Goal: Task Accomplishment & Management: Manage account settings

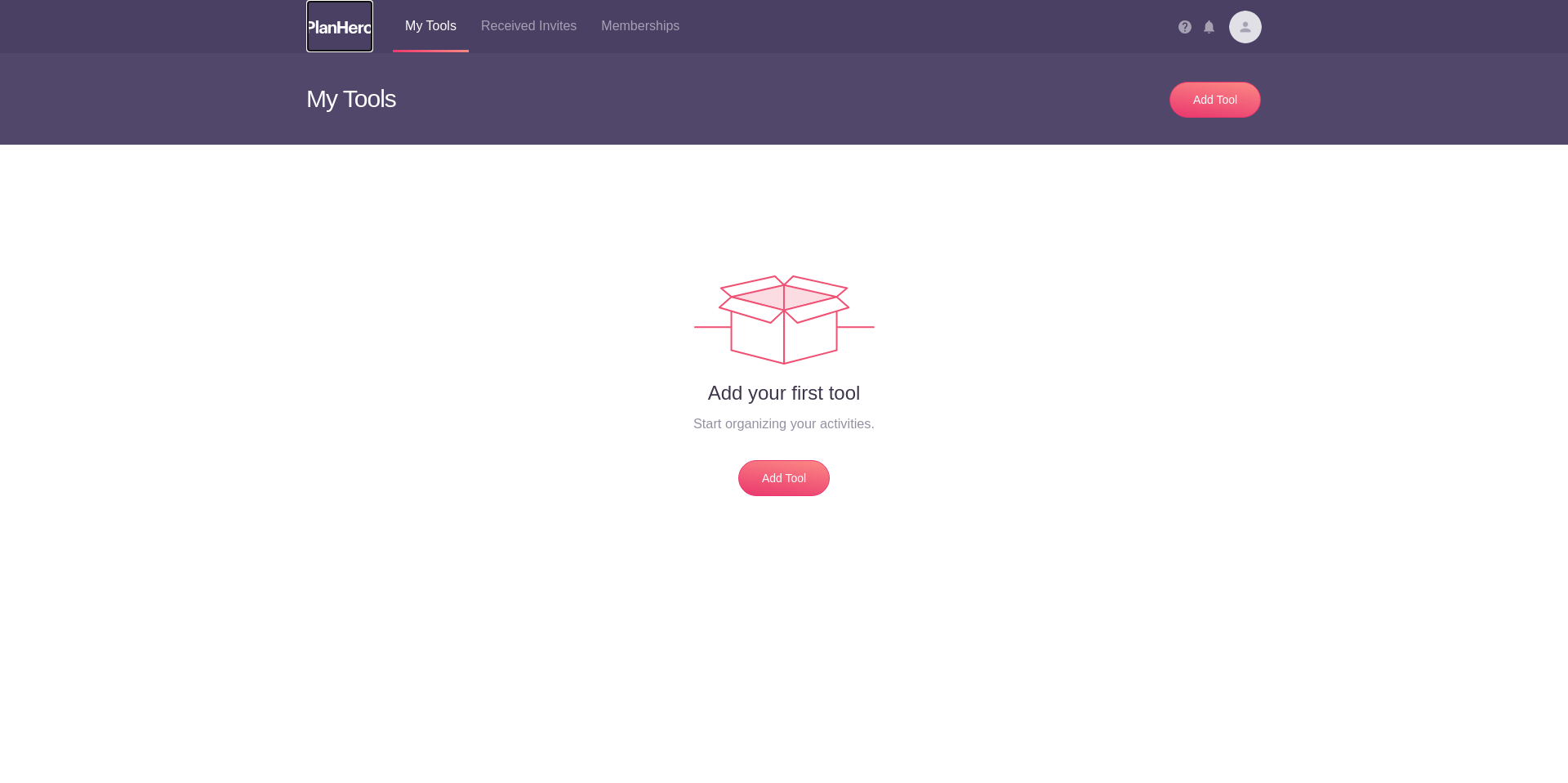
click at [348, 25] on img at bounding box center [339, 27] width 67 height 13
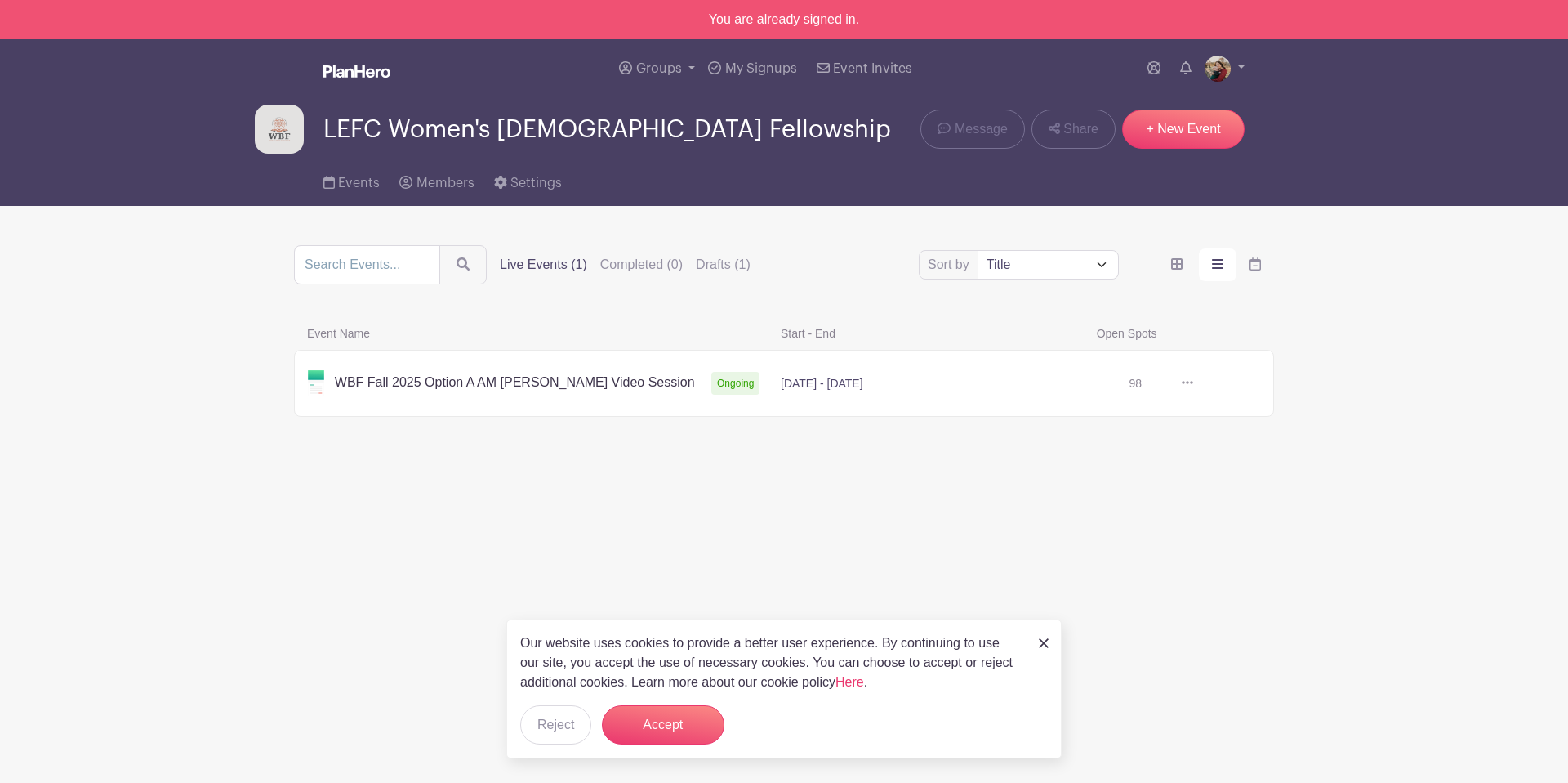
drag, startPoint x: 1433, startPoint y: 42, endPoint x: 1406, endPoint y: 3, distance: 47.4
click at [1431, 40] on nav "Groups All Groups LEFC Women's Bible Fellowship Add New Group My Signups Event …" at bounding box center [784, 122] width 1568 height 167
click at [1193, 383] on link at bounding box center [1193, 383] width 0 height 0
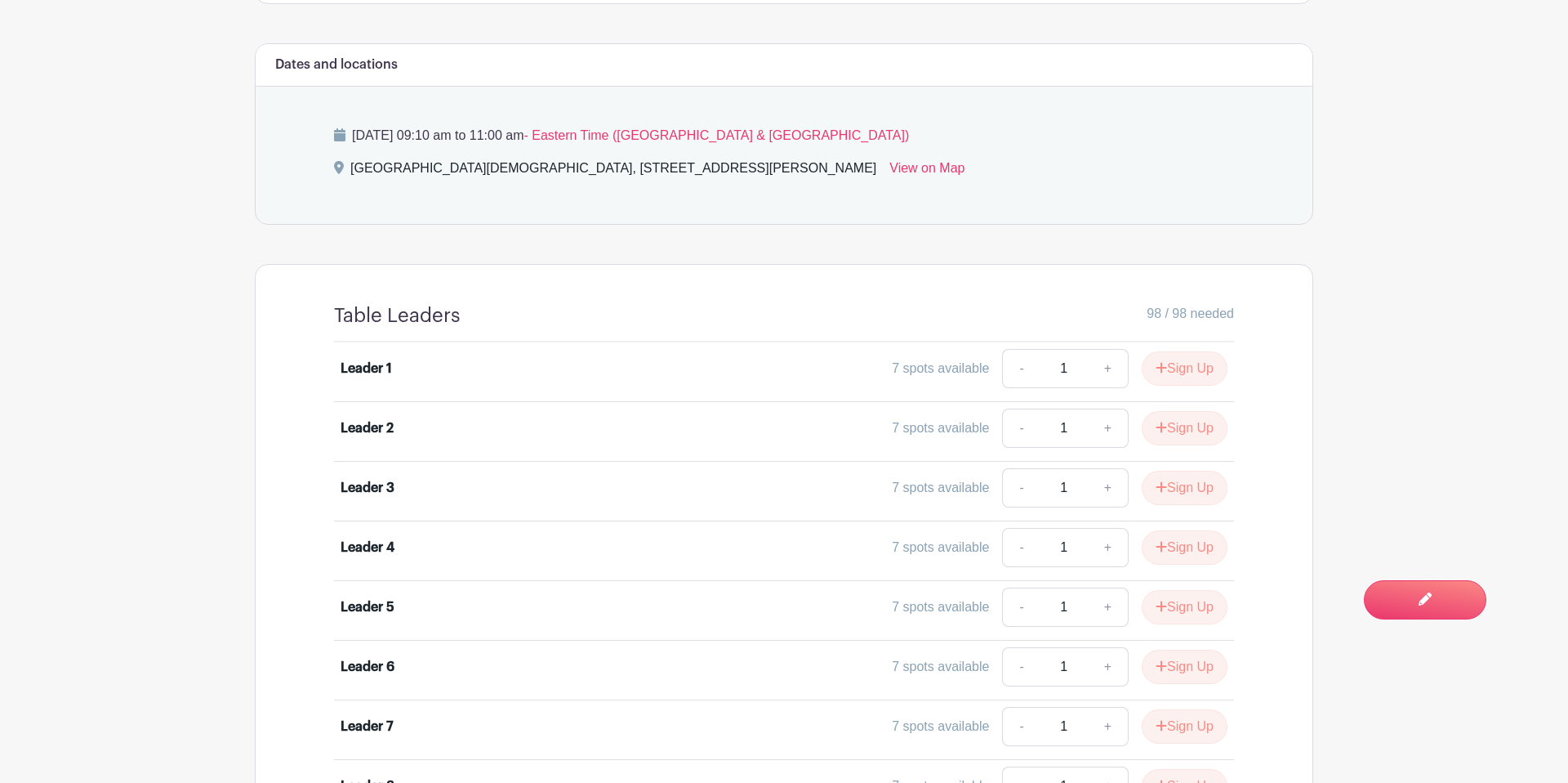
scroll to position [1122, 0]
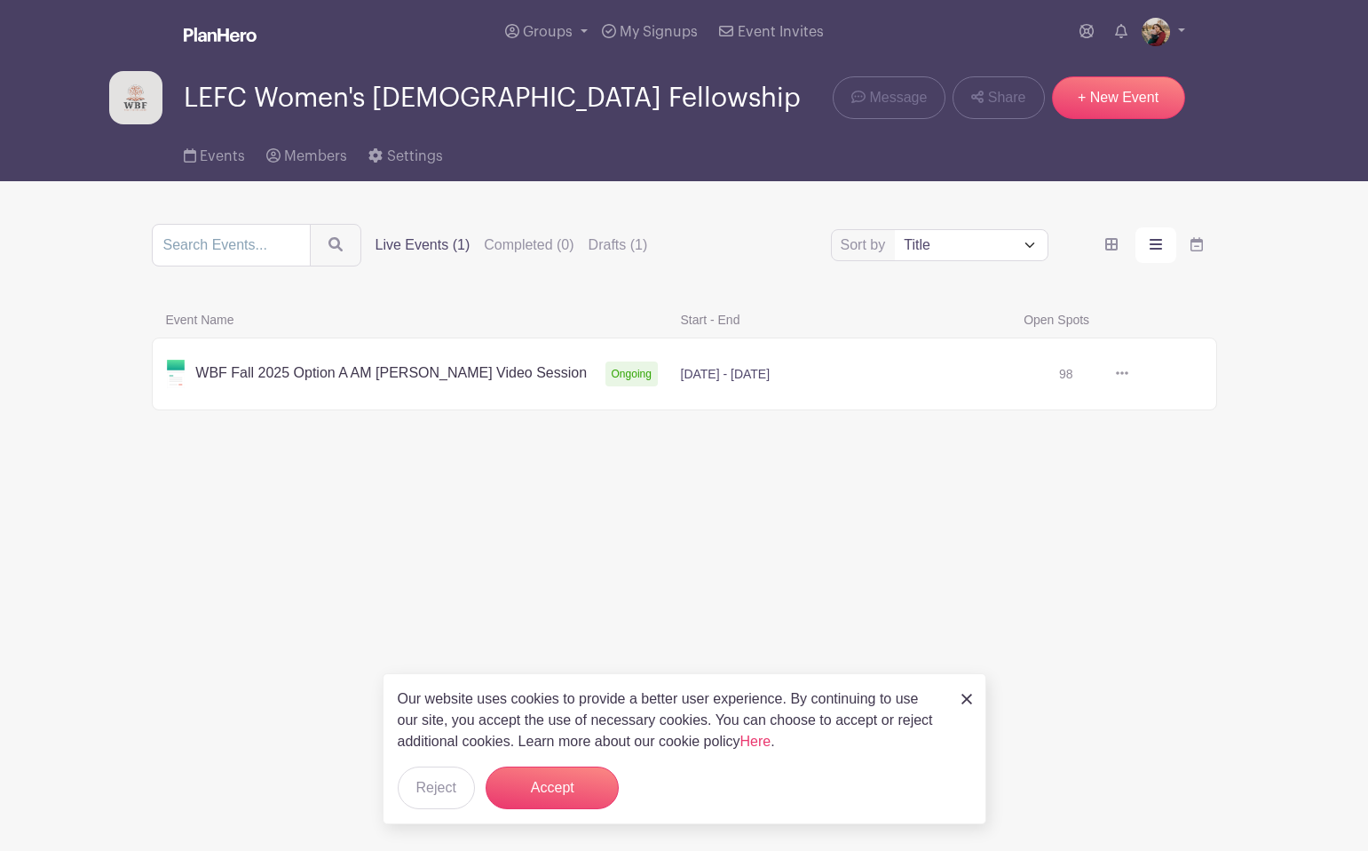
click at [956, 693] on div "Our website uses cookies to provide a better user experience. By continuing to …" at bounding box center [685, 748] width 604 height 151
drag, startPoint x: 513, startPoint y: 797, endPoint x: 502, endPoint y: 792, distance: 12.4
click at [516, 796] on button "Accept" at bounding box center [552, 787] width 133 height 43
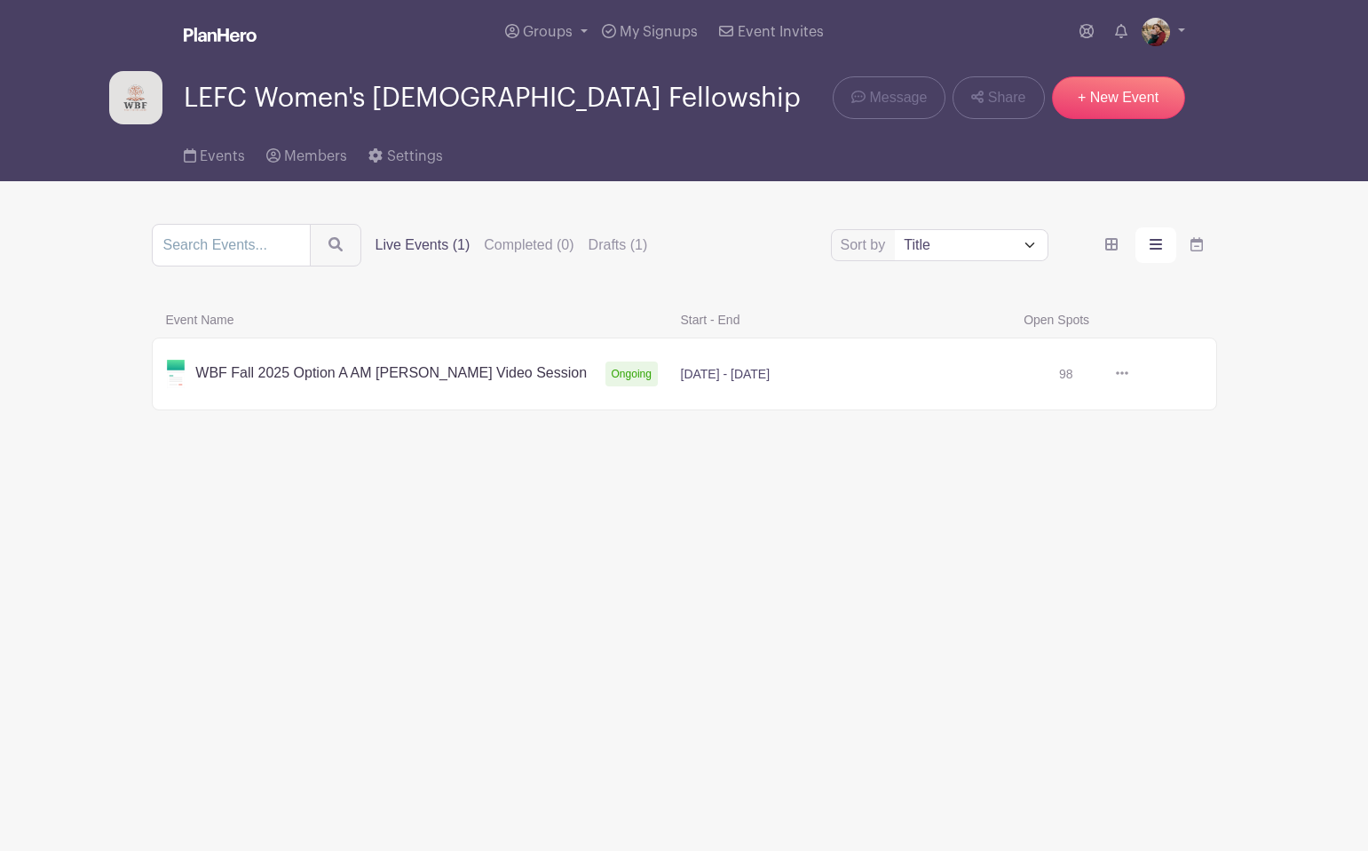
click at [935, 528] on html "Loading... Groups All Groups LEFC Women's Bible Fellowship Add New Group My Sig…" at bounding box center [684, 264] width 1368 height 528
click at [1129, 374] on link at bounding box center [1129, 374] width 0 height 0
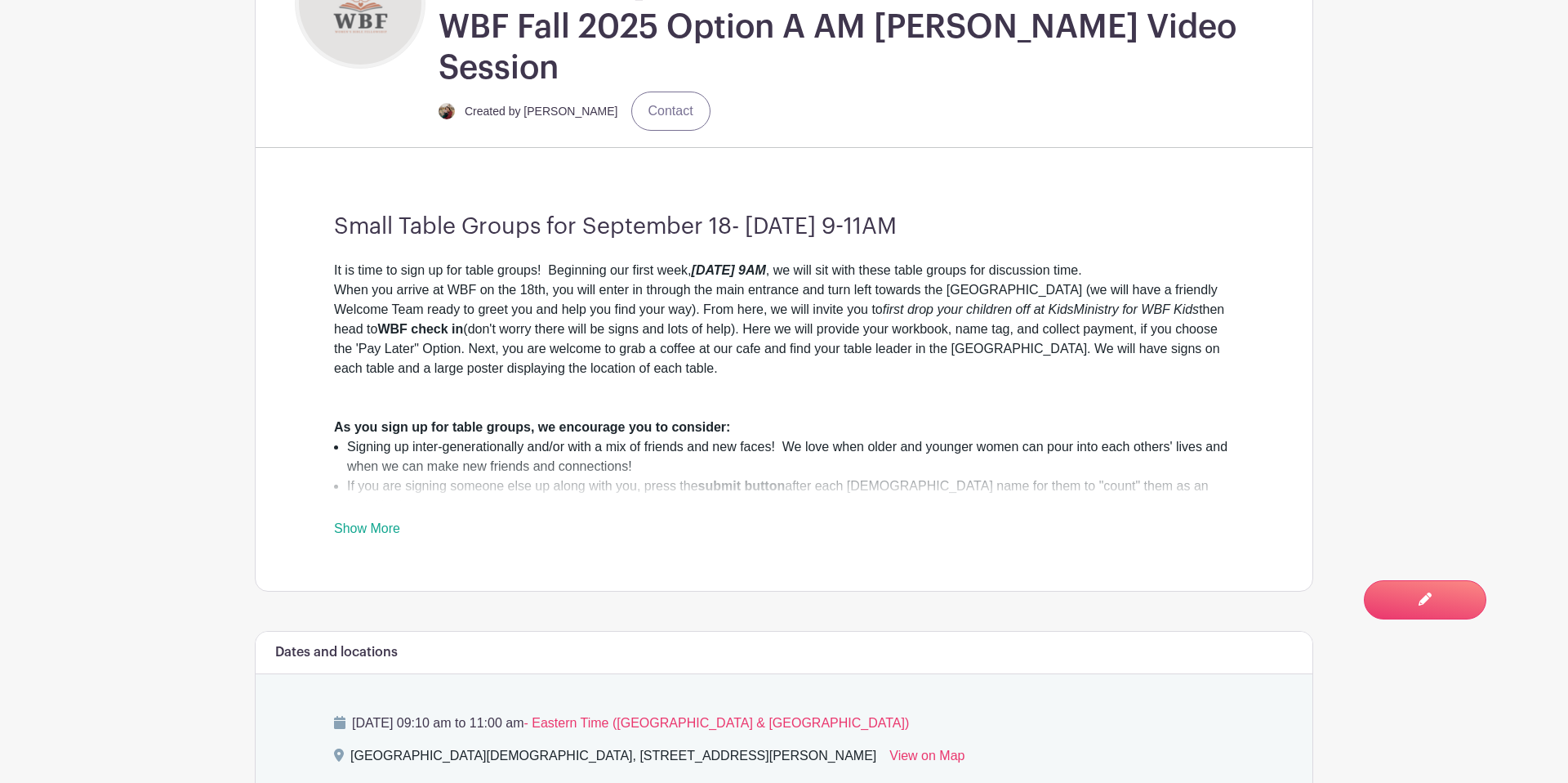
scroll to position [547, 0]
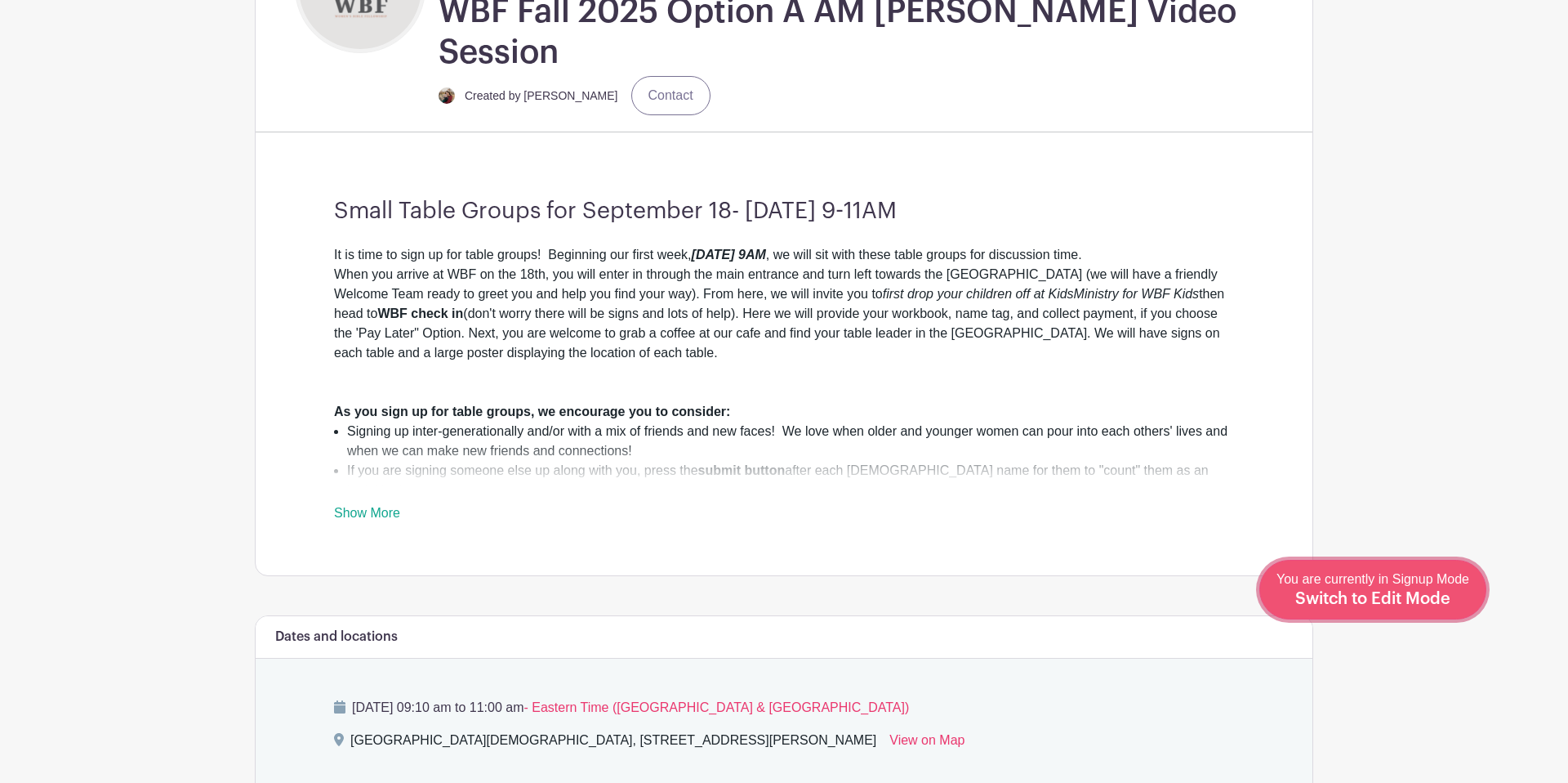
drag, startPoint x: 1407, startPoint y: 605, endPoint x: 1396, endPoint y: 605, distance: 11.0
click at [1258, 605] on span "Switch to Edit Mode" at bounding box center [1372, 599] width 155 height 17
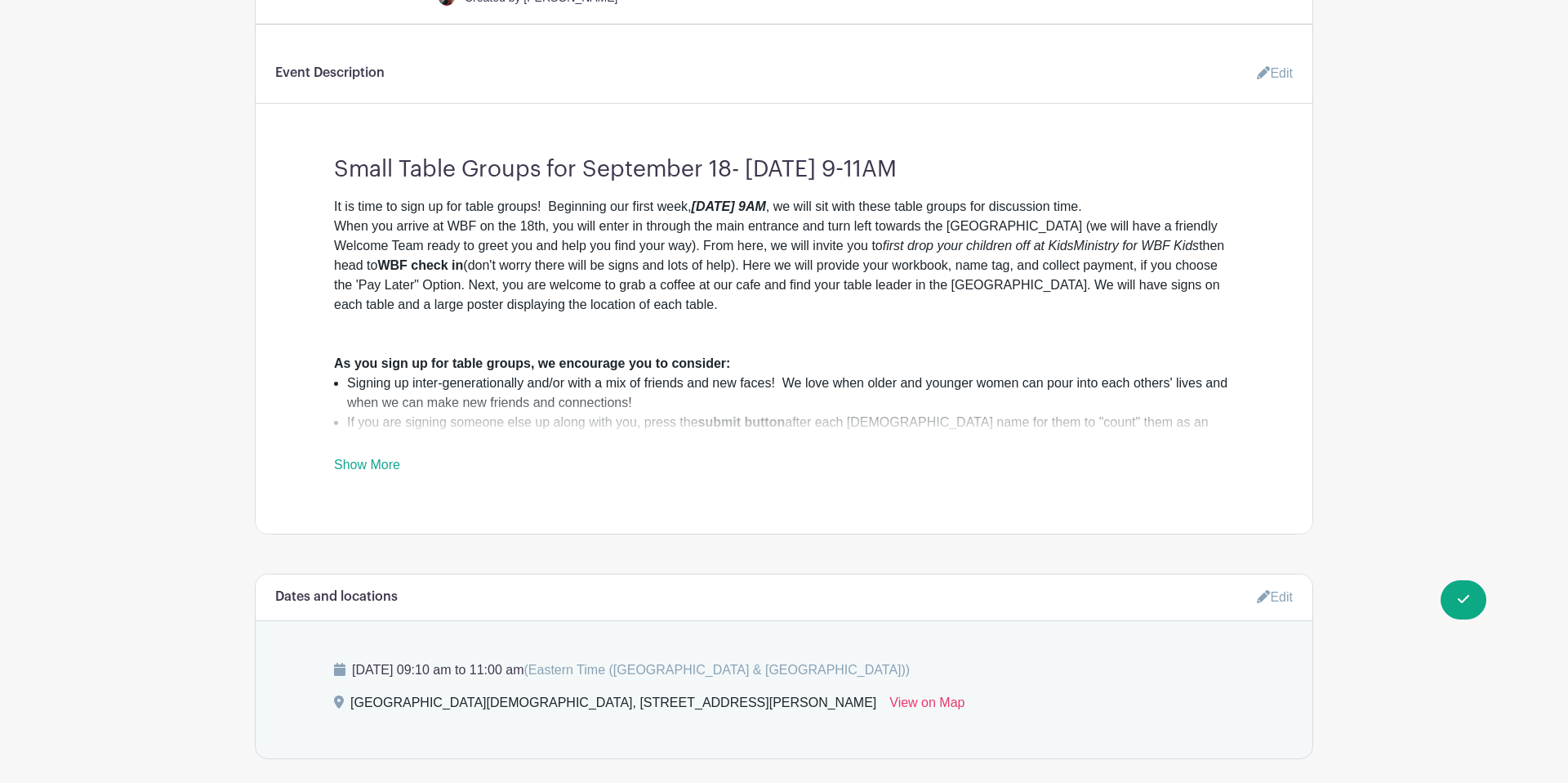
scroll to position [637, 0]
drag, startPoint x: 1258, startPoint y: 35, endPoint x: 1276, endPoint y: 60, distance: 30.8
click at [1258, 64] on icon at bounding box center [1264, 71] width 13 height 13
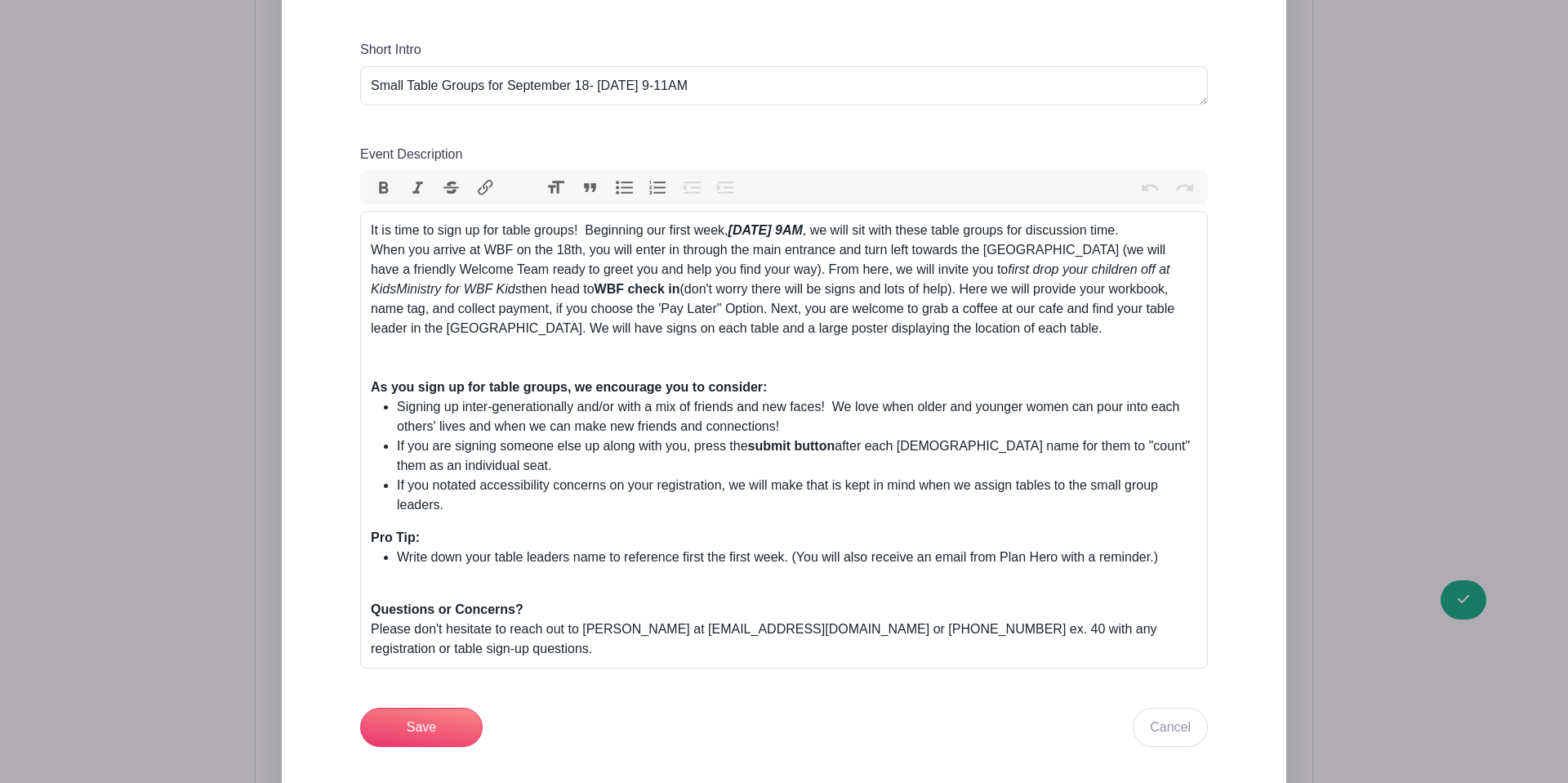
scroll to position [754, 0]
click at [482, 355] on div "As you sign up for table groups, we encourage you to consider:" at bounding box center [784, 374] width 827 height 40
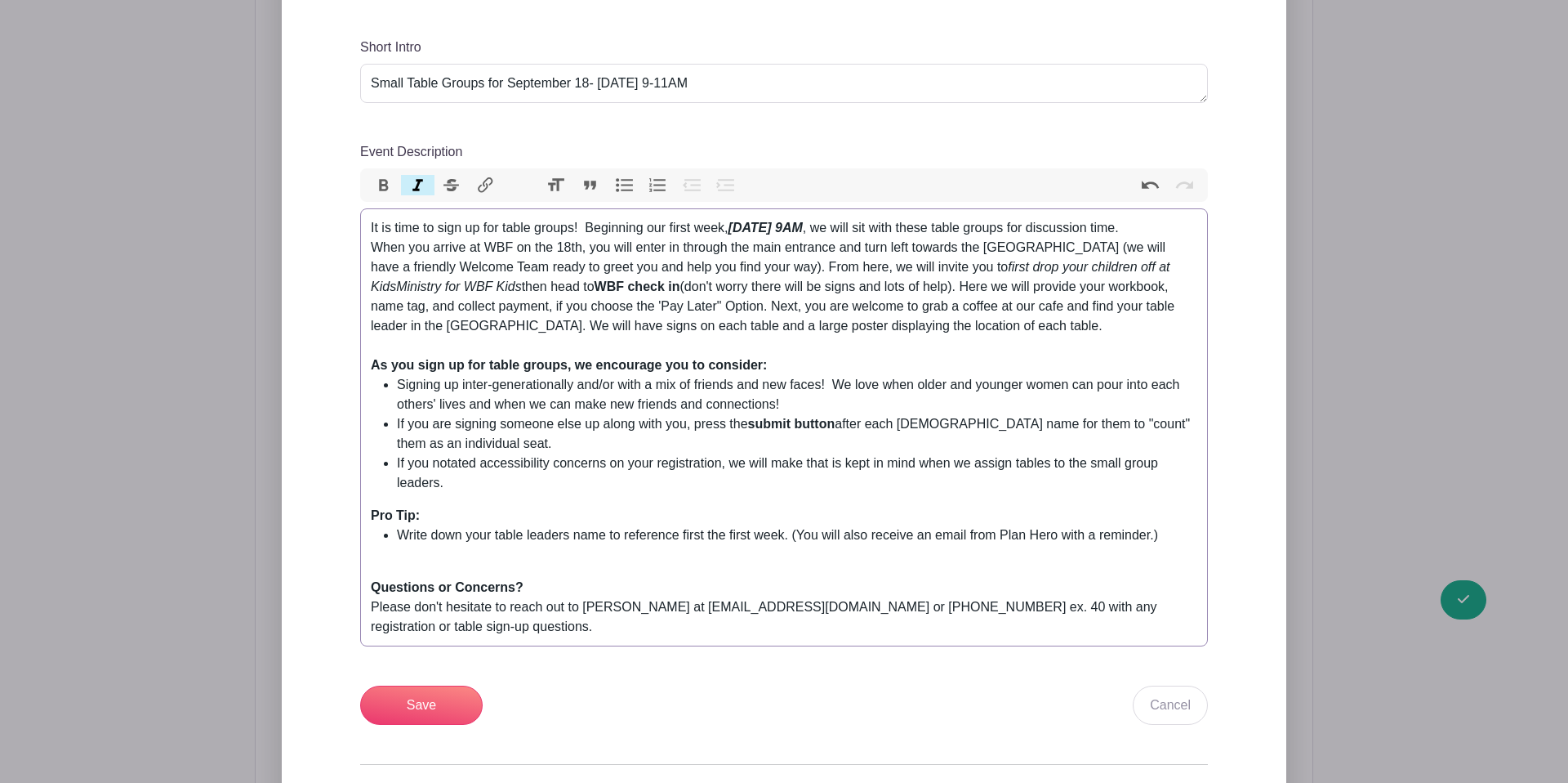
click at [390, 558] on div "Event Description" at bounding box center [784, 568] width 827 height 19
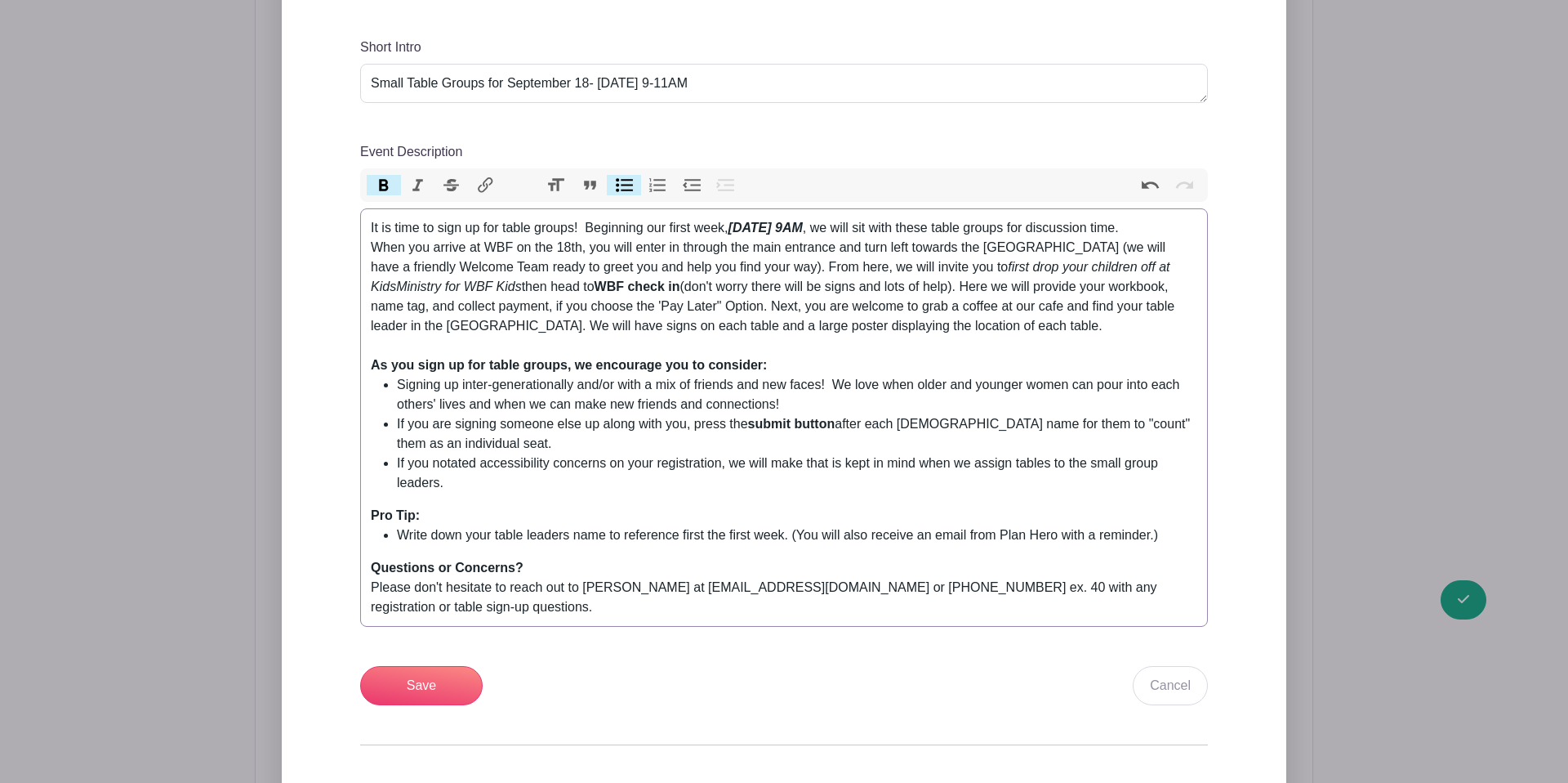
click at [414, 485] on trix-editor "It is time to sign up for table groups! Beginning our first week, Thursday, Sep…" at bounding box center [784, 417] width 848 height 419
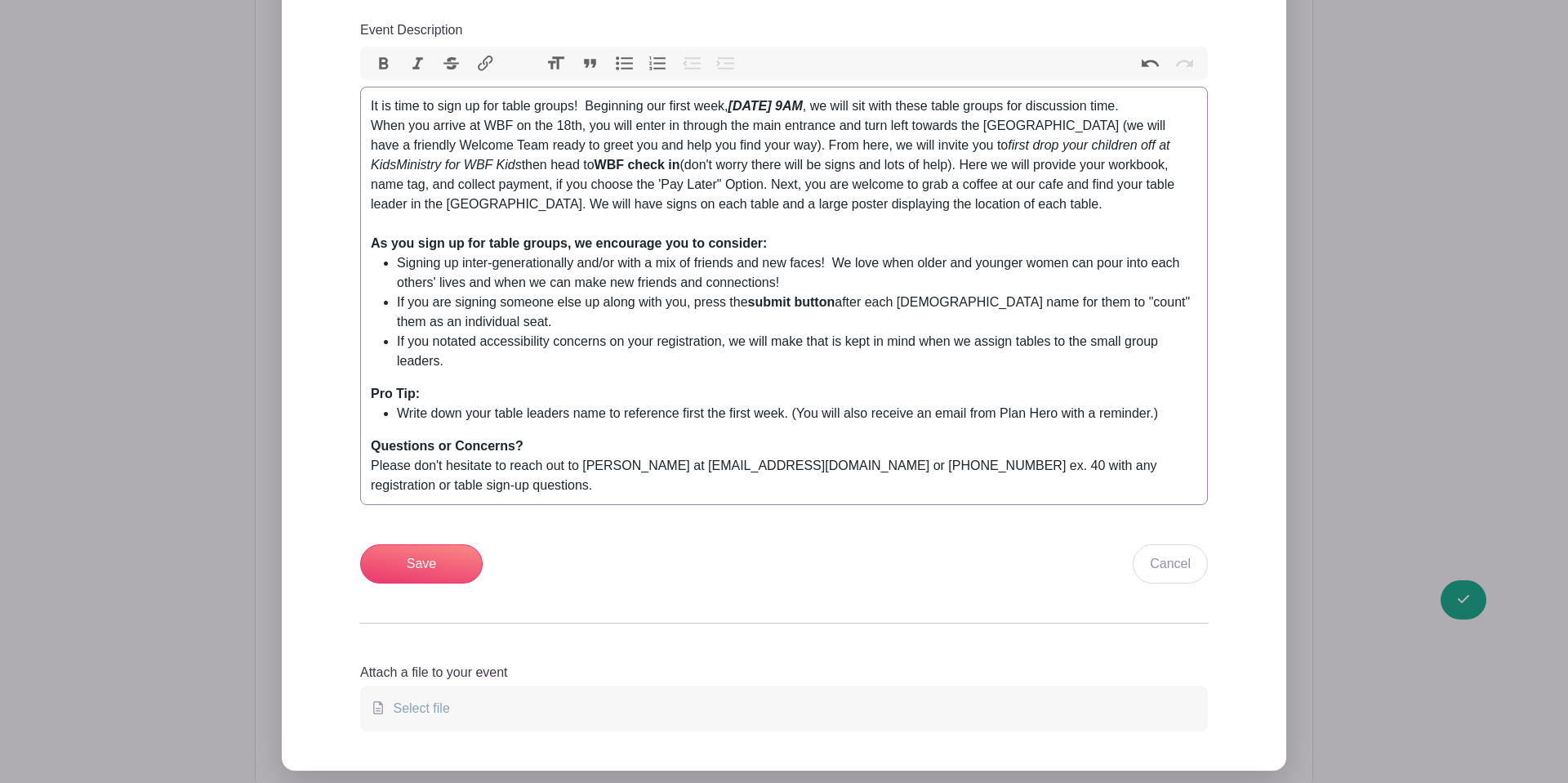
scroll to position [878, 0]
click at [498, 299] on li "If you are signing someone else up along with you, press the submit button afte…" at bounding box center [797, 310] width 800 height 40
type trix-editor "<div>It is time to sign up for table groups!&nbsp; Beginning our first week, <s…"
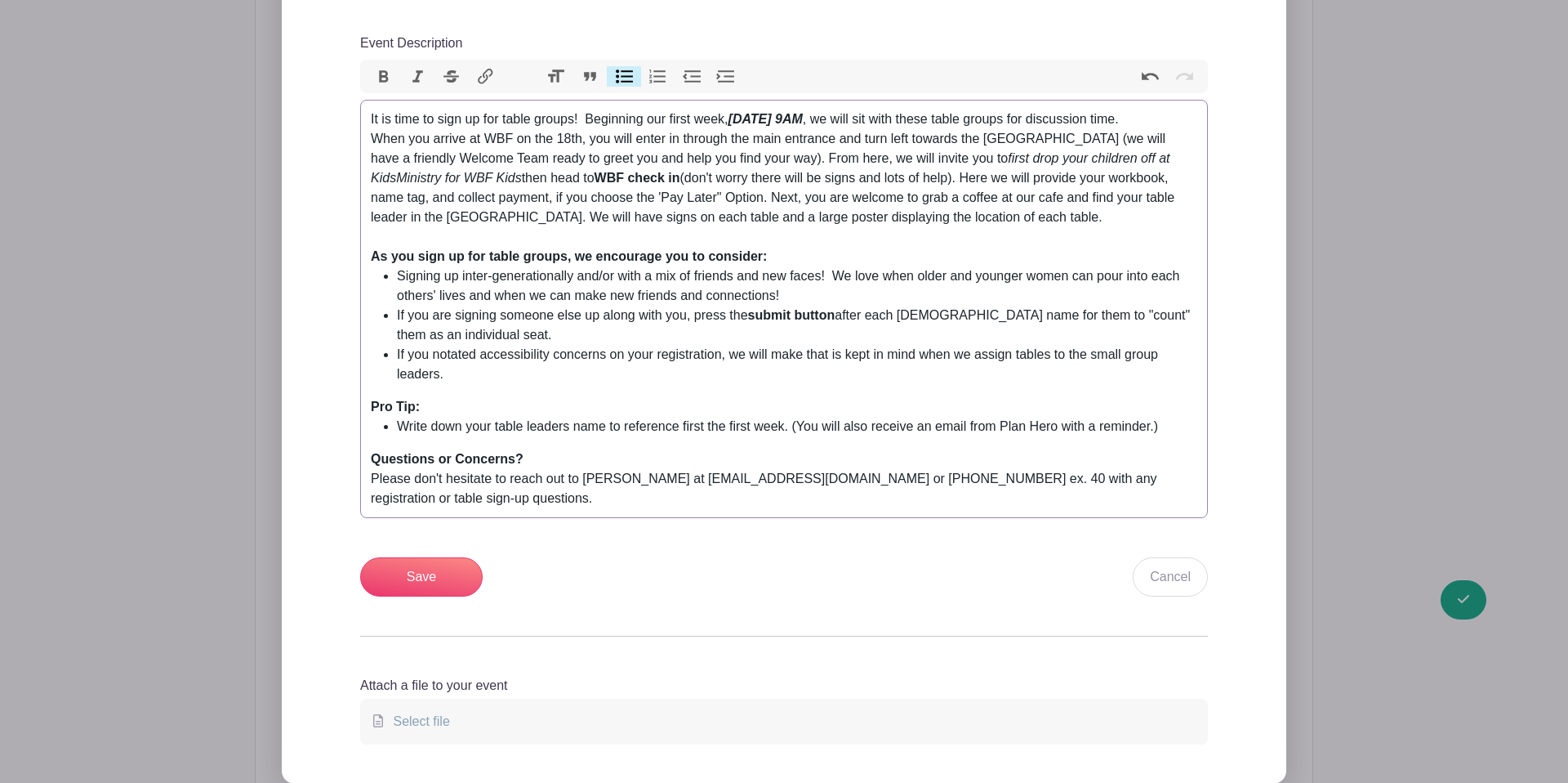
scroll to position [862, 0]
click at [433, 558] on input "Save" at bounding box center [421, 578] width 122 height 40
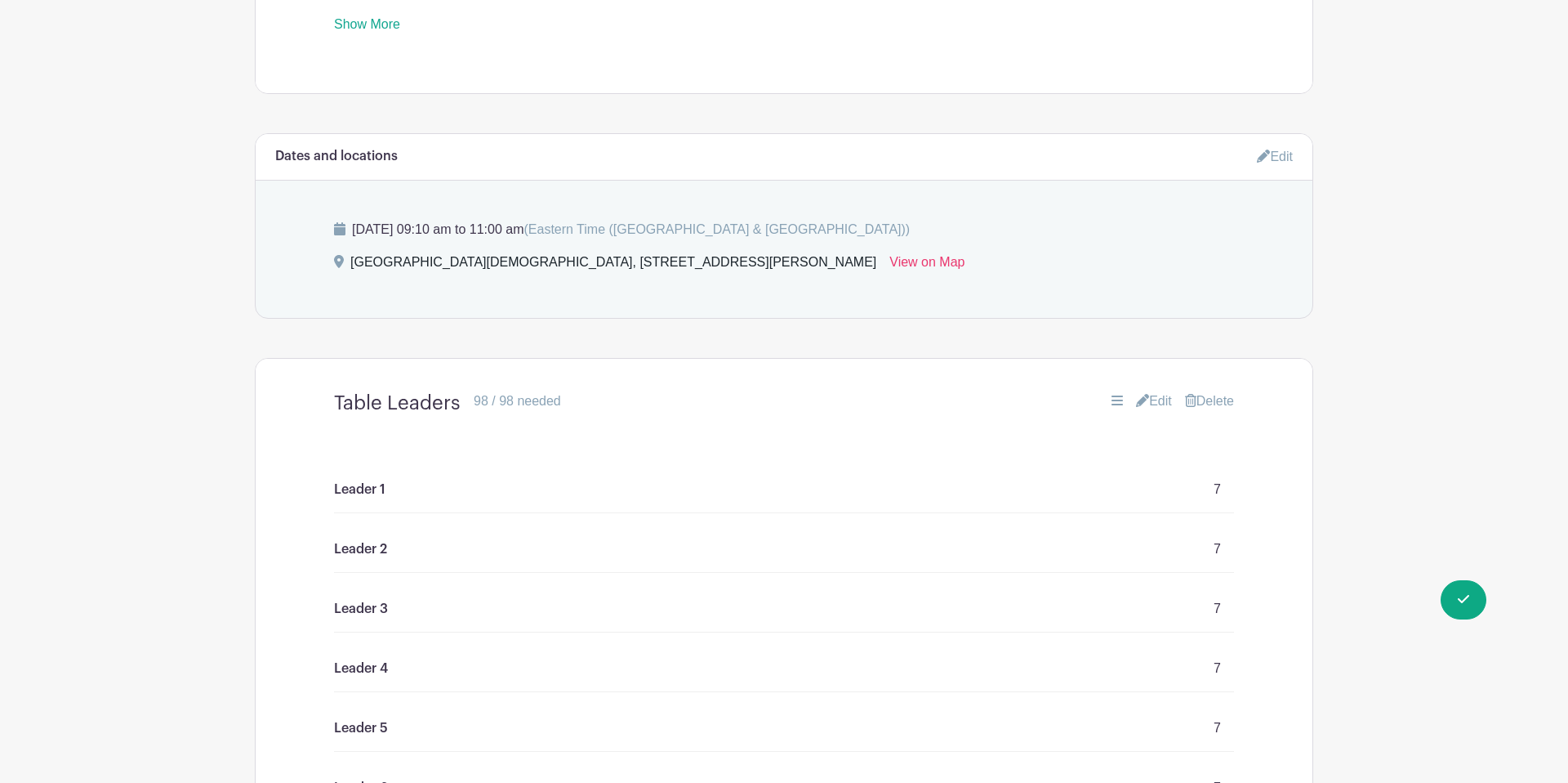
scroll to position [1081, 0]
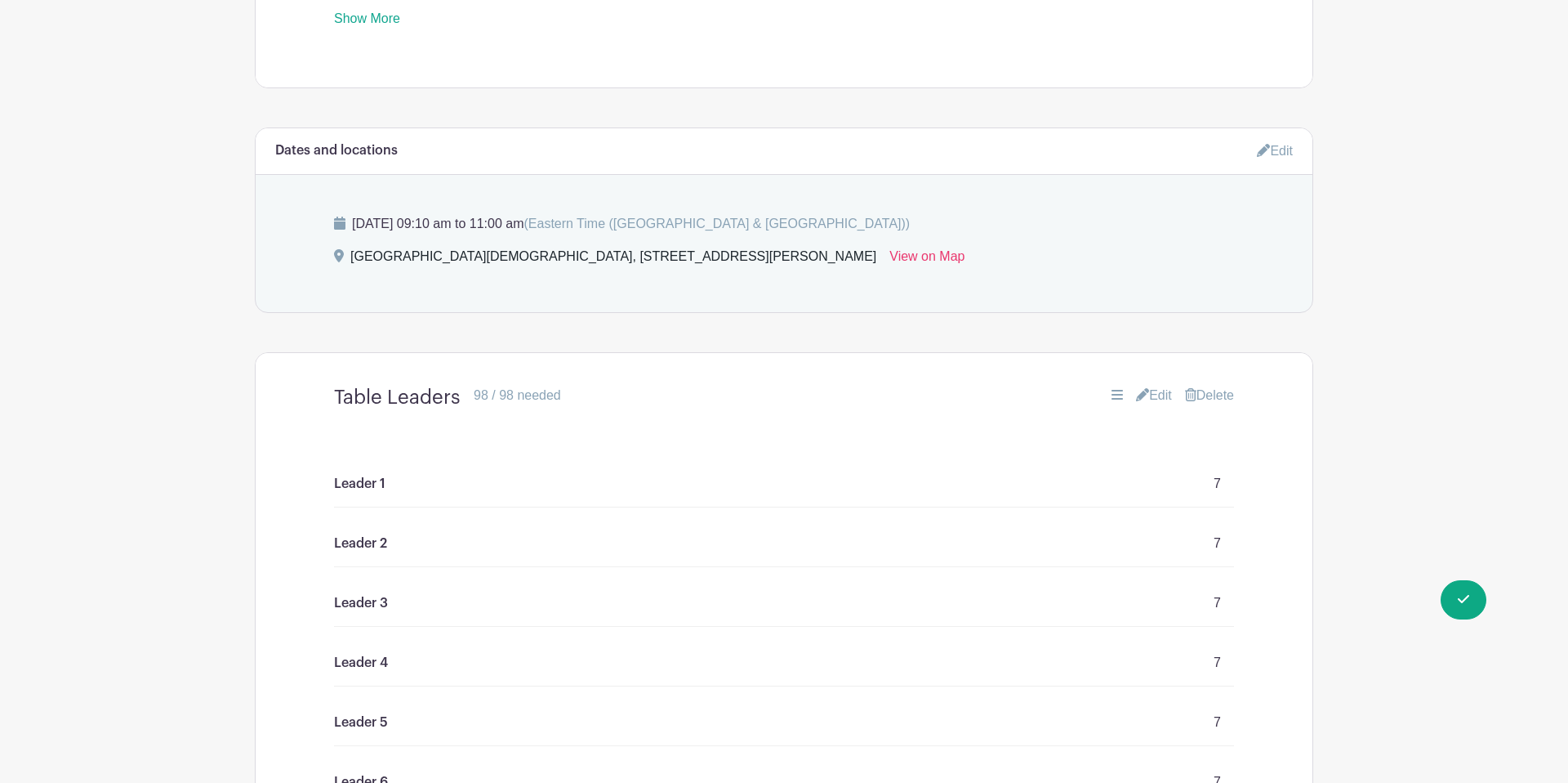
click at [1150, 386] on link "Edit" at bounding box center [1153, 395] width 36 height 19
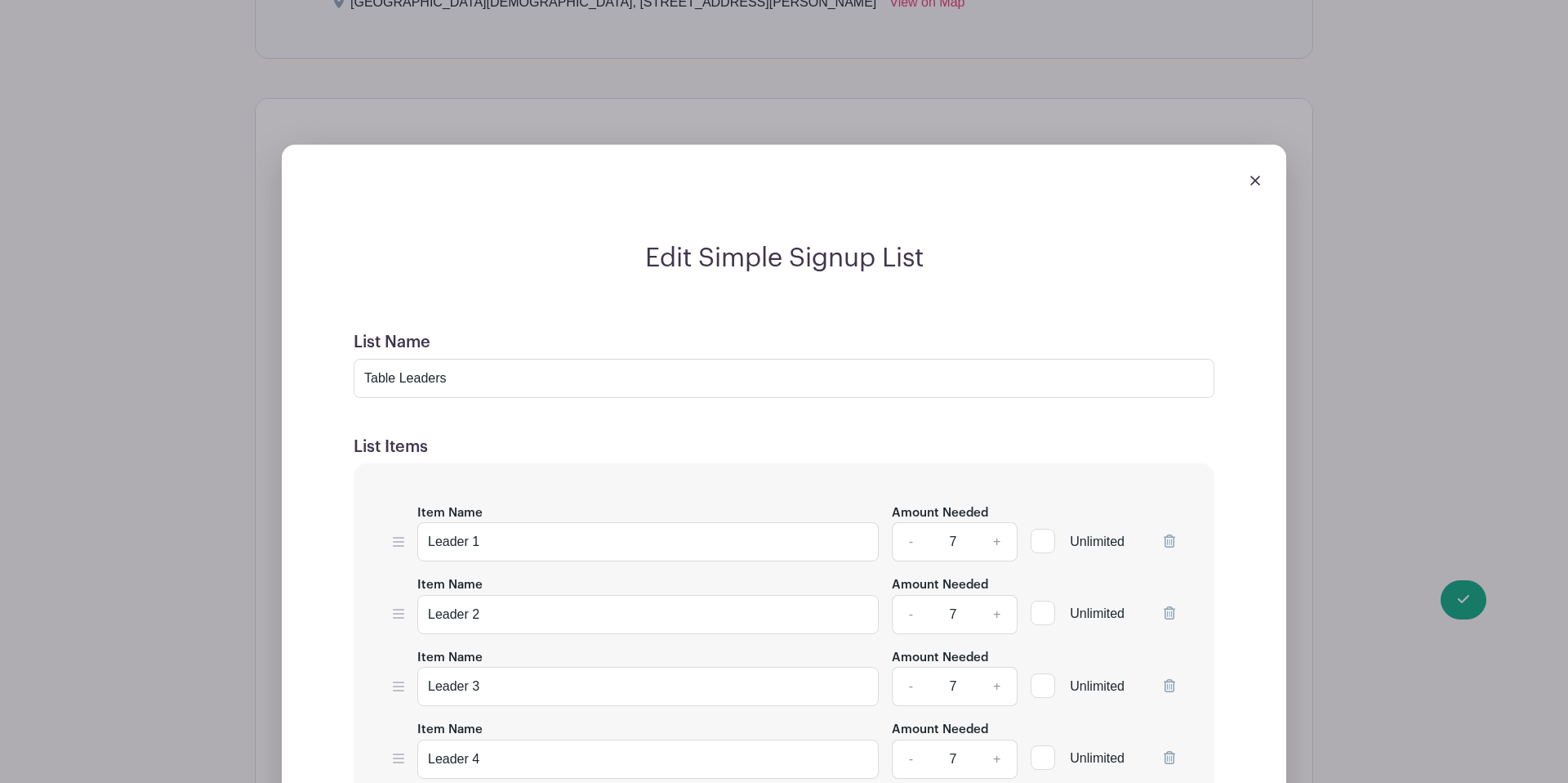
scroll to position [1339, 0]
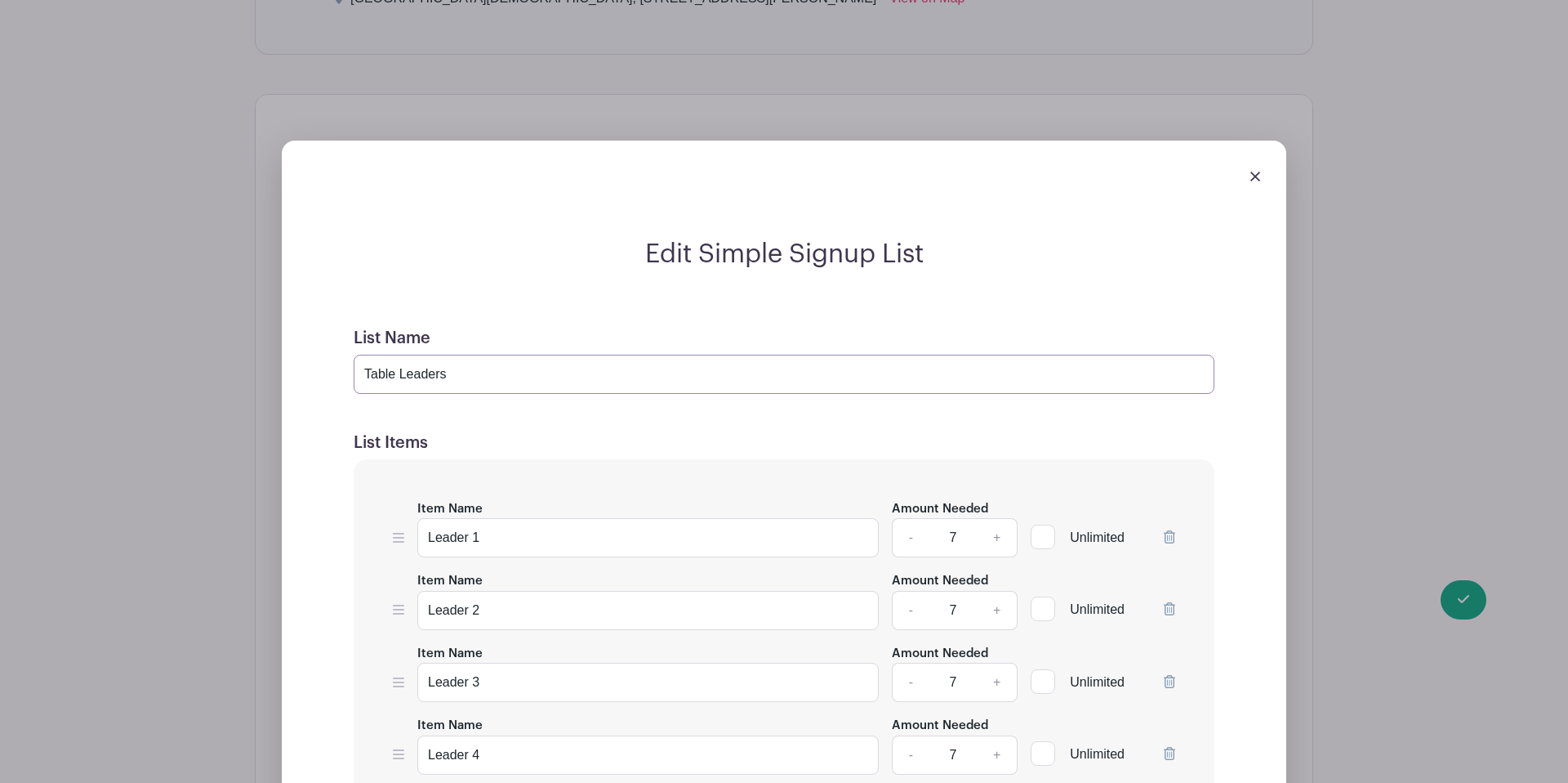
drag, startPoint x: 473, startPoint y: 340, endPoint x: 350, endPoint y: 333, distance: 123.2
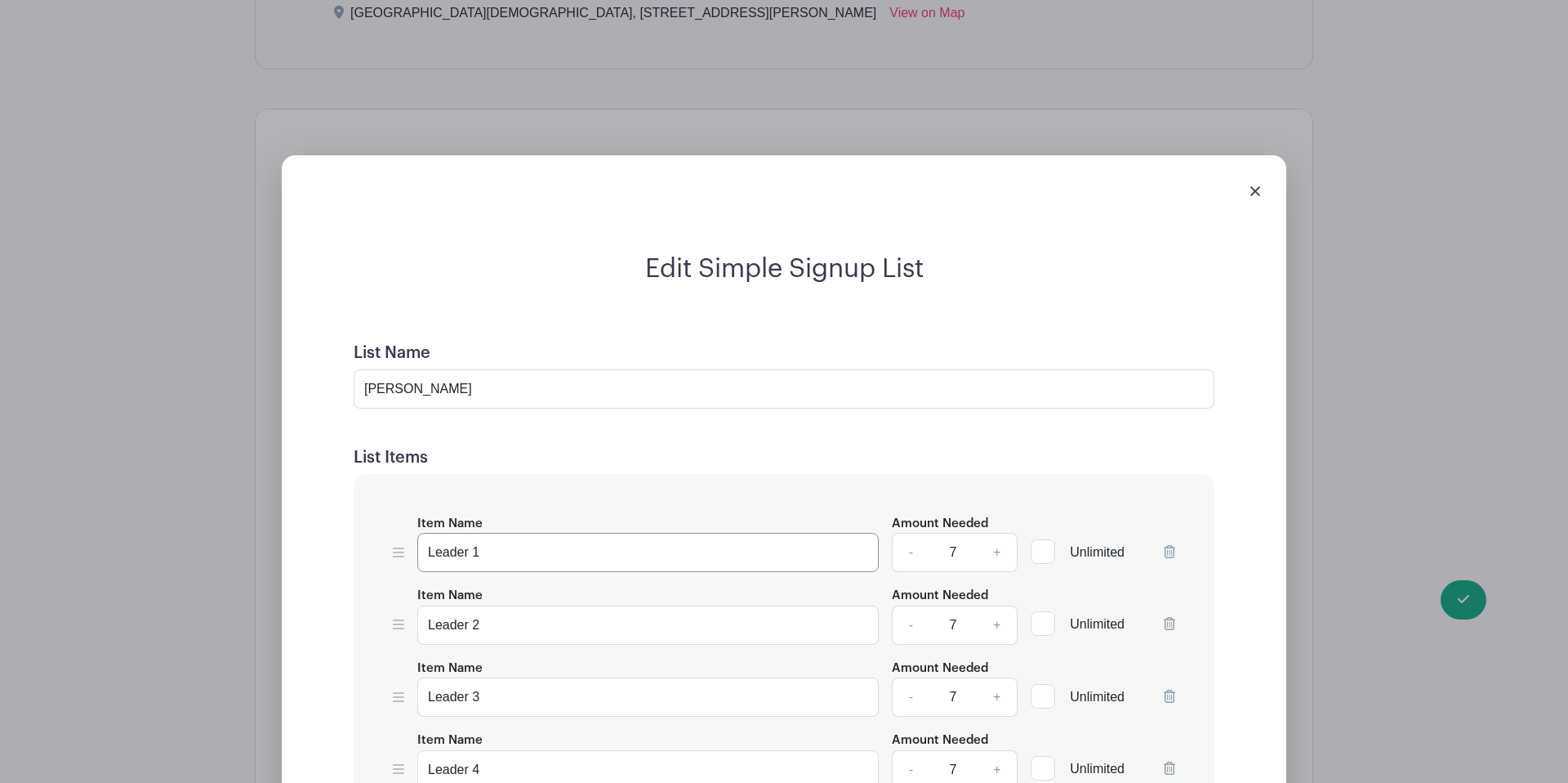
click at [495, 533] on input "Leader 1" at bounding box center [648, 552] width 462 height 40
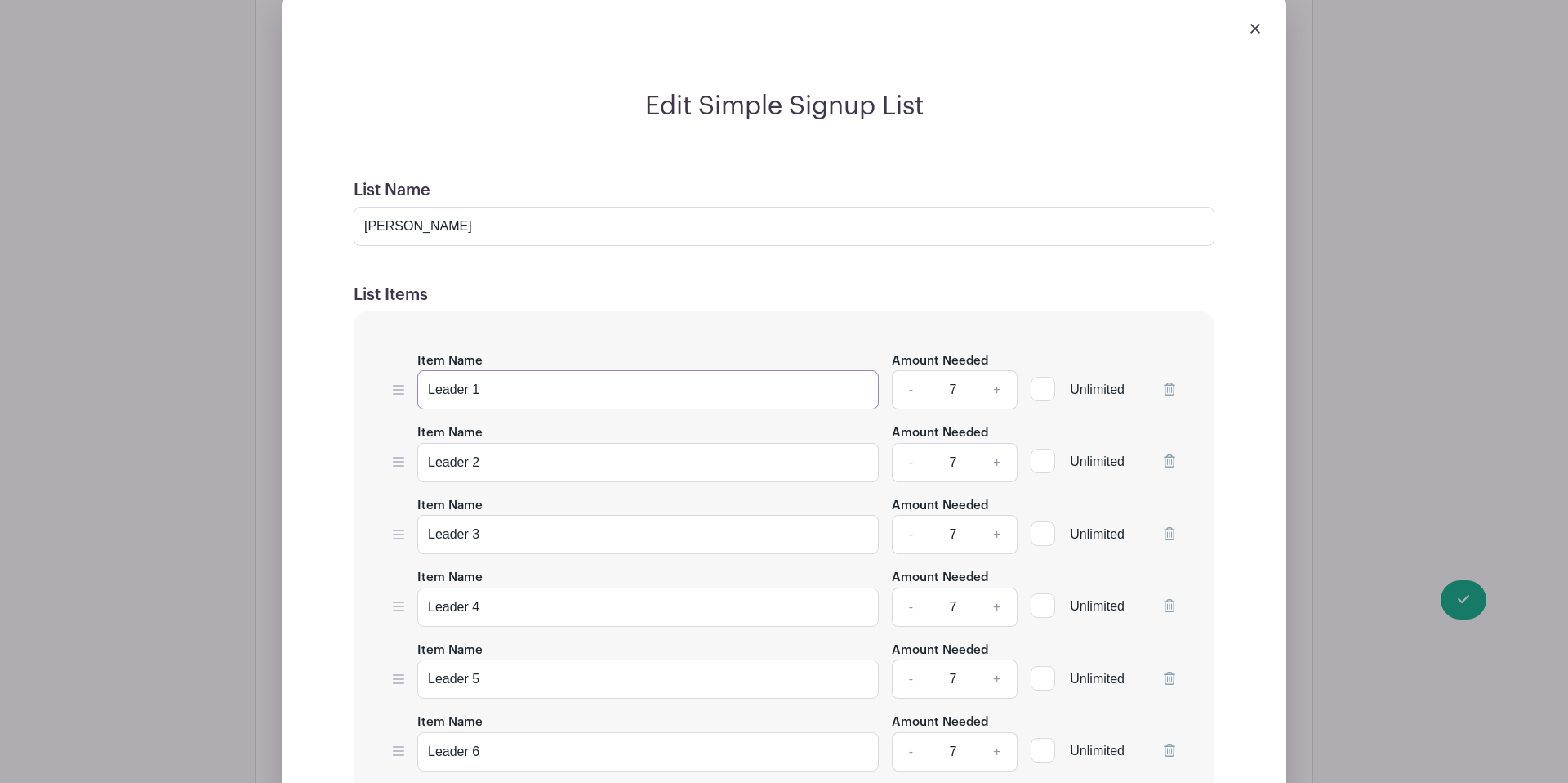
scroll to position [1485, 0]
drag, startPoint x: 507, startPoint y: 191, endPoint x: 362, endPoint y: 189, distance: 145.0
click at [361, 209] on input "[PERSON_NAME]" at bounding box center [784, 228] width 861 height 40
type input "AM Small Group Table Leaders"
drag, startPoint x: 541, startPoint y: 348, endPoint x: 412, endPoint y: 347, distance: 129.0
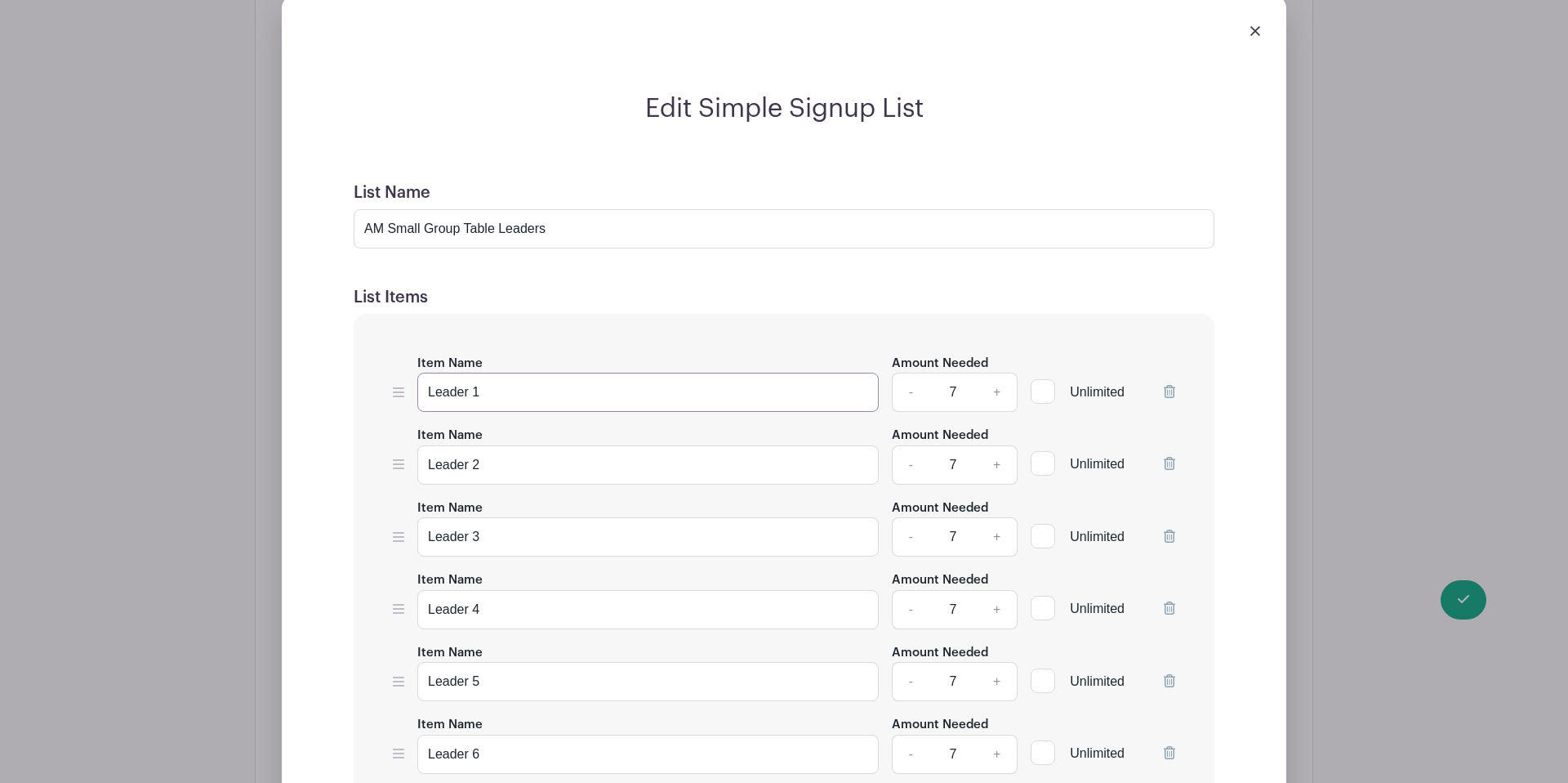
click at [407, 353] on div "Item Name Leader 1 Amount Needed - 7 + Unlimited" at bounding box center [784, 383] width 783 height 60
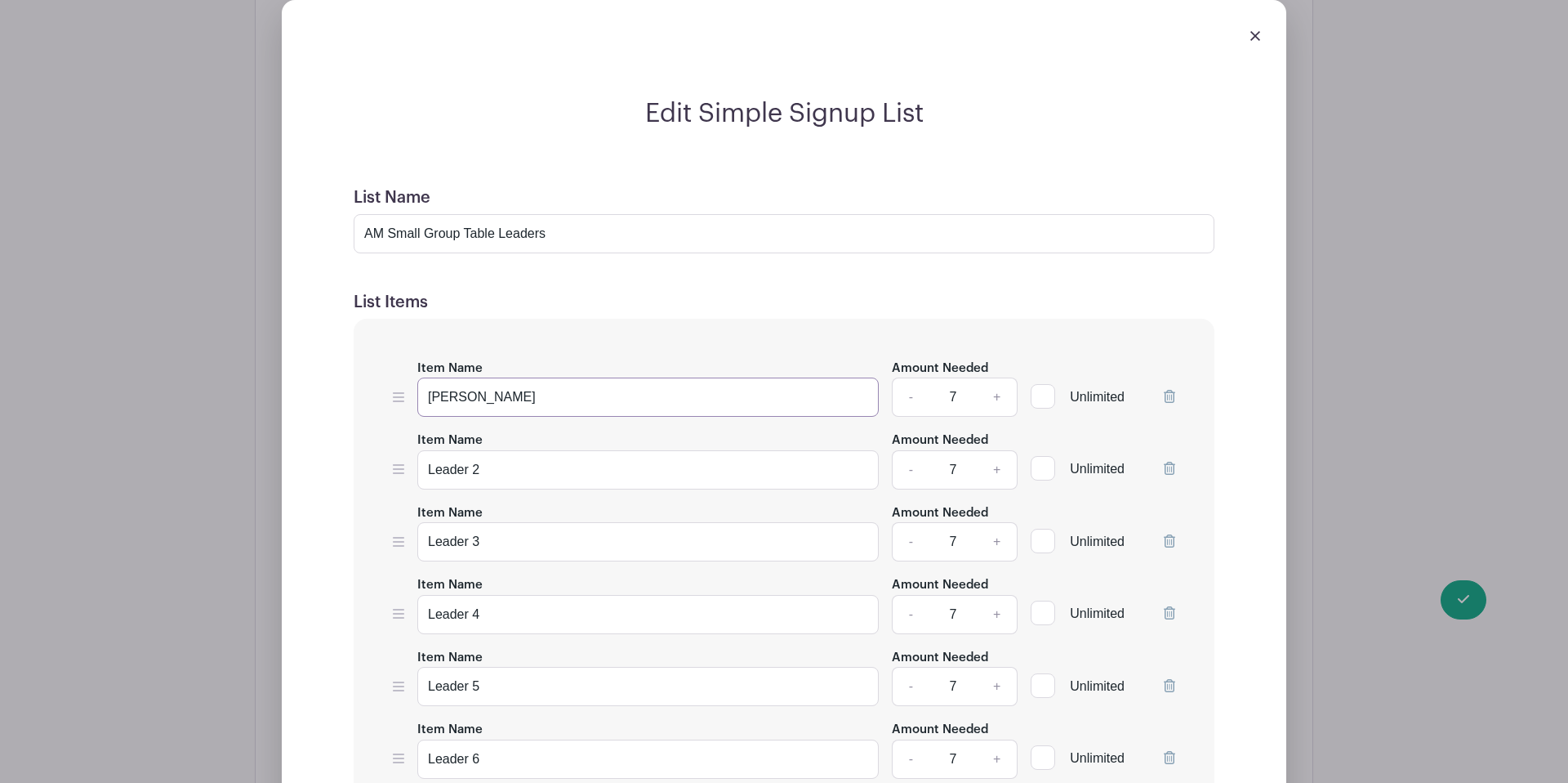
type input "[PERSON_NAME]"
drag, startPoint x: 495, startPoint y: 436, endPoint x: 413, endPoint y: 433, distance: 82.1
click at [413, 433] on div "Item Name Leader 2 Amount Needed - 7 + Unlimited" at bounding box center [784, 459] width 783 height 60
type input "[PERSON_NAME]"
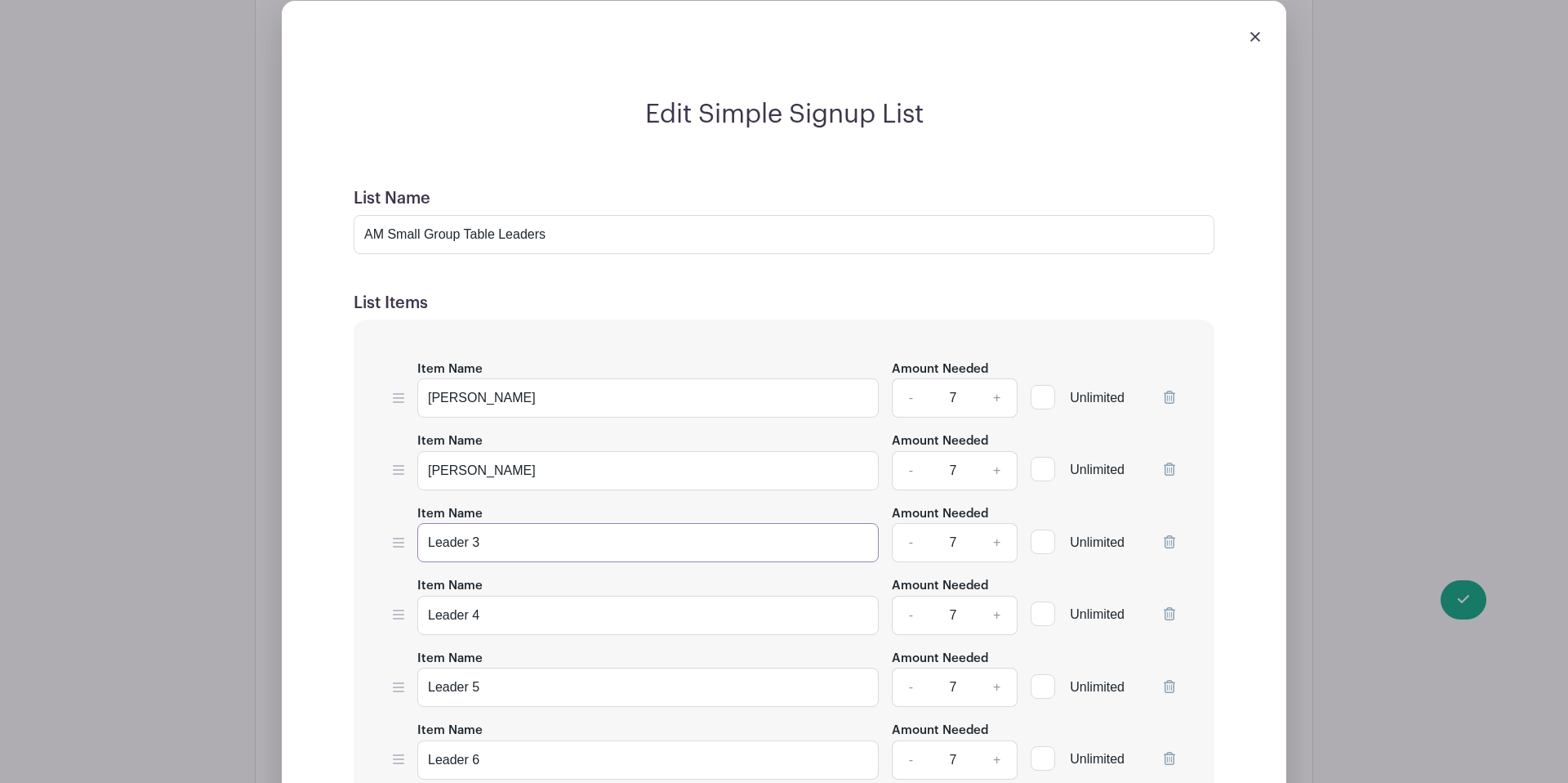
drag, startPoint x: 481, startPoint y: 514, endPoint x: 412, endPoint y: 507, distance: 69.4
click at [412, 507] on div "Item Name Leader 3 Amount Needed - 7 + Unlimited" at bounding box center [784, 533] width 783 height 60
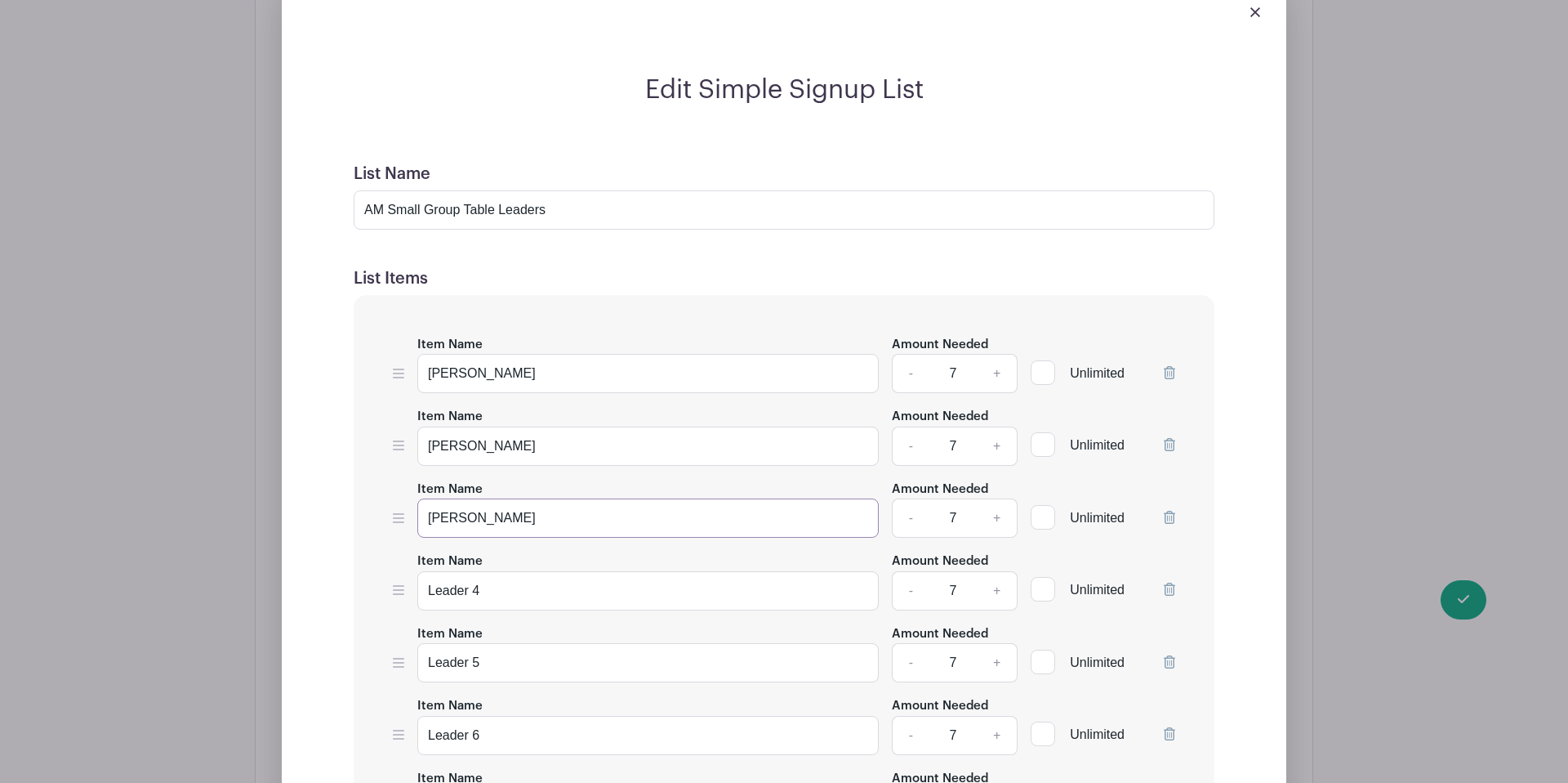
scroll to position [1565, 0]
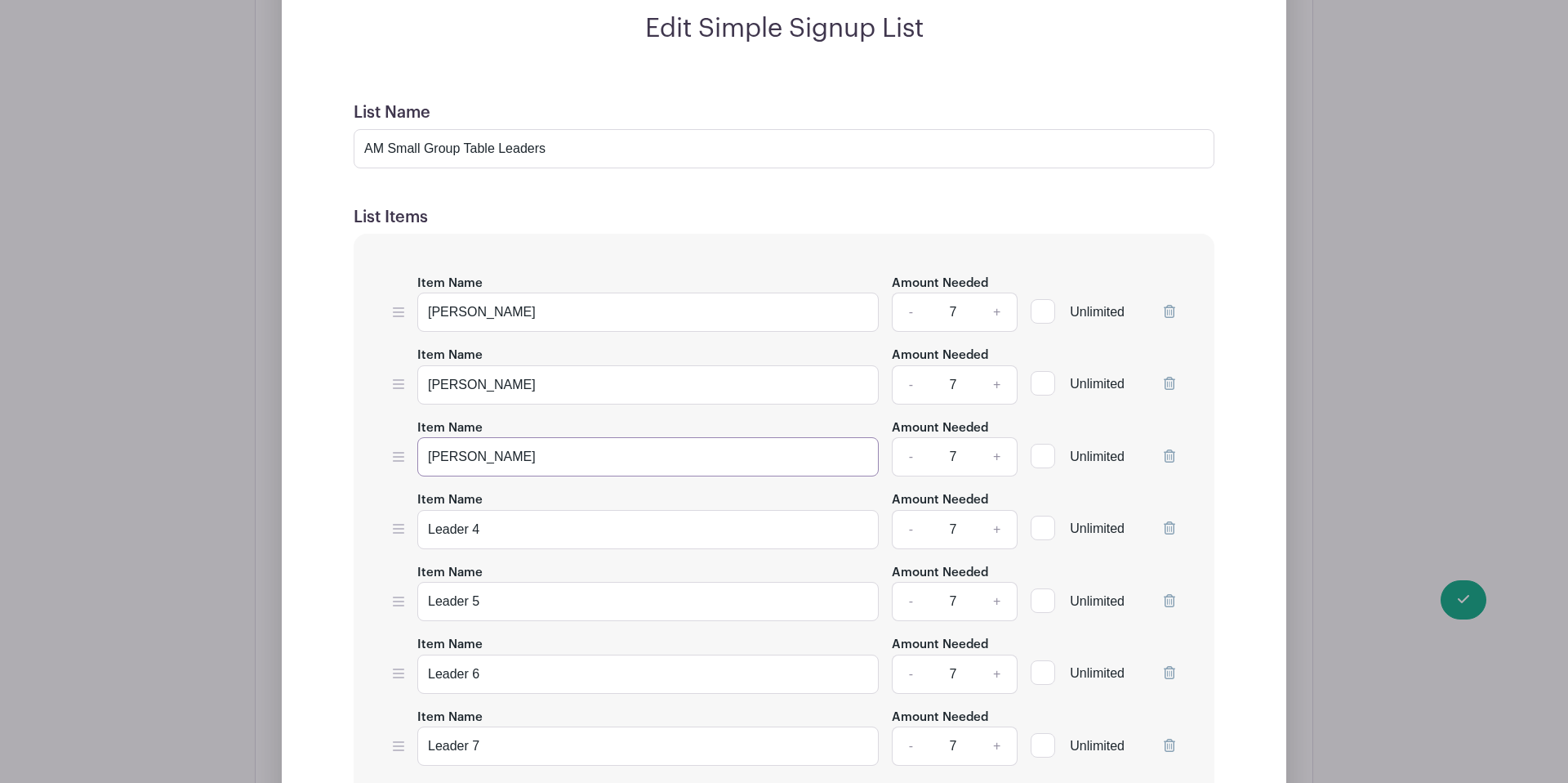
type input "[PERSON_NAME]"
drag, startPoint x: 441, startPoint y: 494, endPoint x: 413, endPoint y: 493, distance: 28.0
click at [413, 493] on div "Item Name Leader 4 Amount Needed - 7 + Unlimited" at bounding box center [784, 519] width 783 height 60
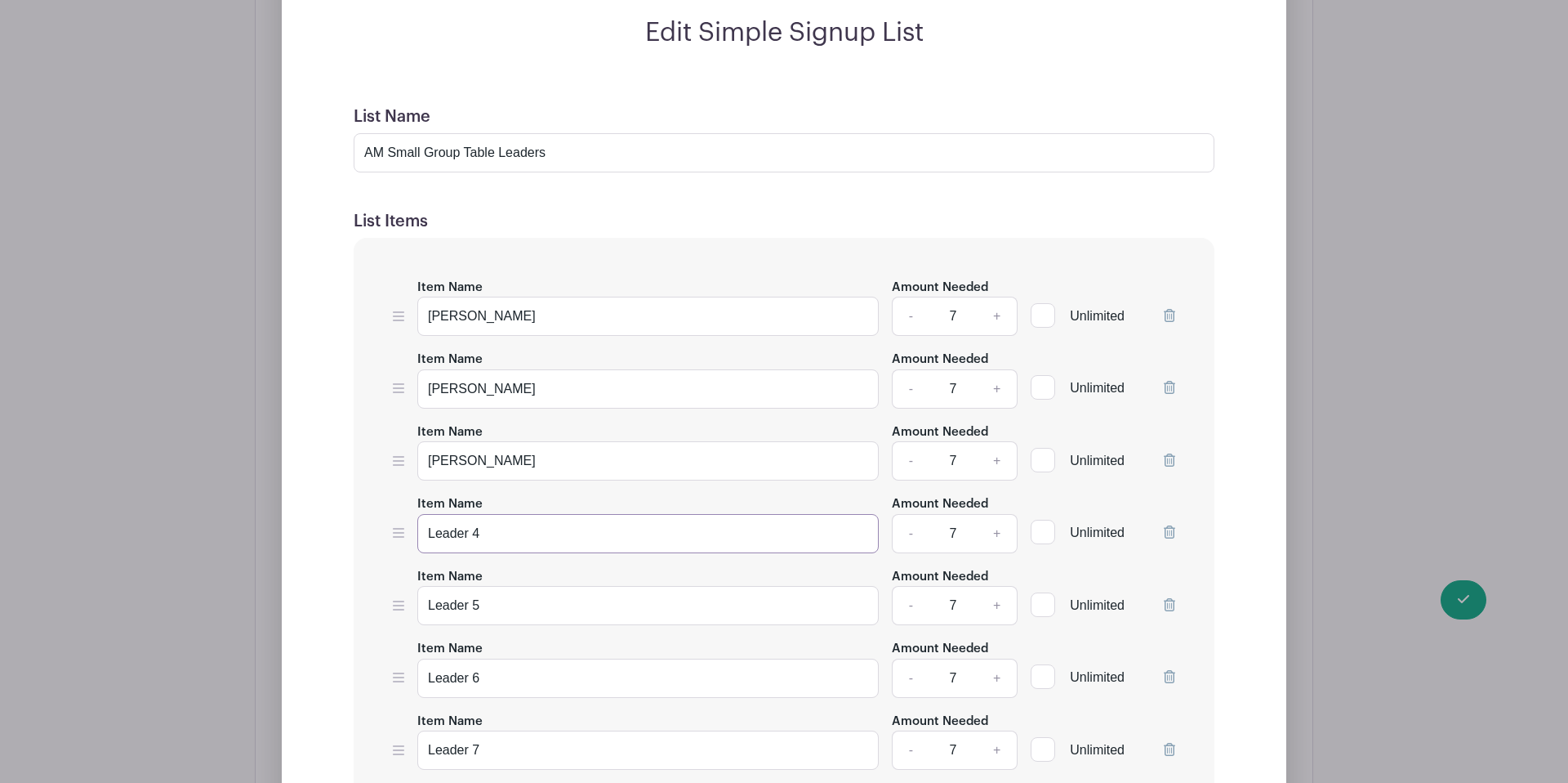
click at [533, 514] on input "Leader 4" at bounding box center [648, 534] width 462 height 40
drag, startPoint x: 529, startPoint y: 499, endPoint x: 418, endPoint y: 495, distance: 111.1
click at [418, 514] on input "Leader 4" at bounding box center [648, 534] width 462 height 40
paste input "[PERSON_NAME] & [PERSON_NAME]"
type input "[PERSON_NAME] & [PERSON_NAME]"
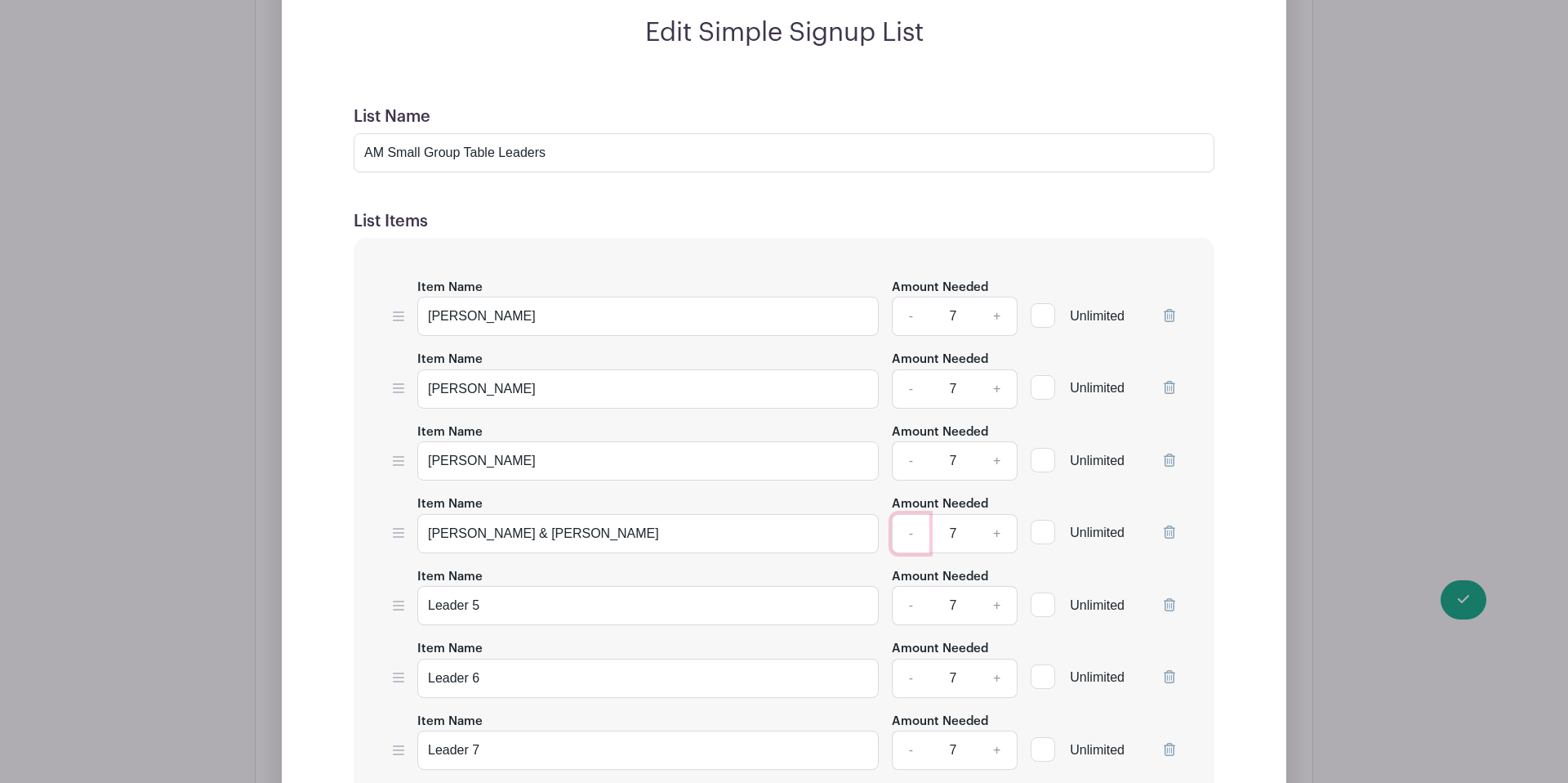
click at [908, 514] on link "-" at bounding box center [910, 534] width 38 height 40
type input "6"
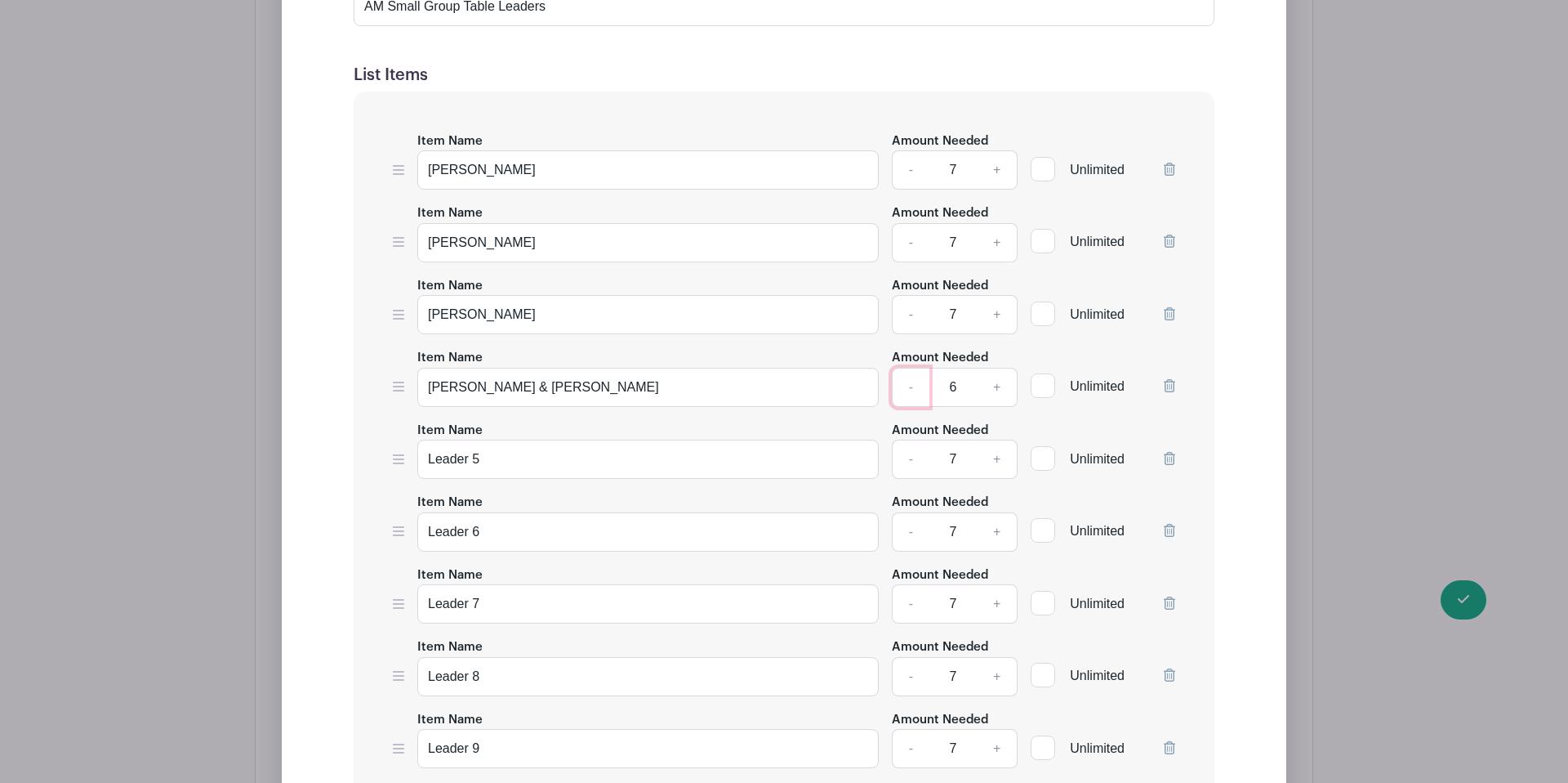
scroll to position [1710, 0]
drag, startPoint x: 436, startPoint y: 420, endPoint x: 421, endPoint y: 420, distance: 15.0
click at [421, 437] on input "Leader 5" at bounding box center [648, 456] width 462 height 40
paste input "[PERSON_NAME] & [PERSON_NAME]"
type input "[PERSON_NAME] & [PERSON_NAME]"
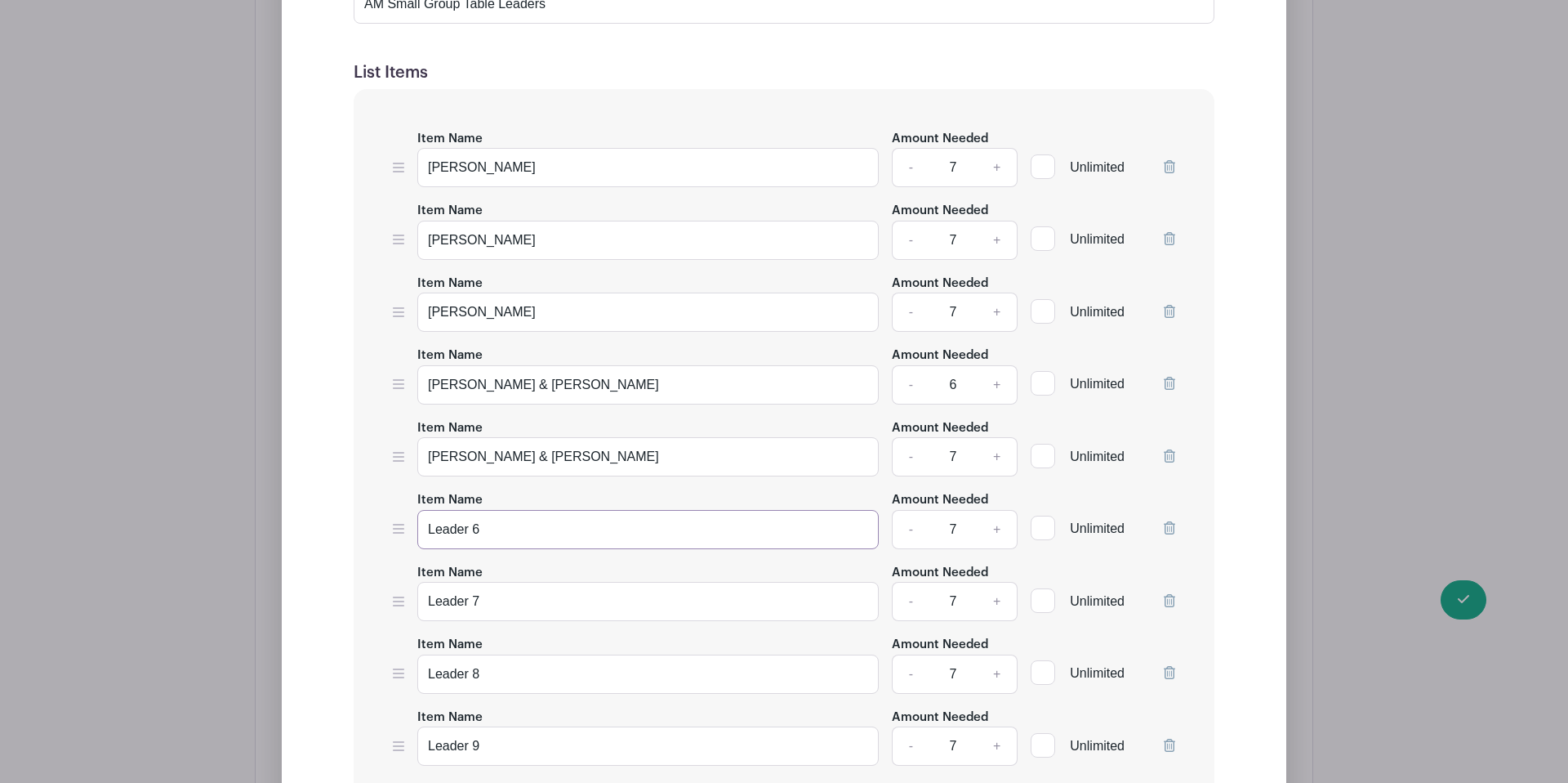
click at [491, 510] on input "Leader 6" at bounding box center [648, 529] width 462 height 40
drag, startPoint x: 483, startPoint y: 492, endPoint x: 397, endPoint y: 489, distance: 86.1
click at [397, 489] on div "Item Name Leader 6 Amount Needed - 7 + Unlimited" at bounding box center [784, 519] width 783 height 60
paste input "[PERSON_NAME] & [PERSON_NAME]"
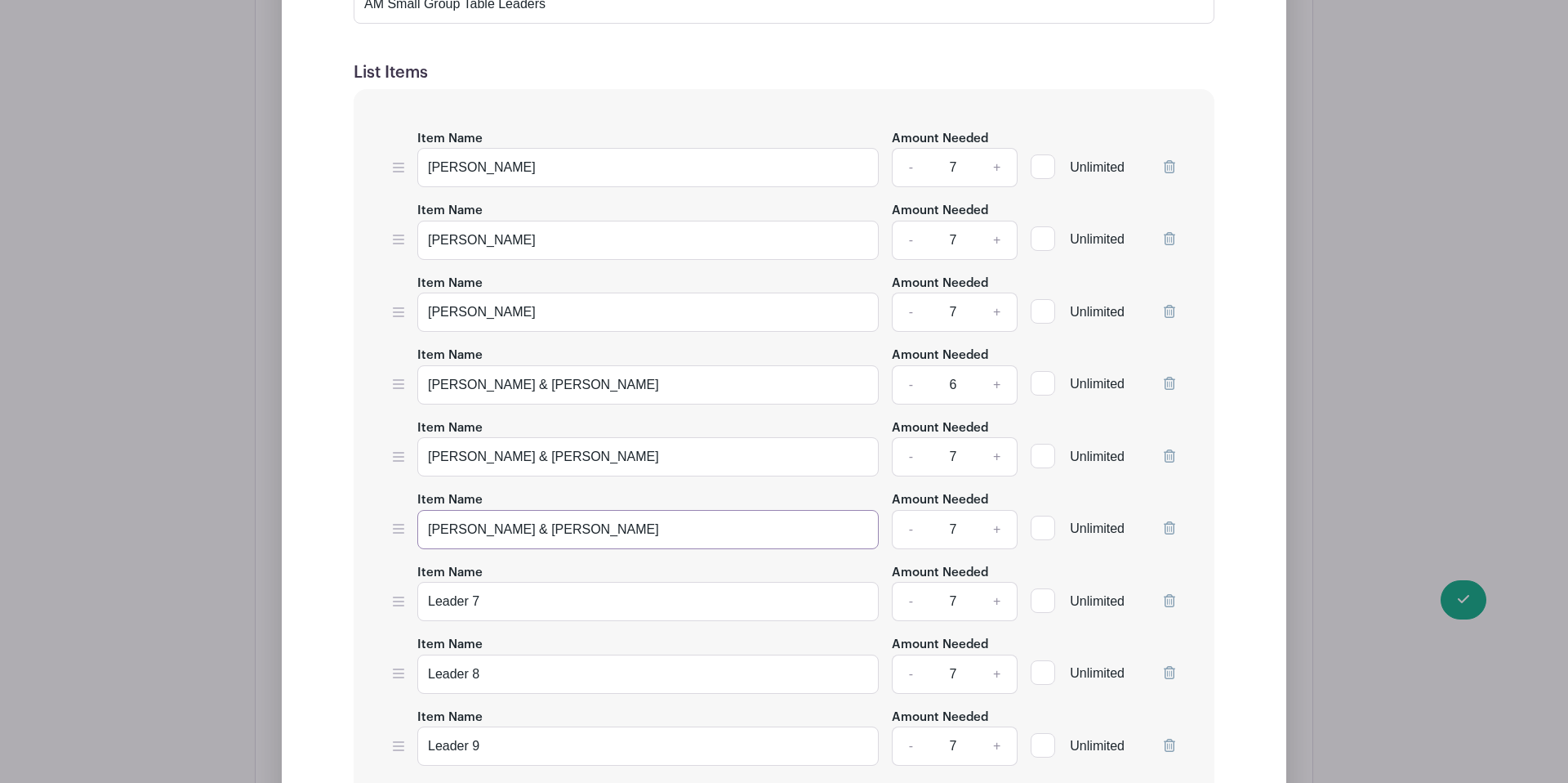
type input "[PERSON_NAME] & [PERSON_NAME]"
click at [907, 437] on link "-" at bounding box center [910, 456] width 38 height 40
type input "6"
click at [910, 510] on link "-" at bounding box center [910, 529] width 38 height 40
type input "6"
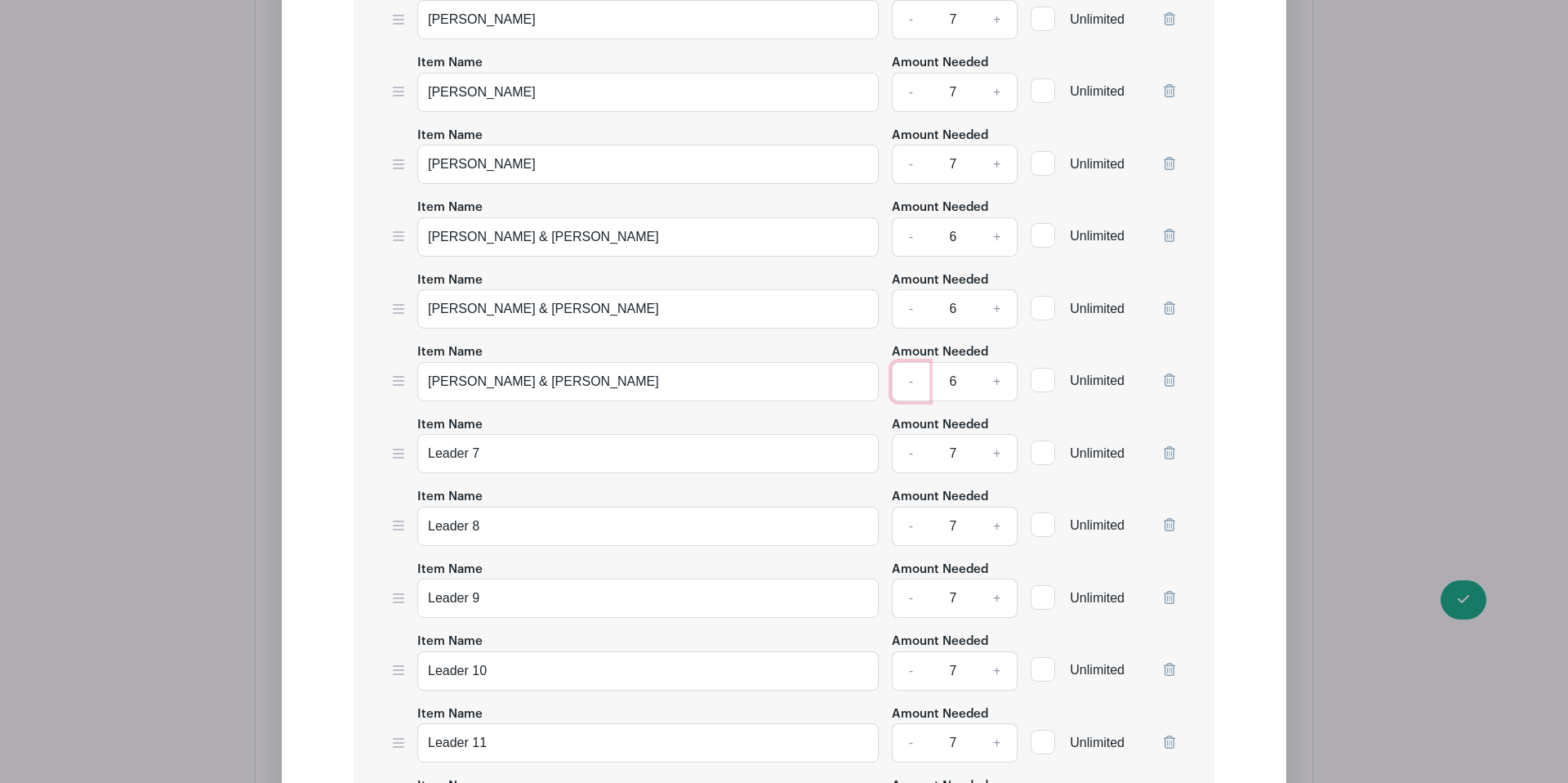
scroll to position [1858, 0]
drag, startPoint x: 523, startPoint y: 427, endPoint x: 427, endPoint y: 420, distance: 96.3
click at [424, 433] on input "Leader 7" at bounding box center [648, 453] width 462 height 40
paste input "indsay Clark"
type input "[PERSON_NAME]"
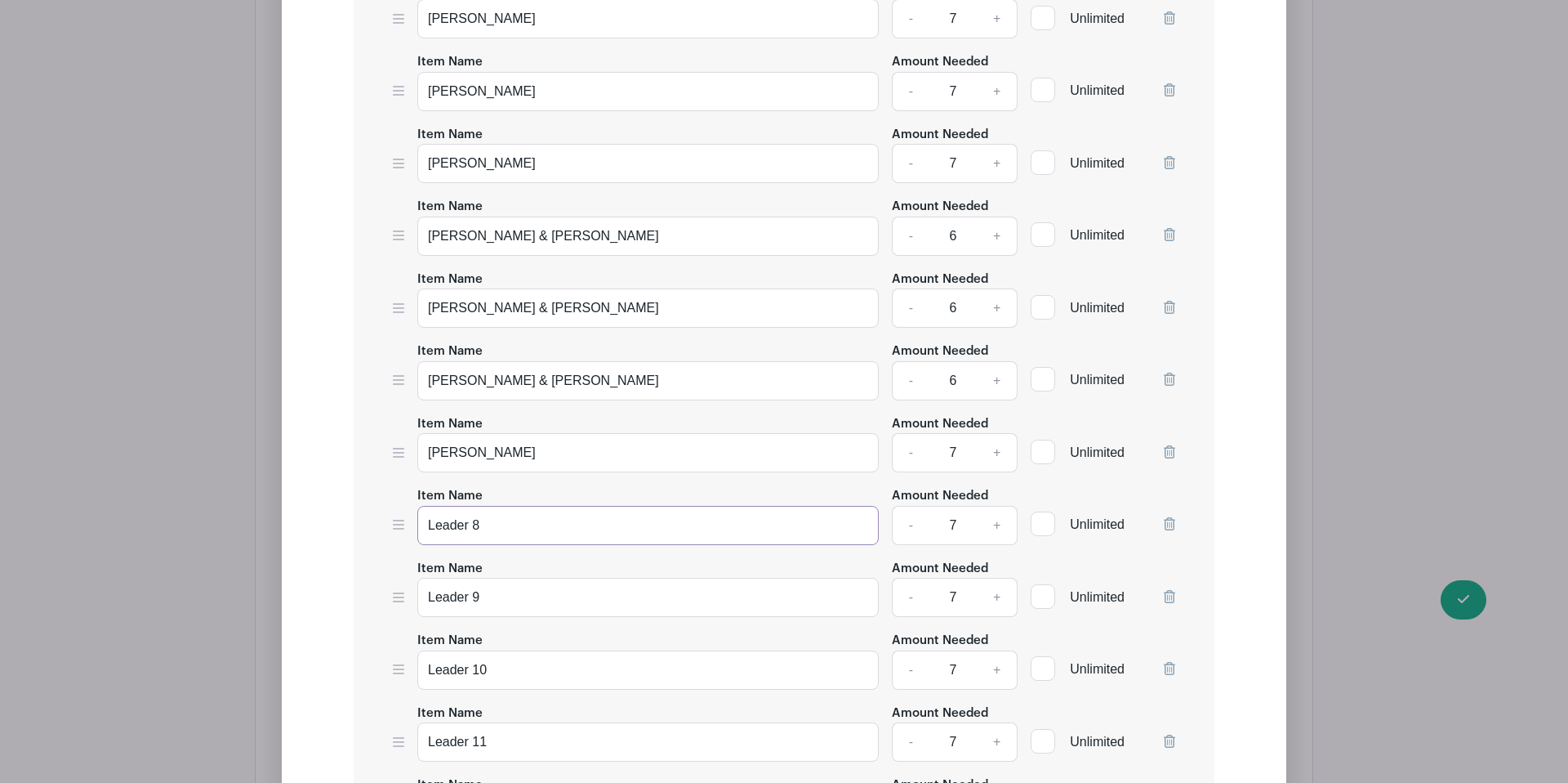
drag, startPoint x: 494, startPoint y: 494, endPoint x: 429, endPoint y: 490, distance: 65.1
click at [432, 506] on input "Leader 8" at bounding box center [648, 525] width 462 height 40
click at [500, 506] on input "Leader 8" at bounding box center [648, 525] width 462 height 40
drag, startPoint x: 493, startPoint y: 494, endPoint x: 411, endPoint y: 487, distance: 82.3
click at [408, 489] on div "Item Name Leader 8 Amount Needed - 7 + Unlimited" at bounding box center [784, 514] width 783 height 60
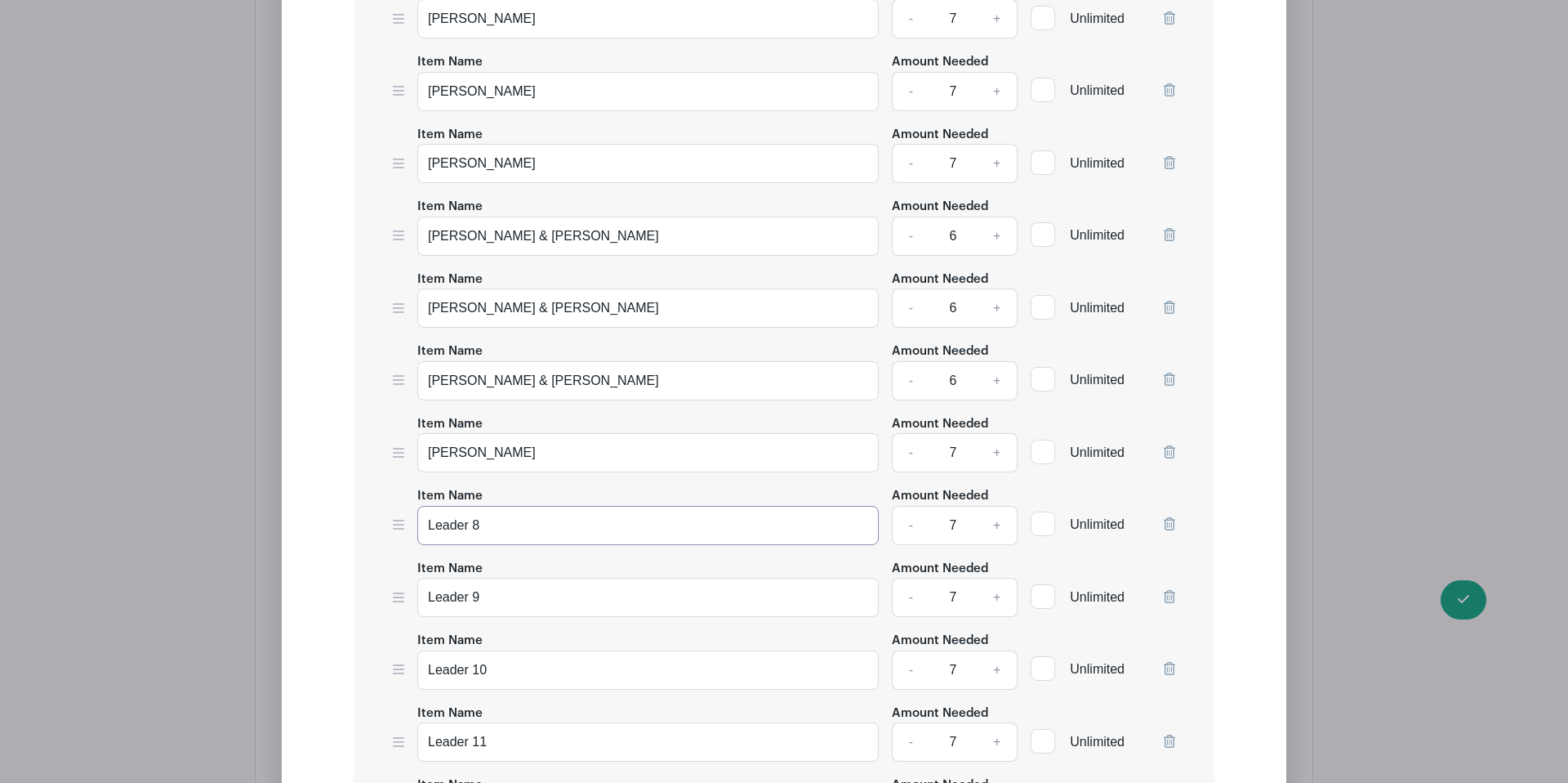
paste input "[PERSON_NAME]"
type input "[PERSON_NAME]"
drag, startPoint x: 504, startPoint y: 560, endPoint x: 400, endPoint y: 558, distance: 104.0
click at [400, 558] on div "Item Name Leader 9 Amount Needed - 7 + Unlimited" at bounding box center [784, 588] width 783 height 60
paste input "[PERSON_NAME]"
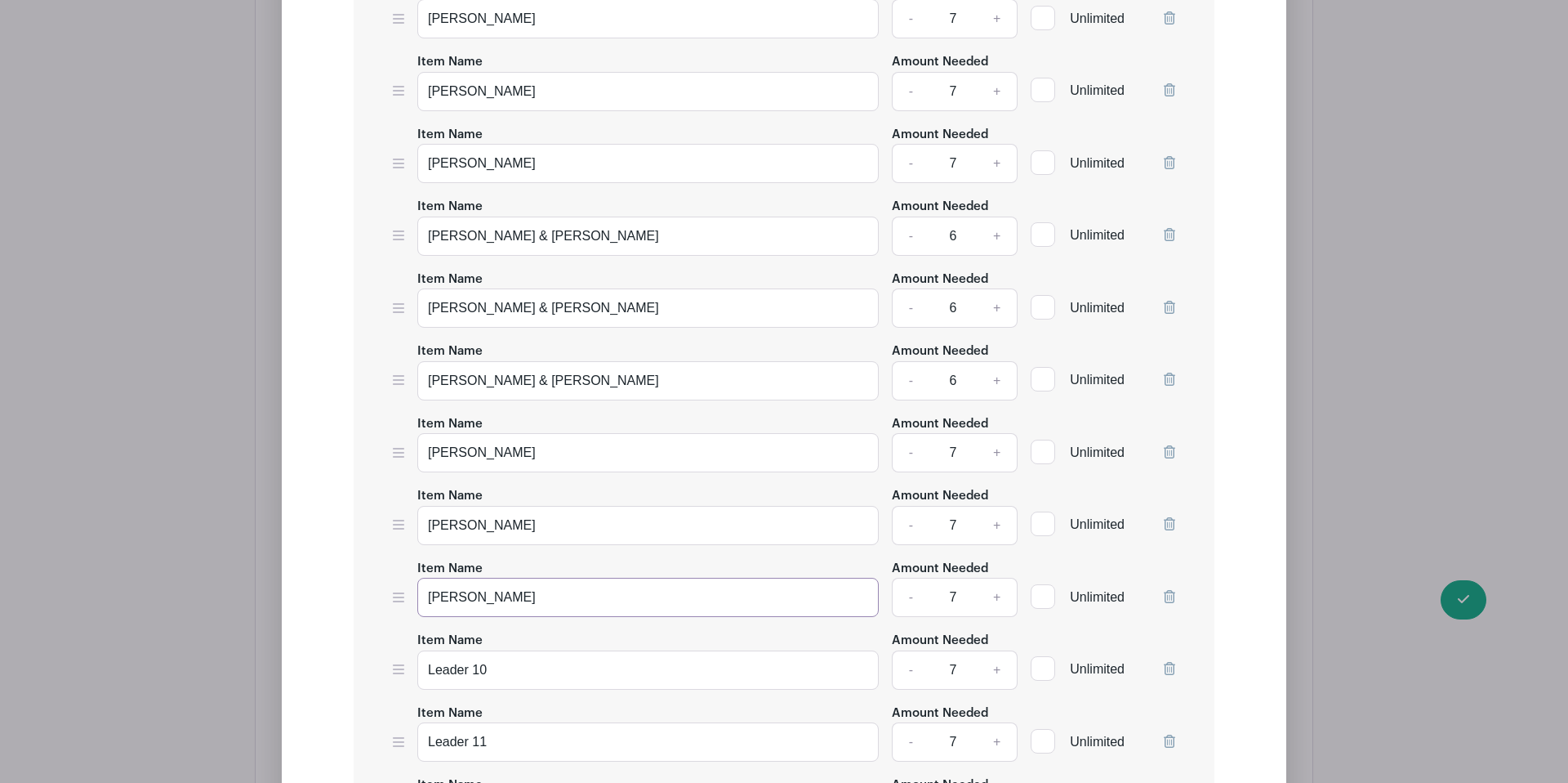
type input "[PERSON_NAME]"
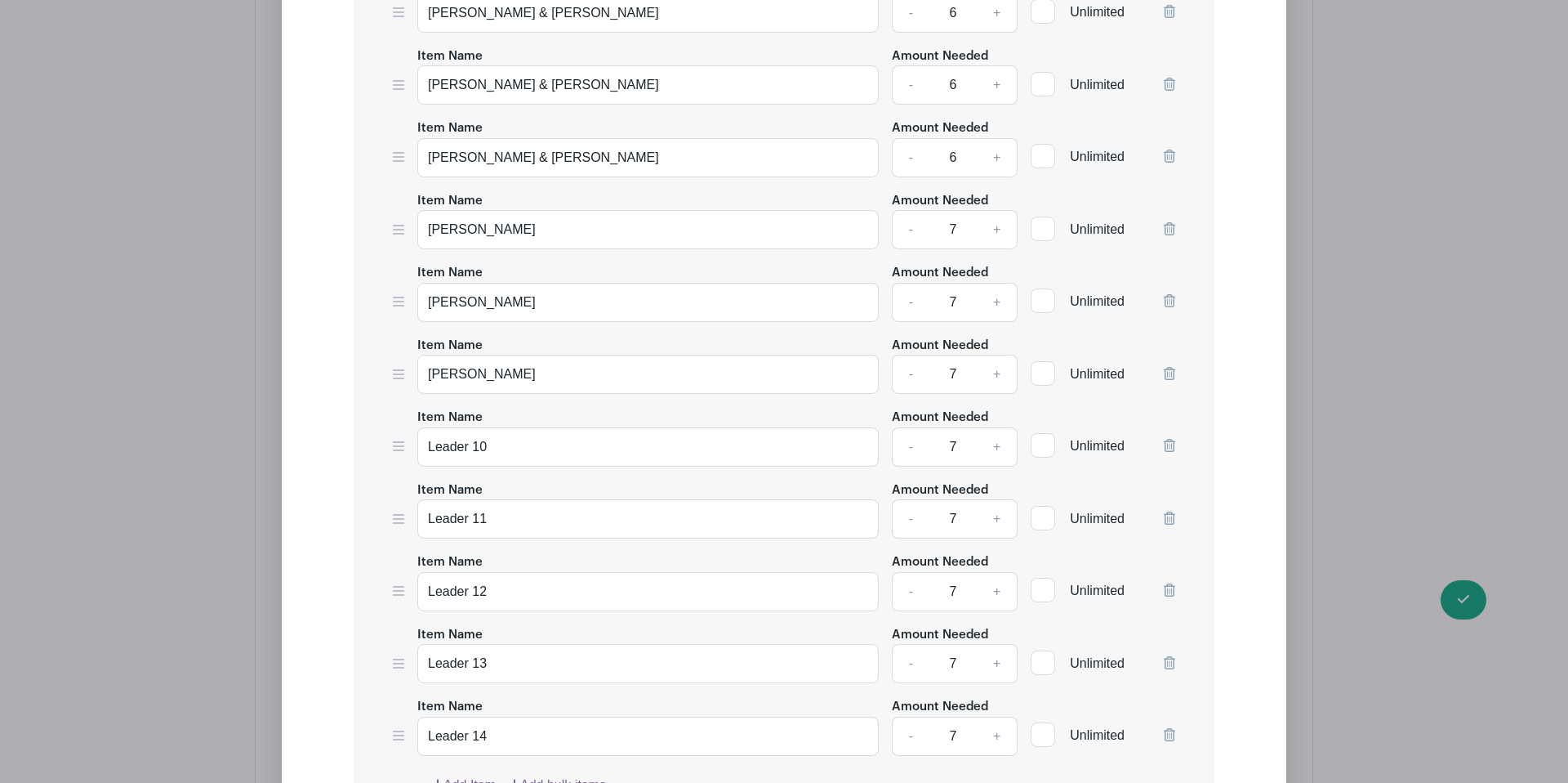
scroll to position [2085, 0]
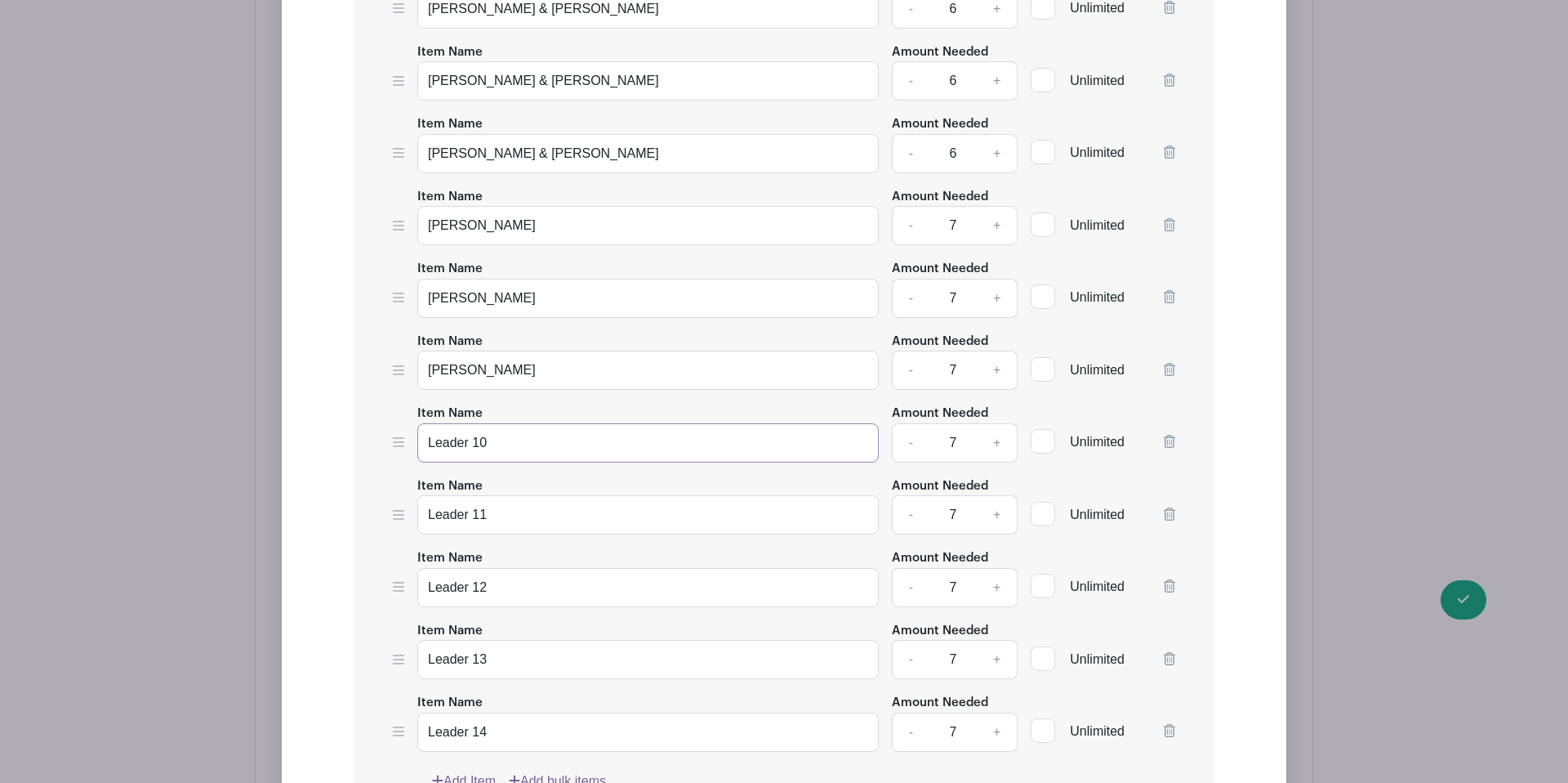
drag, startPoint x: 500, startPoint y: 407, endPoint x: 404, endPoint y: 404, distance: 96.0
click at [414, 405] on div "Item Name Leader 10 Amount Needed - 7 + Unlimited" at bounding box center [784, 432] width 783 height 60
paste input "[PERSON_NAME]"
type input "[PERSON_NAME]"
click at [502, 495] on input "Leader 11" at bounding box center [648, 514] width 462 height 40
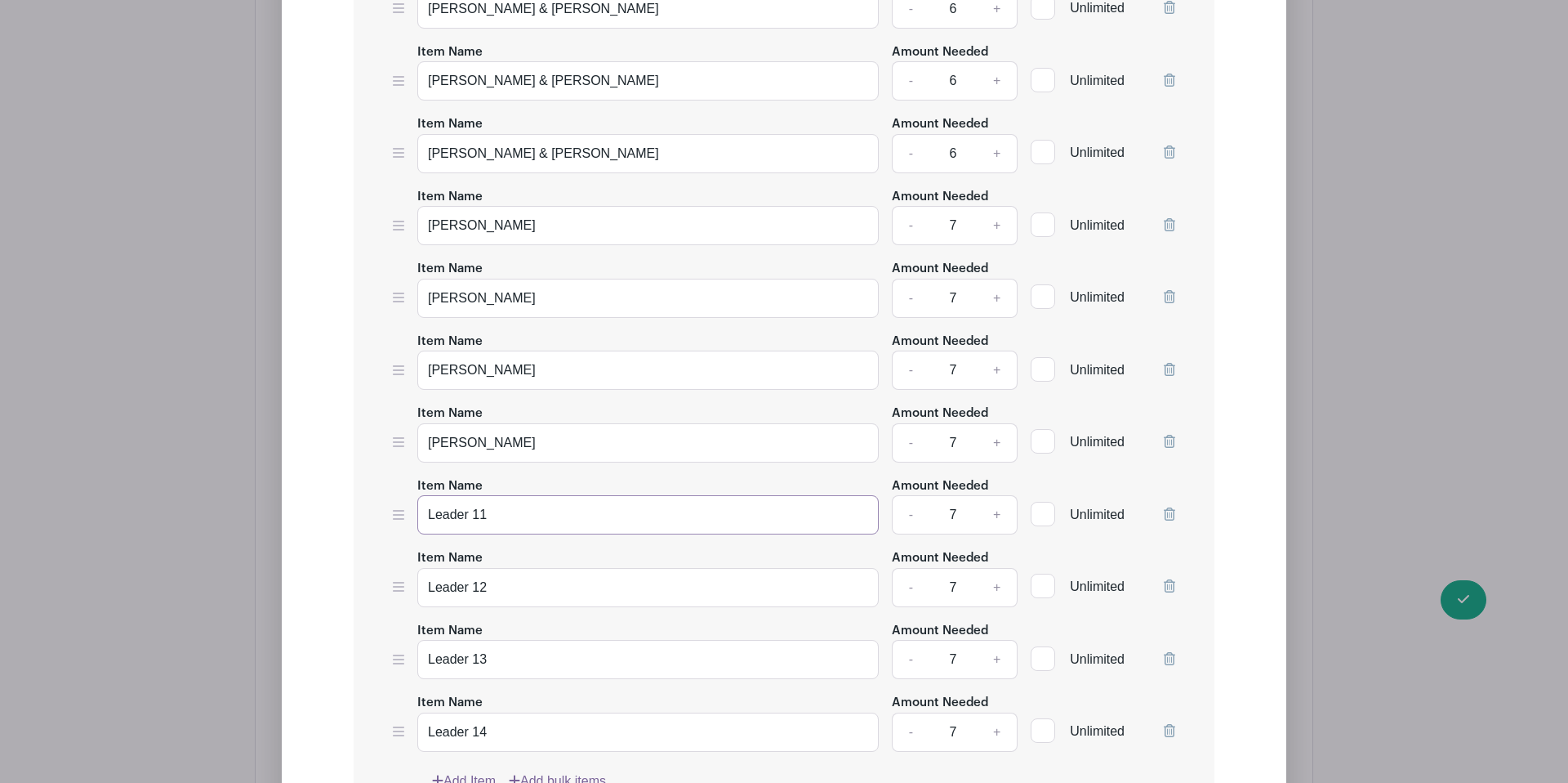
drag, startPoint x: 441, startPoint y: 482, endPoint x: 406, endPoint y: 479, distance: 35.1
click at [418, 495] on input "Leader 11" at bounding box center [648, 514] width 462 height 40
paste input "[PERSON_NAME]"
type input "[PERSON_NAME]"
click at [508, 568] on input "Leader 12" at bounding box center [648, 587] width 462 height 40
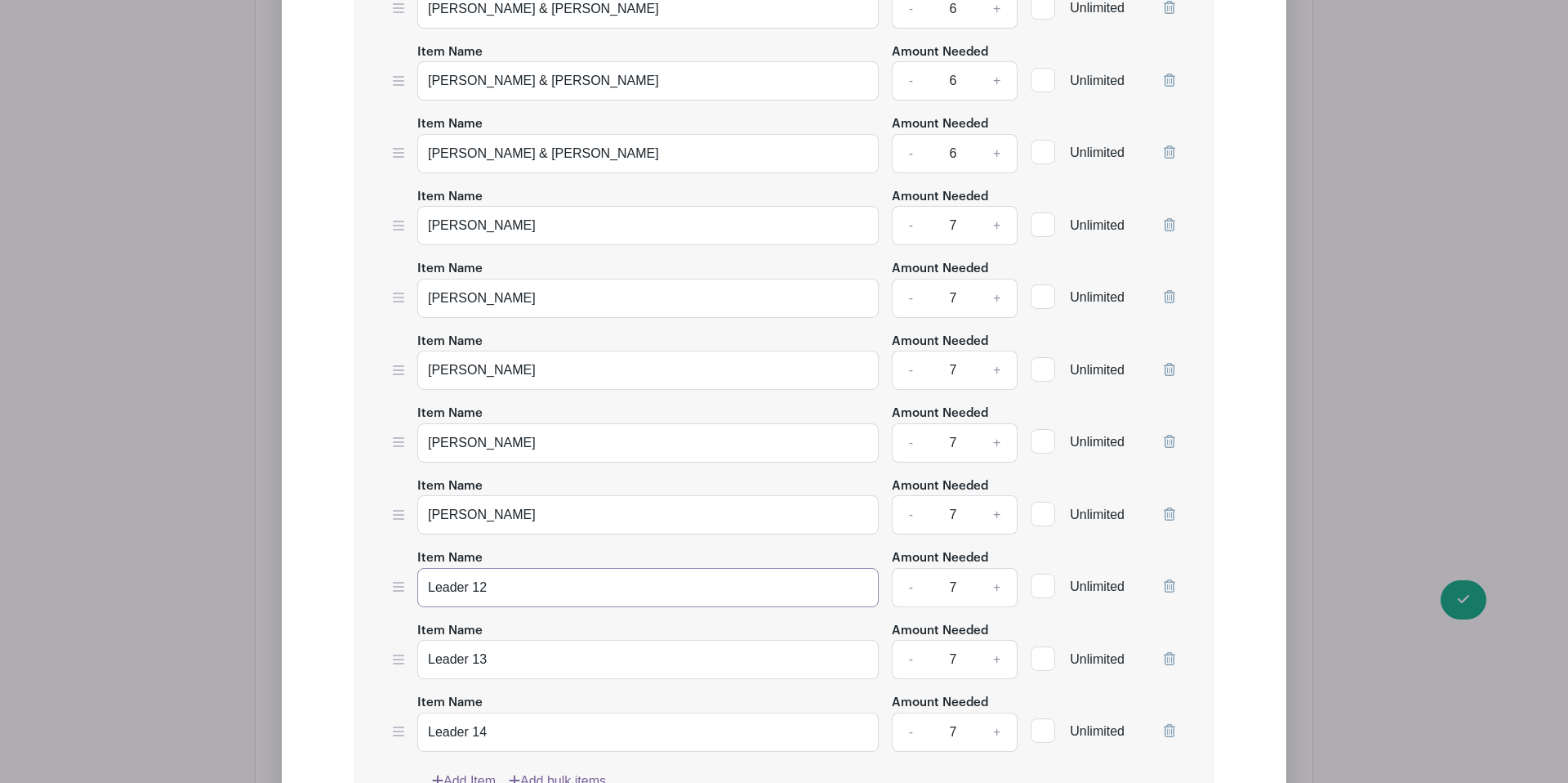
drag, startPoint x: 503, startPoint y: 558, endPoint x: 411, endPoint y: 555, distance: 92.0
click at [411, 555] on div "Item Name Leader 12 Amount Needed - 7 + Unlimited" at bounding box center [784, 577] width 783 height 60
paste input "[PERSON_NAME]"
type input "[PERSON_NAME]"
drag, startPoint x: 517, startPoint y: 627, endPoint x: 419, endPoint y: 620, distance: 98.2
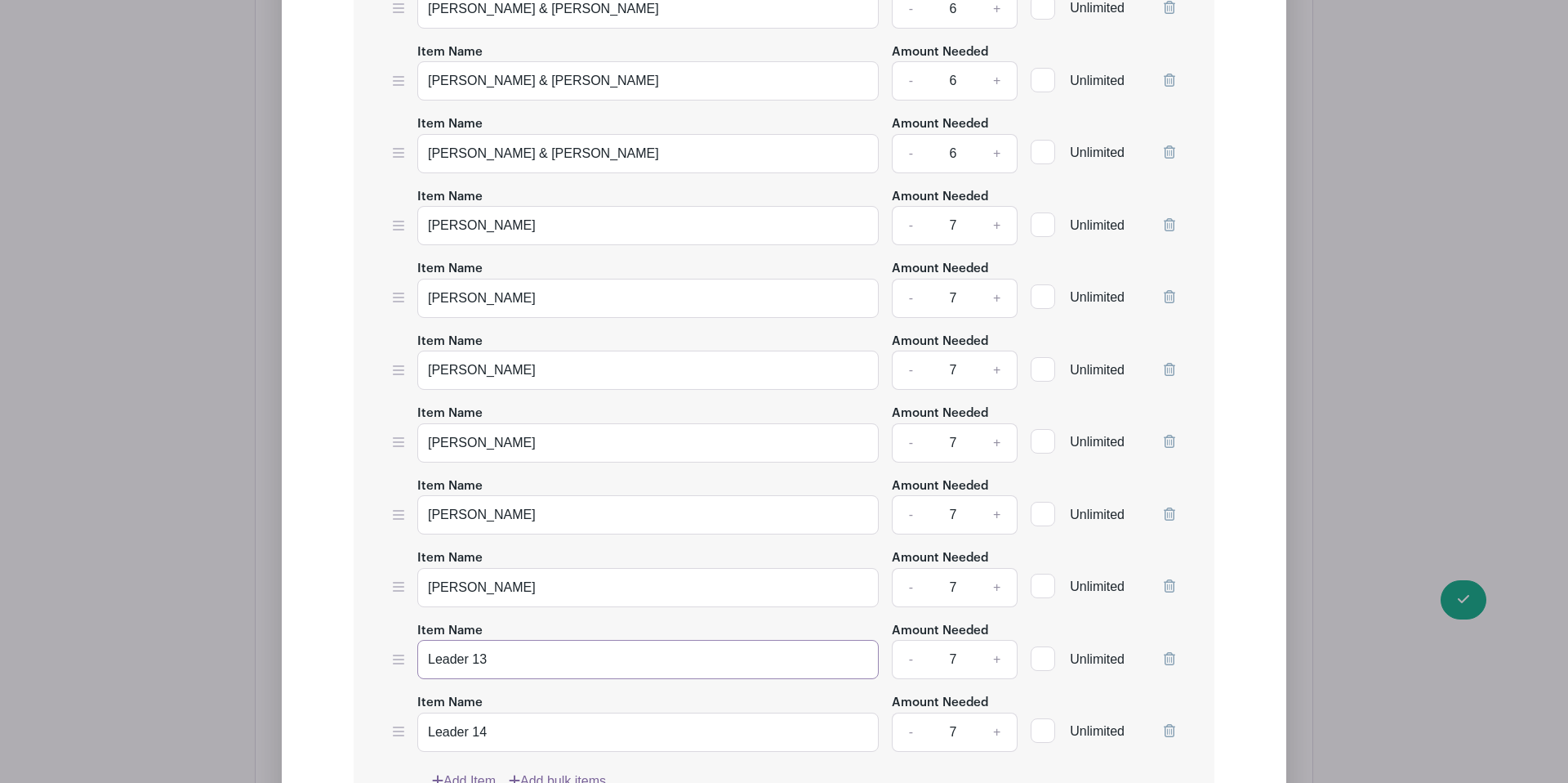
click at [421, 639] on input "Leader 13" at bounding box center [648, 659] width 462 height 40
paste input "[PERSON_NAME]"
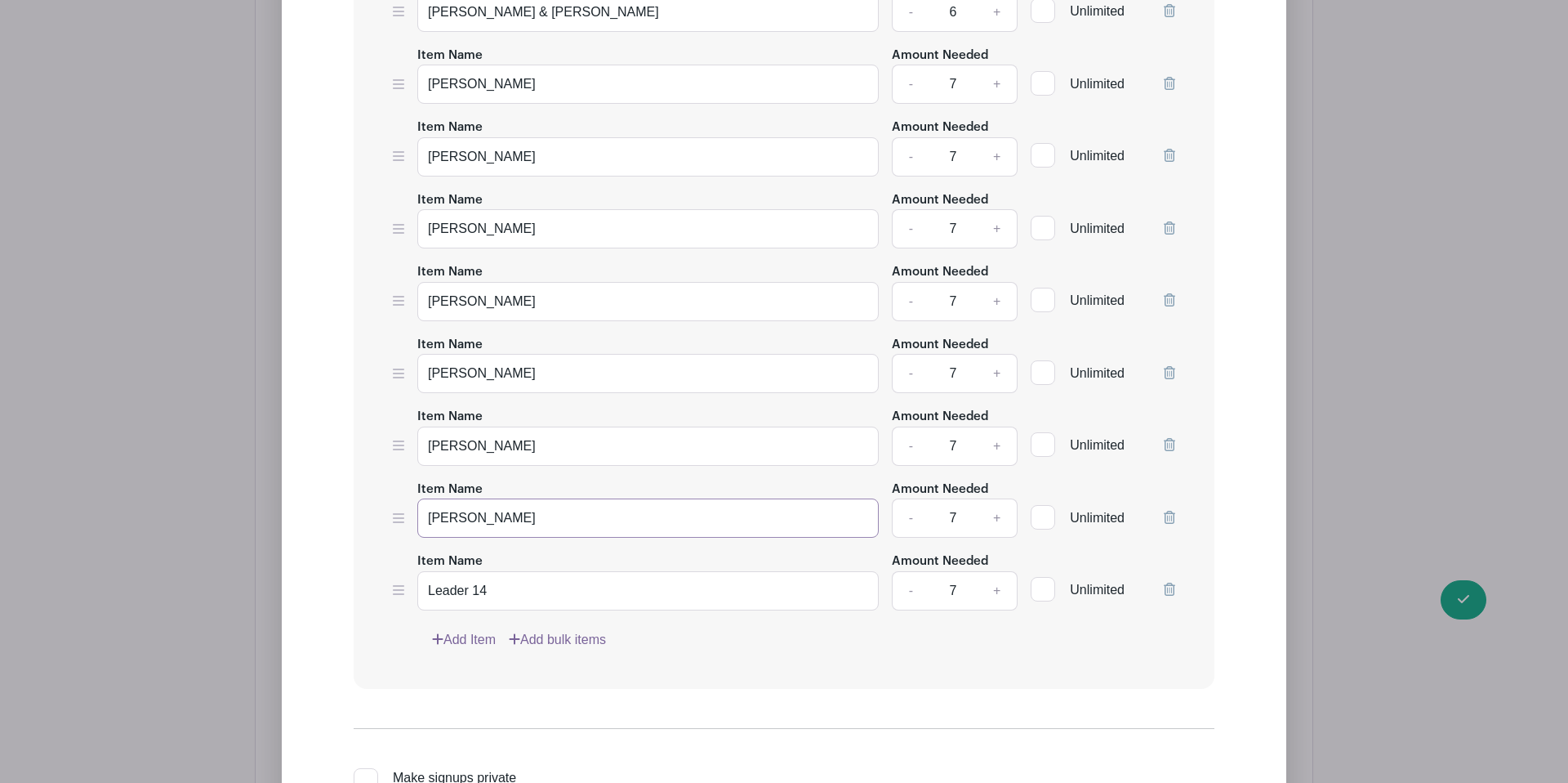
scroll to position [2228, 0]
type input "[PERSON_NAME]"
click at [1170, 581] on icon at bounding box center [1169, 588] width 11 height 13
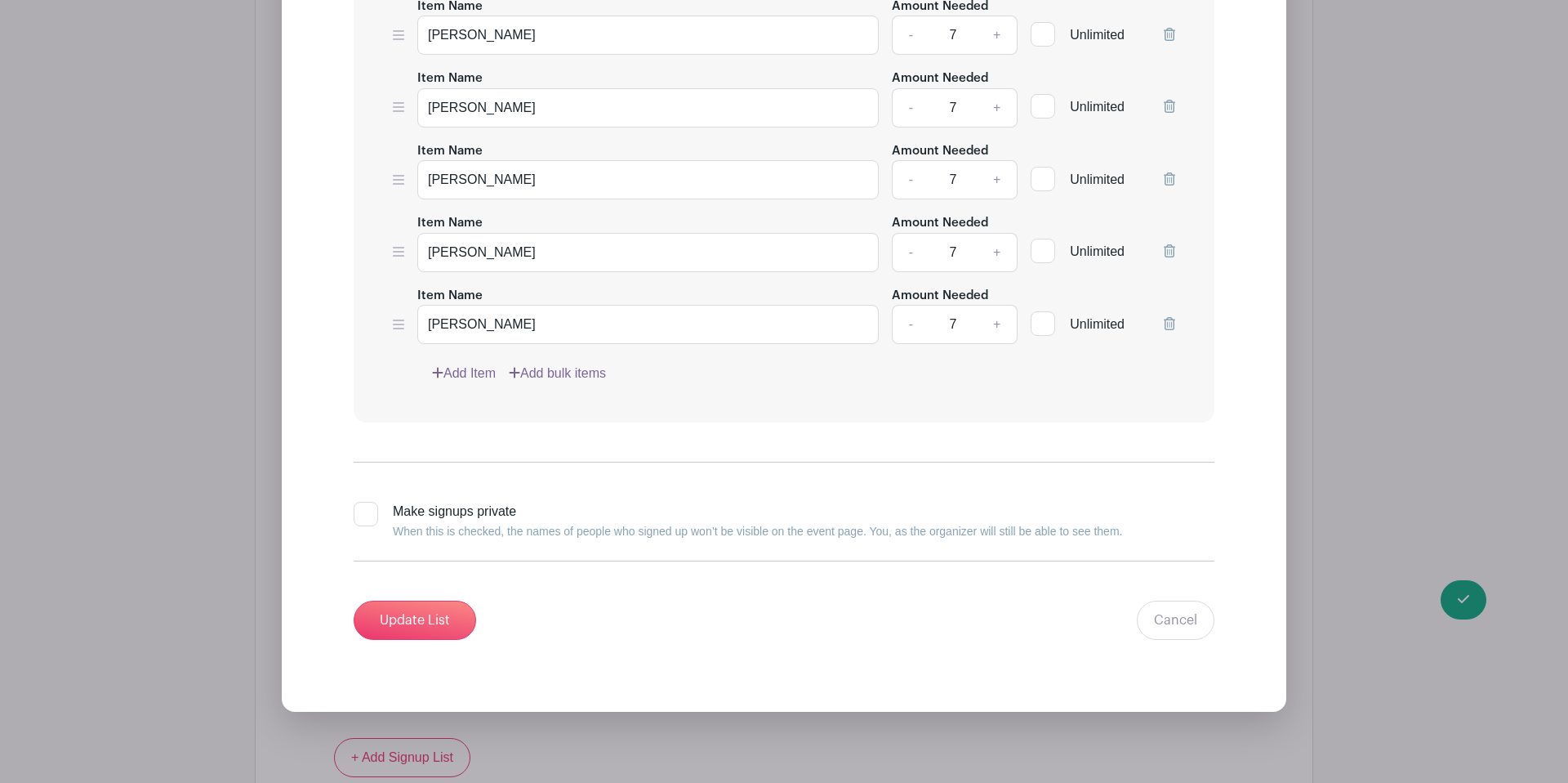
scroll to position [2429, 0]
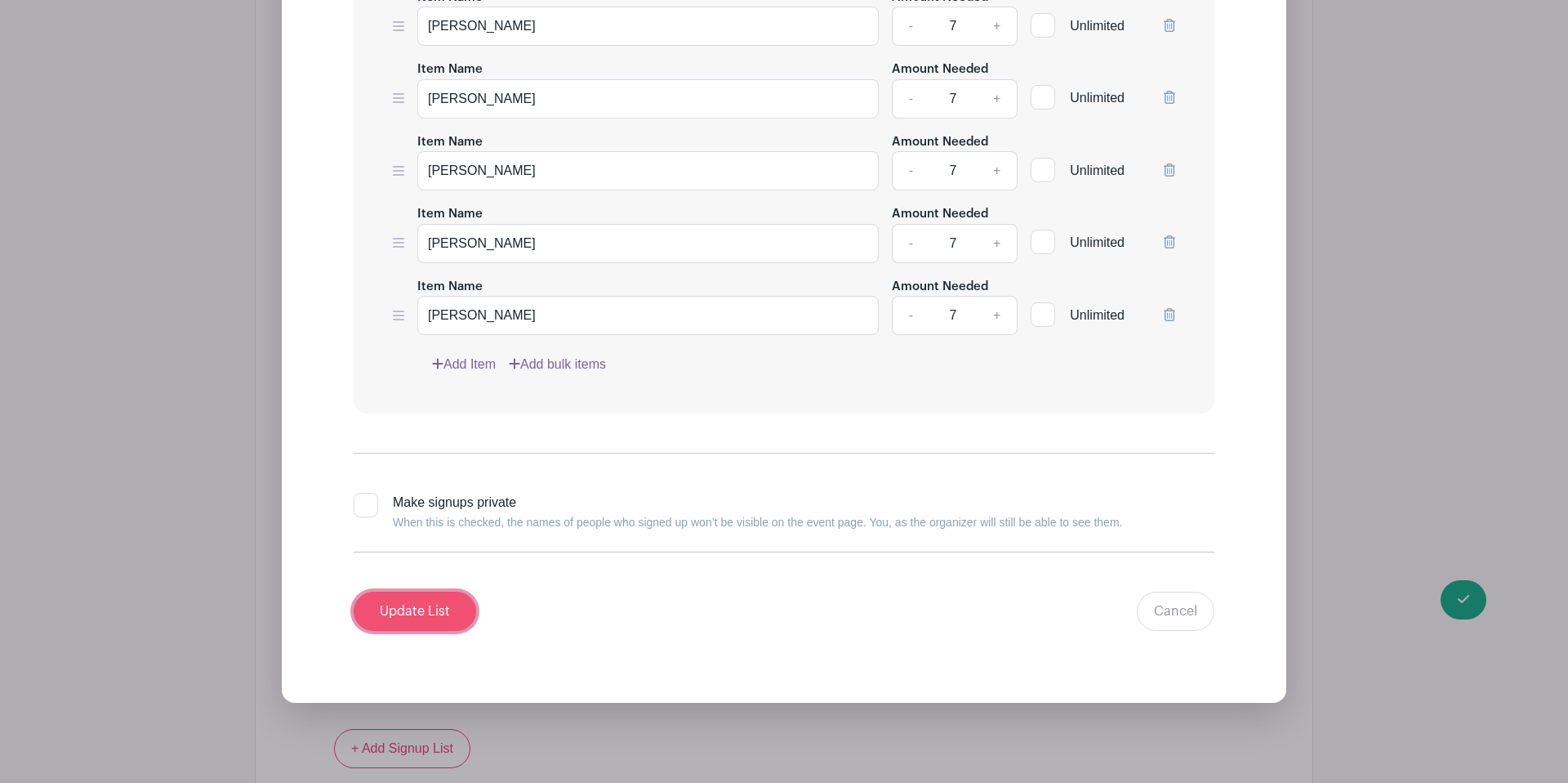
click at [397, 592] on input "Update List" at bounding box center [415, 611] width 122 height 40
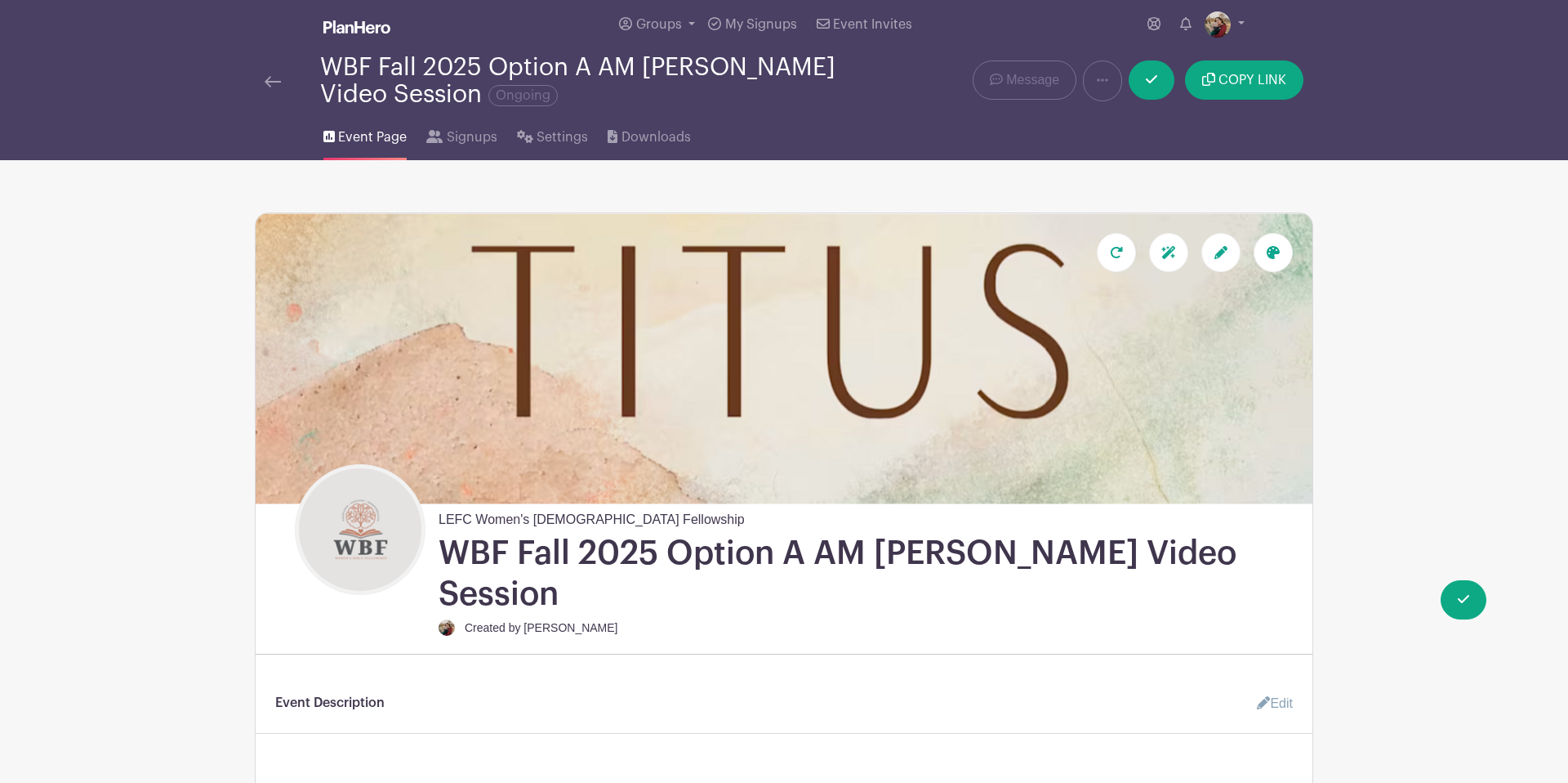
scroll to position [0, 0]
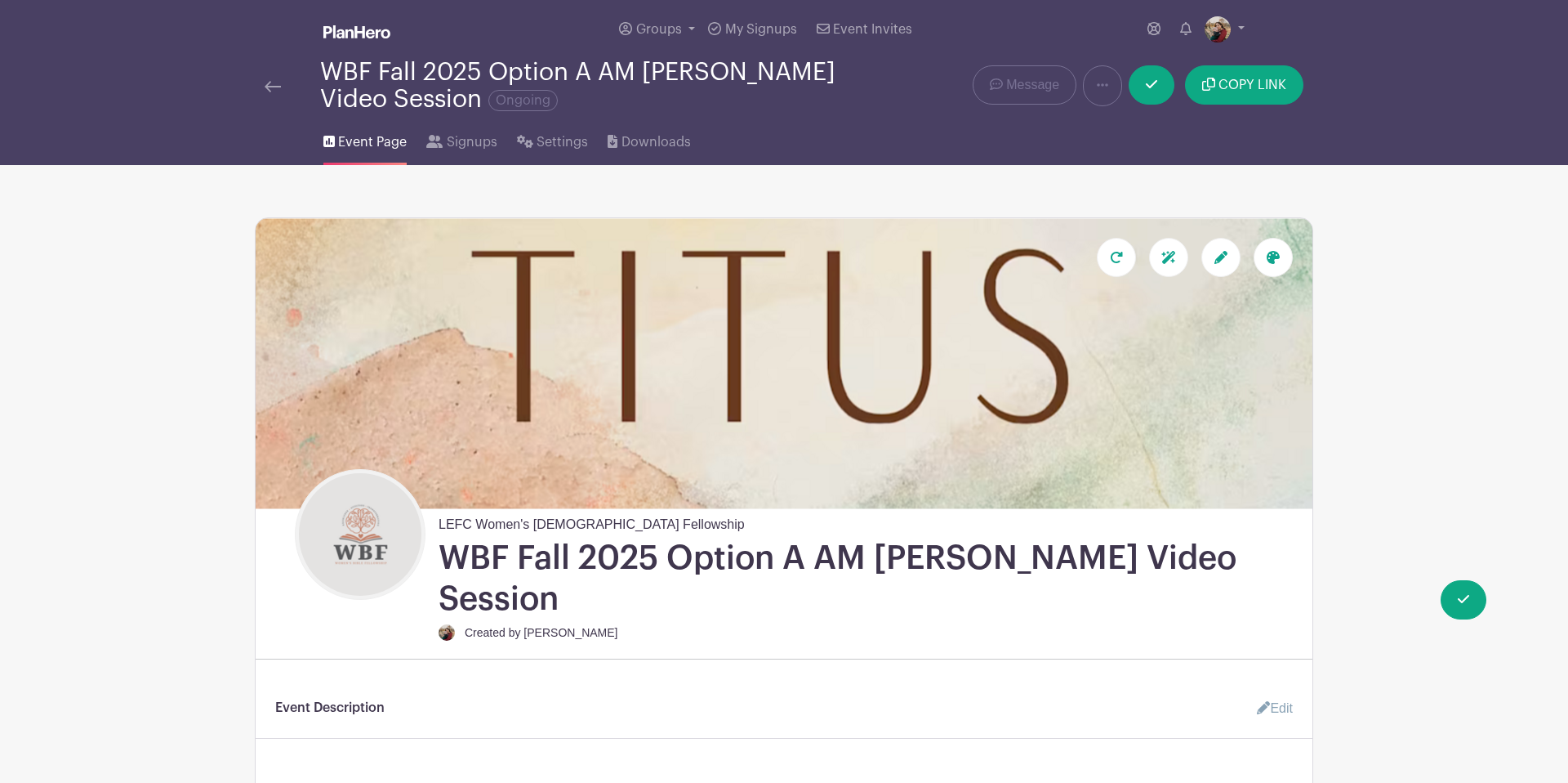
click at [274, 89] on img at bounding box center [273, 86] width 17 height 11
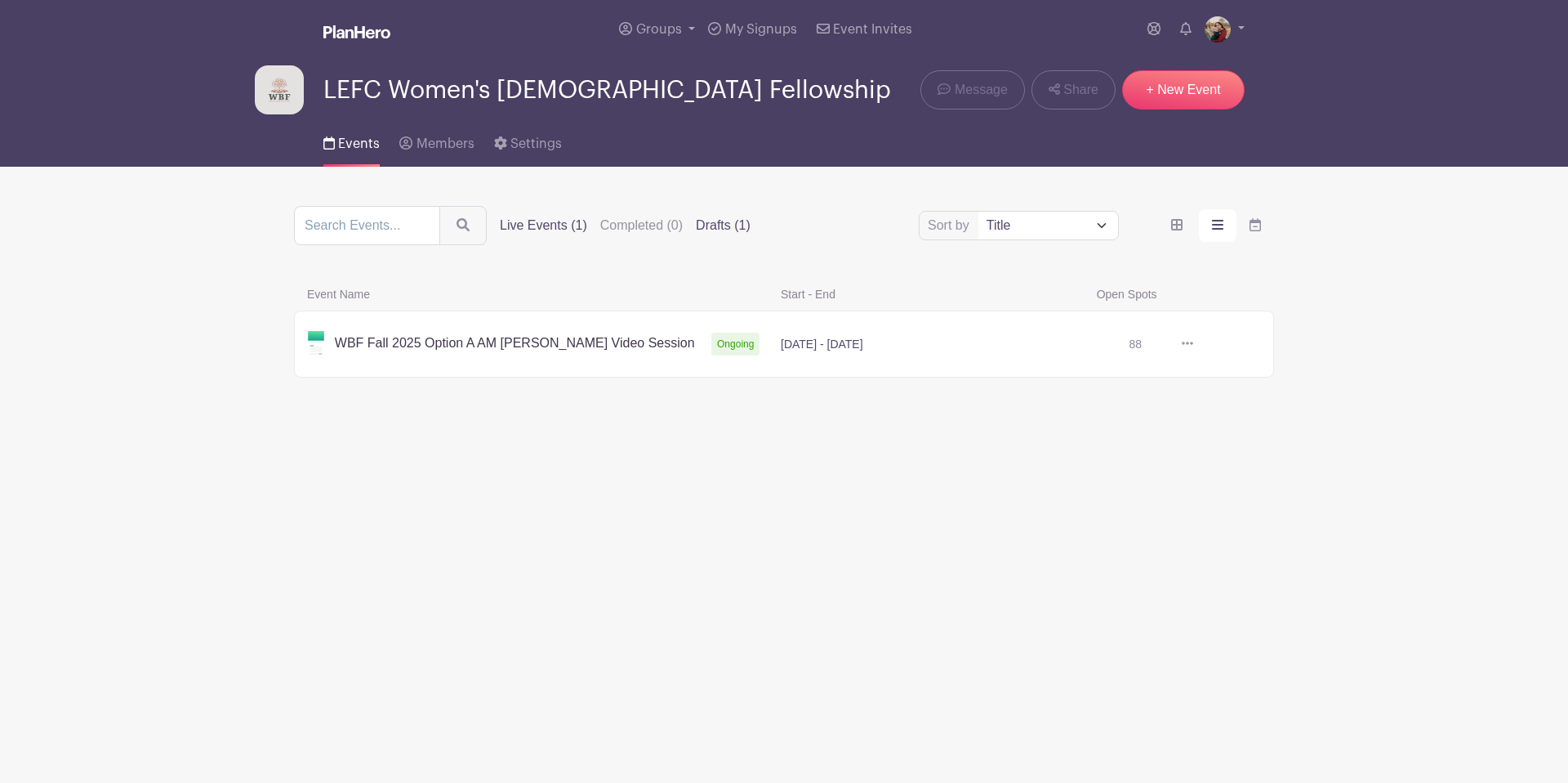
click at [707, 225] on label "Drafts (1)" at bounding box center [723, 225] width 54 height 19
click at [0, 0] on input "Drafts (1)" at bounding box center [0, 0] width 0 height 0
click at [534, 225] on label "Live Events (1)" at bounding box center [543, 225] width 87 height 19
click at [0, 0] on input "Live Events (1)" at bounding box center [0, 0] width 0 height 0
click at [1193, 344] on link at bounding box center [1193, 344] width 0 height 0
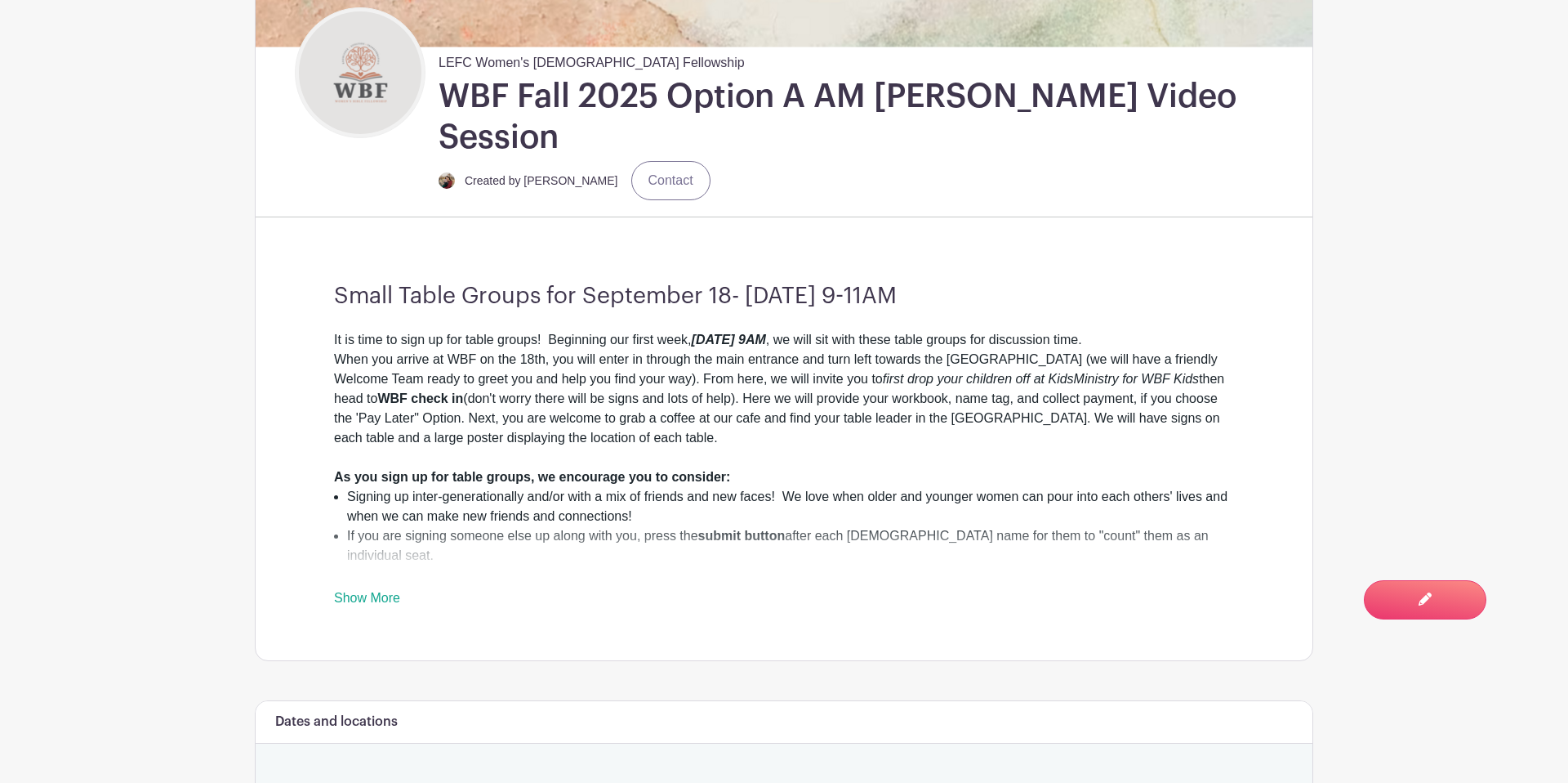
scroll to position [463, 0]
click at [725, 469] on strong "As you sign up for table groups, we encourage you to consider:" at bounding box center [532, 476] width 396 height 14
click at [387, 590] on link "Show More" at bounding box center [367, 600] width 66 height 20
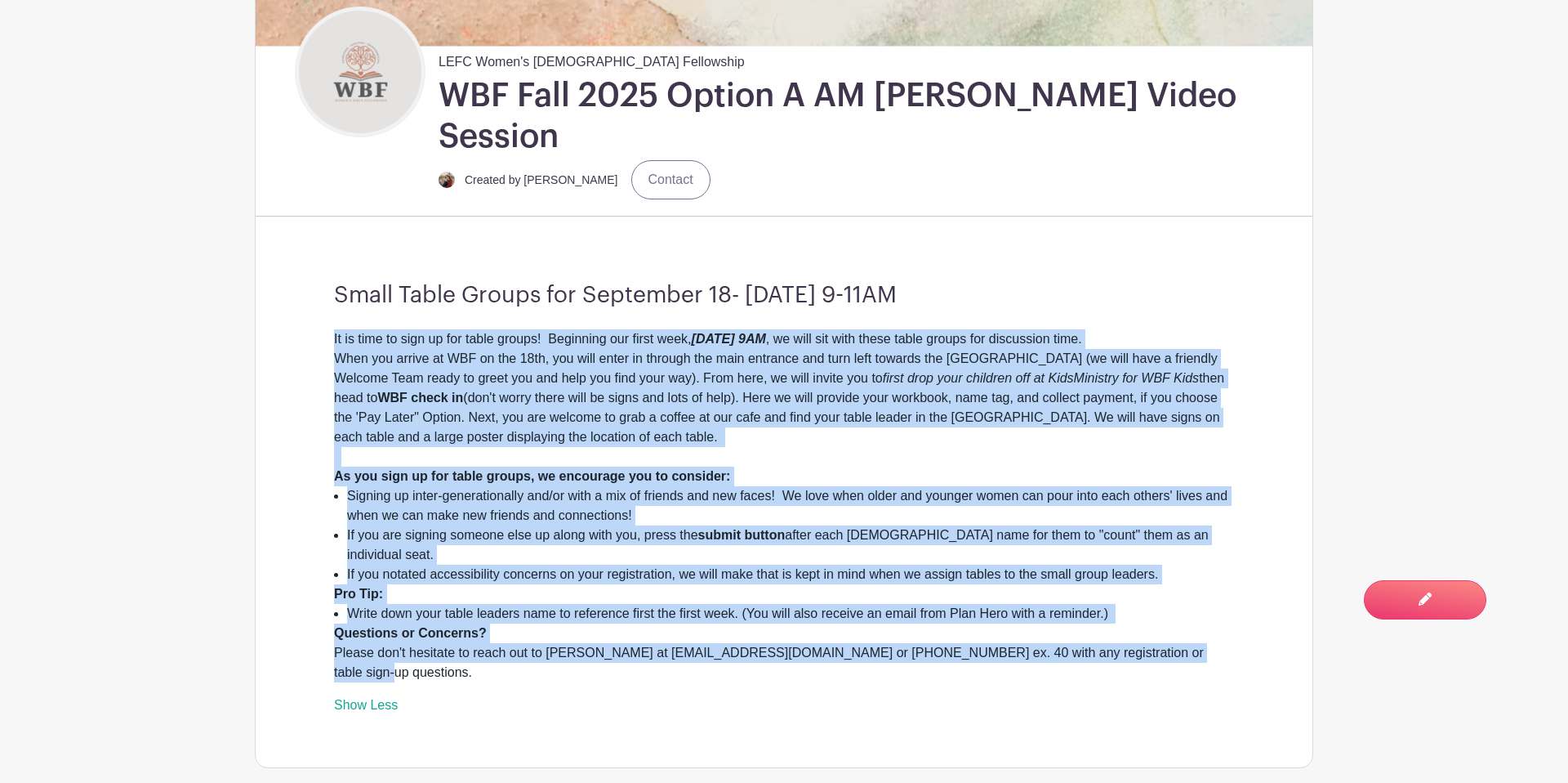
drag, startPoint x: 326, startPoint y: 301, endPoint x: 1196, endPoint y: 587, distance: 915.8
click at [1207, 589] on div "Small Table Groups for September 18- November 20, 9-11AM It is time to sign up …" at bounding box center [784, 499] width 979 height 537
copy div "It is time to sign up for table groups! Beginning our first week, Thursday, Sep…"
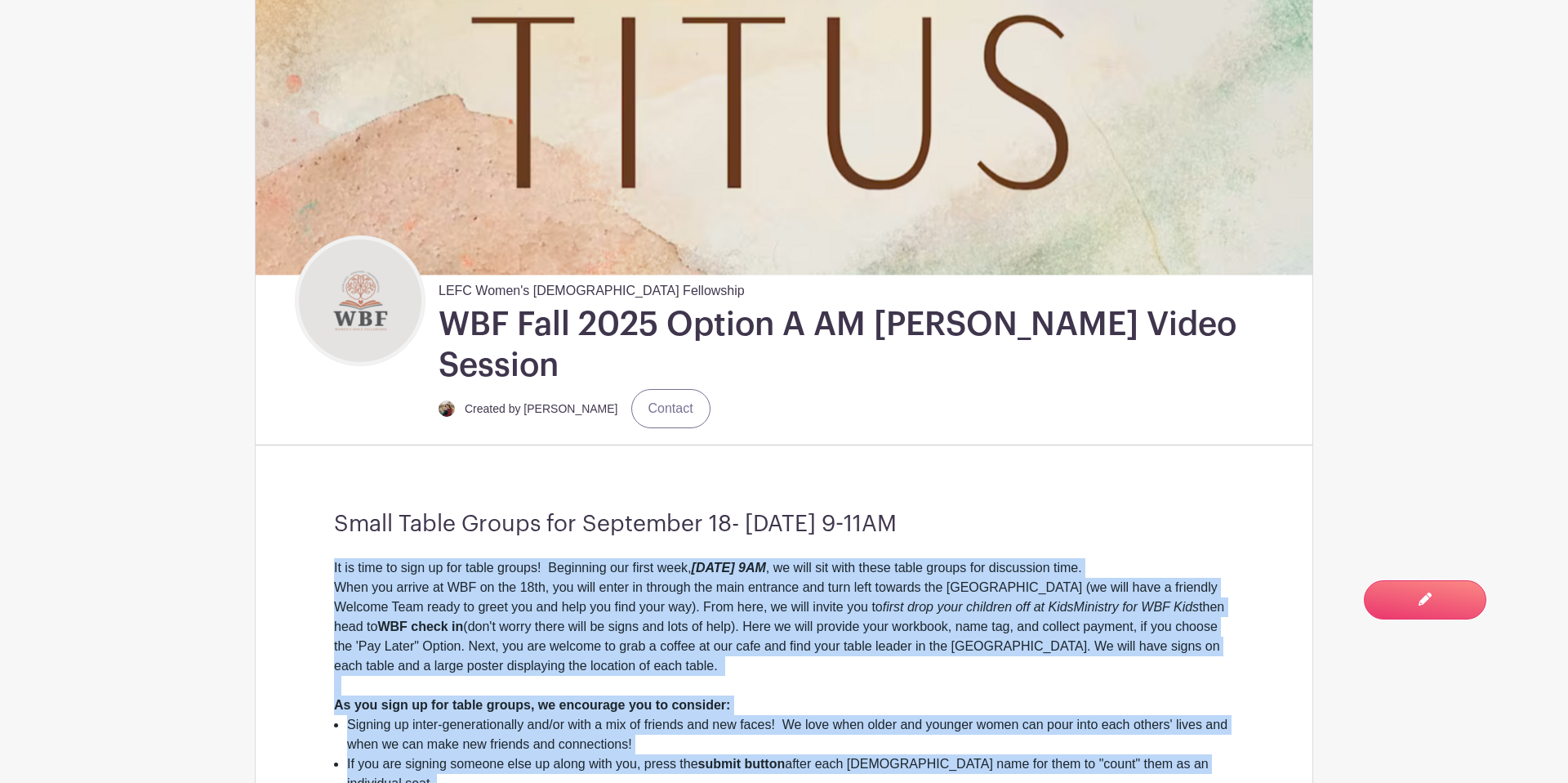
scroll to position [0, 0]
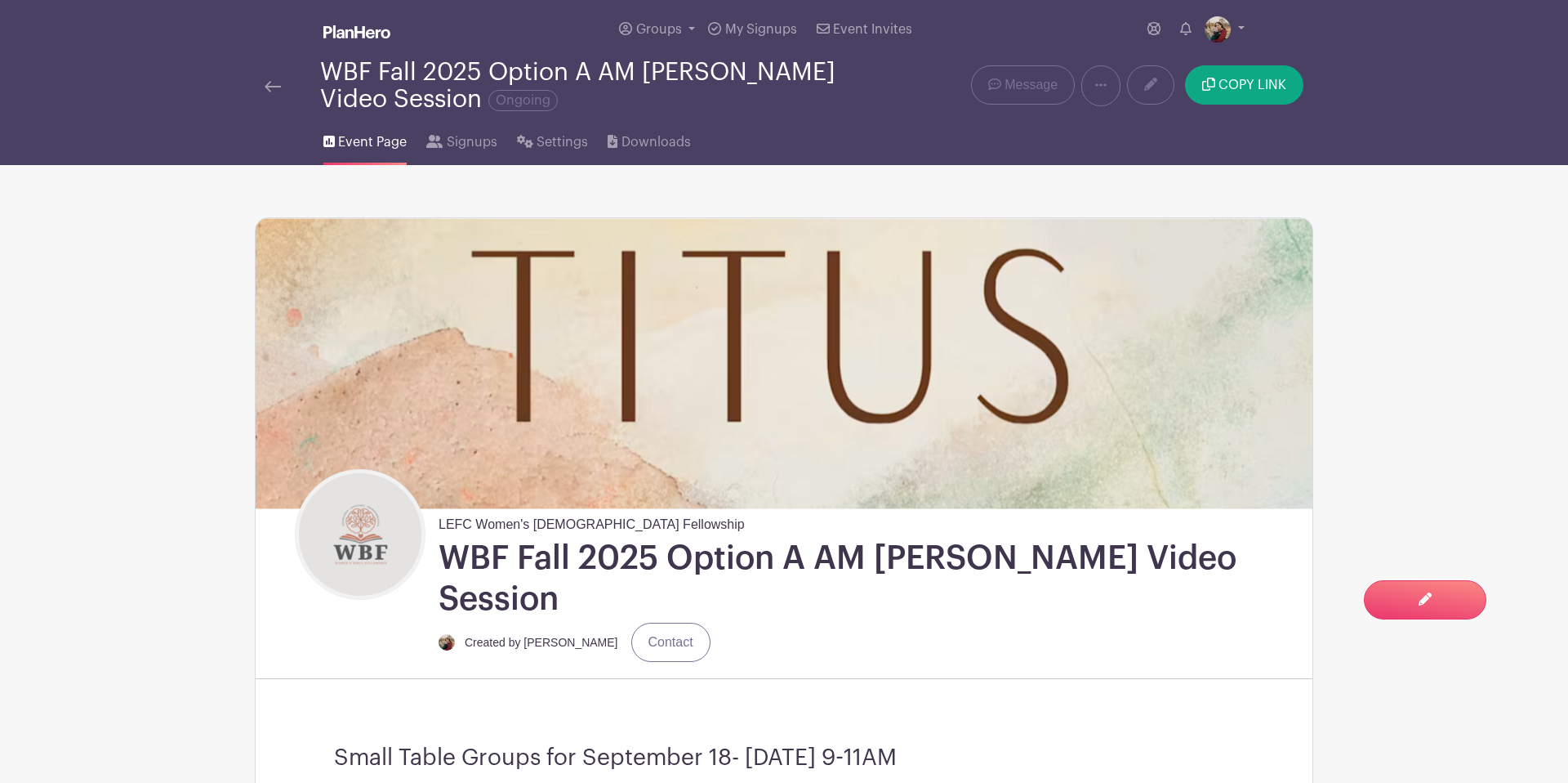
click at [281, 95] on div at bounding box center [292, 86] width 55 height 19
click at [259, 86] on div "WBF Fall 2025 Option A AM Titus Video Session Ongoing" at bounding box center [563, 86] width 617 height 54
click at [278, 91] on img at bounding box center [273, 86] width 17 height 11
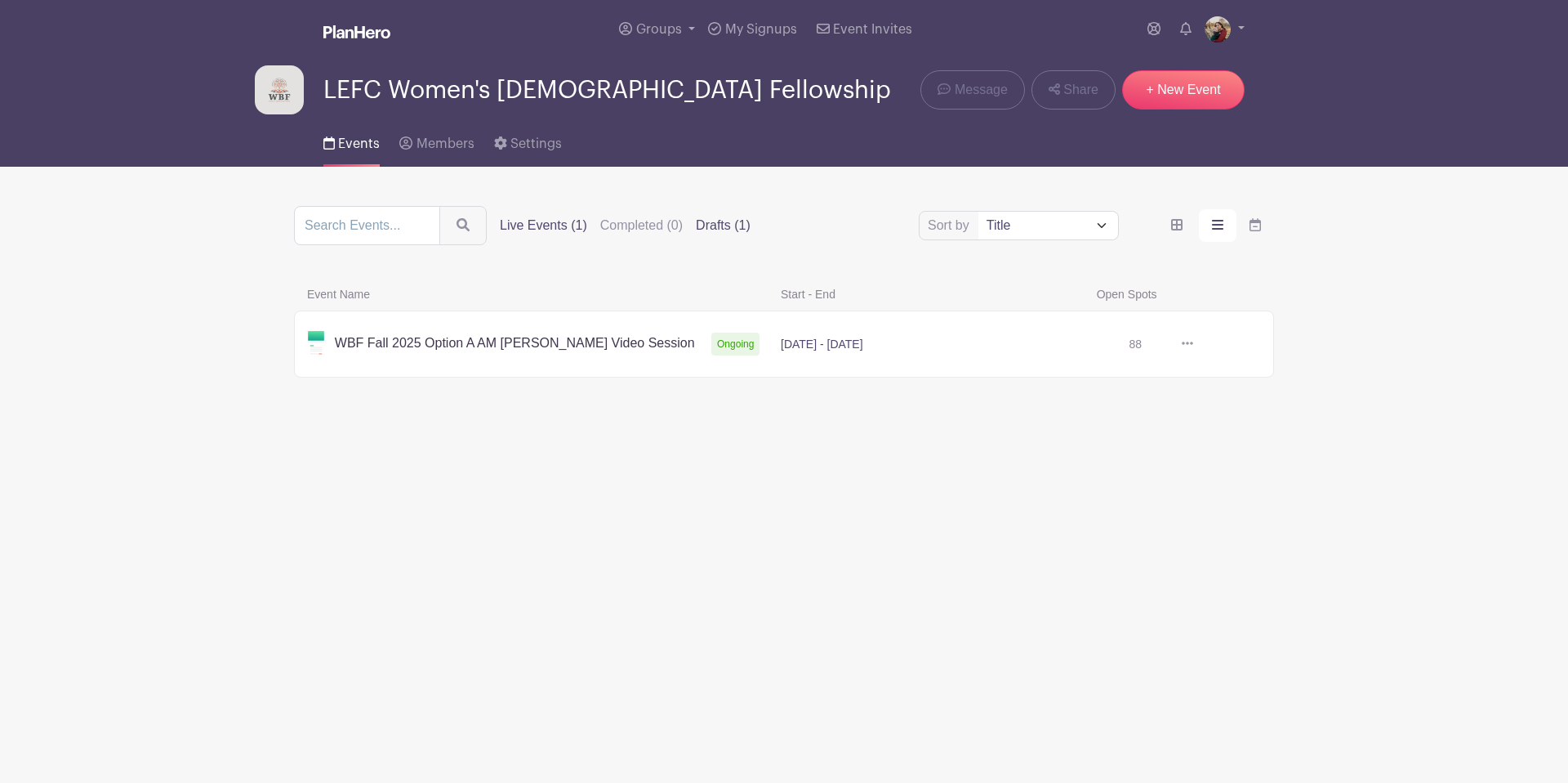
click at [698, 231] on label "Drafts (1)" at bounding box center [723, 225] width 54 height 19
click at [0, 0] on input "Drafts (1)" at bounding box center [0, 0] width 0 height 0
click at [1193, 344] on link at bounding box center [1193, 344] width 0 height 0
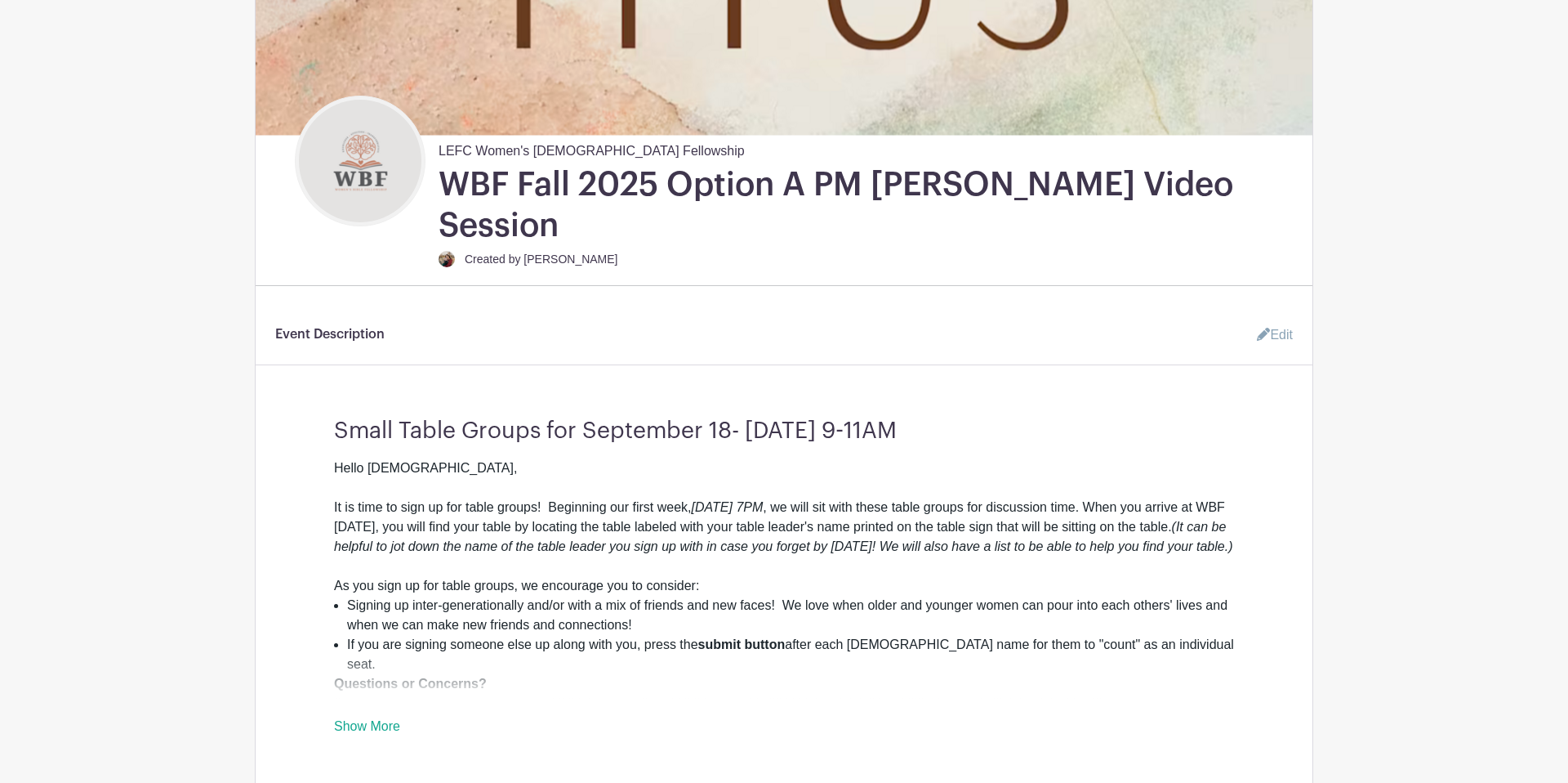
scroll to position [391, 0]
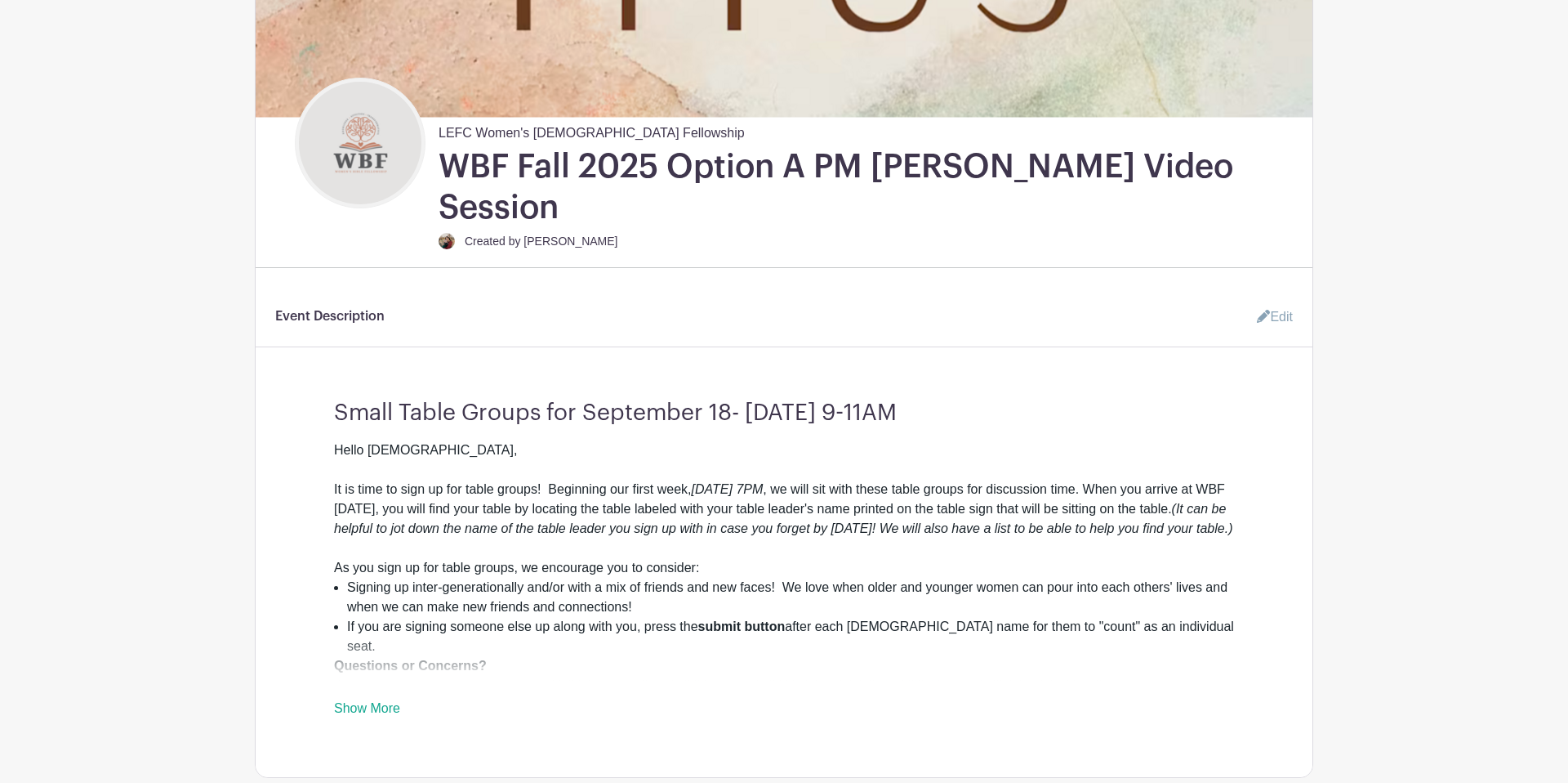
click at [1258, 301] on link "Edit" at bounding box center [1267, 317] width 49 height 33
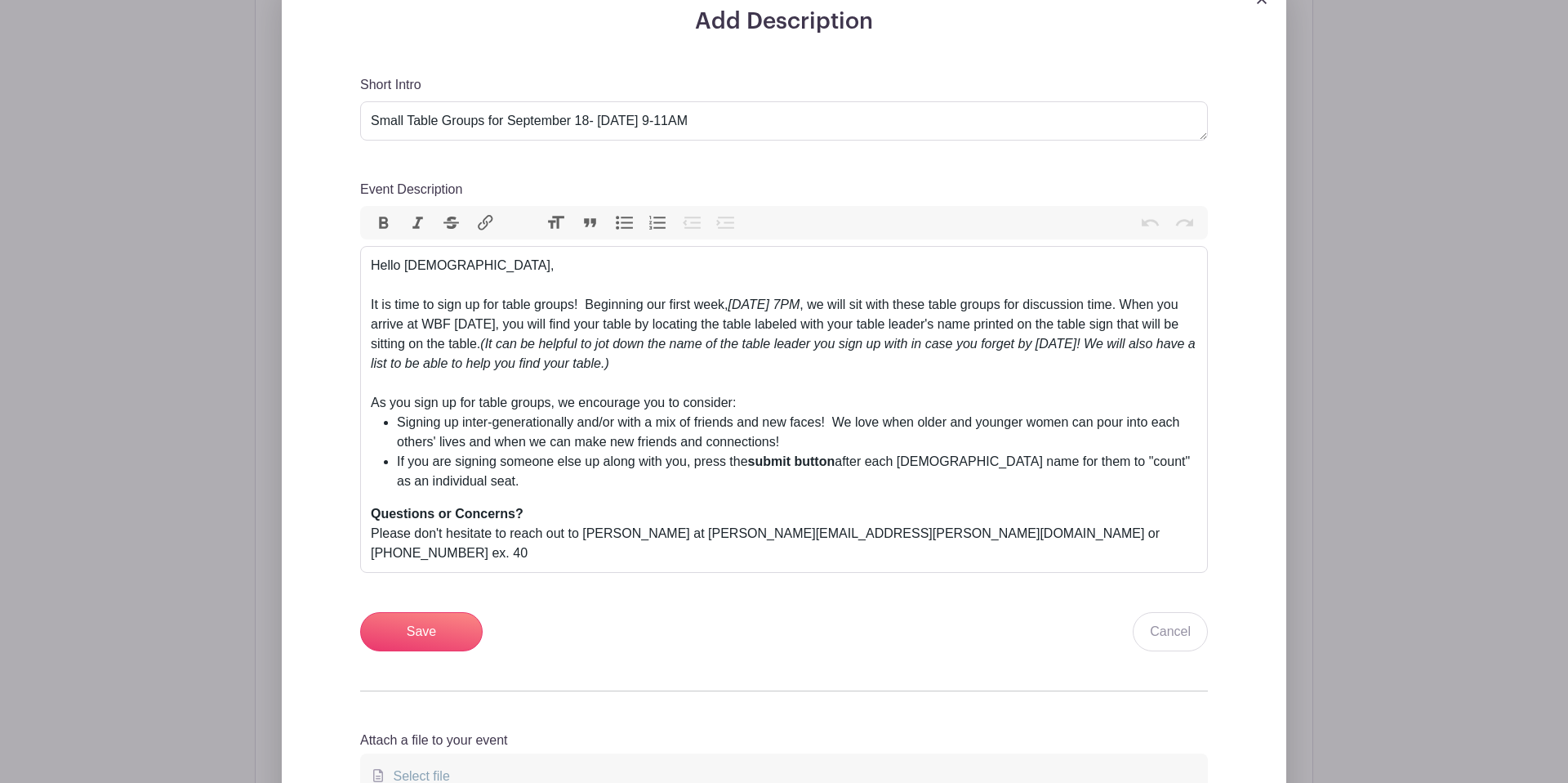
scroll to position [719, 0]
drag, startPoint x: 464, startPoint y: 244, endPoint x: 349, endPoint y: 217, distance: 118.1
click at [349, 217] on div "Add Description Short Intro Small Table Groups for September 18- November 20, 9…" at bounding box center [784, 420] width 926 height 830
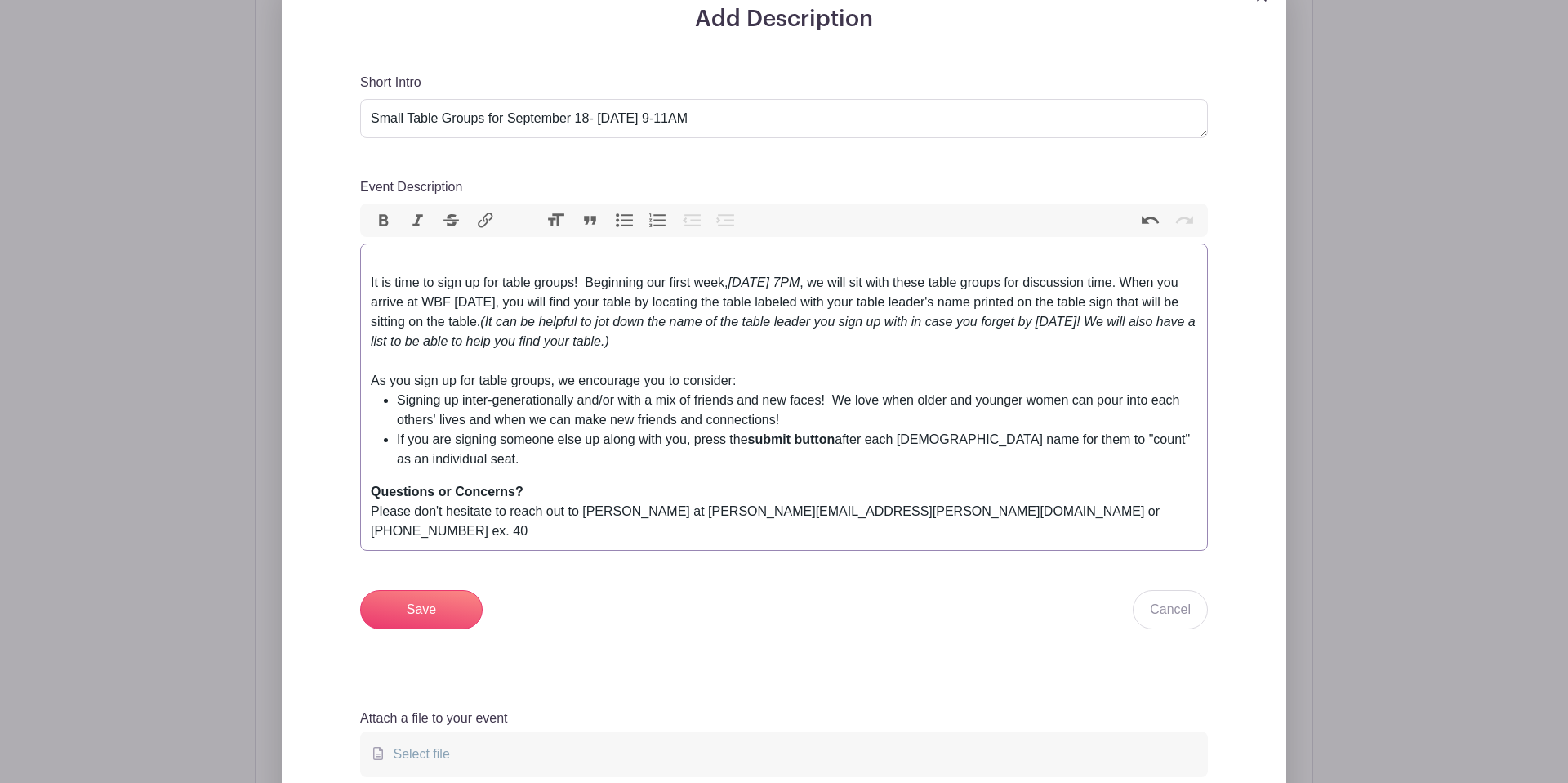
scroll to position [717, 0]
click at [364, 246] on trix-editor "It is time to sign up for table groups! Beginning our first week, Thursday, Sep…" at bounding box center [784, 399] width 848 height 307
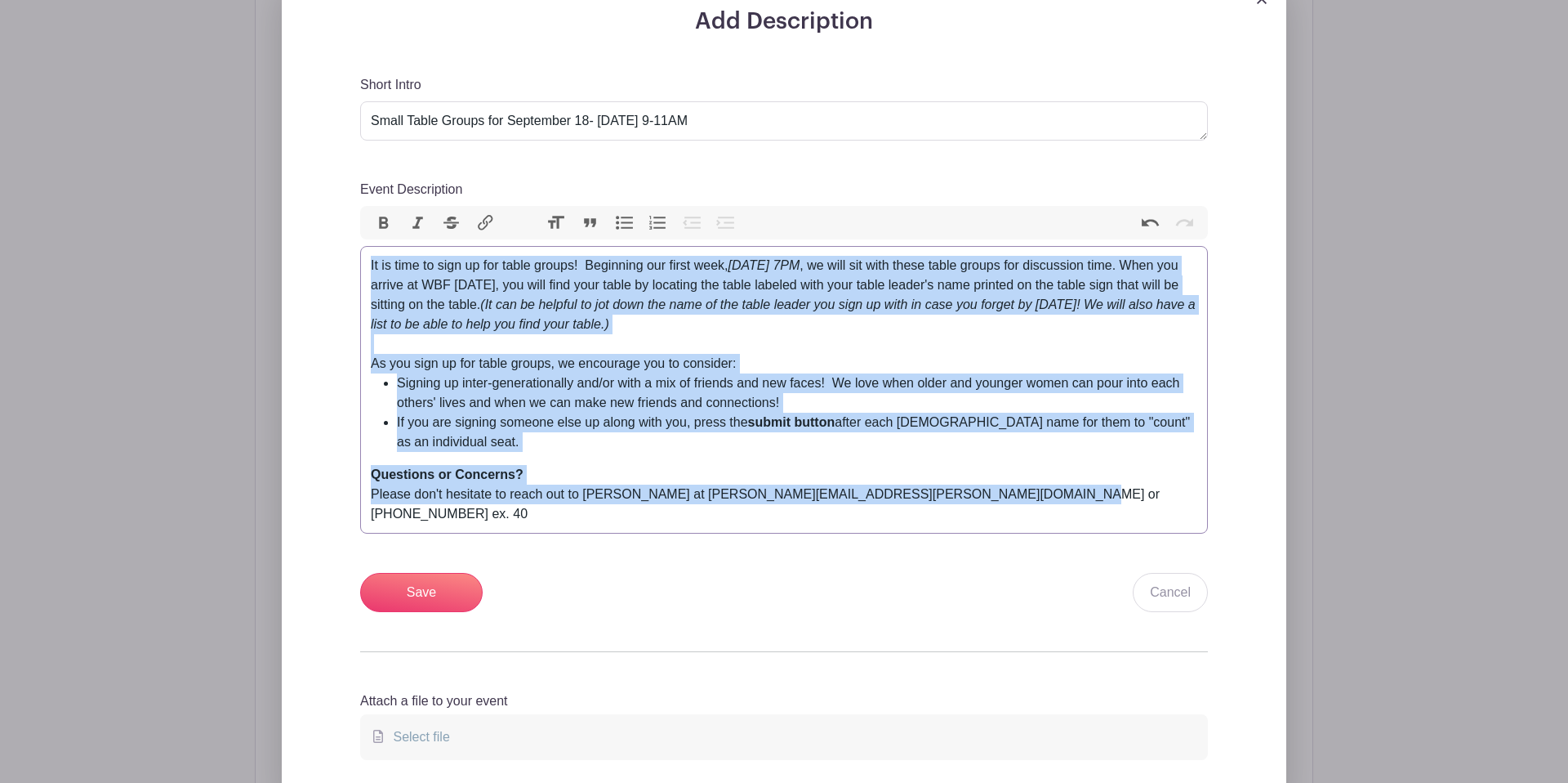
drag, startPoint x: 369, startPoint y: 227, endPoint x: 1031, endPoint y: 470, distance: 705.2
click at [1030, 475] on div "Short Intro Small Table Groups for September 18- November 20, 9-11AM Event Desc…" at bounding box center [784, 344] width 848 height 537
paste trix-editor "strong><em>Thursday, September 18 at 9AM</em></strong>, we will sit with these …"
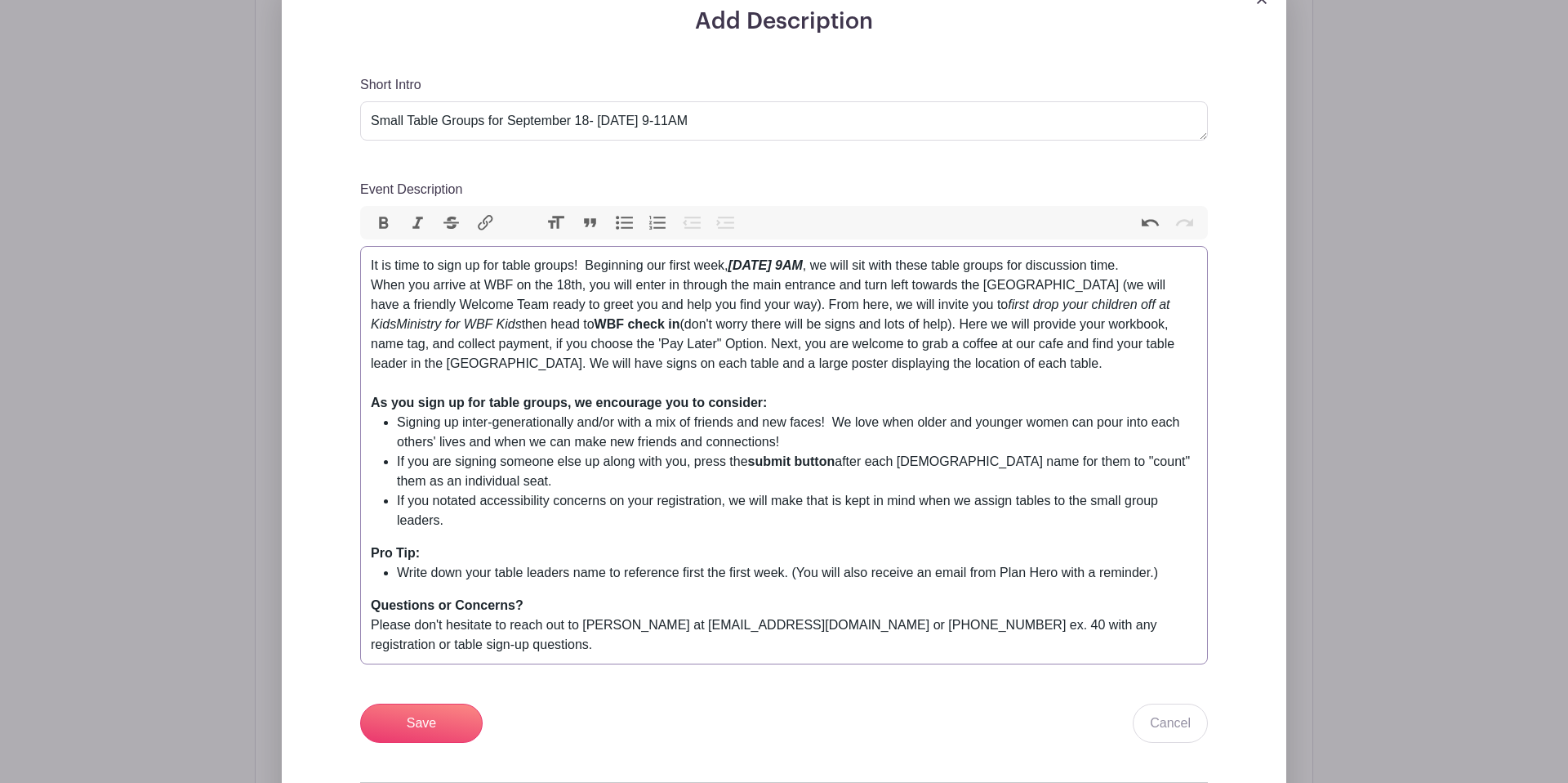
click at [803, 259] on em "[DATE] 9AM" at bounding box center [765, 265] width 74 height 14
drag, startPoint x: 510, startPoint y: 266, endPoint x: 485, endPoint y: 268, distance: 25.1
click at [485, 268] on div "It is time to sign up for table groups! Beginning our first week, Thursday, Sep…" at bounding box center [784, 324] width 827 height 137
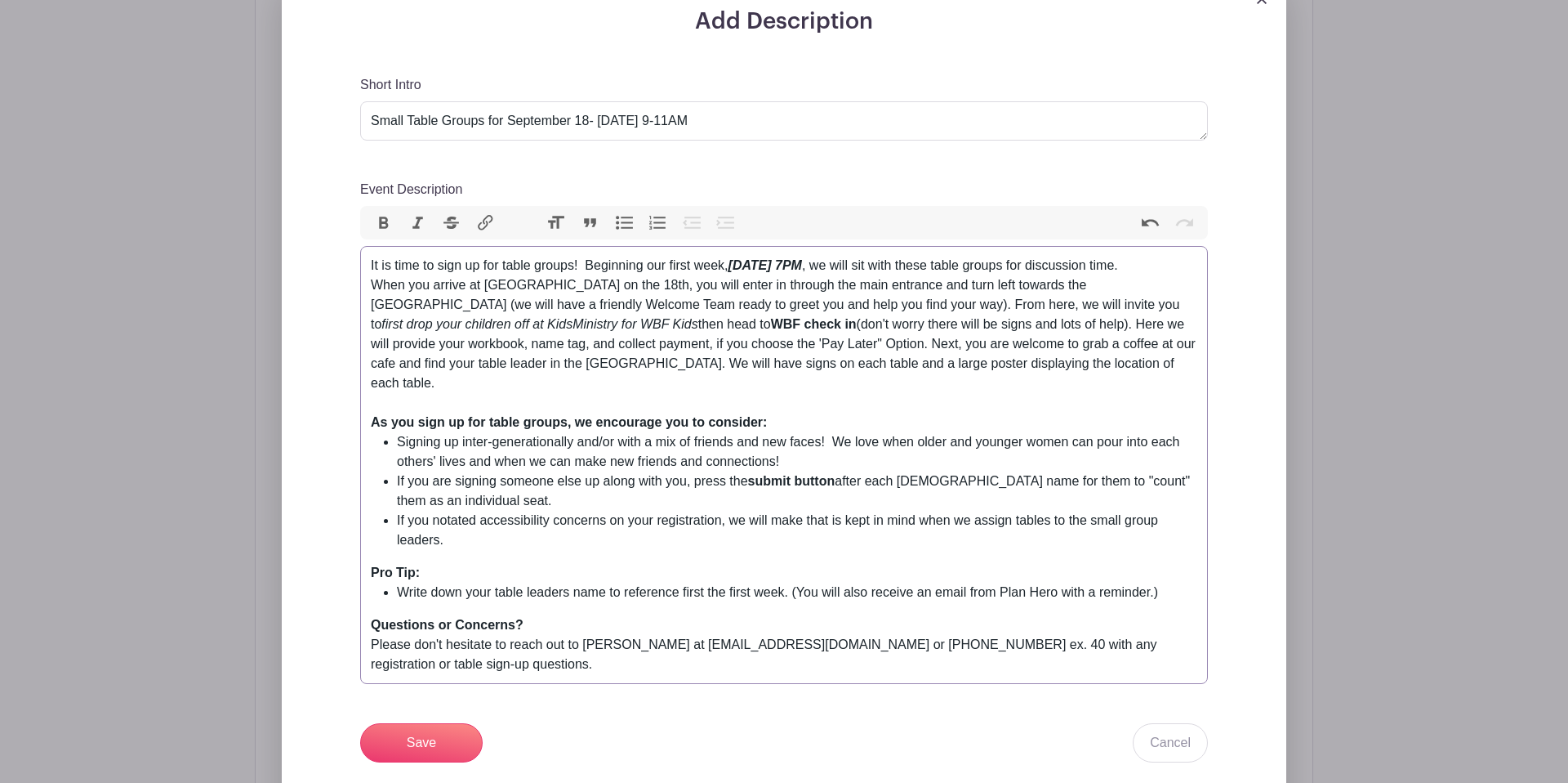
drag, startPoint x: 794, startPoint y: 285, endPoint x: 617, endPoint y: 301, distance: 177.7
click at [616, 301] on div "It is time to sign up for table groups! Beginning our first week, Thursday, Sep…" at bounding box center [784, 334] width 827 height 157
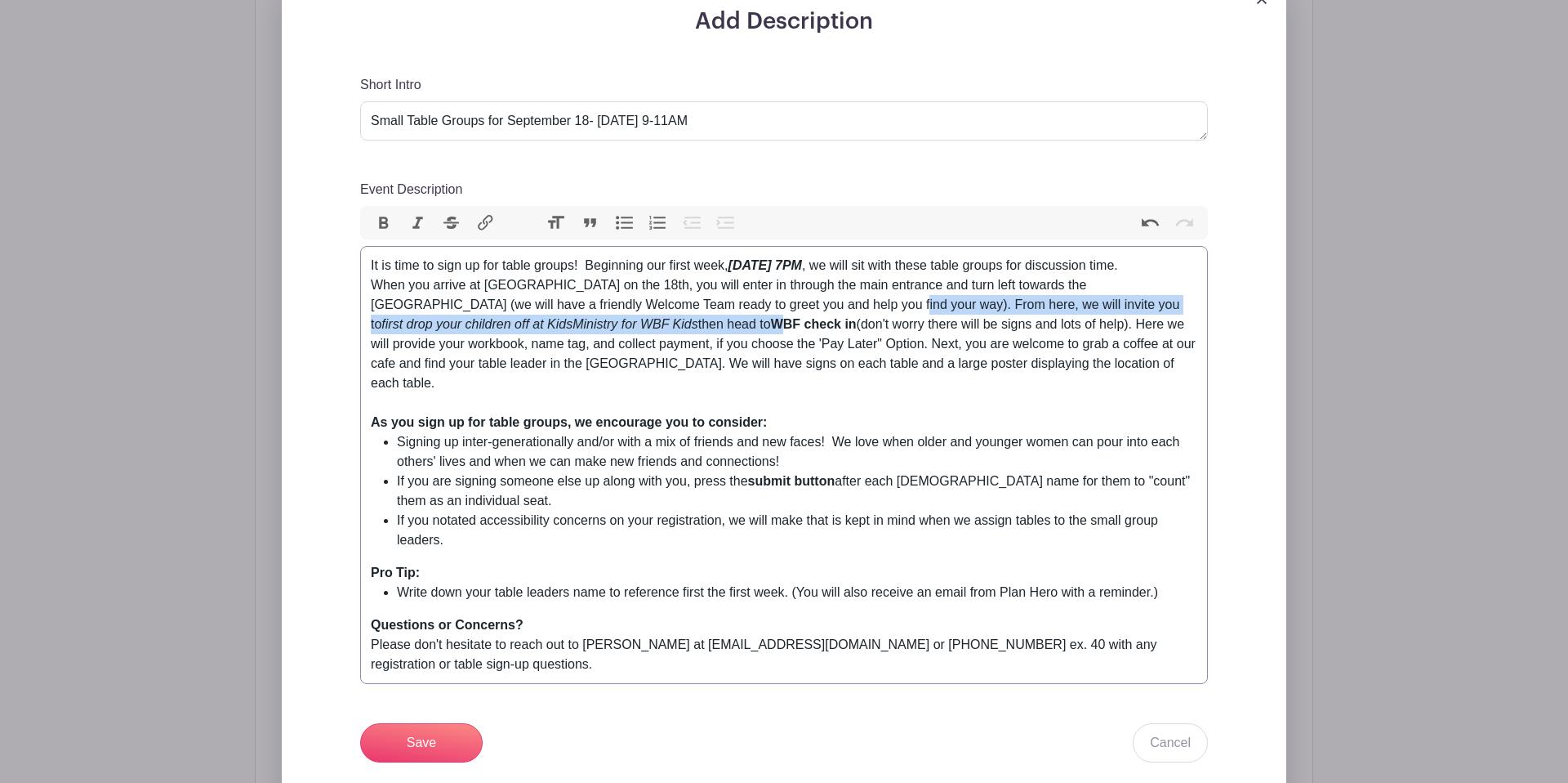
click at [879, 281] on div "It is time to sign up for table groups! Beginning our first week, Thursday, Sep…" at bounding box center [784, 334] width 827 height 157
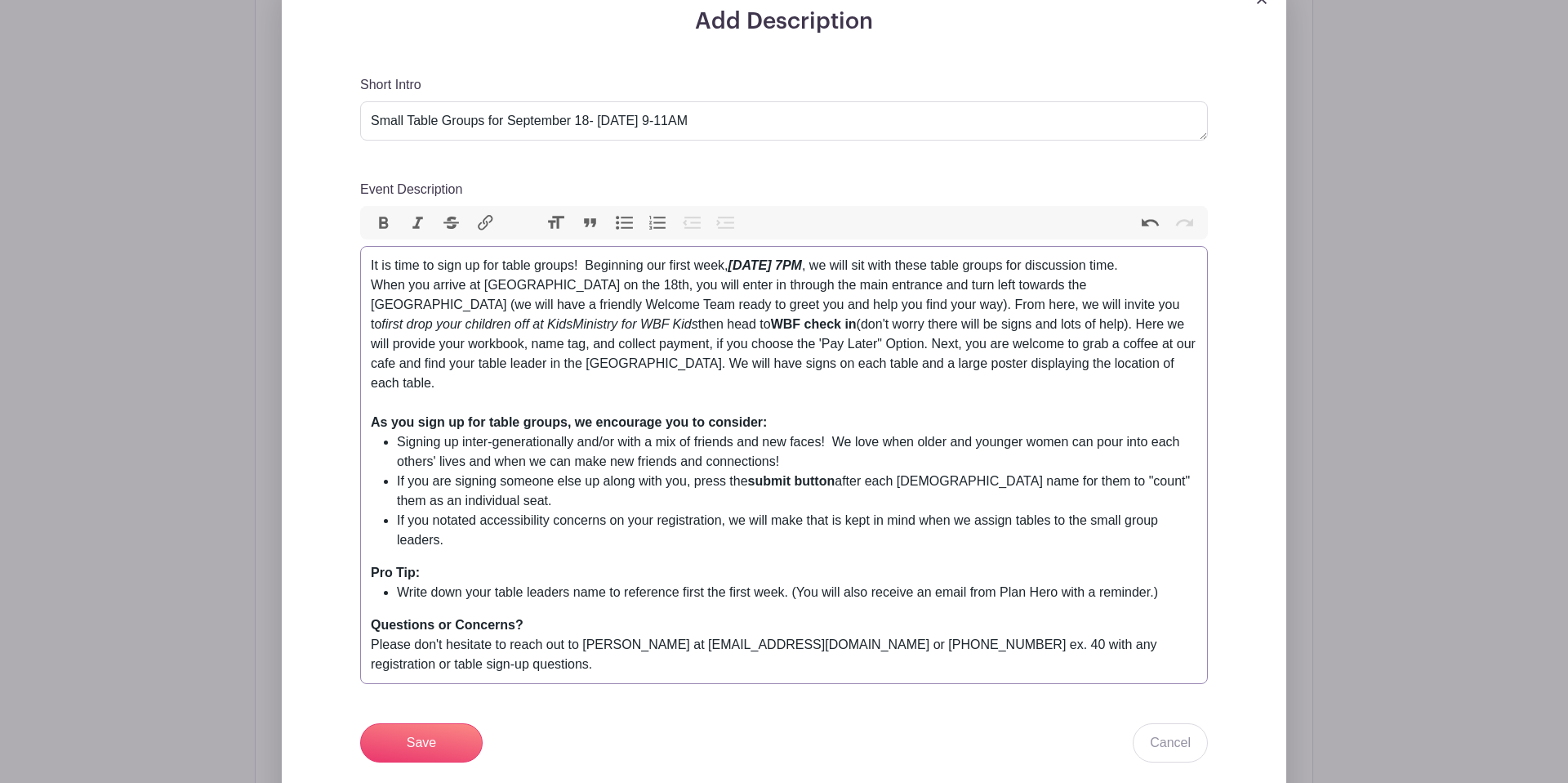
click at [855, 285] on div "It is time to sign up for table groups! Beginning our first week, Thursday, Sep…" at bounding box center [784, 334] width 827 height 157
drag, startPoint x: 974, startPoint y: 284, endPoint x: 555, endPoint y: 308, distance: 419.7
click at [555, 308] on div "It is time to sign up for table groups! Beginning our first week, Thursday, Sep…" at bounding box center [784, 334] width 827 height 157
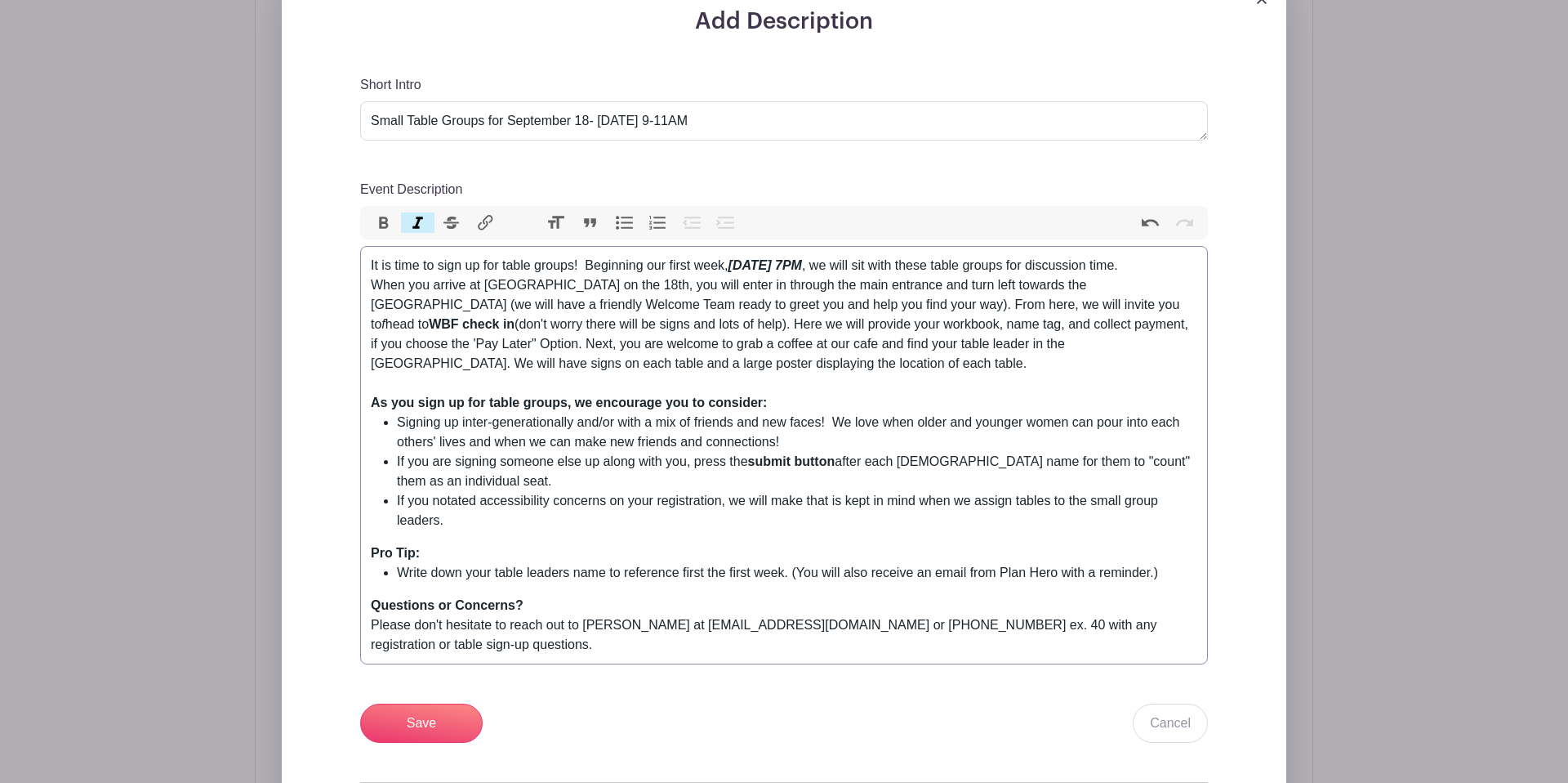
type trix-editor "<div>It is time to sign up for table groups!&nbsp; Beginning our first week, <s…"
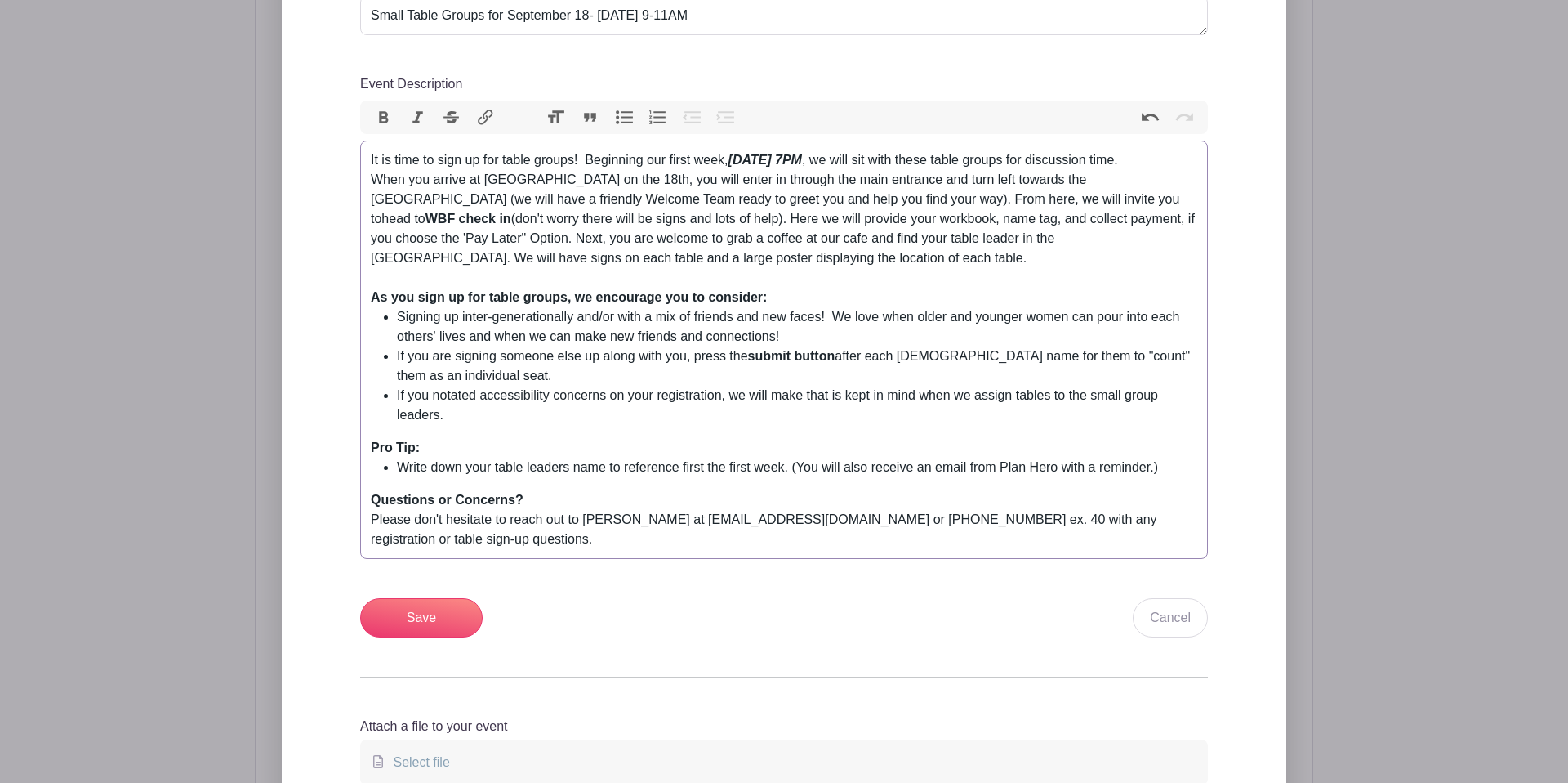
scroll to position [821, 0]
click at [850, 178] on div "It is time to sign up for table groups! Beginning our first week, Thursday, Sep…" at bounding box center [784, 219] width 827 height 137
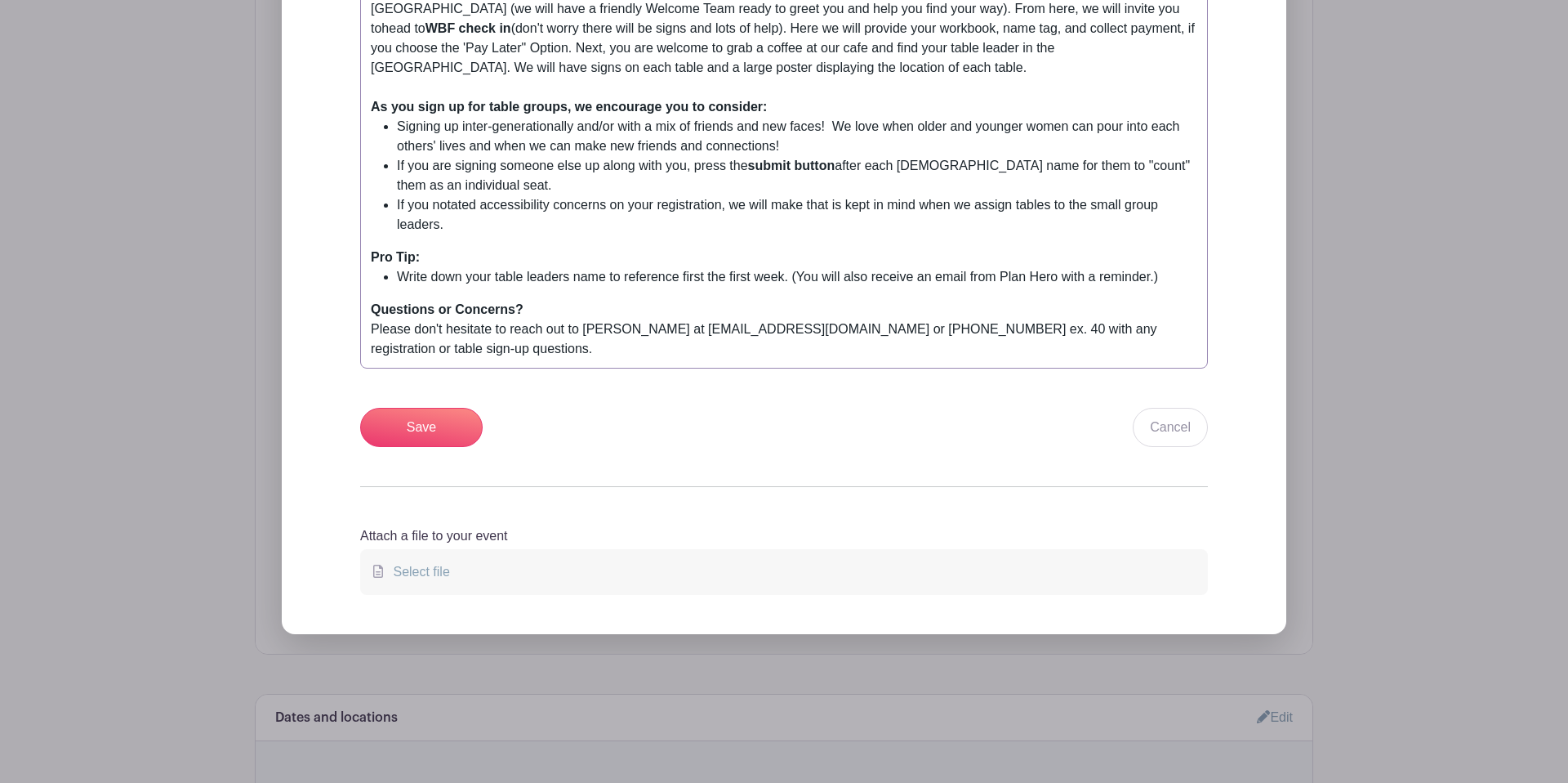
scroll to position [1023, 0]
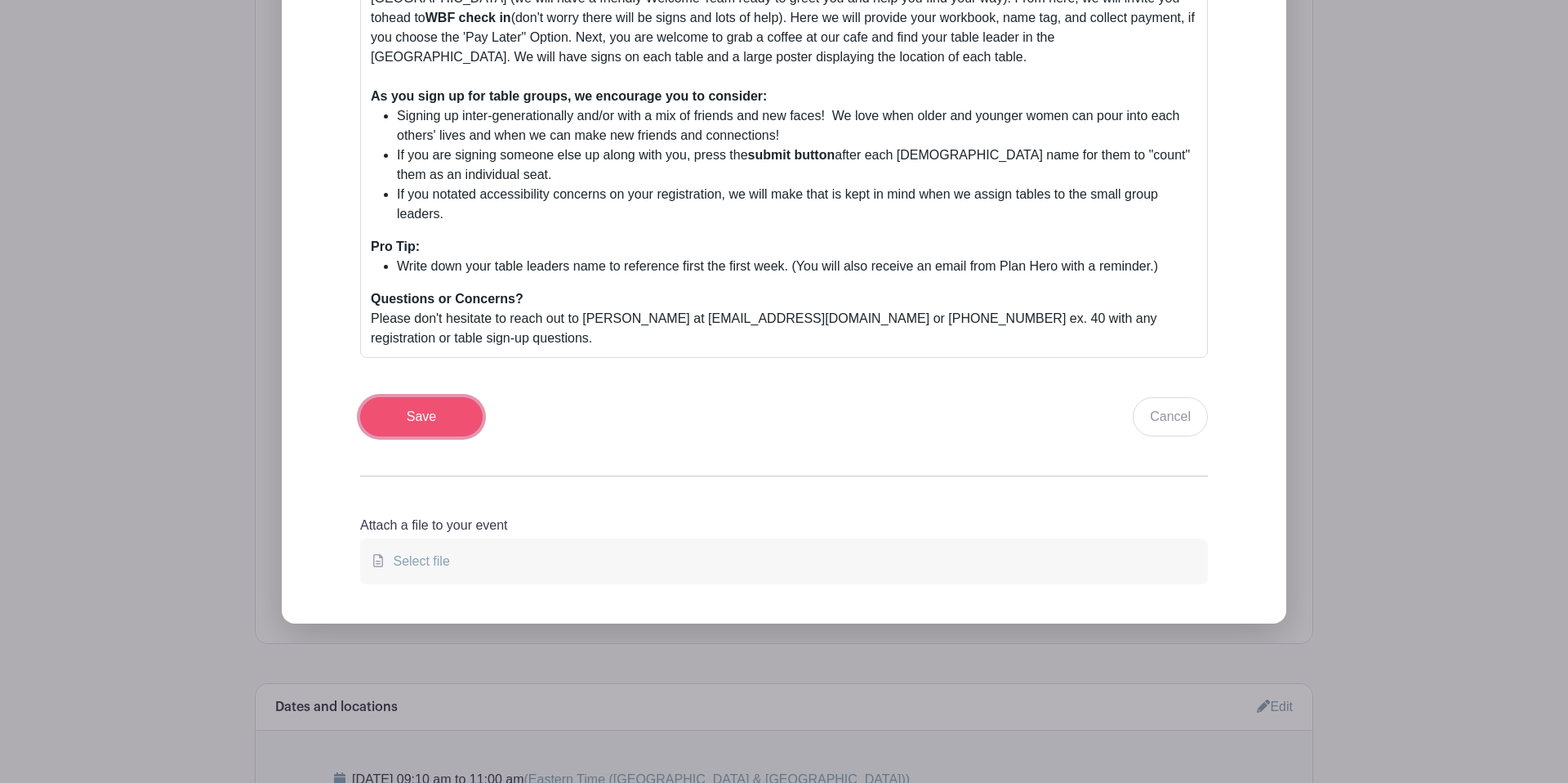
click at [452, 401] on input "Save" at bounding box center [421, 417] width 122 height 40
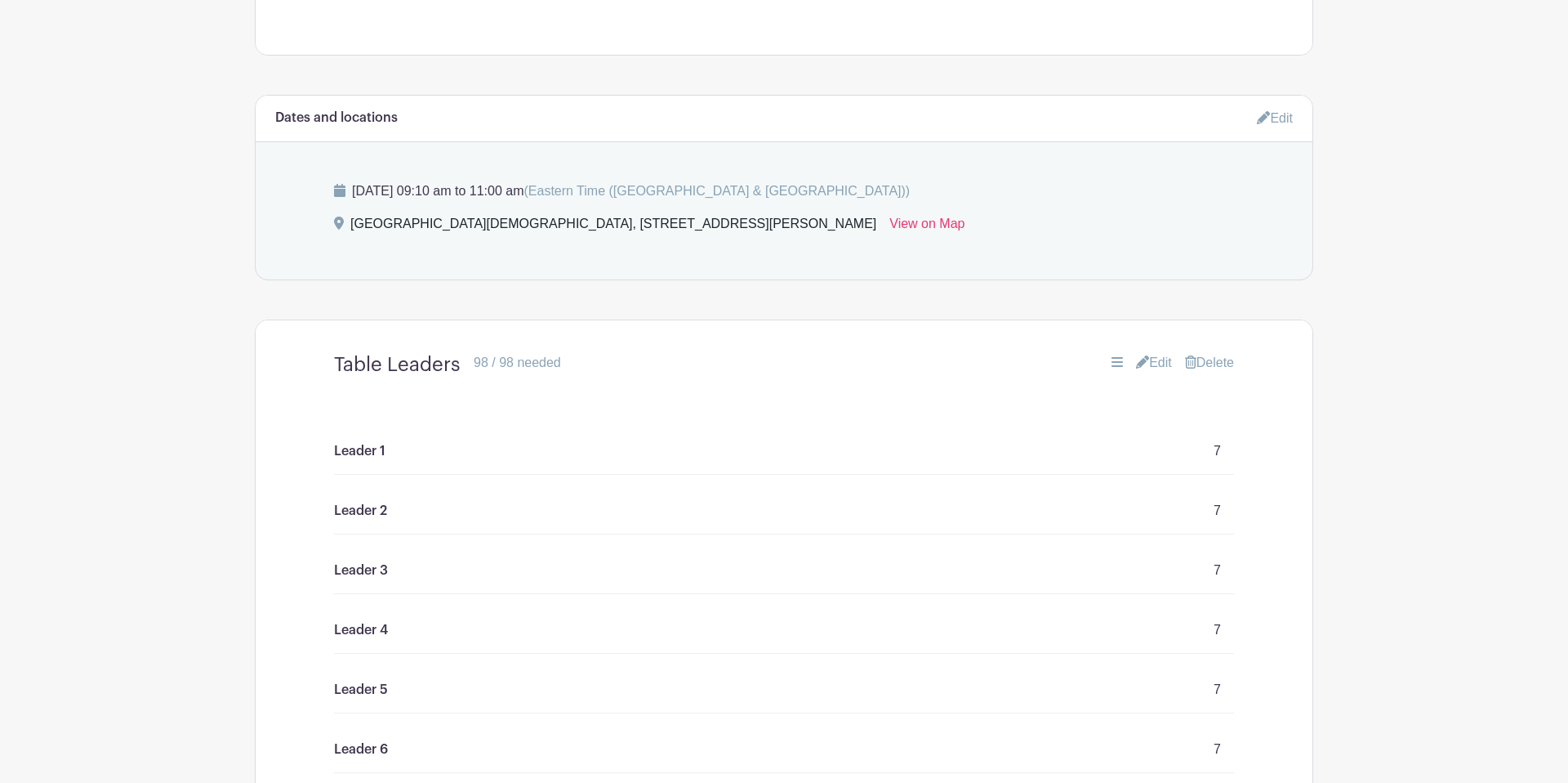
scroll to position [1116, 0]
drag, startPoint x: 1142, startPoint y: 321, endPoint x: 876, endPoint y: 317, distance: 266.0
click at [1142, 351] on link "Edit" at bounding box center [1153, 360] width 36 height 19
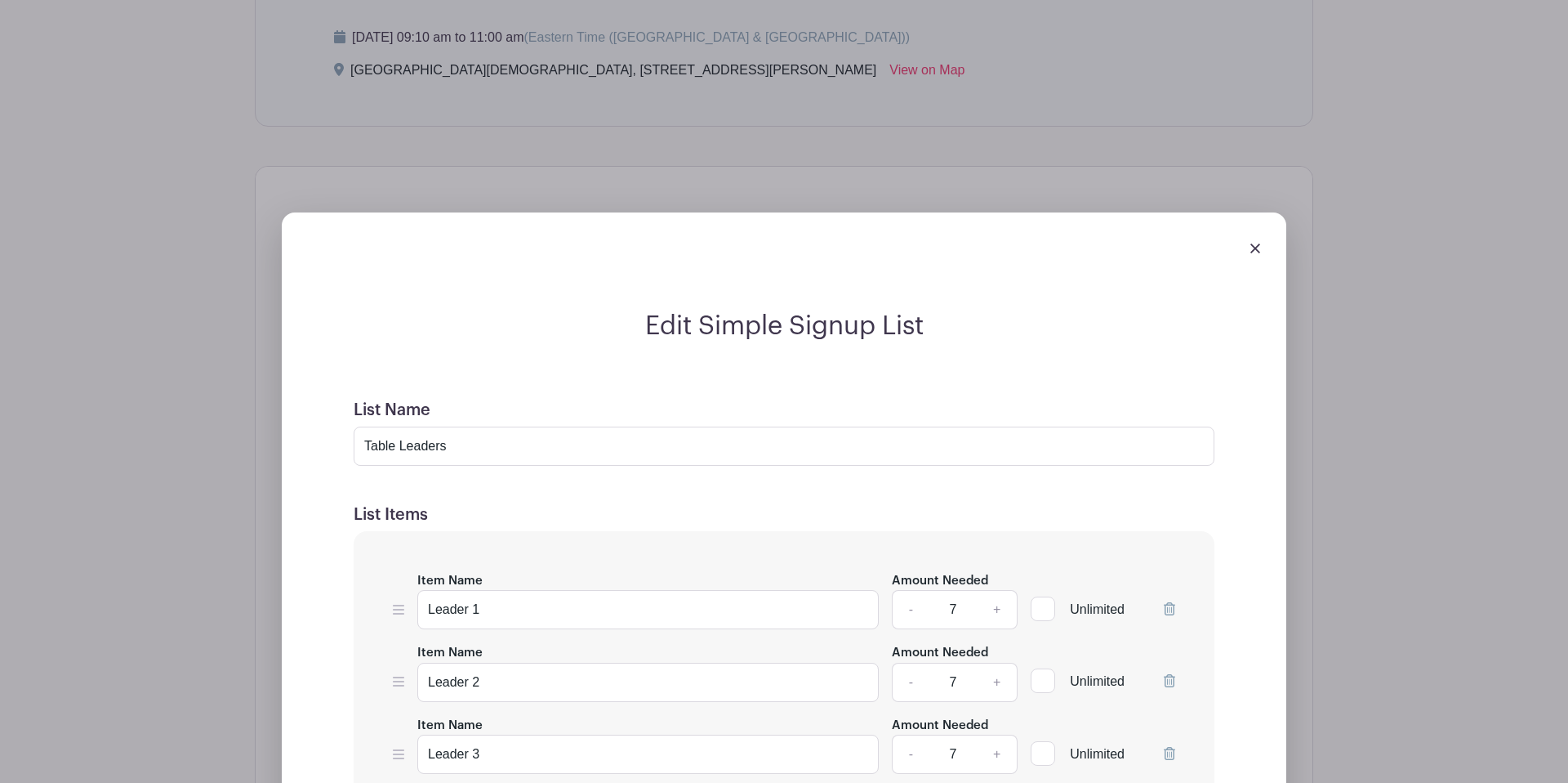
scroll to position [1272, 0]
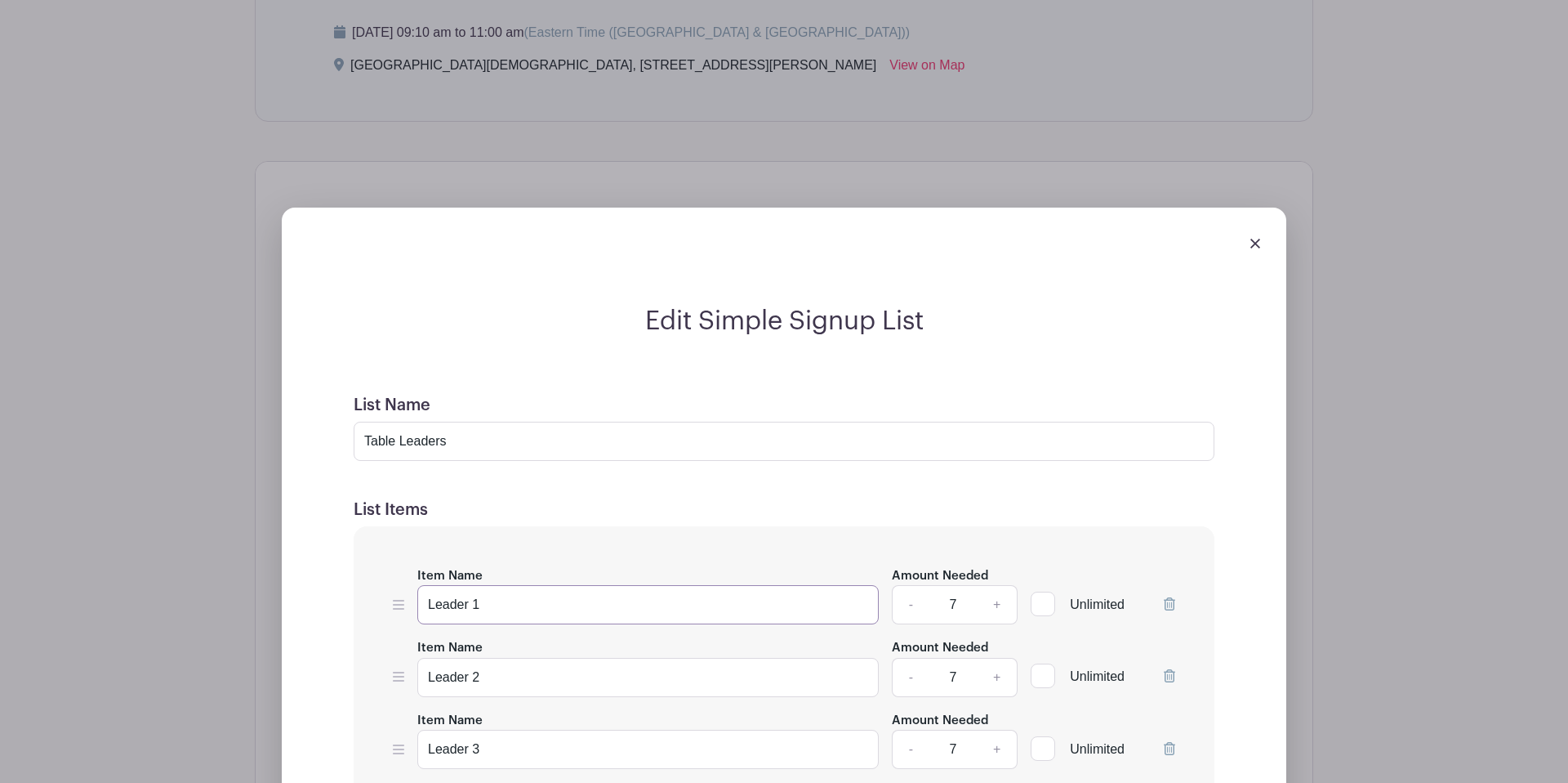
drag, startPoint x: 495, startPoint y: 566, endPoint x: 407, endPoint y: 559, distance: 88.3
click at [407, 566] on div "Item Name Leader 1 Amount Needed - 7 + Unlimited" at bounding box center [784, 595] width 783 height 60
type input "Brianna Kauffman"
drag, startPoint x: 495, startPoint y: 634, endPoint x: 425, endPoint y: 639, distance: 70.2
click at [425, 658] on input "Leader 2" at bounding box center [648, 677] width 462 height 40
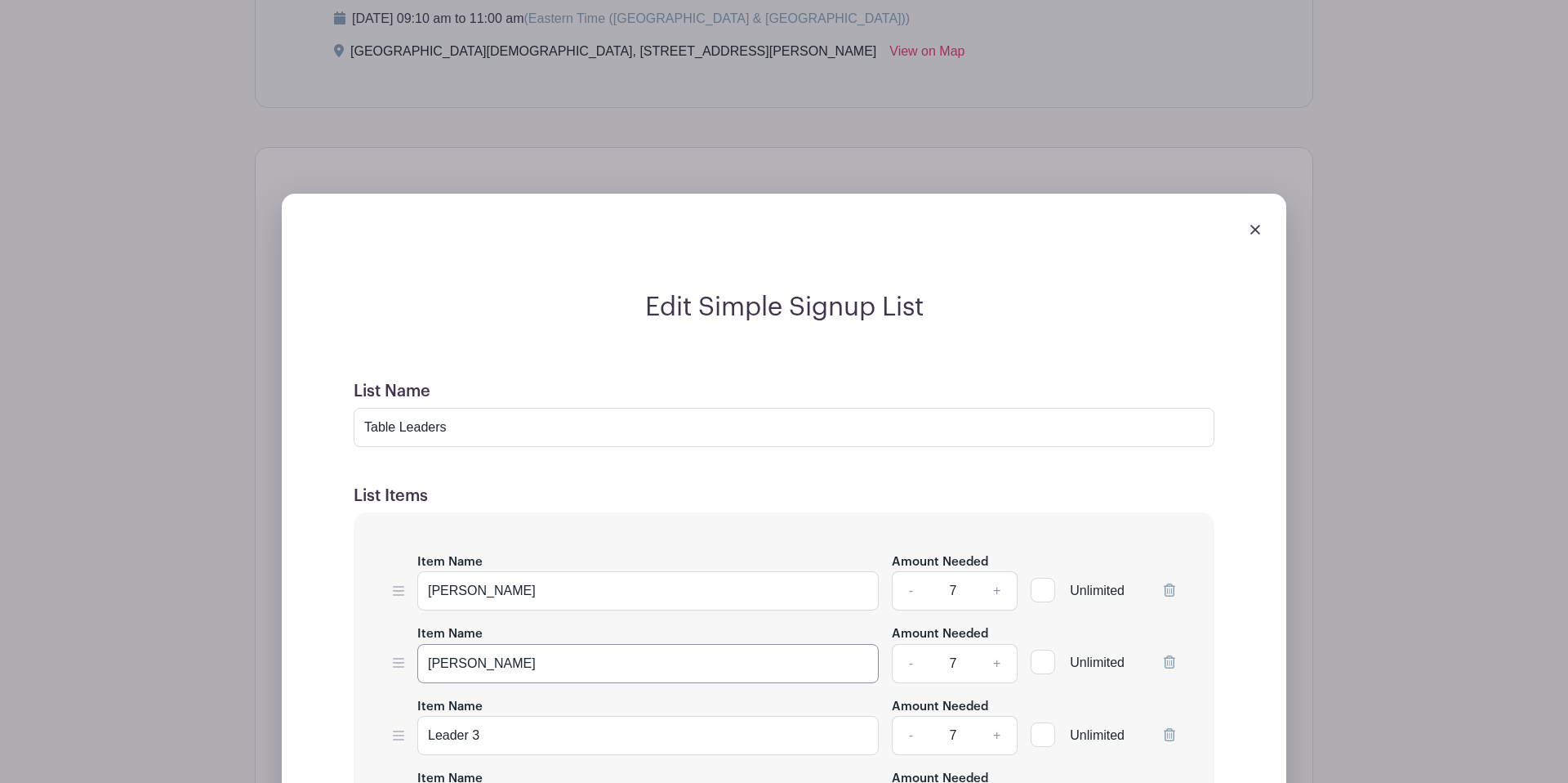
scroll to position [1389, 0]
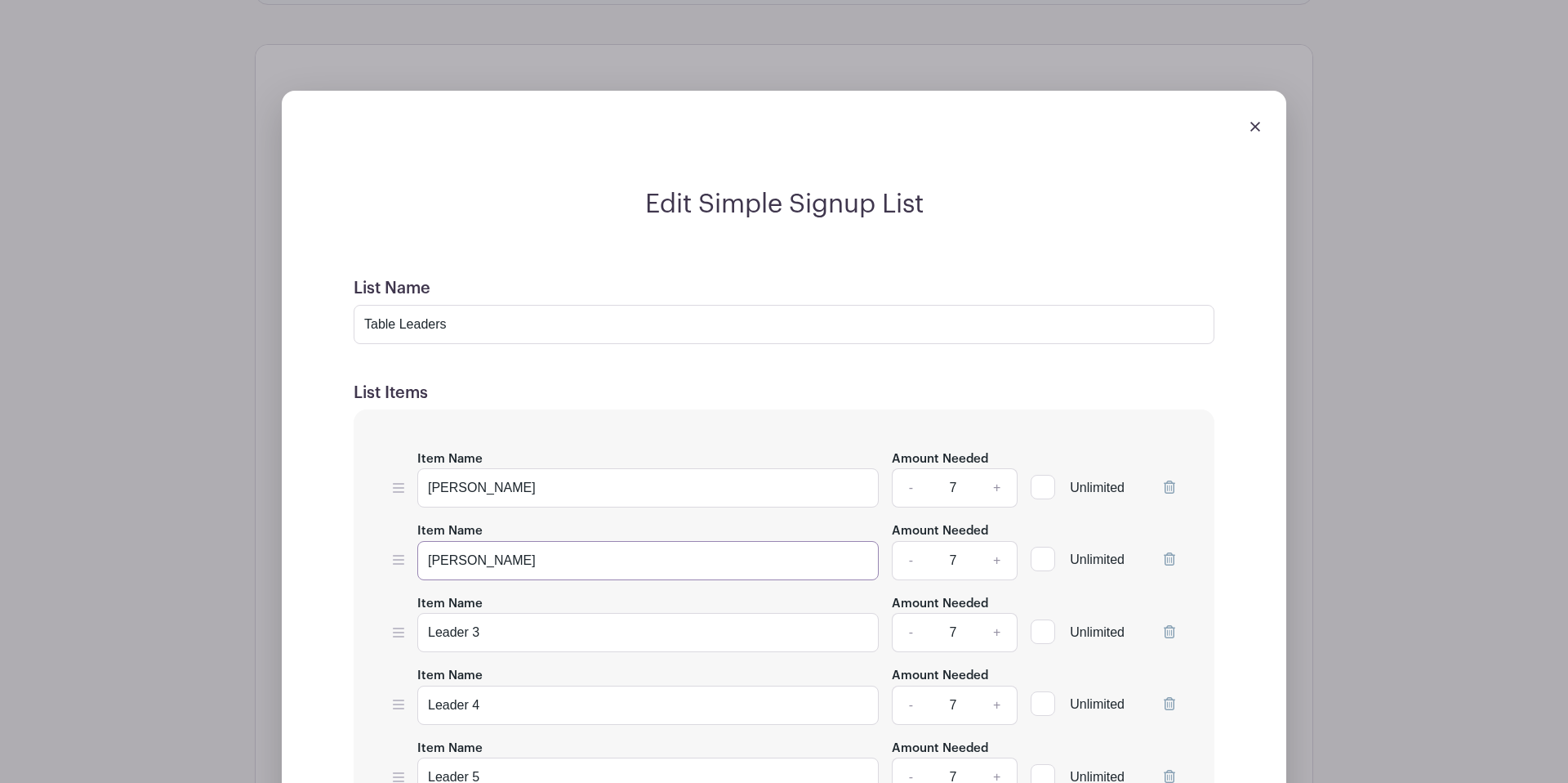
type input "Ina Bunnell"
drag, startPoint x: 498, startPoint y: 594, endPoint x: 420, endPoint y: 592, distance: 78.0
click at [420, 613] on input "Leader 3" at bounding box center [648, 632] width 462 height 40
paste input "Karen Juhl"
type input "Jackie Fitzhugh and Karen Juhl"
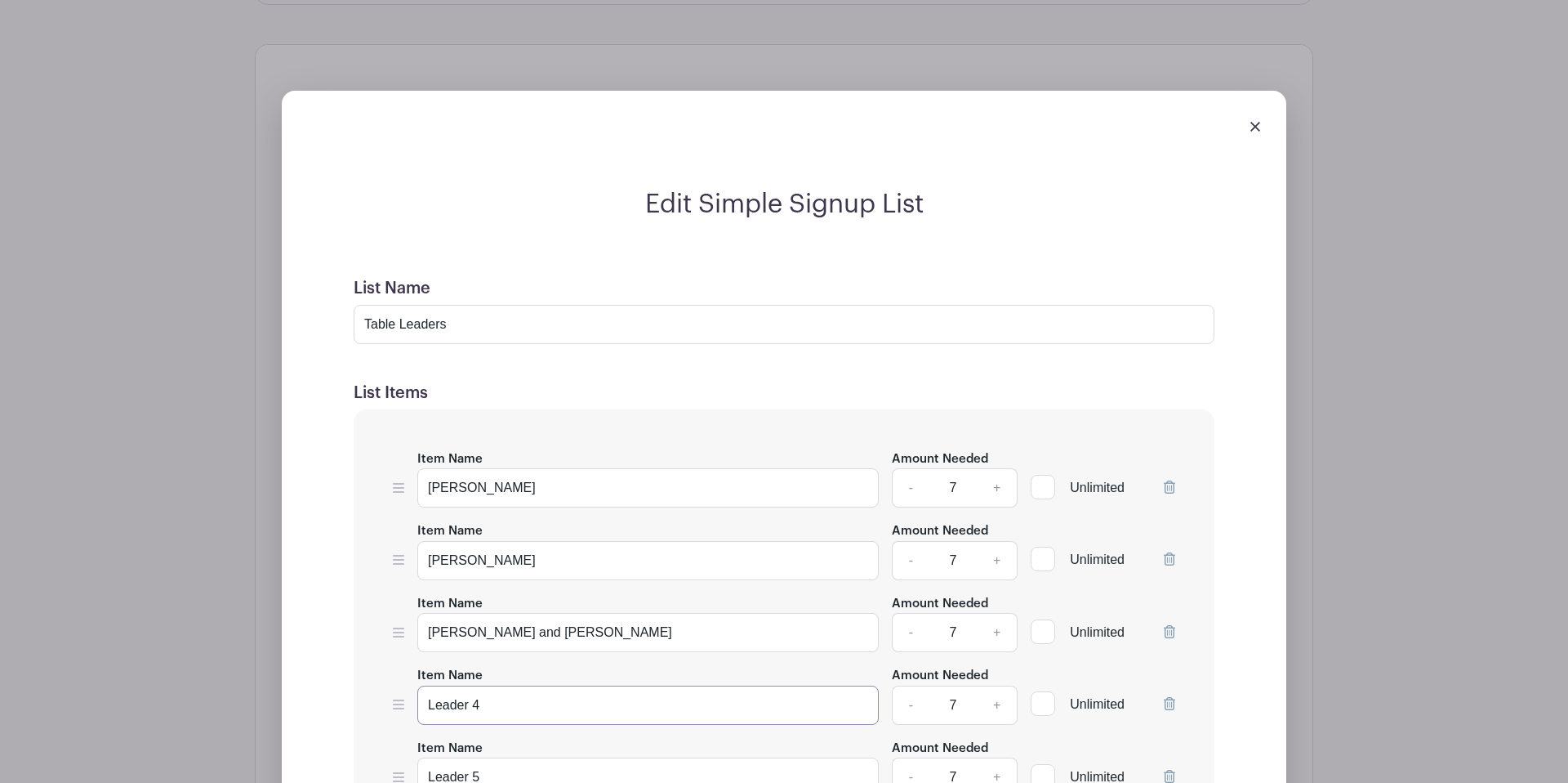
drag, startPoint x: 501, startPoint y: 668, endPoint x: 405, endPoint y: 667, distance: 96.0
click at [405, 667] on div "Item Name Leader 4 Amount Needed - 7 + Unlimited" at bounding box center [784, 695] width 783 height 60
paste input "Cheryl Rainwater"
type input "Cheryl Rainwater and"
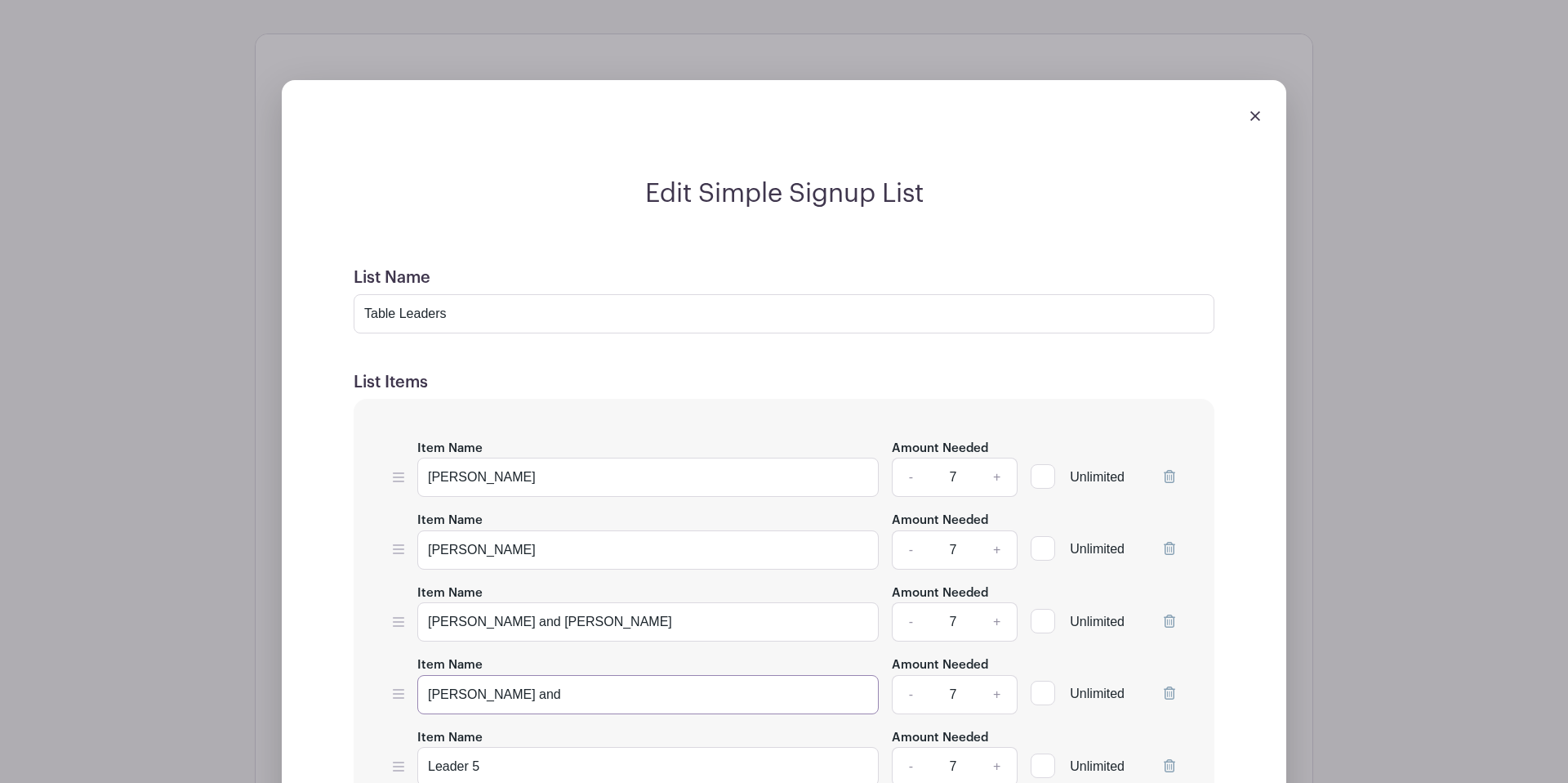
scroll to position [1409, 0]
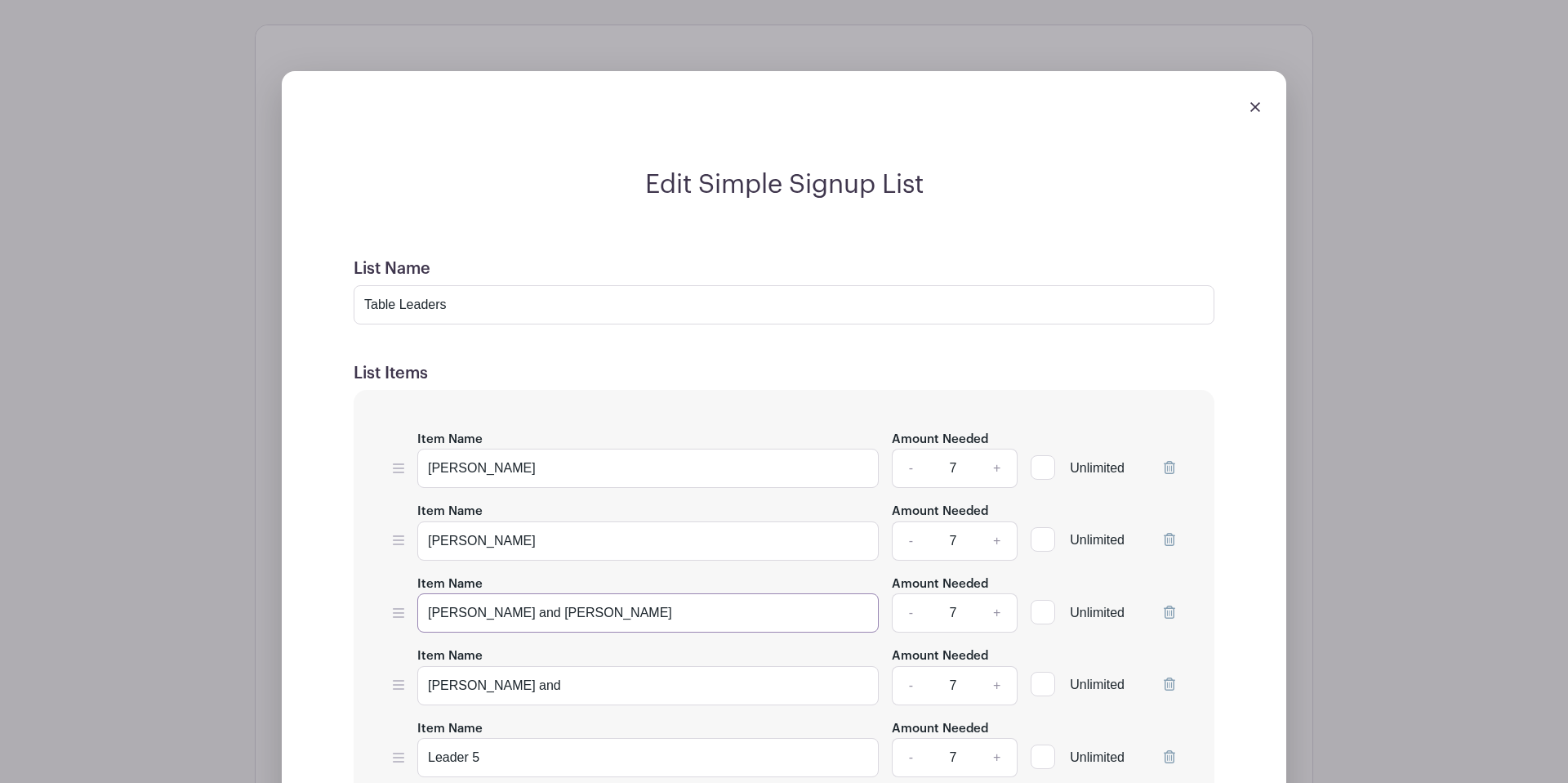
drag, startPoint x: 632, startPoint y: 581, endPoint x: 547, endPoint y: 582, distance: 85.0
click at [547, 593] on input "Jackie Fitzhugh and Karen Juhl" at bounding box center [648, 613] width 462 height 40
type input "Jackie Fitzhugh and Cheryl Rainwater"
drag, startPoint x: 577, startPoint y: 649, endPoint x: 406, endPoint y: 644, distance: 171.1
click at [406, 646] on div "Item Name Cheryl Rainwater and Amount Needed - 7 + Unlimited" at bounding box center [784, 675] width 783 height 60
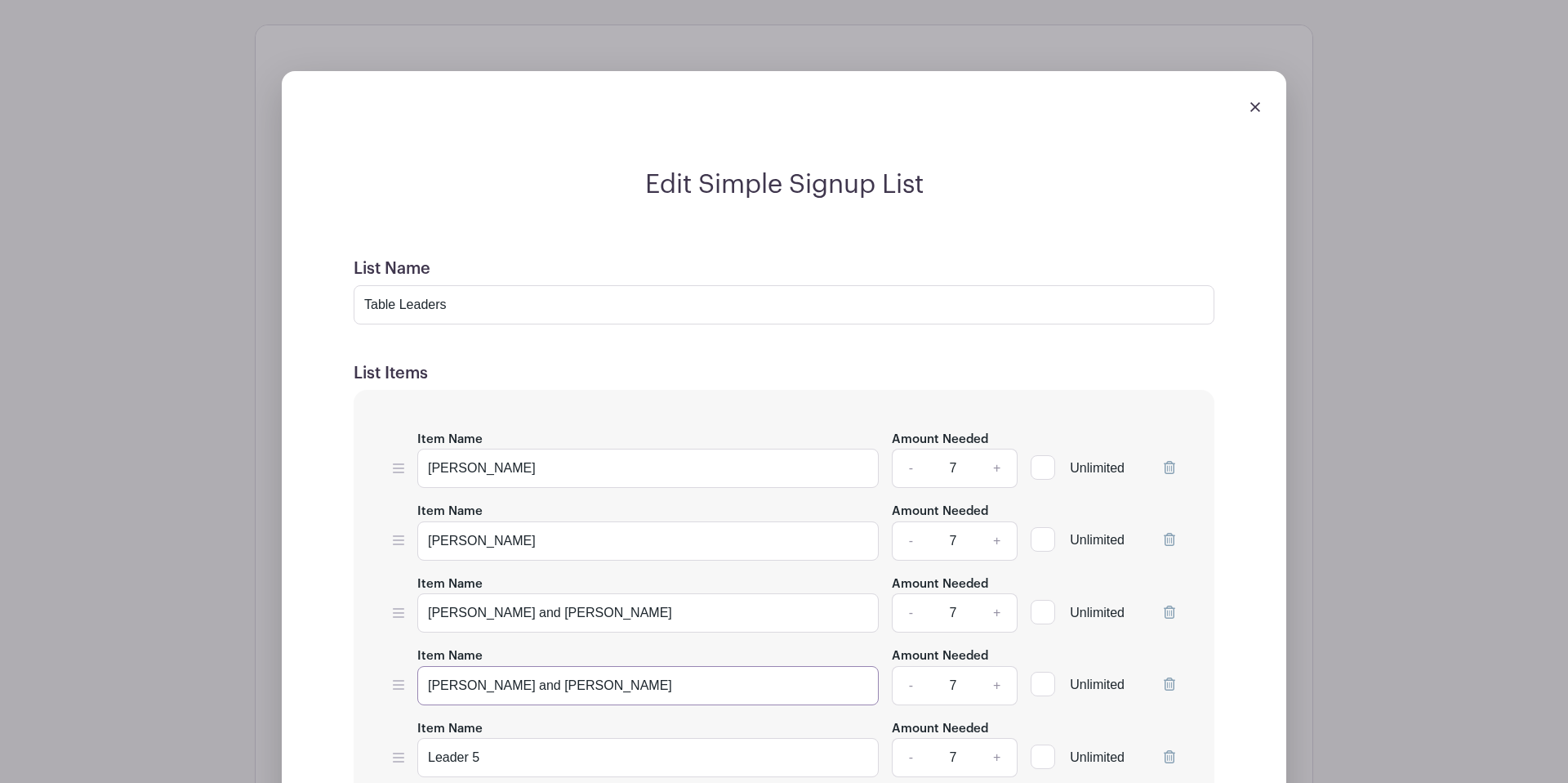
type input "Kara Phongxaysanith and Mel Lucchese"
click at [901, 666] on link "-" at bounding box center [910, 685] width 38 height 40
type input "6"
click at [905, 593] on link "-" at bounding box center [910, 613] width 38 height 40
type input "6"
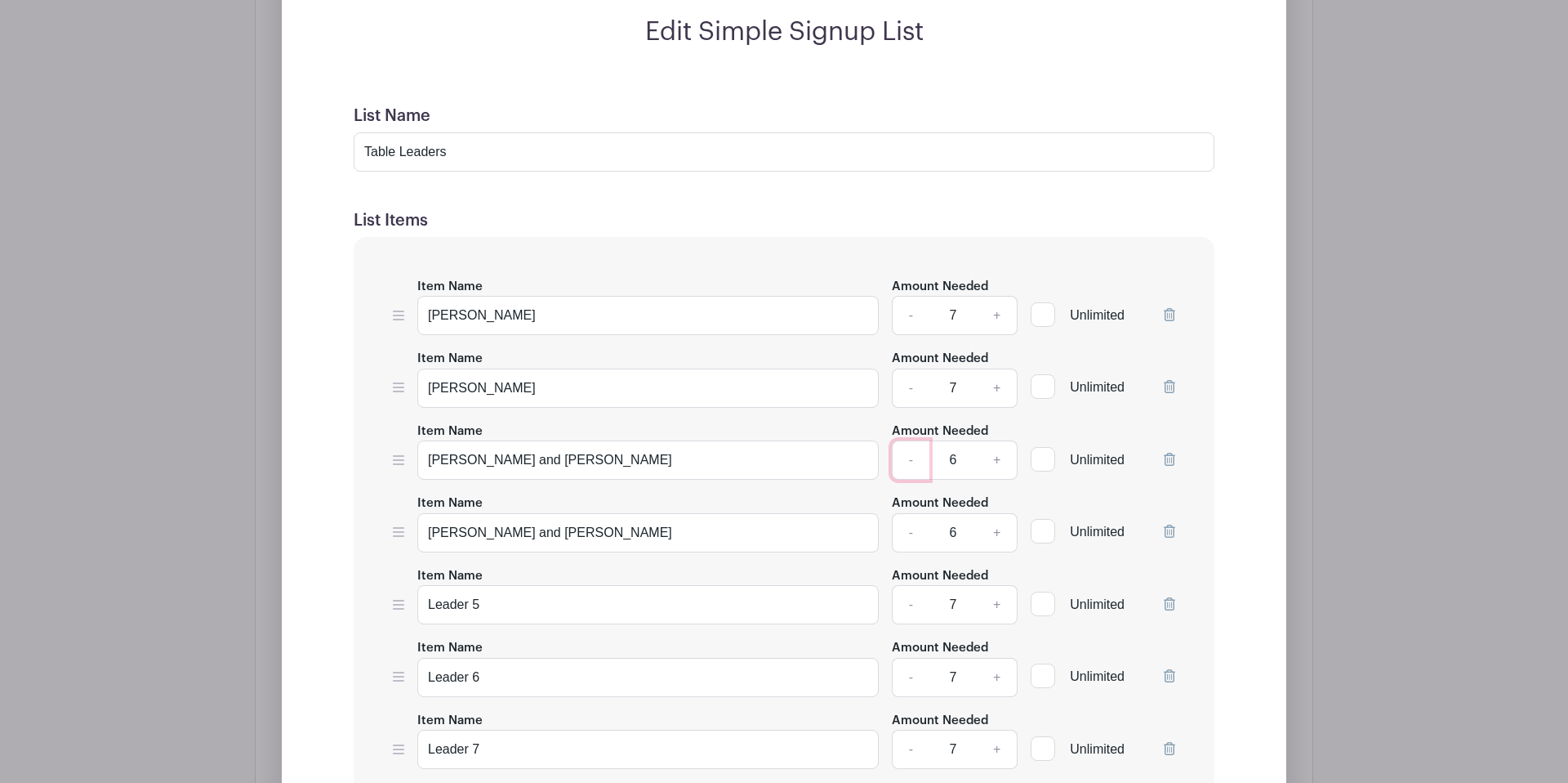
scroll to position [1565, 0]
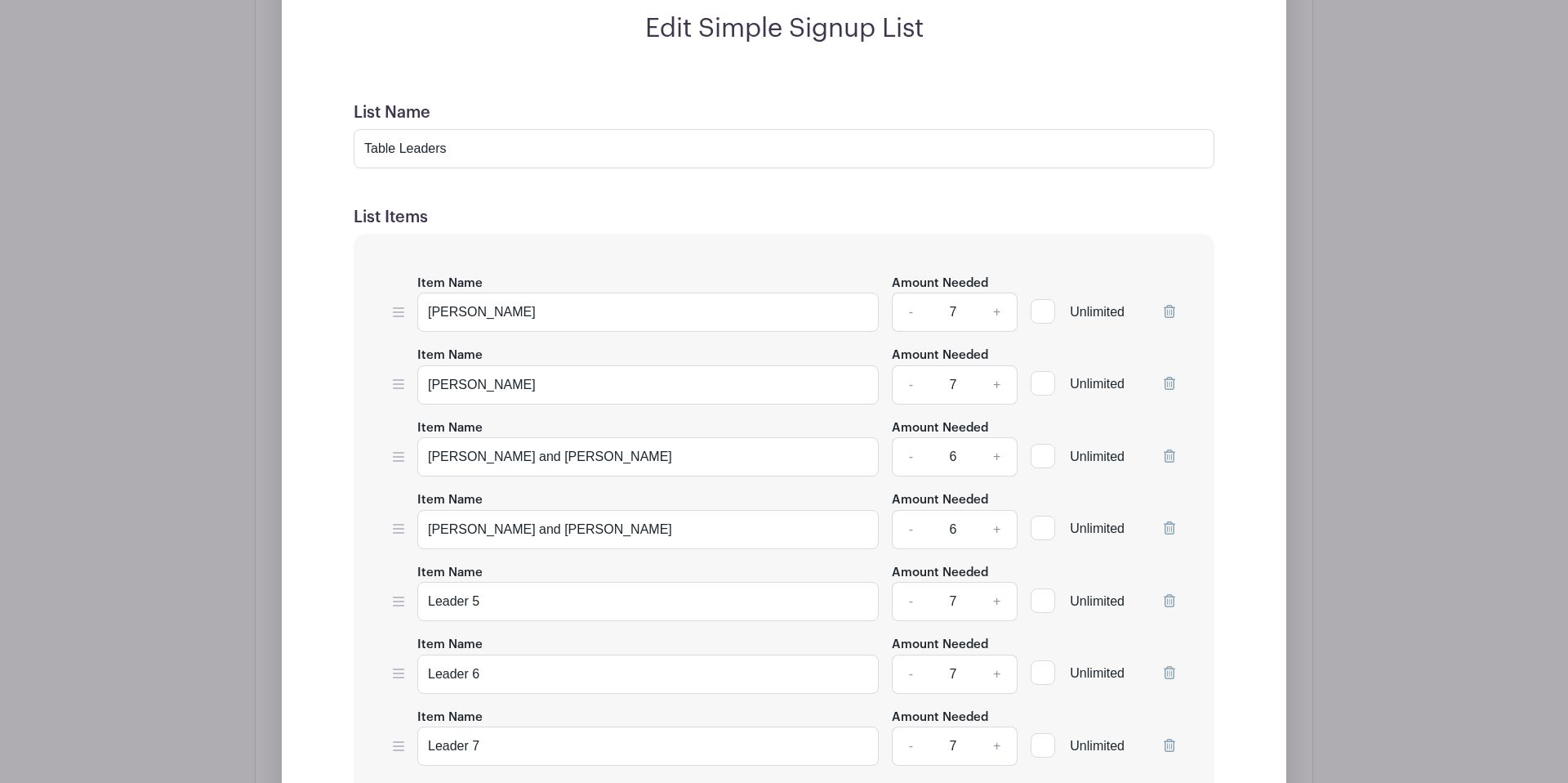
click at [1164, 594] on icon at bounding box center [1169, 601] width 11 height 13
click at [1169, 594] on icon at bounding box center [1169, 601] width 11 height 13
click at [1169, 666] on icon at bounding box center [1169, 673] width 11 height 13
click at [1169, 594] on icon at bounding box center [1169, 601] width 11 height 13
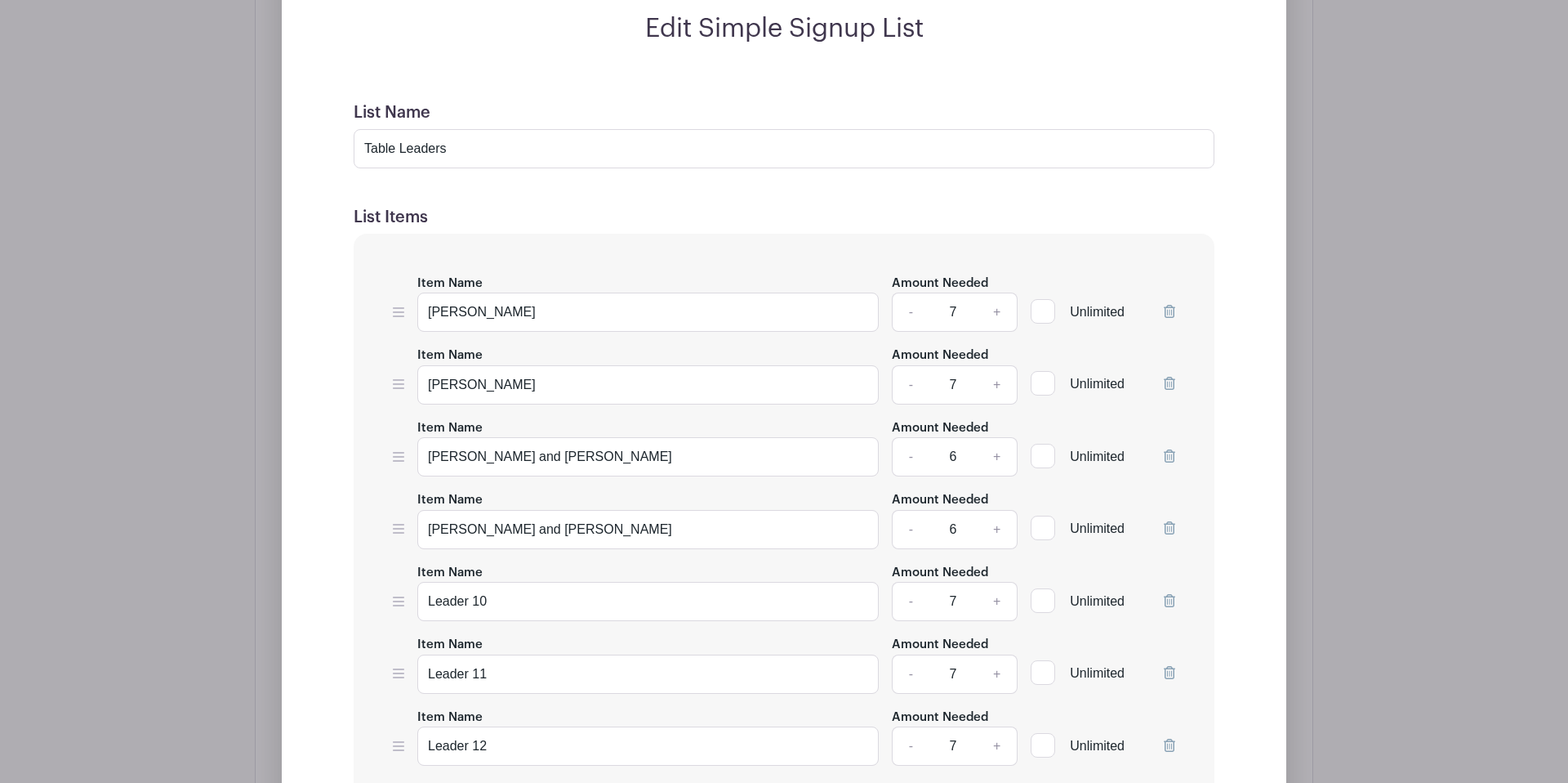
click at [1169, 594] on icon at bounding box center [1169, 601] width 11 height 13
click at [1169, 666] on icon at bounding box center [1169, 673] width 11 height 13
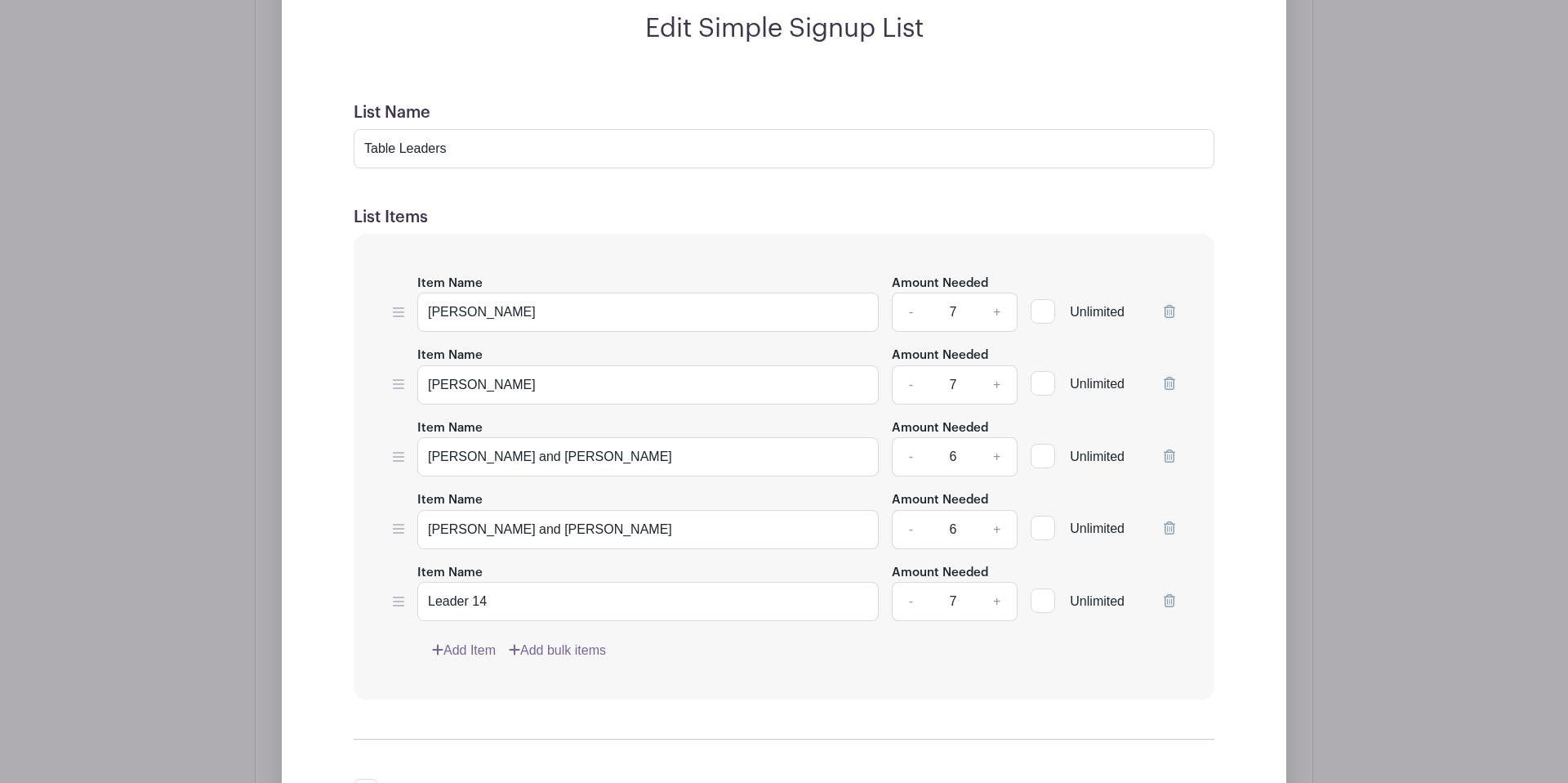
click at [1169, 594] on icon at bounding box center [1169, 601] width 11 height 13
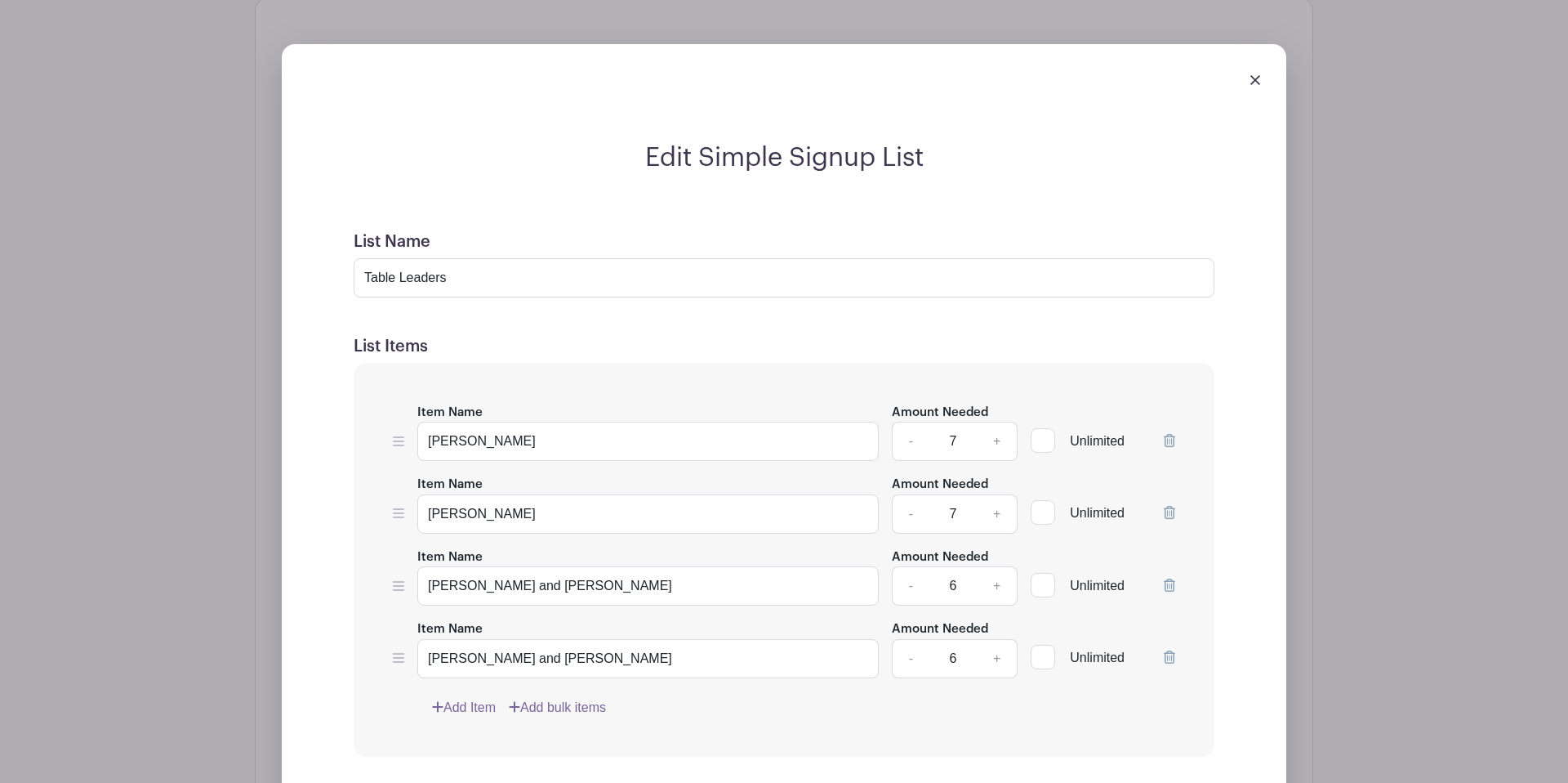
scroll to position [1446, 0]
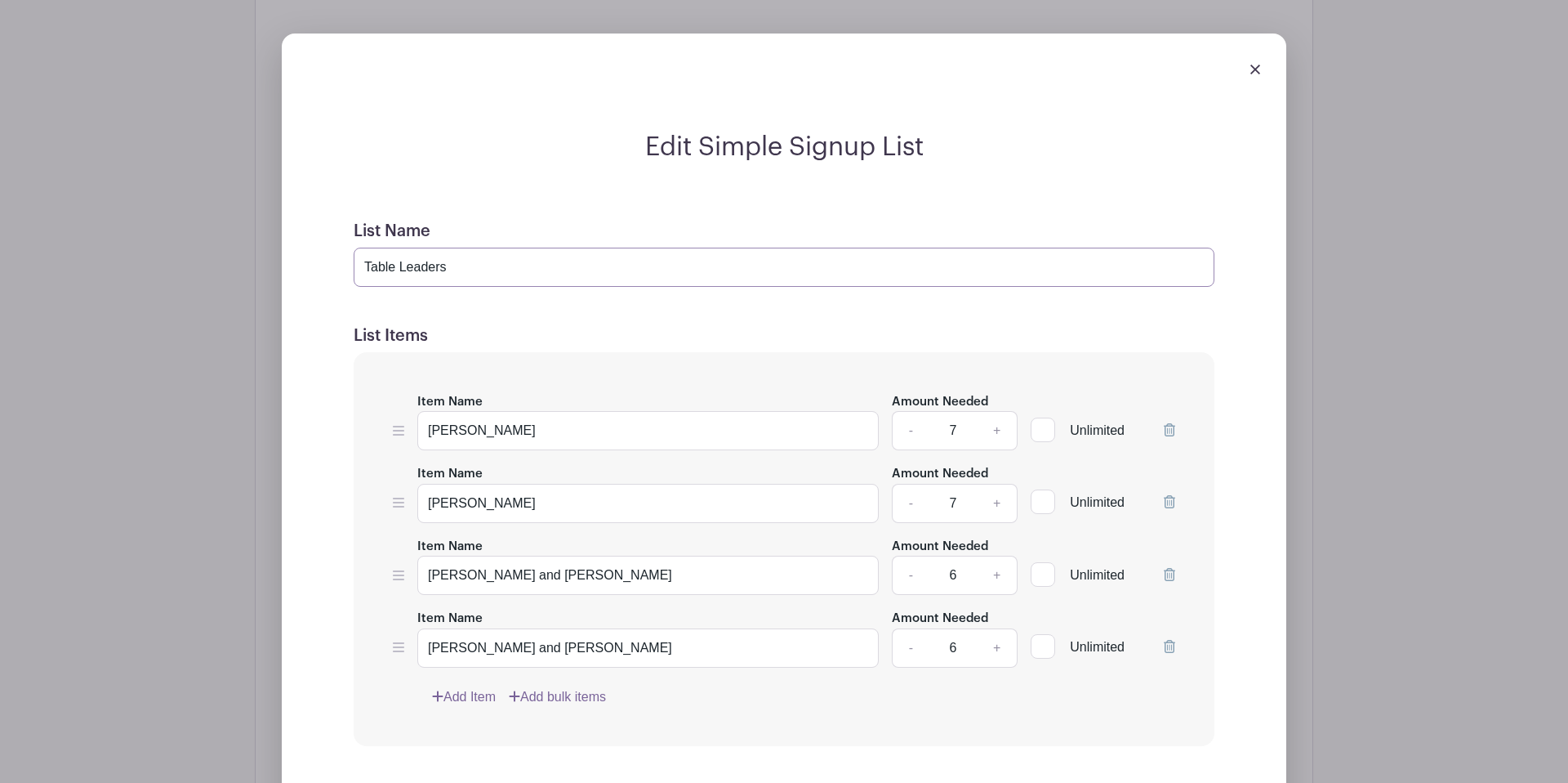
drag, startPoint x: 453, startPoint y: 229, endPoint x: 355, endPoint y: 220, distance: 98.4
click at [355, 248] on input "Table Leaders" at bounding box center [784, 267] width 861 height 40
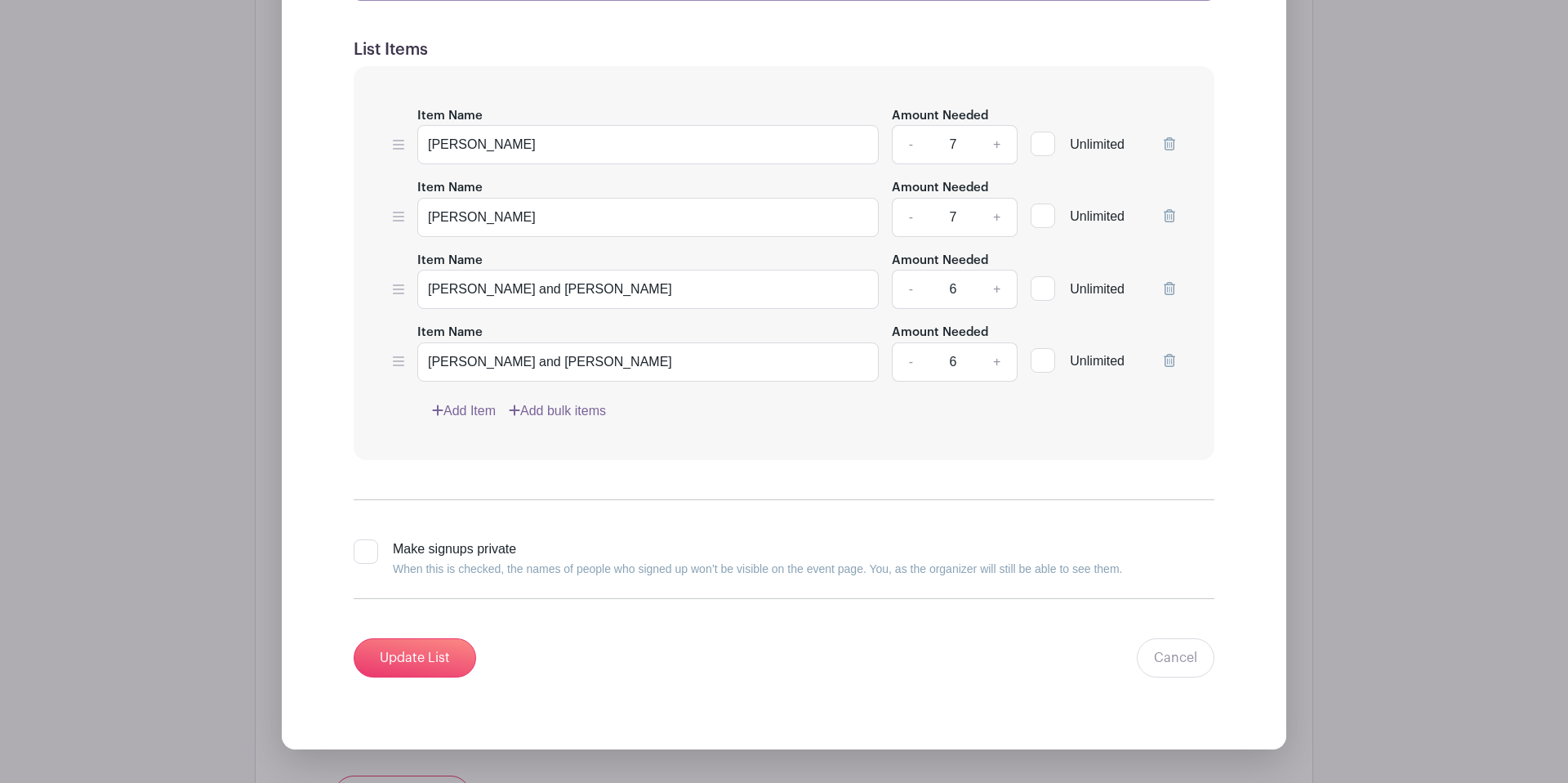
scroll to position [1756, 0]
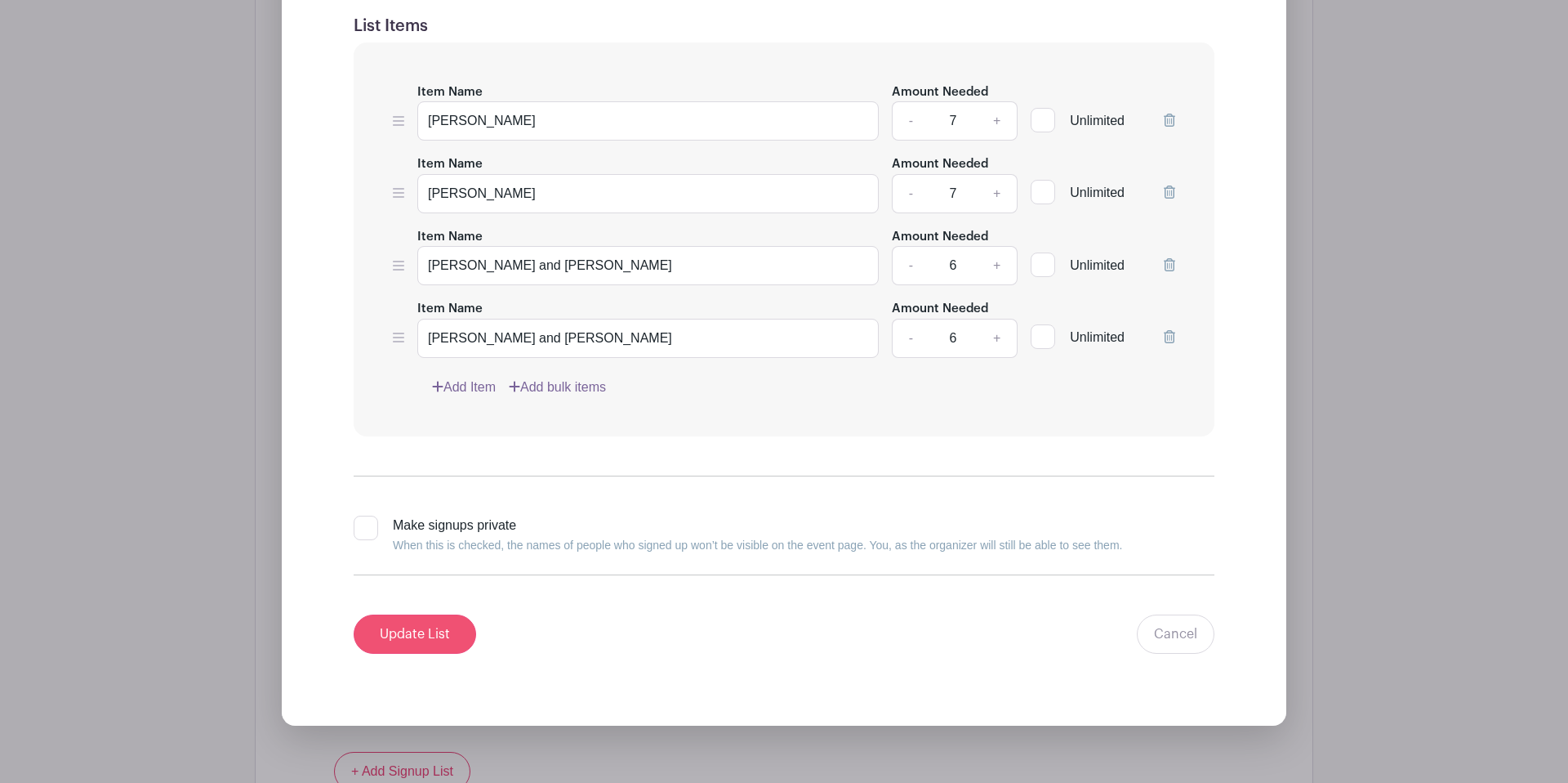
type input "PM Table Leaders"
click at [406, 615] on input "Update List" at bounding box center [415, 634] width 122 height 40
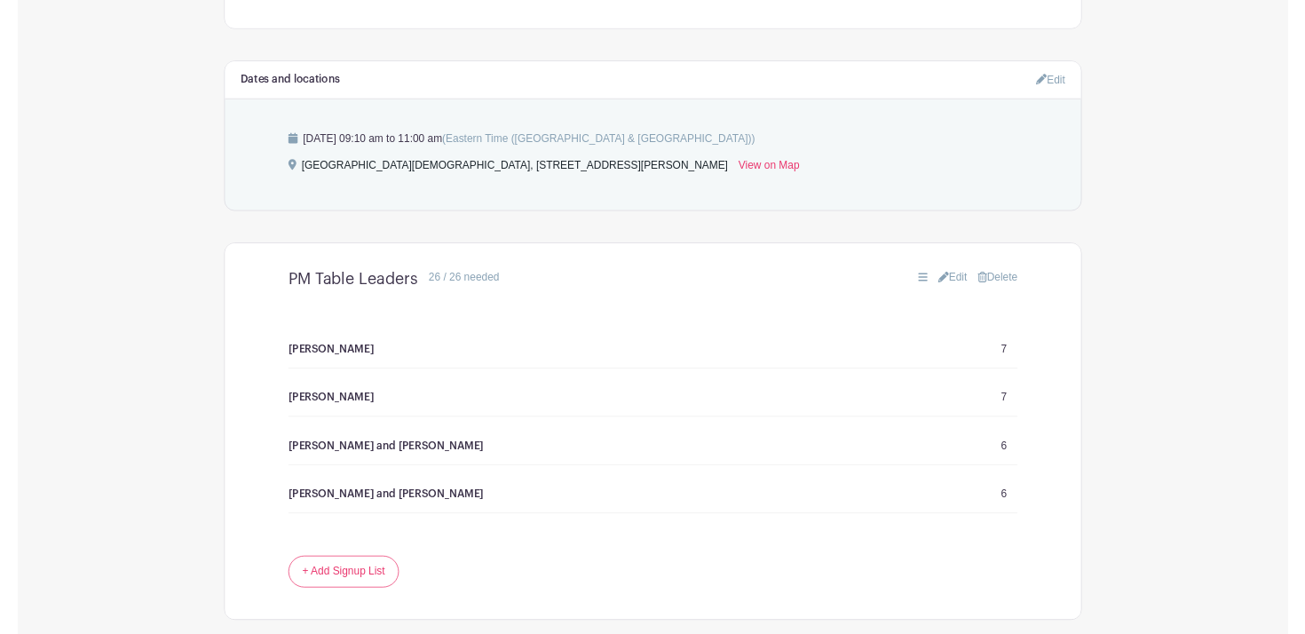
scroll to position [1233, 0]
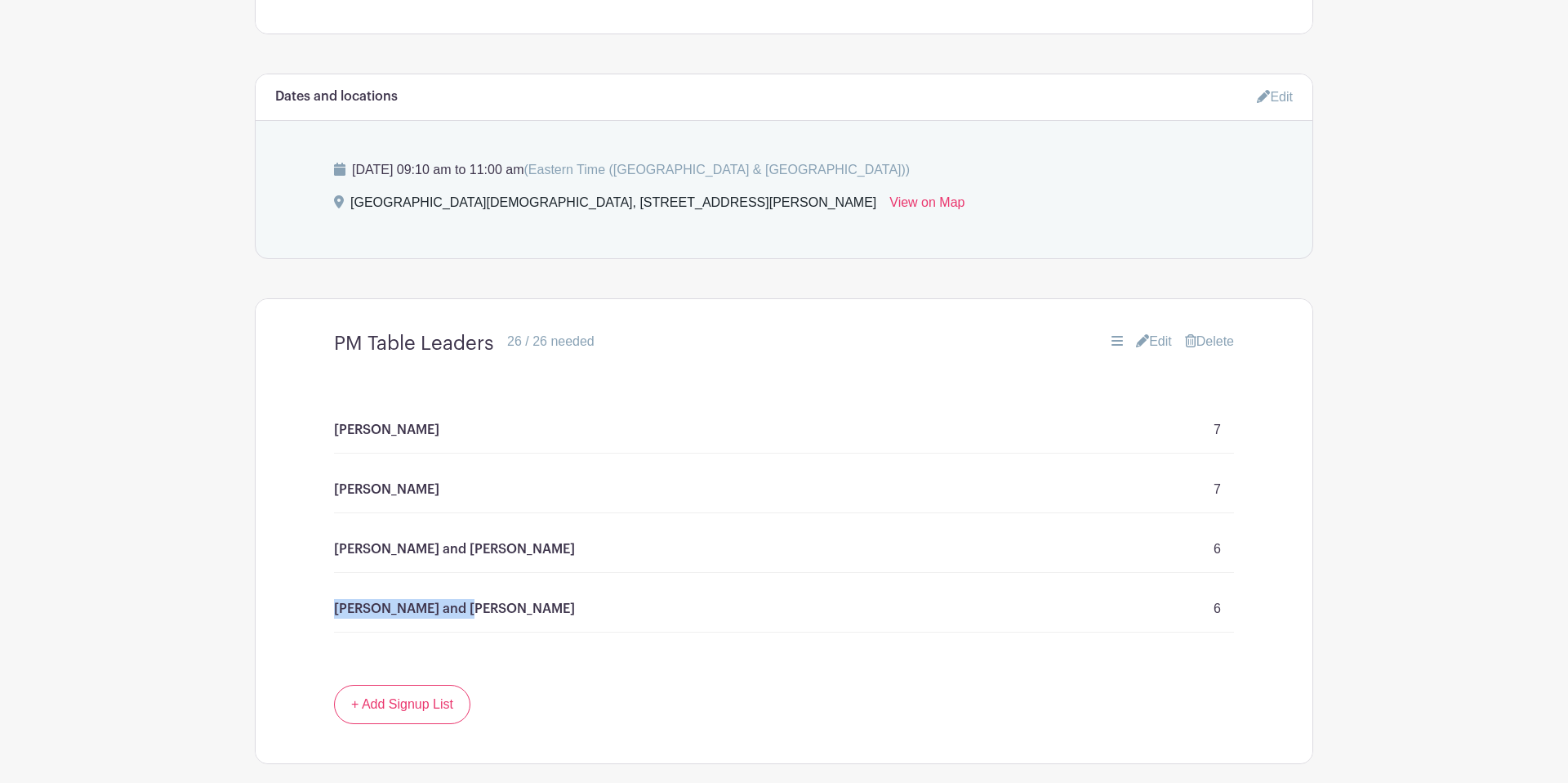
drag, startPoint x: 336, startPoint y: 568, endPoint x: 464, endPoint y: 571, distance: 128.0
click at [464, 599] on p "Kara Phongxaysanith and Mel Lucchese" at bounding box center [454, 608] width 241 height 19
copy p "Kara Phongxaysanith"
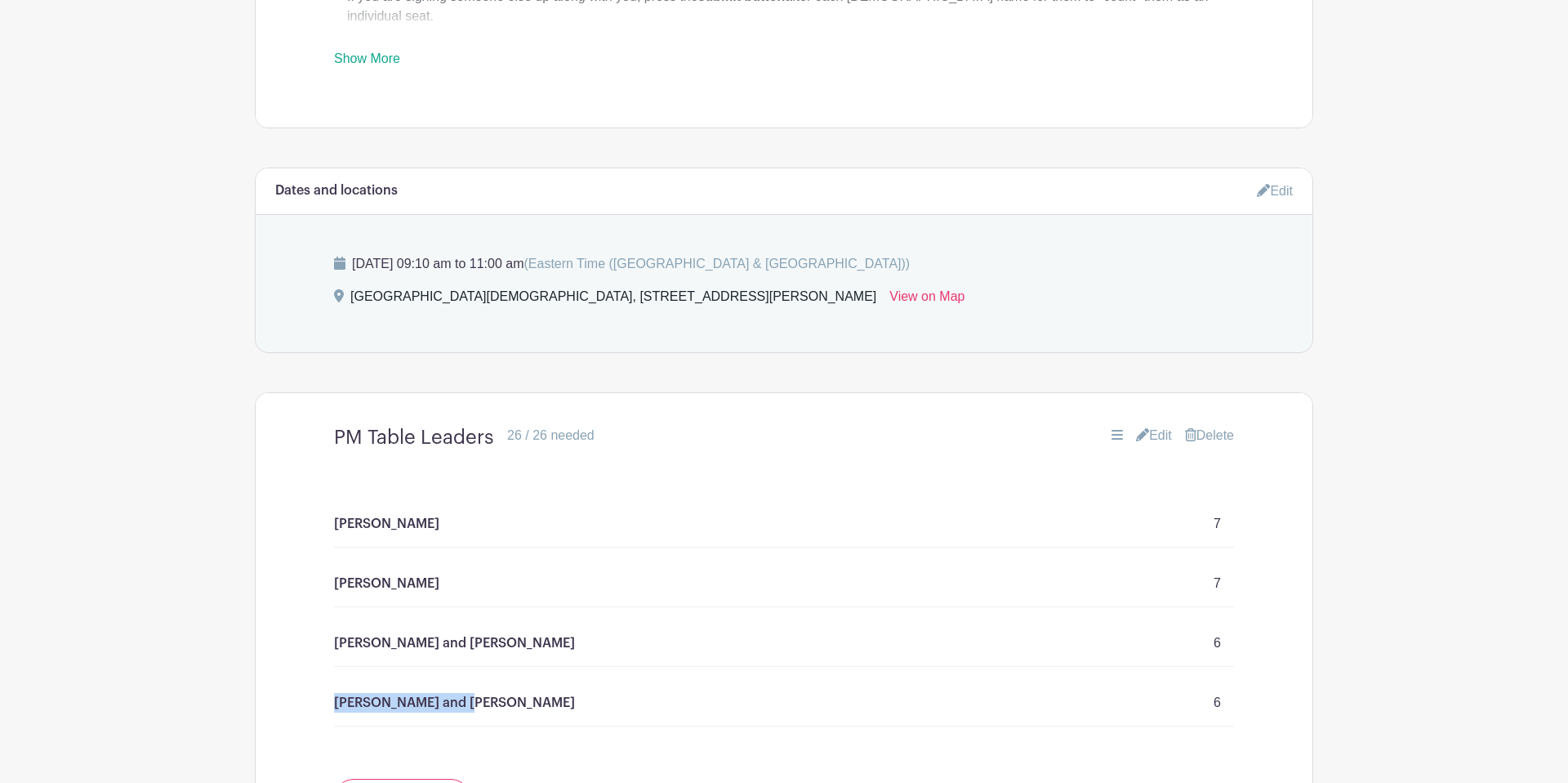
scroll to position [1048, 0]
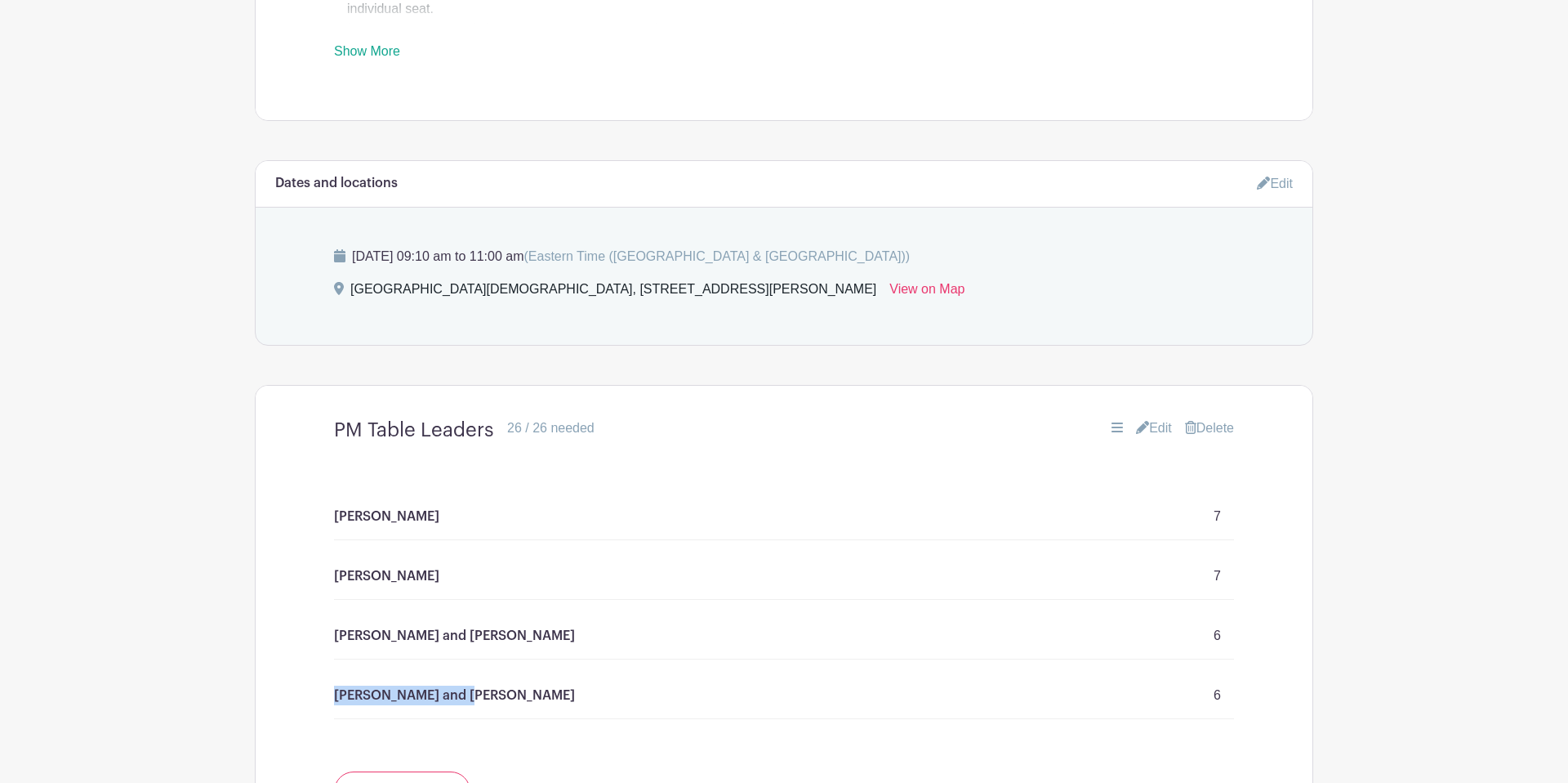
click at [235, 641] on main "Groups All Groups LEFC Women's Bible Fellowship Add New Group My Signups Event …" at bounding box center [784, 52] width 1568 height 2199
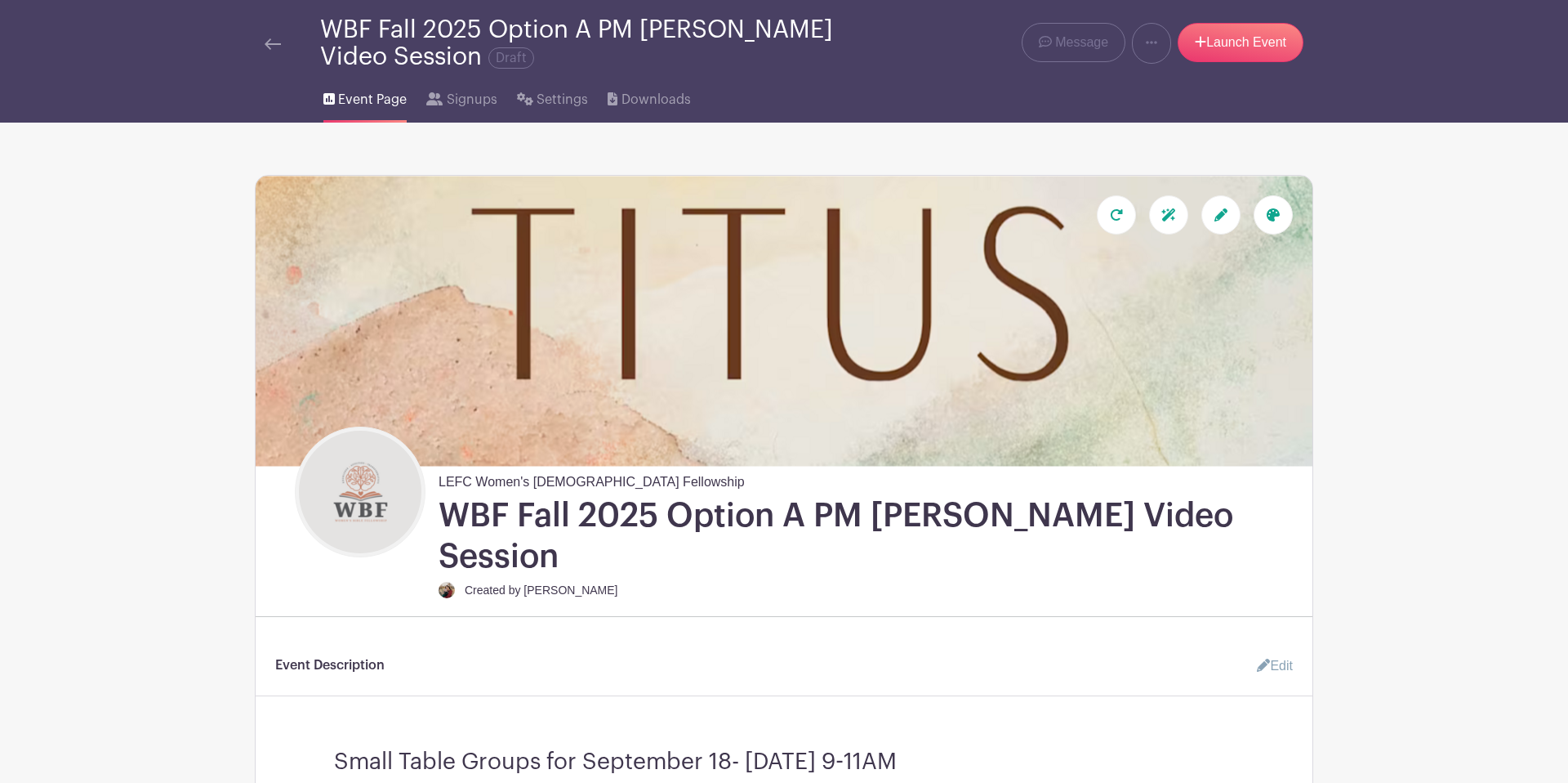
scroll to position [0, 0]
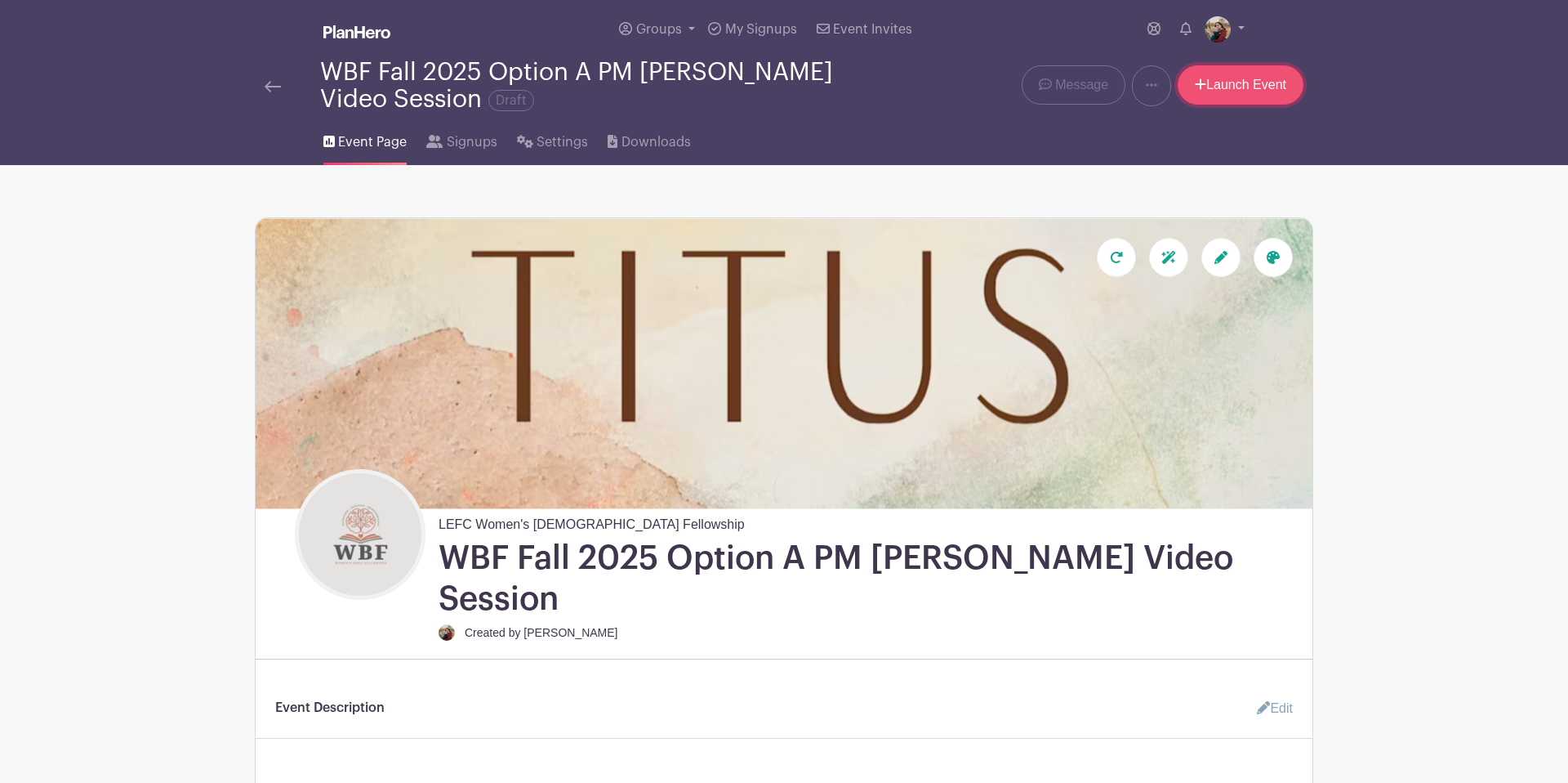
click at [1236, 91] on link "Launch Event" at bounding box center [1241, 85] width 126 height 40
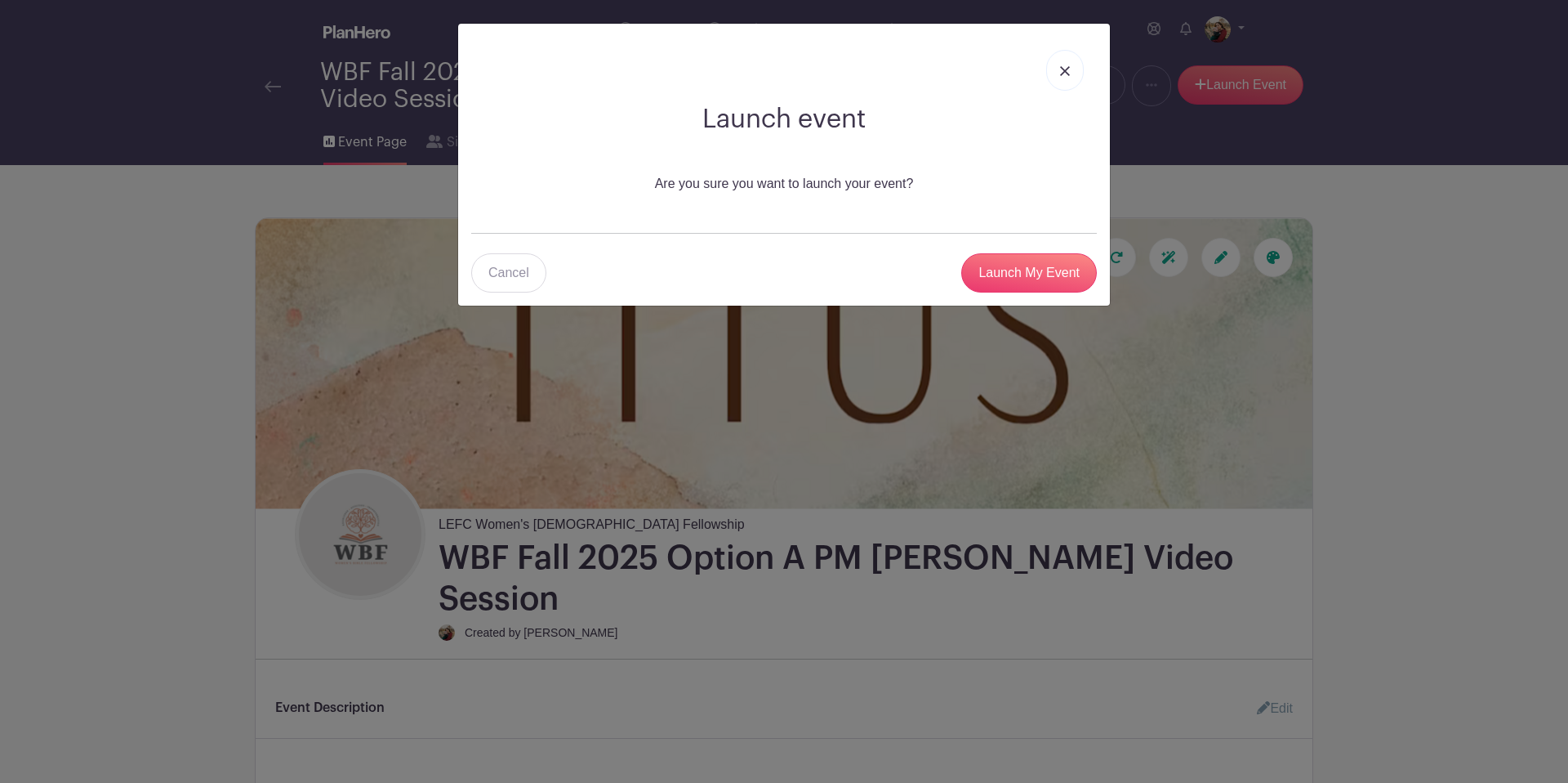
click at [1064, 76] on img at bounding box center [1065, 71] width 10 height 10
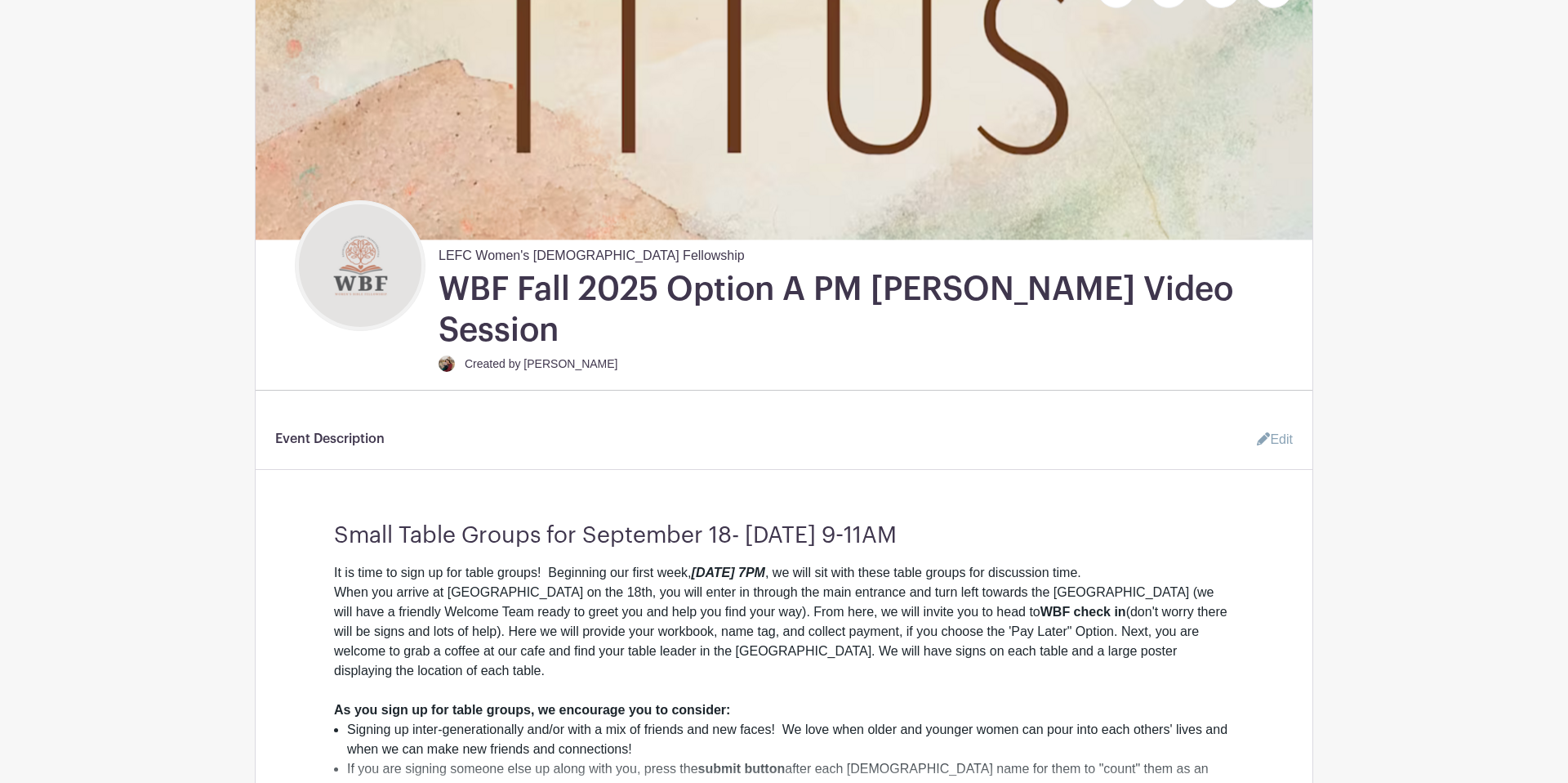
scroll to position [275, 0]
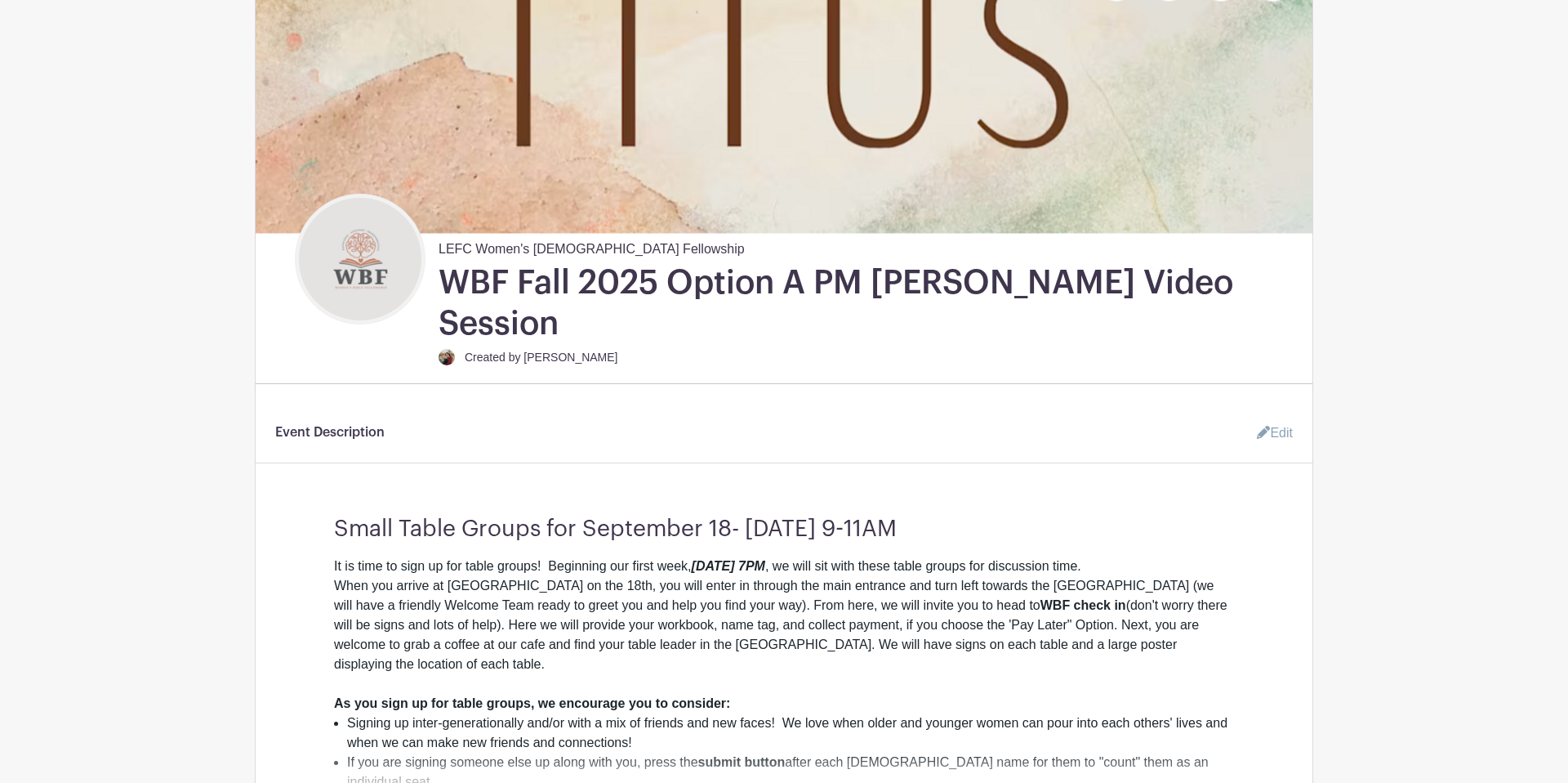
click at [1258, 417] on link "Edit" at bounding box center [1267, 433] width 49 height 33
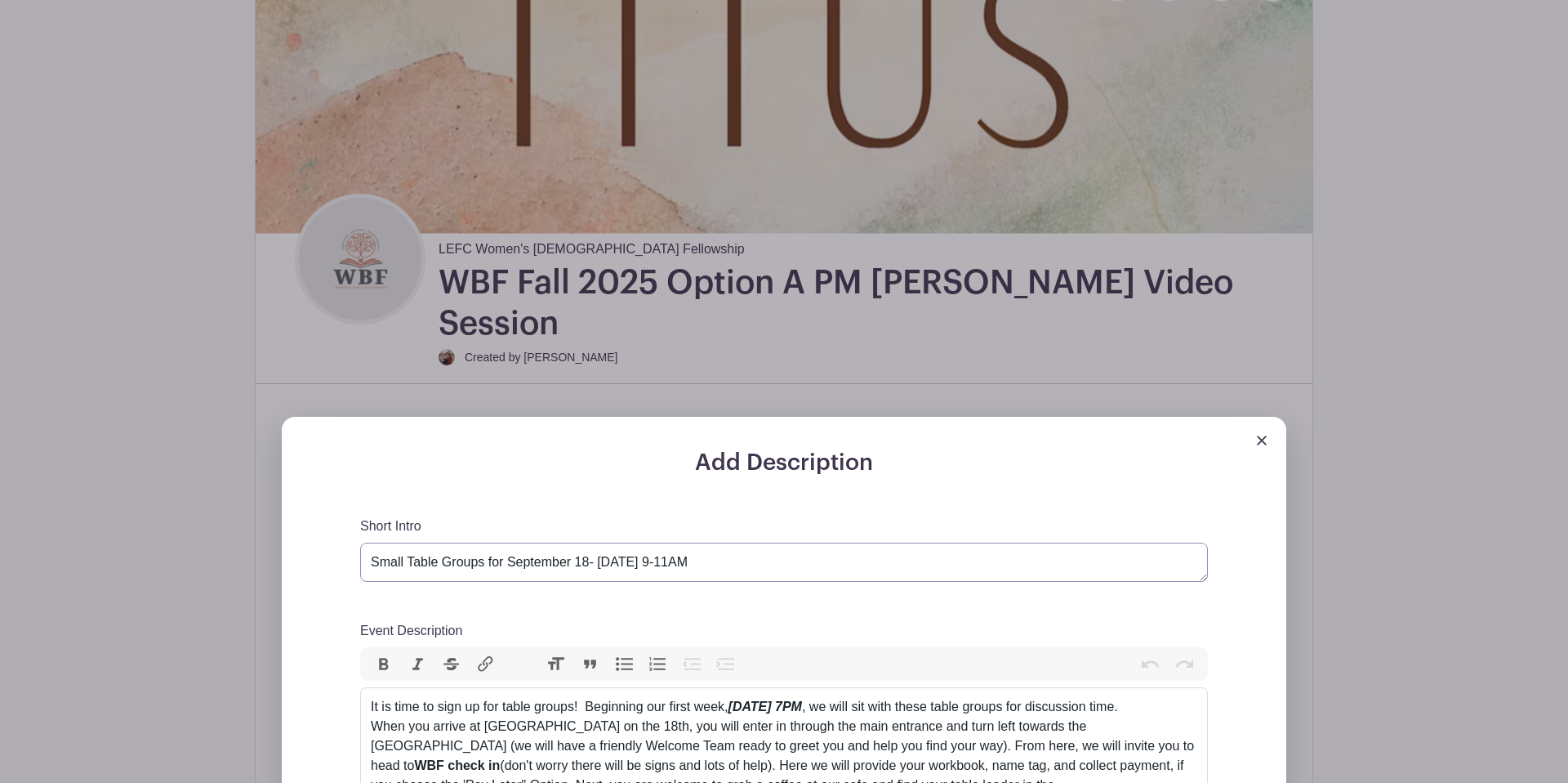
drag, startPoint x: 733, startPoint y: 524, endPoint x: 685, endPoint y: 526, distance: 48.0
click at [685, 543] on textarea "Small Table Groups for September 18- [DATE] 9-11AM" at bounding box center [784, 562] width 848 height 40
click at [727, 543] on textarea "Small Table Groups for September 18- [DATE] 9-11AM" at bounding box center [784, 562] width 848 height 40
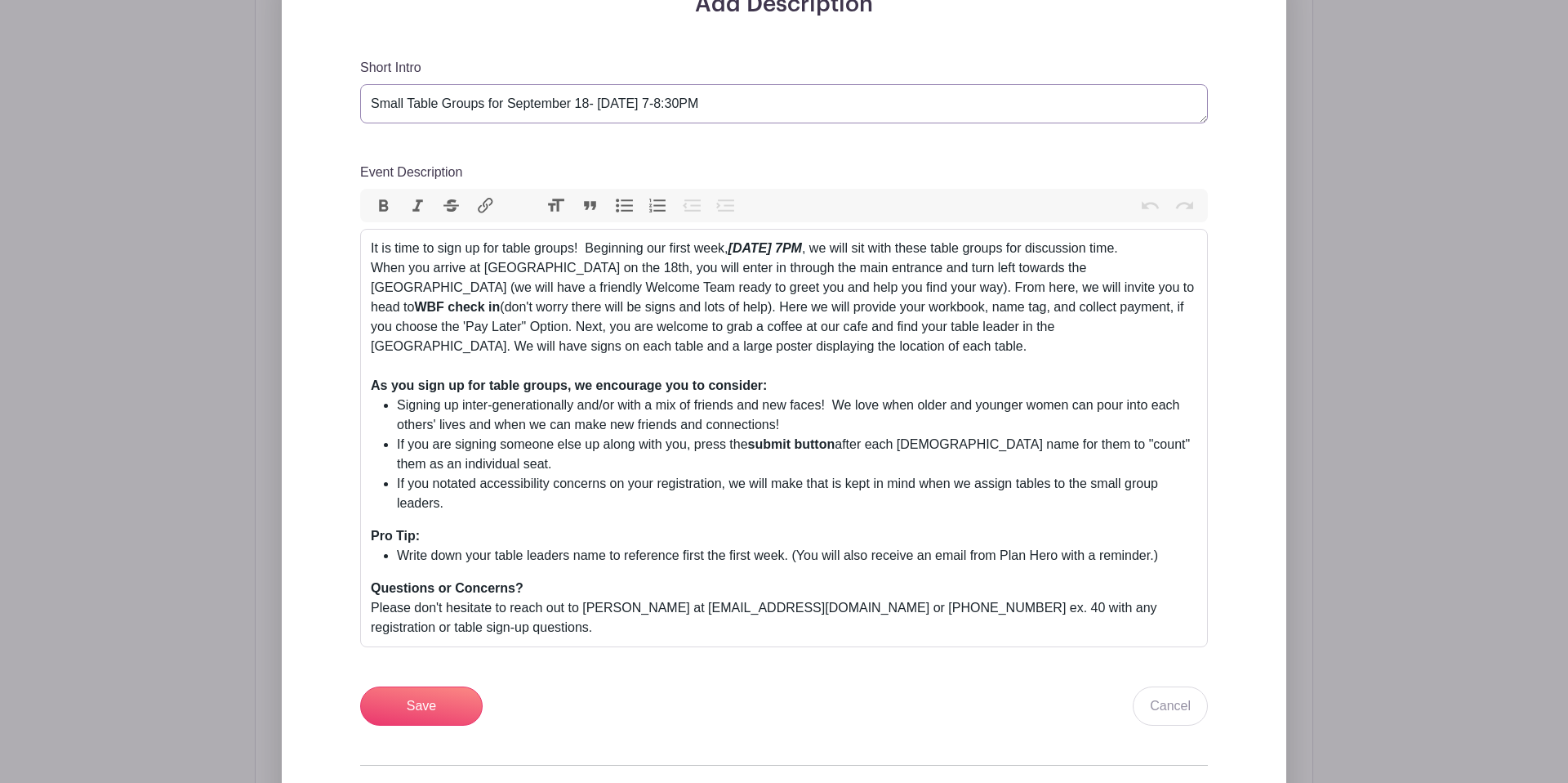
scroll to position [734, 0]
type textarea "Small Table Groups for September 18- November 20, 7-8:30PM"
click at [420, 685] on input "Save" at bounding box center [421, 705] width 122 height 40
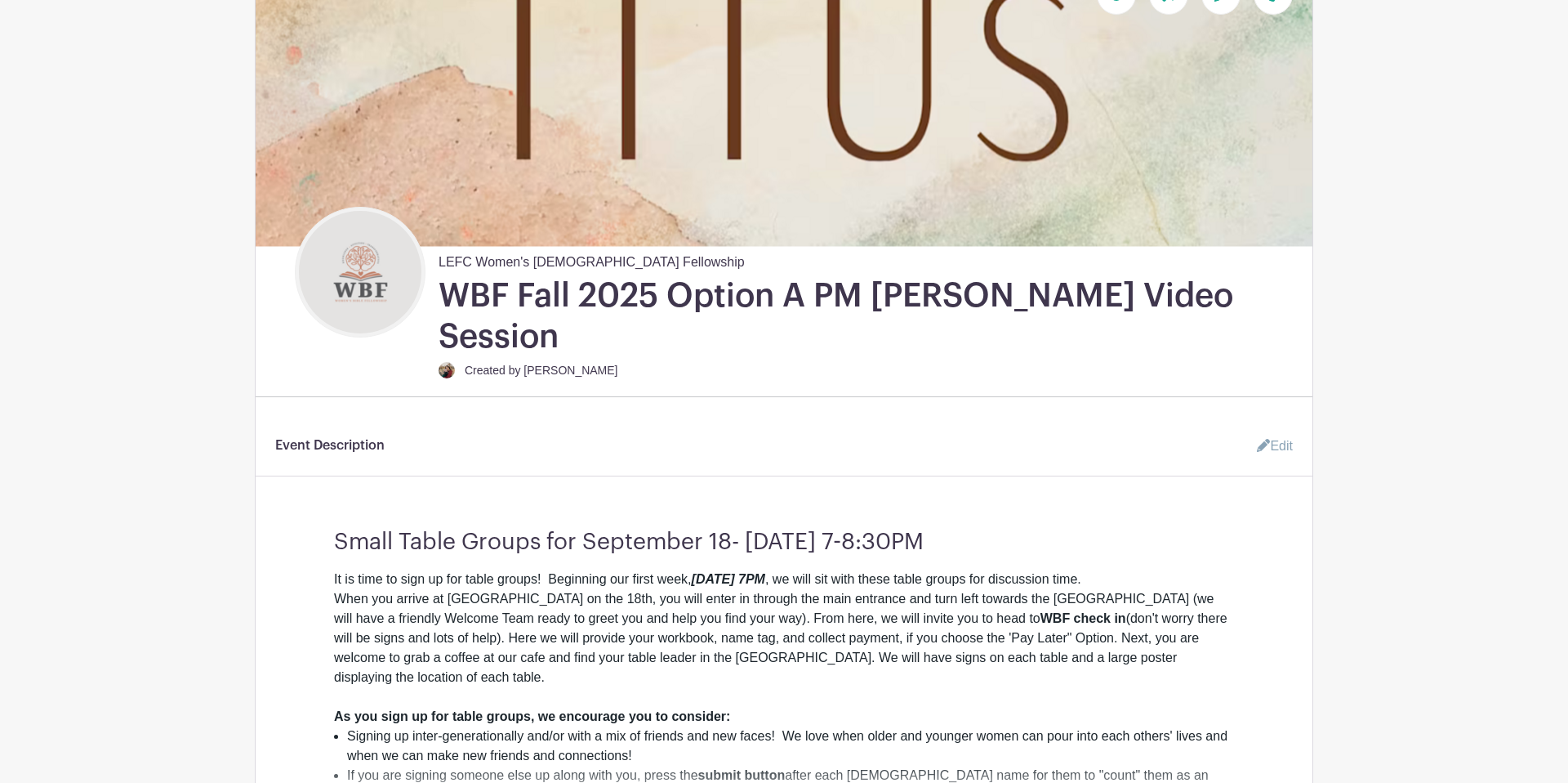
scroll to position [245, 0]
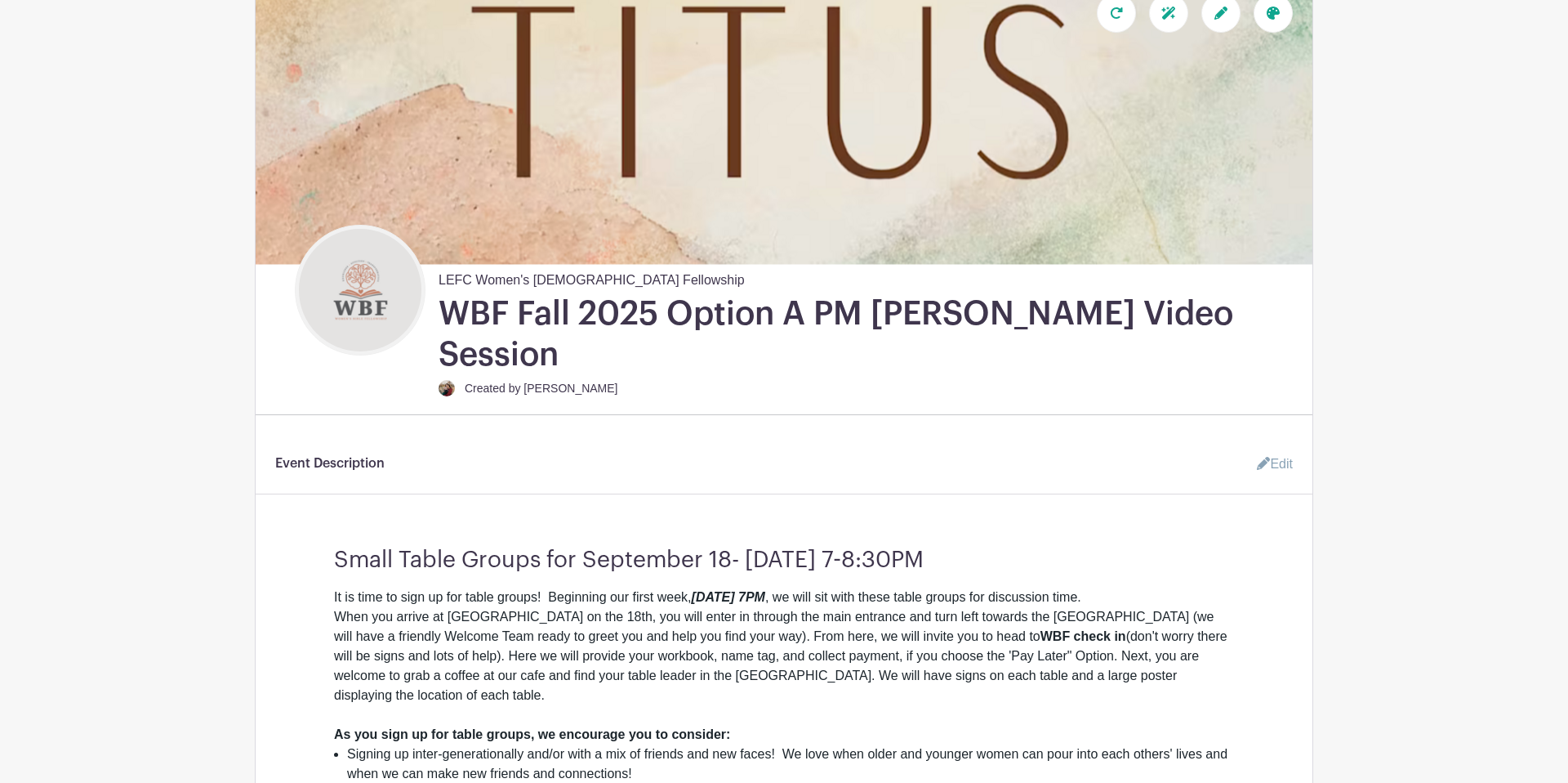
click at [1258, 448] on link "Edit" at bounding box center [1267, 465] width 49 height 33
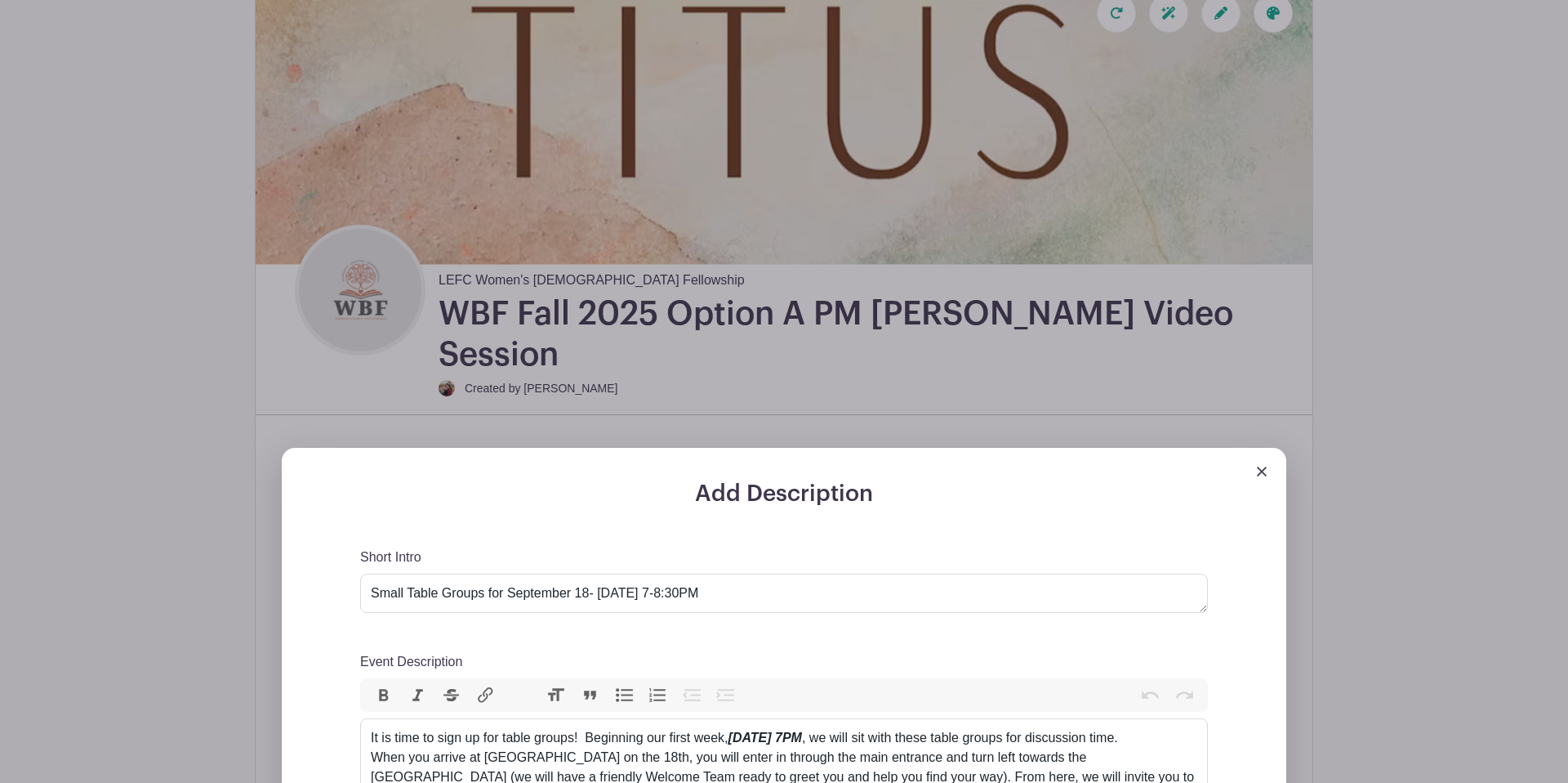
click at [1258, 466] on img at bounding box center [1262, 471] width 10 height 10
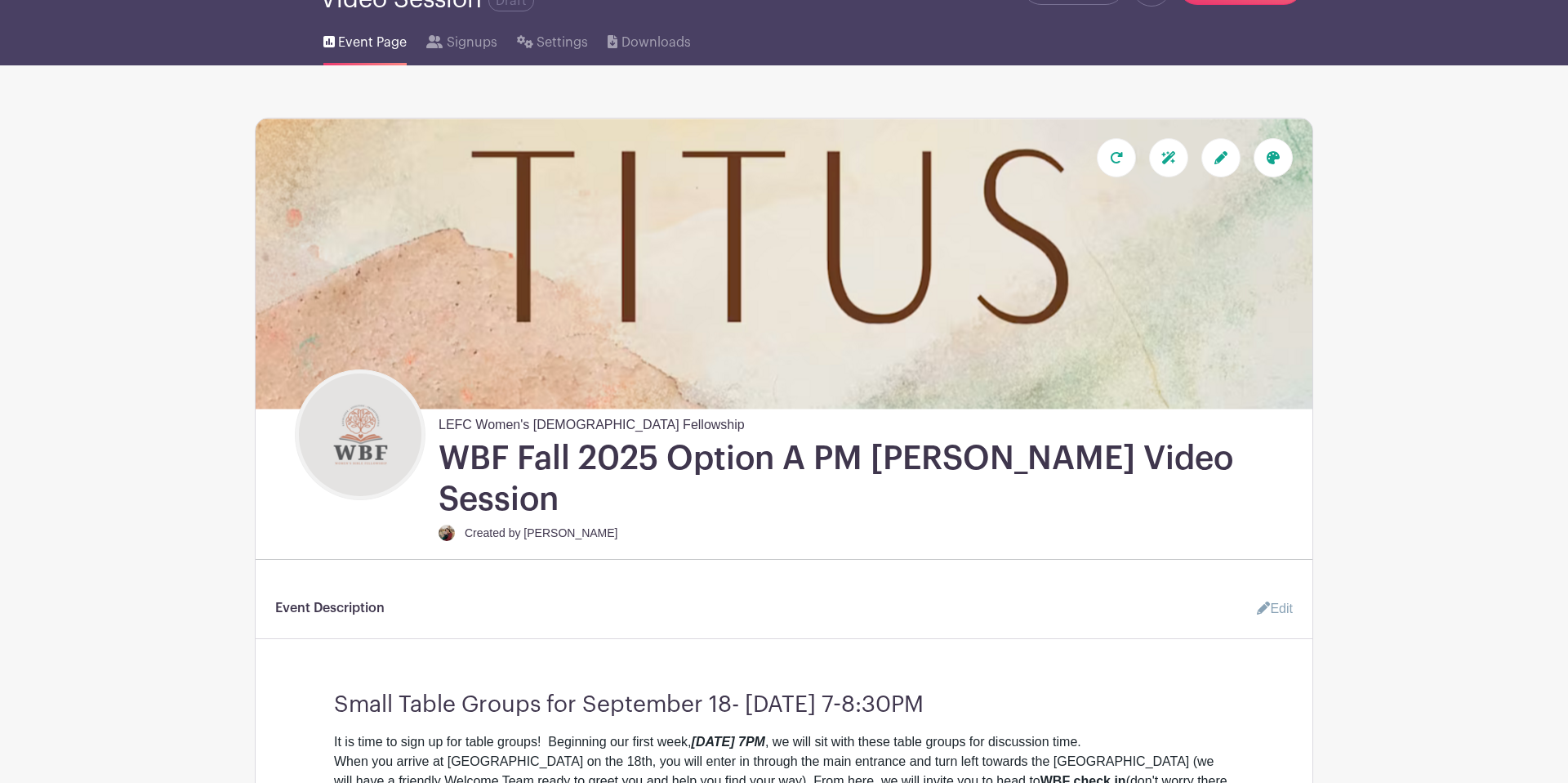
scroll to position [0, 0]
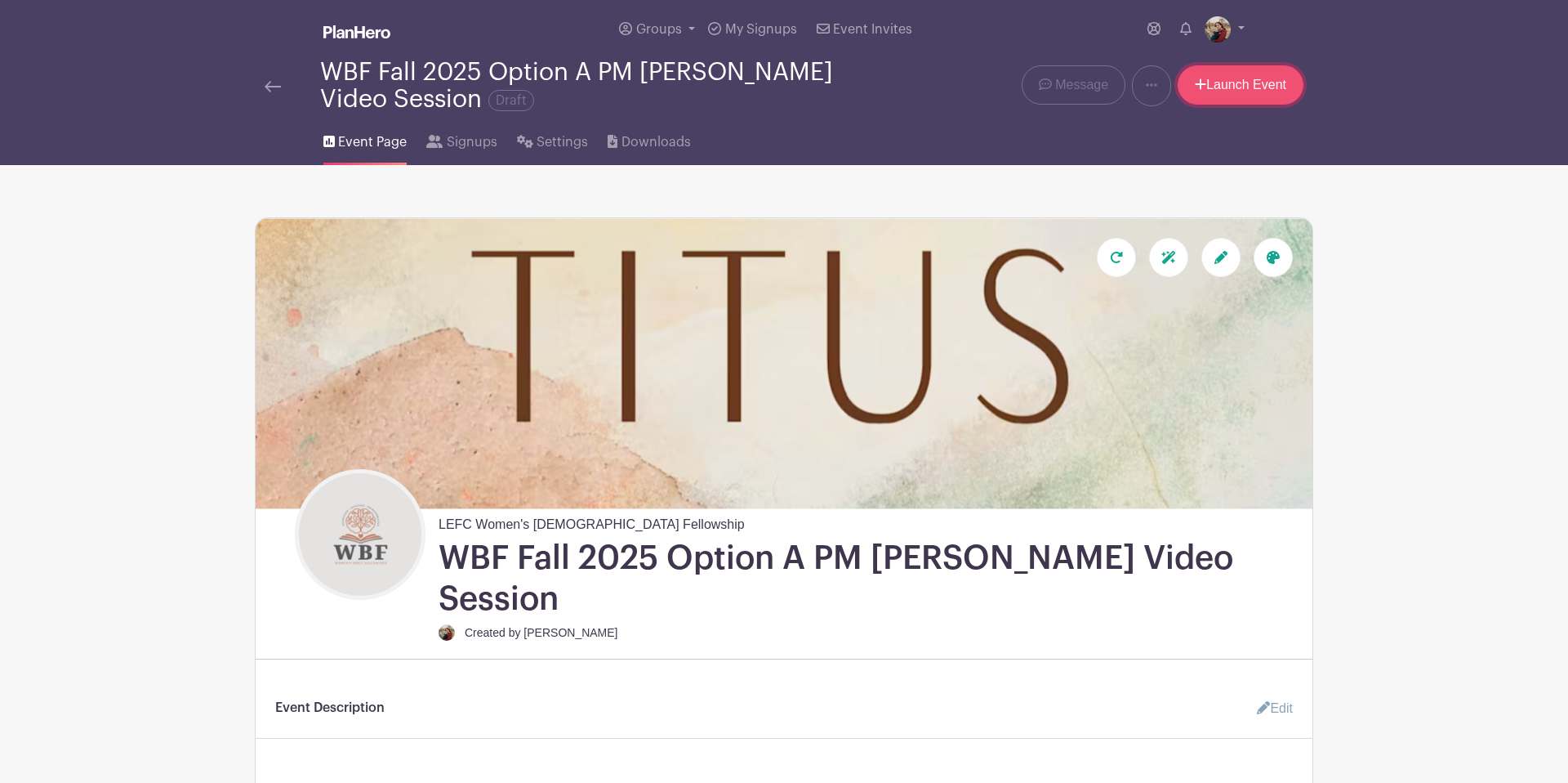
click at [1239, 98] on link "Launch Event" at bounding box center [1241, 85] width 126 height 40
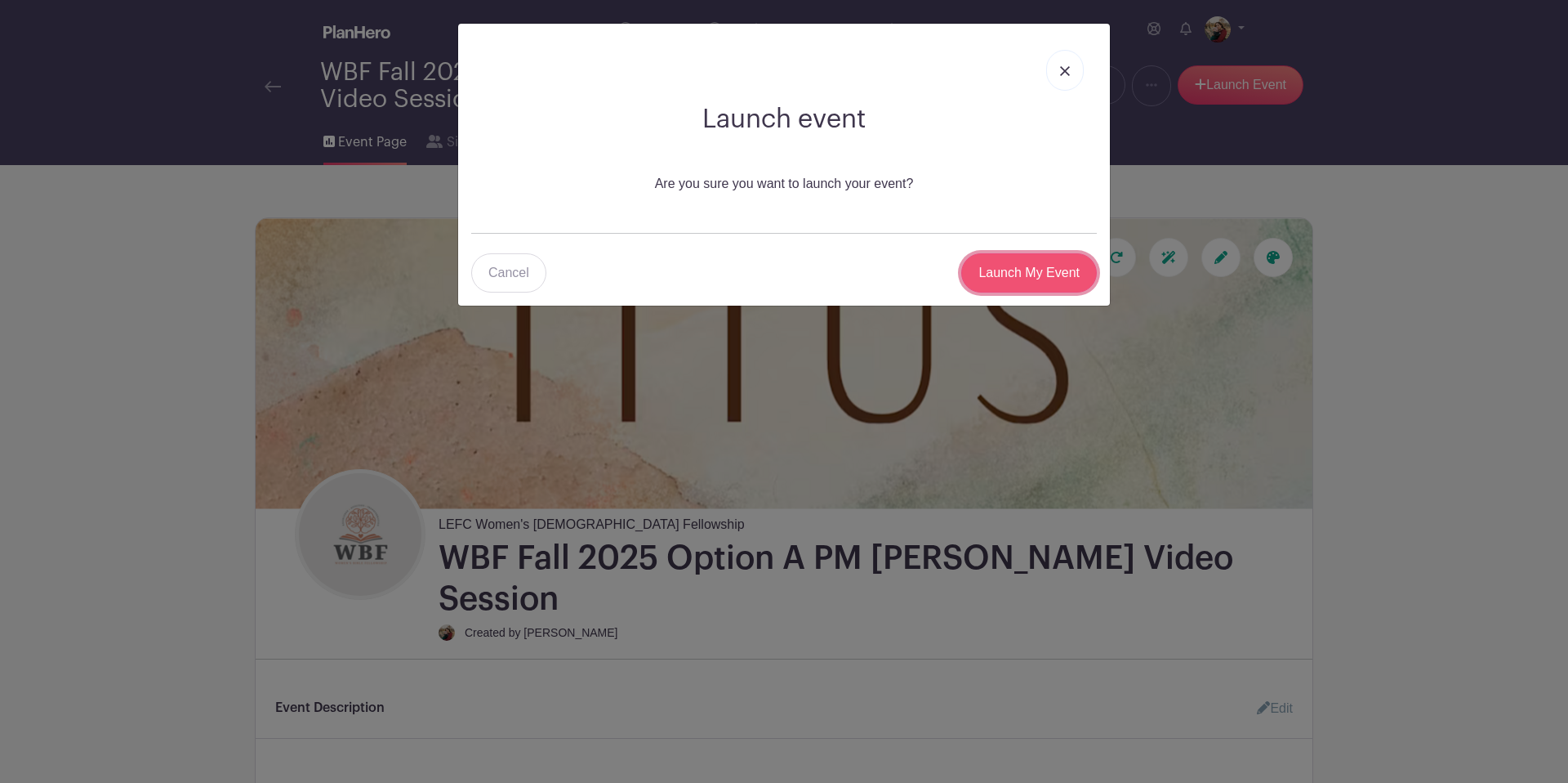
click at [1039, 271] on input "Launch My Event" at bounding box center [1028, 272] width 135 height 40
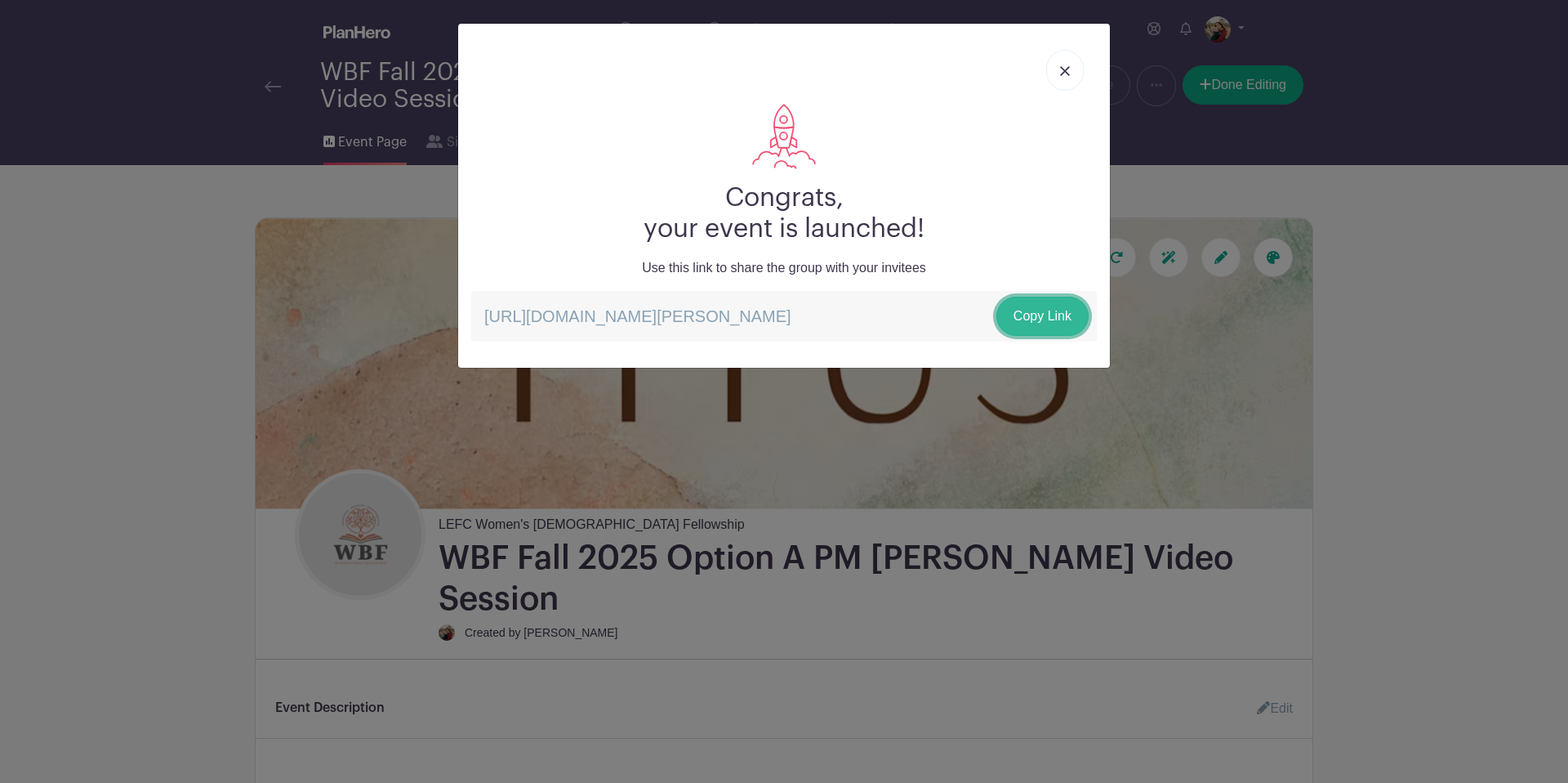
click at [1024, 323] on link "Copy Link" at bounding box center [1042, 316] width 92 height 40
click at [1047, 74] on link at bounding box center [1065, 70] width 38 height 40
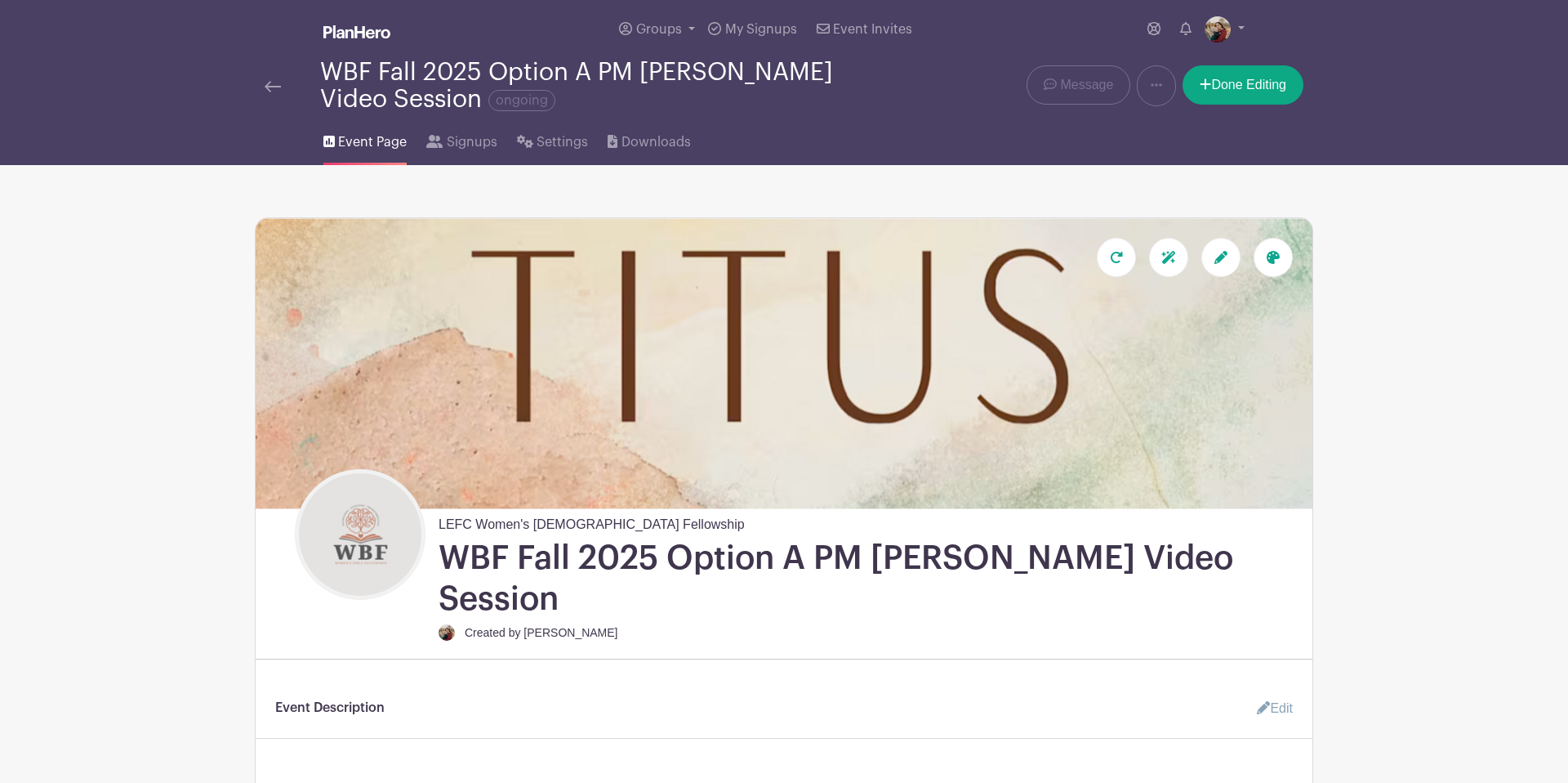
click at [273, 84] on img at bounding box center [273, 86] width 17 height 11
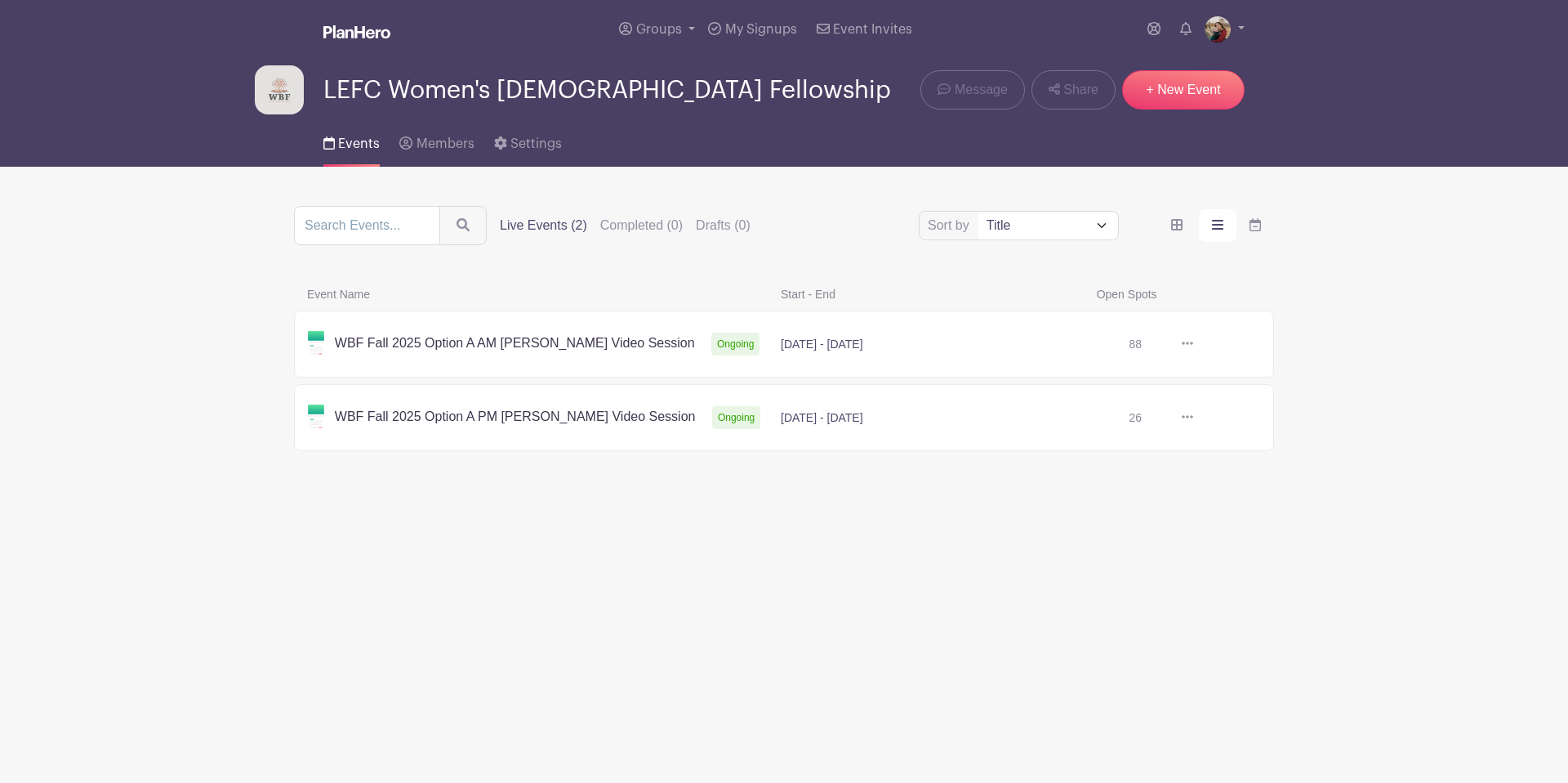
click at [1193, 344] on link at bounding box center [1193, 344] width 0 height 0
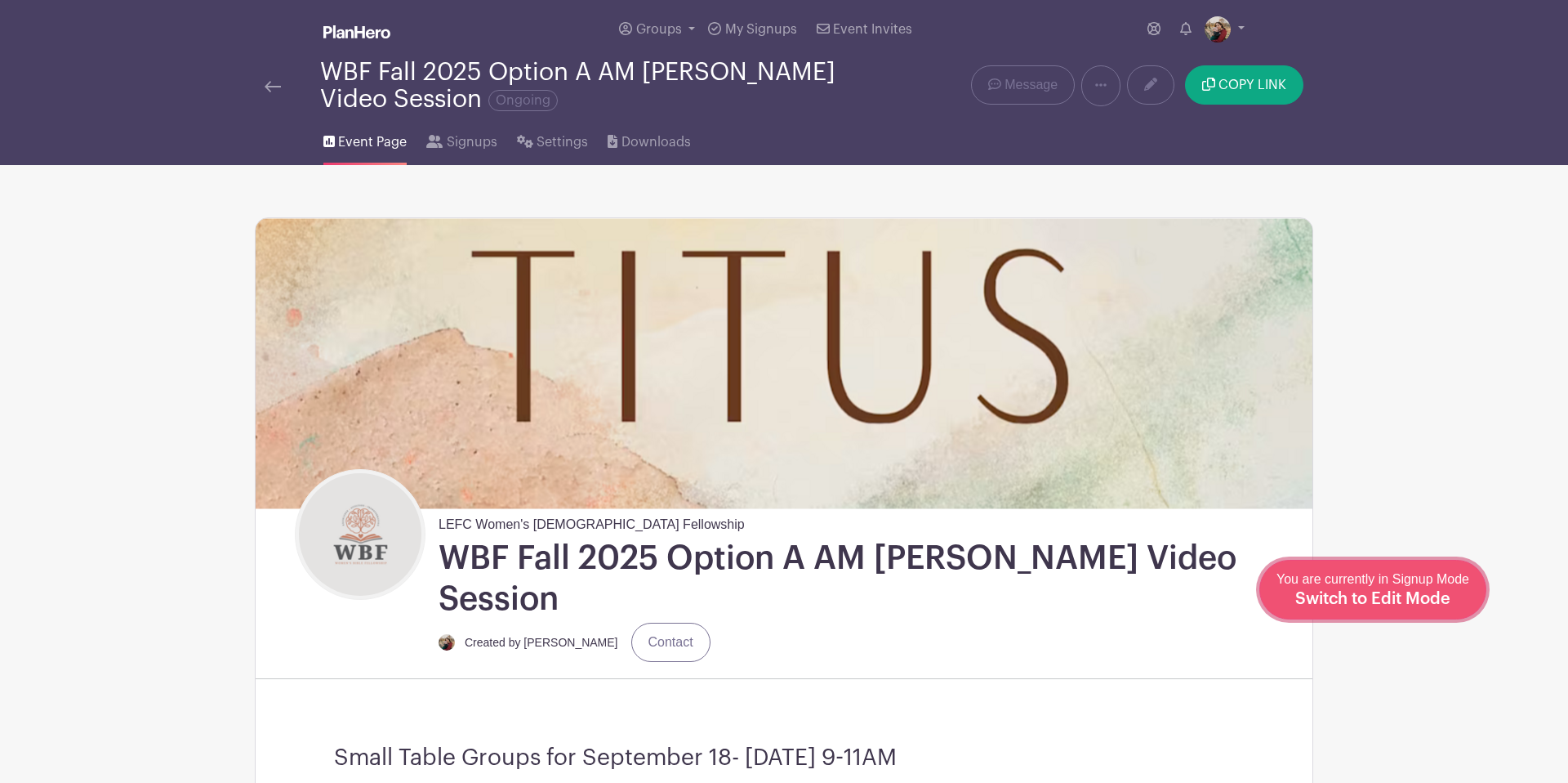
click at [1258, 594] on span "Switch to Edit Mode" at bounding box center [1372, 599] width 155 height 17
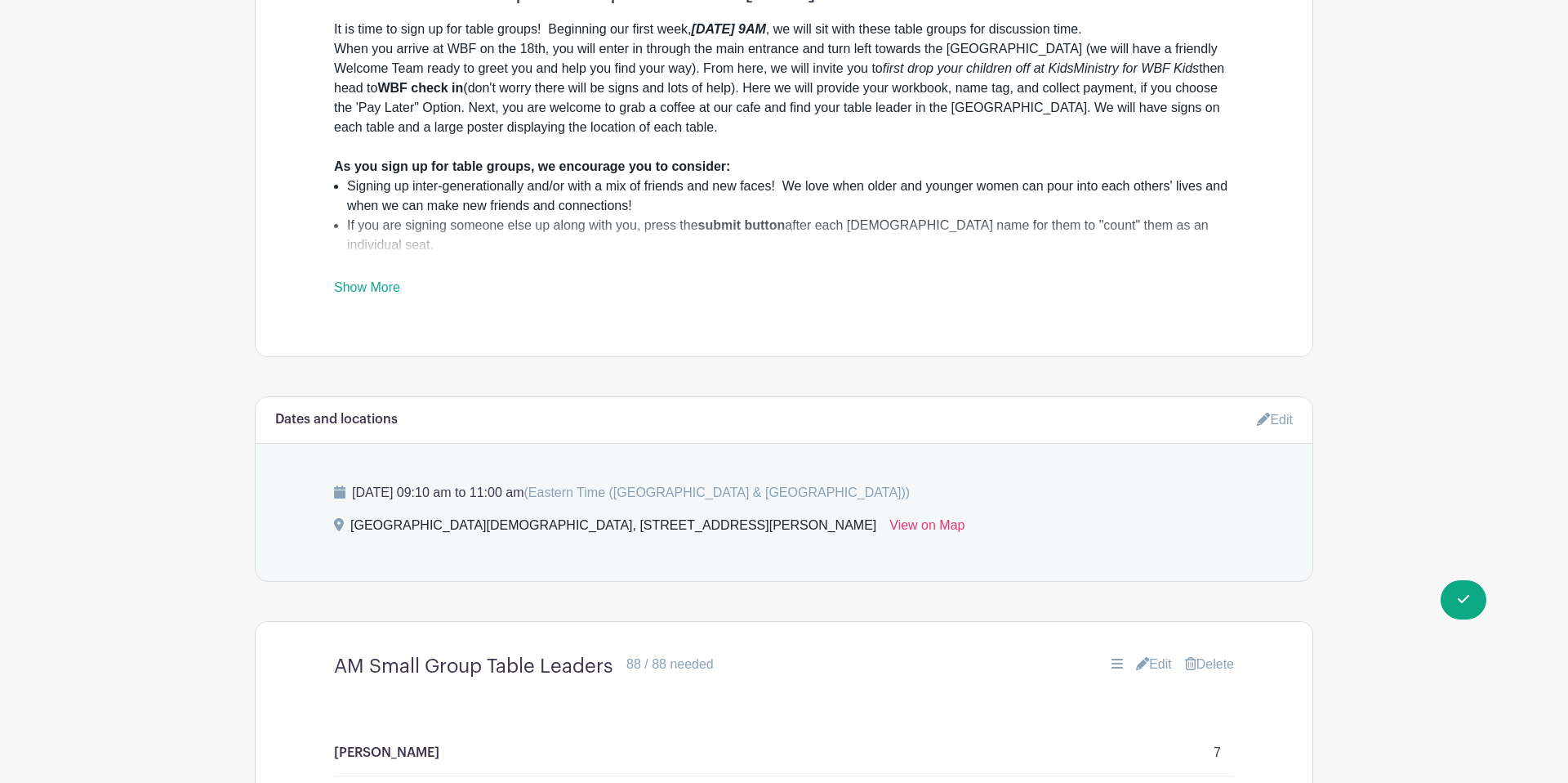
scroll to position [815, 0]
drag, startPoint x: 1267, startPoint y: 378, endPoint x: 1171, endPoint y: 379, distance: 96.0
click at [1258, 403] on link "Edit" at bounding box center [1275, 416] width 36 height 27
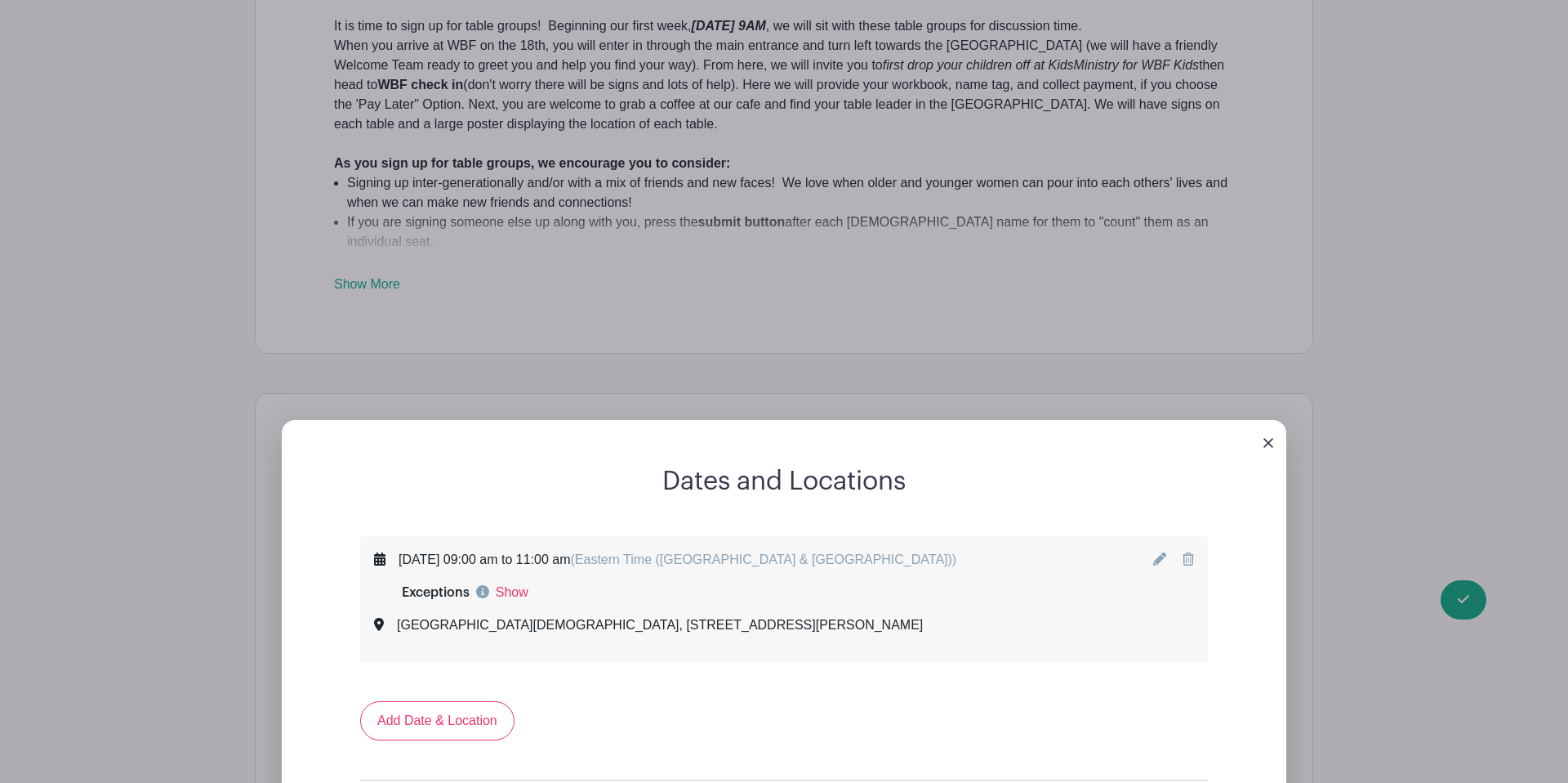
click at [1157, 552] on icon at bounding box center [1160, 558] width 13 height 13
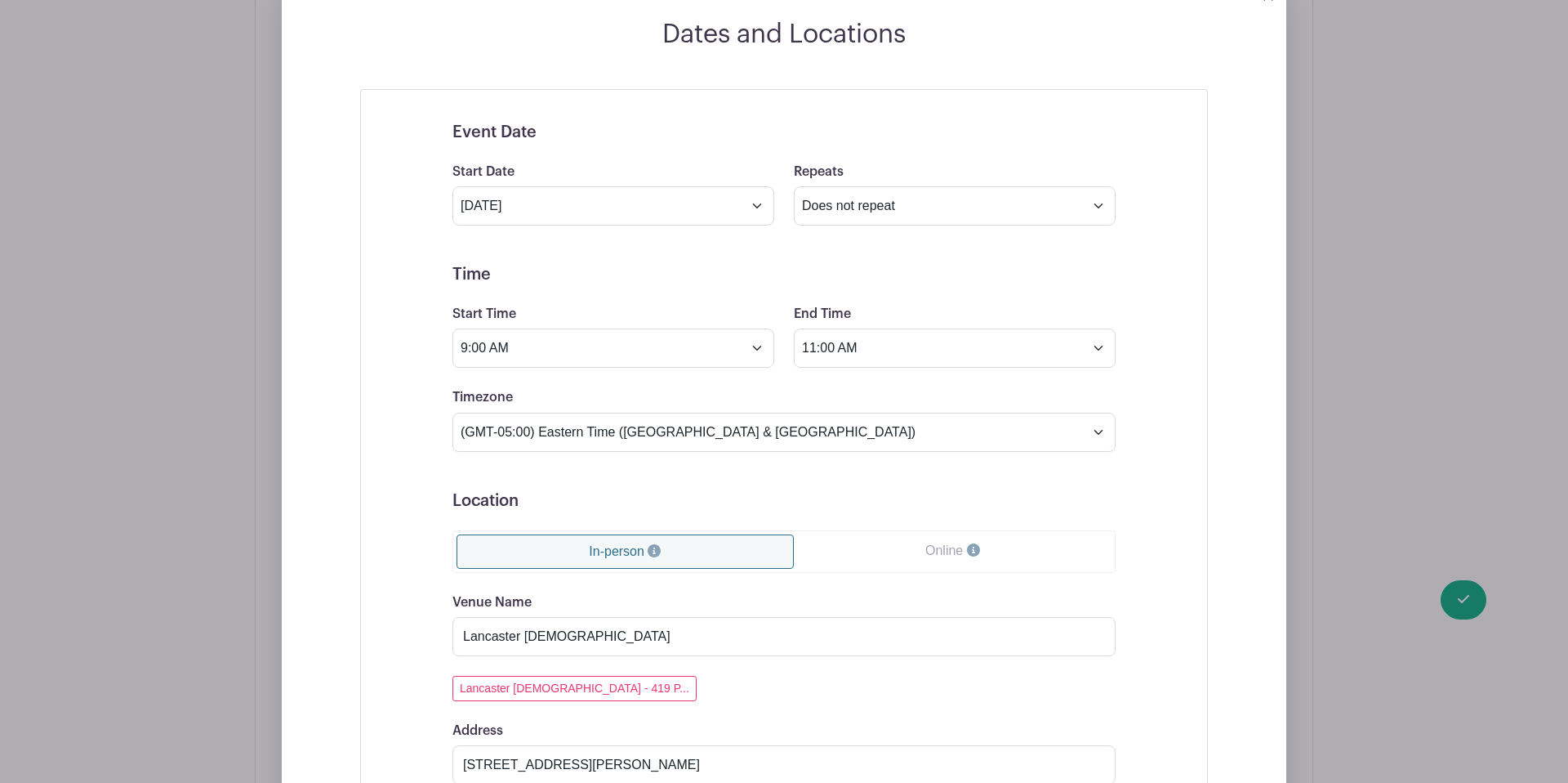
scroll to position [1271, 0]
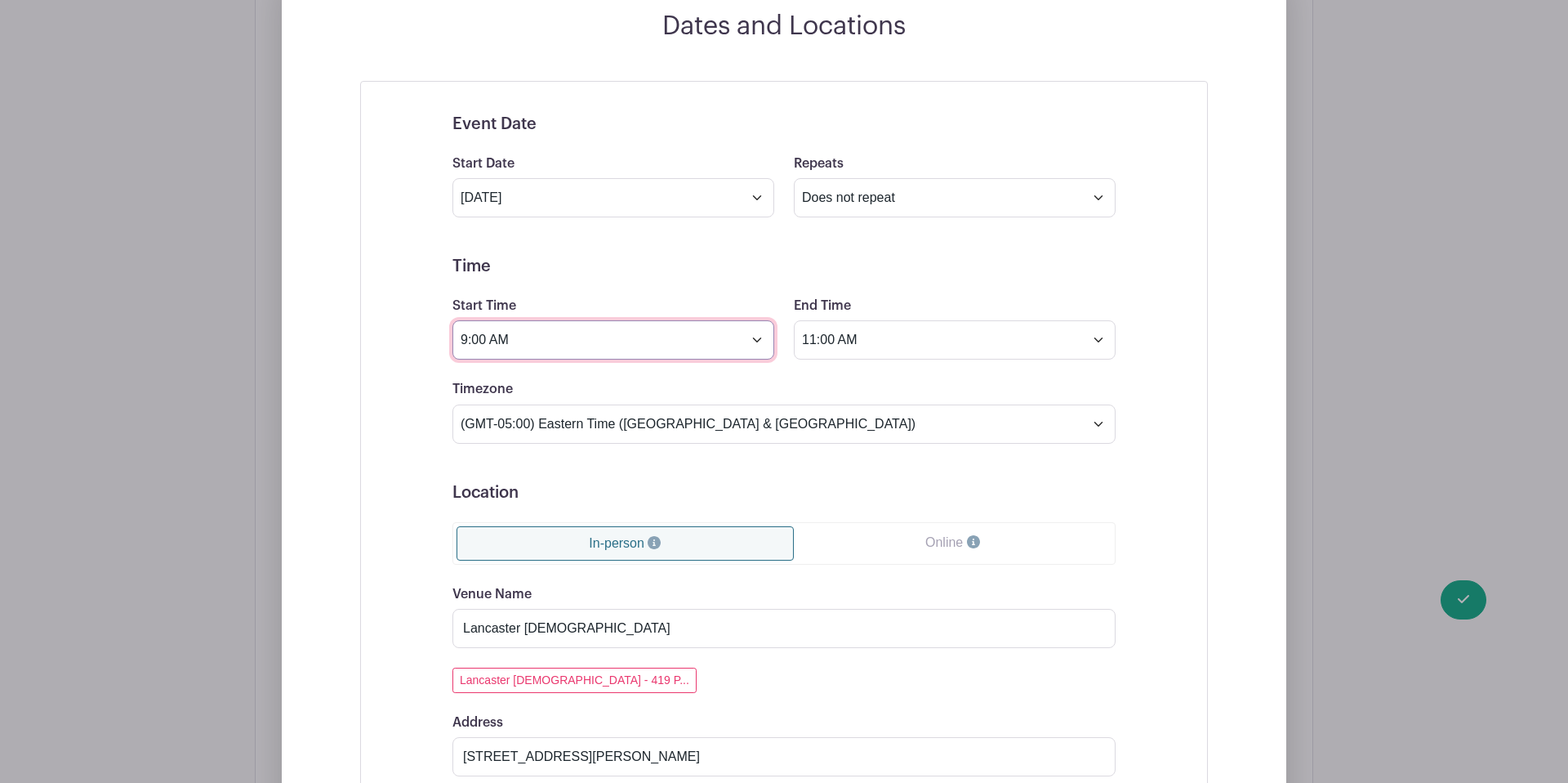
click at [590, 320] on input "9:00 AM" at bounding box center [613, 340] width 322 height 40
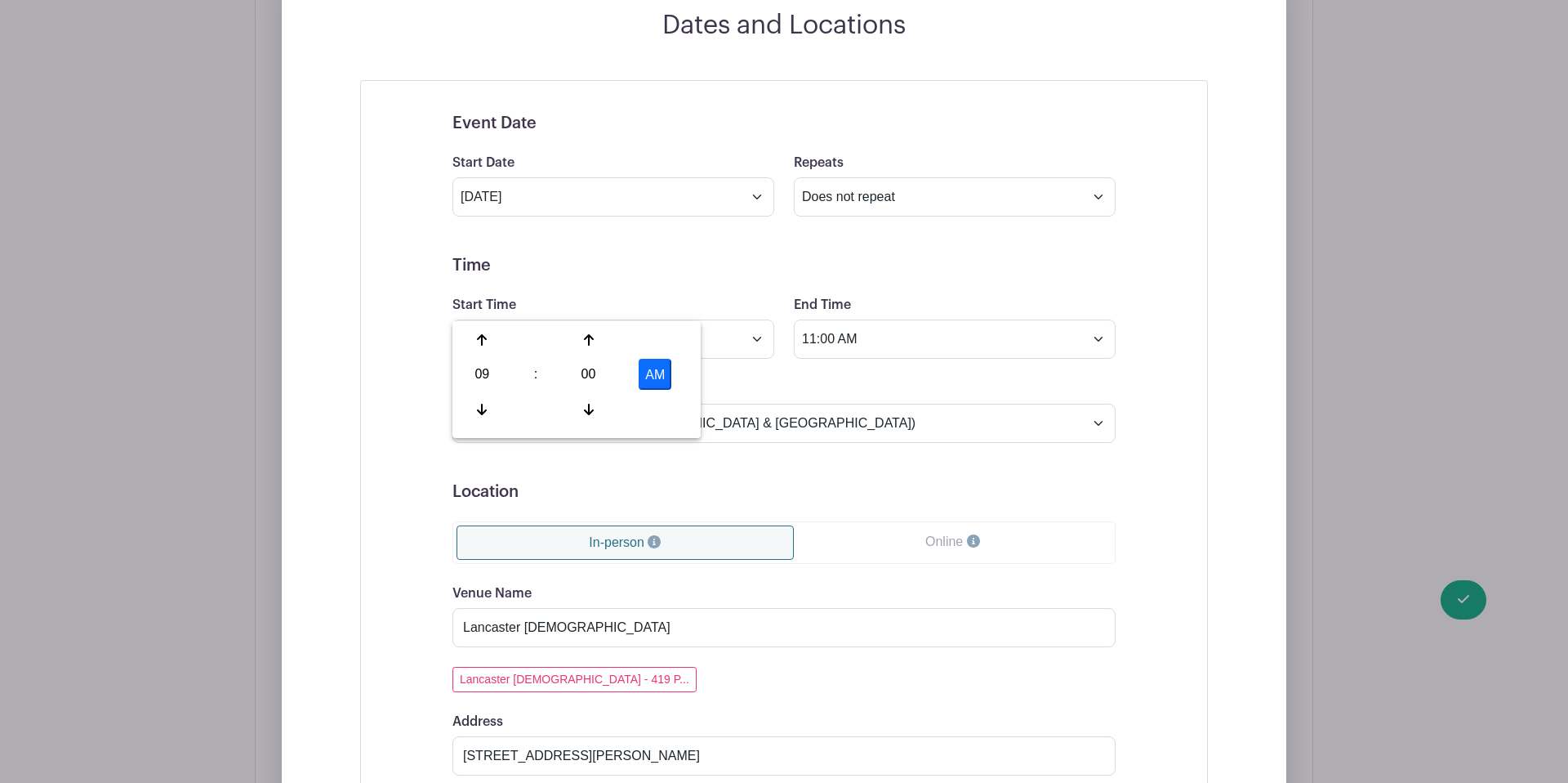
click at [868, 428] on form "Event Date Start Date Sep 18 2025 Repeats Does not repeat Daily Weekly Monthly …" at bounding box center [784, 686] width 663 height 1146
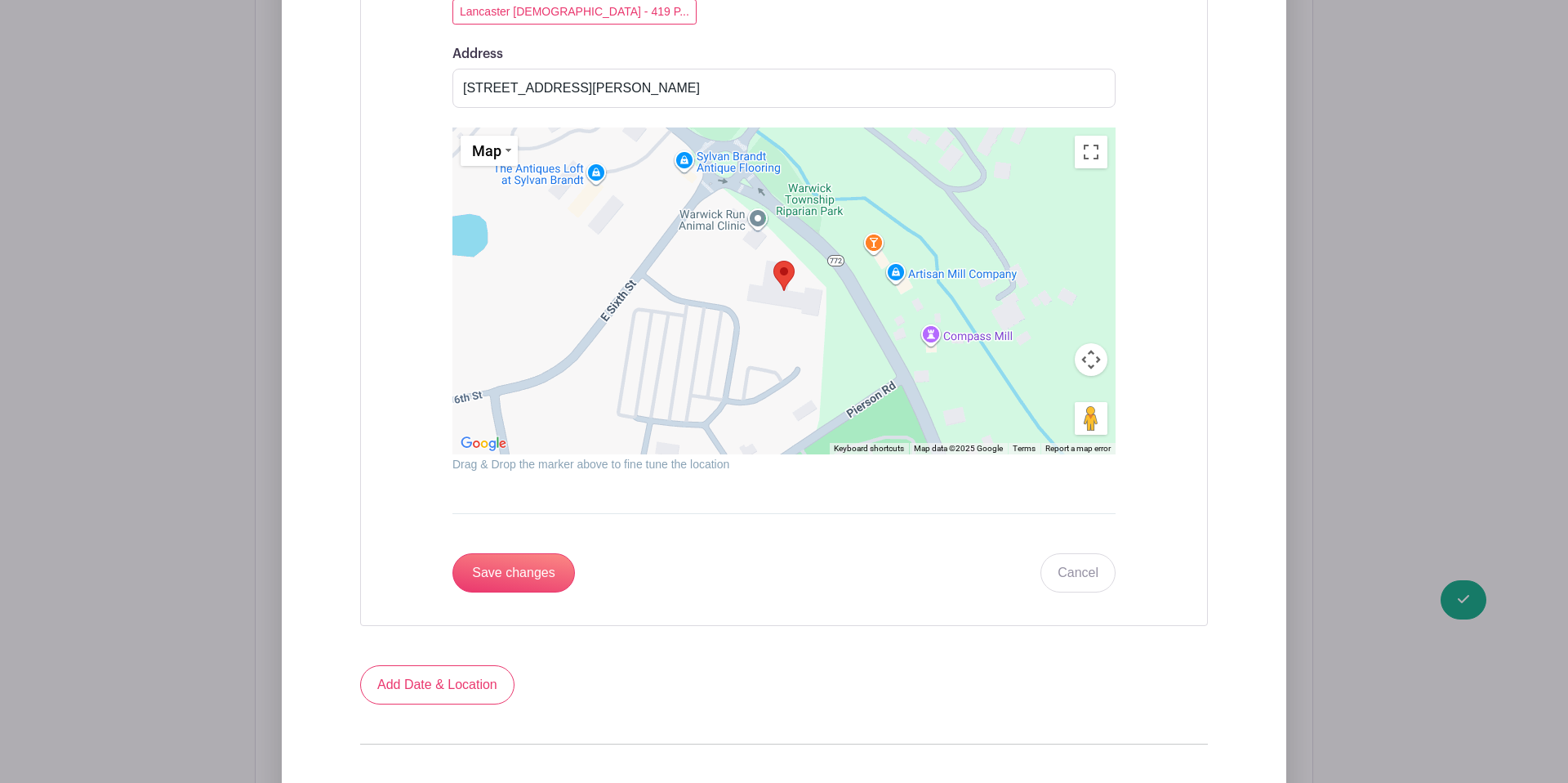
scroll to position [1953, 0]
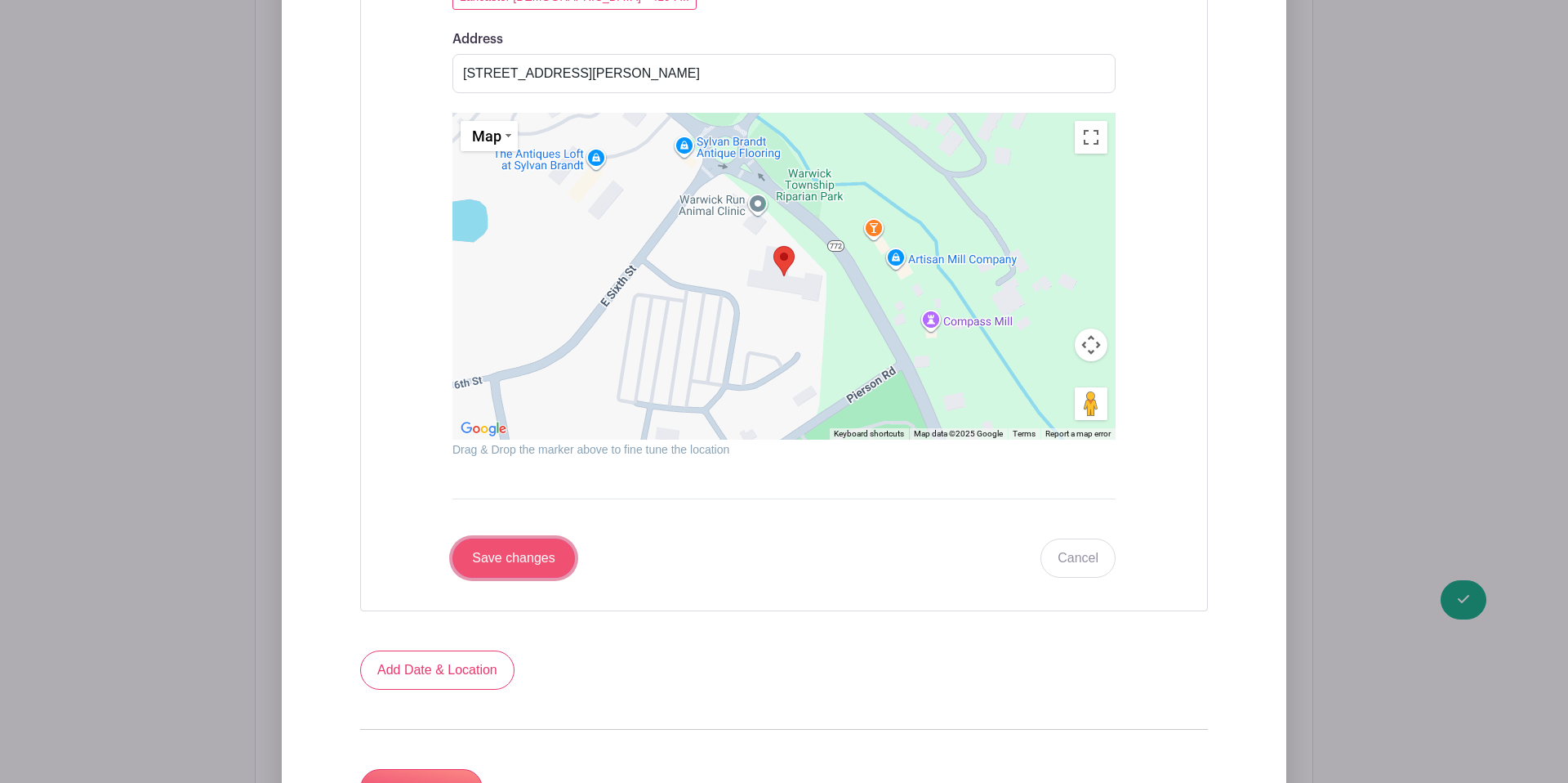
click at [516, 538] on input "Save changes" at bounding box center [513, 558] width 122 height 40
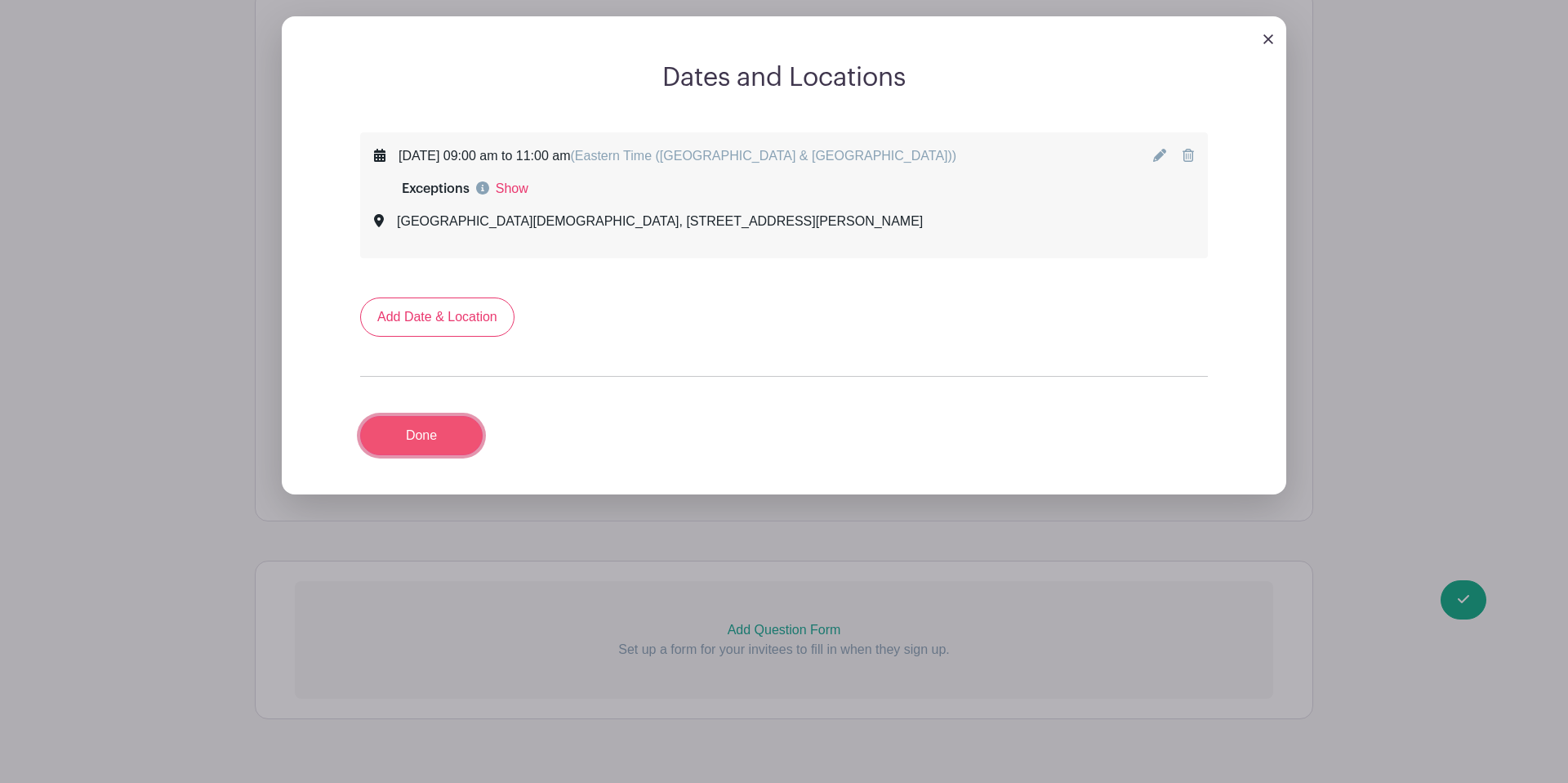
click at [455, 416] on link "Done" at bounding box center [421, 435] width 122 height 40
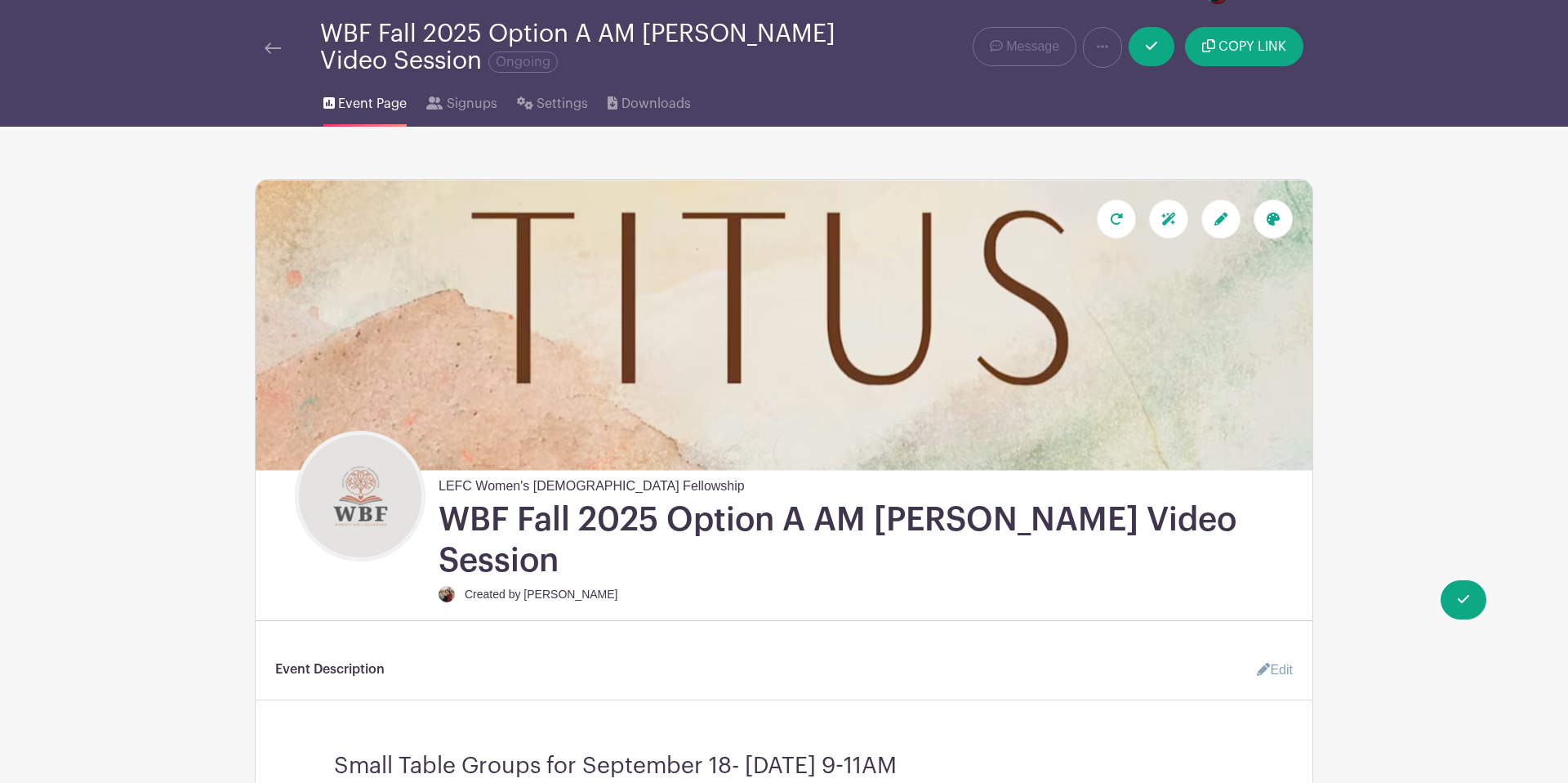
scroll to position [0, 0]
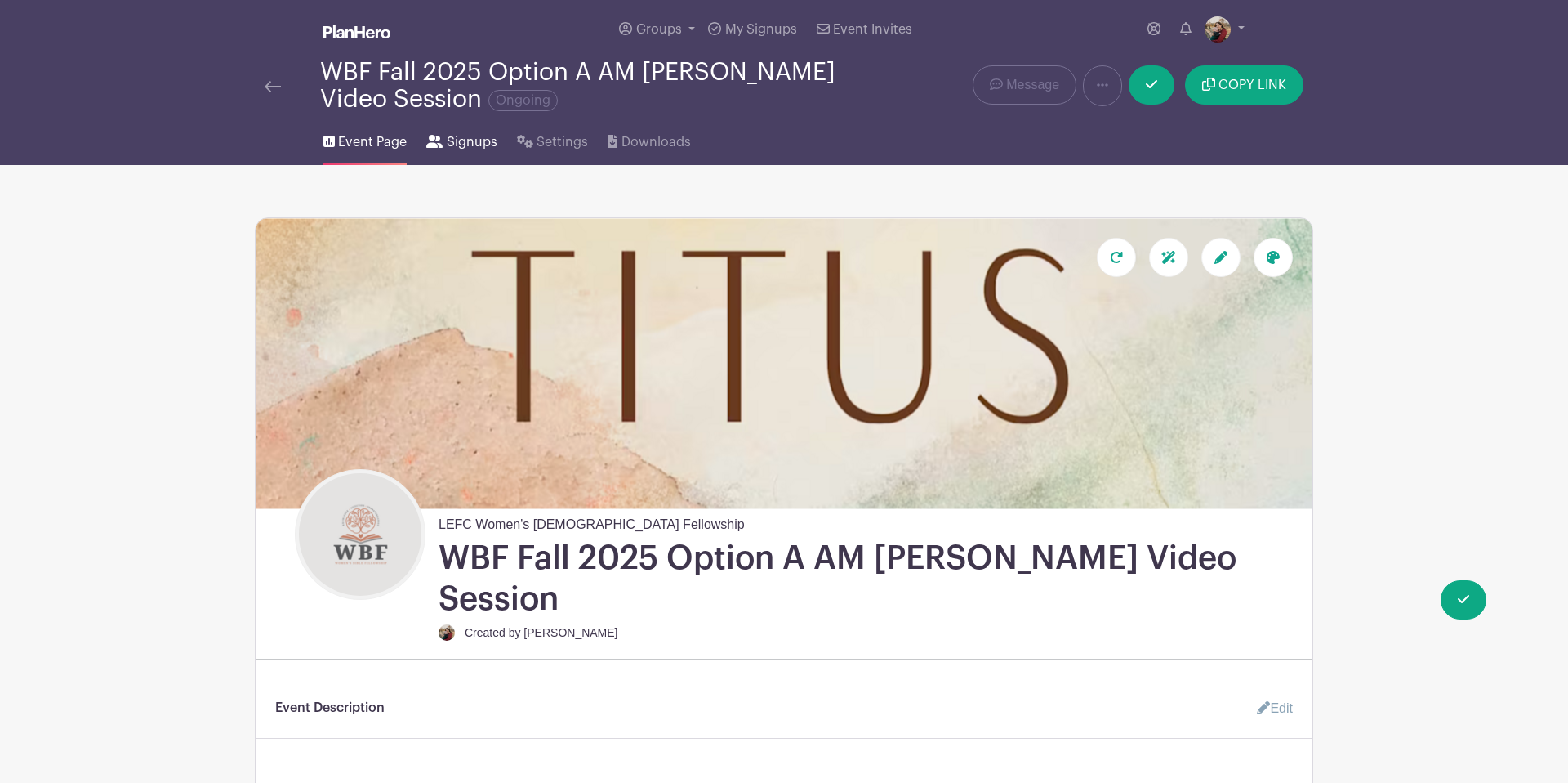
click at [464, 147] on span "Signups" at bounding box center [472, 142] width 51 height 19
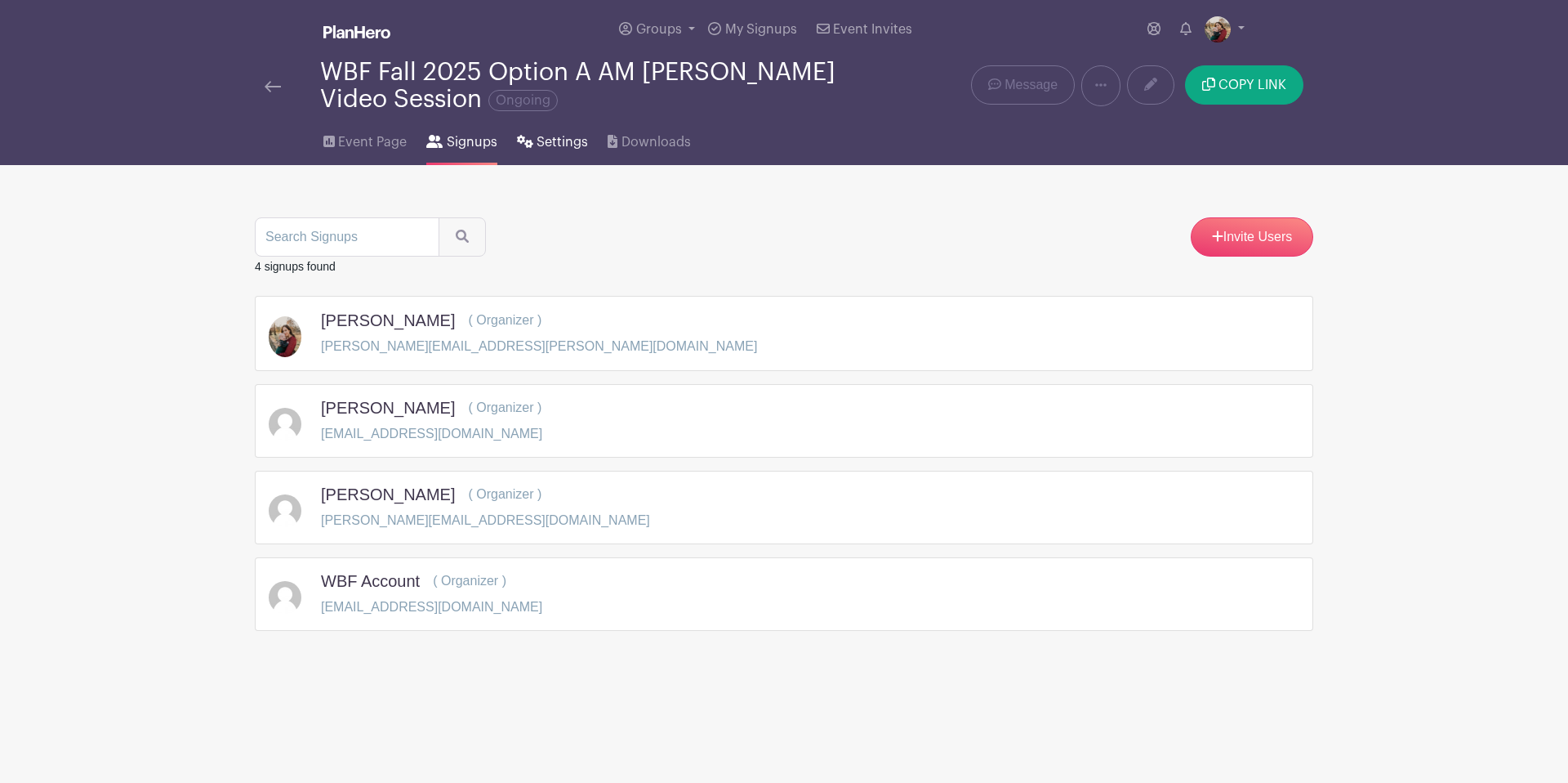
click at [555, 145] on span "Settings" at bounding box center [562, 142] width 52 height 19
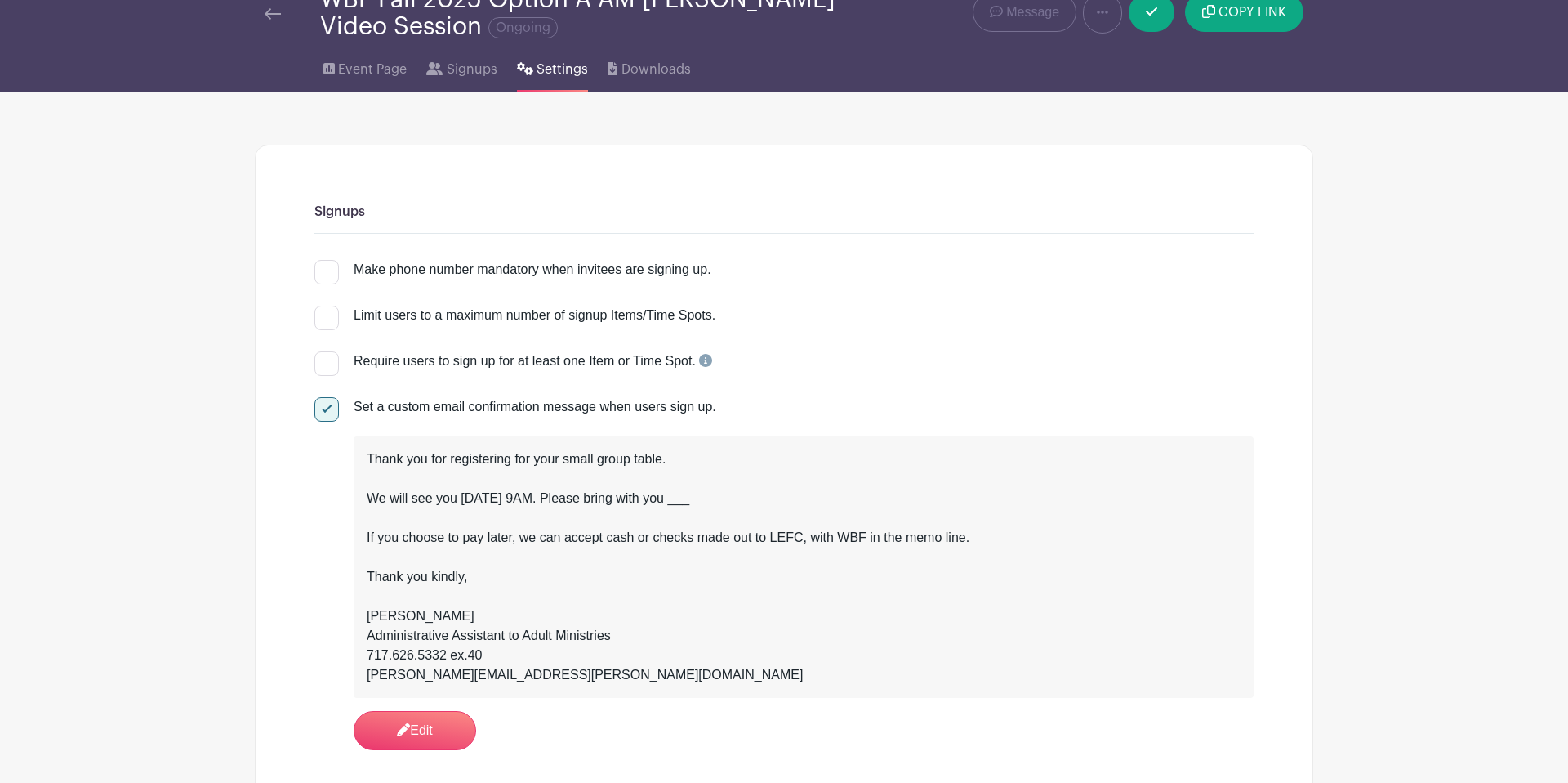
scroll to position [86, 0]
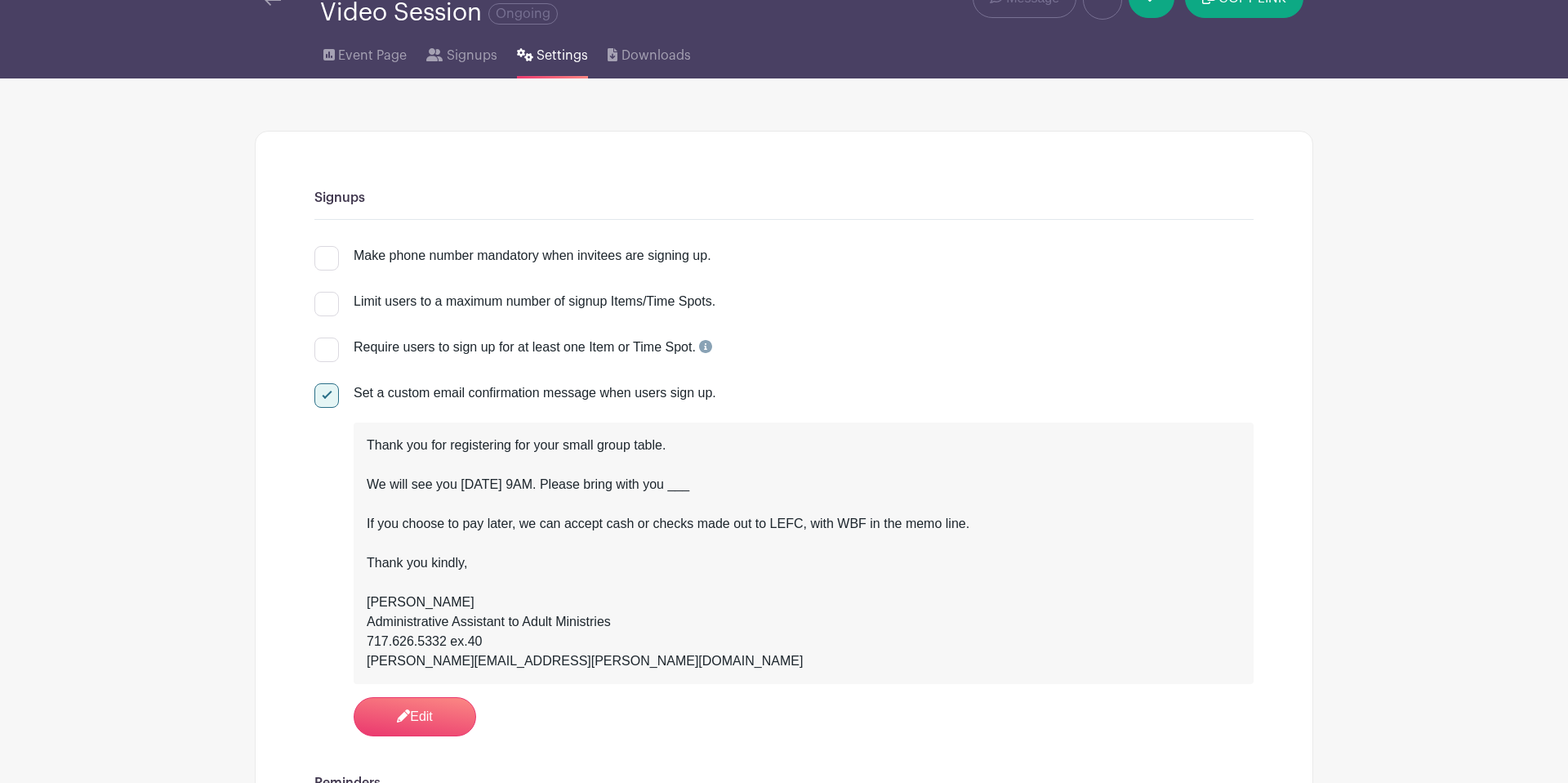
click at [319, 263] on div at bounding box center [326, 258] width 25 height 25
click at [319, 257] on input "Make phone number mandatory when invitees are signing up." at bounding box center [320, 251] width 11 height 11
click at [329, 259] on div at bounding box center [326, 258] width 25 height 25
click at [325, 257] on input "Make phone number mandatory when invitees are signing up." at bounding box center [320, 251] width 11 height 11
checkbox input "false"
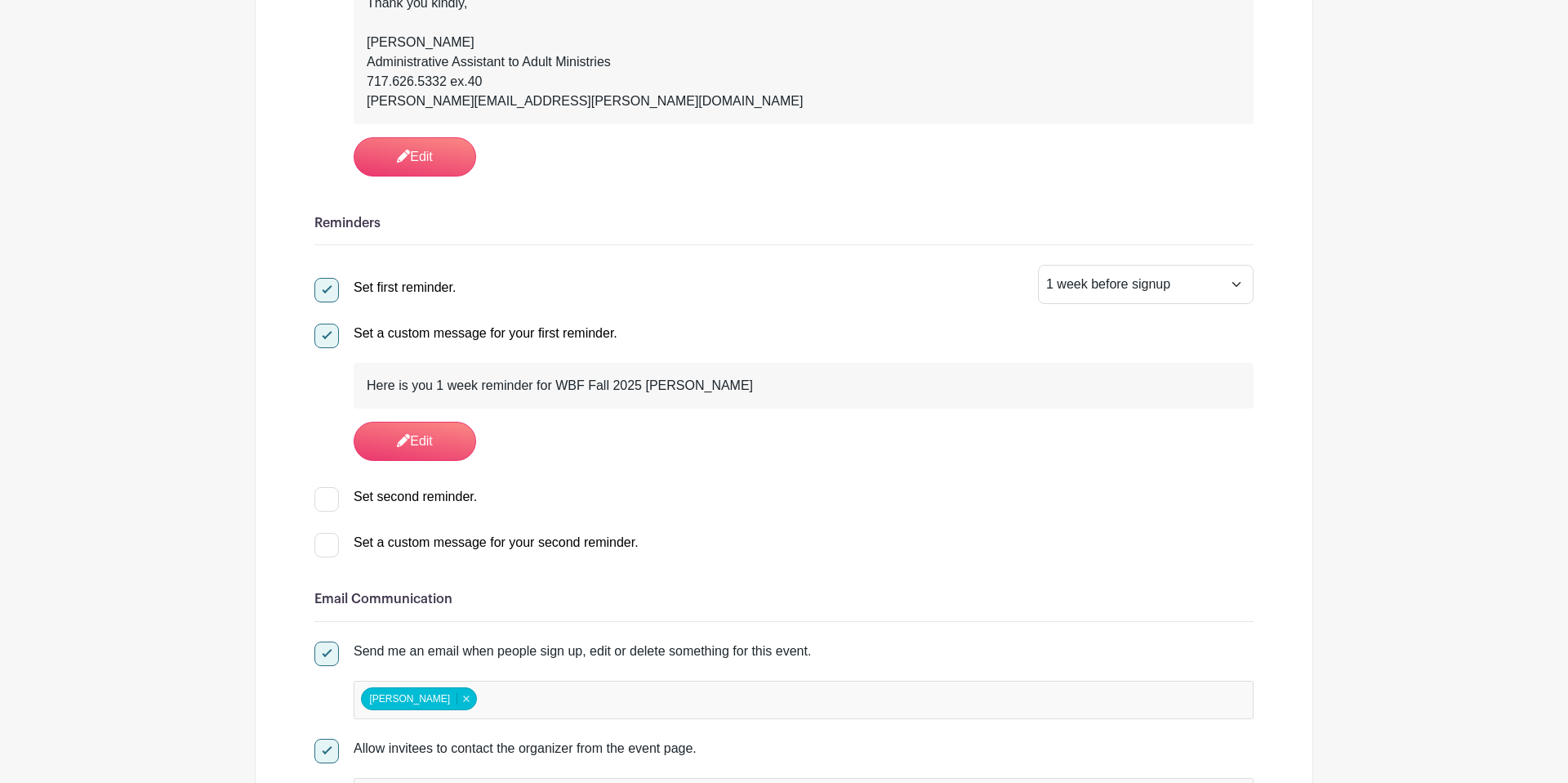
scroll to position [651, 0]
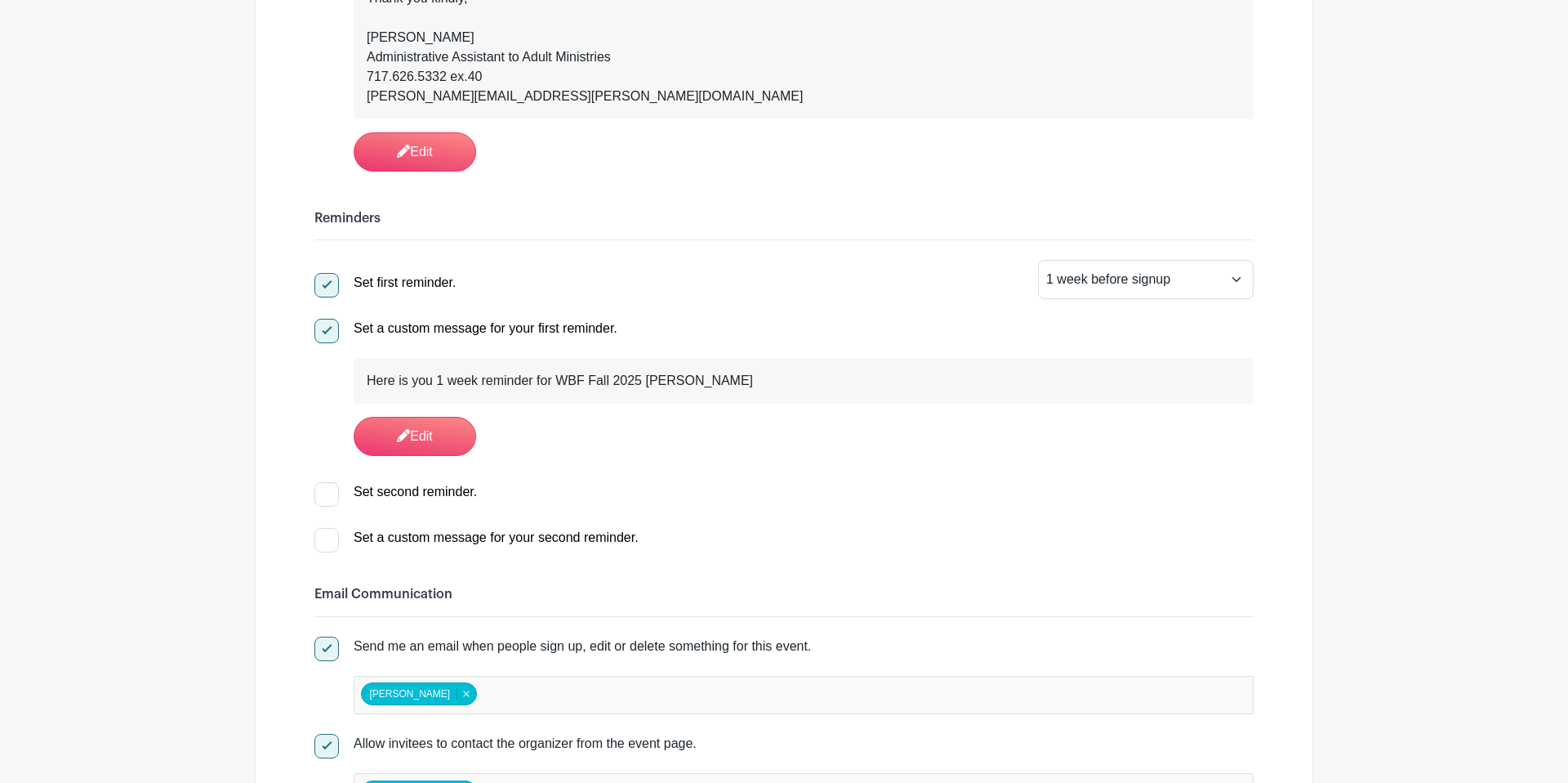
click at [681, 387] on div "Here is you 1 week reminder for WBF Fall 2025 Titus" at bounding box center [804, 380] width 874 height 19
click at [689, 380] on div "Here is you 1 week reminder for WBF Fall 2025 Titus" at bounding box center [804, 380] width 874 height 19
click at [657, 383] on div "Here is you 1 week reminder for WBF Fall 2025 Titus" at bounding box center [804, 380] width 874 height 19
click at [417, 434] on link "Edit" at bounding box center [415, 436] width 122 height 40
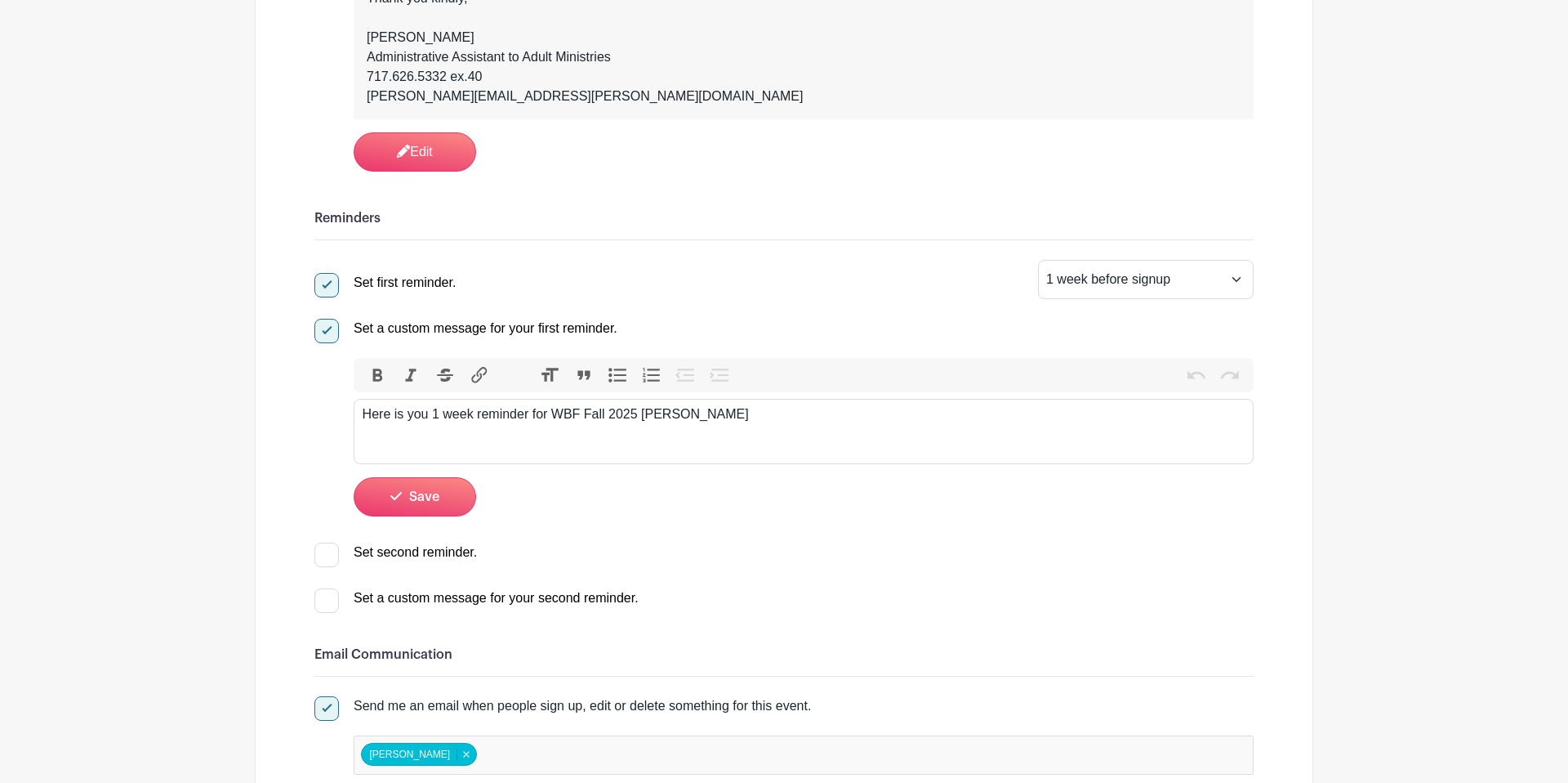
click at [707, 428] on trix-editor "Here is you 1 week reminder for WBF Fall 2025 Titus" at bounding box center [804, 431] width 900 height 65
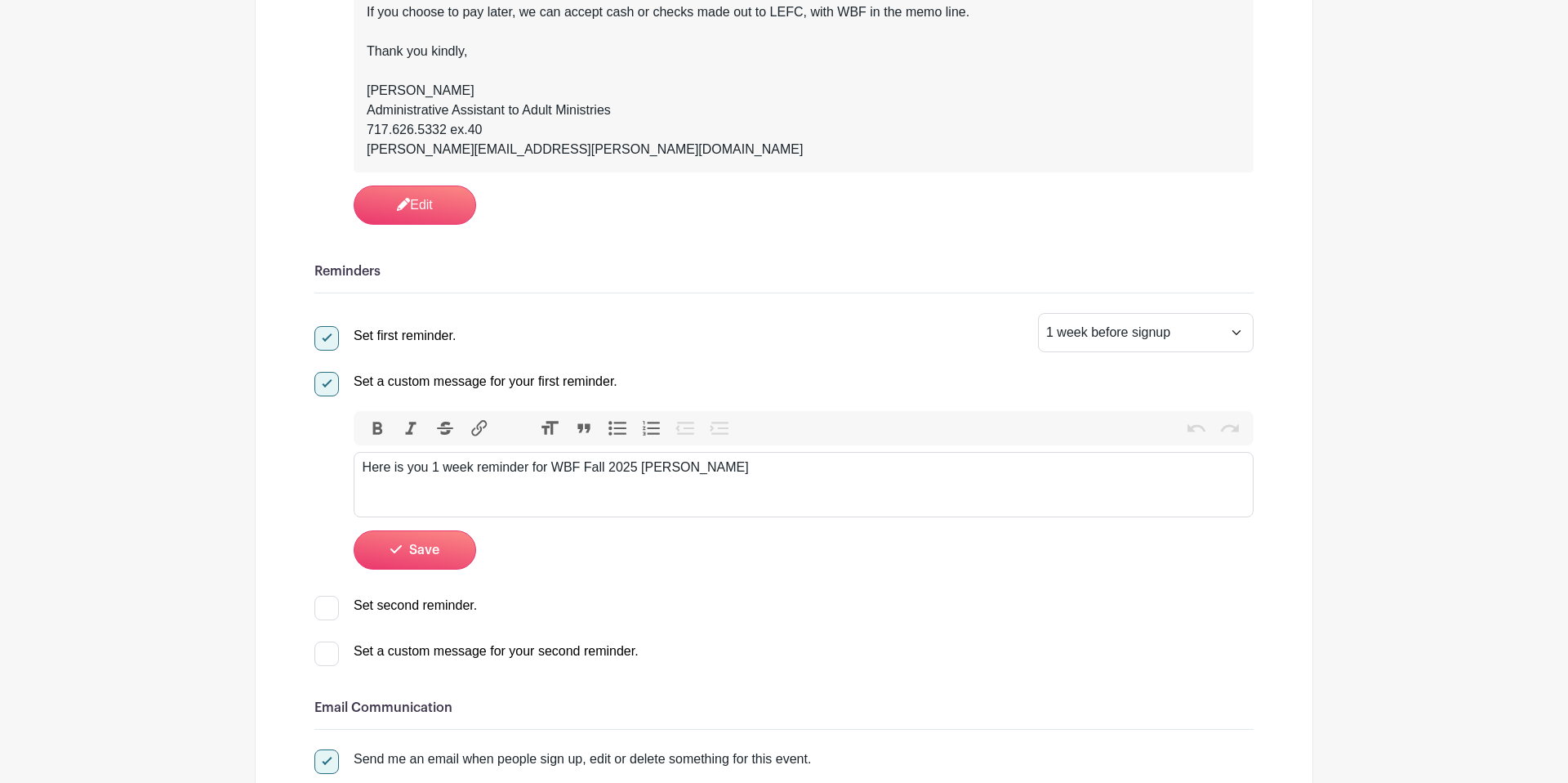
scroll to position [540, 0]
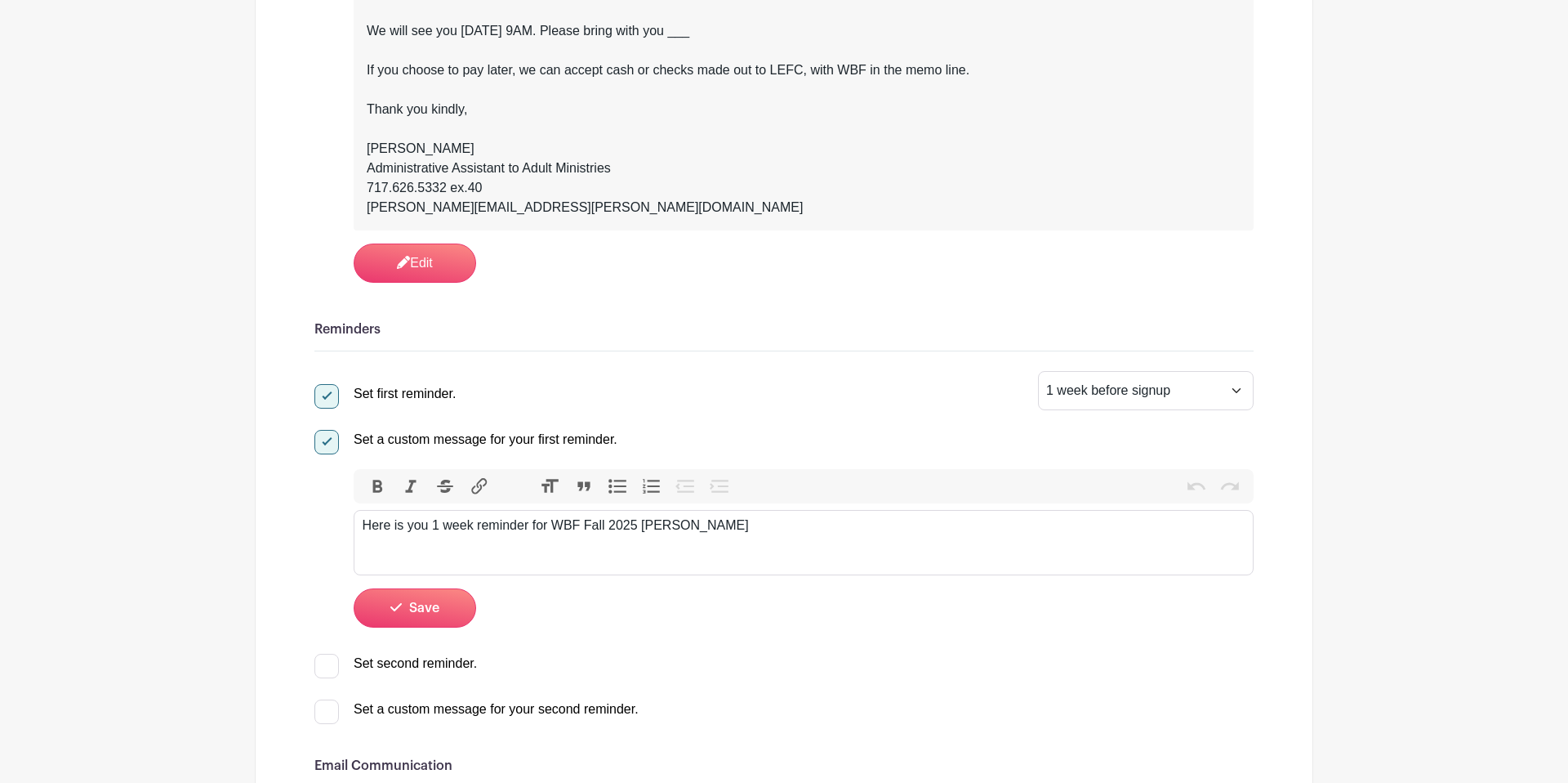
click at [430, 529] on div "Here is you 1 week reminder for WBF Fall 2025 Titus" at bounding box center [804, 524] width 883 height 19
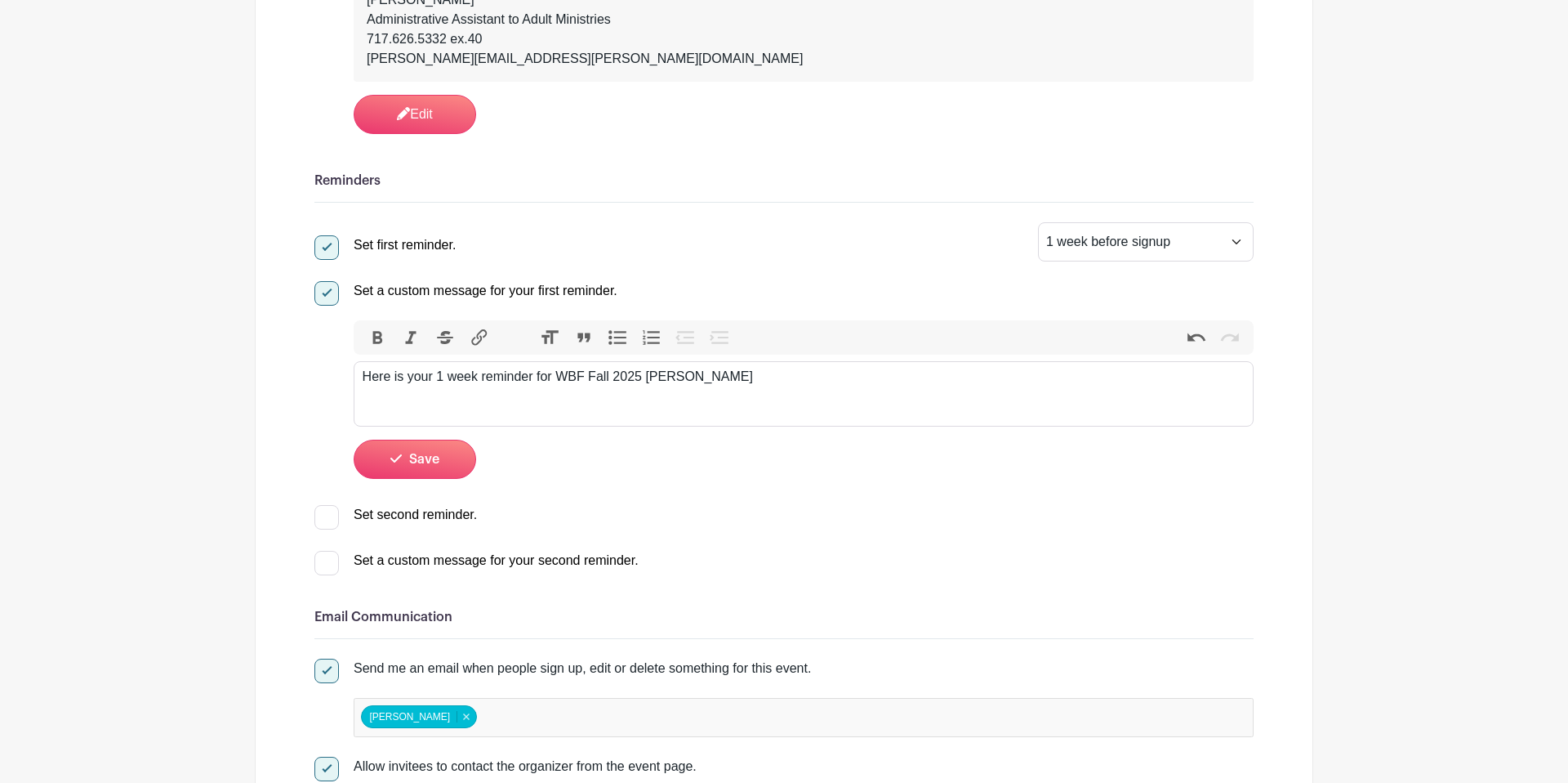
scroll to position [673, 0]
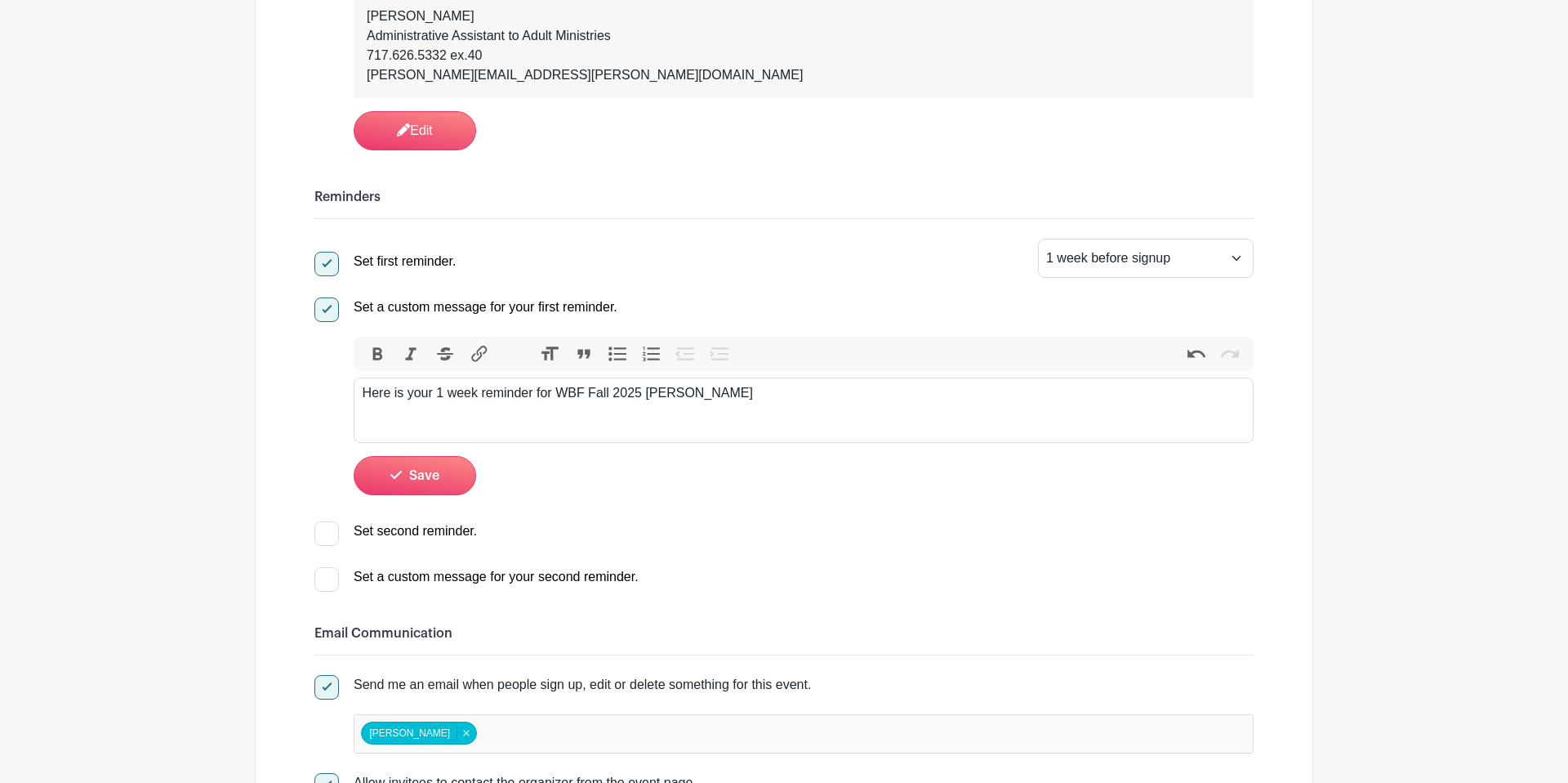
click at [699, 397] on div "Here is your 1 week reminder for WBF Fall 2025 Titus" at bounding box center [804, 392] width 883 height 19
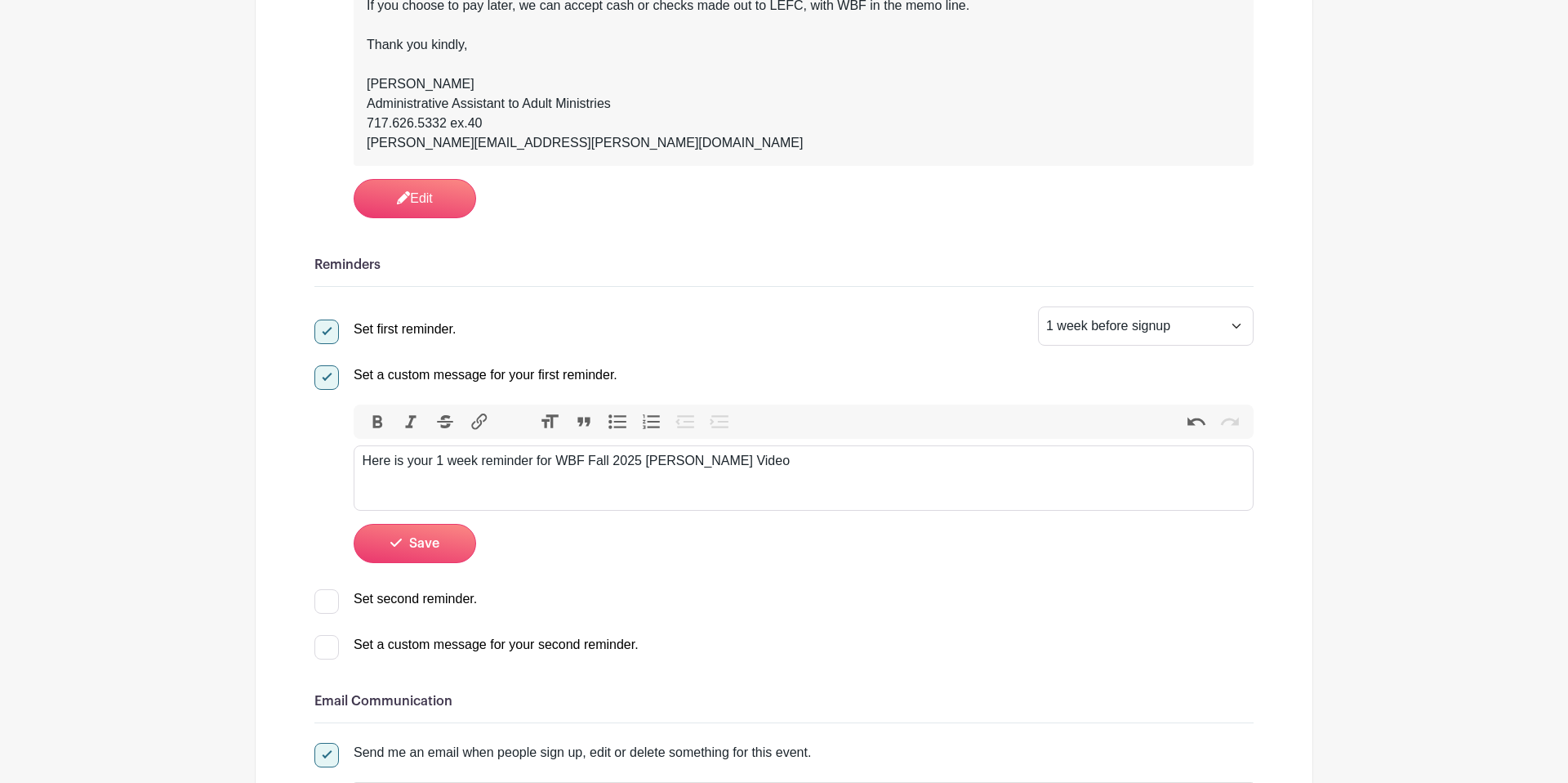
scroll to position [606, 0]
type trix-editor "<div>Here is your 1 week reminder for WBF Fall 2025 Titus Video Session Study.<…"
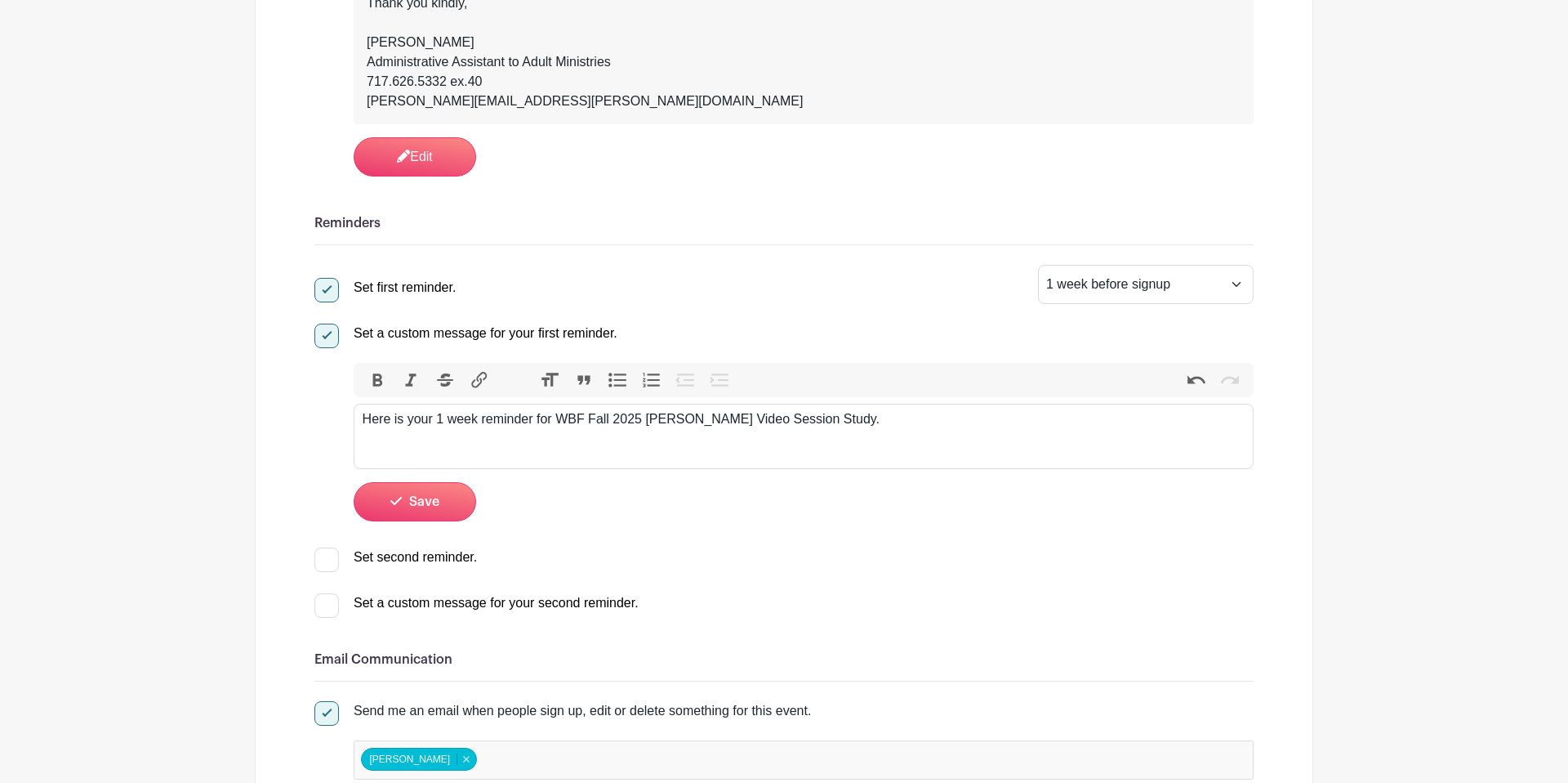
scroll to position [646, 0]
click at [319, 566] on div at bounding box center [326, 560] width 25 height 25
click at [319, 558] on input "Set second reminder." at bounding box center [320, 554] width 11 height 11
checkbox input "true"
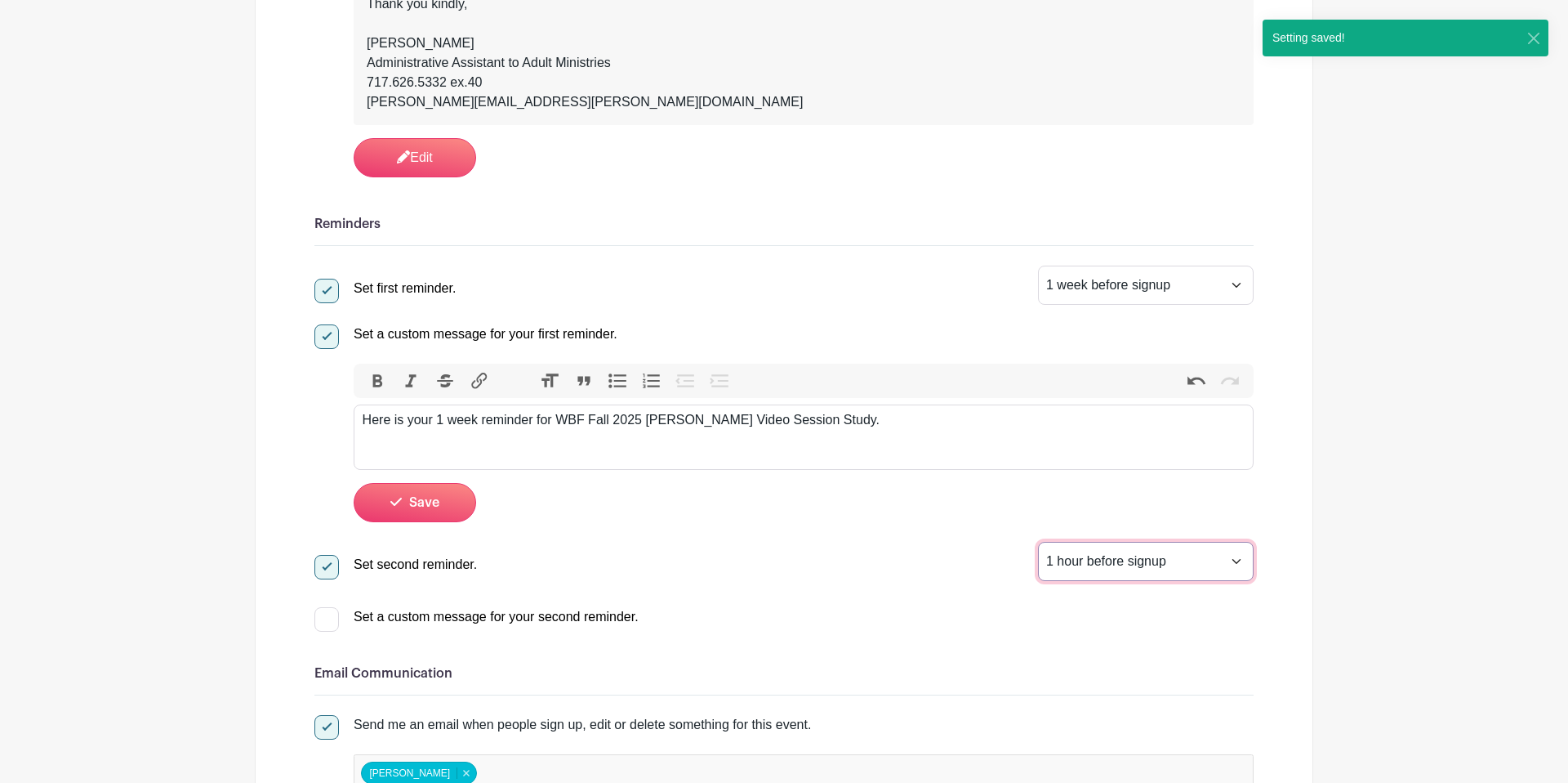
click at [1134, 556] on select "1 hour before signup 2 hours before signup 3 hours before signup 4 hours before…" at bounding box center [1146, 561] width 215 height 40
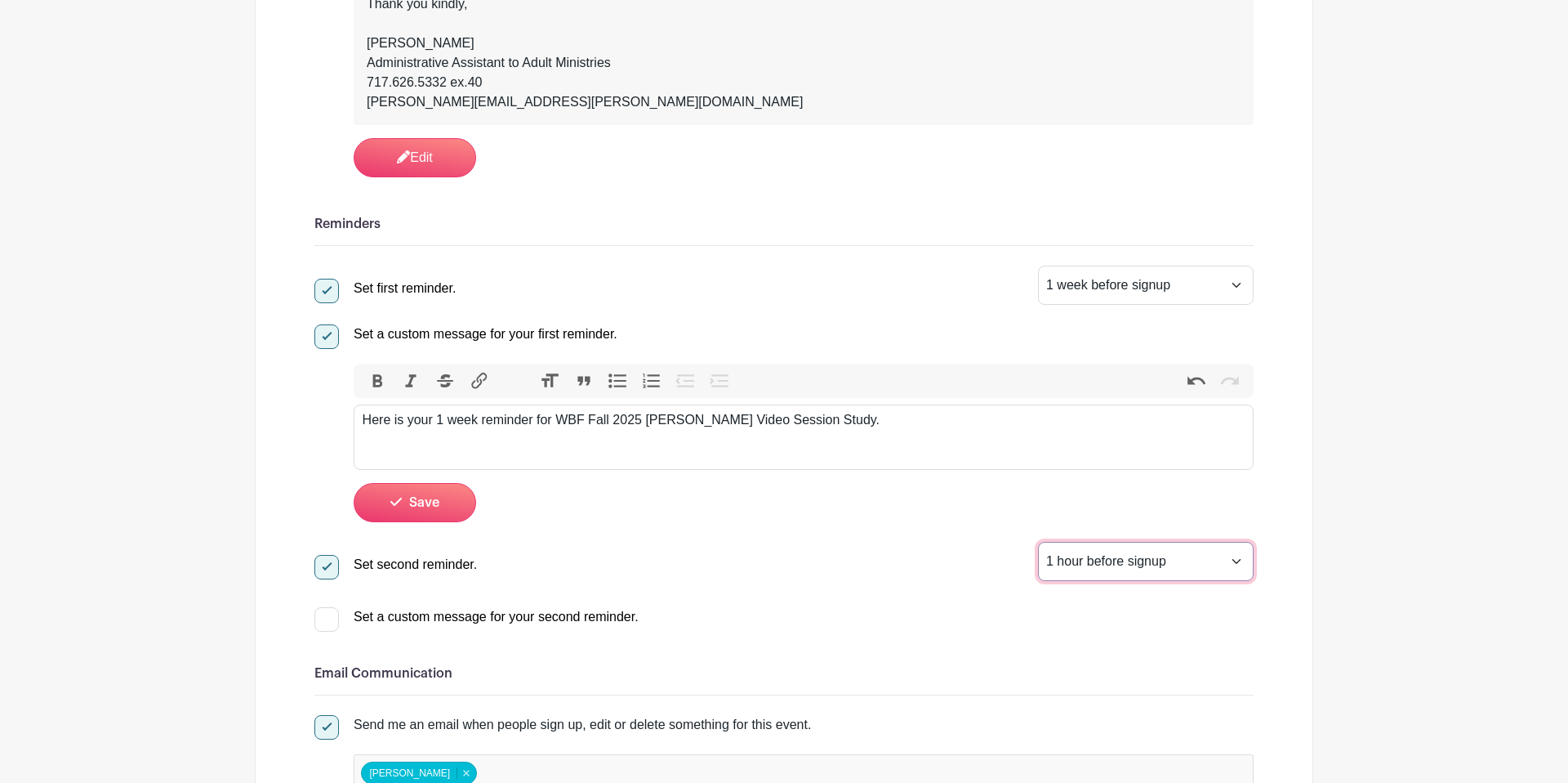
select select "24"
click at [1038, 544] on select "1 hour before signup 2 hours before signup 3 hours before signup 4 hours before…" at bounding box center [1146, 561] width 215 height 40
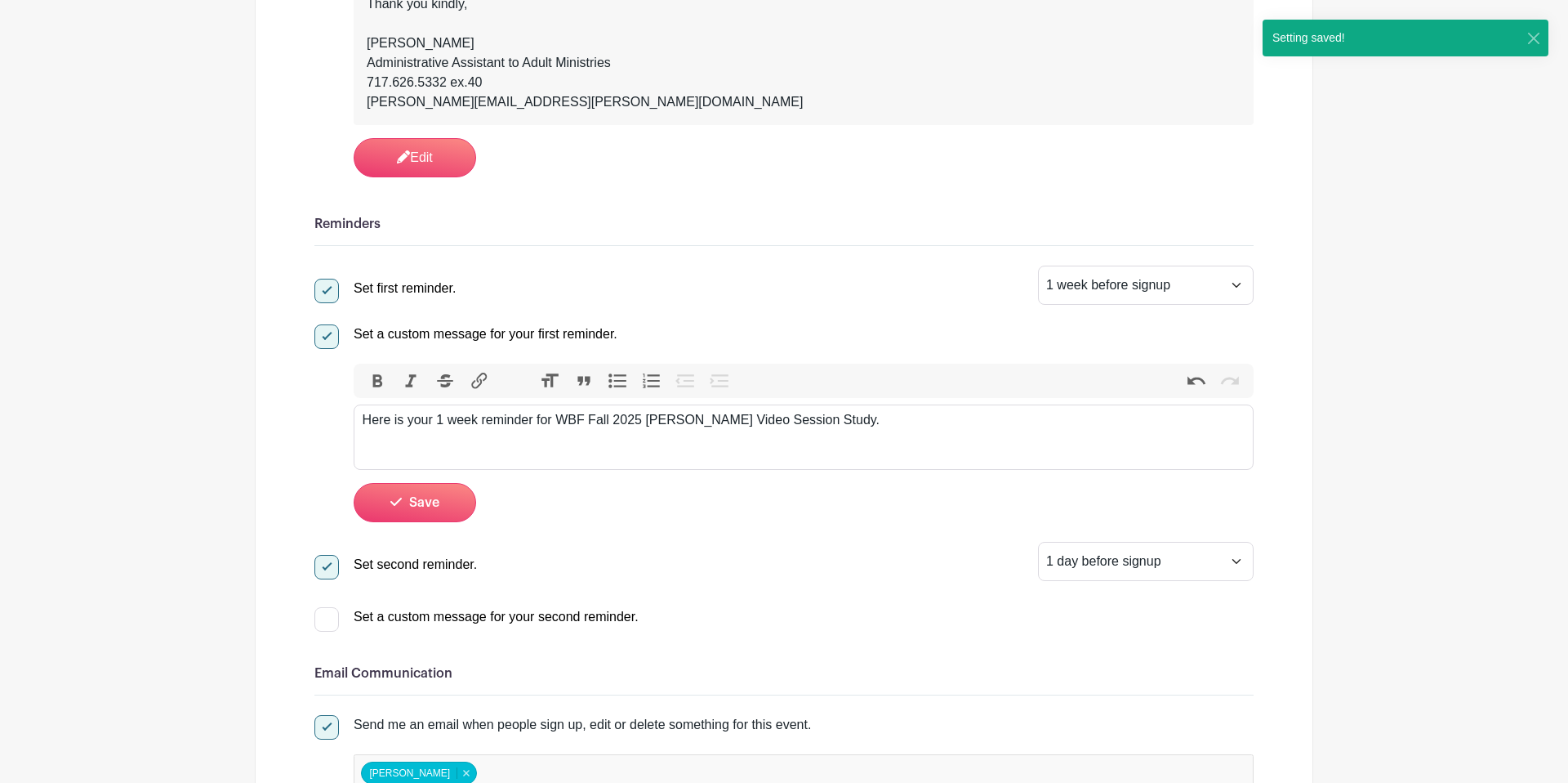
click at [898, 588] on div "Set first reminder. 1 hour before signup 2 hours before signup 3 hours before s…" at bounding box center [784, 446] width 939 height 362
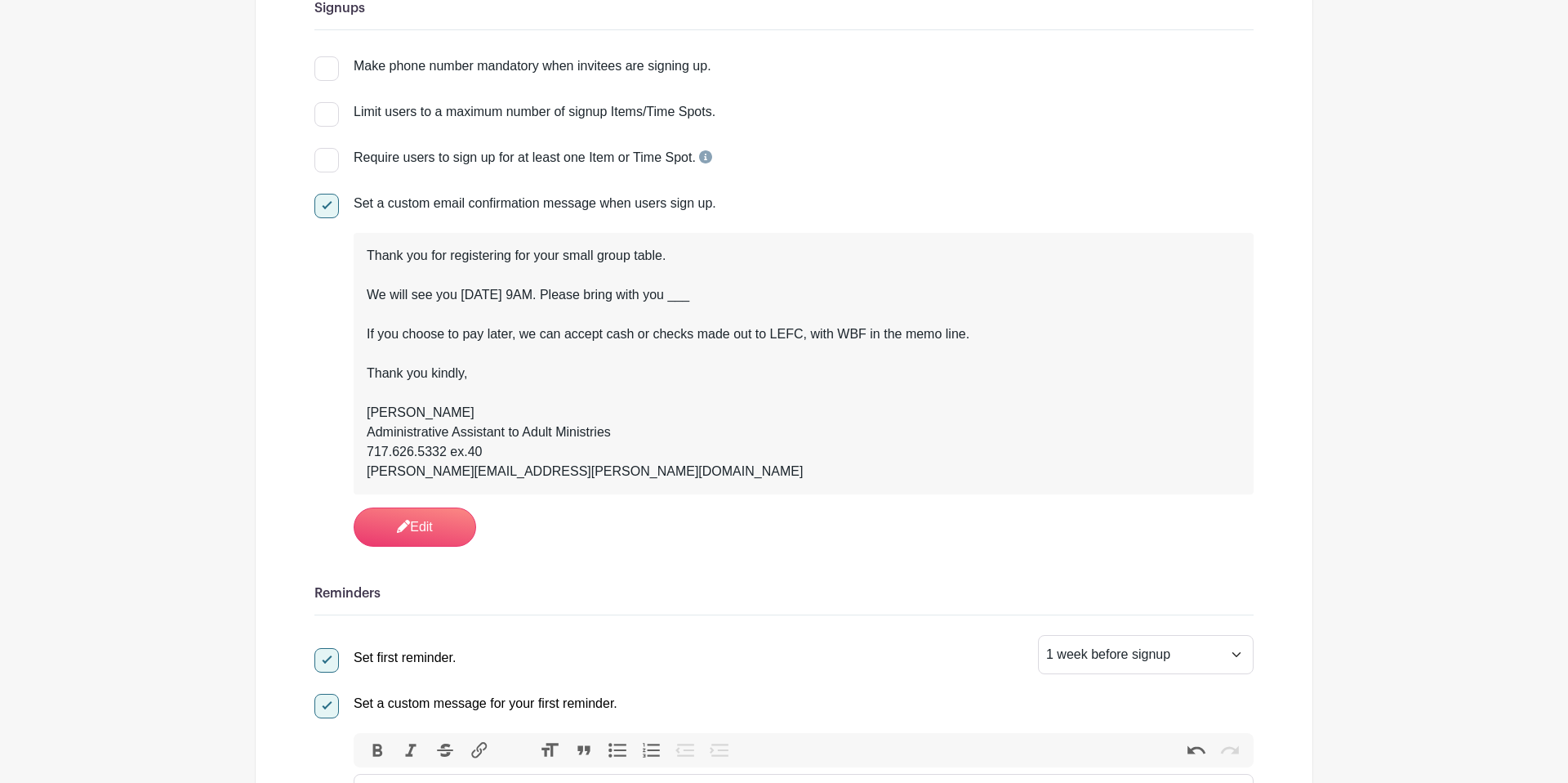
scroll to position [282, 0]
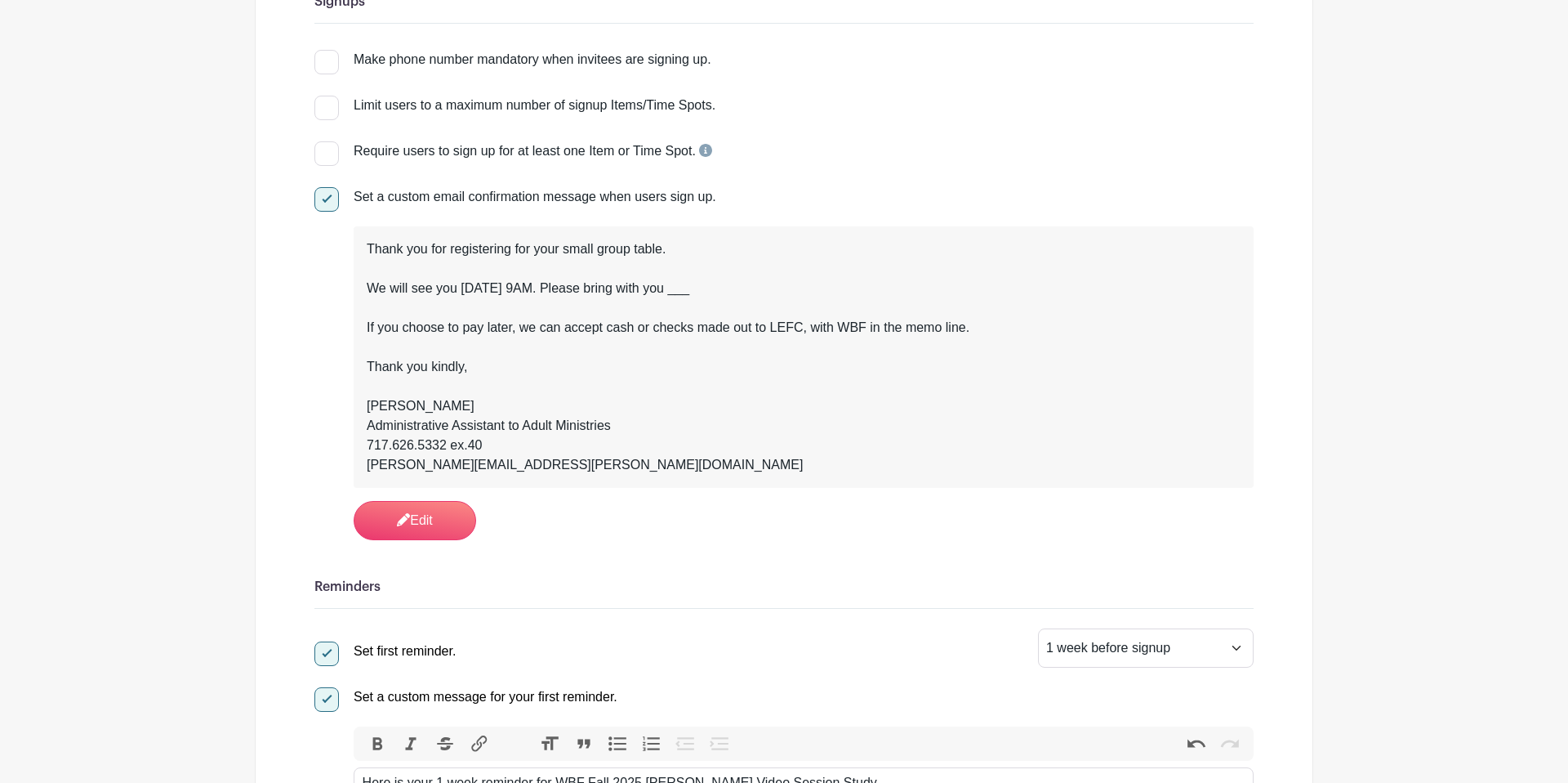
click at [826, 294] on div "Thank you for registering for your small group table. We will see you Thursday …" at bounding box center [804, 357] width 874 height 236
click at [813, 295] on div "Thank you for registering for your small group table. We will see you Thursday …" at bounding box center [804, 357] width 874 height 236
drag, startPoint x: 811, startPoint y: 295, endPoint x: 665, endPoint y: 293, distance: 146.0
click at [665, 293] on div "Thank you for registering for your small group table. We will see you Thursday …" at bounding box center [804, 357] width 874 height 236
drag, startPoint x: 784, startPoint y: 267, endPoint x: 813, endPoint y: 288, distance: 35.8
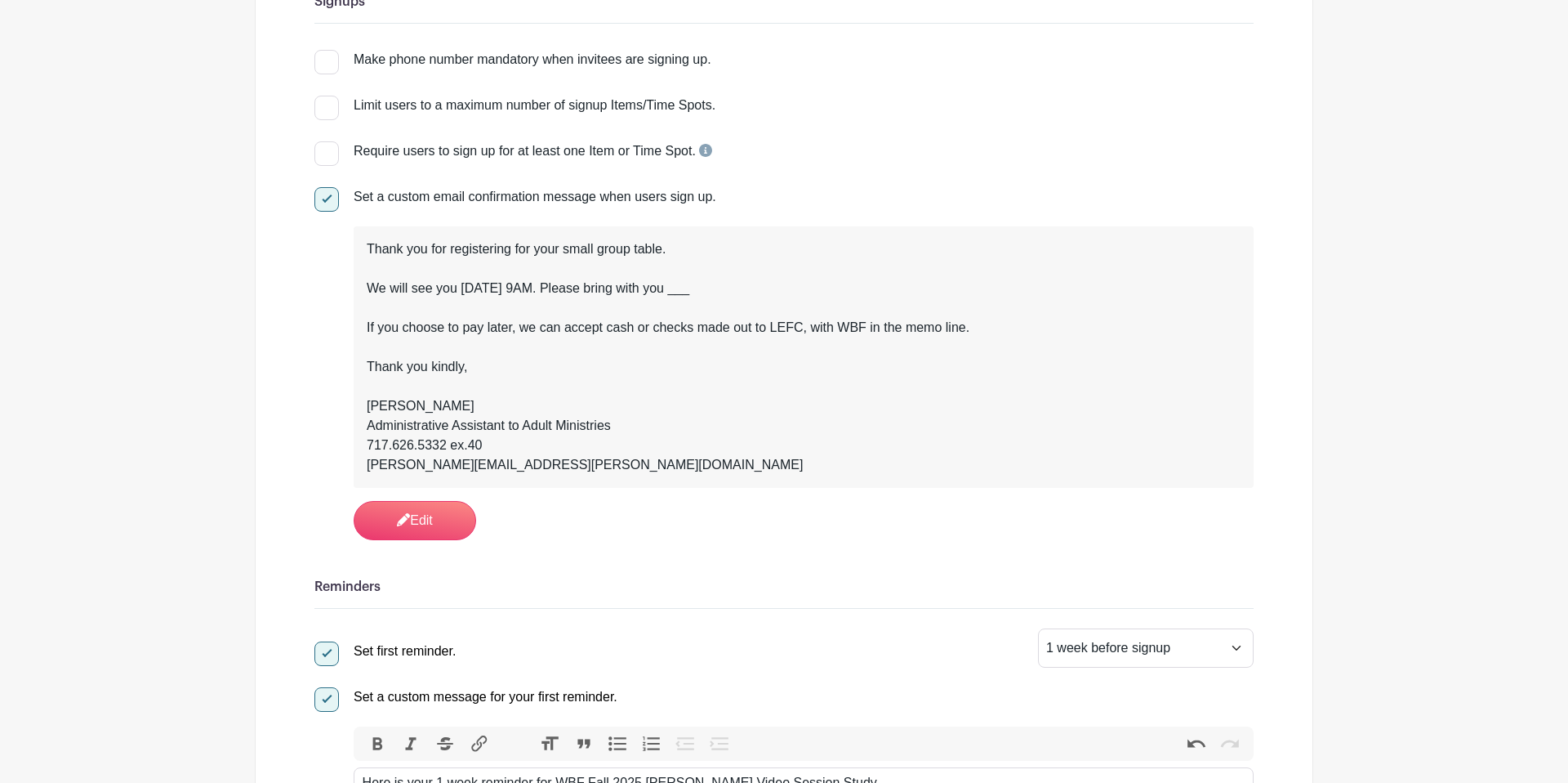
click at [786, 270] on div "Thank you for registering for your small group table. We will see you Thursday …" at bounding box center [804, 357] width 874 height 236
drag, startPoint x: 821, startPoint y: 290, endPoint x: 667, endPoint y: 295, distance: 154.1
click at [667, 295] on div "Thank you for registering for your small group table. We will see you Thursday …" at bounding box center [804, 357] width 874 height 236
click at [691, 299] on div "Thank you for registering for your small group table. We will see you Thursday …" at bounding box center [804, 357] width 874 height 236
click at [669, 295] on div "Thank you for registering for your small group table. We will see you Thursday …" at bounding box center [804, 357] width 874 height 236
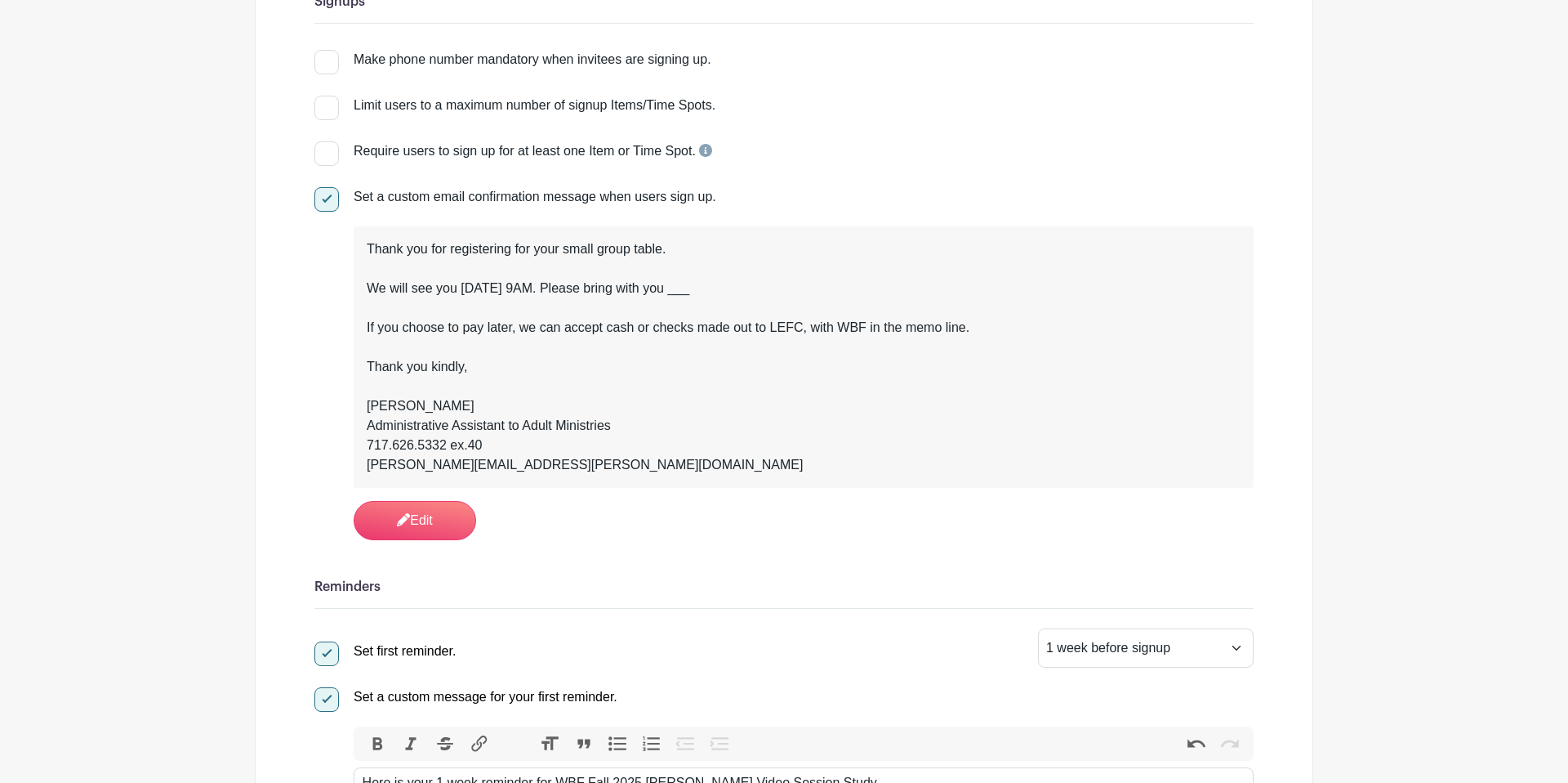
click at [362, 333] on div "Thank you for registering for your small group table. We will see you Thursday …" at bounding box center [804, 357] width 900 height 261
click at [368, 330] on div "Thank you for registering for your small group table. We will see you Thursday …" at bounding box center [804, 357] width 874 height 236
click at [427, 503] on link "Edit" at bounding box center [415, 520] width 122 height 40
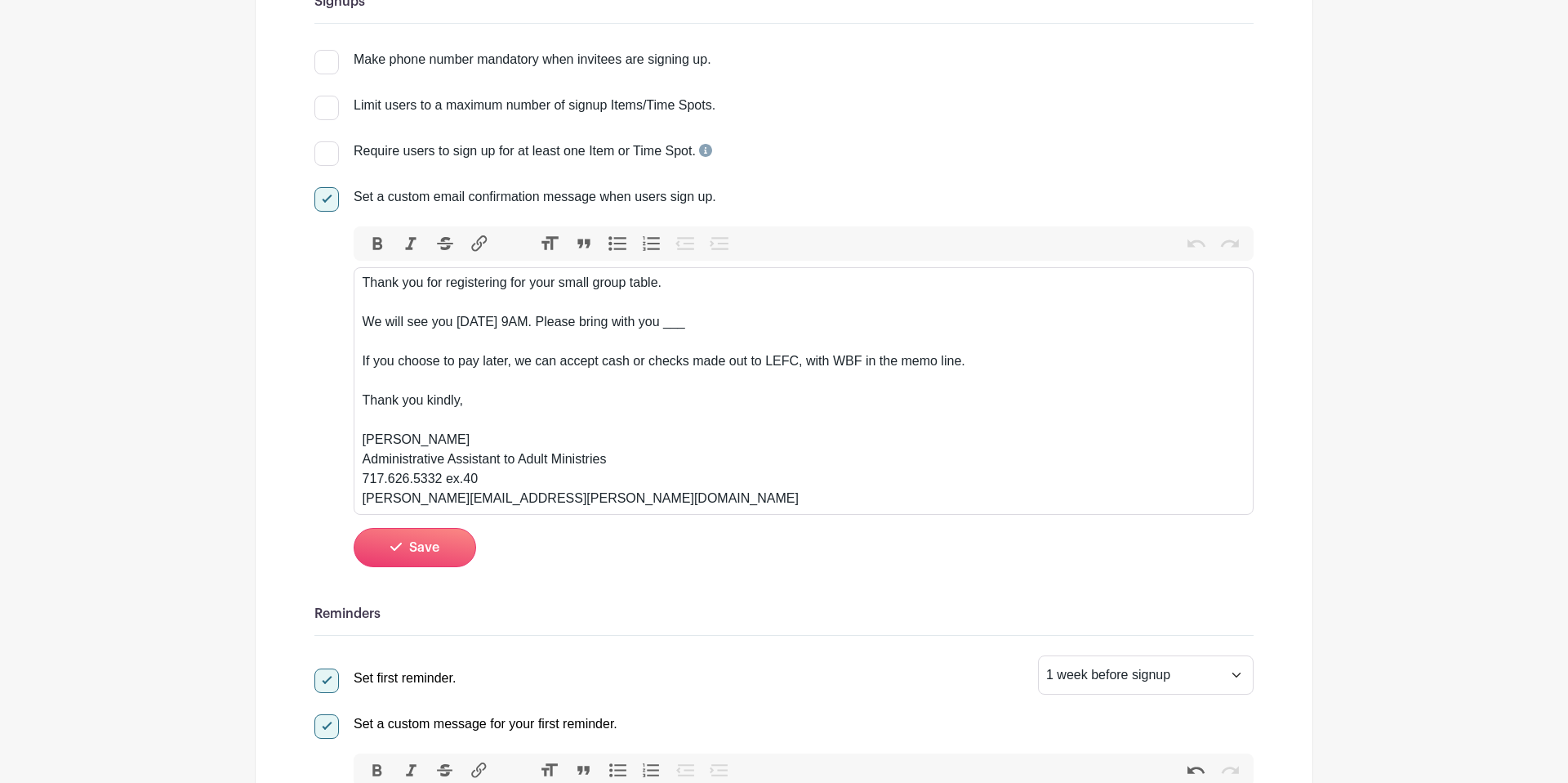
drag, startPoint x: 843, startPoint y: 328, endPoint x: 662, endPoint y: 332, distance: 181.0
click at [662, 332] on div "Thank you for registering for your small group table. We will see you Thursday …" at bounding box center [804, 391] width 883 height 236
type trix-editor "<div>Thank you for registering for your small group table.&nbsp;<br><br>We will…"
click at [381, 325] on div "Thank you for registering for your small group table. We will see you Thursday …" at bounding box center [804, 391] width 883 height 236
click at [685, 286] on div "Thank you for registering for your small group table. We will see you Thursday …" at bounding box center [804, 391] width 883 height 236
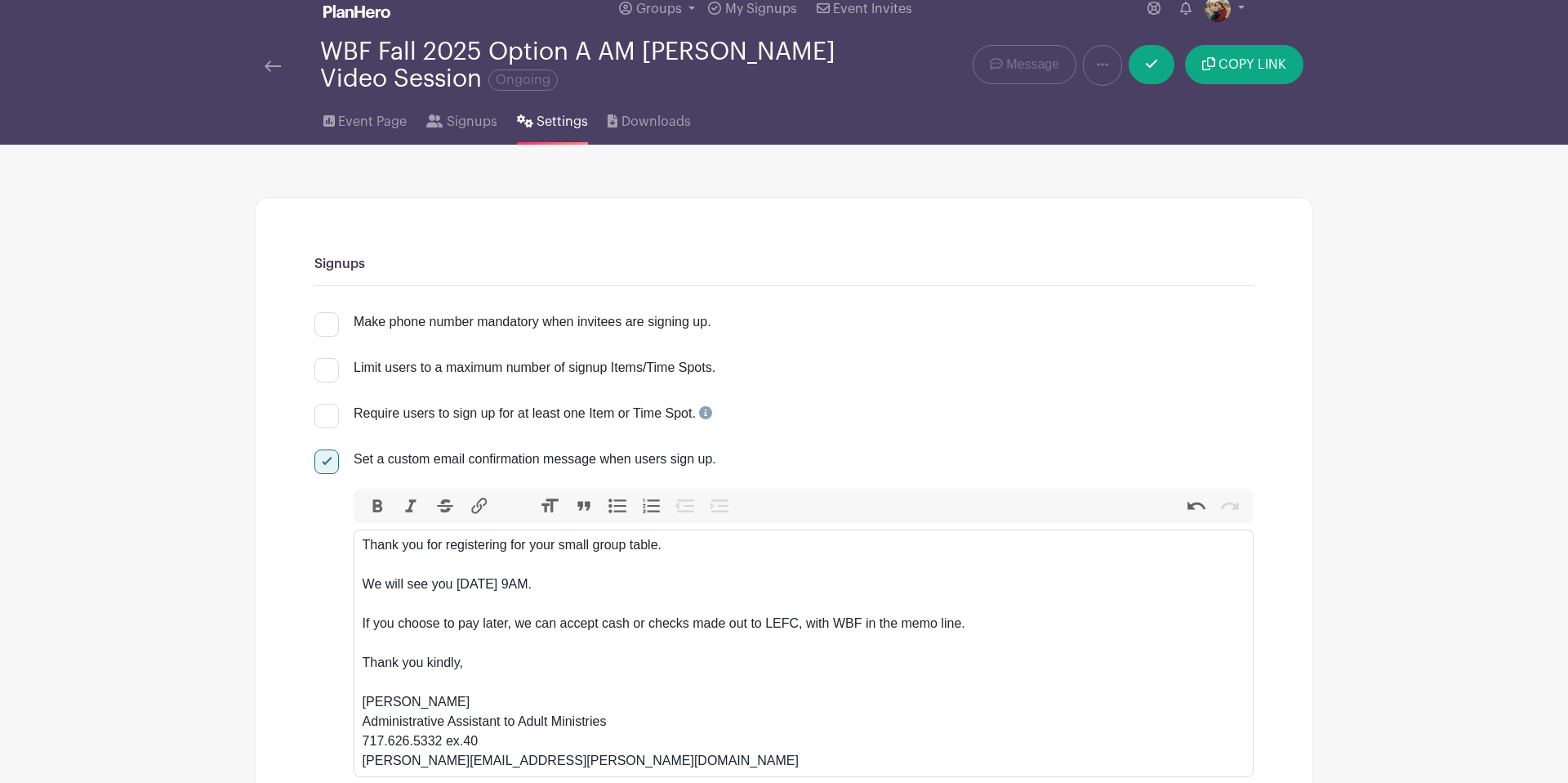
scroll to position [0, 0]
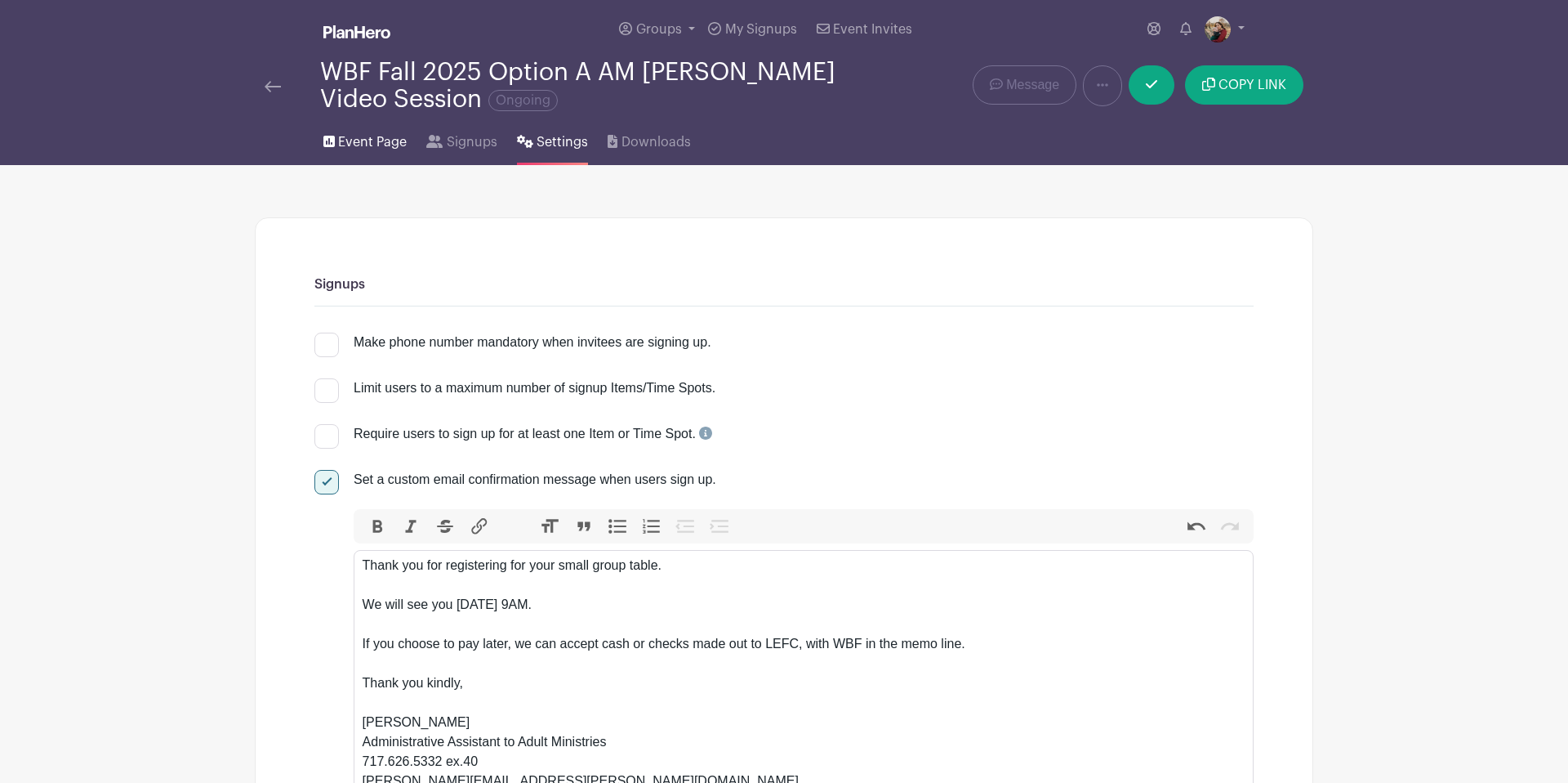
click at [357, 149] on span "Event Page" at bounding box center [372, 142] width 69 height 19
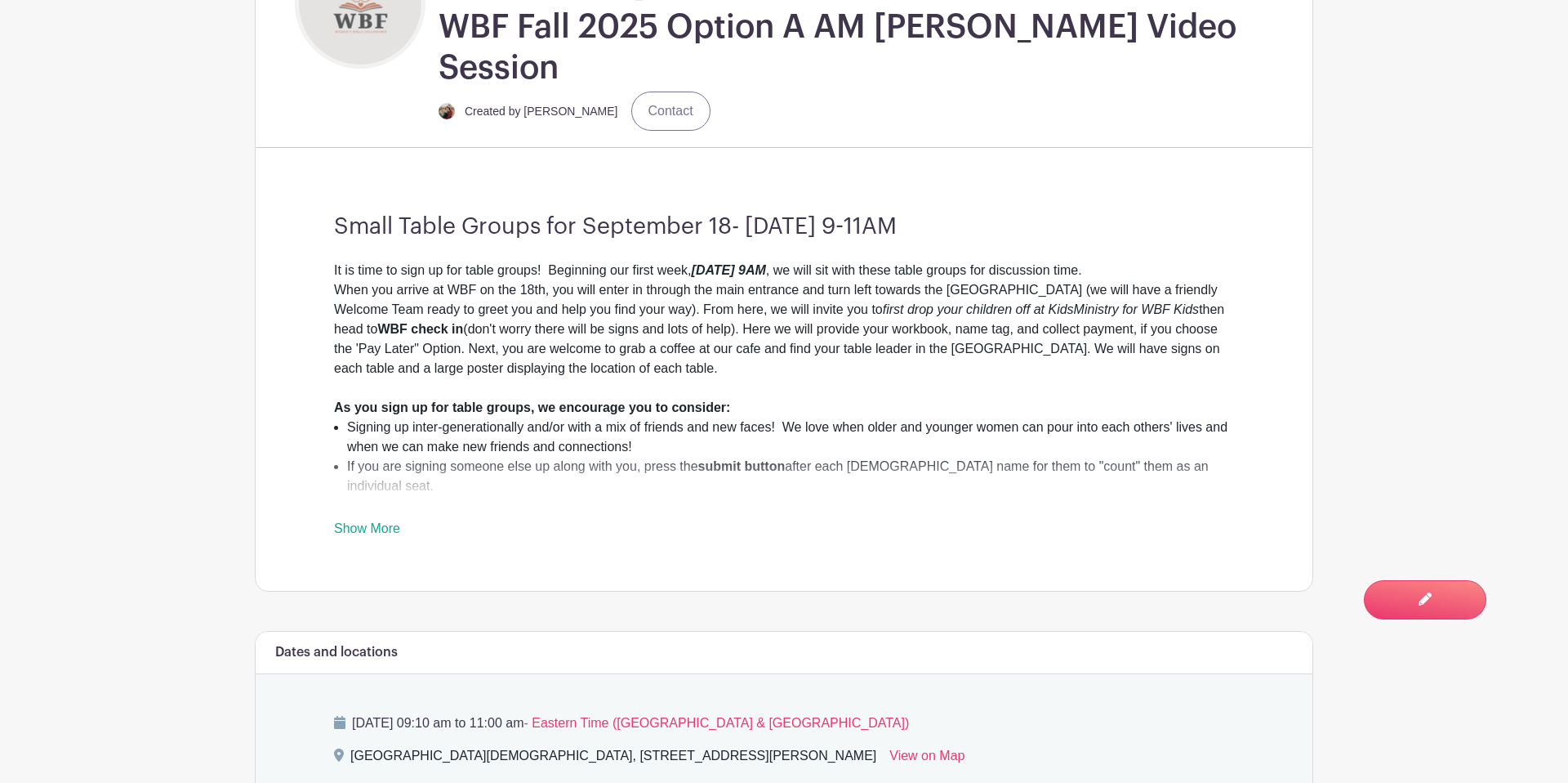
scroll to position [532, 0]
click at [390, 521] on link "Show More" at bounding box center [367, 531] width 66 height 20
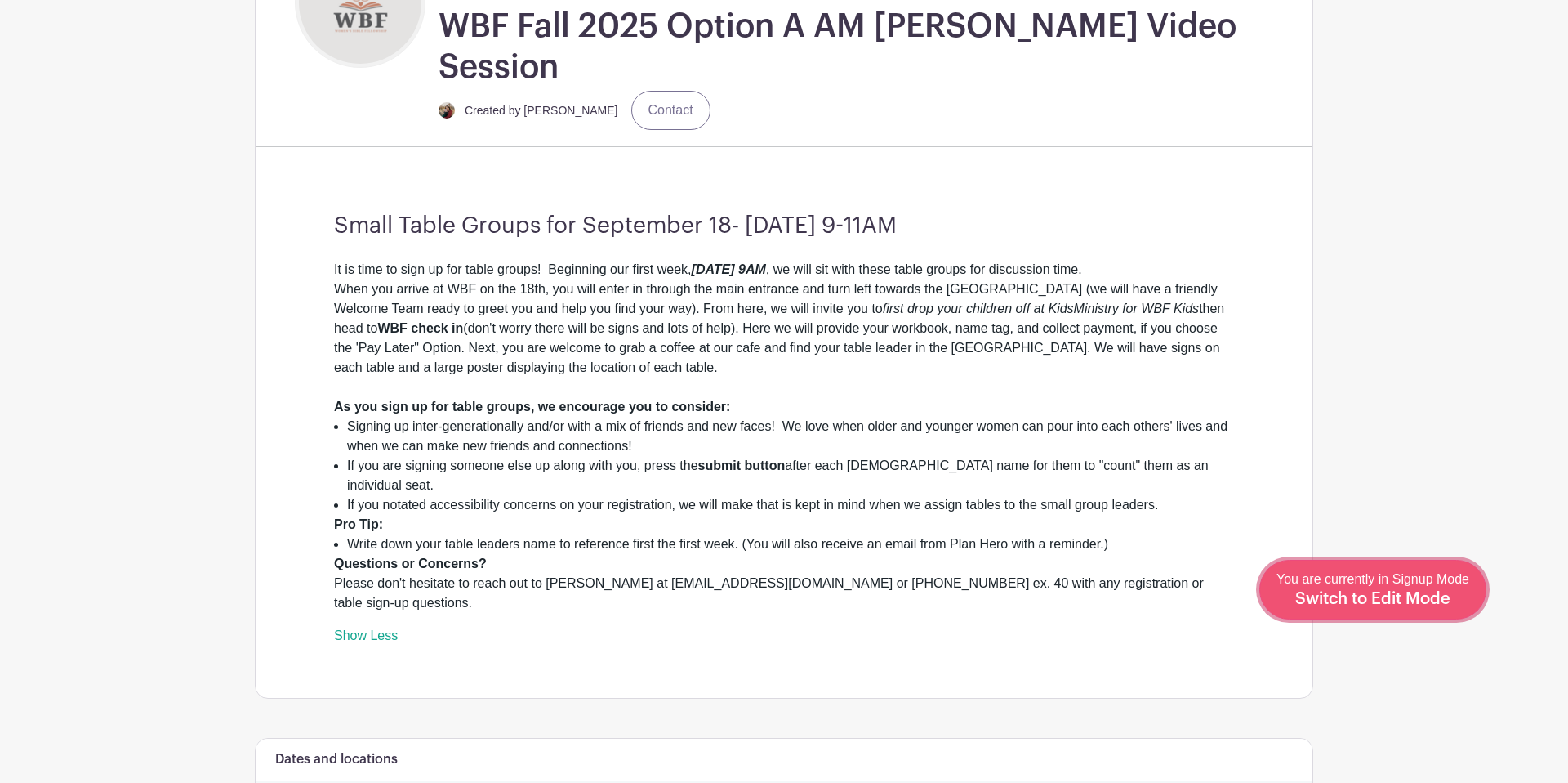
click at [1258, 604] on span "Switch to Edit Mode" at bounding box center [1372, 599] width 155 height 17
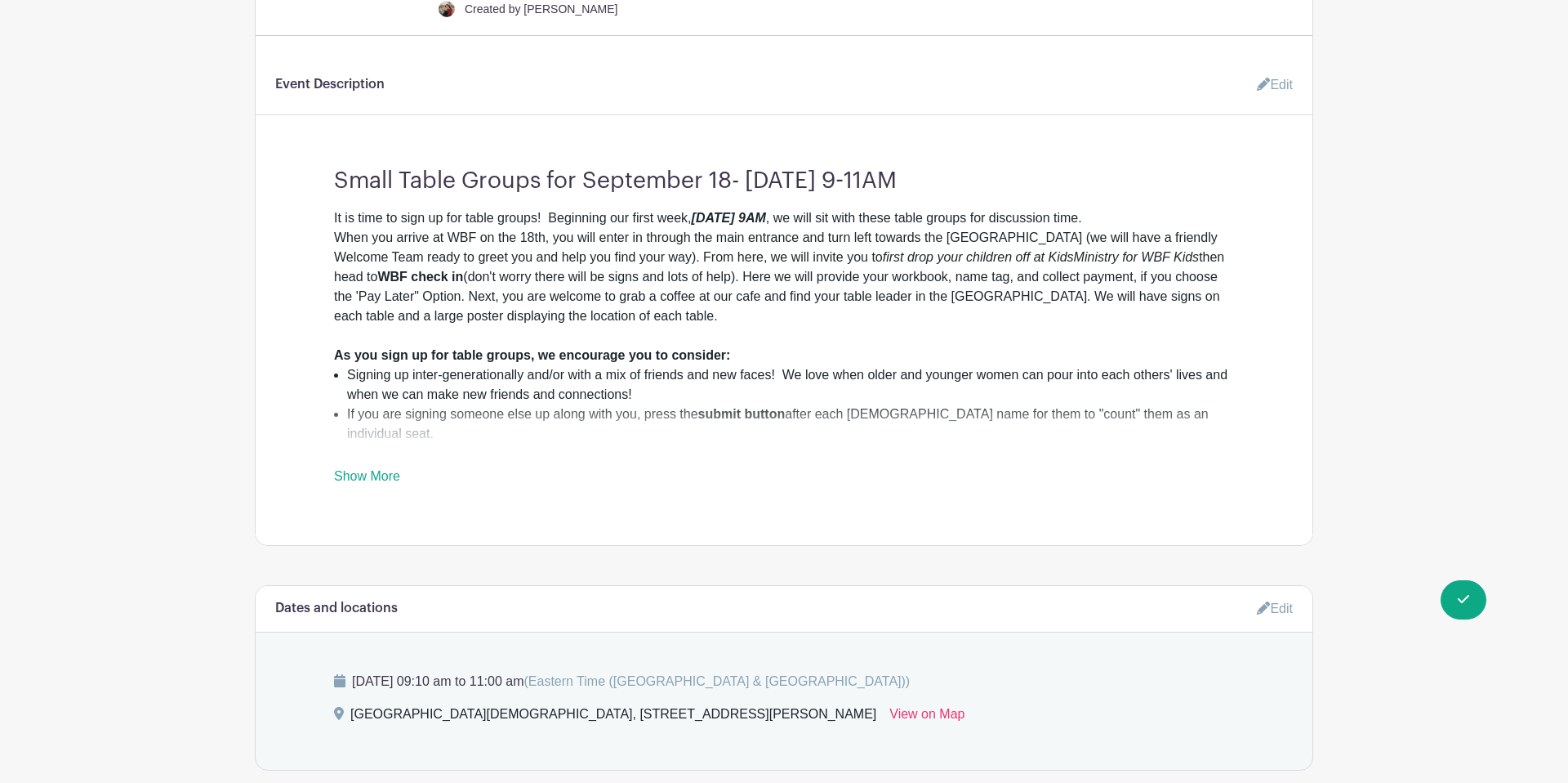
click at [1258, 105] on turbo-frame "Event Description Edit Small Table Groups for September 18- November 20, 9-11AM…" at bounding box center [784, 278] width 1057 height 418
click at [1258, 68] on link "Edit" at bounding box center [1267, 85] width 49 height 33
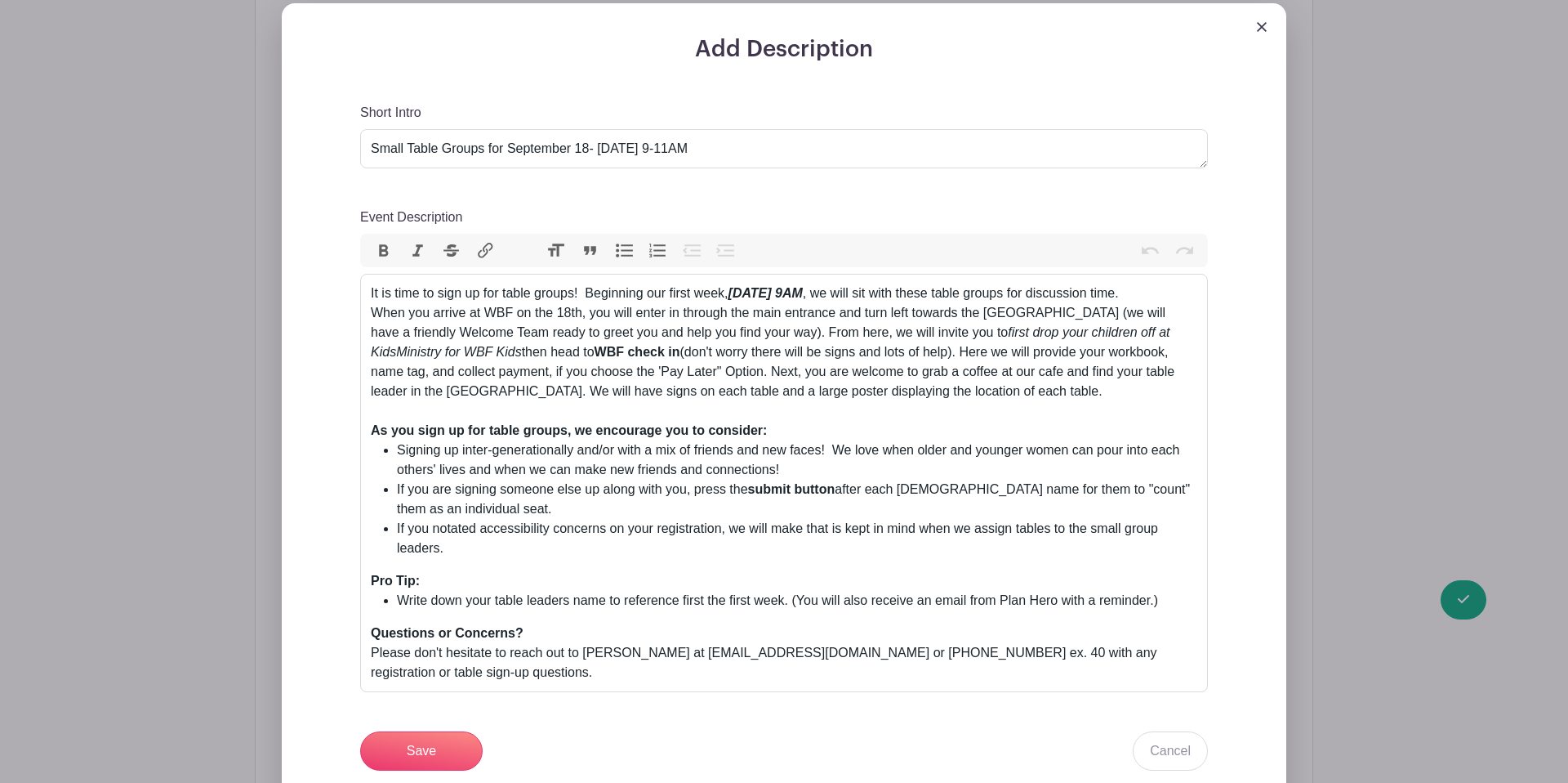
scroll to position [690, 0]
click at [607, 282] on div "It is time to sign up for table groups! Beginning our first week, Thursday, Sep…" at bounding box center [784, 350] width 827 height 137
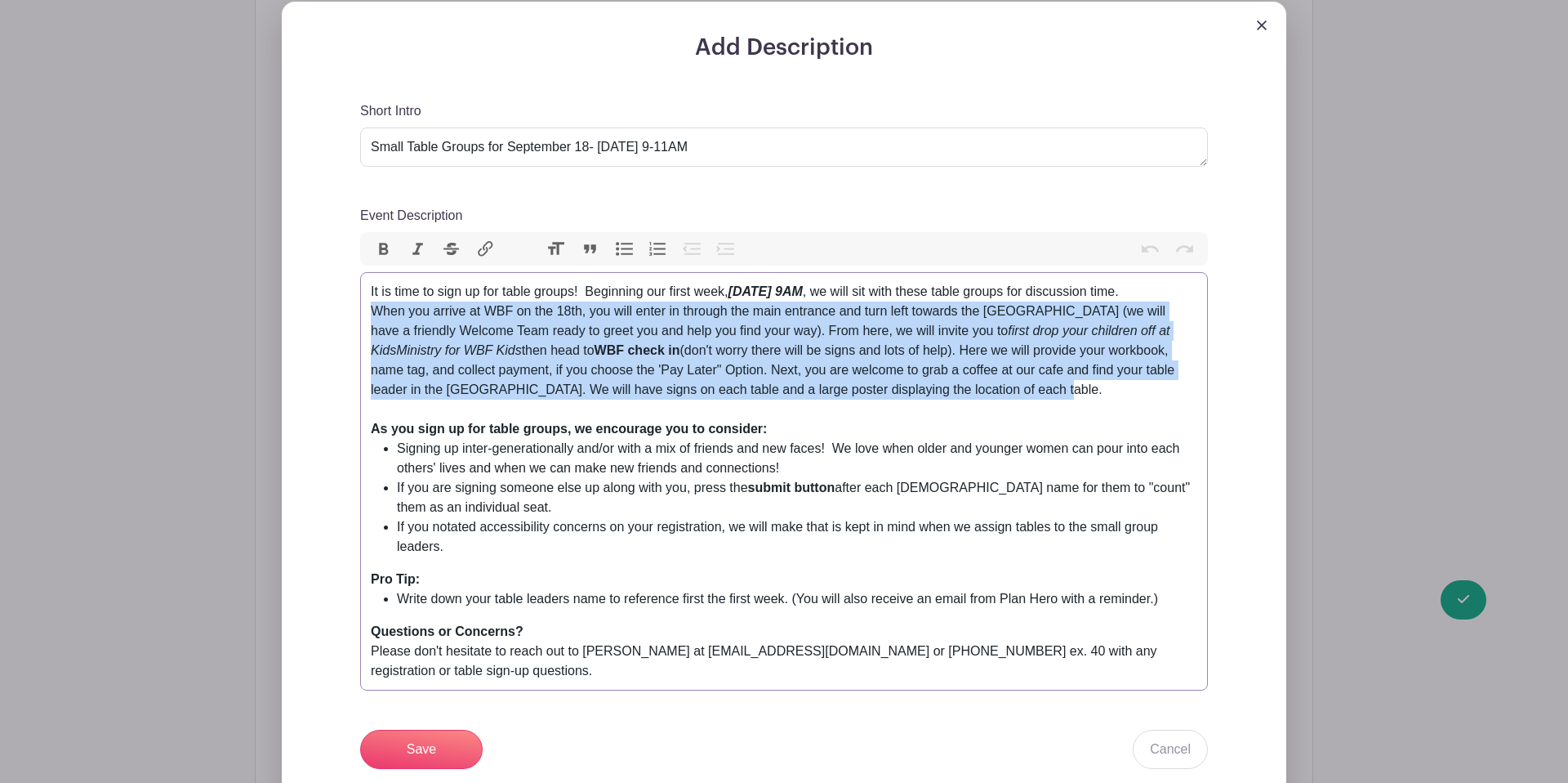
drag, startPoint x: 367, startPoint y: 294, endPoint x: 1058, endPoint y: 383, distance: 696.7
click at [1058, 383] on trix-editor "It is time to sign up for table groups! Beginning our first week, Thursday, Sep…" at bounding box center [784, 481] width 848 height 419
click at [1058, 383] on div "It is time to sign up for table groups! Beginning our first week, Thursday, Sep…" at bounding box center [784, 350] width 827 height 137
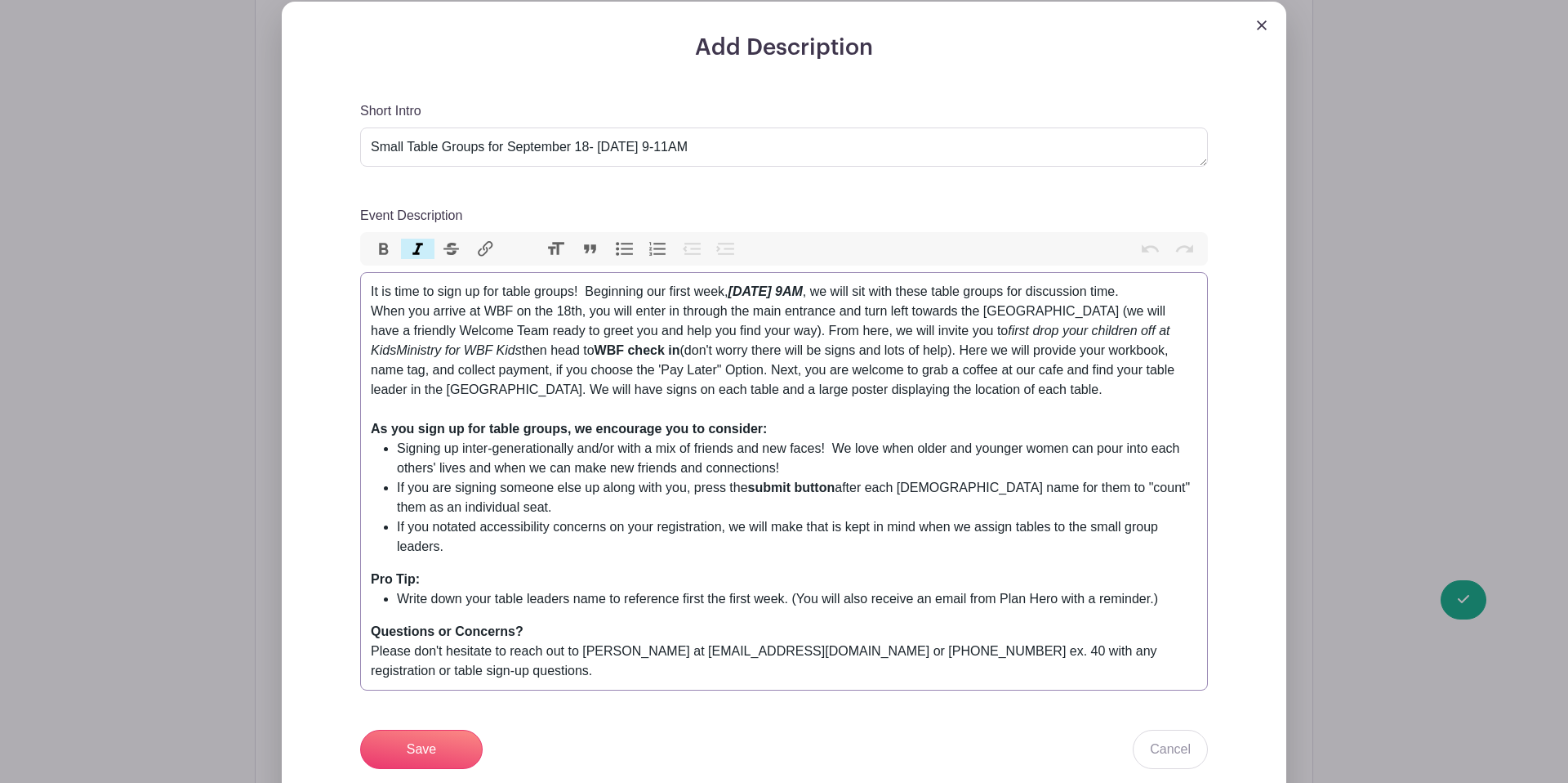
click at [1069, 388] on div "It is time to sign up for table groups! Beginning our first week, Thursday, Sep…" at bounding box center [784, 350] width 827 height 137
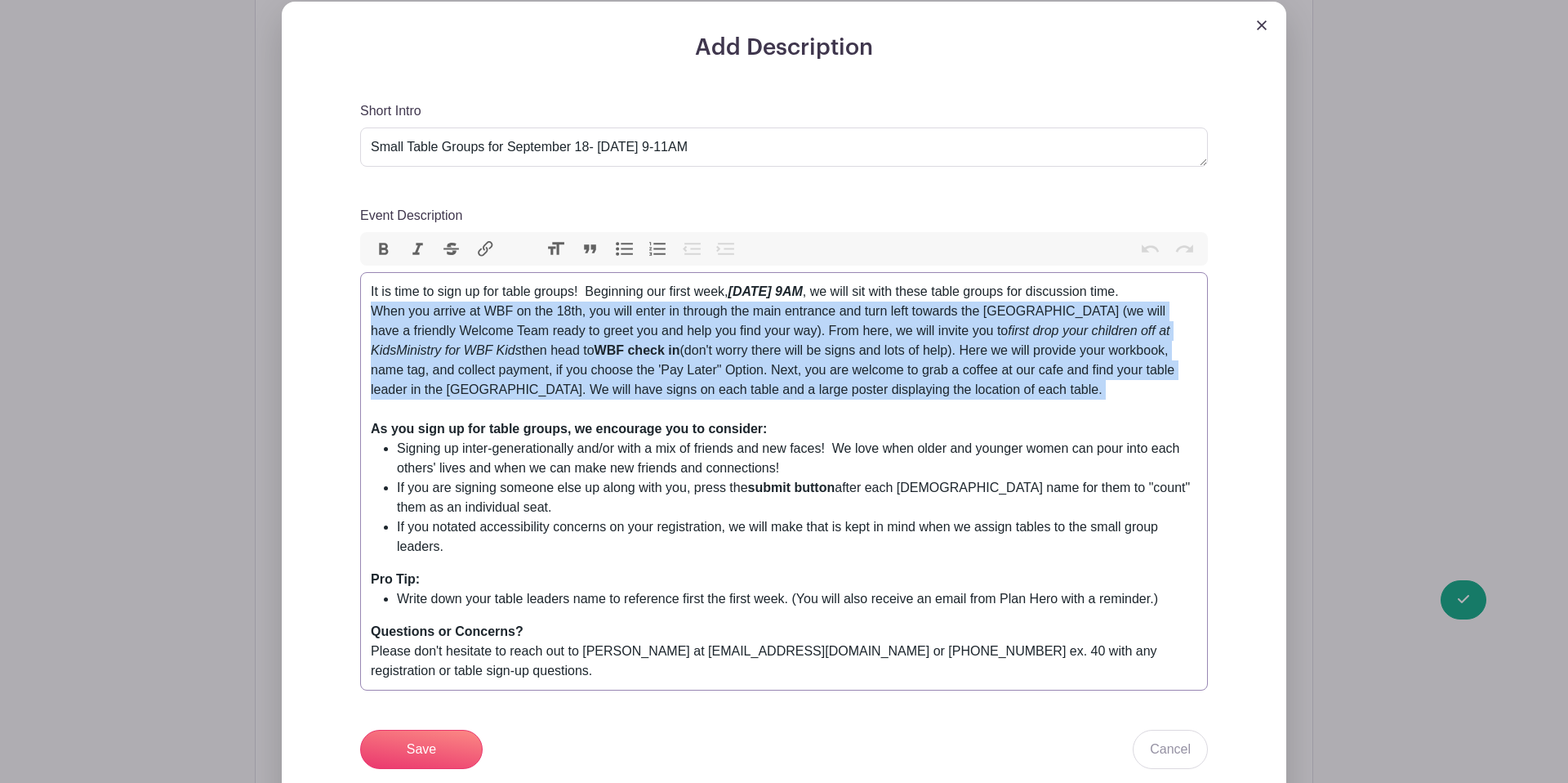
drag, startPoint x: 372, startPoint y: 288, endPoint x: 1079, endPoint y: 371, distance: 711.9
click at [1079, 371] on div "It is time to sign up for table groups! Beginning our first week, Thursday, Sep…" at bounding box center [784, 350] width 827 height 137
type trix-editor "<div>It is time to sign up for table groups!&nbsp; Beginning our first week, <s…"
copy div "When you arrive at WBF on the 18th, you will enter in through the main entrance…"
click at [431, 730] on input "Save" at bounding box center [421, 749] width 122 height 40
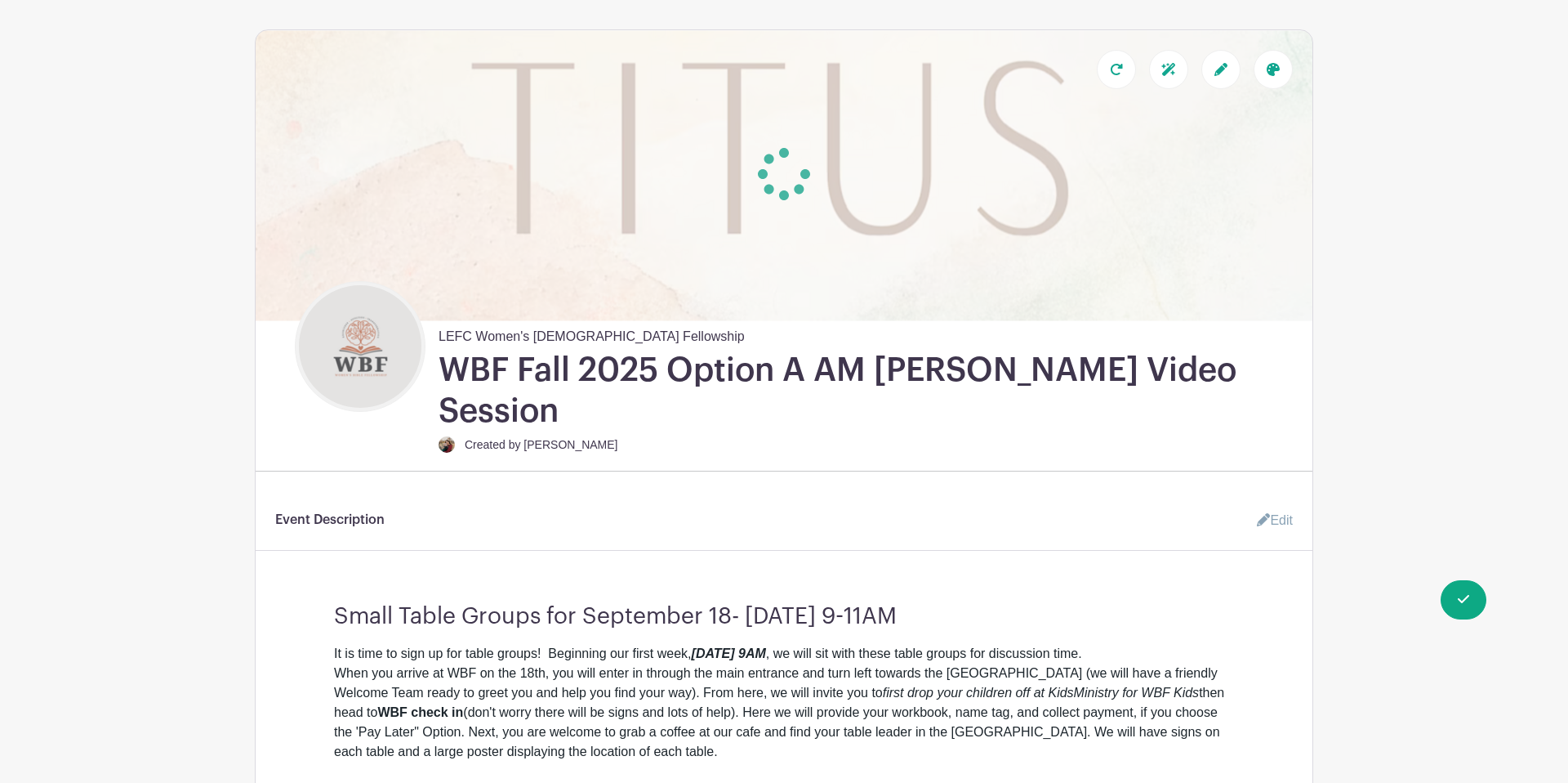
scroll to position [0, 0]
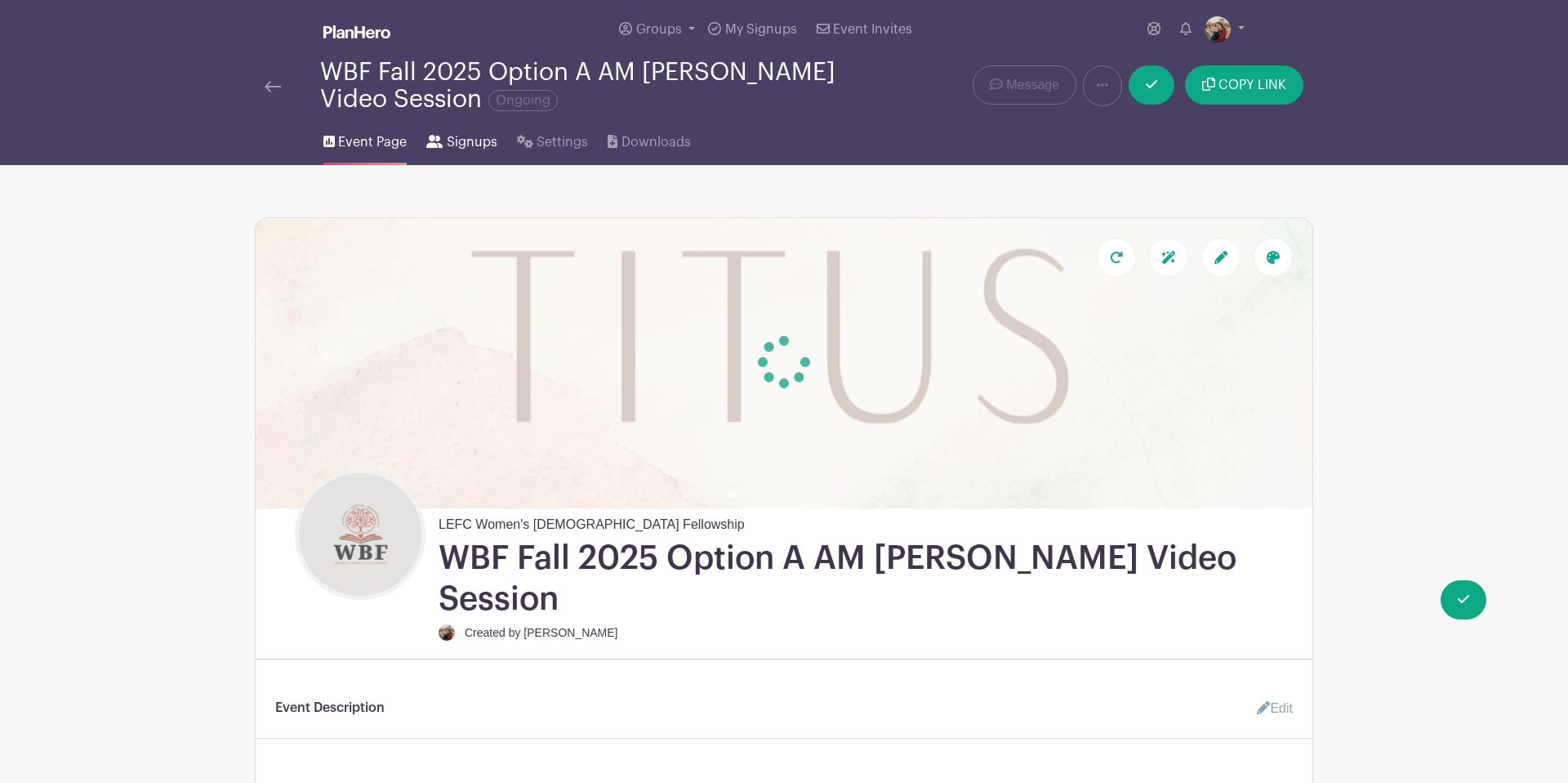
click at [466, 140] on span "Signups" at bounding box center [472, 142] width 51 height 19
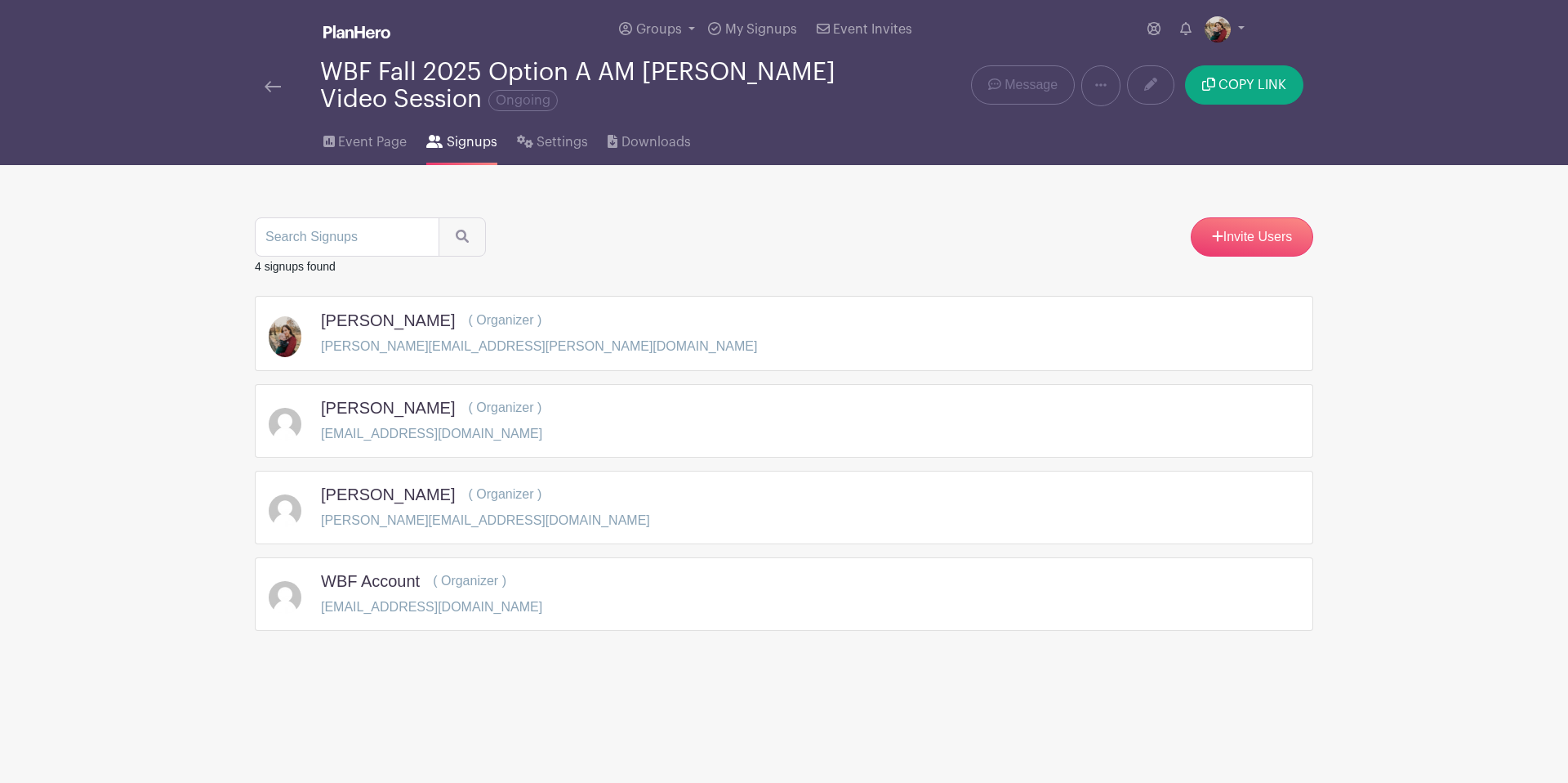
click at [566, 146] on span "Settings" at bounding box center [562, 142] width 52 height 19
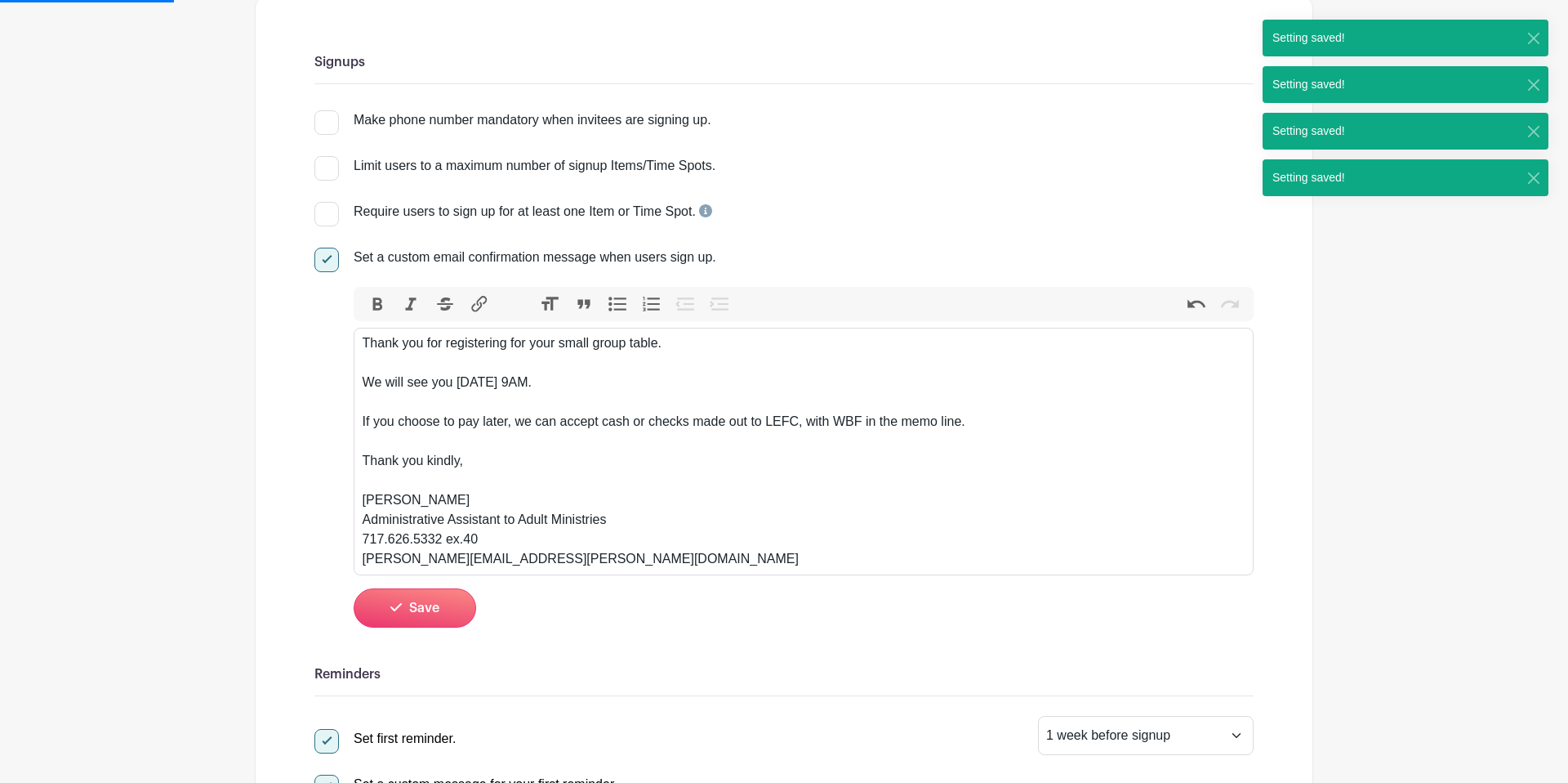
scroll to position [236, 0]
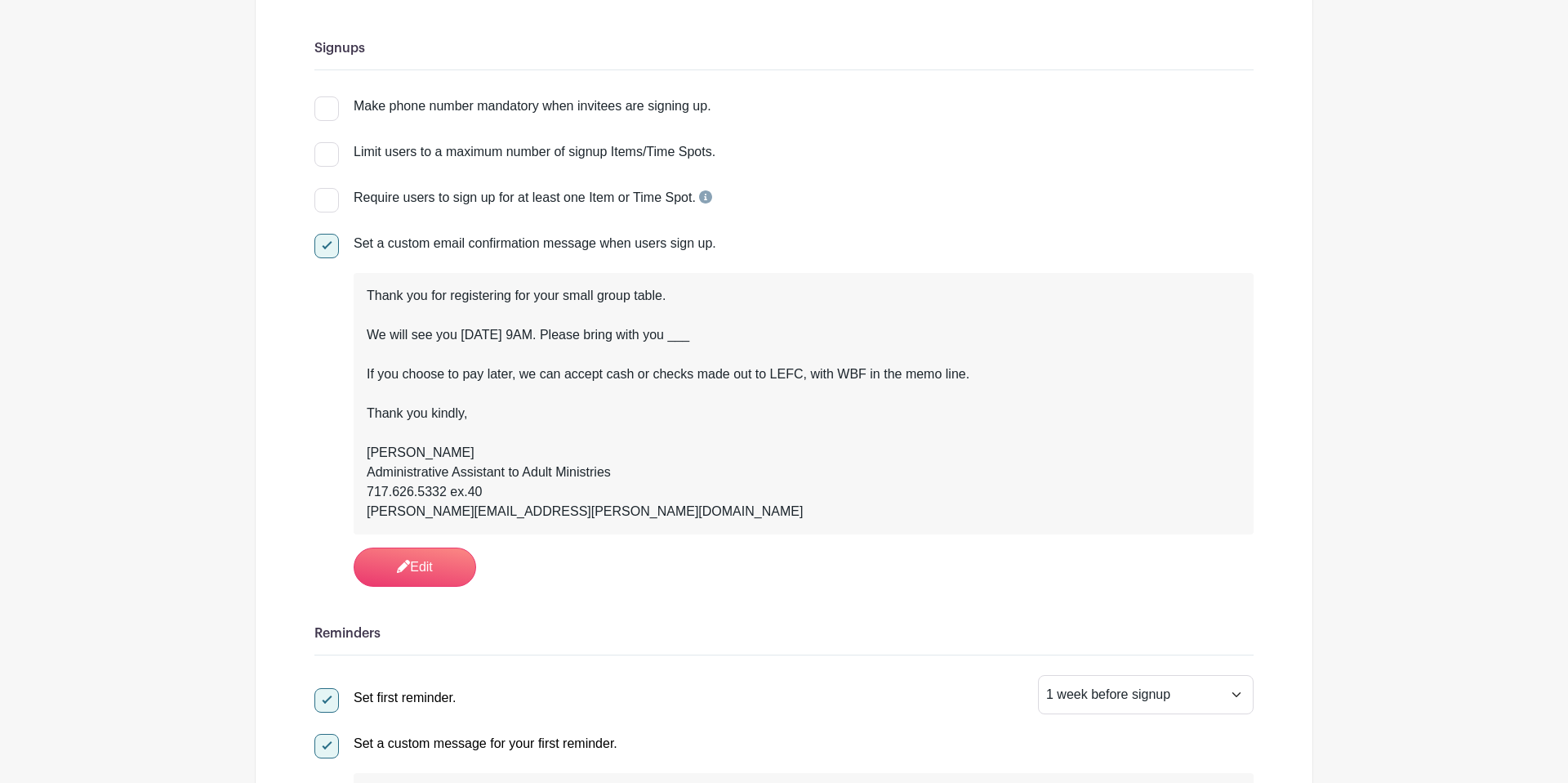
drag, startPoint x: 842, startPoint y: 333, endPoint x: 612, endPoint y: 411, distance: 242.9
click at [842, 333] on div "Thank you for registering for your small group table. We will see you Thursday …" at bounding box center [804, 404] width 874 height 236
click at [421, 566] on link "Edit" at bounding box center [415, 567] width 122 height 40
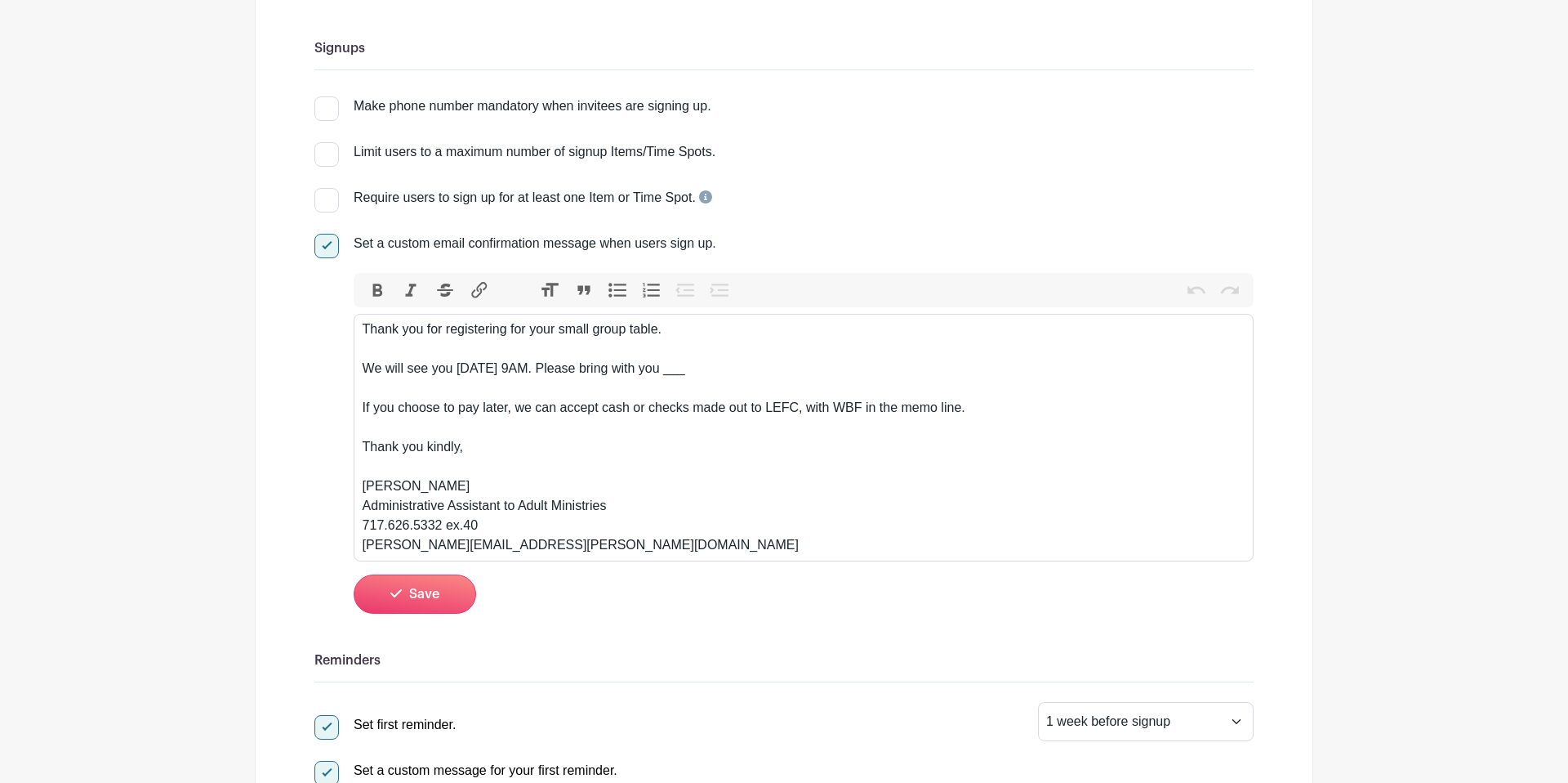
drag, startPoint x: 810, startPoint y: 374, endPoint x: 659, endPoint y: 375, distance: 151.0
click at [659, 375] on div "Thank you for registering for your small group table. We will see you Thursday …" at bounding box center [804, 437] width 883 height 236
paste trix-editor "<br><br>We will see you Thursday September 18th at 9AM. When you arrive at WBF …"
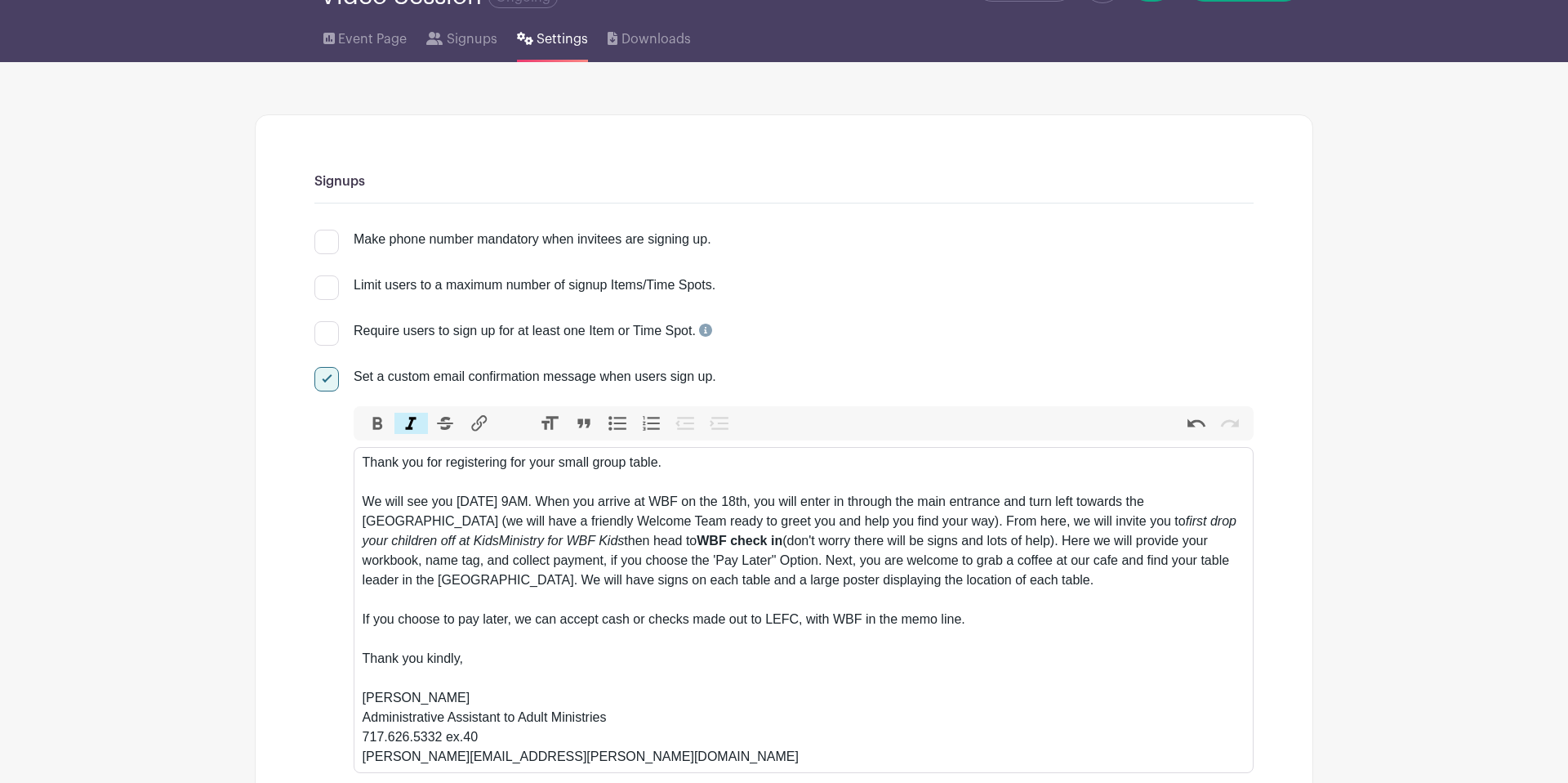
scroll to position [102, 0]
drag, startPoint x: 687, startPoint y: 468, endPoint x: 361, endPoint y: 464, distance: 326.0
click at [361, 464] on trix-editor "Thank you for registering for your small group table. We will see you Thursday …" at bounding box center [804, 611] width 900 height 326
click at [378, 424] on button "Bold" at bounding box center [377, 423] width 34 height 21
click at [841, 530] on div "Thank you for registering for your small group table. We will see you Thursday …" at bounding box center [804, 610] width 883 height 314
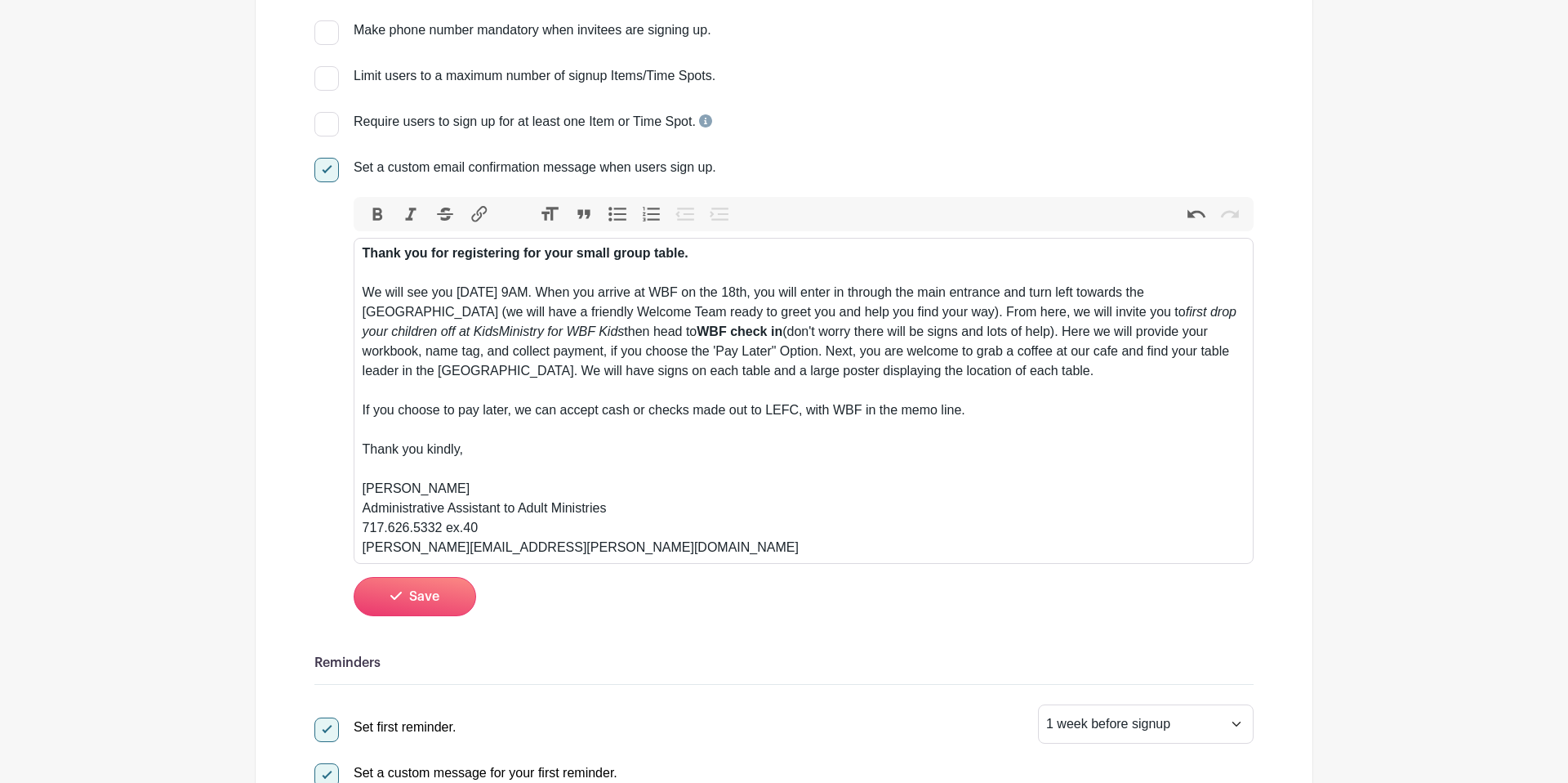
scroll to position [321, 0]
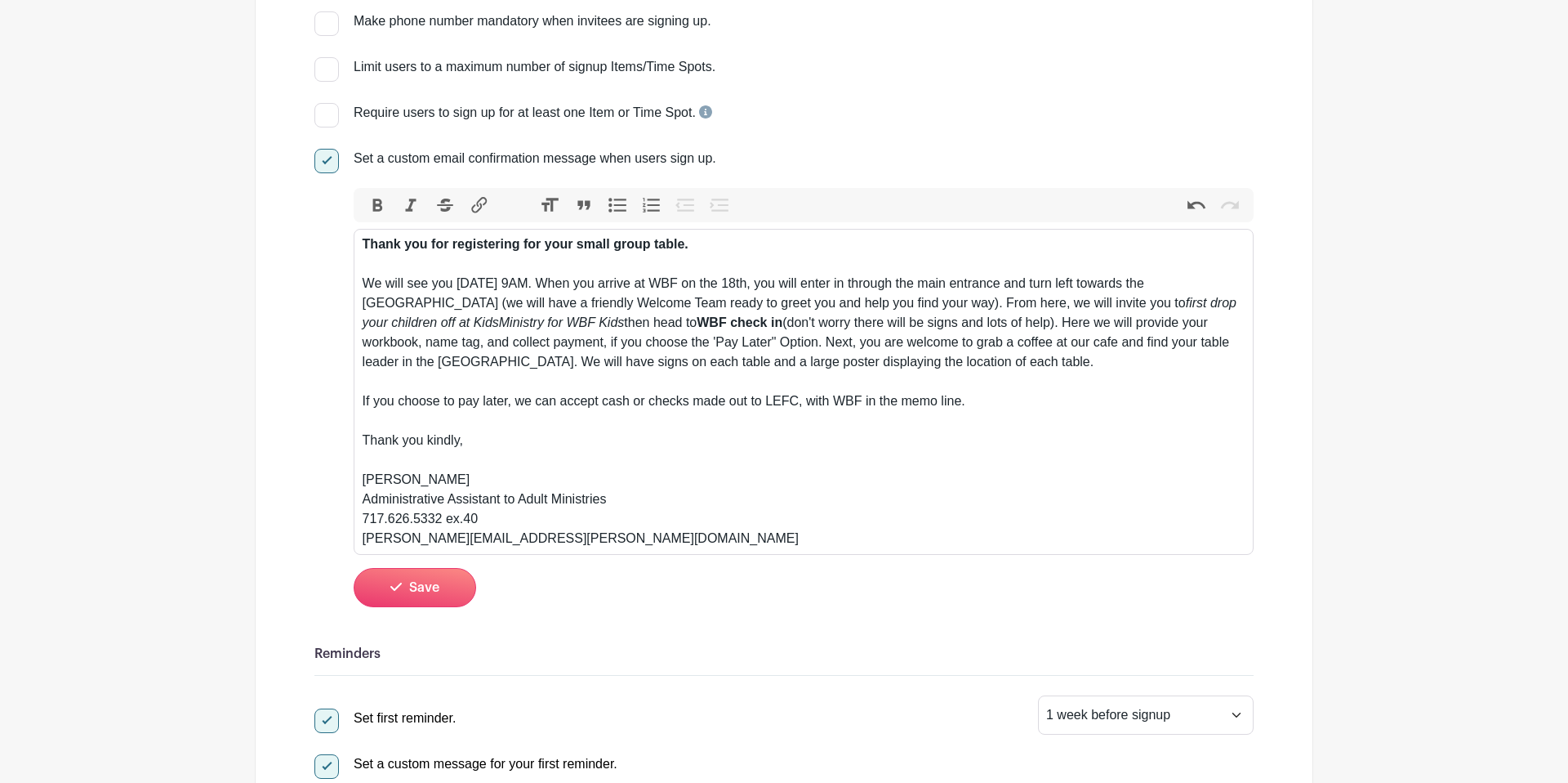
drag, startPoint x: 996, startPoint y: 405, endPoint x: 361, endPoint y: 406, distance: 635.0
click at [361, 406] on trix-editor "Thank you for registering for your small group table. We will see you Thursday …" at bounding box center [804, 392] width 900 height 326
click at [405, 205] on button "Italic" at bounding box center [411, 204] width 34 height 21
click at [878, 456] on div "Thank you for registering for your small group table. We will see you Thursday …" at bounding box center [804, 391] width 883 height 314
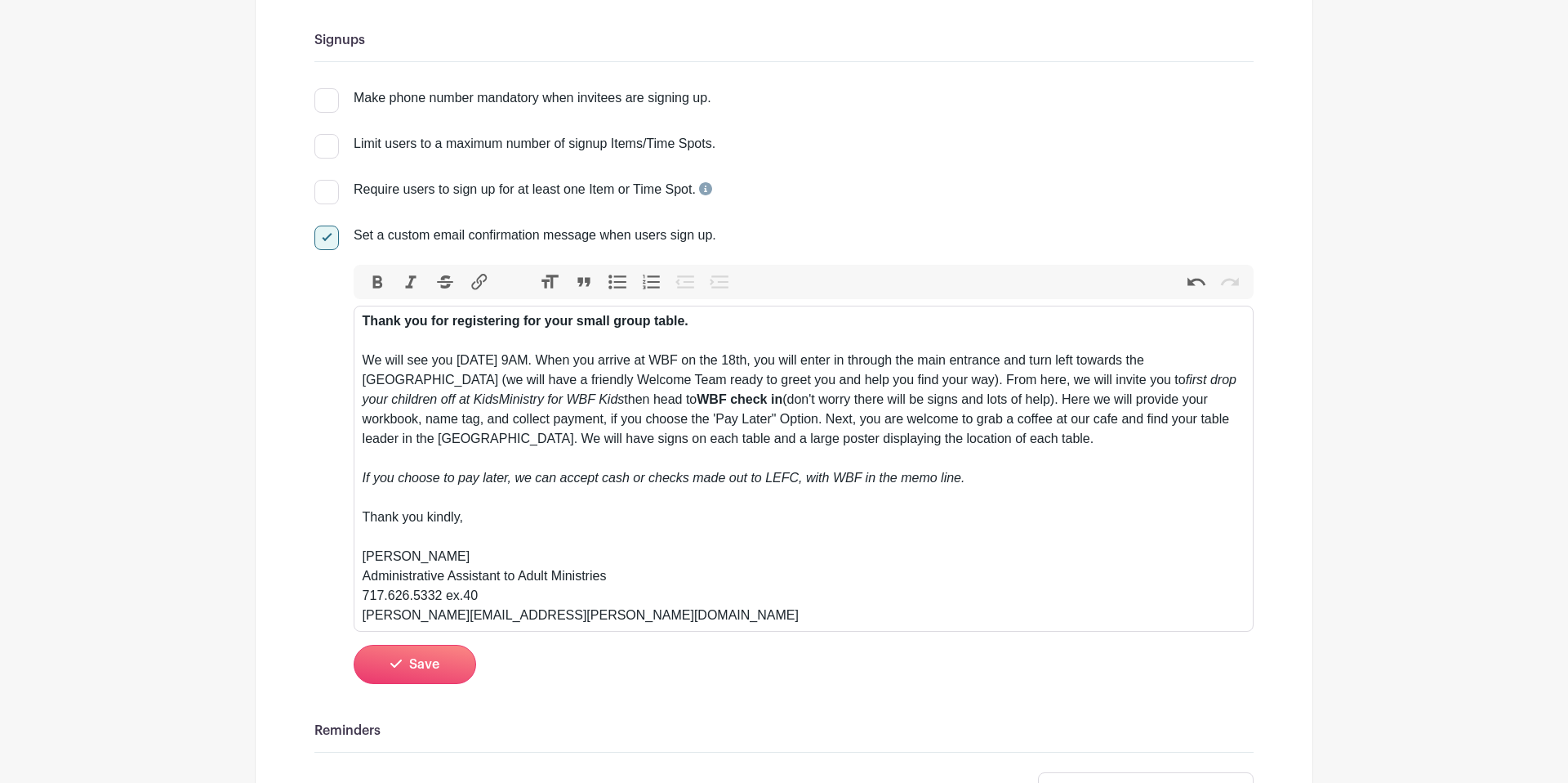
scroll to position [257, 0]
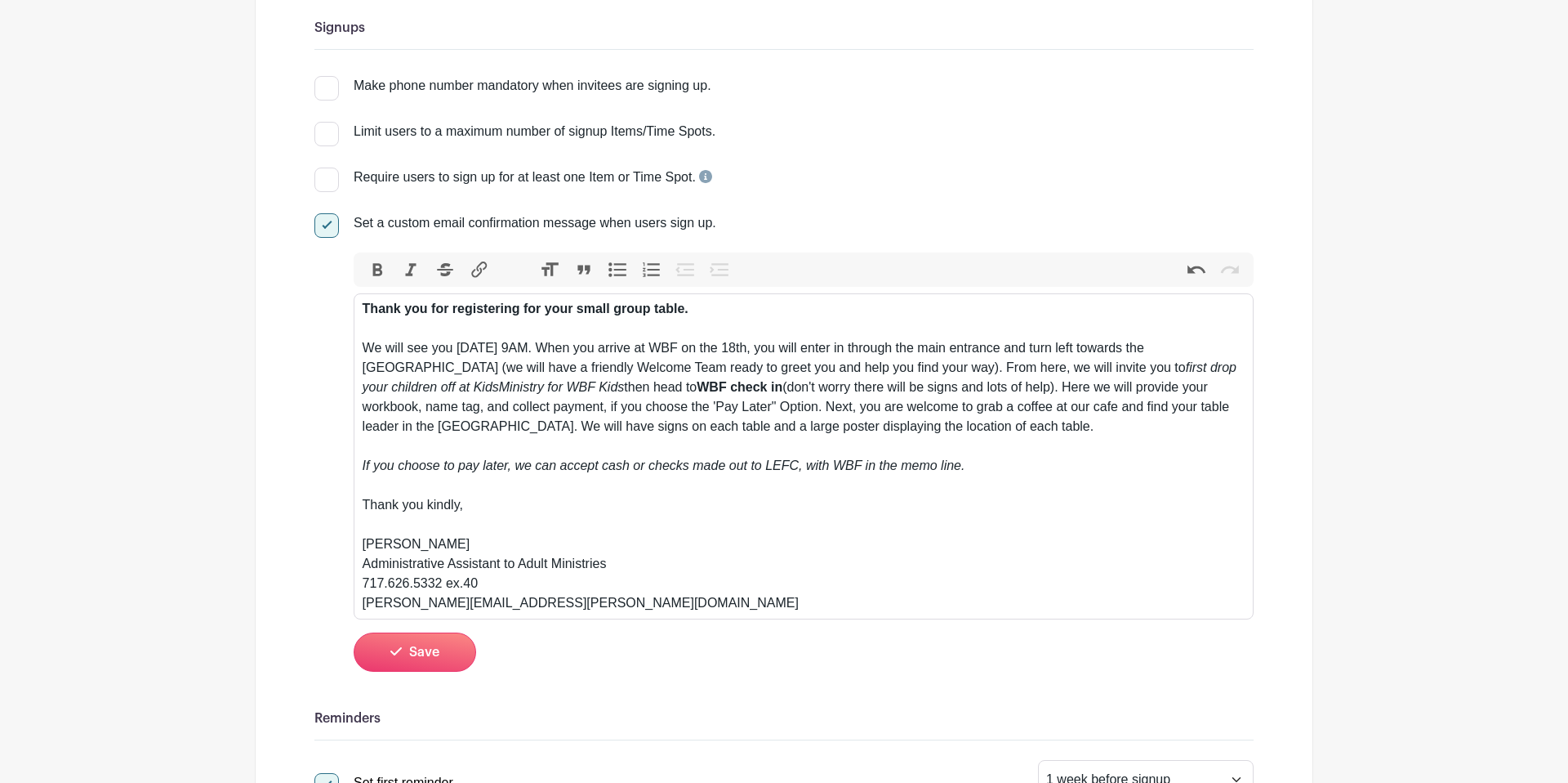
click at [1169, 427] on div "Thank you for registering for your small group table. We will see you Thursday …" at bounding box center [804, 455] width 883 height 314
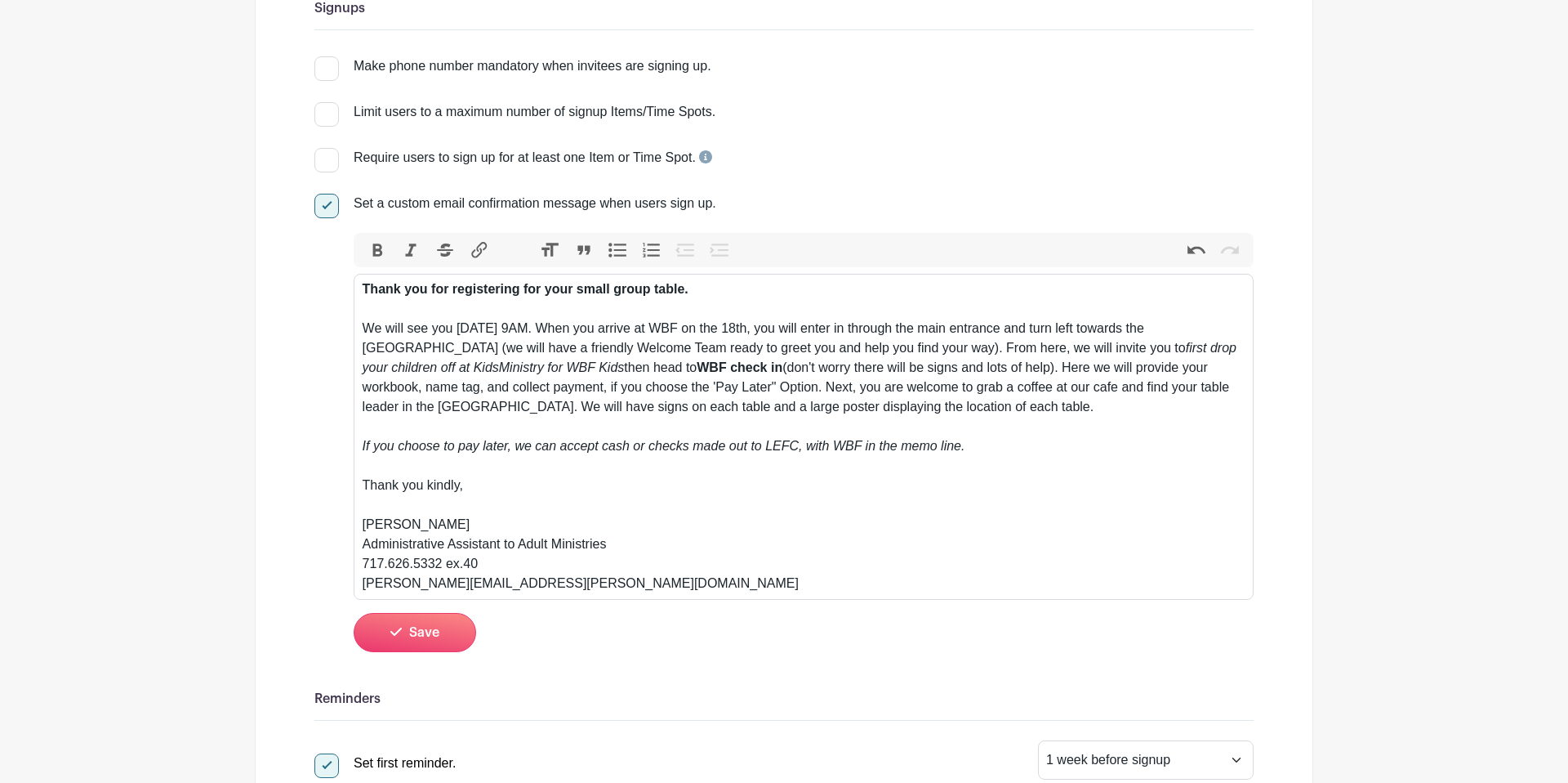
click at [972, 443] on div "Thank you for registering for your small group table. We will see you Thursday …" at bounding box center [804, 436] width 883 height 314
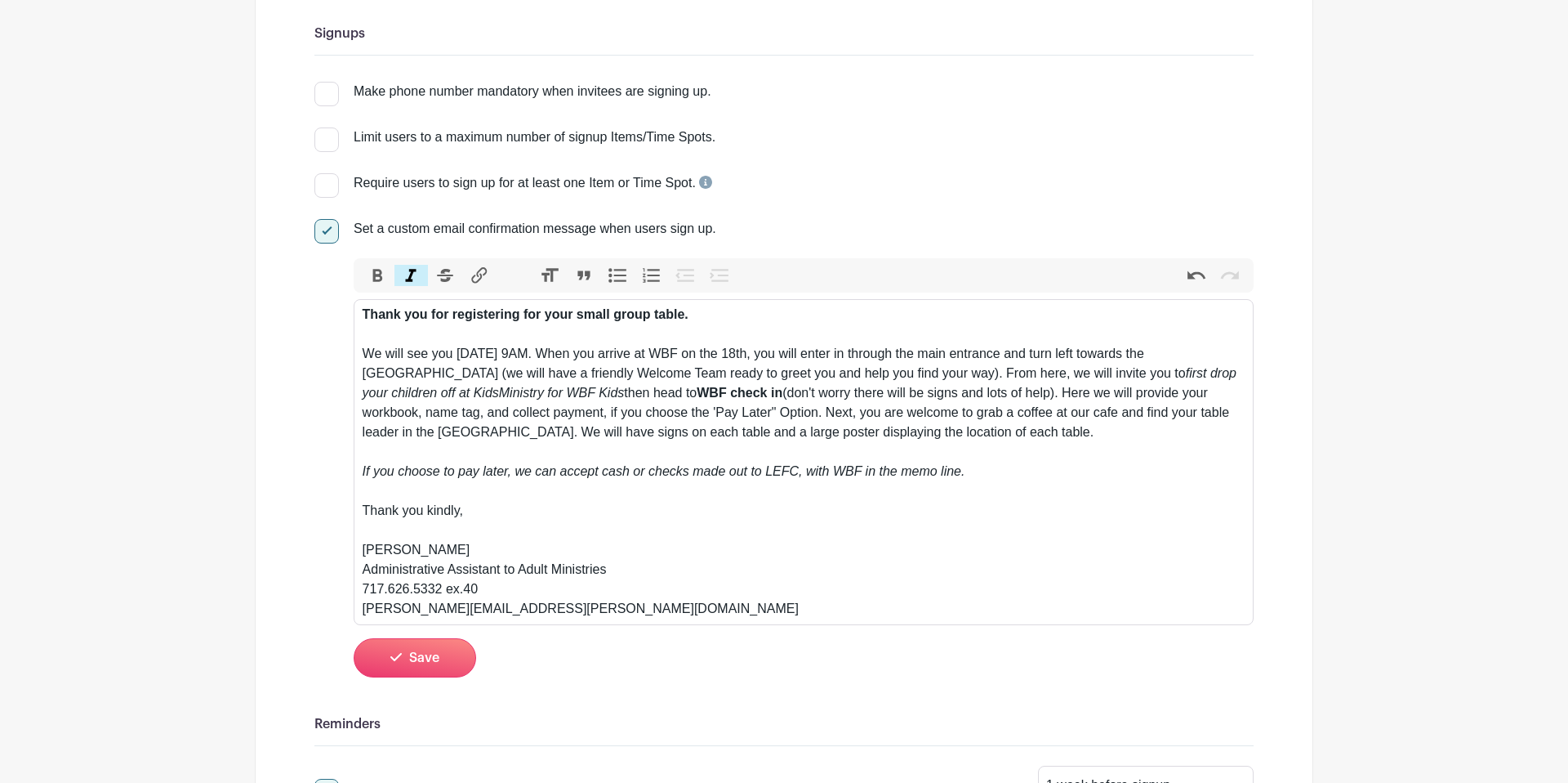
scroll to position [256, 0]
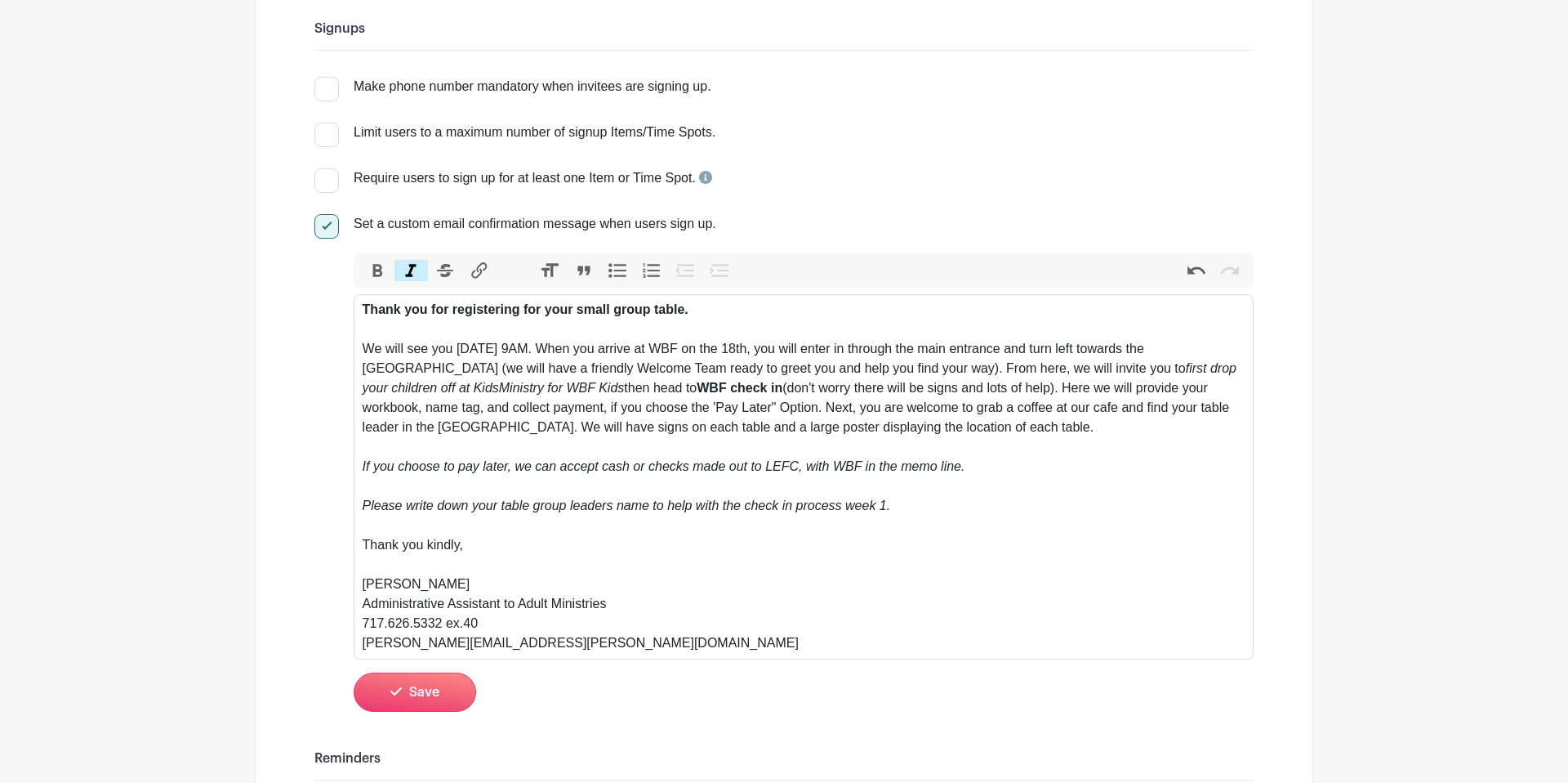
drag, startPoint x: 897, startPoint y: 507, endPoint x: 354, endPoint y: 491, distance: 543.2
click at [338, 510] on div "Set a custom email confirmation message when users sign up. Bold Italic Striket…" at bounding box center [784, 463] width 939 height 497
click at [375, 283] on span "Bold Italic Strikethrough Link" at bounding box center [429, 270] width 149 height 34
click at [376, 277] on button "Bold" at bounding box center [377, 270] width 34 height 21
drag, startPoint x: 612, startPoint y: 579, endPoint x: 639, endPoint y: 585, distance: 27.7
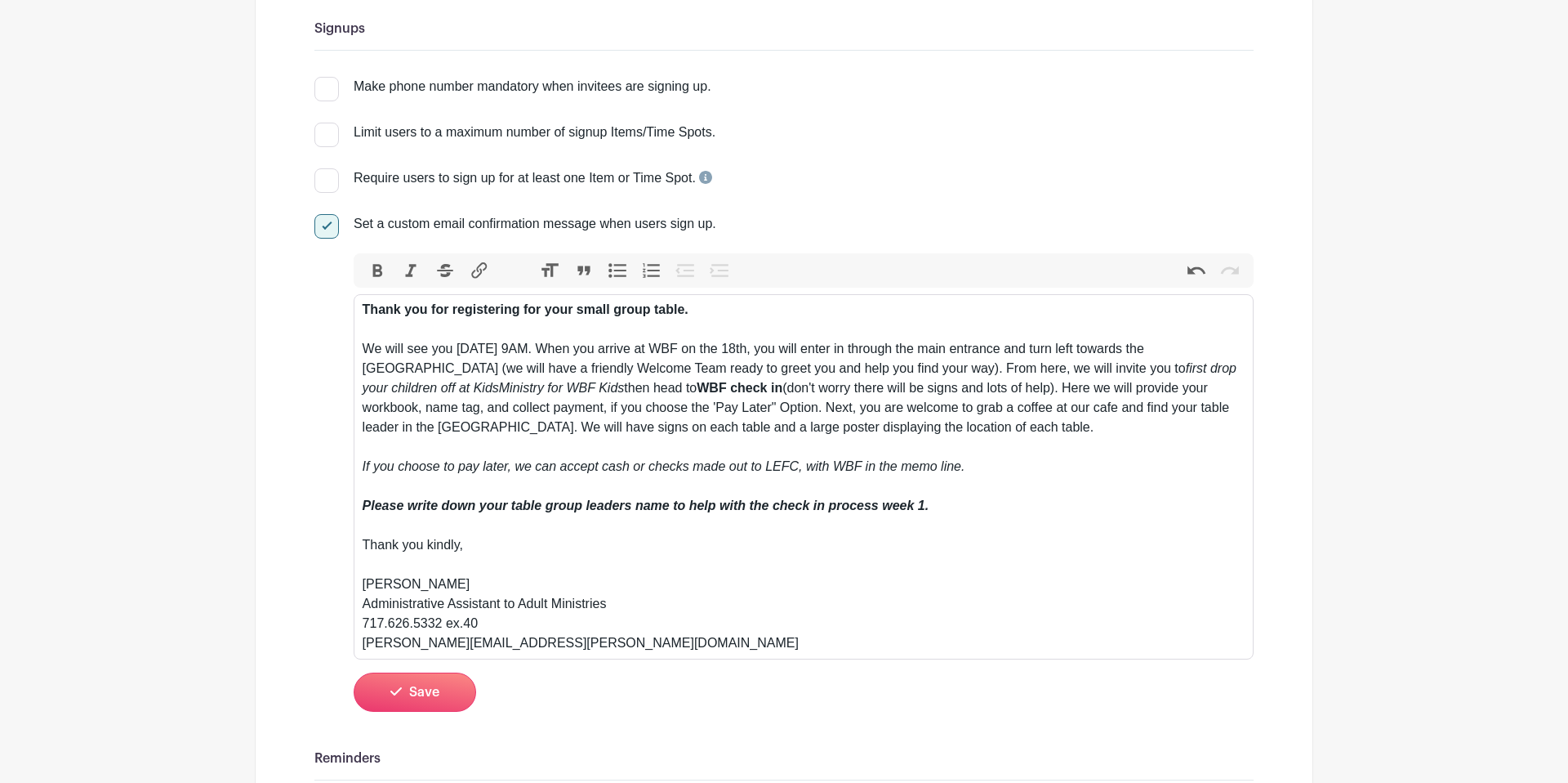
click at [612, 579] on div "Thank you for registering for your small group table. We will see you Thursday …" at bounding box center [804, 477] width 883 height 353
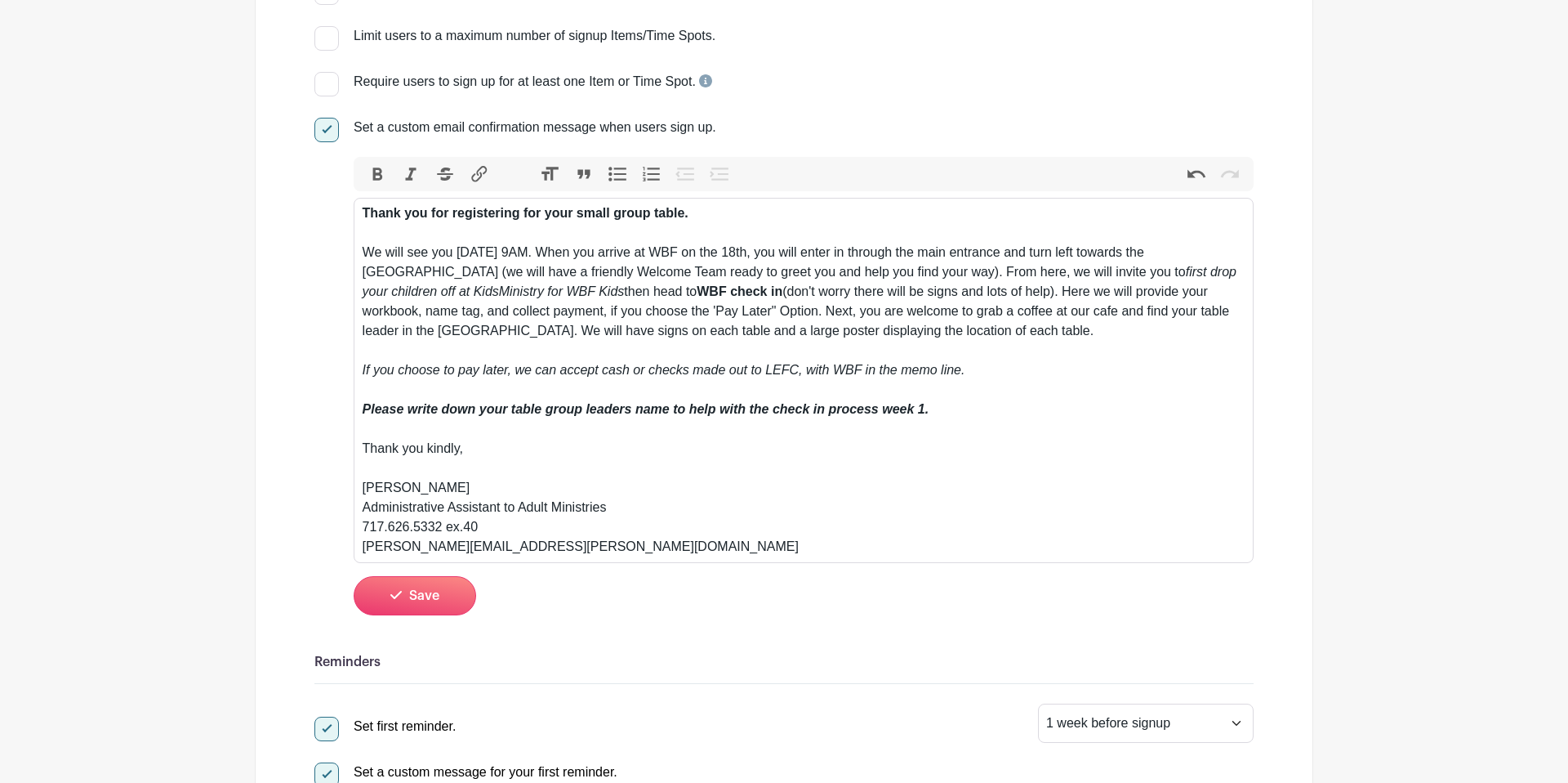
scroll to position [358, 0]
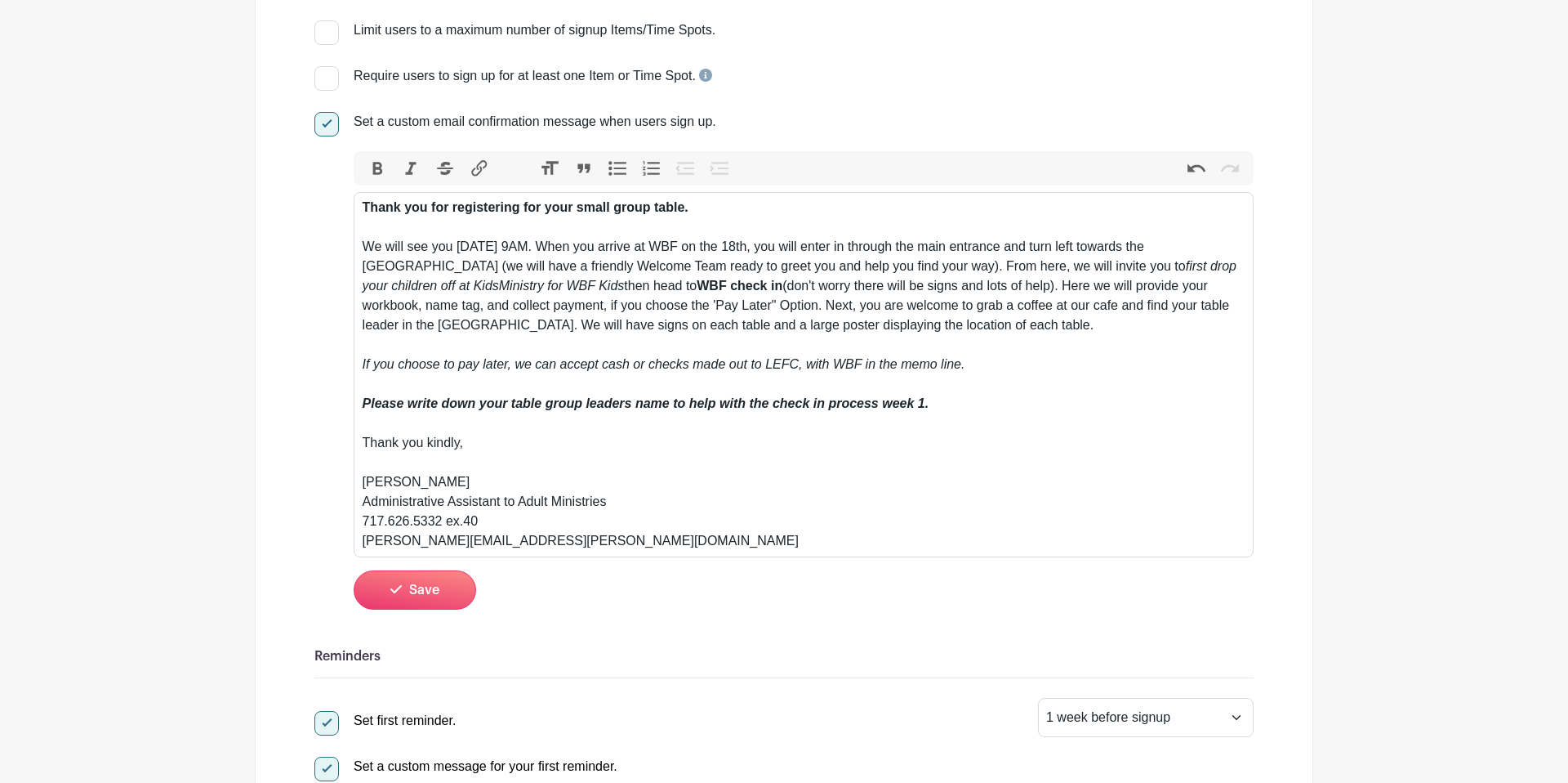
click at [910, 307] on div "Thank you for registering for your small group table. We will see you Thursday …" at bounding box center [804, 374] width 883 height 353
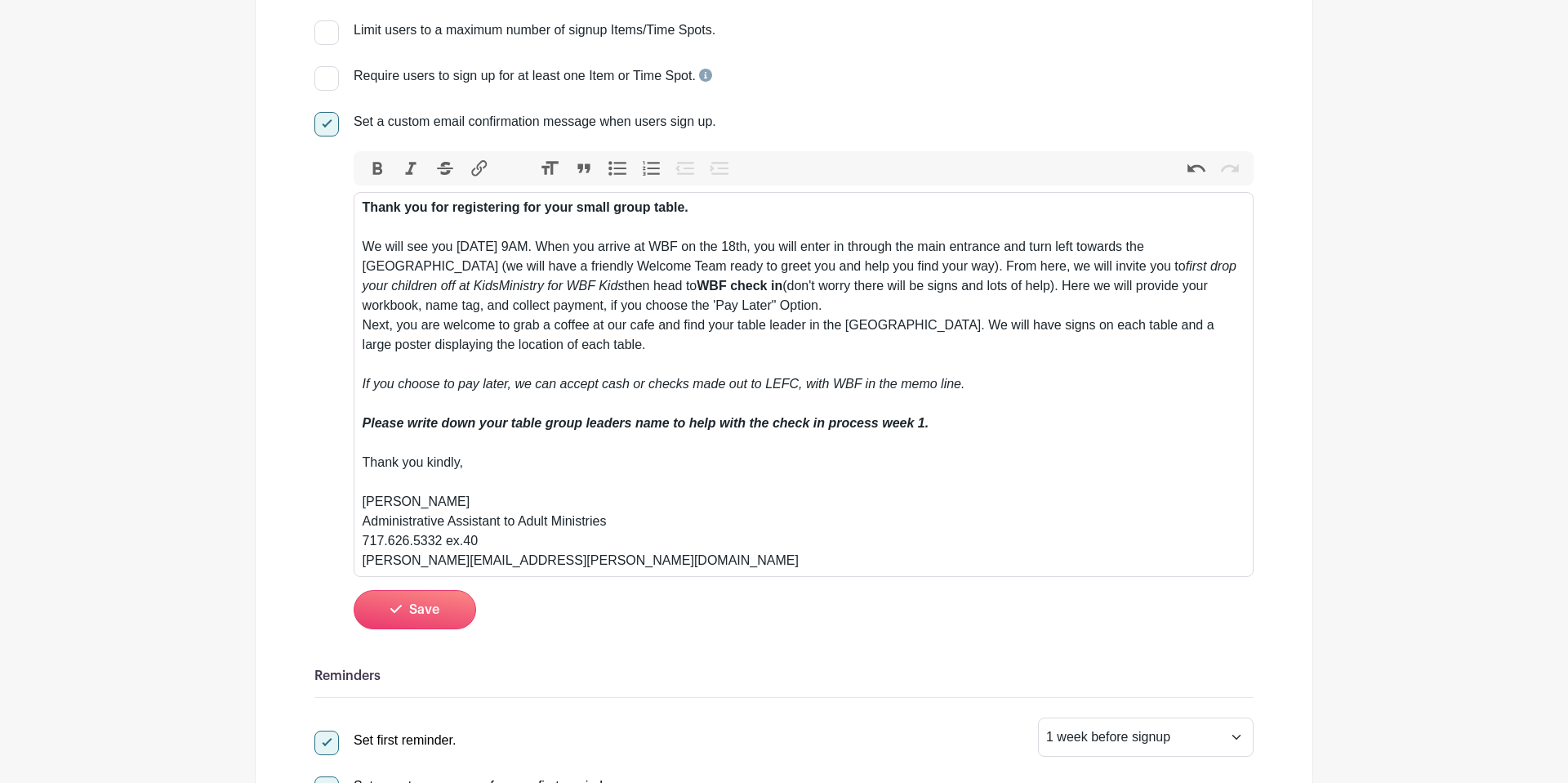
click at [620, 356] on div "Thank you for registering for your small group table. We will see you Thursday …" at bounding box center [804, 384] width 883 height 373
click at [965, 302] on div "Thank you for registering for your small group table. We will see you Thursday …" at bounding box center [804, 384] width 883 height 373
click at [956, 328] on div "Thank you for registering for your small group table. We will see you Thursday …" at bounding box center [804, 384] width 883 height 373
click at [366, 329] on div "Thank you for registering for your small group table. We will see you Thursday …" at bounding box center [804, 384] width 883 height 373
type trix-editor "<div><strong>Thank you for registering for your small group table.</strong> <br…"
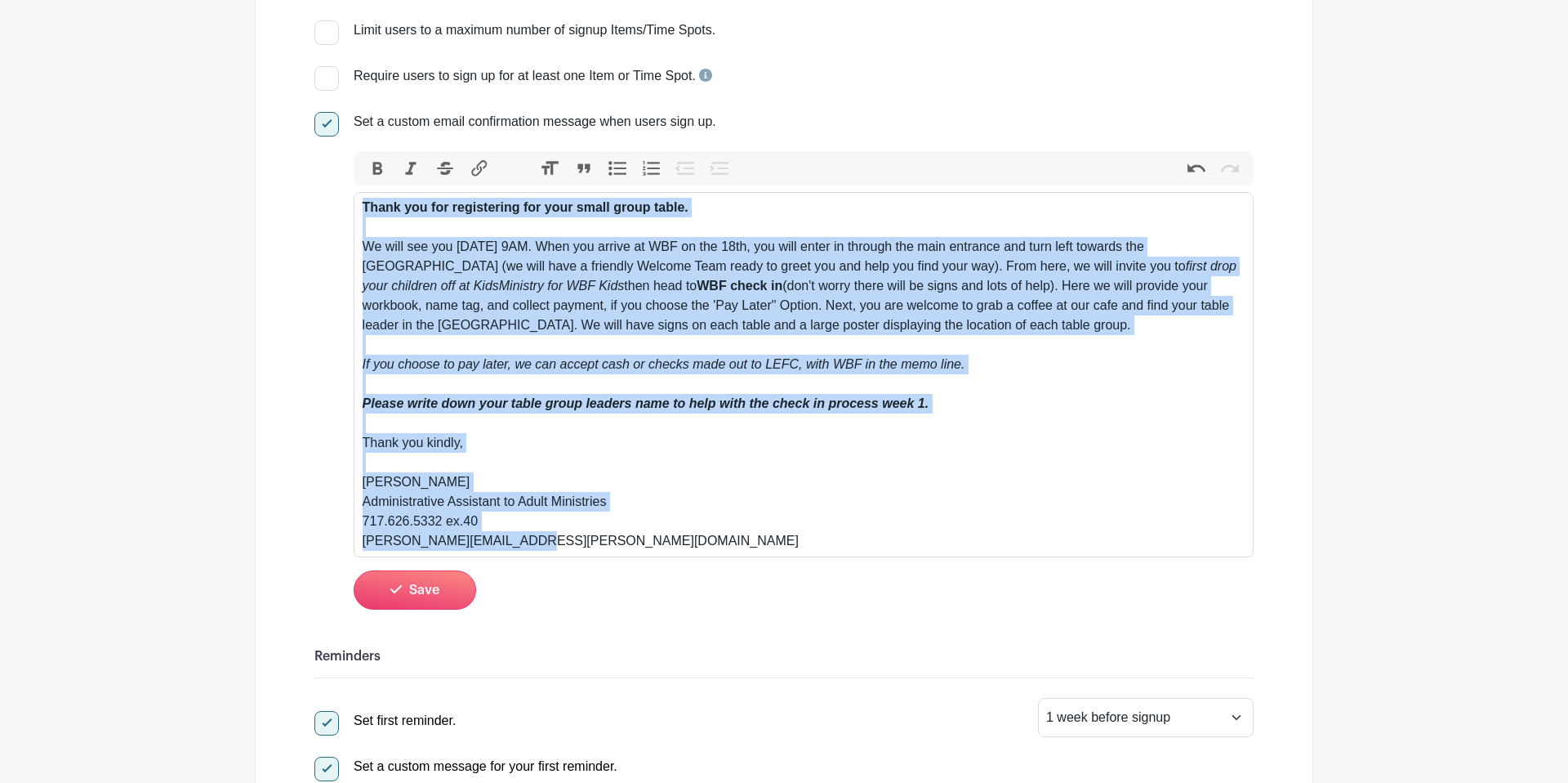
drag, startPoint x: 364, startPoint y: 207, endPoint x: 573, endPoint y: 560, distance: 410.2
click at [573, 560] on div "Bold Italic Strikethrough Link Heading Quote Code Bullets Numbers Decrease Leve…" at bounding box center [804, 379] width 900 height 457
copy div "Thank you for registering for your small group table. We will see you Thursday …"
click at [427, 599] on button "Save" at bounding box center [415, 590] width 122 height 40
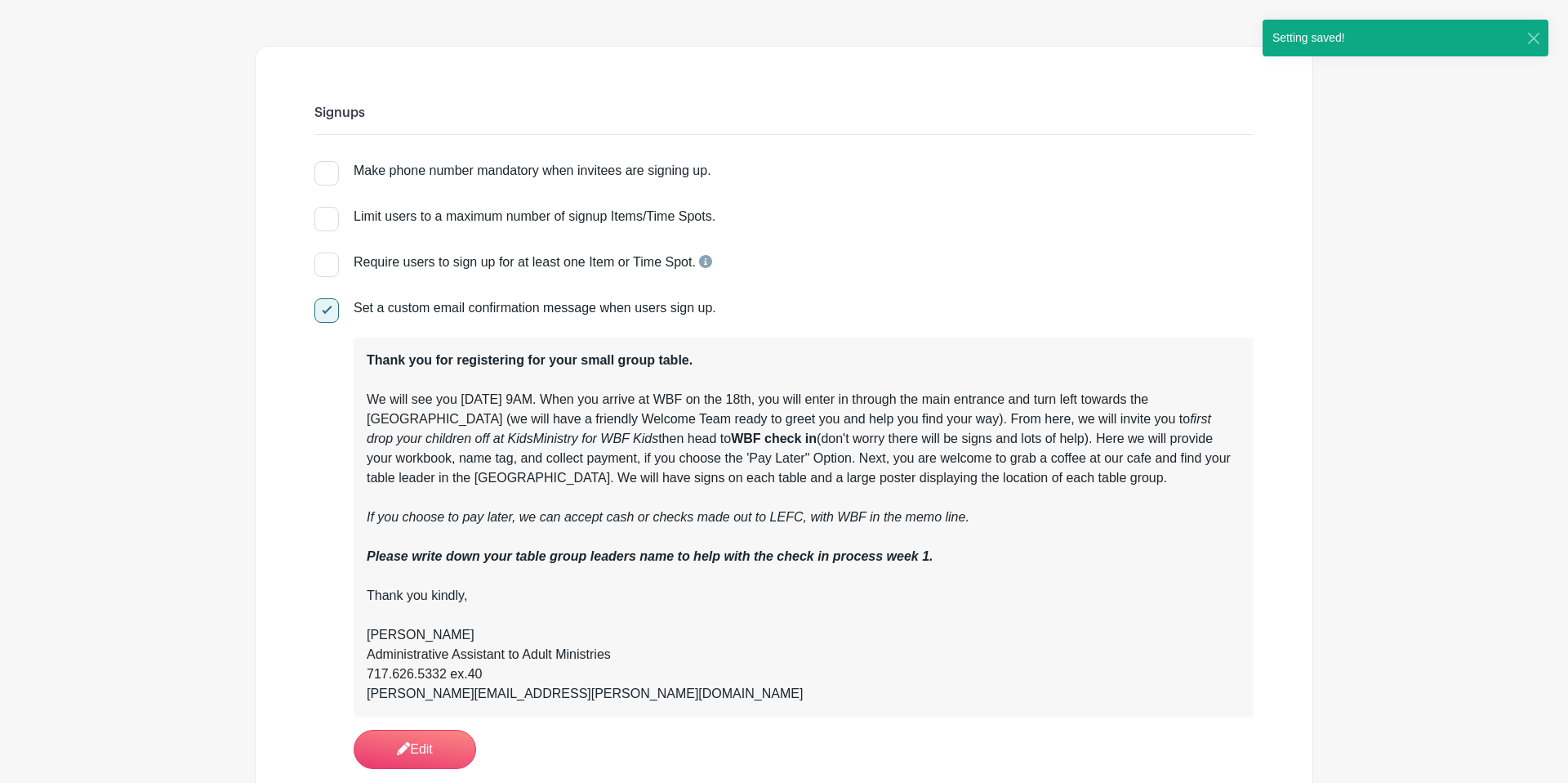
scroll to position [0, 0]
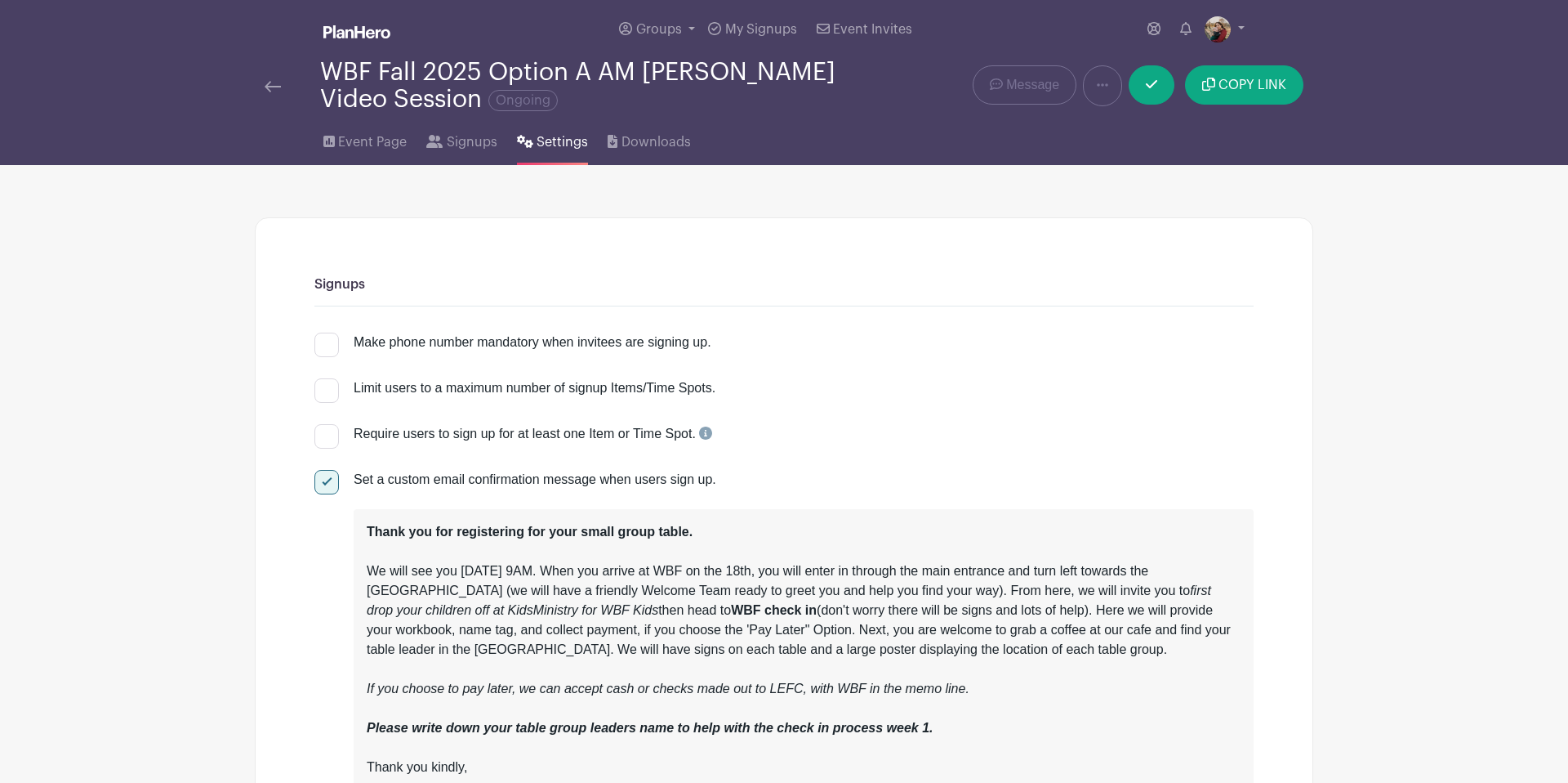
click at [266, 86] on img at bounding box center [273, 86] width 17 height 11
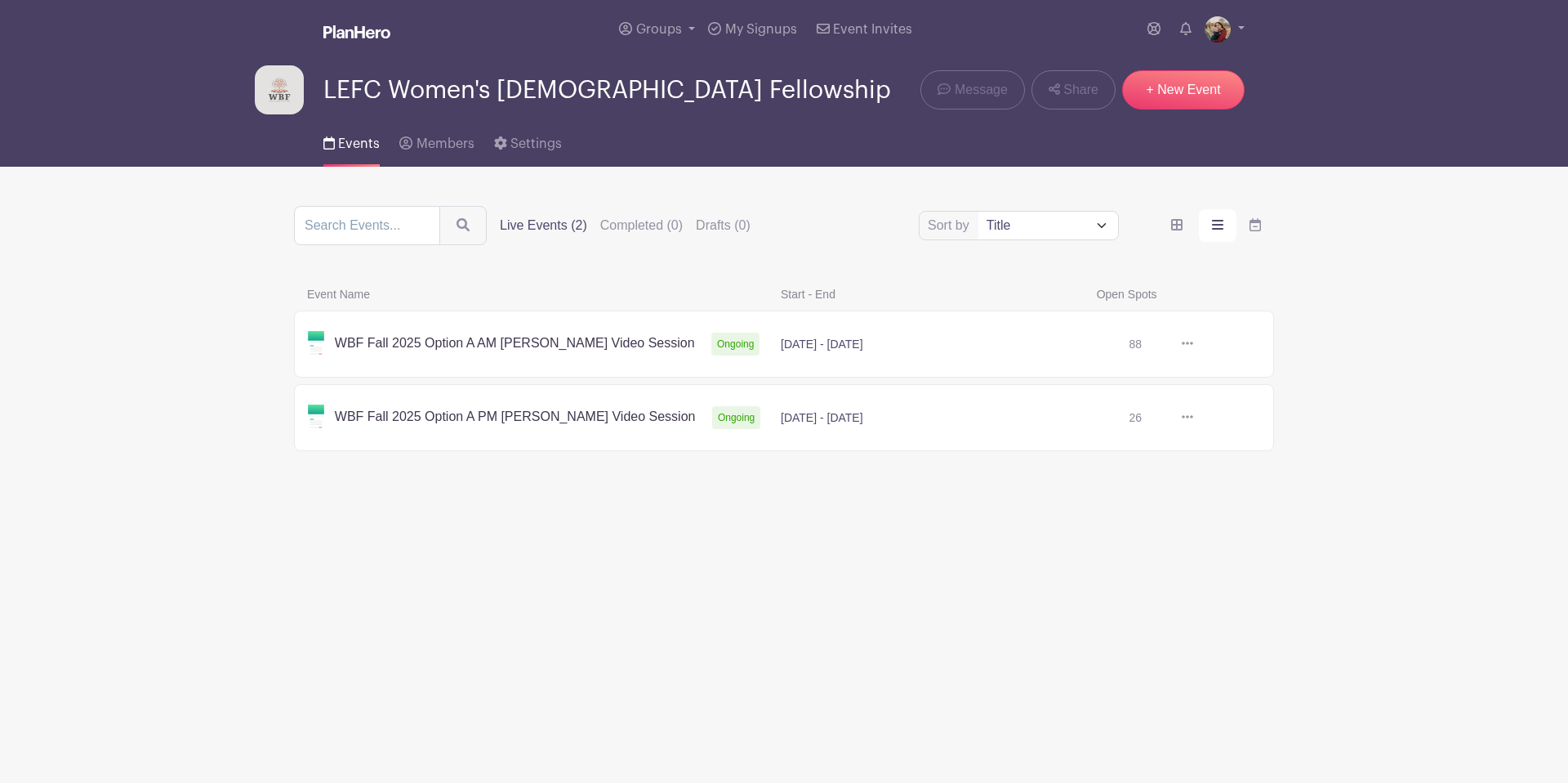
click at [1193, 418] on link at bounding box center [1193, 418] width 0 height 0
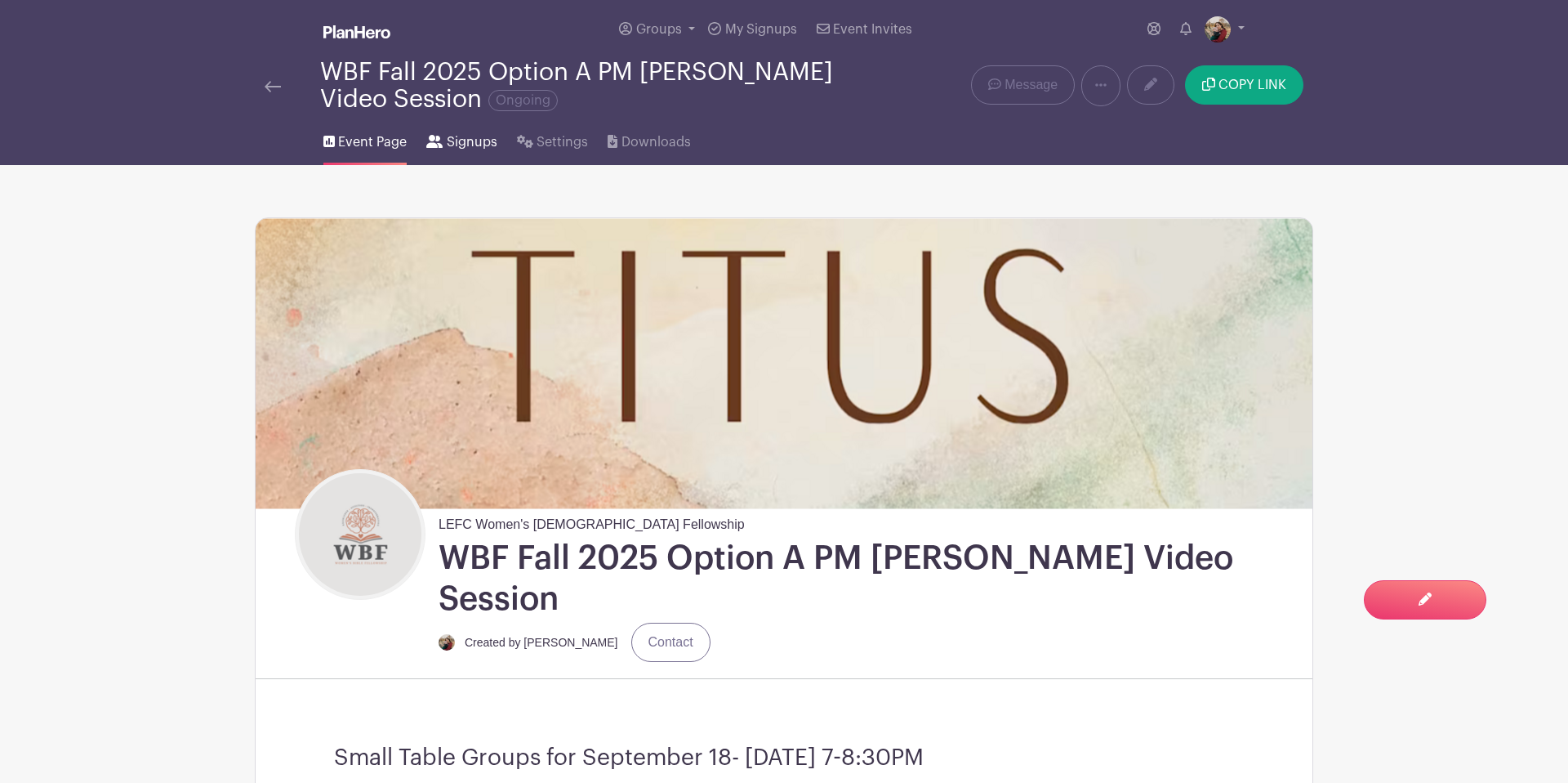
click at [470, 140] on span "Signups" at bounding box center [472, 142] width 51 height 19
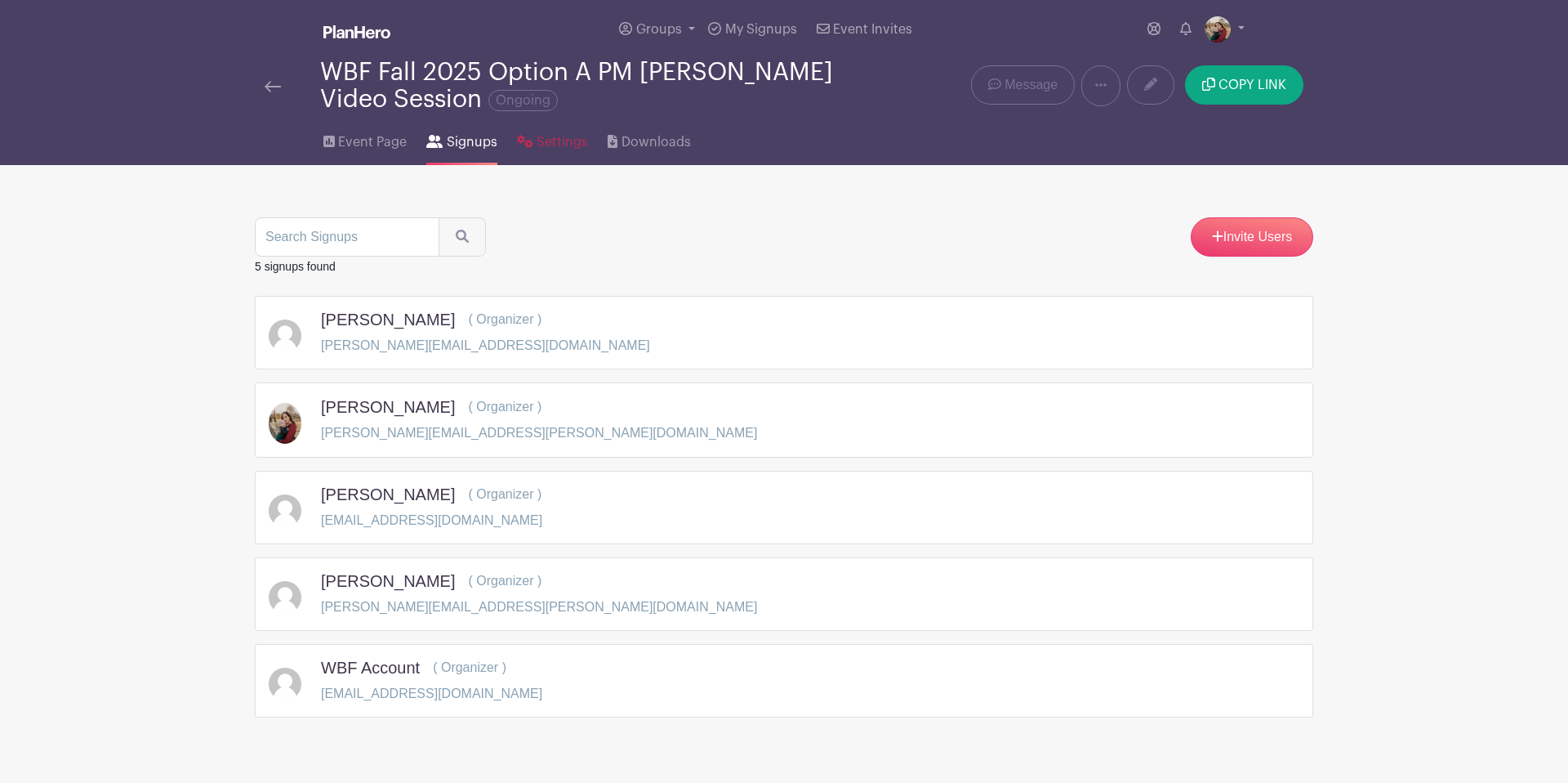
click at [559, 146] on span "Settings" at bounding box center [562, 142] width 52 height 19
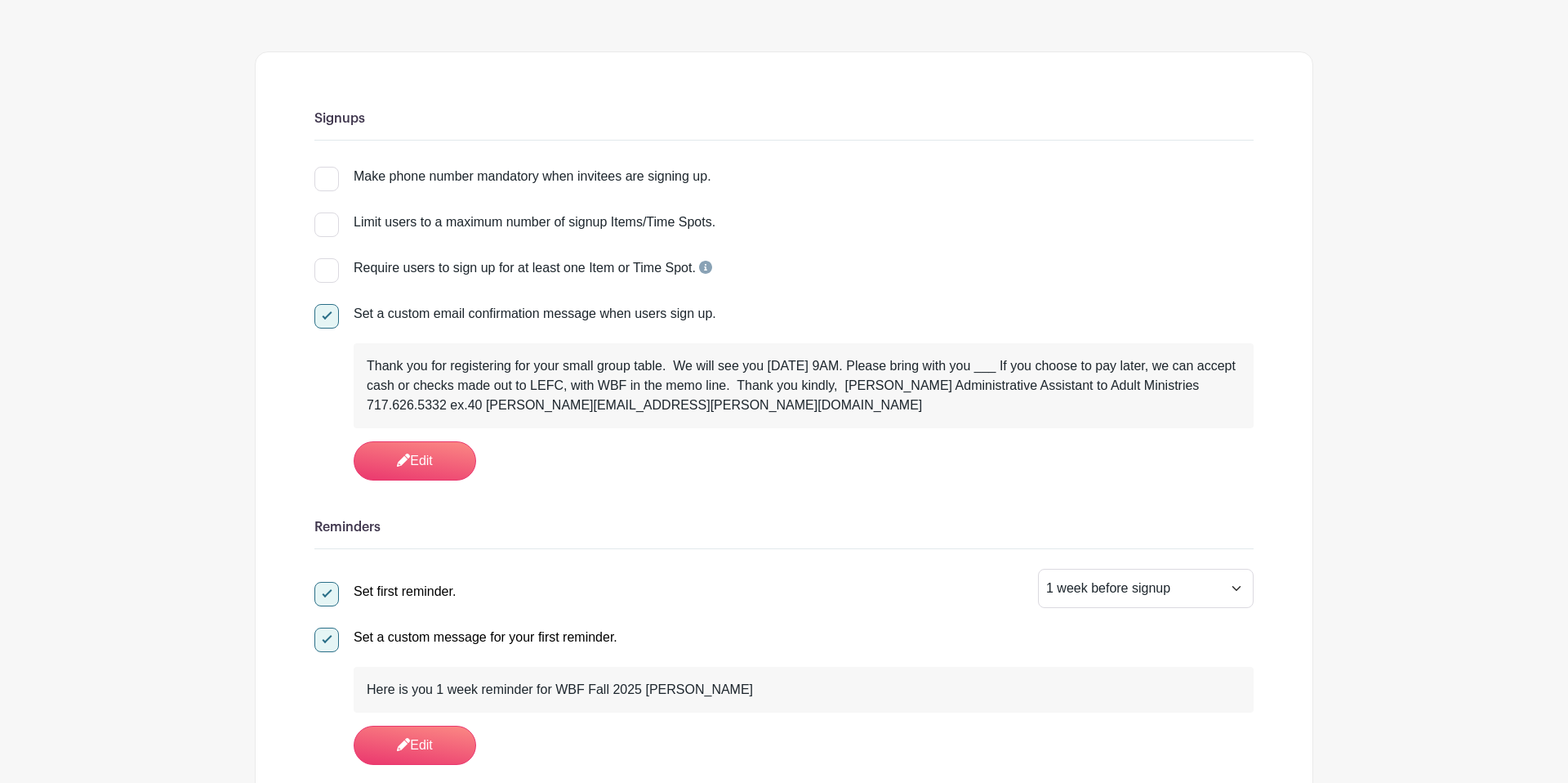
scroll to position [178, 0]
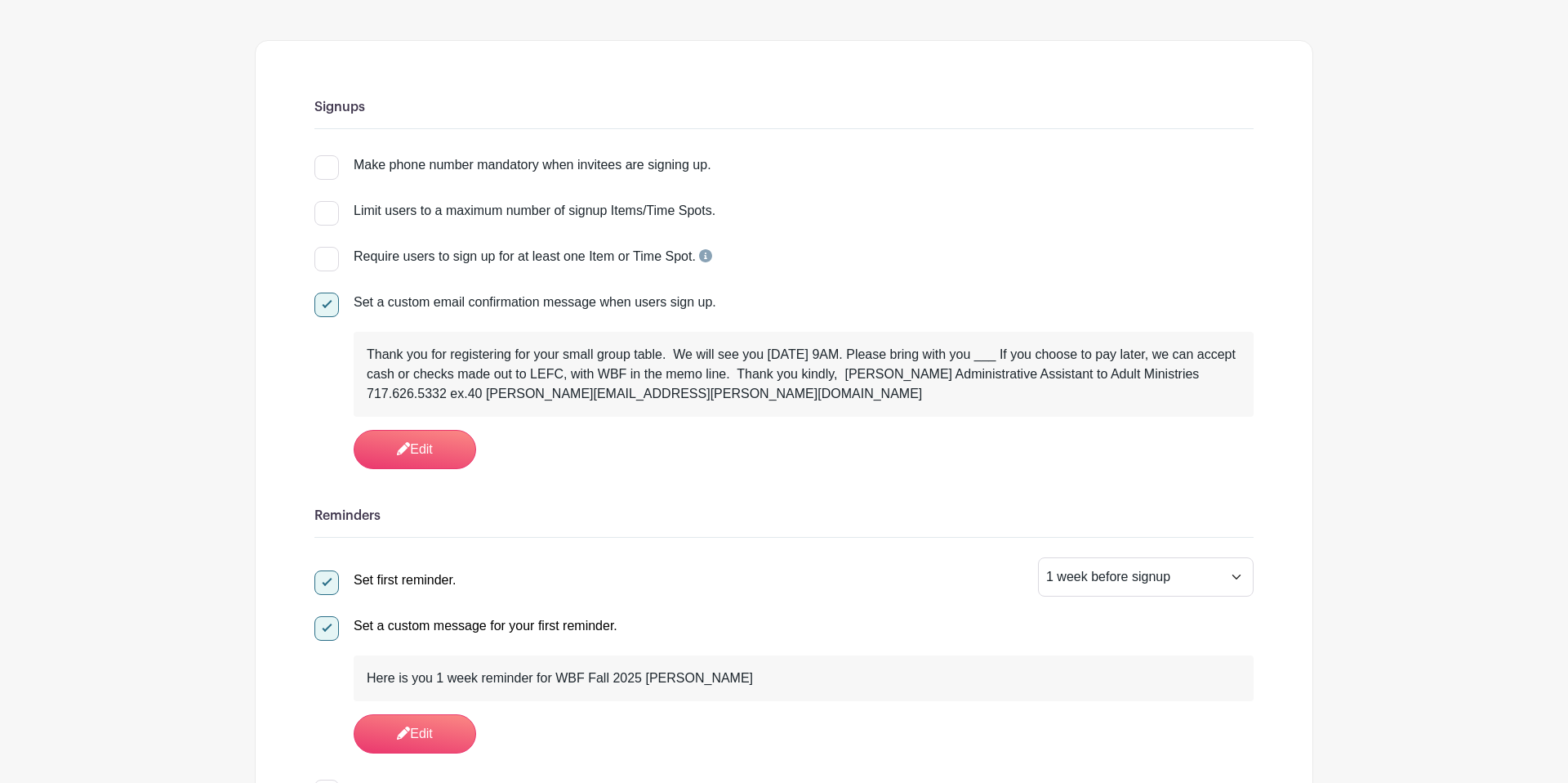
click at [806, 393] on div "Thank you for registering for your small group table. We will see you Thursday …" at bounding box center [804, 374] width 874 height 59
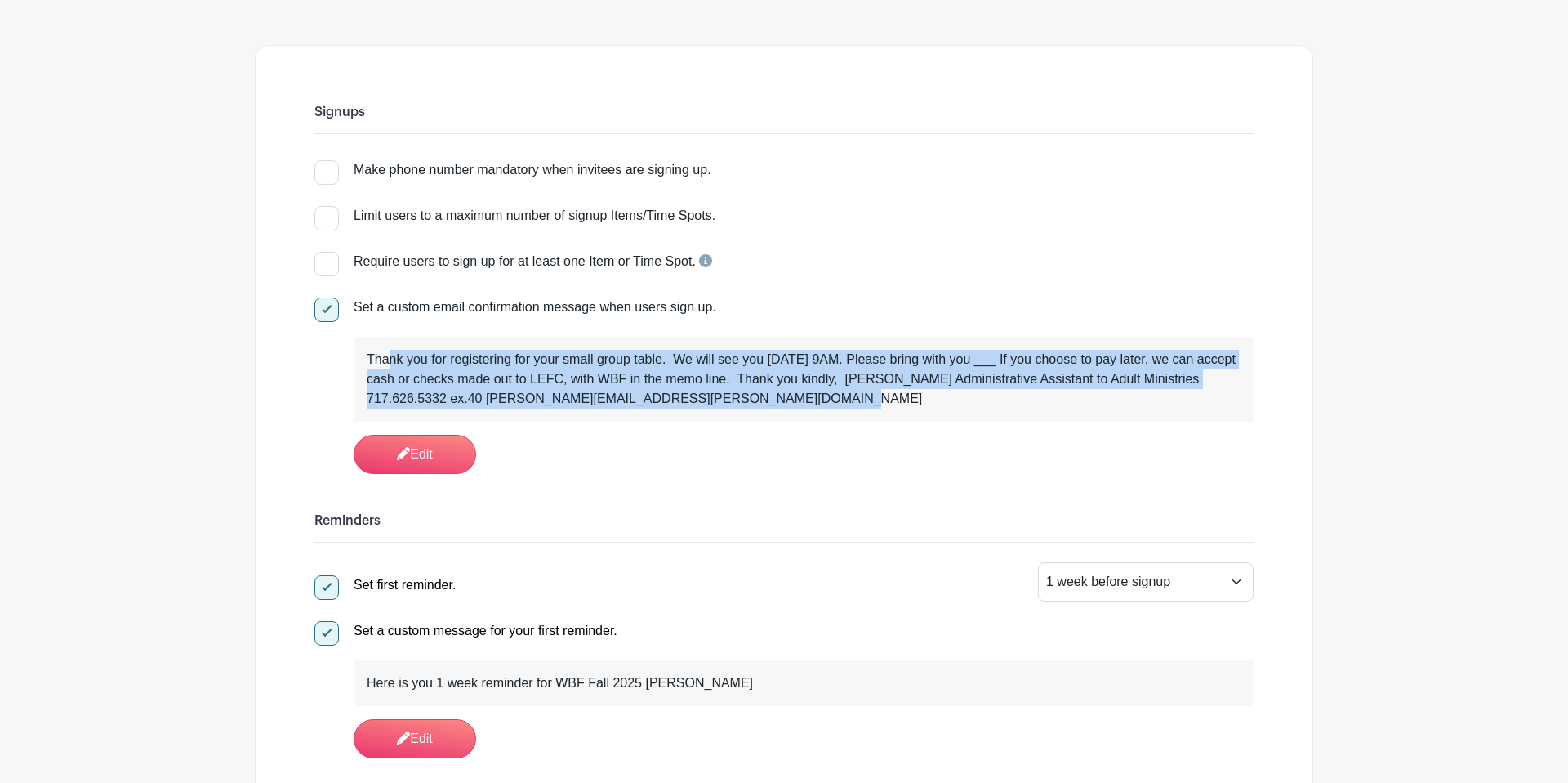
drag, startPoint x: 788, startPoint y: 390, endPoint x: 354, endPoint y: 358, distance: 435.2
click at [354, 358] on div "Thank you for registering for your small group table. We will see you Thursday …" at bounding box center [804, 379] width 900 height 85
click at [417, 458] on link "Edit" at bounding box center [415, 455] width 122 height 40
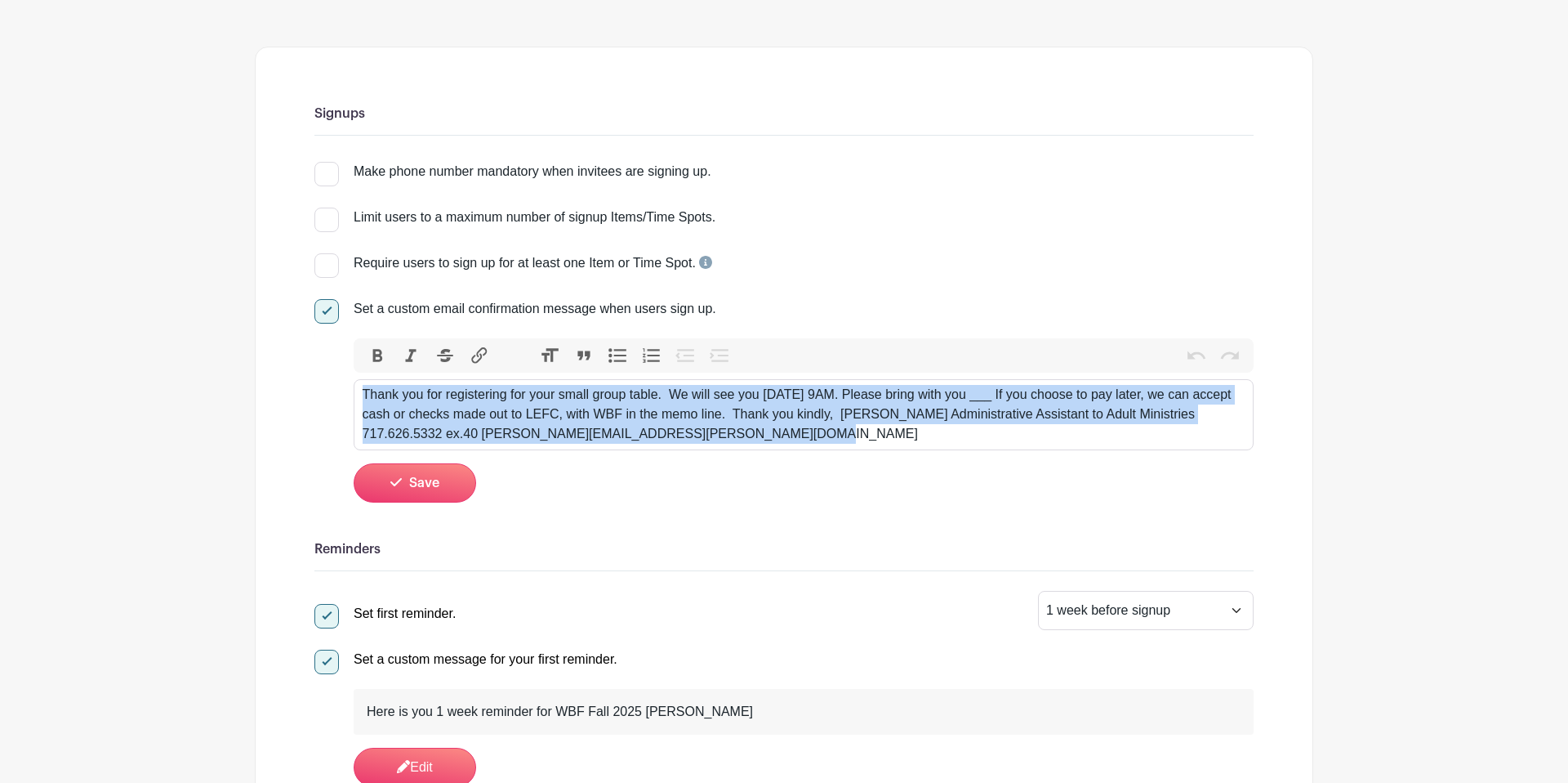
drag, startPoint x: 745, startPoint y: 440, endPoint x: 330, endPoint y: 388, distance: 418.2
click at [330, 388] on div "Set a custom email confirmation message when users sign up. Bold Italic Striket…" at bounding box center [784, 400] width 939 height 202
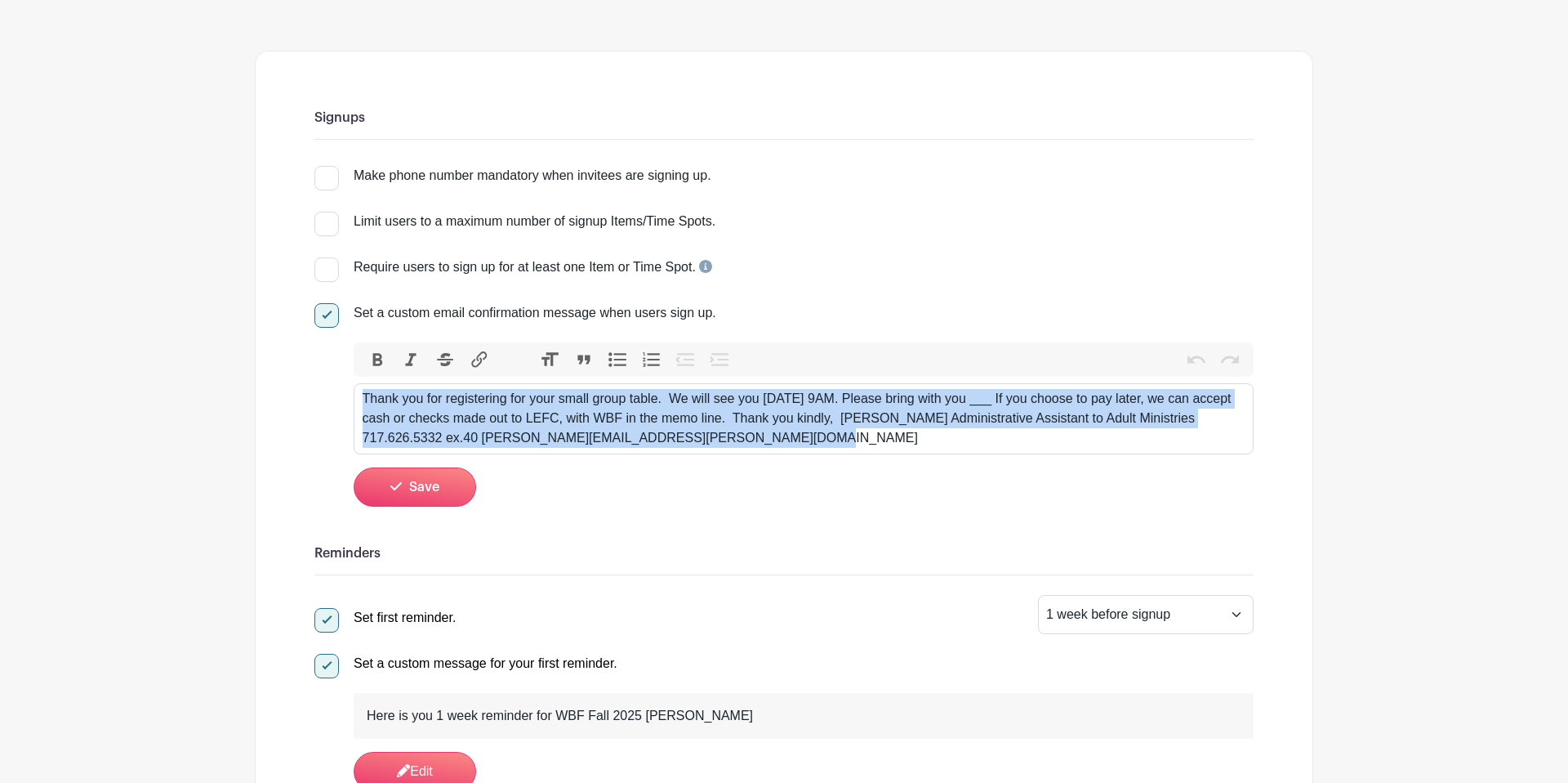
paste trix-editor "<strong>Thank you for registering for your small group table.</strong><br><br>W…"
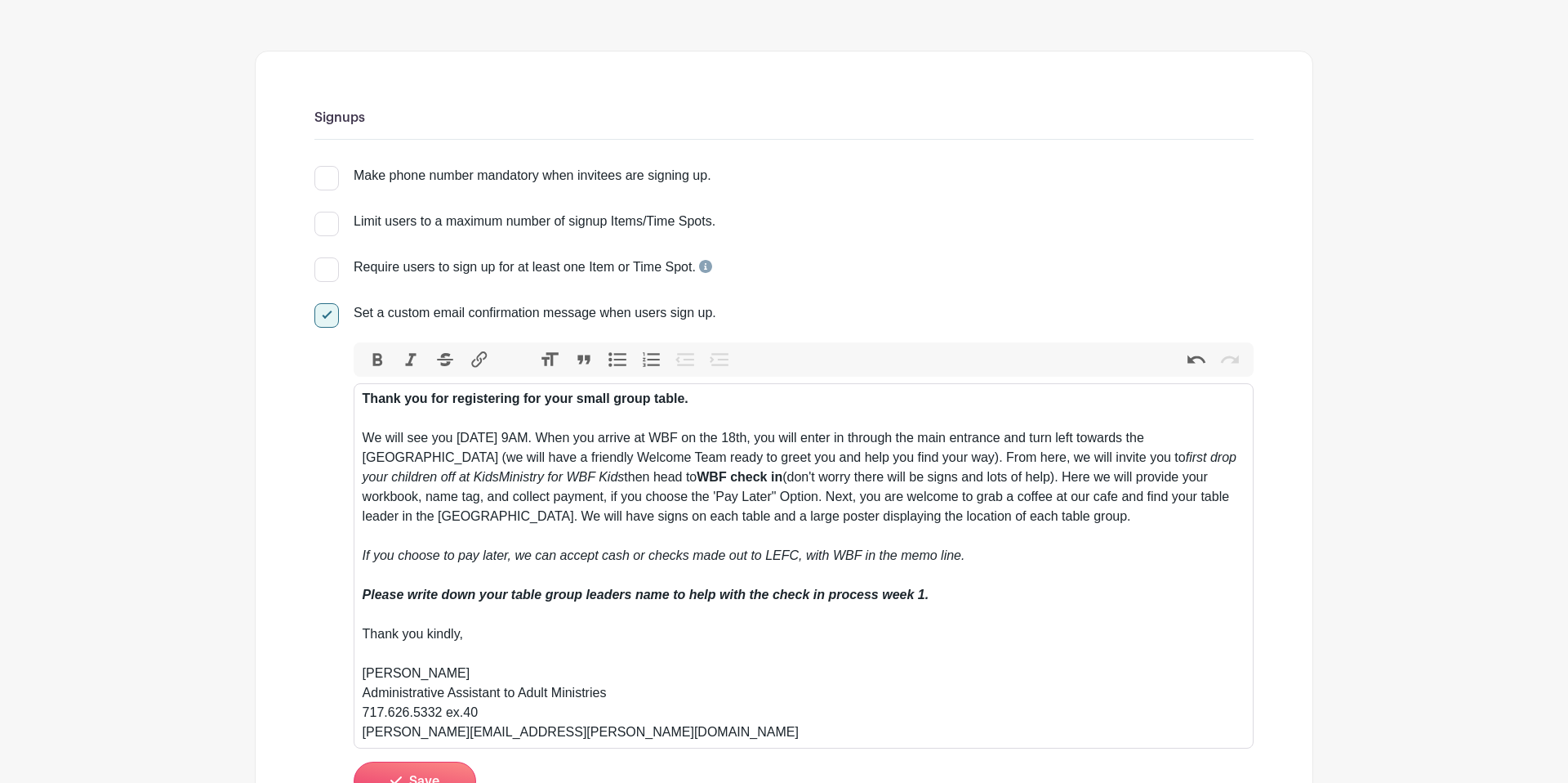
click at [631, 440] on div "Thank you for registering for your small group table. We will see you Thursday …" at bounding box center [804, 566] width 883 height 353
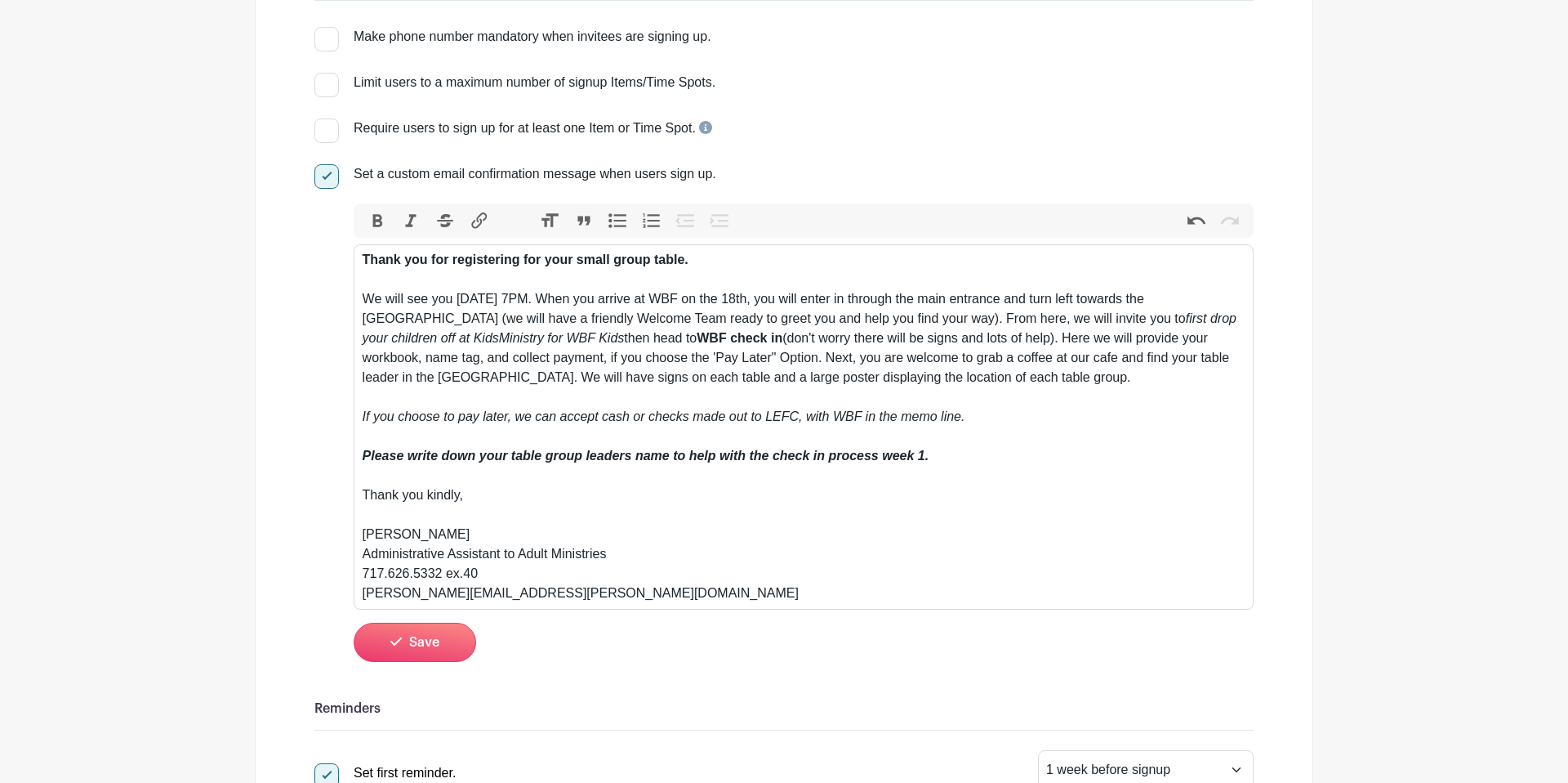
scroll to position [307, 0]
drag, startPoint x: 1109, startPoint y: 319, endPoint x: 788, endPoint y: 338, distance: 321.6
click at [750, 336] on div "Thank you for registering for your small group table. We will see you Thursday …" at bounding box center [804, 425] width 883 height 353
drag, startPoint x: 1282, startPoint y: 342, endPoint x: 1297, endPoint y: 340, distance: 15.1
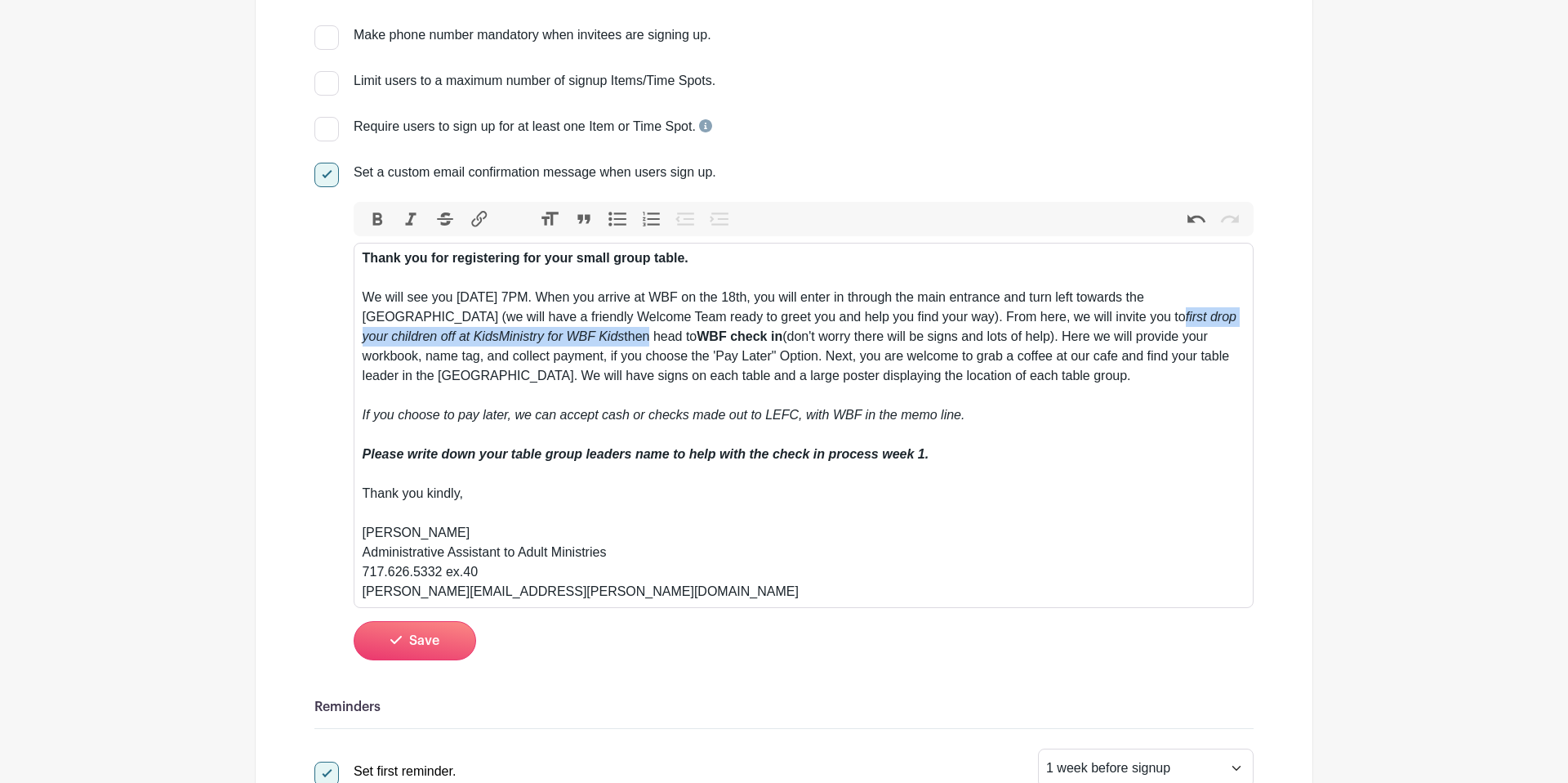
drag, startPoint x: 711, startPoint y: 340, endPoint x: 328, endPoint y: 334, distance: 383.0
click at [327, 334] on div "Set a custom email confirmation message when users sign up. Bold Italic Striket…" at bounding box center [784, 411] width 939 height 497
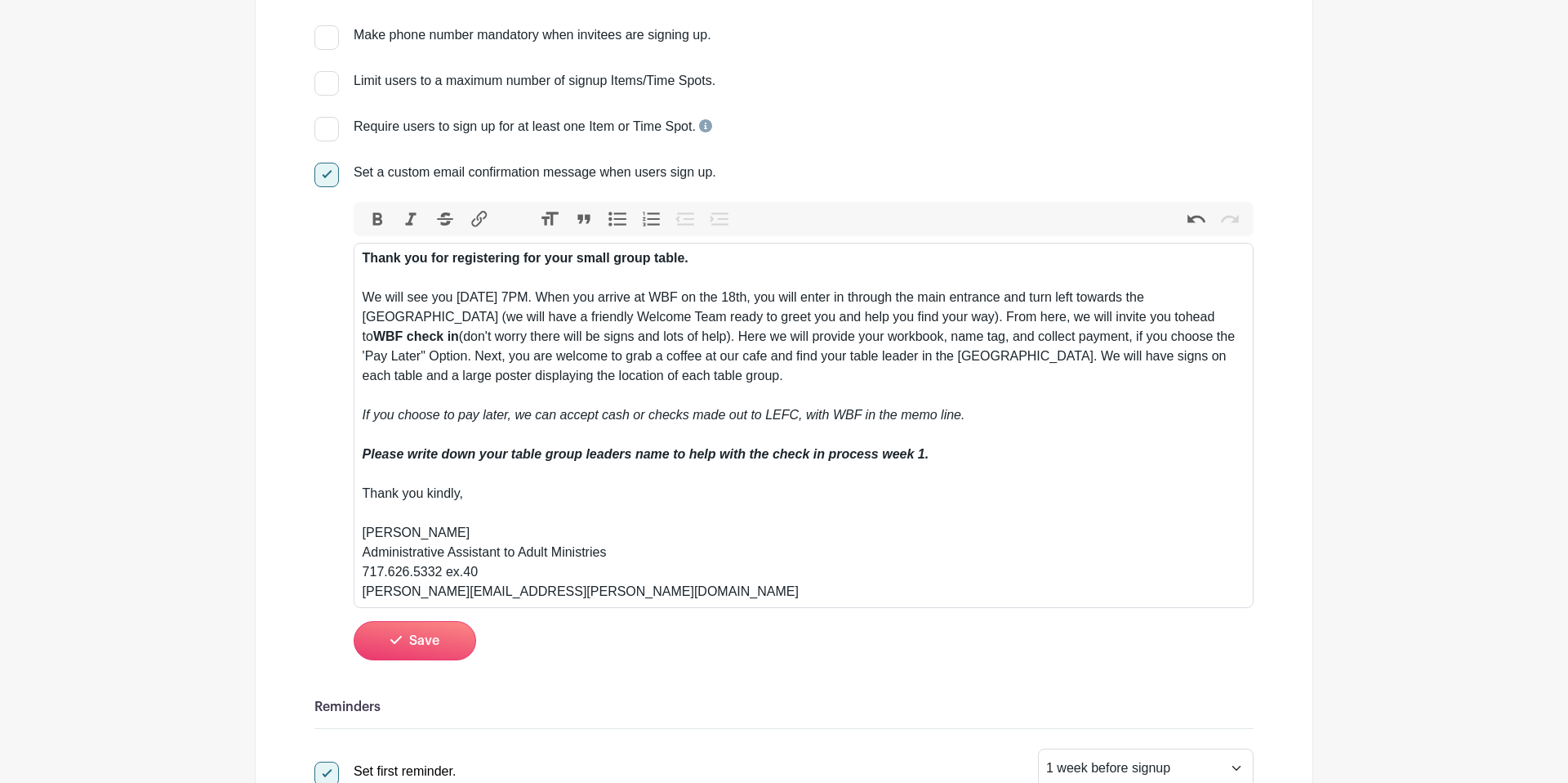
scroll to position [296, 0]
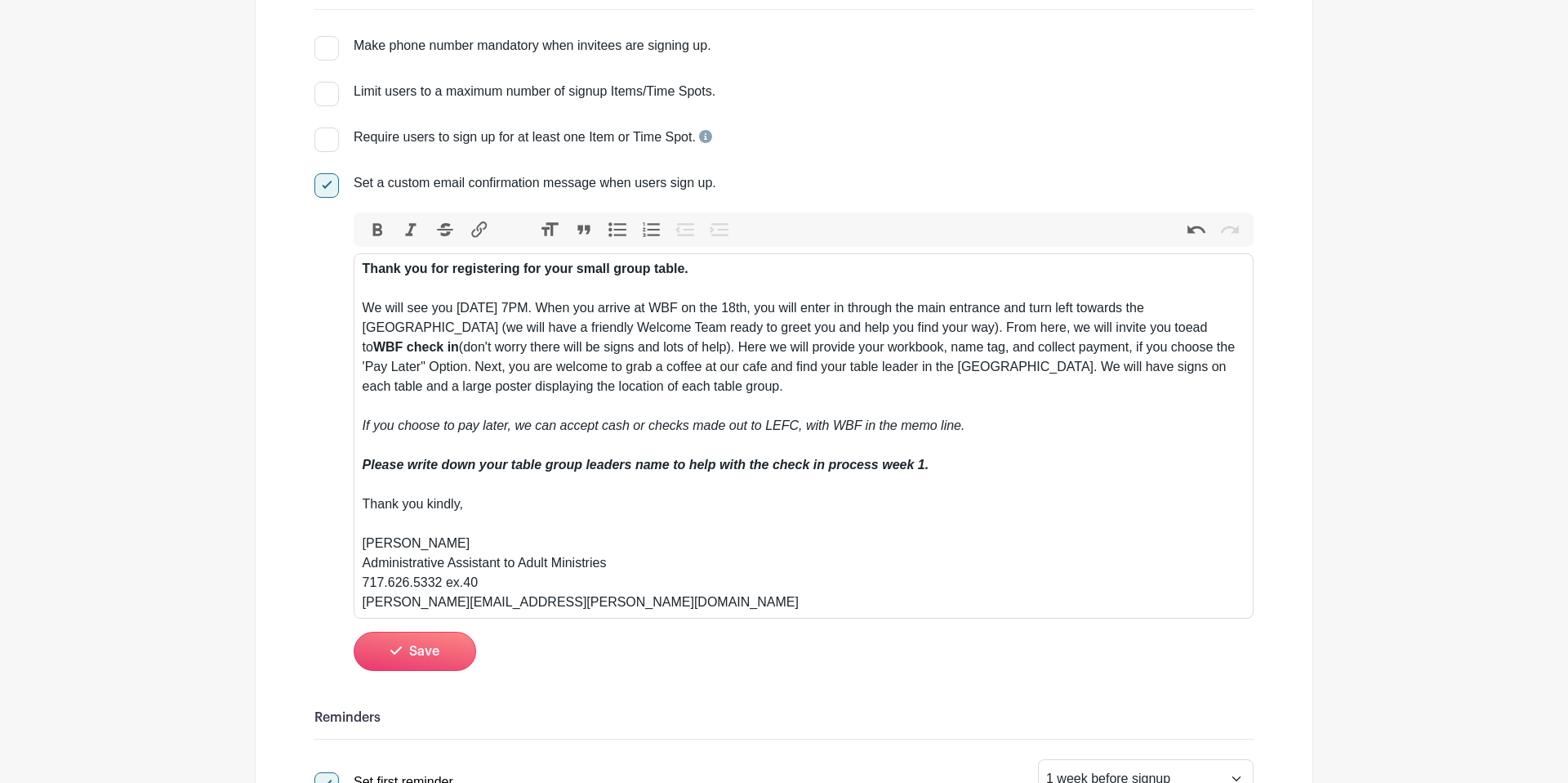
type trix-editor "<div><strong>Thank you for registering for your small group table.</strong><br>…"
click at [696, 393] on div "Thank you for registering for your small group table. We will see you Thursday …" at bounding box center [804, 436] width 883 height 353
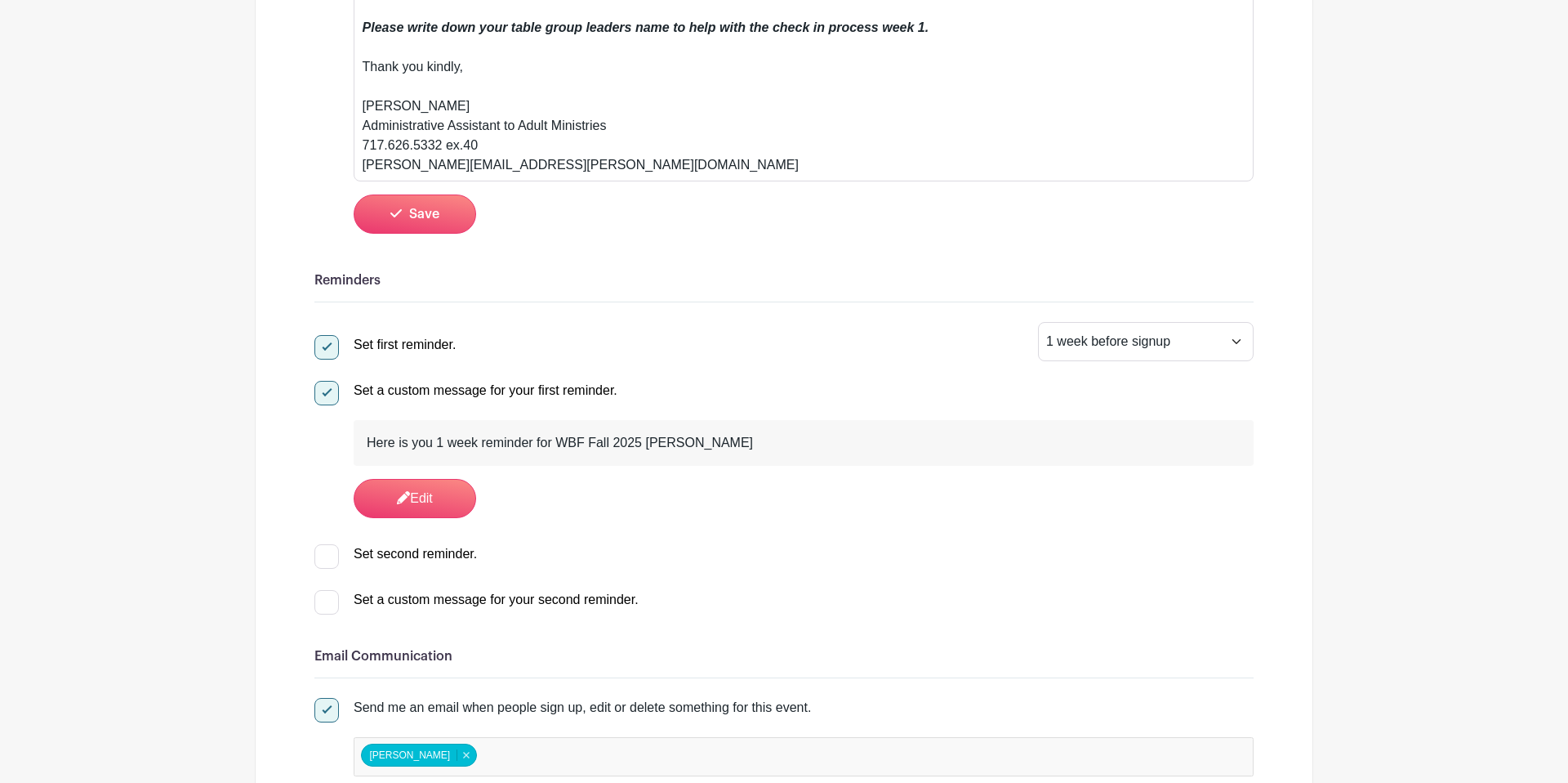
scroll to position [733, 0]
click at [432, 495] on link "Edit" at bounding box center [415, 499] width 122 height 40
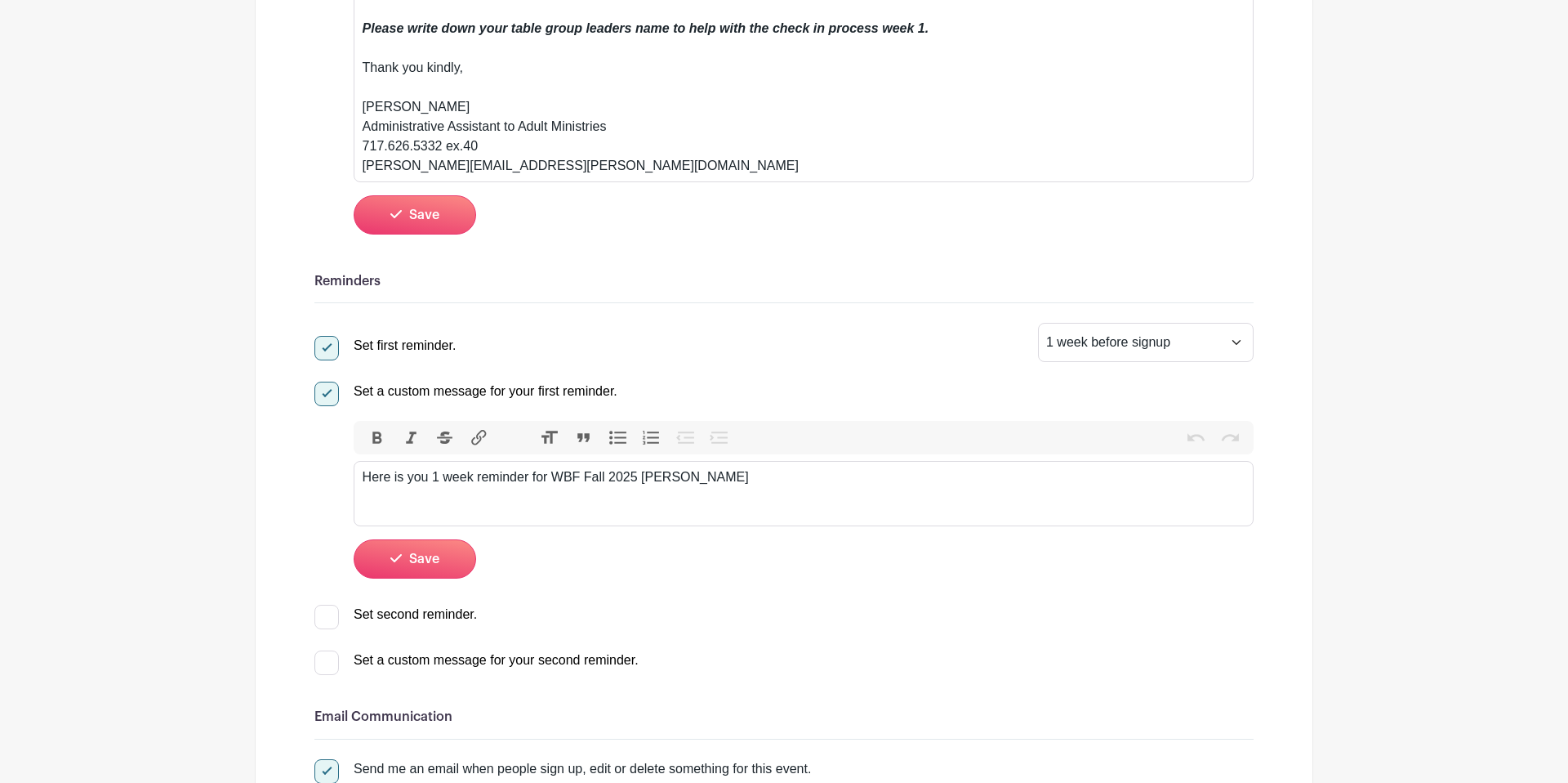
click at [691, 481] on div "Here is you 1 week reminder for WBF Fall 2025 Titus" at bounding box center [804, 477] width 883 height 19
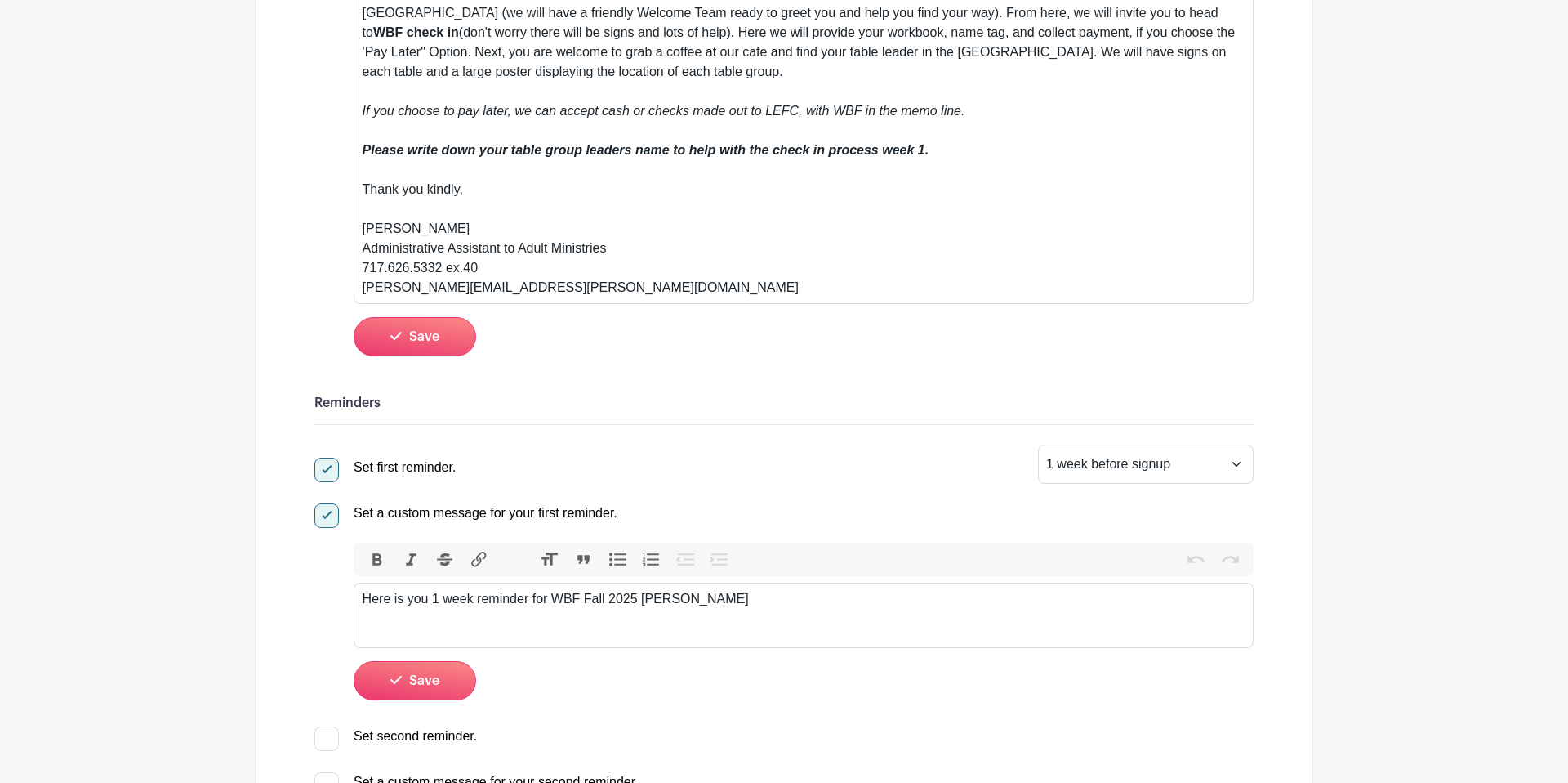
scroll to position [632, 0]
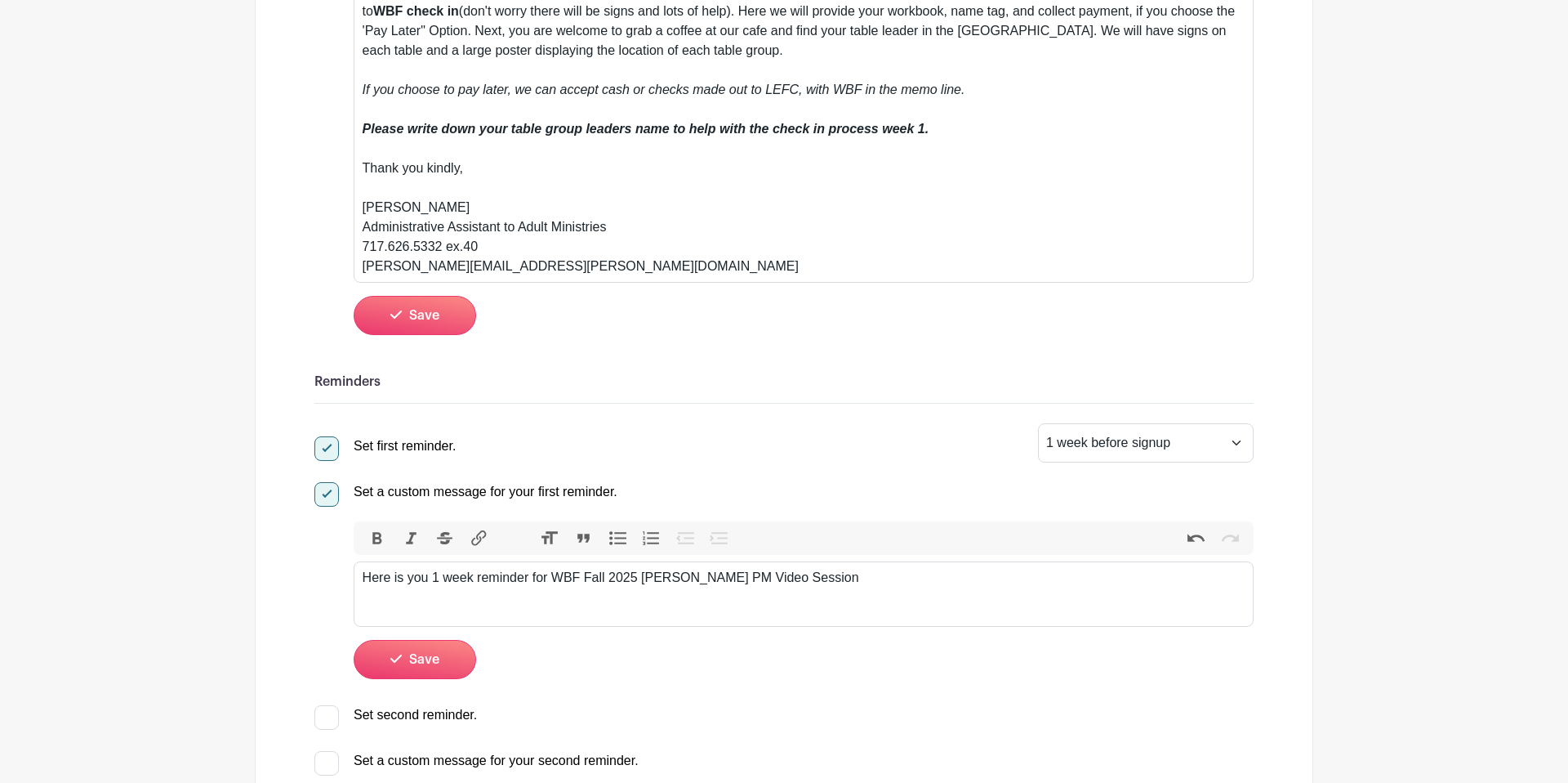
click at [424, 580] on div "Here is you 1 week reminder for WBF Fall 2025 Titus PM Video Session" at bounding box center [804, 577] width 883 height 19
type trix-editor "<div>Here is your 1 week reminder for WBF Fall 2025 Titus PM Video Session</div>"
click at [609, 616] on trix-editor "Here is your 1 week reminder for WBF Fall 2025 Titus PM Video Session" at bounding box center [804, 593] width 900 height 65
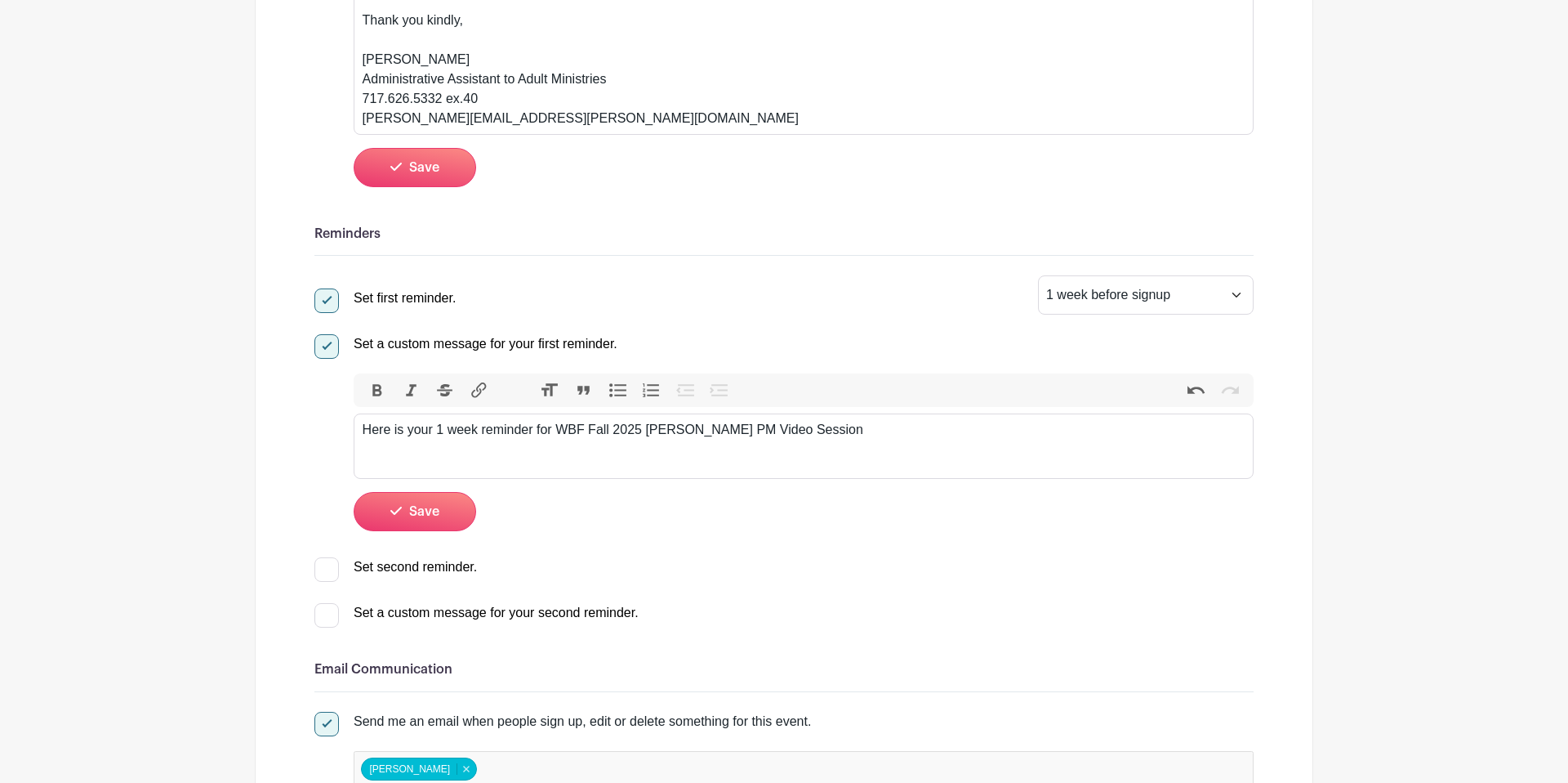
scroll to position [792, 0]
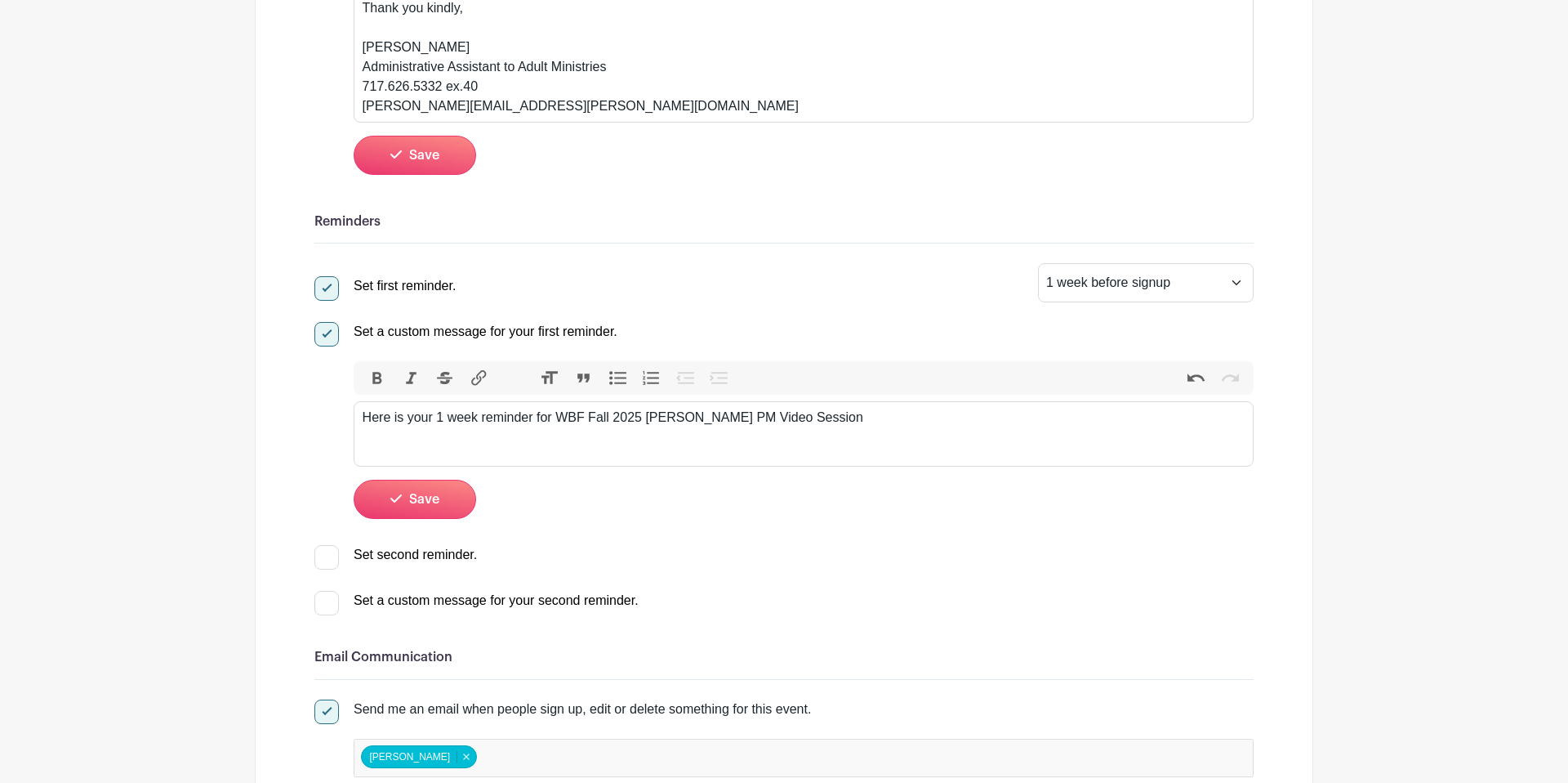
click at [331, 562] on div at bounding box center [326, 557] width 25 height 25
click at [325, 556] on input "Set second reminder." at bounding box center [320, 550] width 11 height 11
checkbox input "true"
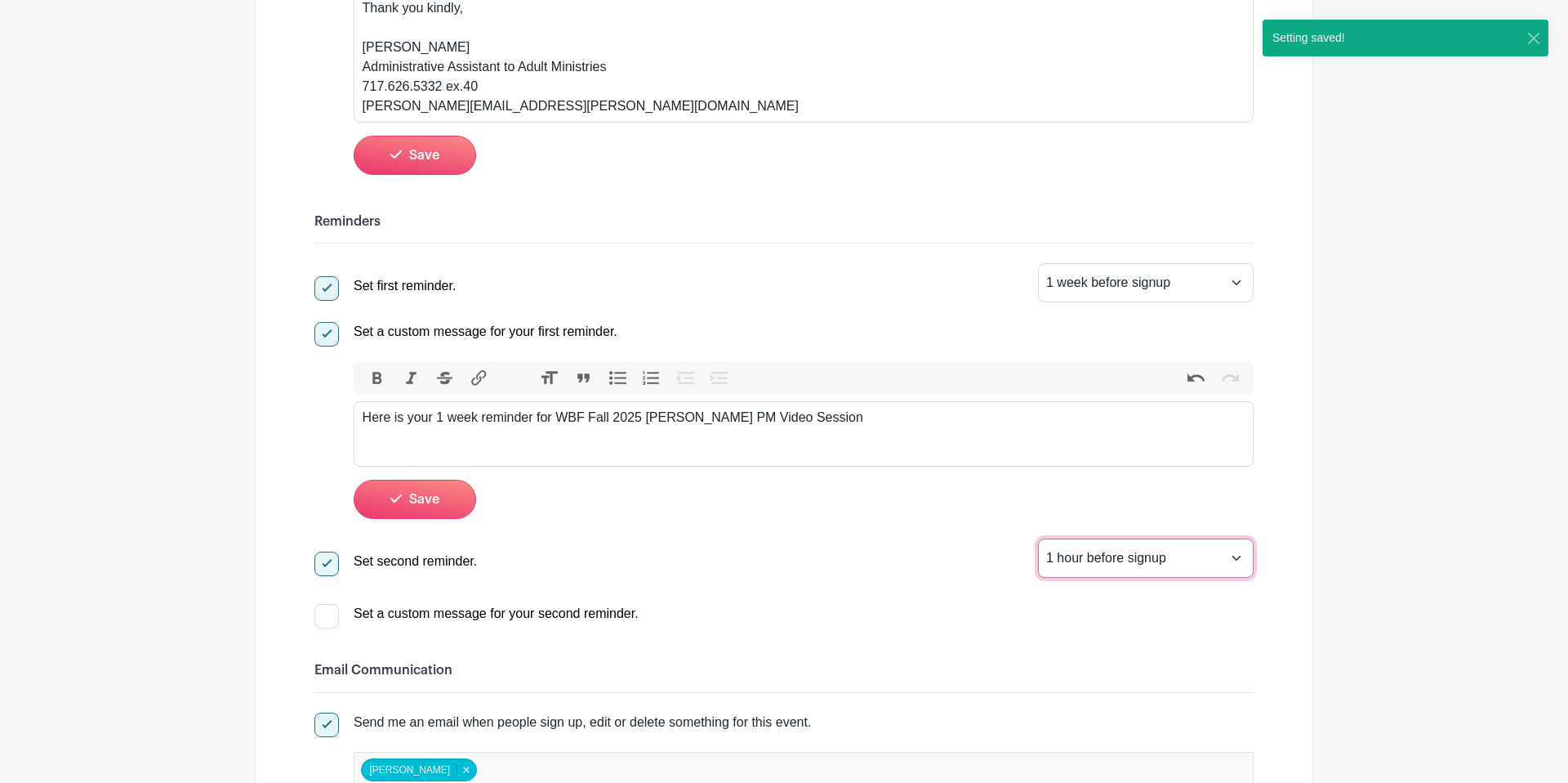
click at [1177, 564] on select "1 hour before signup 2 hours before signup 3 hours before signup 4 hours before…" at bounding box center [1146, 558] width 215 height 40
select select "24"
click at [1038, 542] on select "1 hour before signup 2 hours before signup 3 hours before signup 4 hours before…" at bounding box center [1146, 558] width 215 height 40
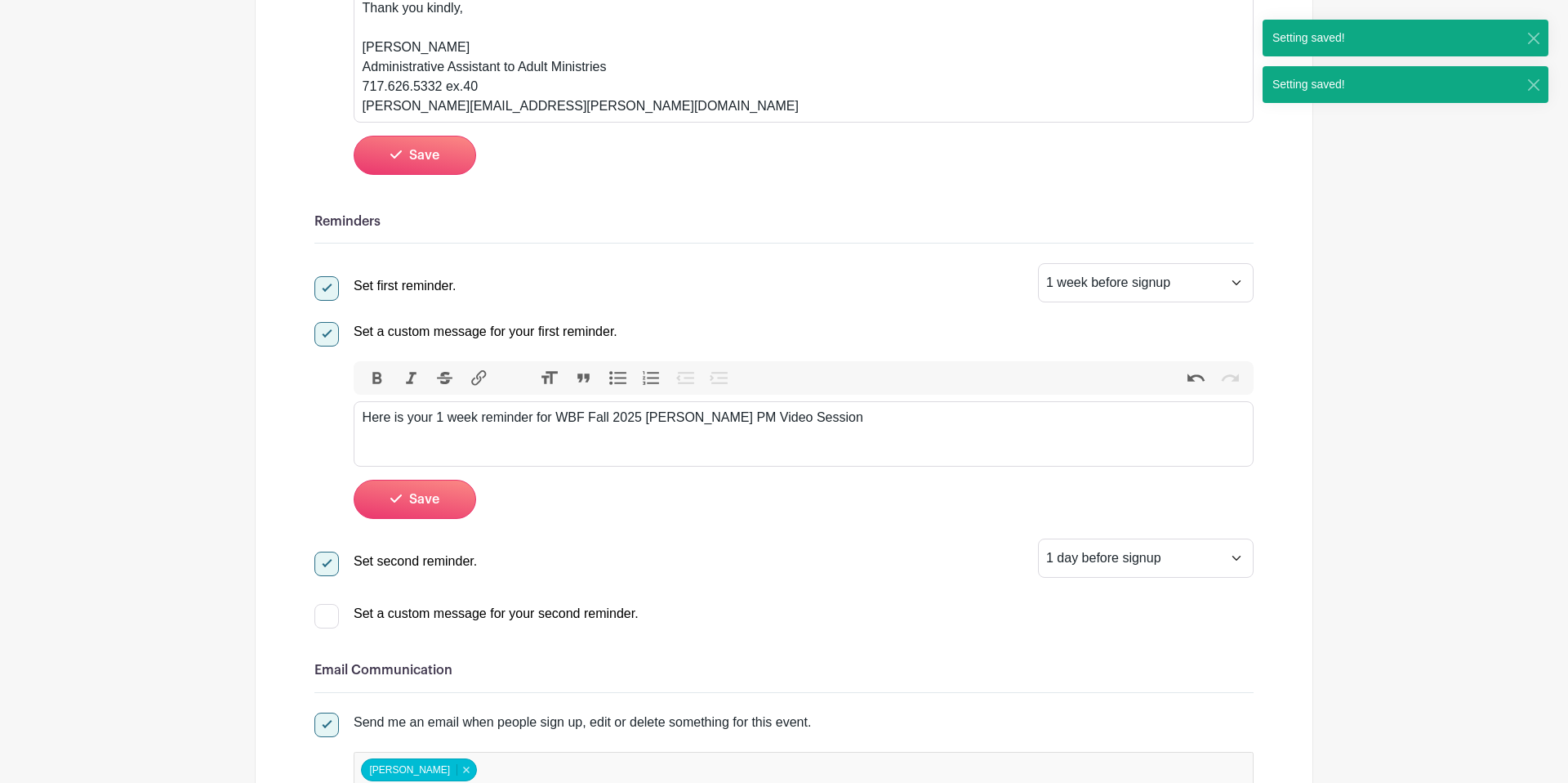
click at [881, 592] on div "Set first reminder. 1 hour before signup 2 hours before signup 3 hours before s…" at bounding box center [784, 443] width 939 height 362
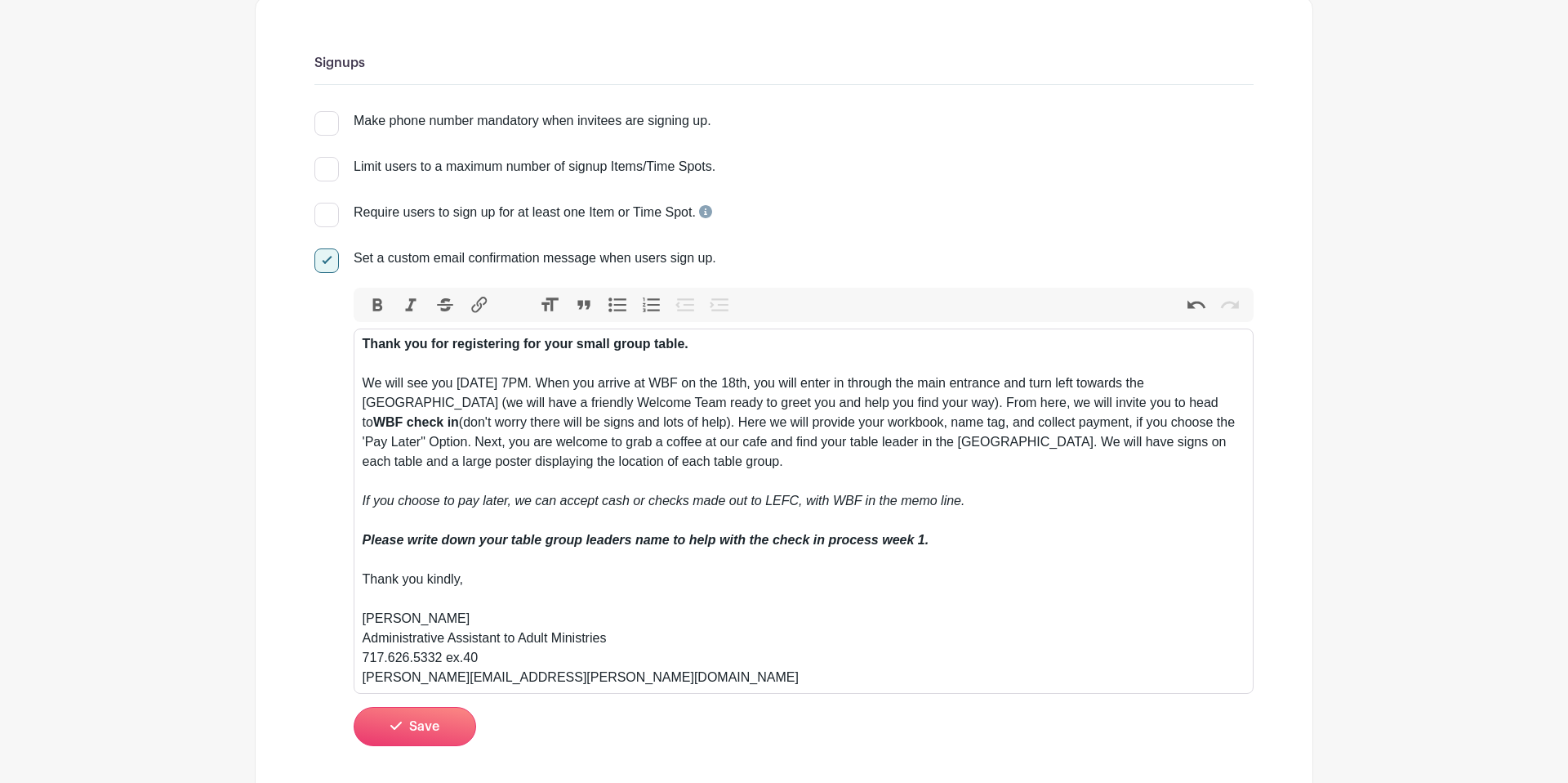
scroll to position [220, 0]
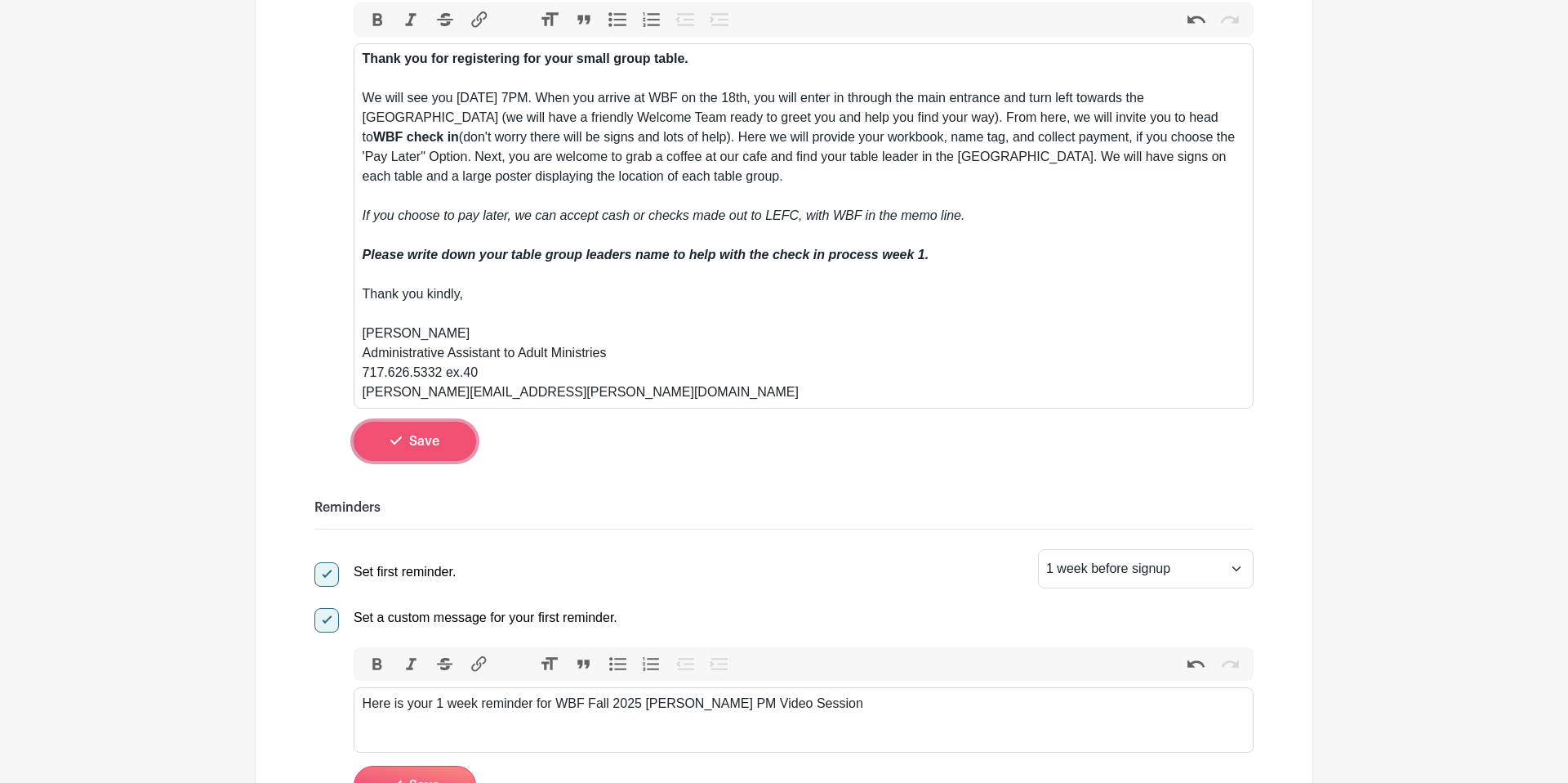
click at [426, 454] on button "Save" at bounding box center [415, 441] width 122 height 40
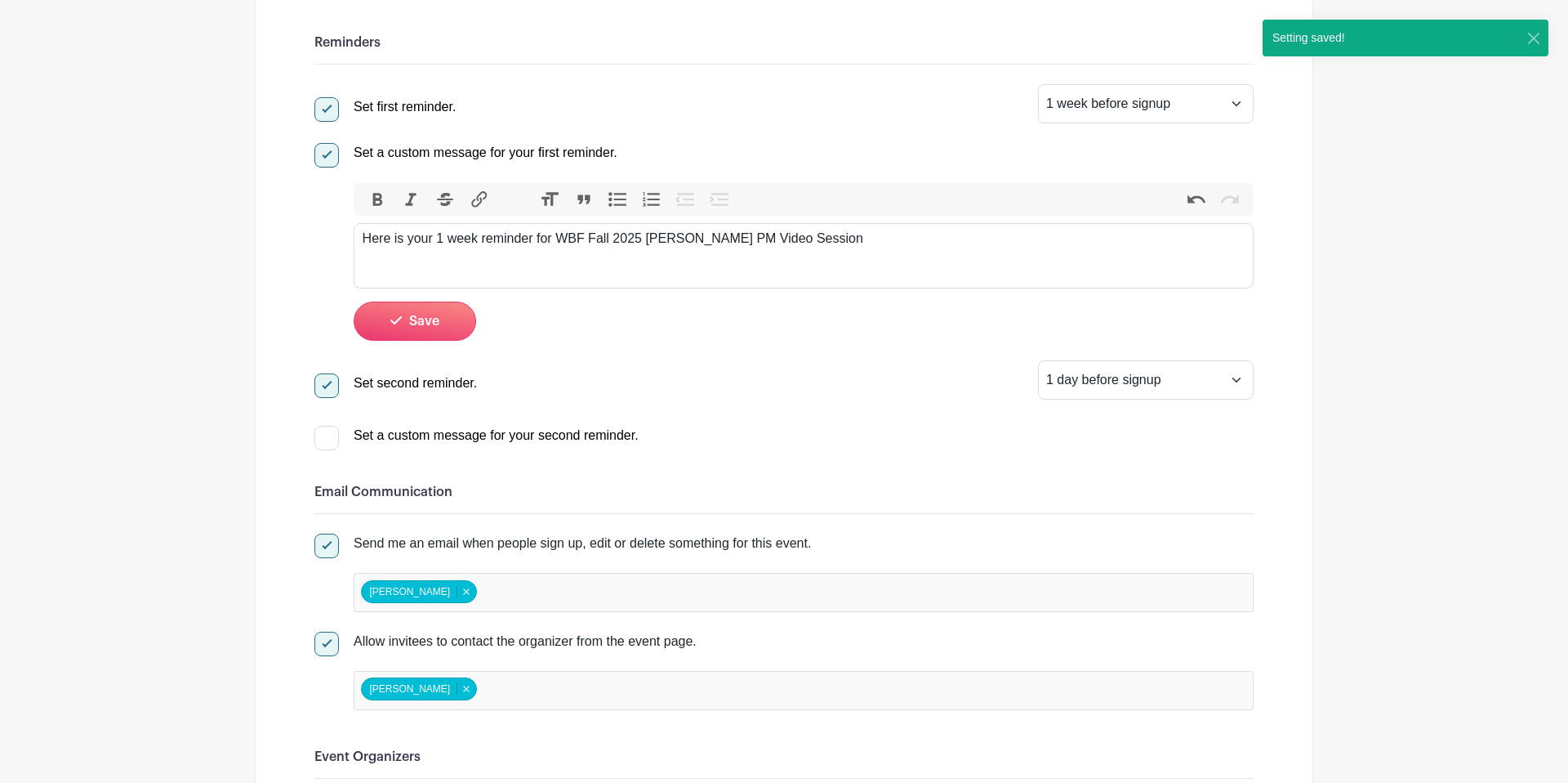
scroll to position [945, 0]
drag, startPoint x: 429, startPoint y: 315, endPoint x: 510, endPoint y: 329, distance: 82.2
click at [429, 315] on button "Save" at bounding box center [415, 321] width 122 height 40
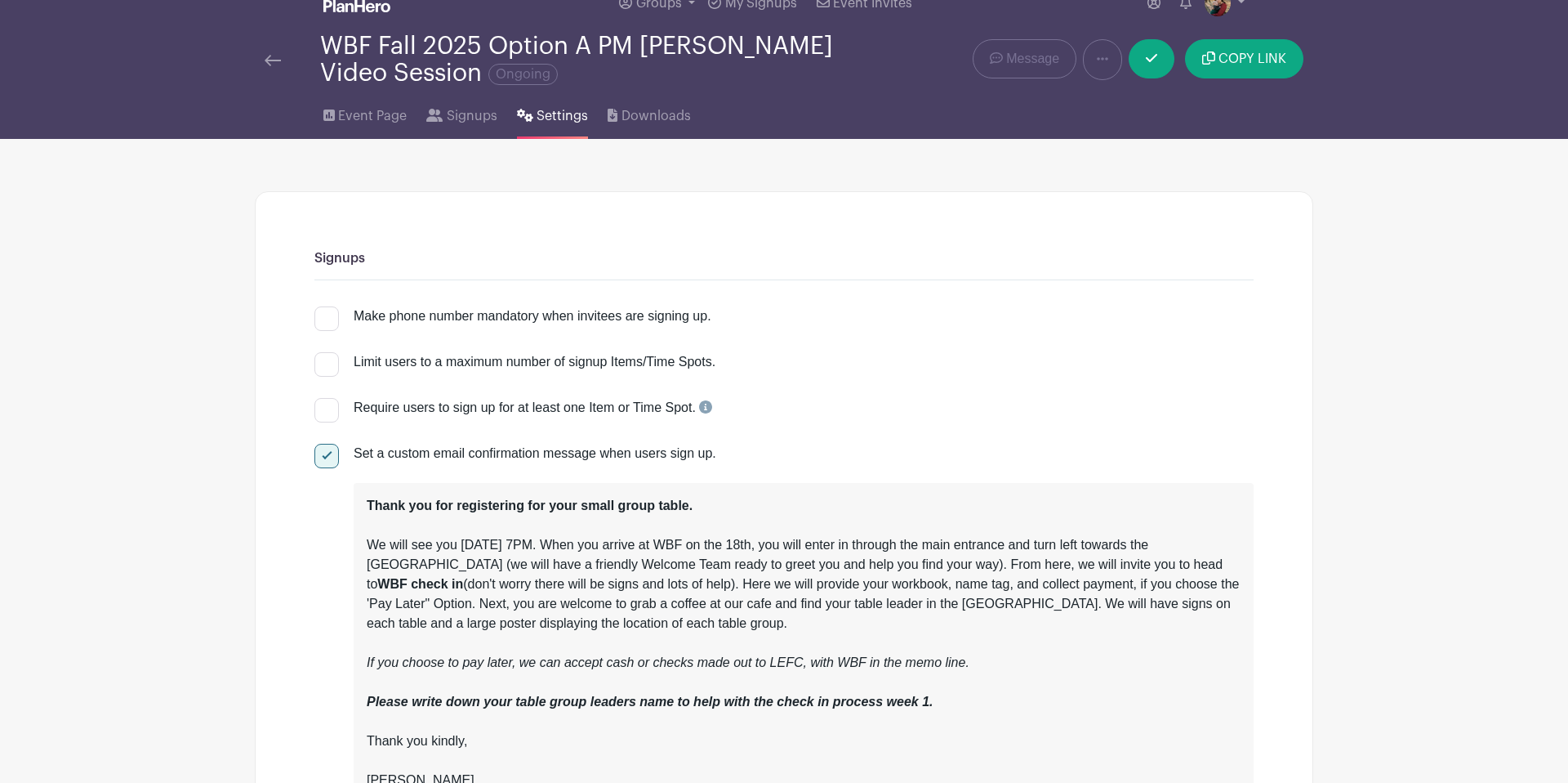
scroll to position [0, 0]
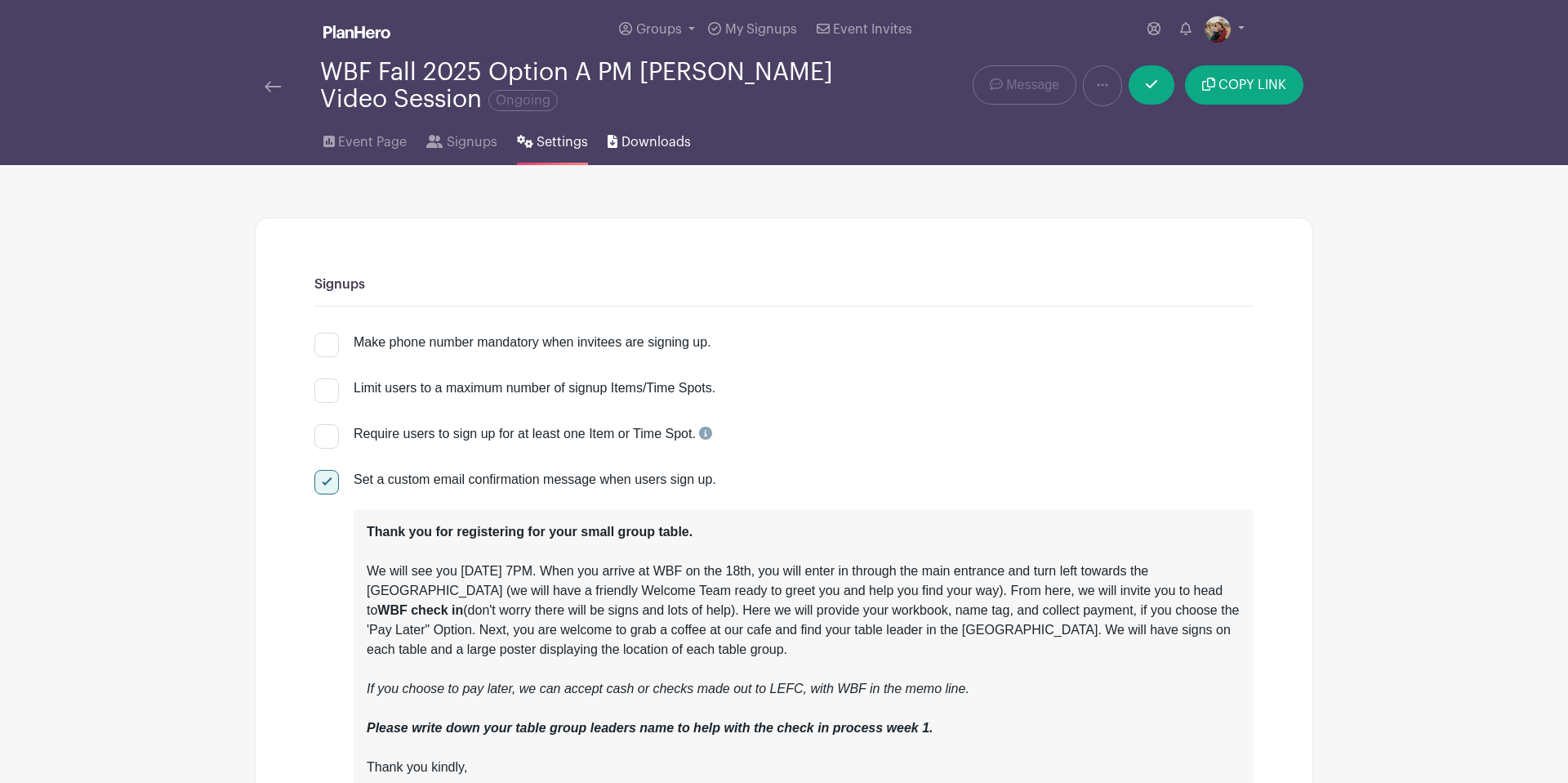
click at [659, 145] on span "Downloads" at bounding box center [656, 142] width 69 height 19
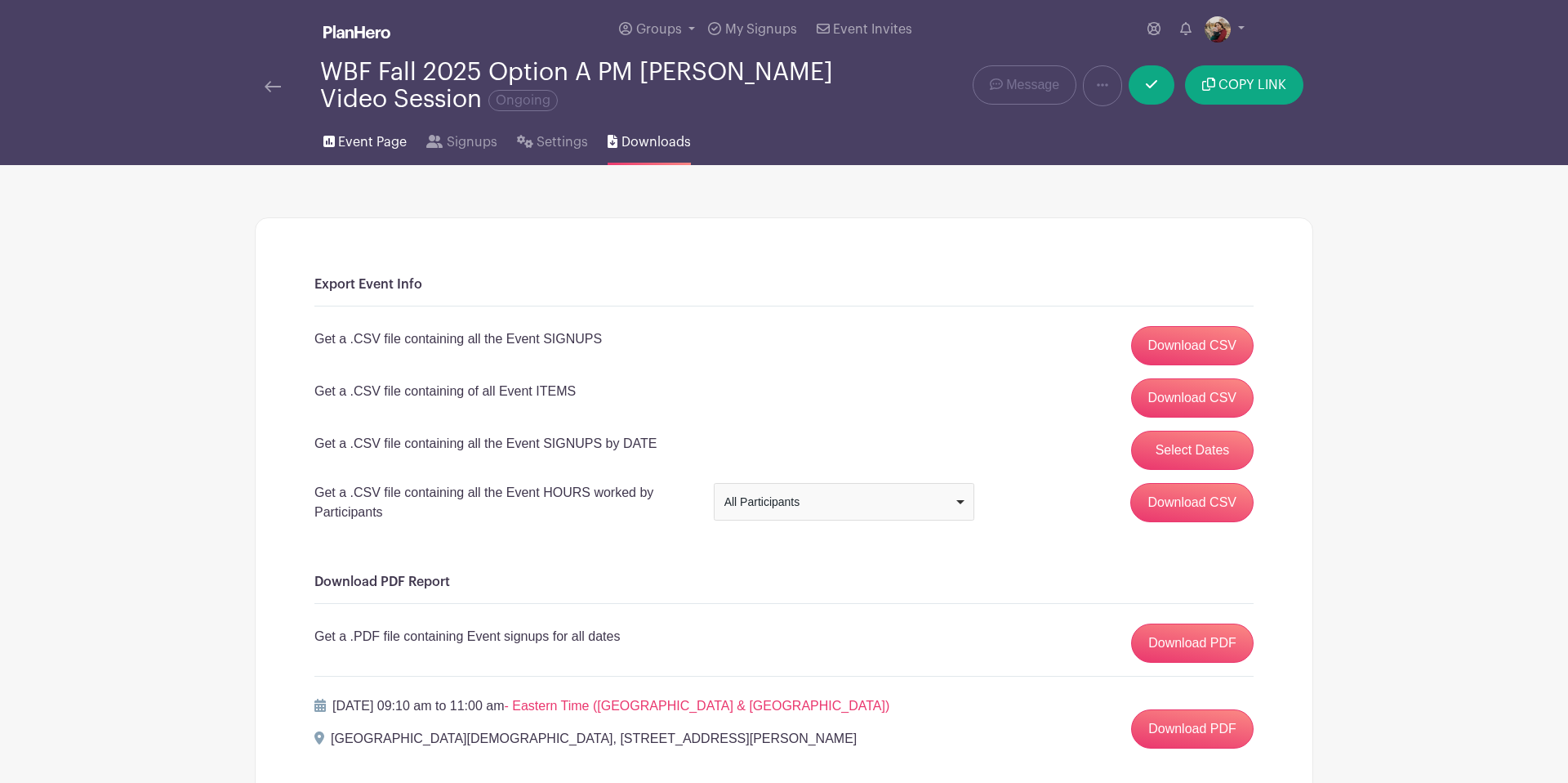
click at [351, 147] on span "Event Page" at bounding box center [372, 142] width 69 height 19
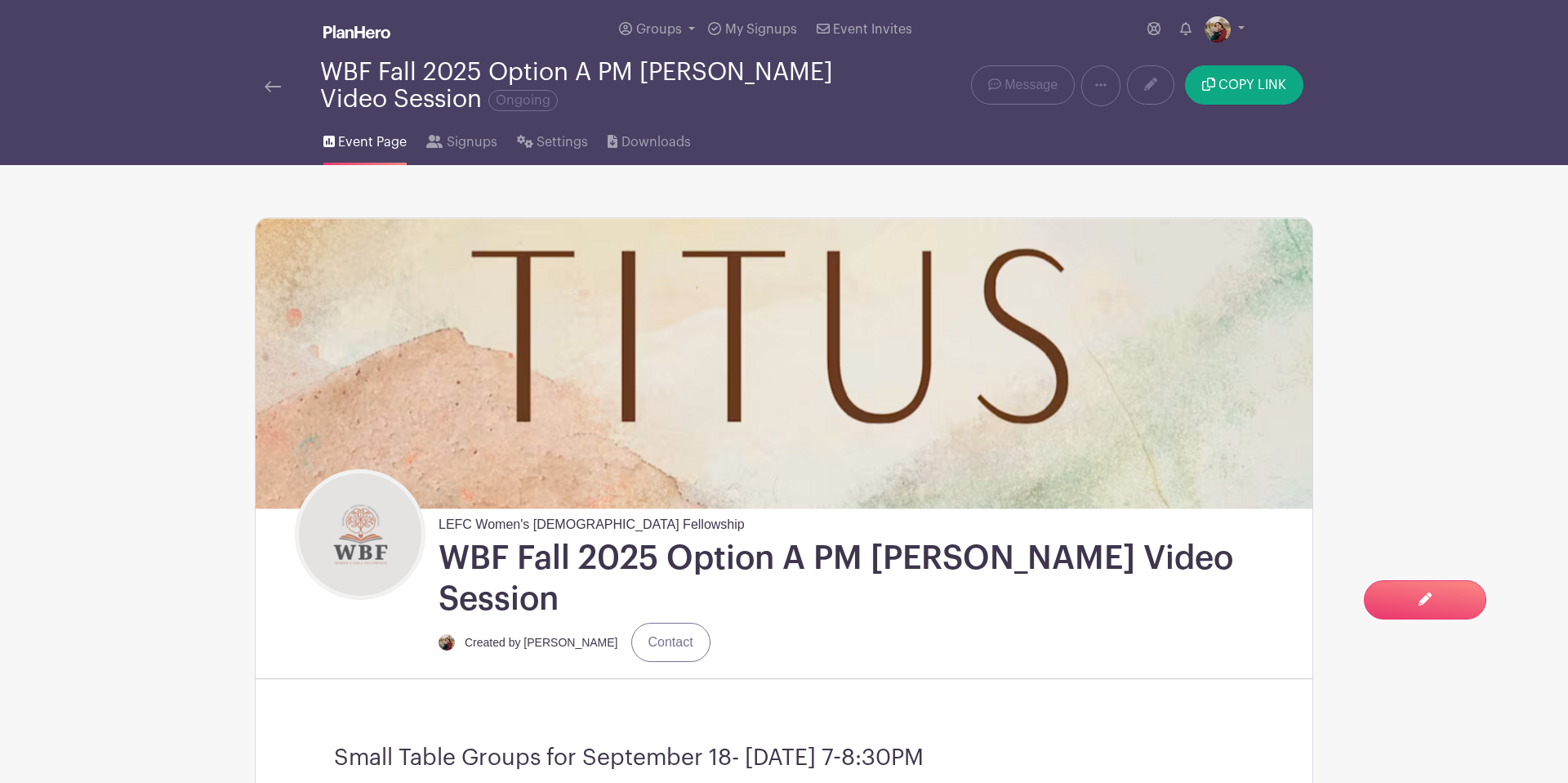
drag, startPoint x: 361, startPoint y: 35, endPoint x: 372, endPoint y: 33, distance: 11.2
click at [361, 35] on img at bounding box center [357, 32] width 67 height 13
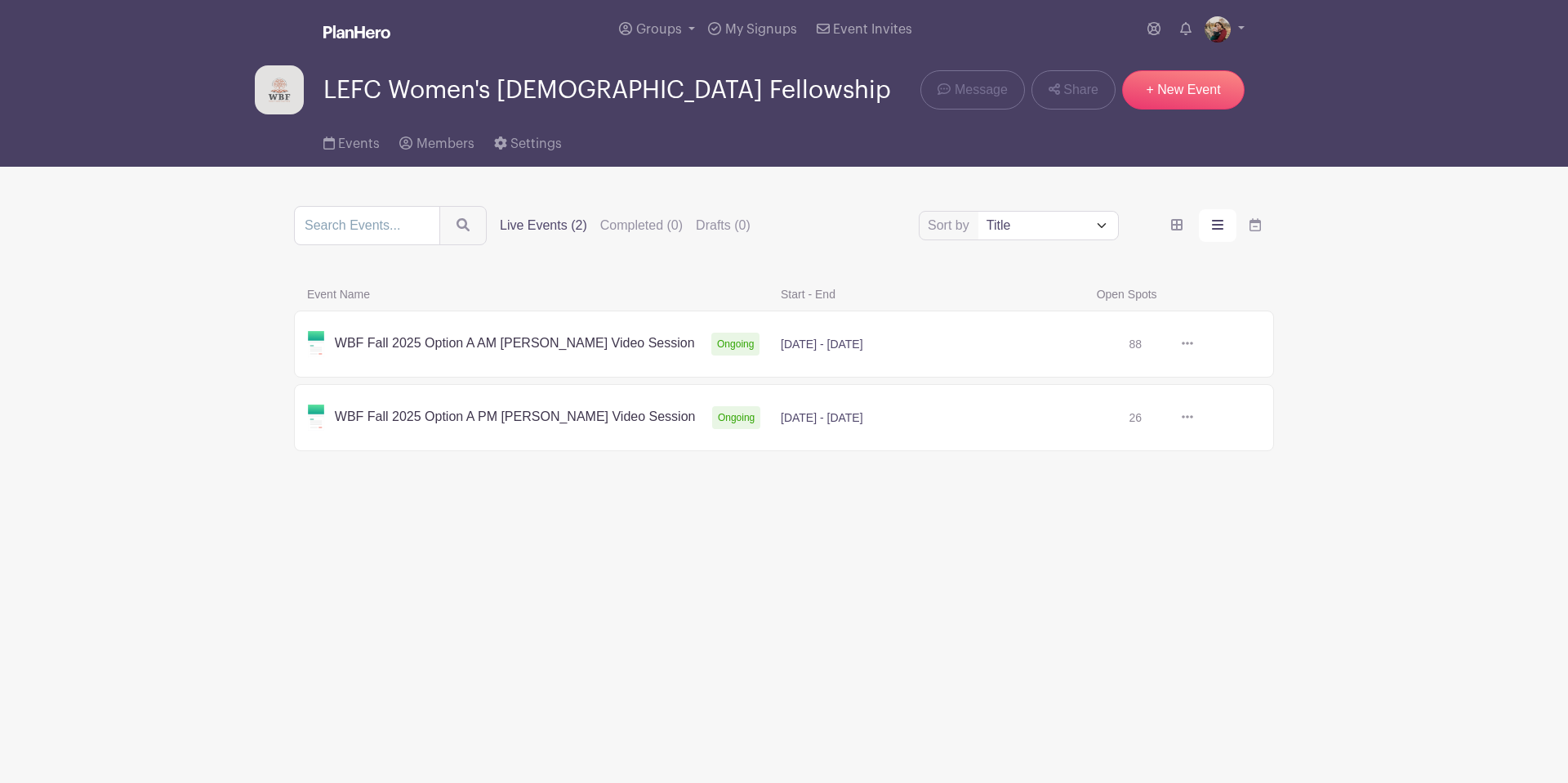
click at [1193, 418] on link at bounding box center [1193, 418] width 0 height 0
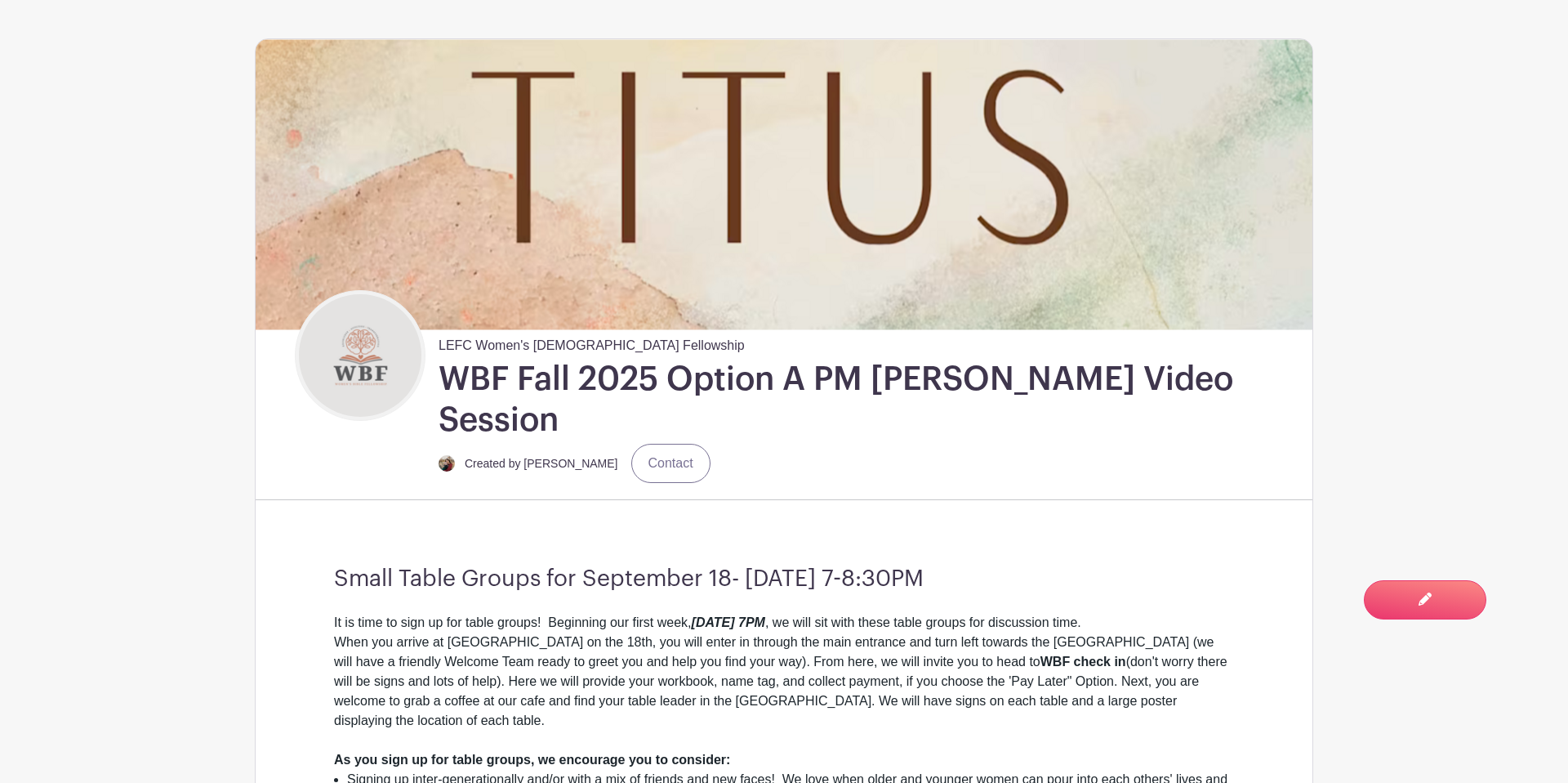
scroll to position [174, 0]
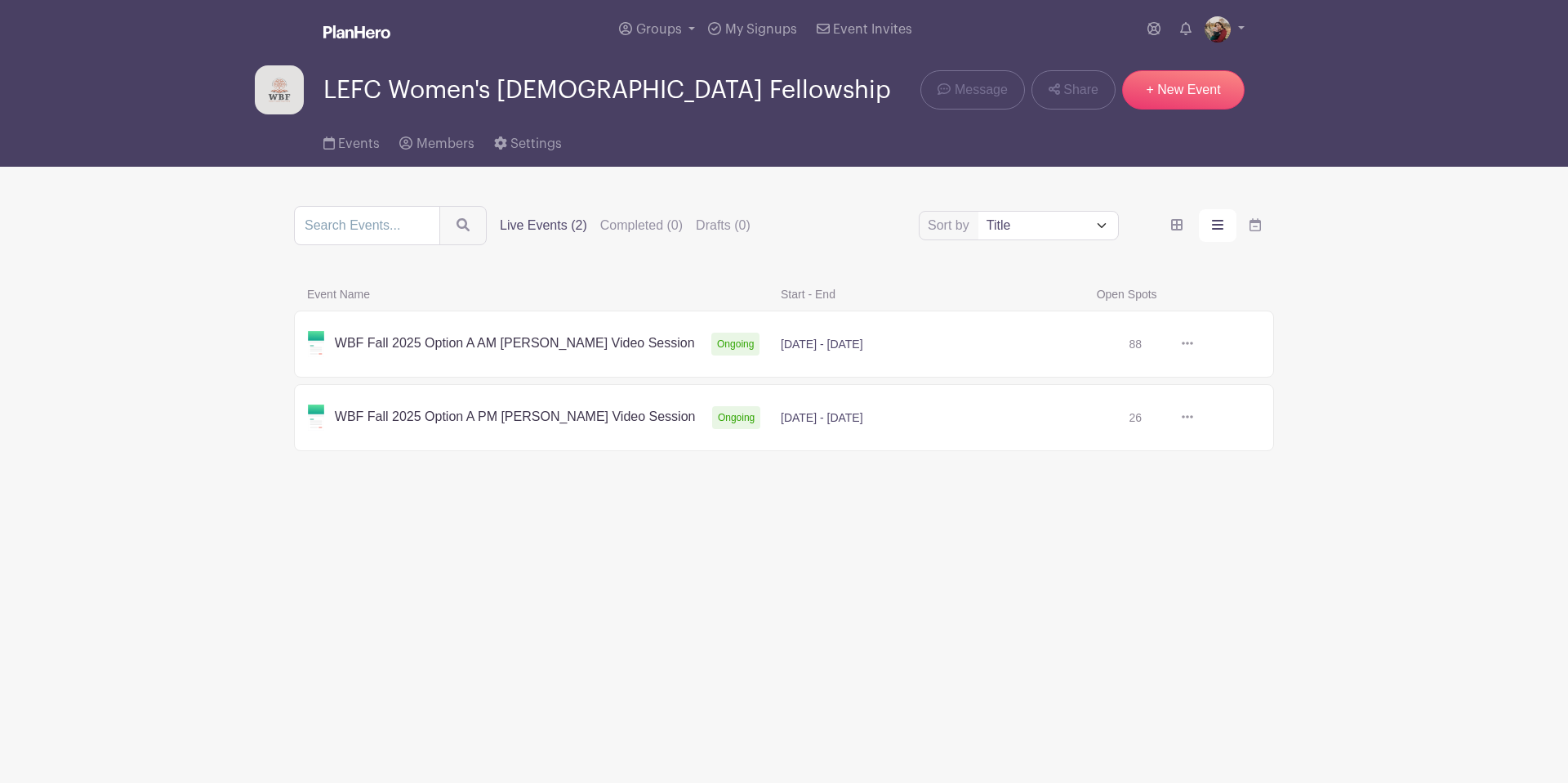
click at [1193, 418] on link at bounding box center [1193, 418] width 0 height 0
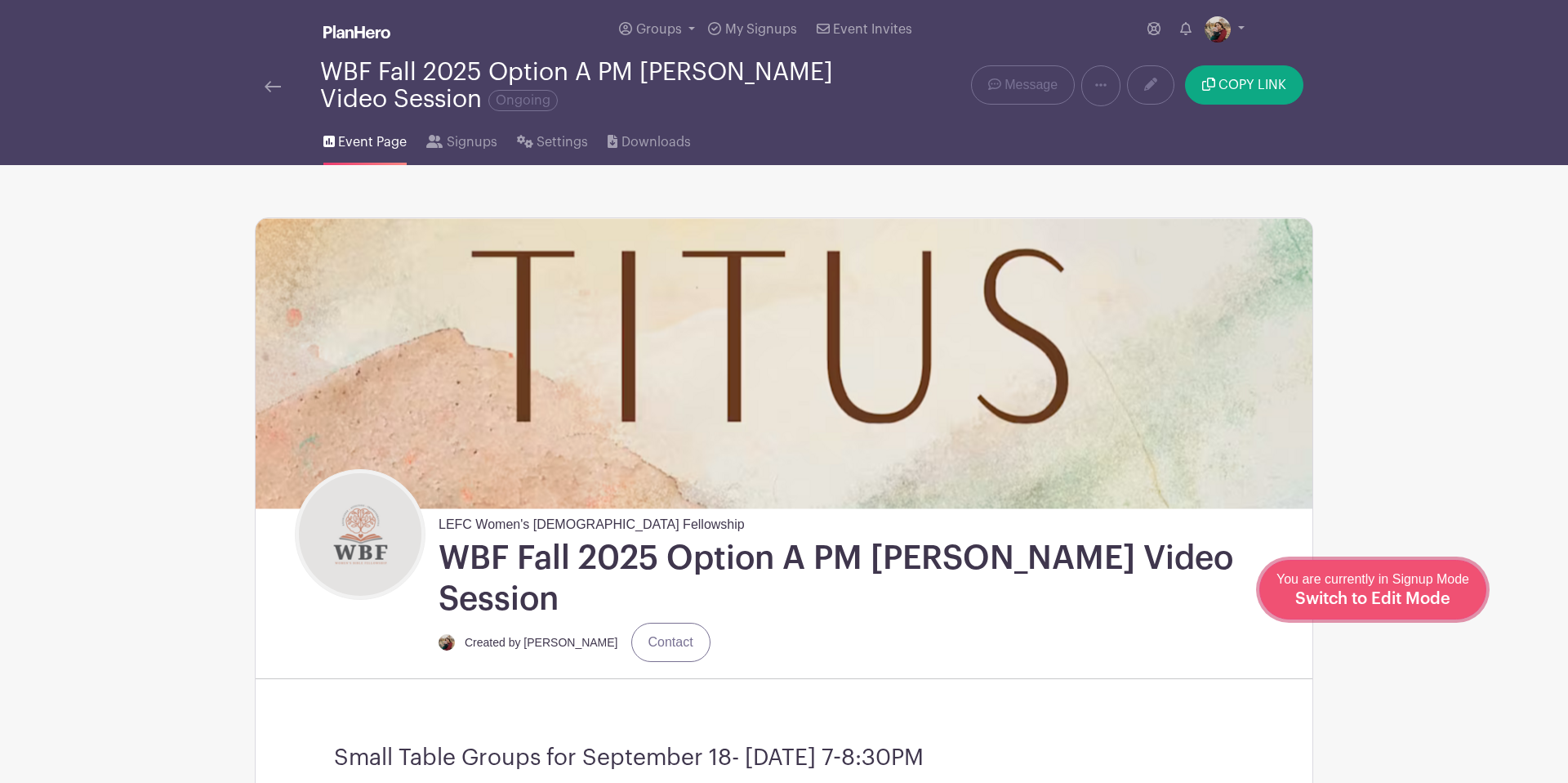
drag, startPoint x: 1468, startPoint y: 589, endPoint x: 1356, endPoint y: 565, distance: 114.5
click at [1258, 589] on div "You are currently in Signup Mode Switch to Edit Mode" at bounding box center [1373, 590] width 193 height 40
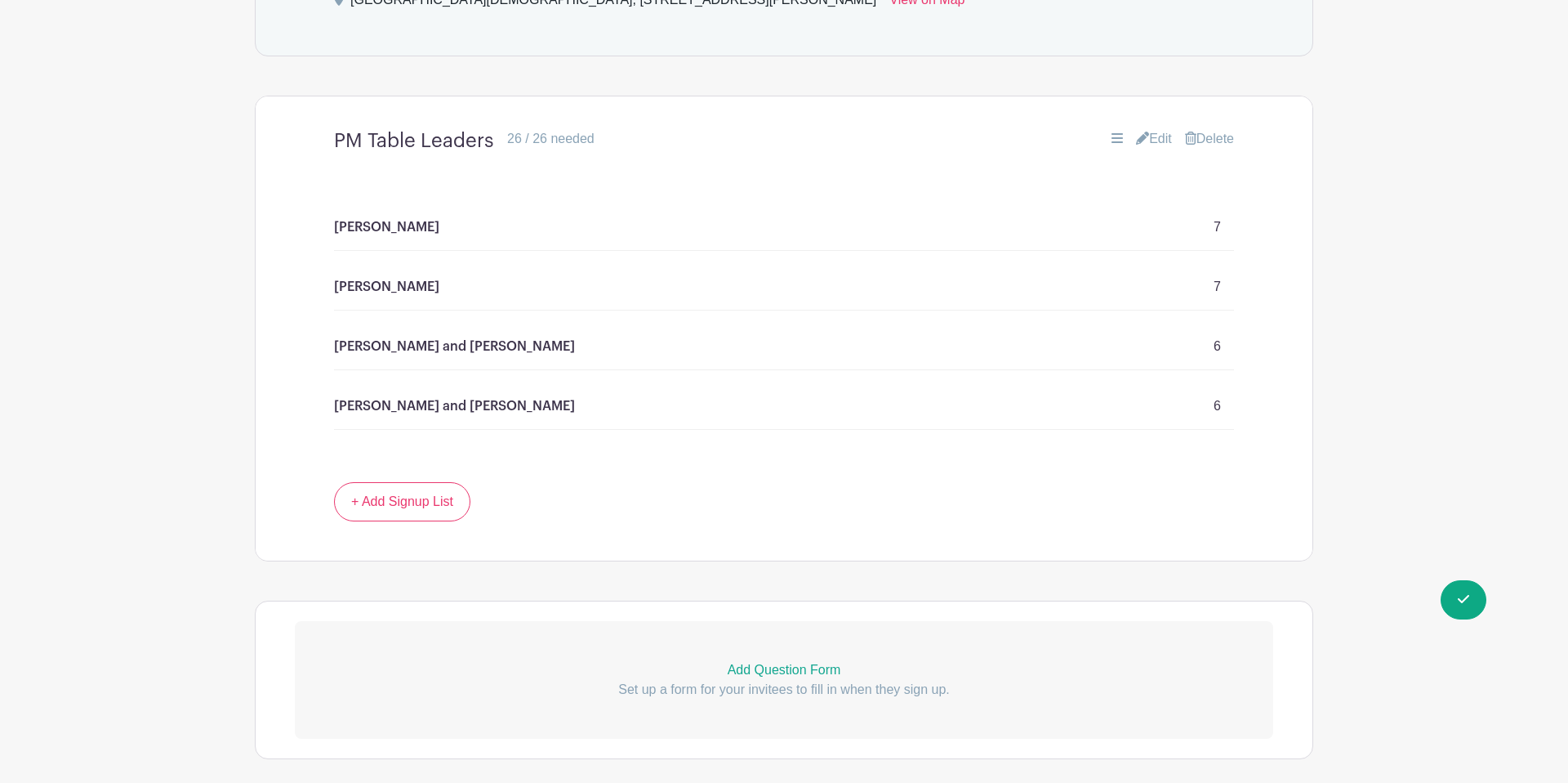
scroll to position [1336, 0]
click at [1139, 133] on icon at bounding box center [1142, 140] width 13 height 13
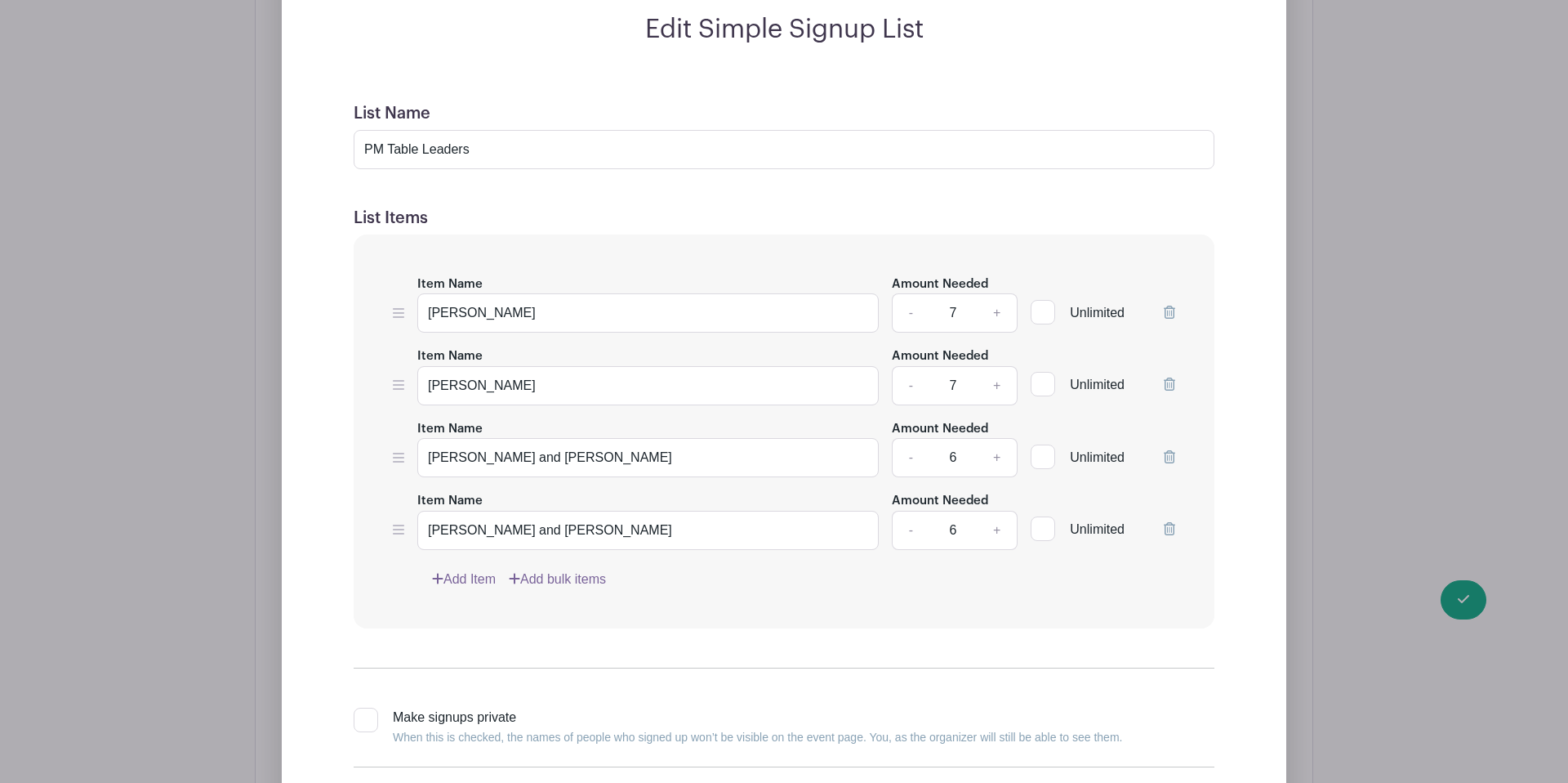
scroll to position [1565, 0]
drag, startPoint x: 994, startPoint y: 485, endPoint x: 1010, endPoint y: 496, distance: 19.4
click at [994, 509] on link "+" at bounding box center [997, 528] width 40 height 40
type input "7"
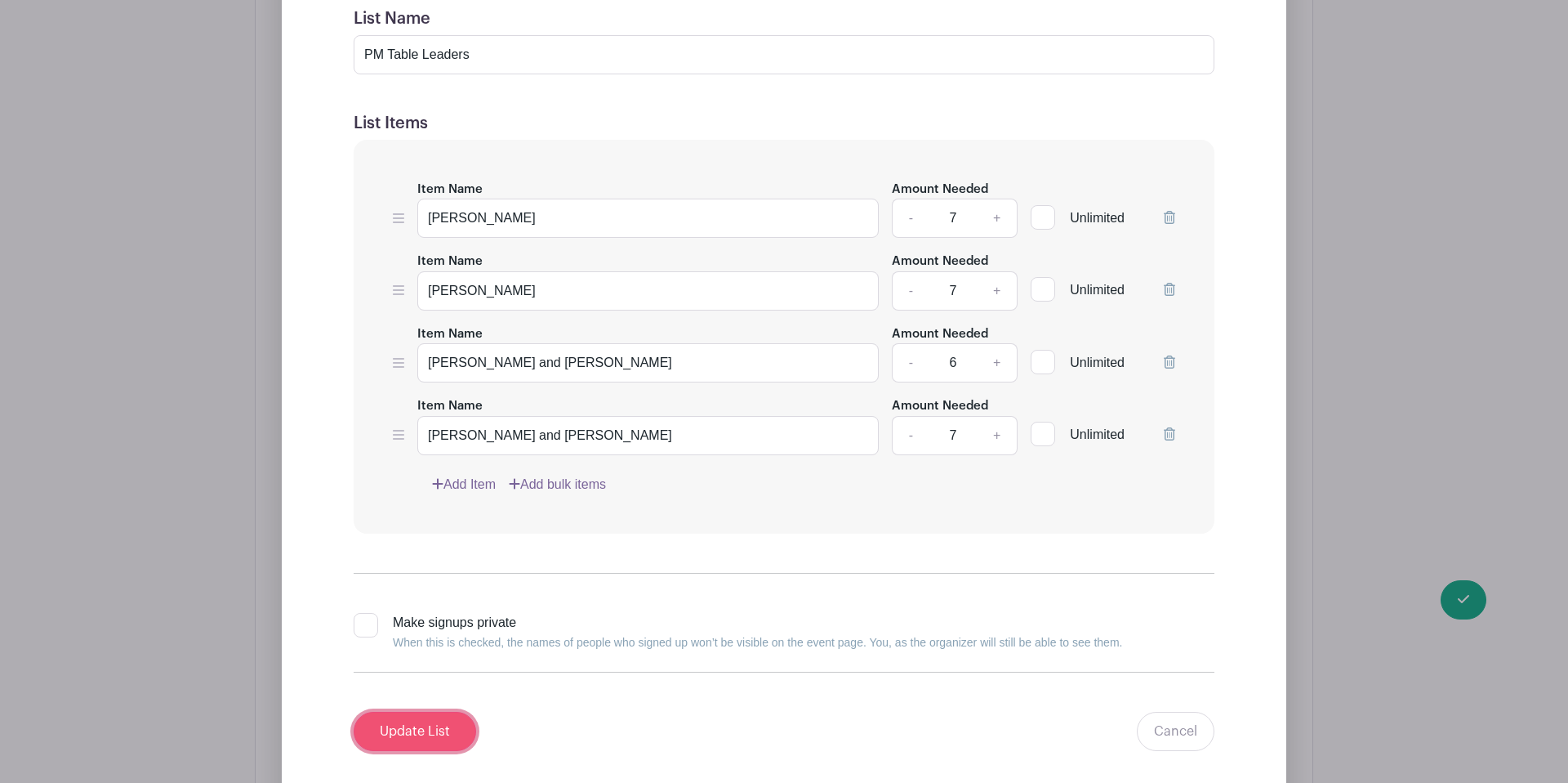
click at [438, 711] on input "Update List" at bounding box center [415, 731] width 122 height 40
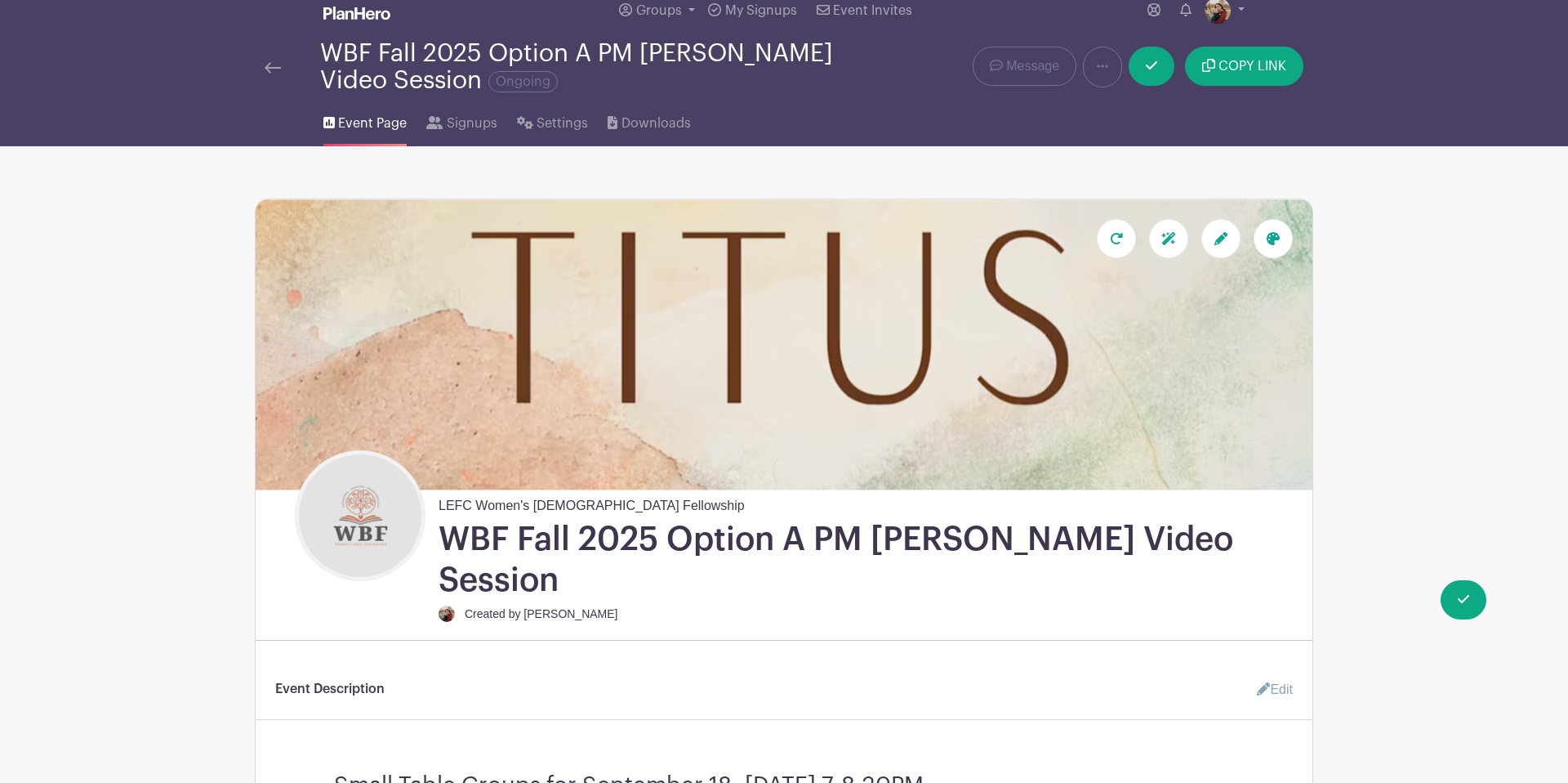
scroll to position [0, 0]
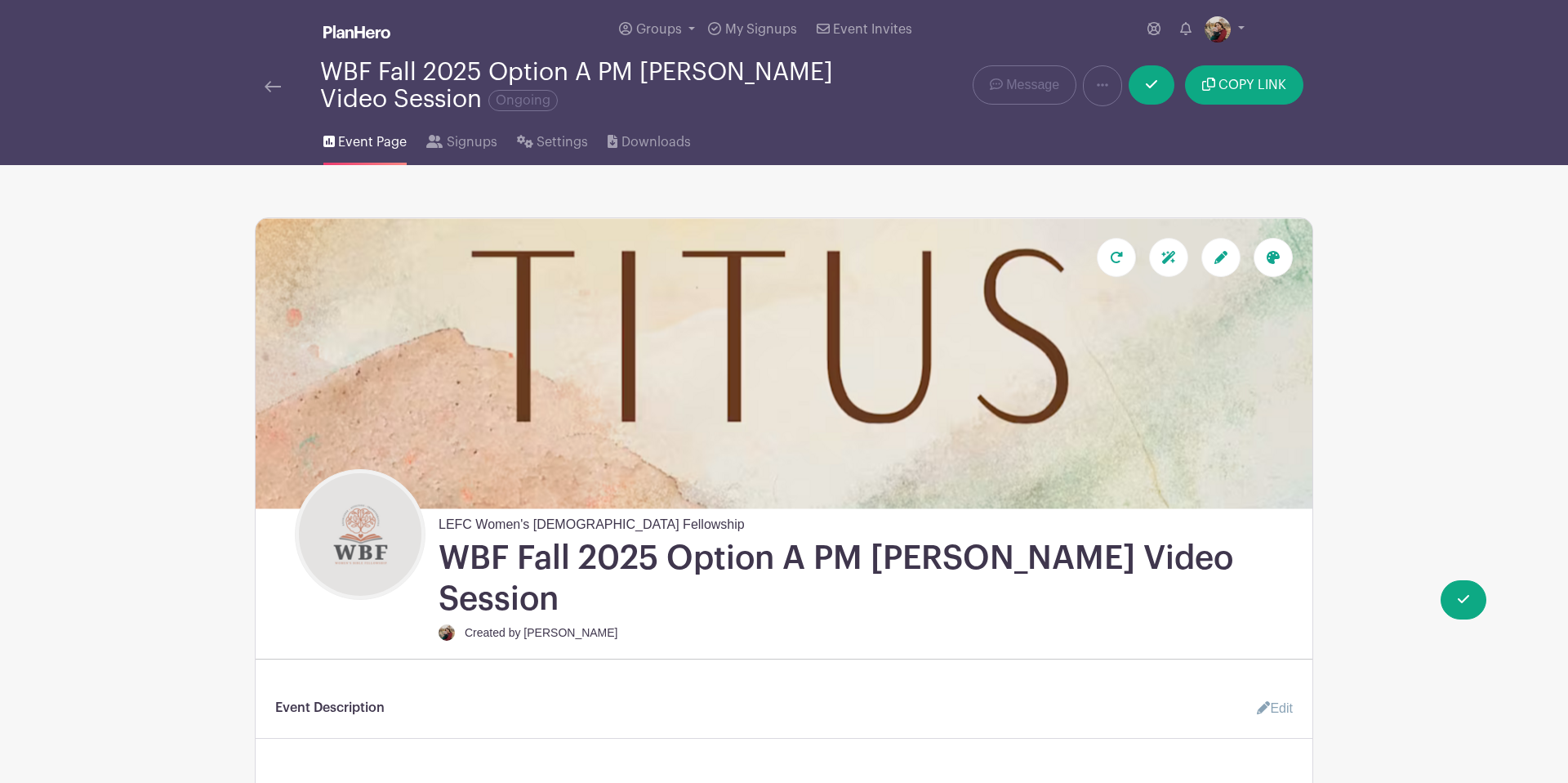
click at [280, 82] on img at bounding box center [273, 86] width 17 height 11
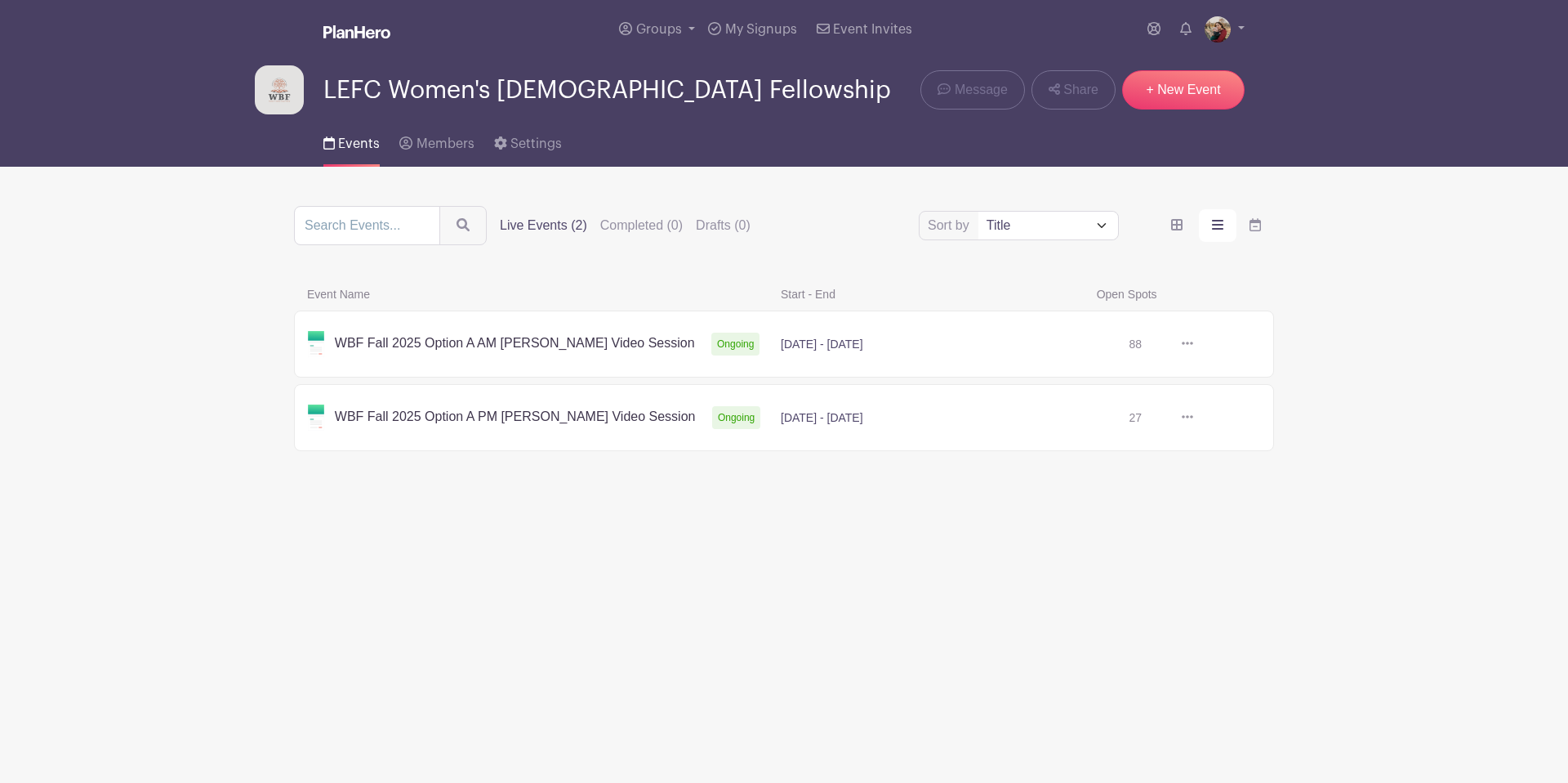
click at [1193, 344] on link at bounding box center [1193, 344] width 0 height 0
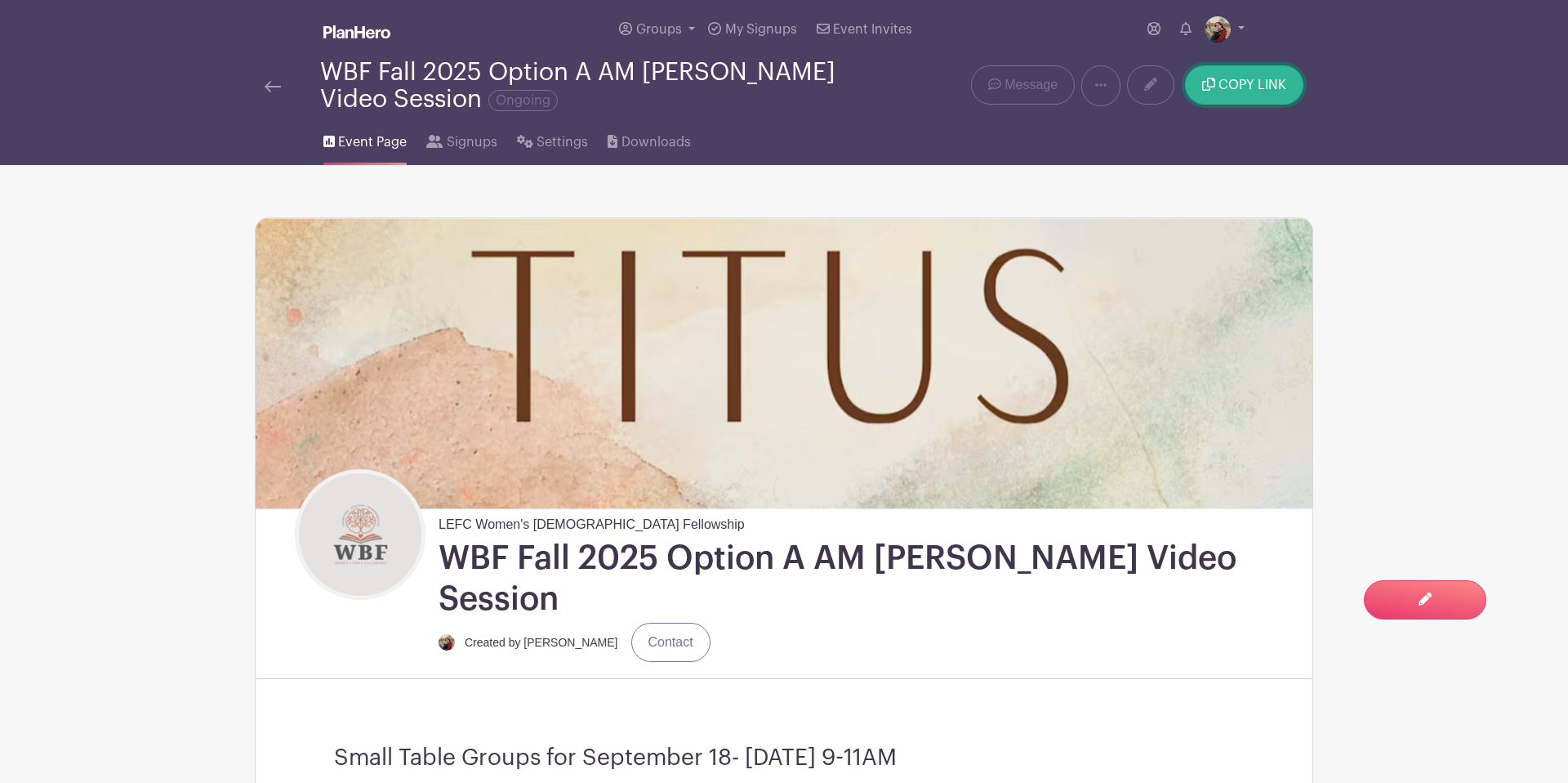
click at [1225, 93] on button "COPY LINK" at bounding box center [1244, 85] width 119 height 40
click at [1083, 145] on div "Event Page Signups Settings Downloads" at bounding box center [784, 139] width 1078 height 52
click at [1099, 89] on icon at bounding box center [1101, 85] width 11 height 13
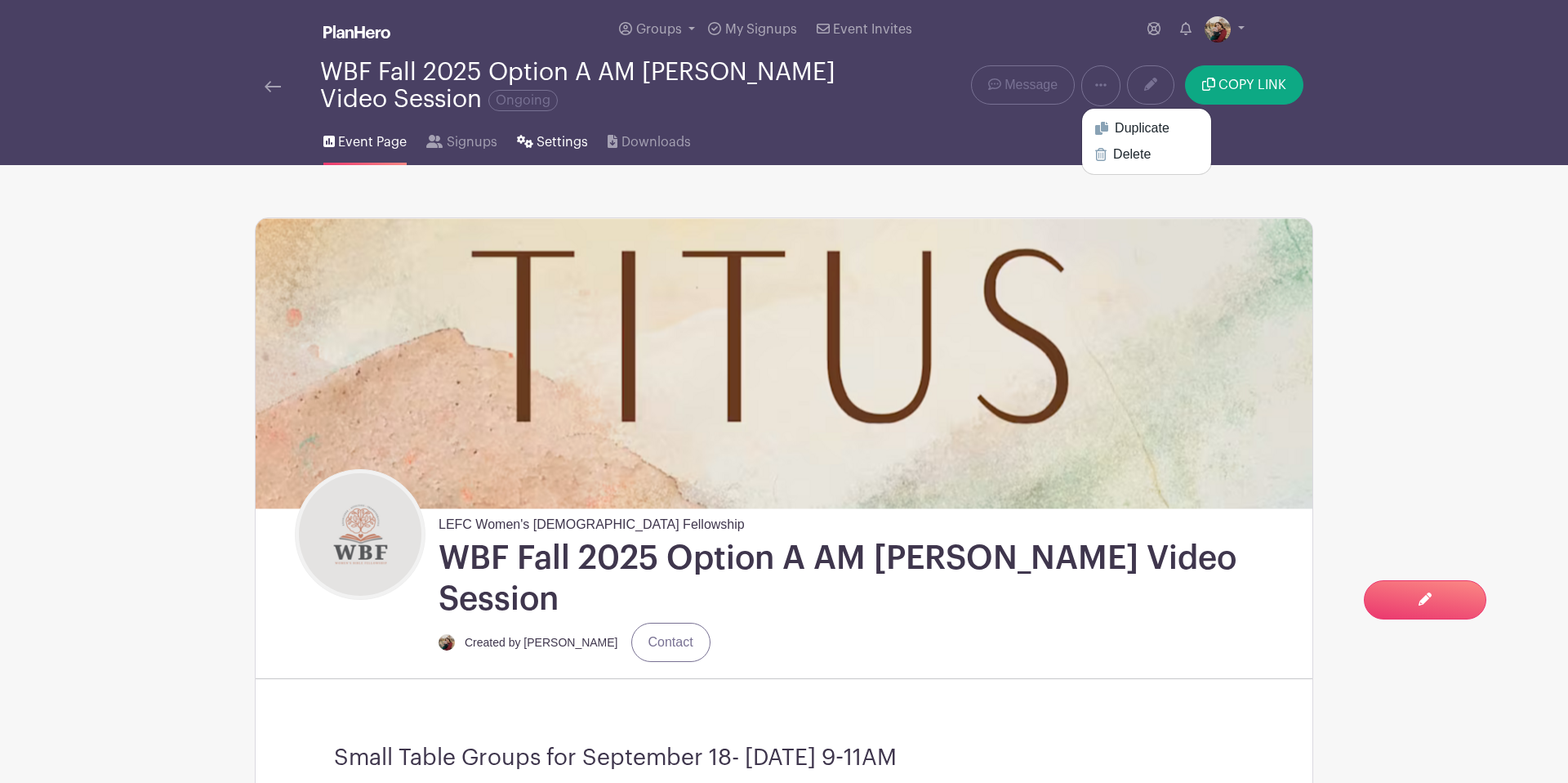
click at [532, 141] on link "Settings" at bounding box center [552, 139] width 71 height 52
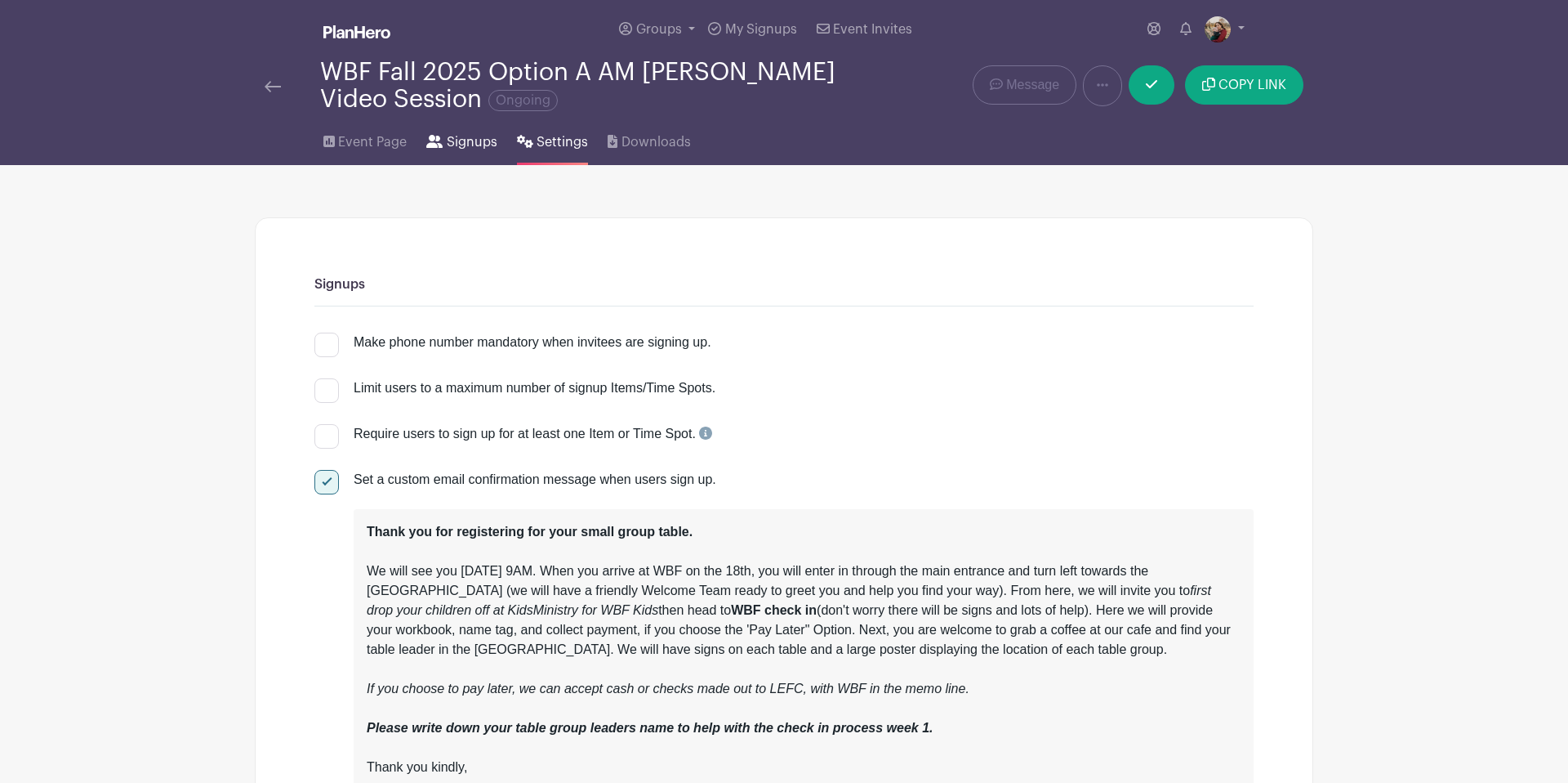
click at [472, 140] on span "Signups" at bounding box center [472, 142] width 51 height 19
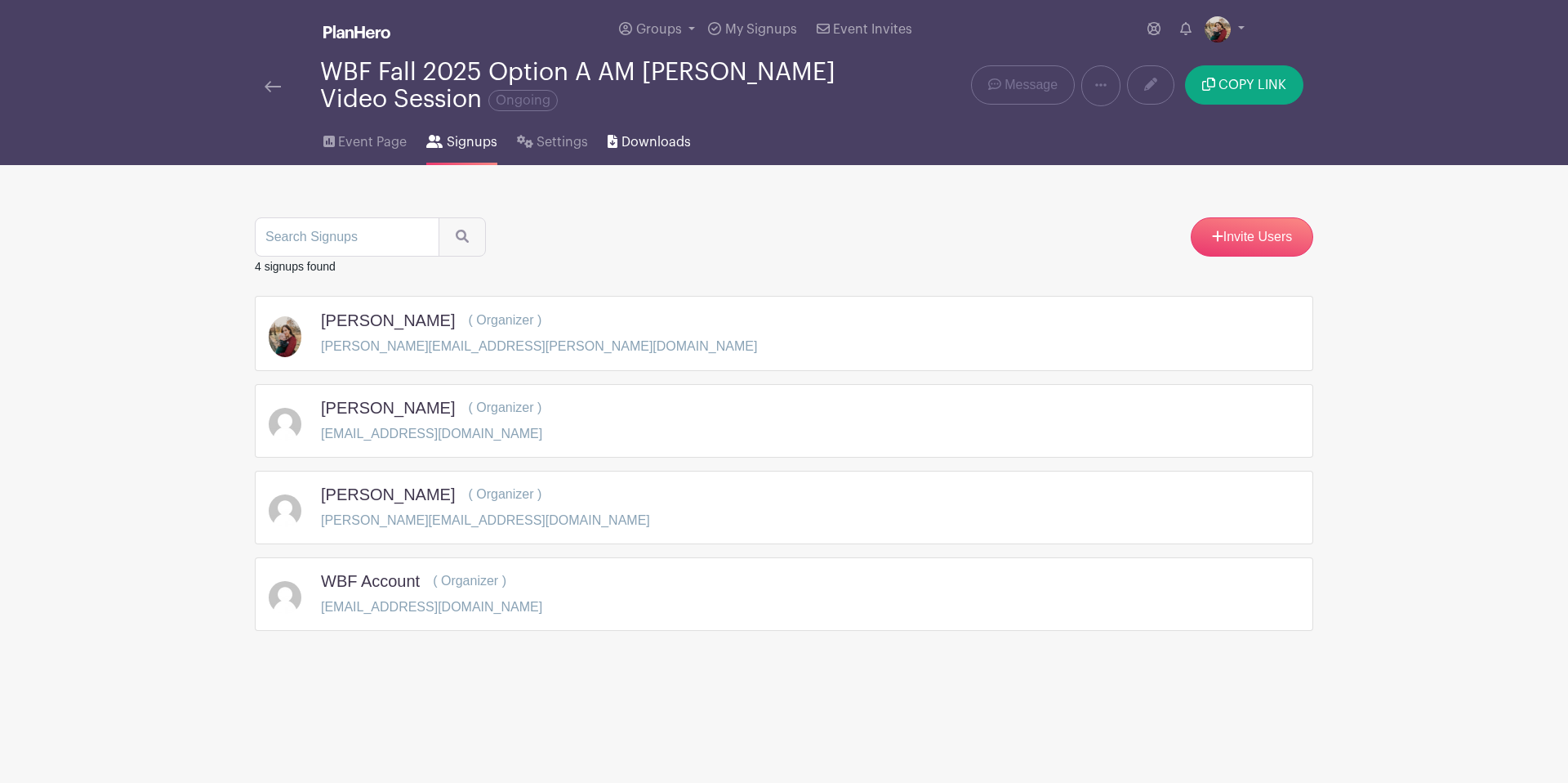
click at [638, 137] on span "Downloads" at bounding box center [656, 142] width 69 height 19
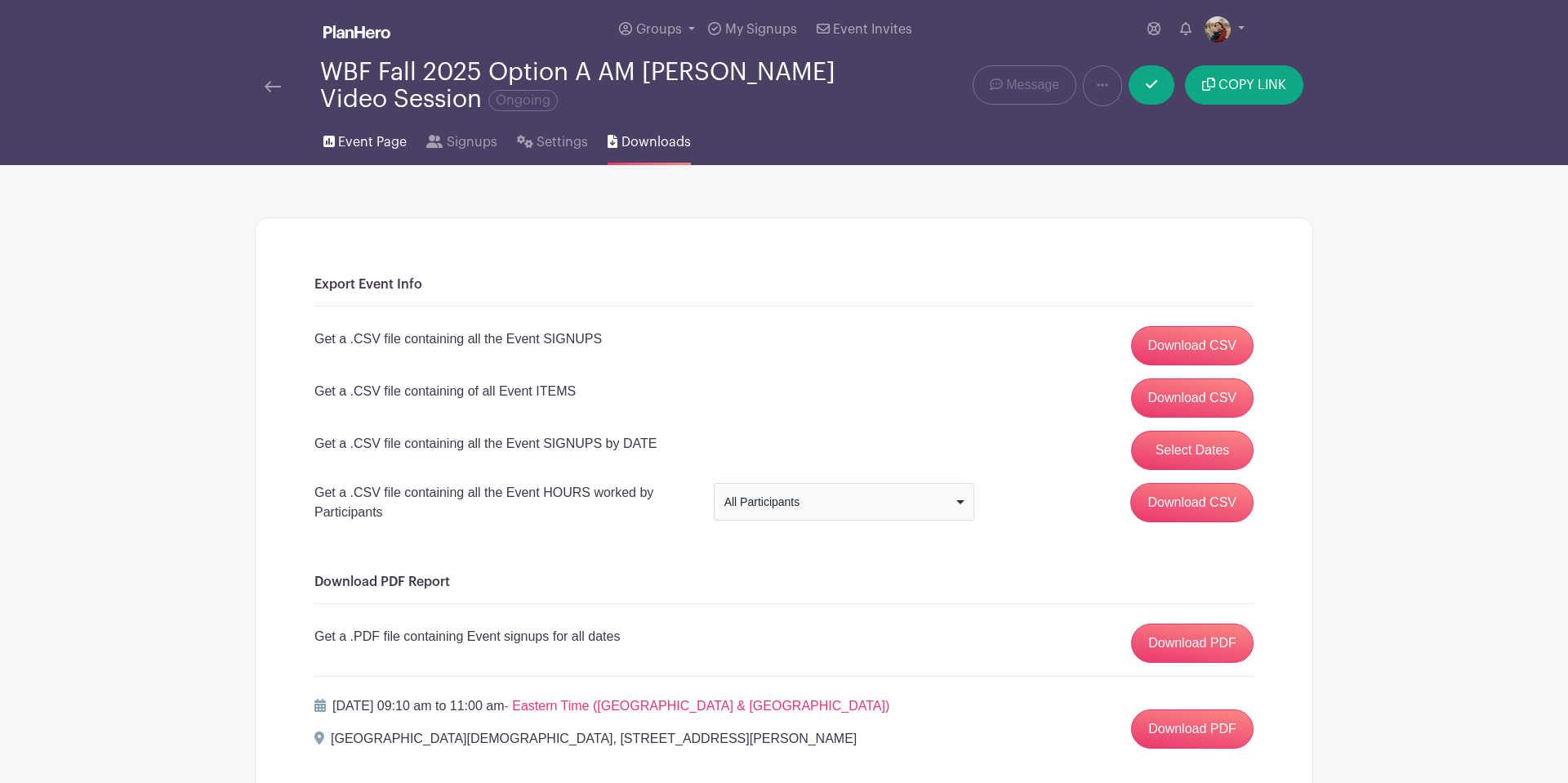
click at [361, 147] on span "Event Page" at bounding box center [372, 142] width 69 height 19
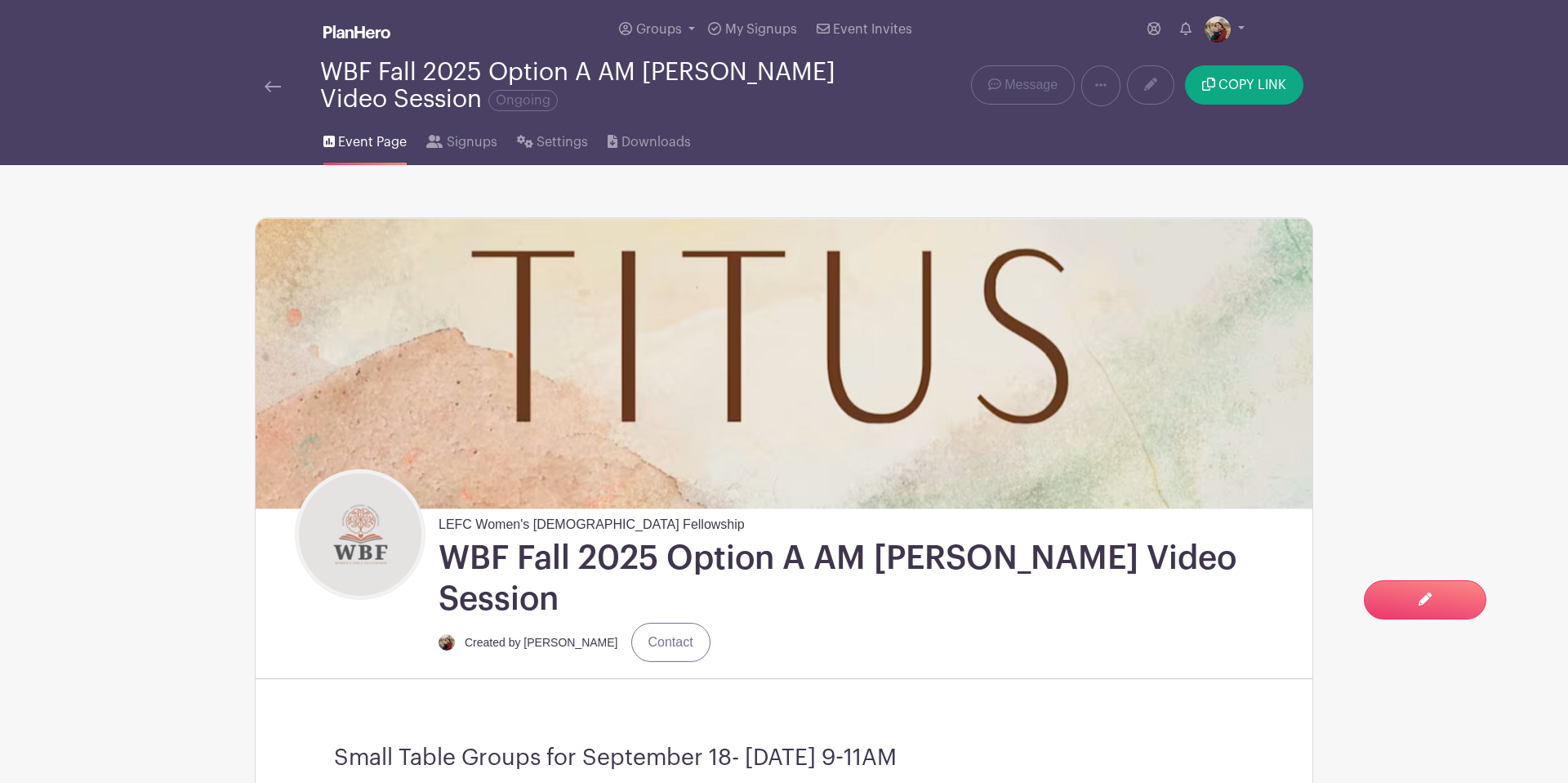
click at [270, 88] on img at bounding box center [273, 86] width 17 height 11
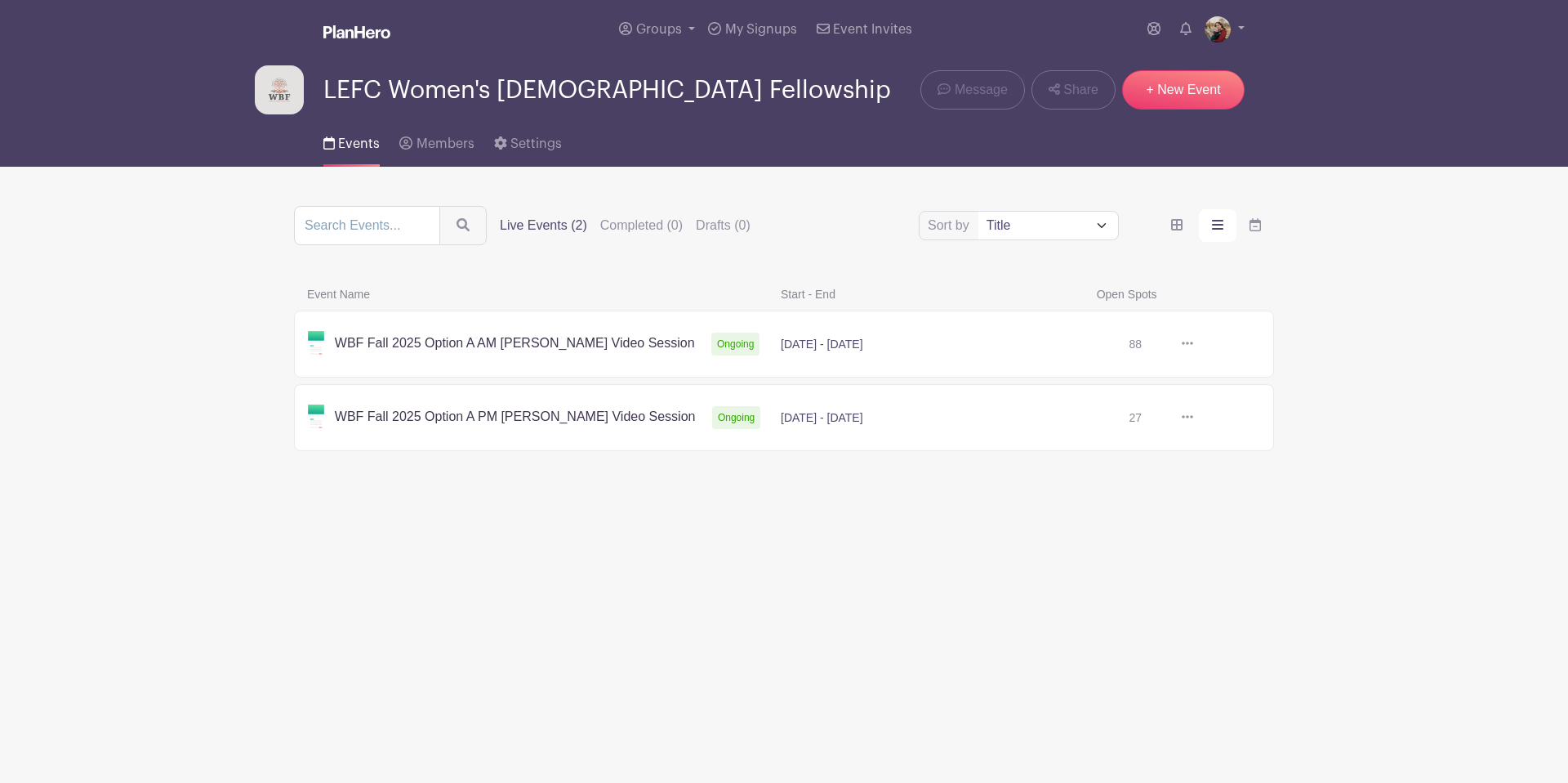
click at [1193, 418] on link at bounding box center [1193, 418] width 0 height 0
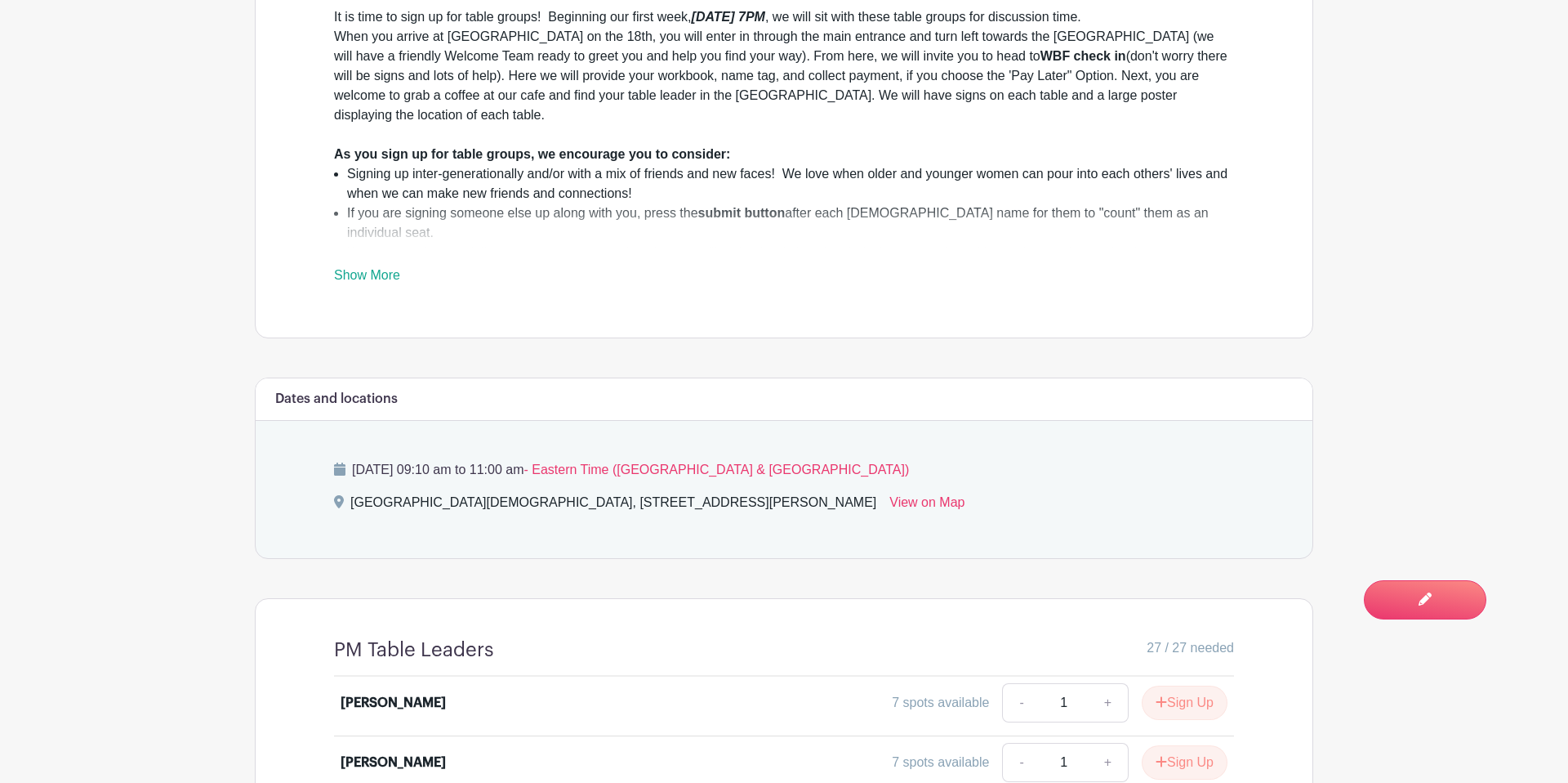
scroll to position [789, 0]
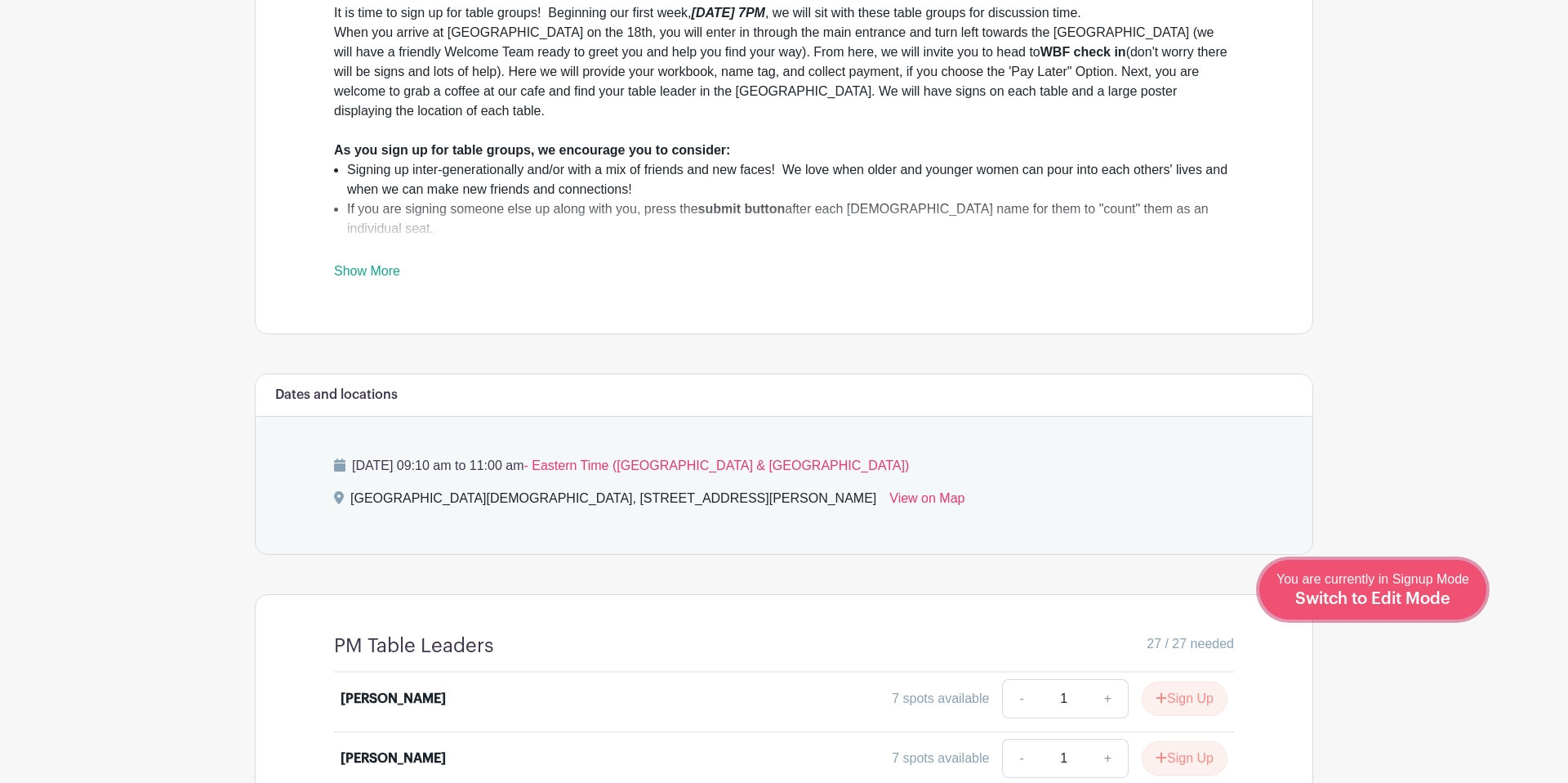
click at [1258, 605] on div "You are currently in Signup Mode Switch to Edit Mode" at bounding box center [1373, 590] width 193 height 40
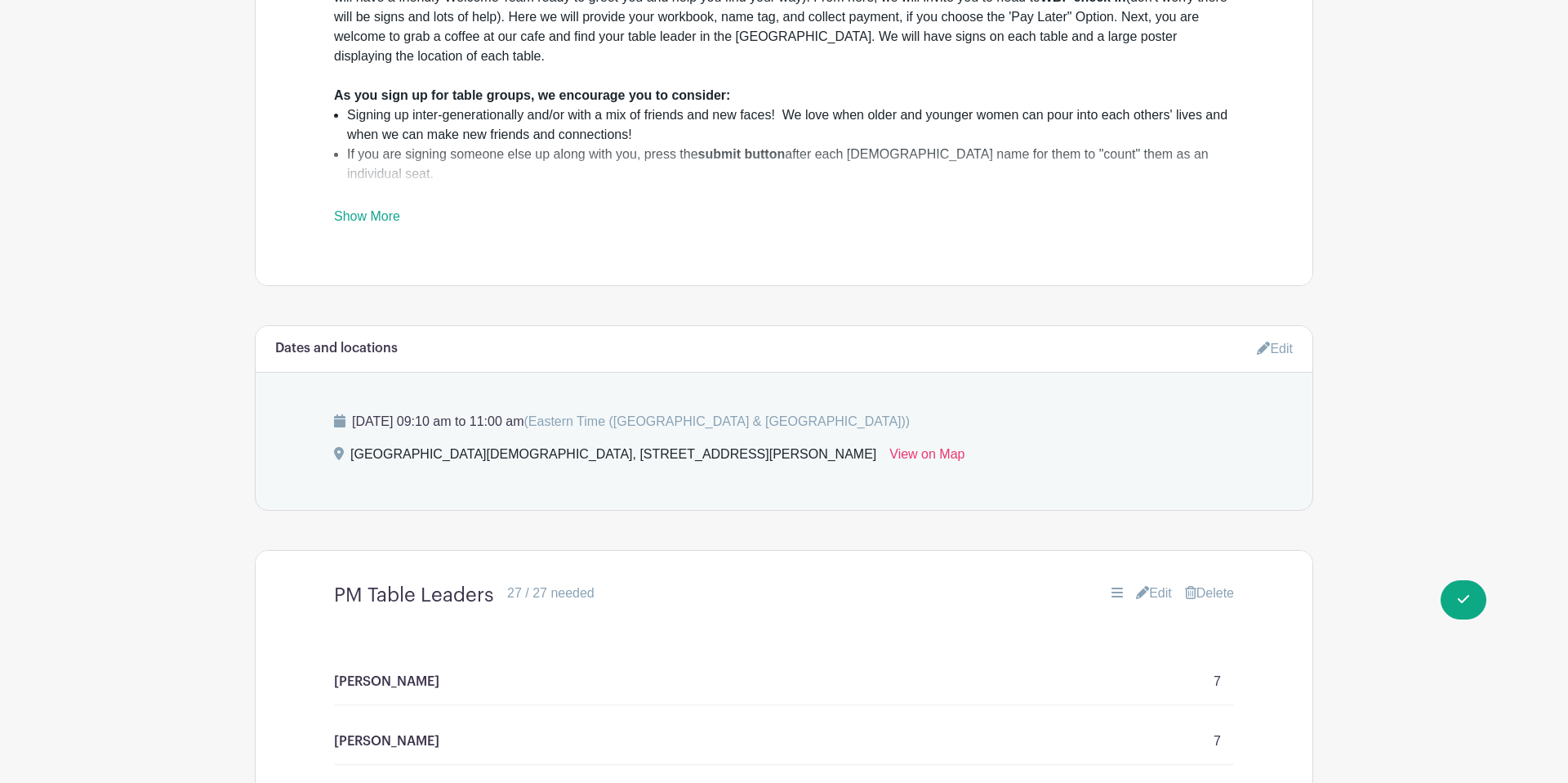
scroll to position [887, 0]
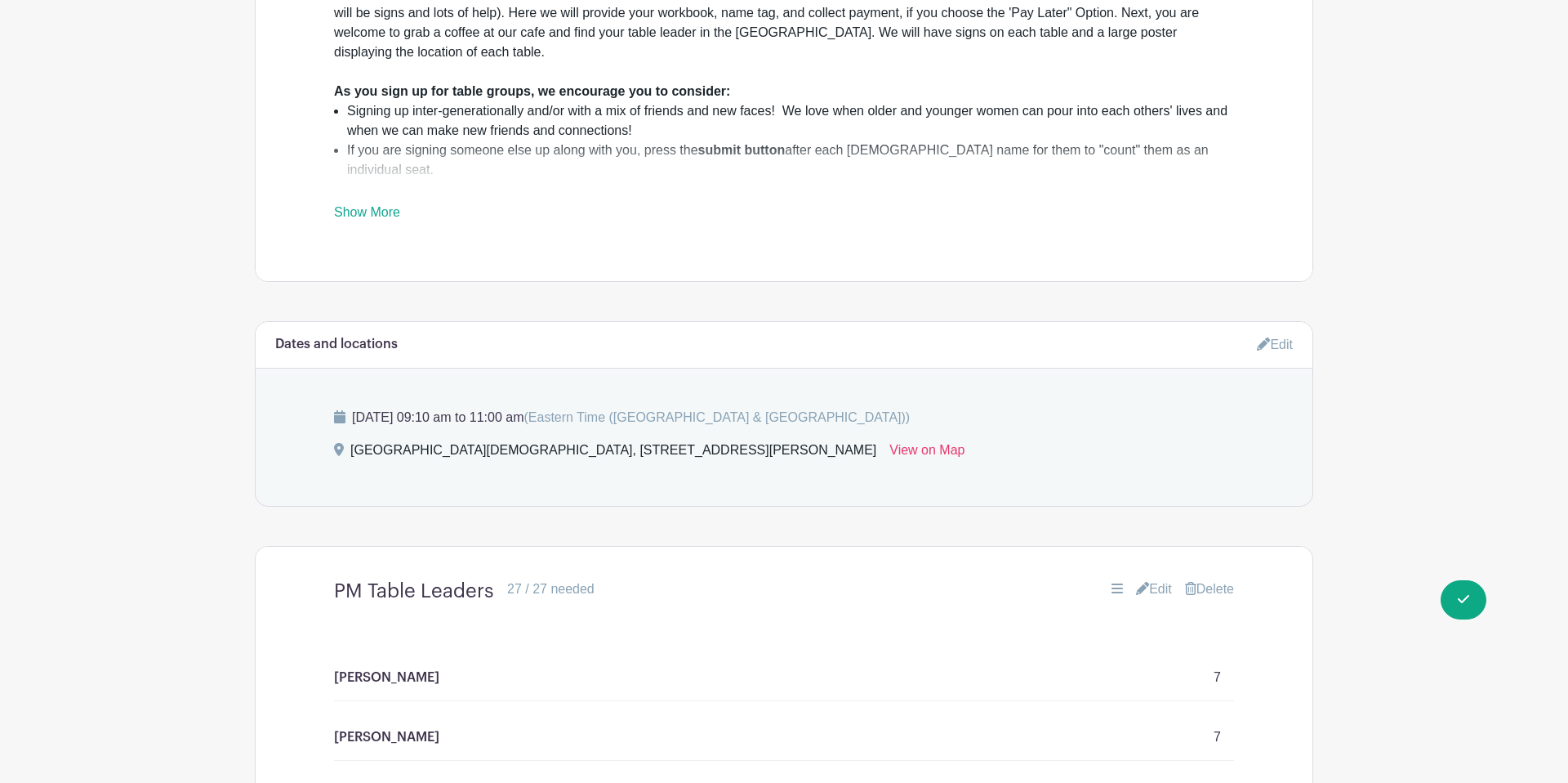
click at [1258, 331] on link "Edit" at bounding box center [1275, 344] width 36 height 27
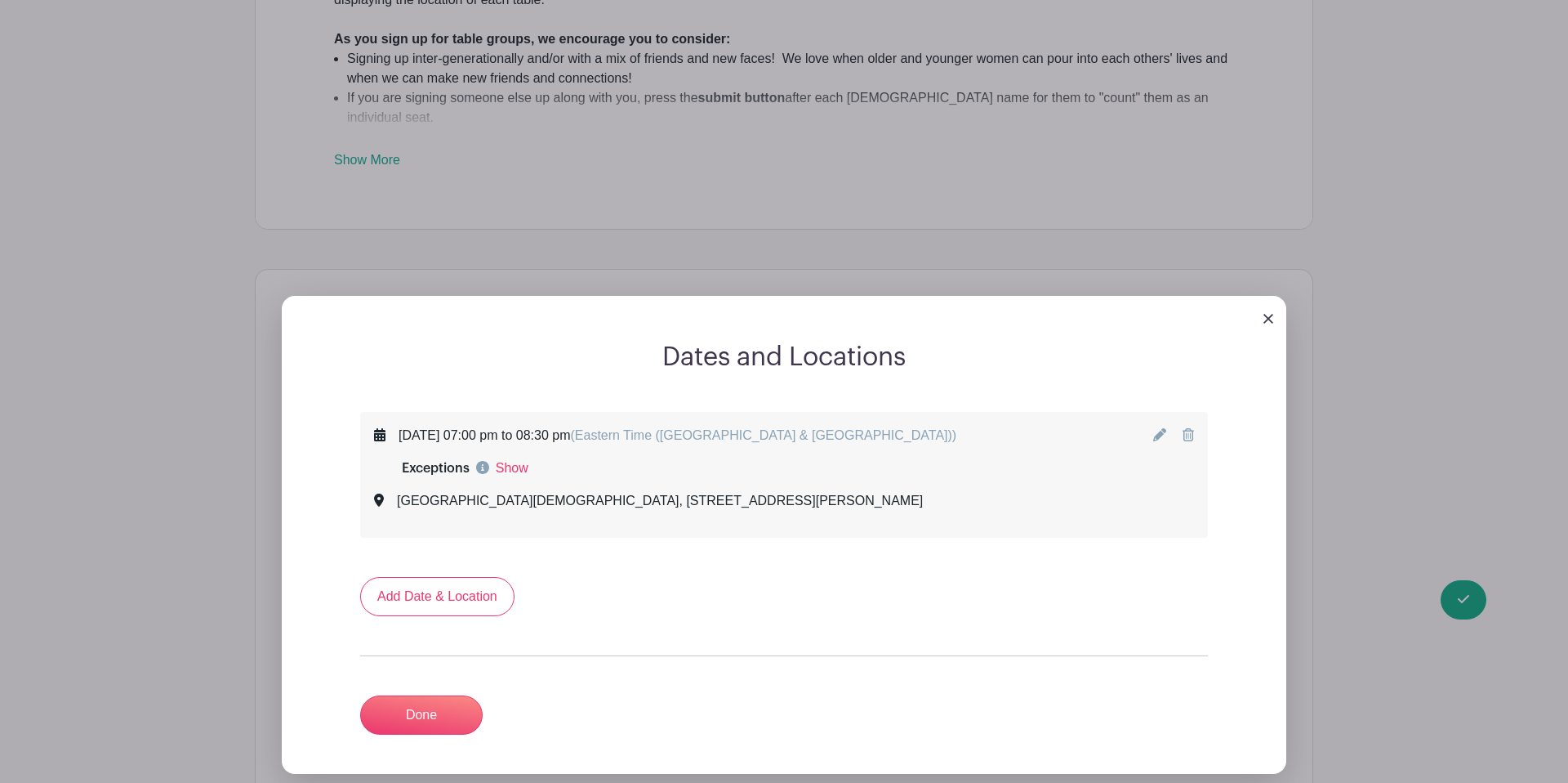
click at [1159, 428] on icon at bounding box center [1160, 434] width 13 height 13
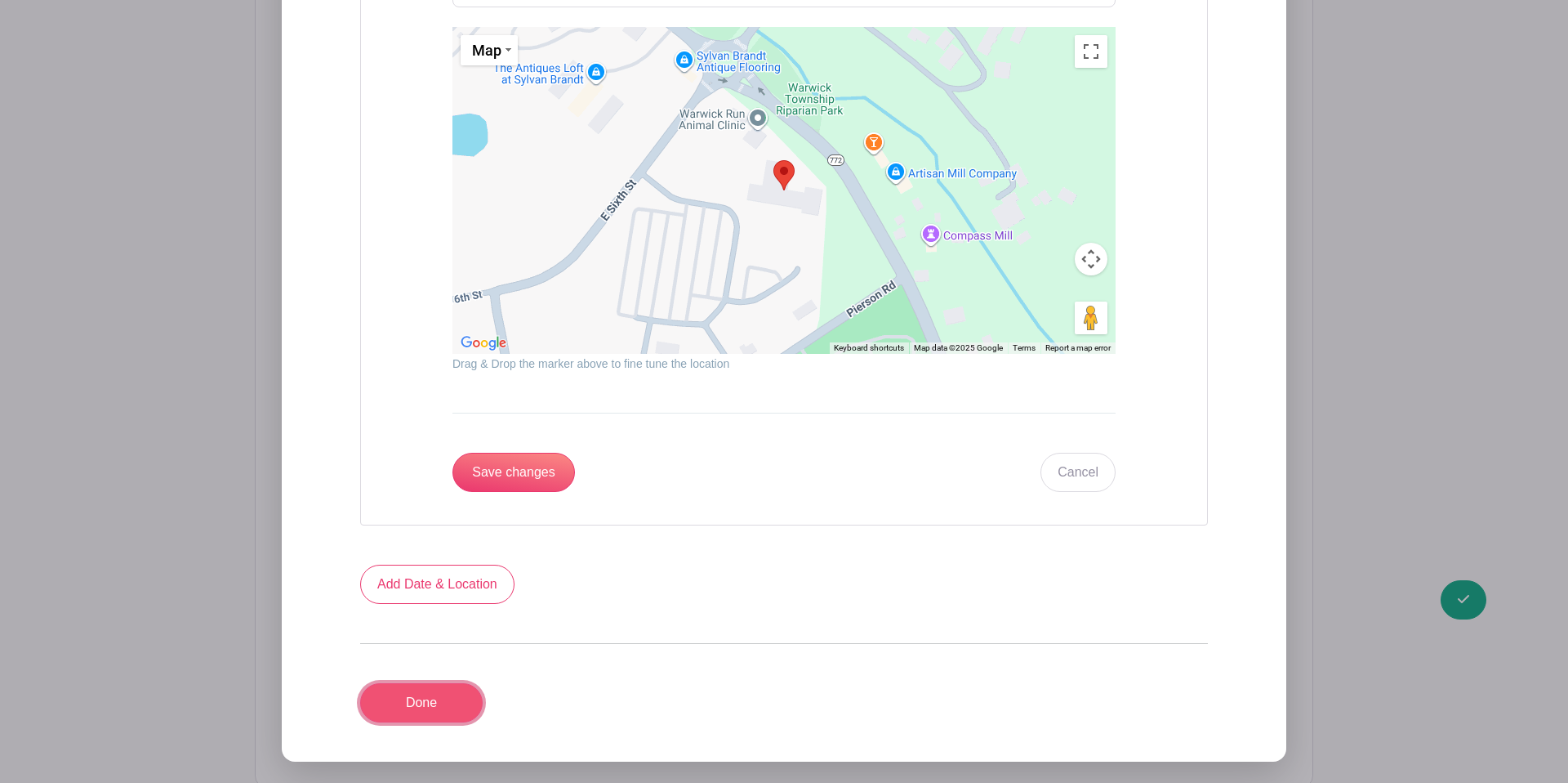
click at [436, 683] on link "Done" at bounding box center [421, 702] width 122 height 40
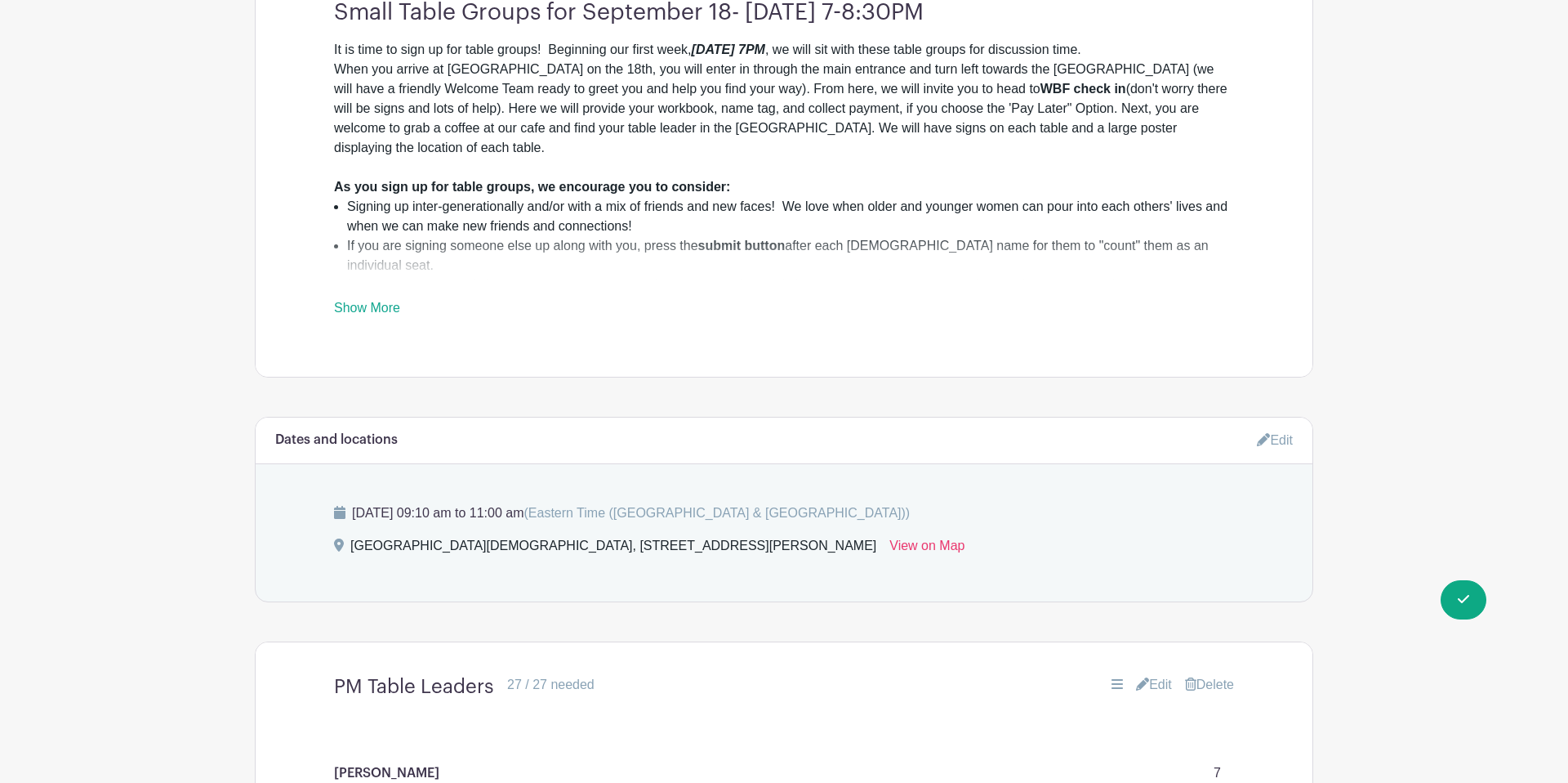
scroll to position [789, 0]
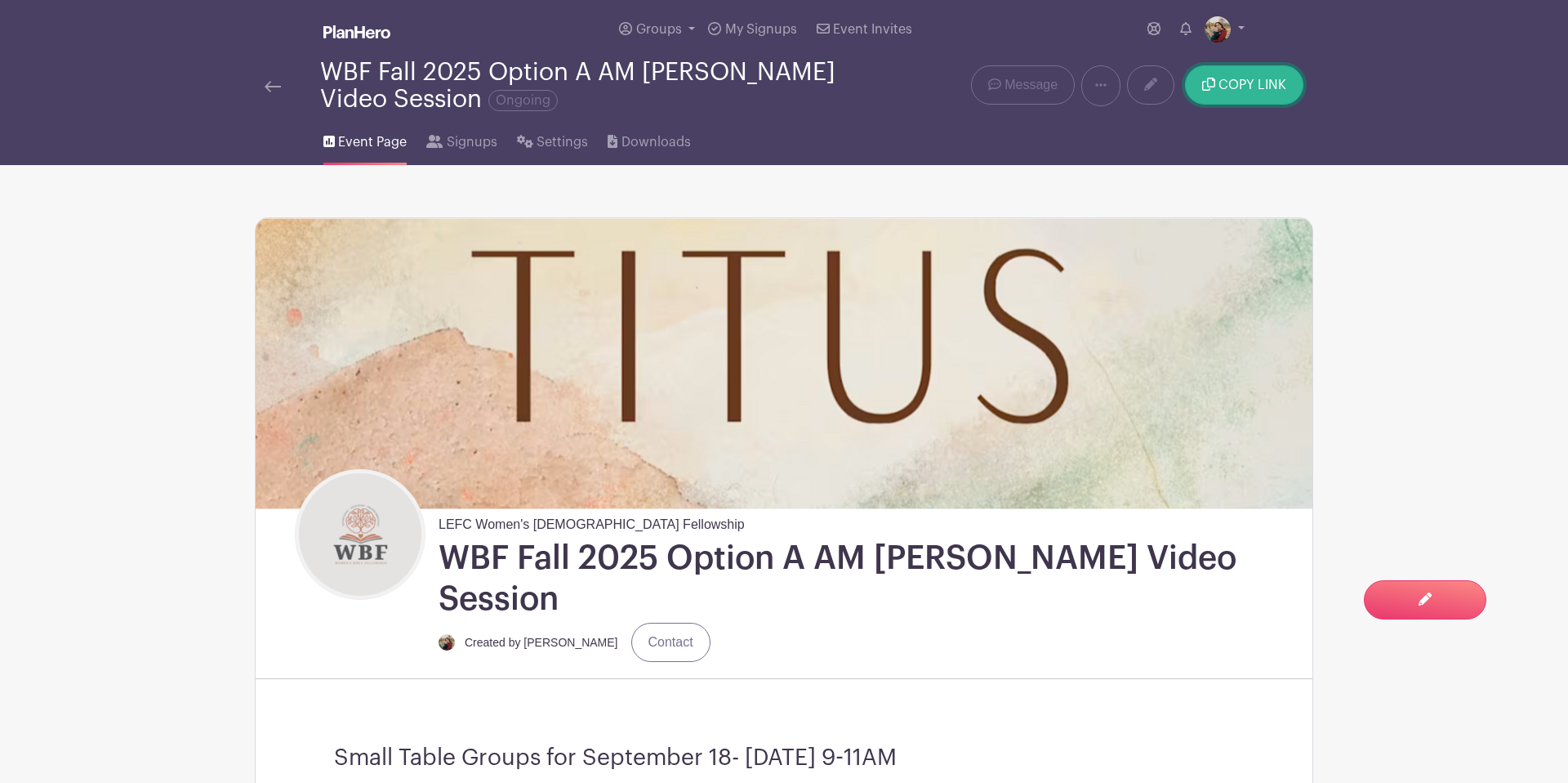
click at [1228, 95] on button "COPY LINK" at bounding box center [1244, 85] width 119 height 40
click at [1240, 34] on link at bounding box center [1225, 29] width 40 height 26
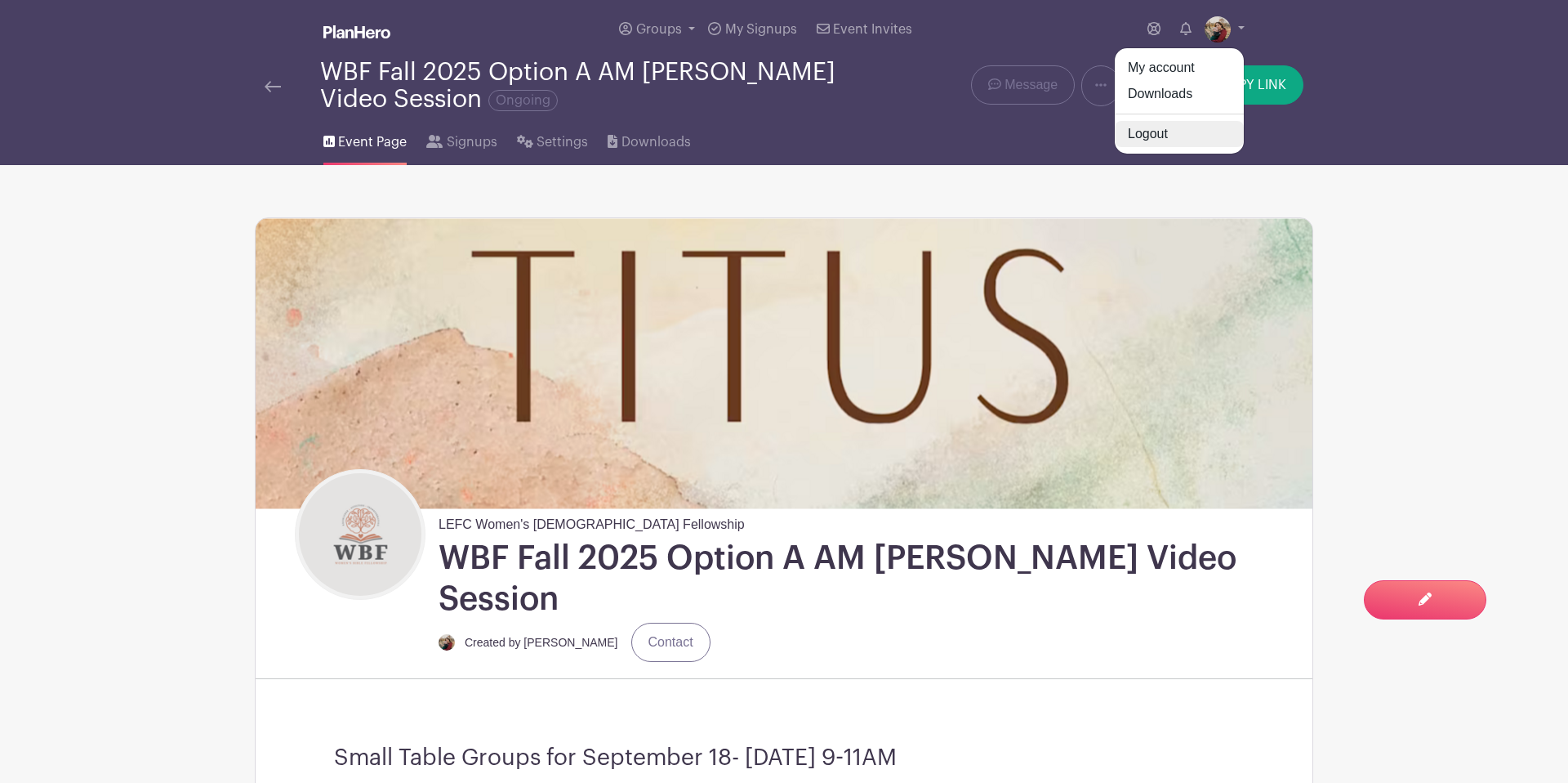
click at [1150, 135] on link "Logout" at bounding box center [1179, 133] width 129 height 26
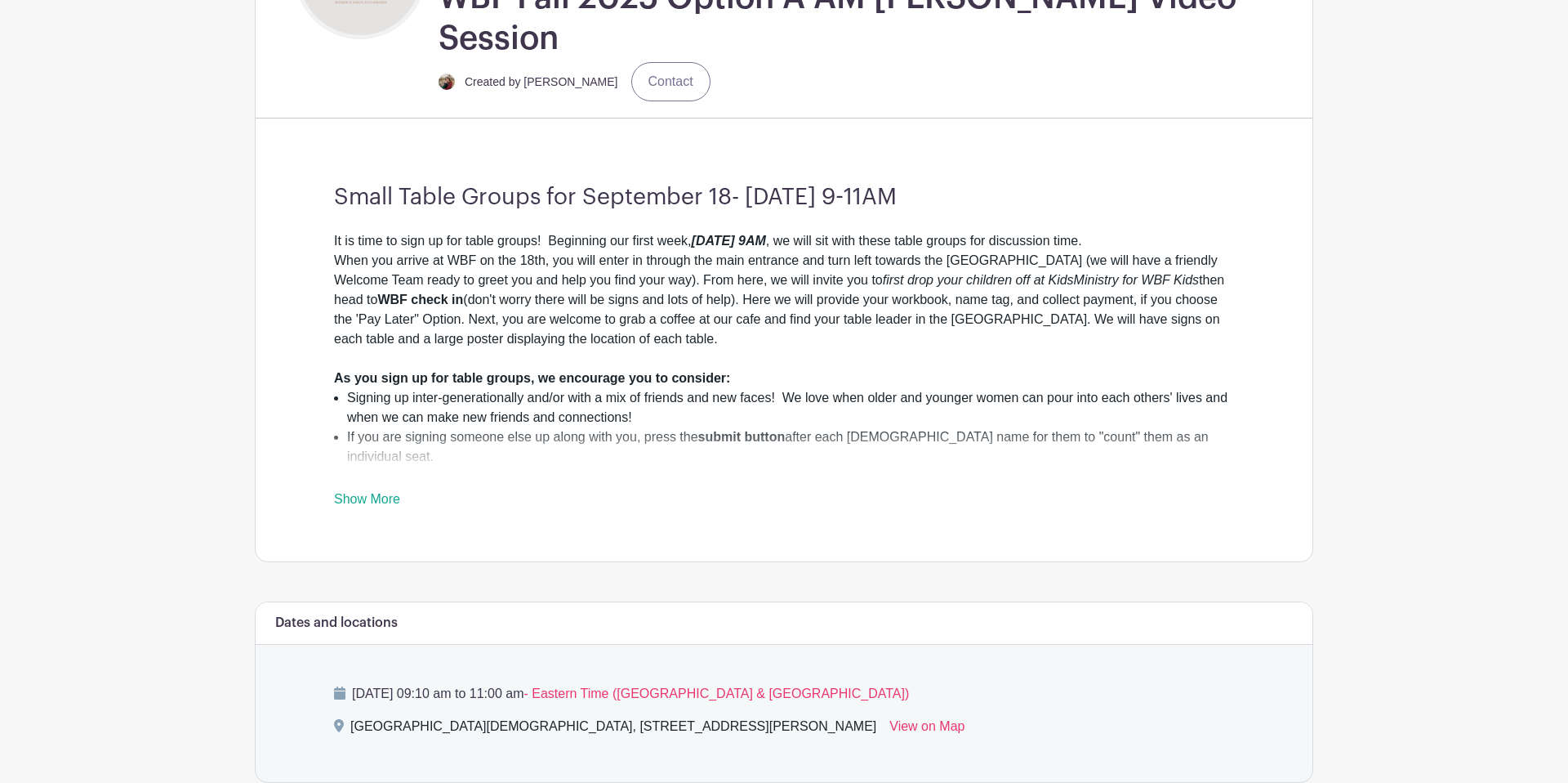
scroll to position [477, 0]
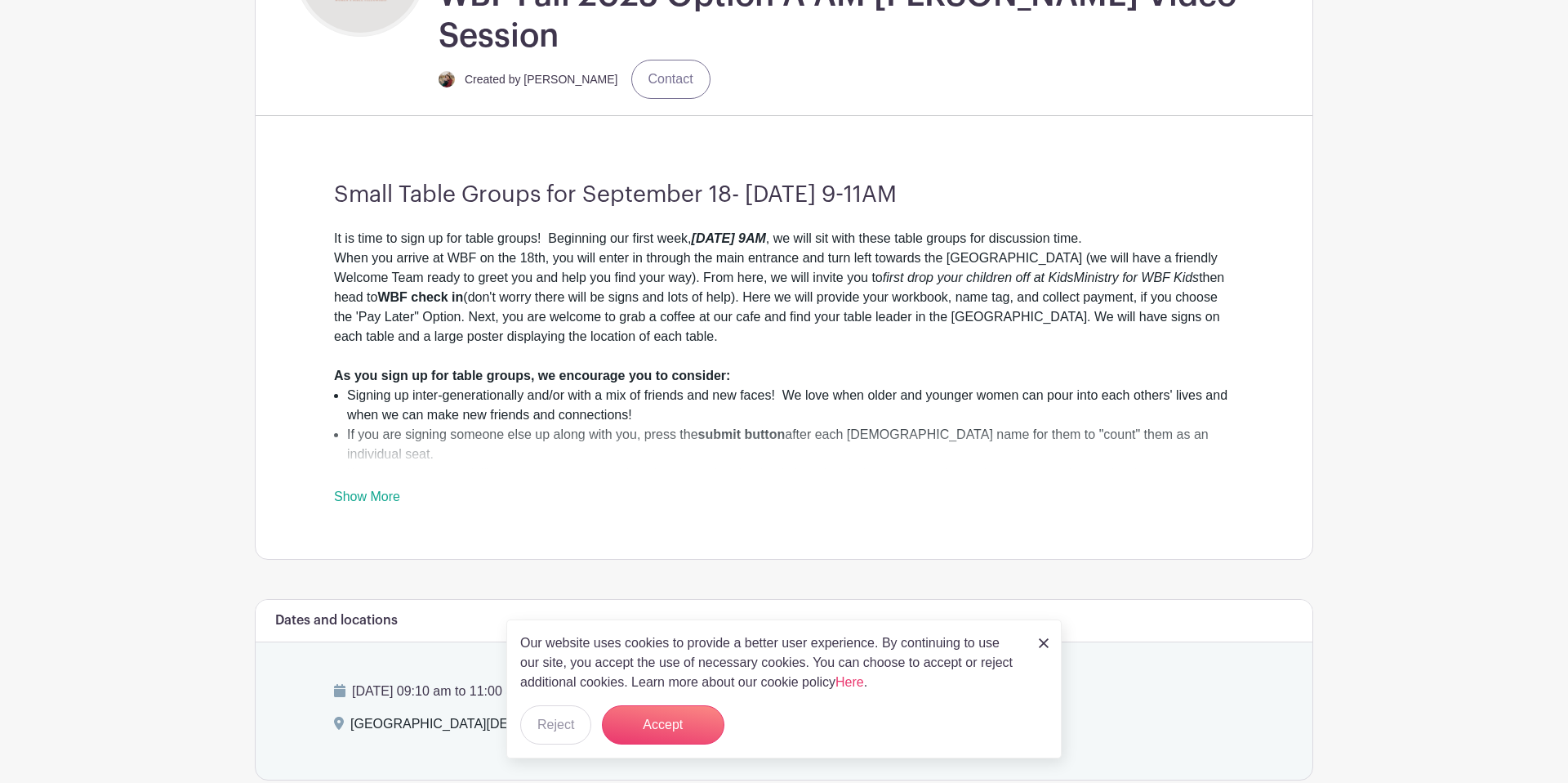
click at [374, 489] on link "Show More" at bounding box center [367, 500] width 66 height 20
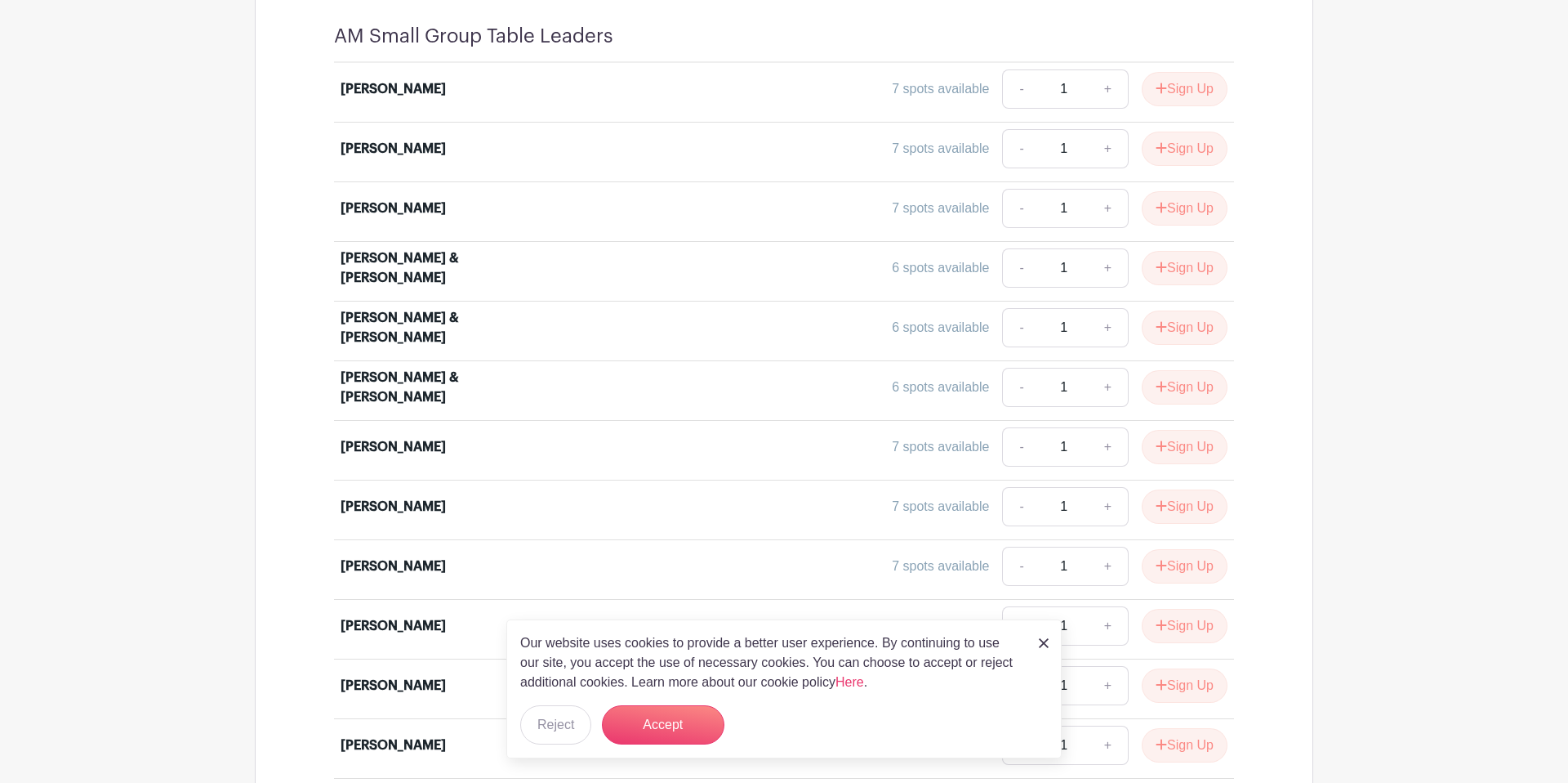
click at [1043, 649] on link at bounding box center [1044, 641] width 10 height 19
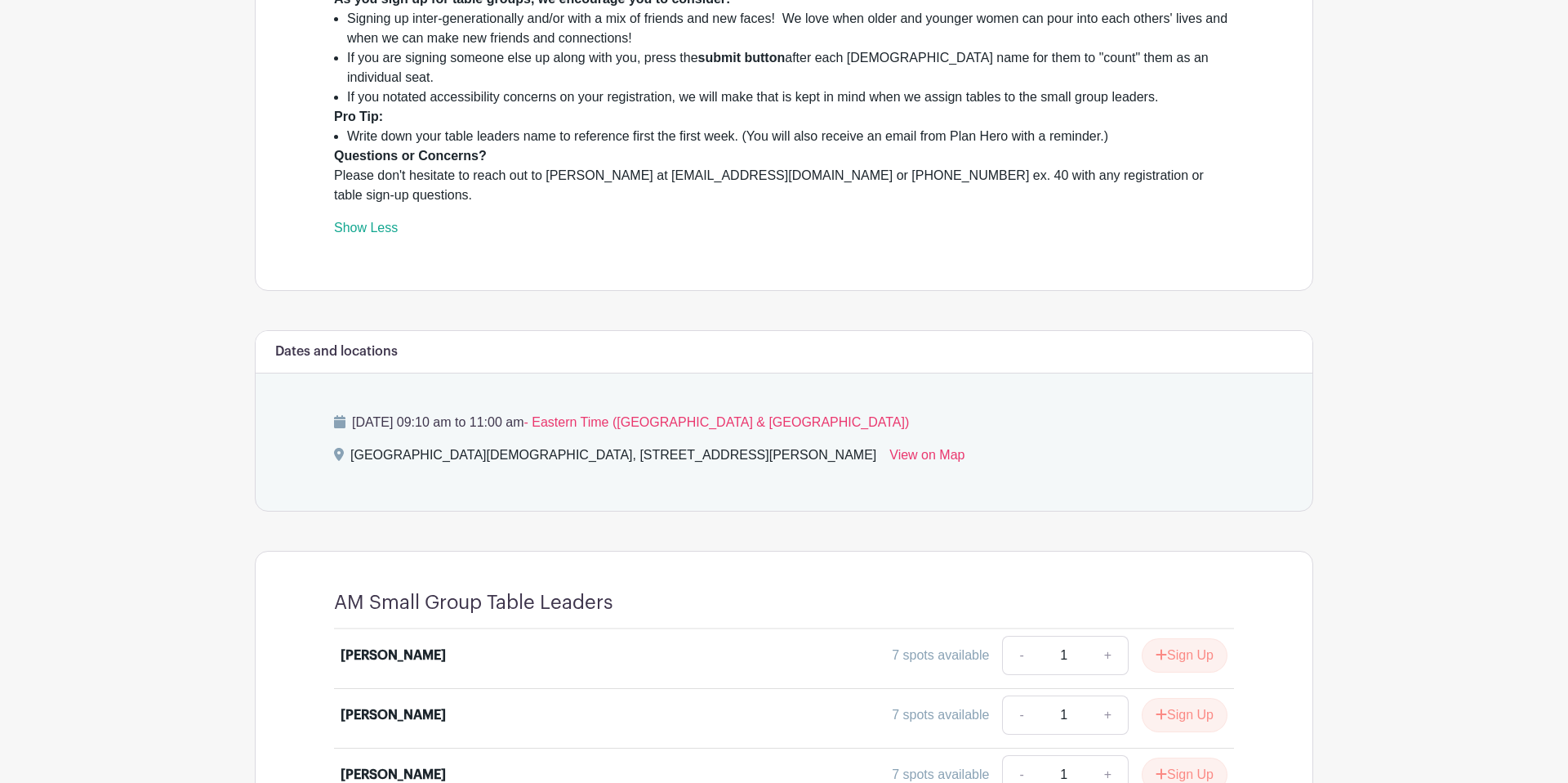
scroll to position [838, 0]
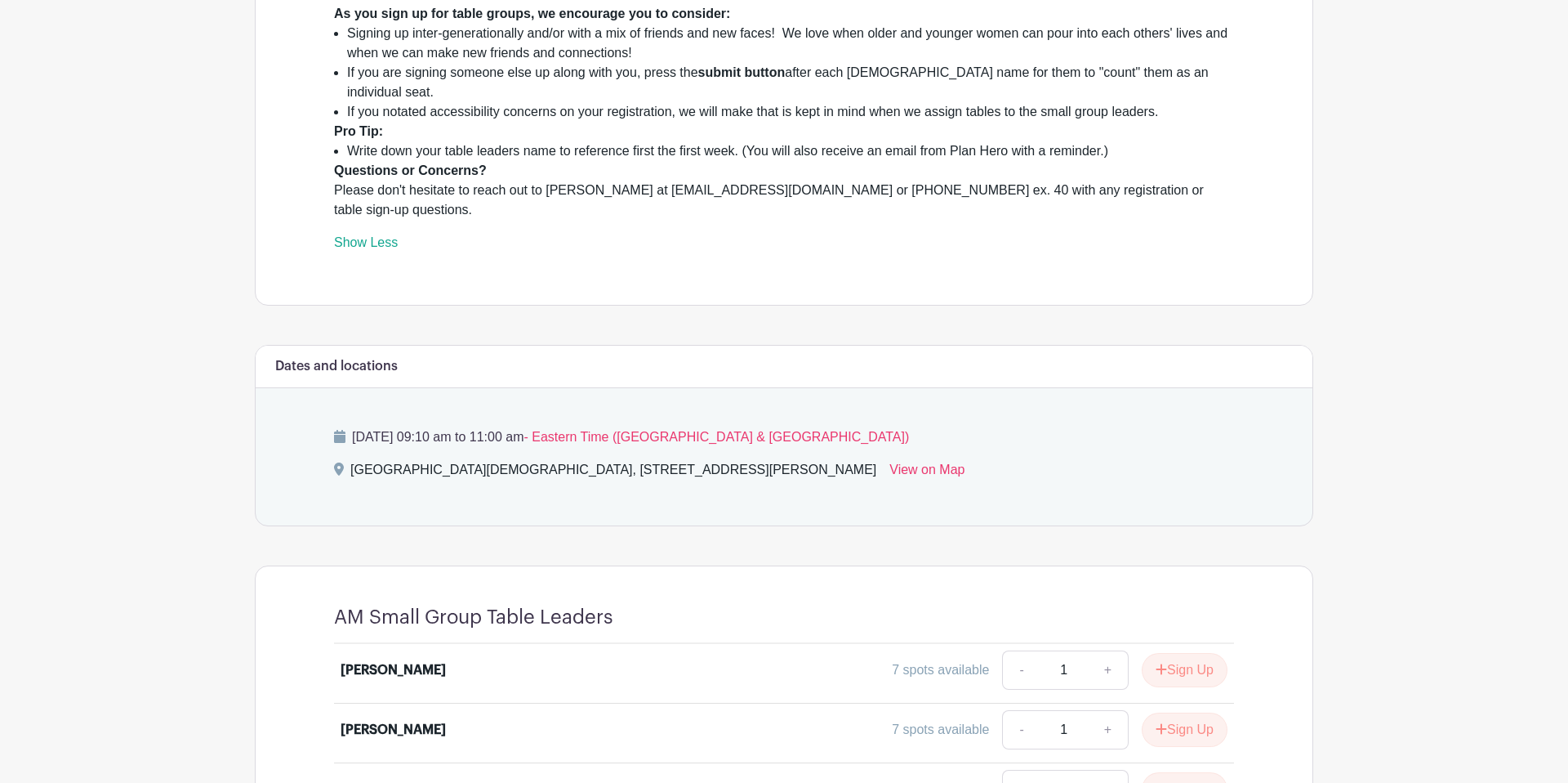
click at [583, 427] on p "Thursday, September 18, 2025 at 09:10 am to 11:00 am - Eastern Time (US & Canad…" at bounding box center [784, 436] width 900 height 19
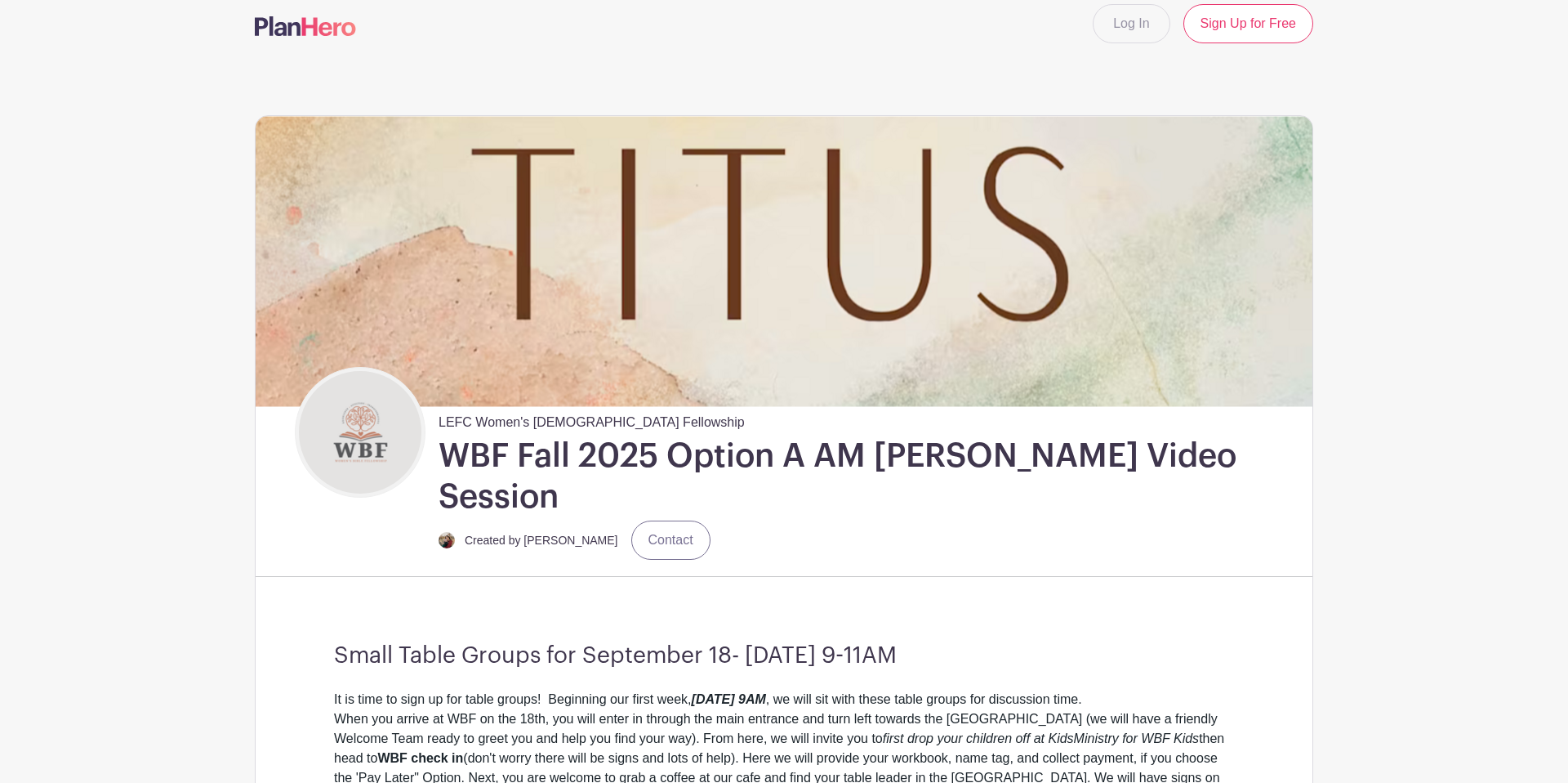
scroll to position [0, 0]
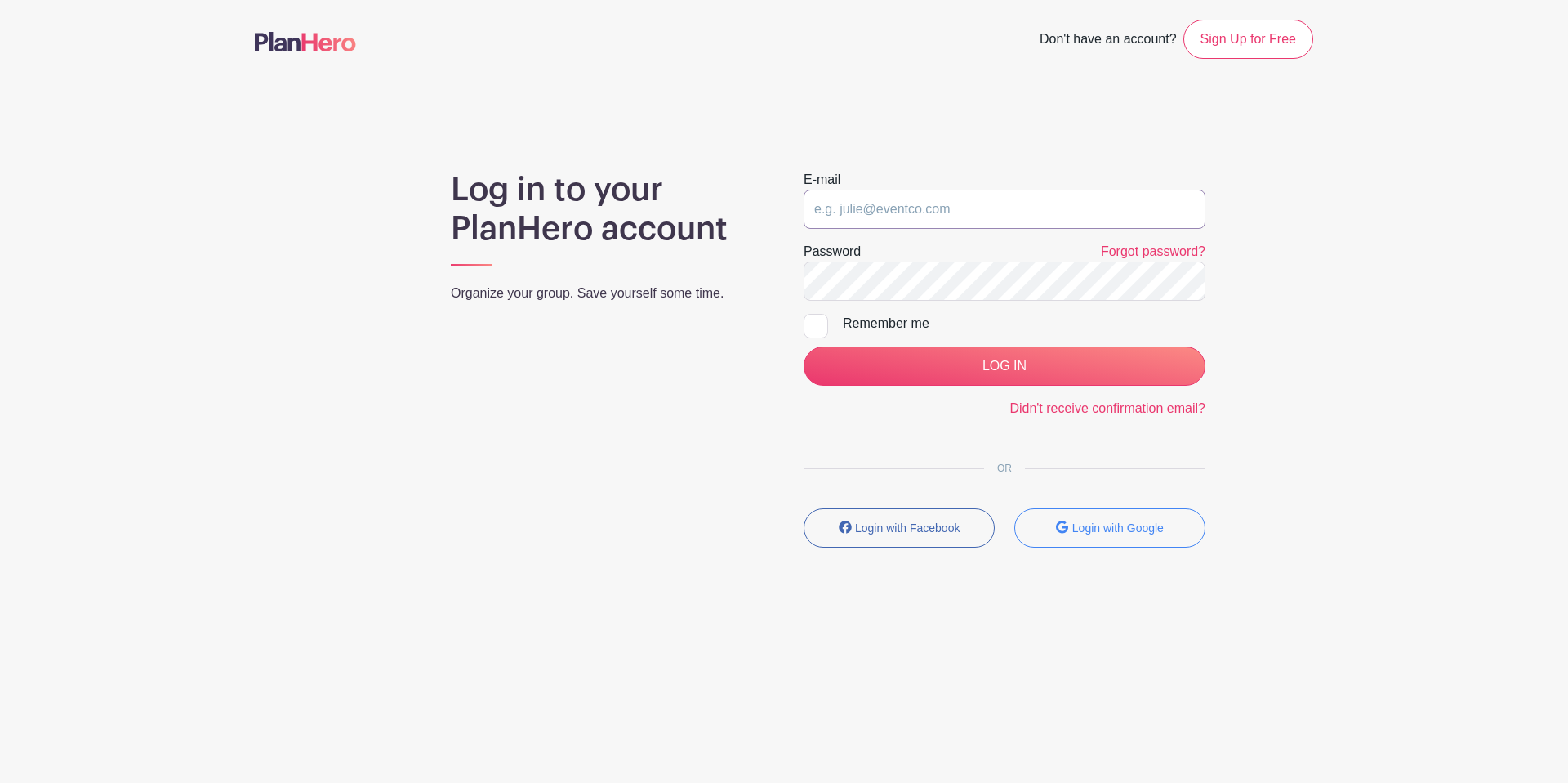
click at [906, 215] on input "email" at bounding box center [1004, 209] width 402 height 40
type input "brianna.roberts@lefc.net"
drag, startPoint x: 816, startPoint y: 327, endPoint x: 870, endPoint y: 340, distance: 55.5
click at [823, 328] on div at bounding box center [816, 326] width 25 height 25
click at [814, 325] on input "Remember me" at bounding box center [809, 319] width 11 height 11
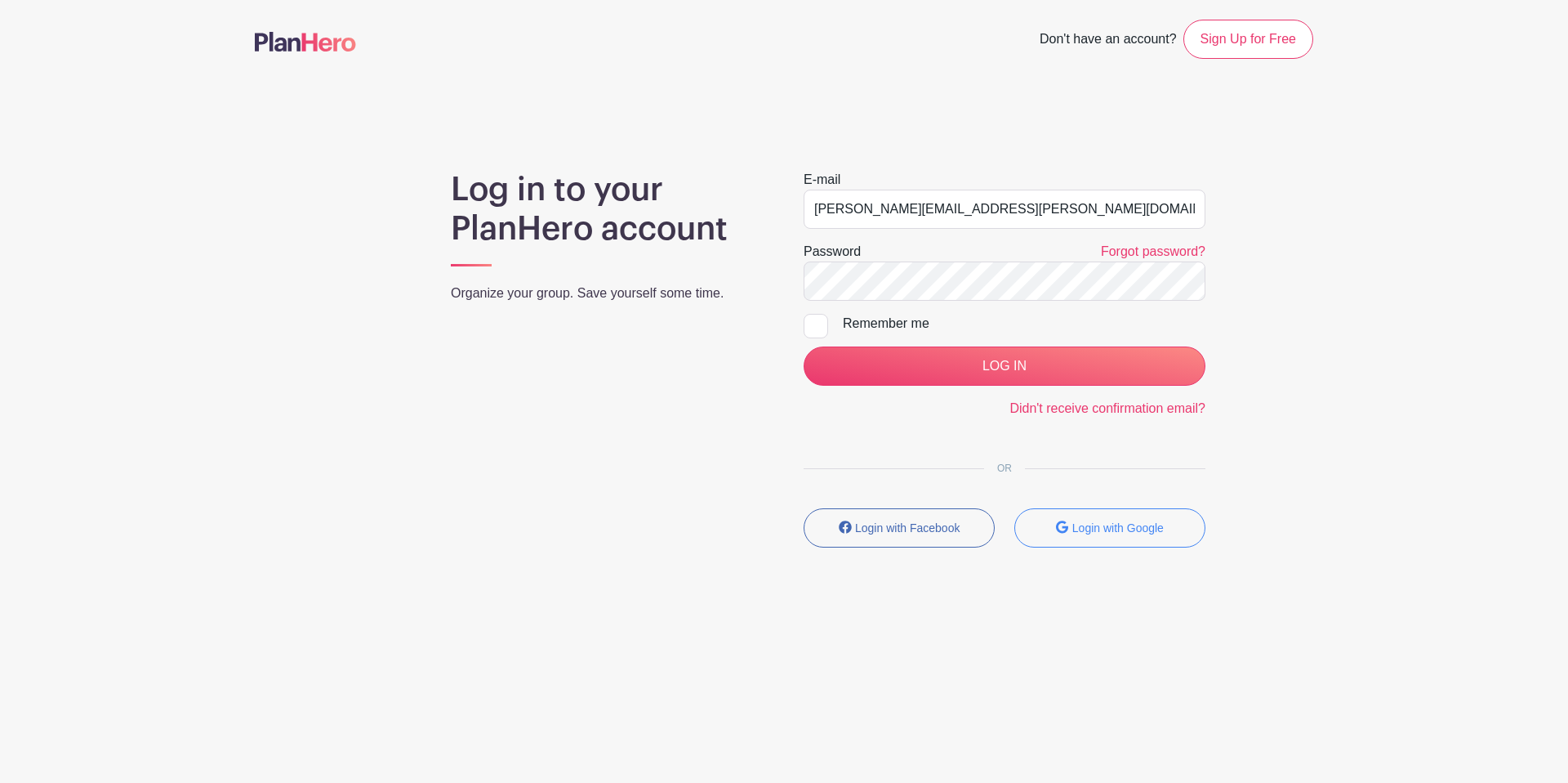
checkbox input "true"
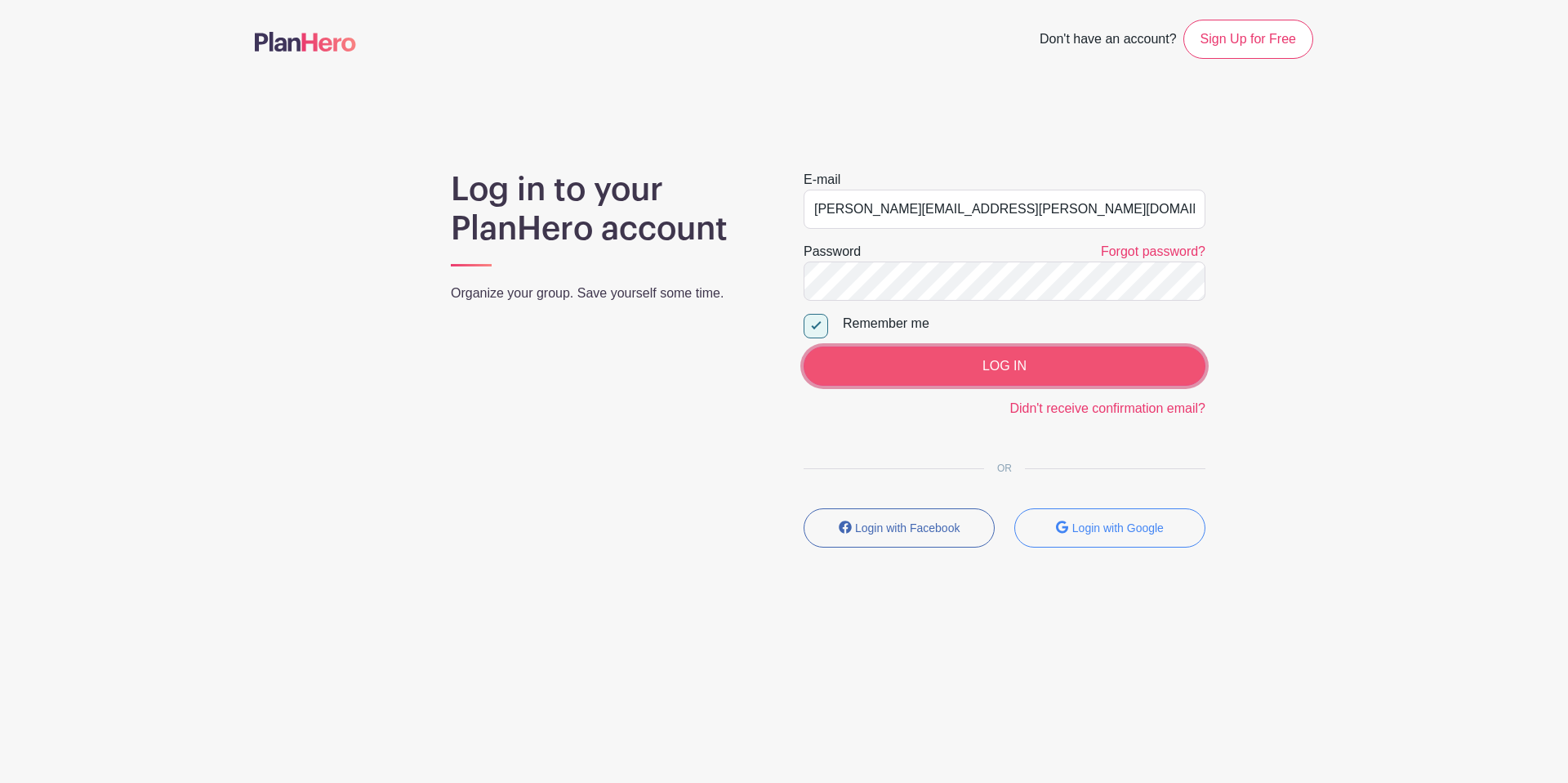
click at [930, 363] on input "LOG IN" at bounding box center [1004, 366] width 402 height 40
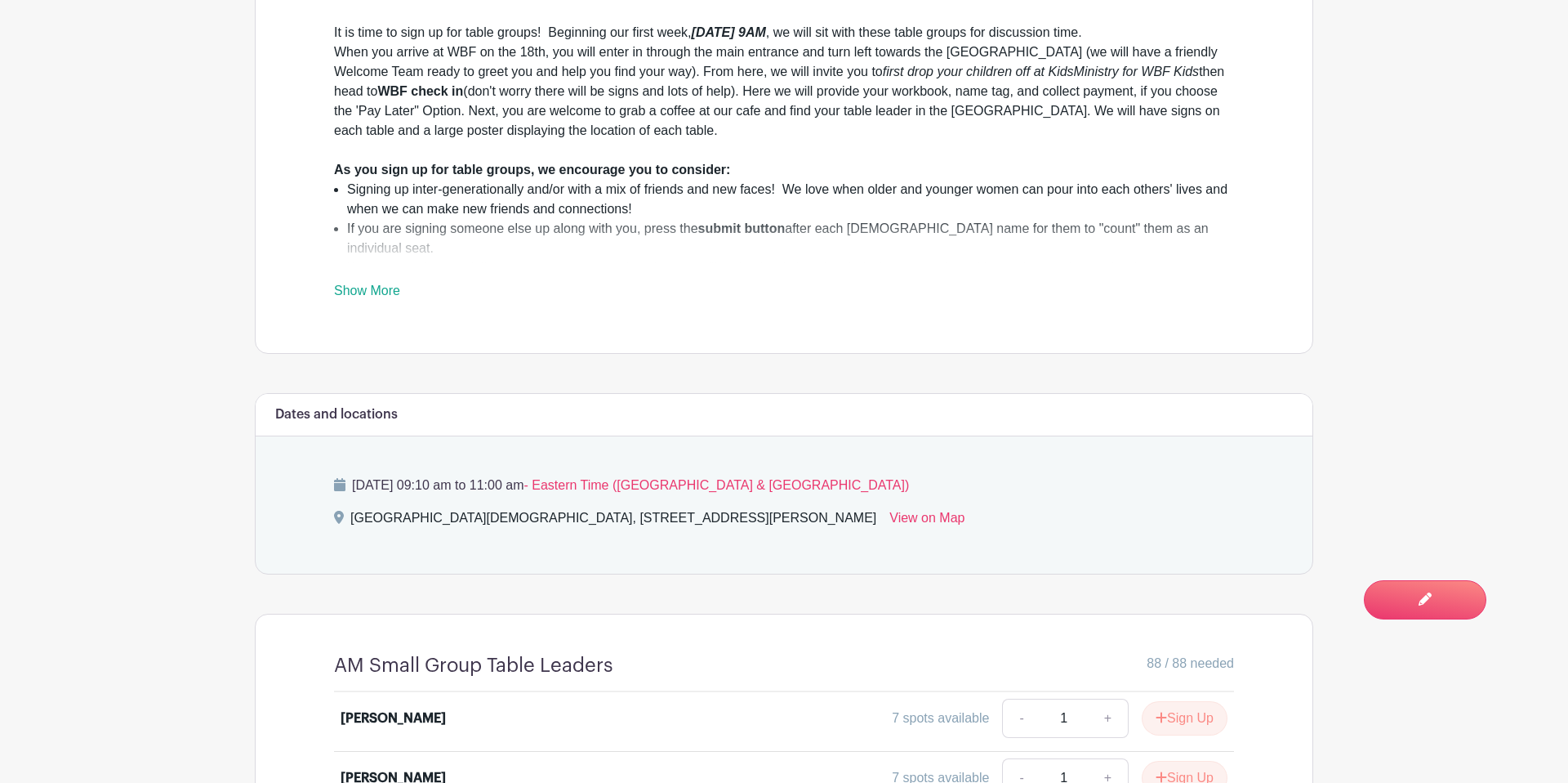
scroll to position [775, 0]
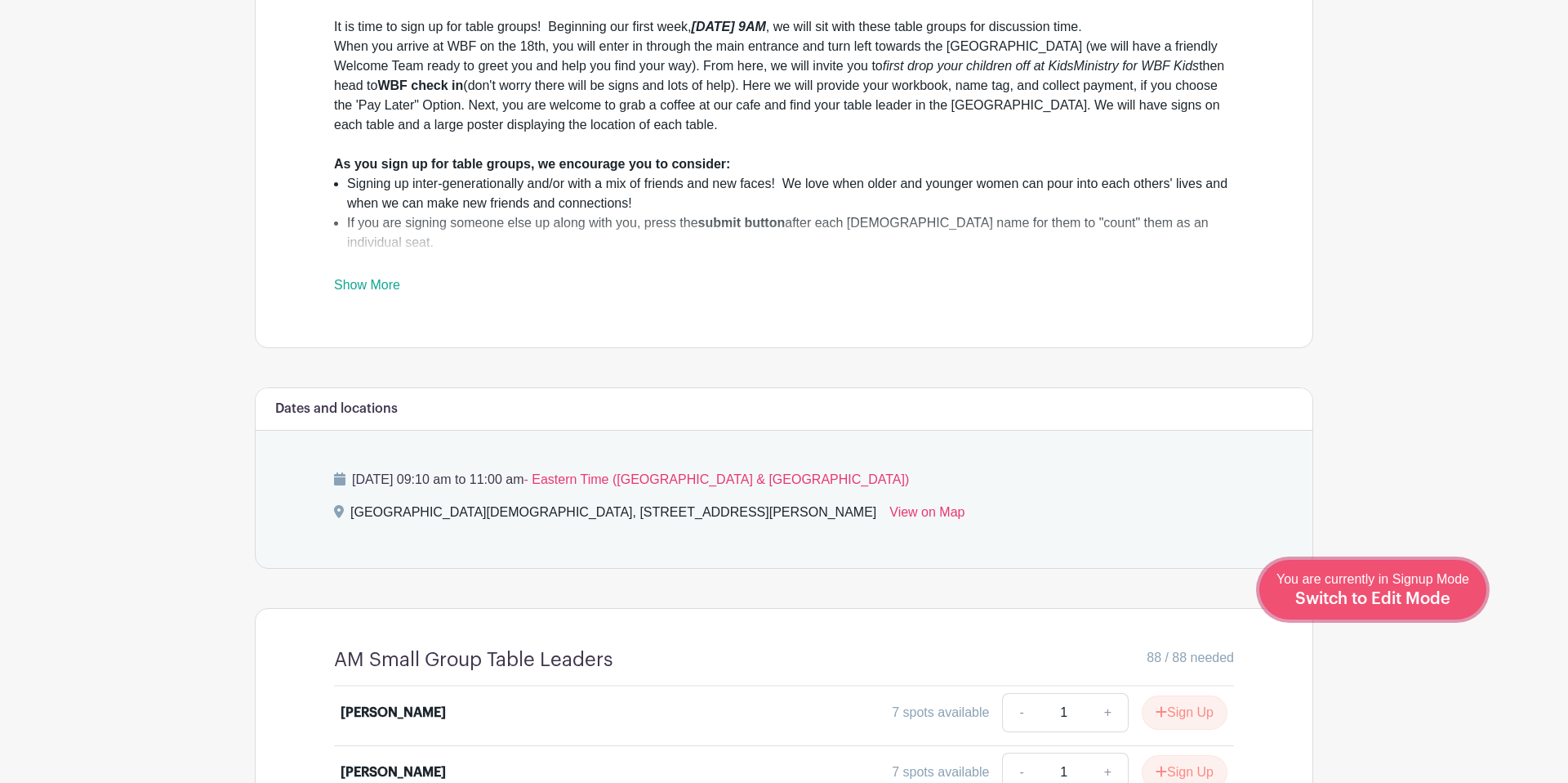
click at [1425, 594] on span "Switch to Edit Mode" at bounding box center [1372, 599] width 155 height 17
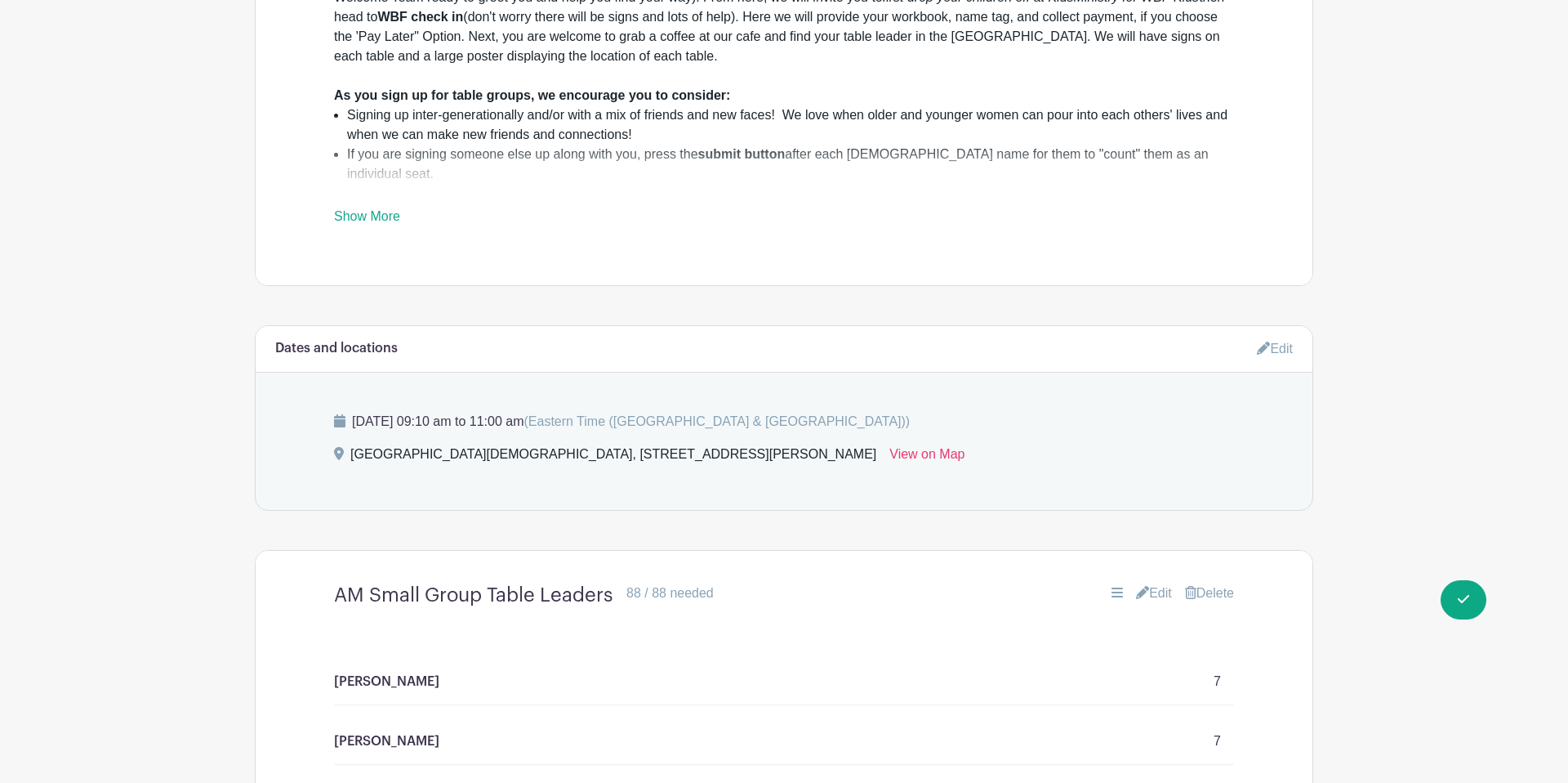
scroll to position [888, 0]
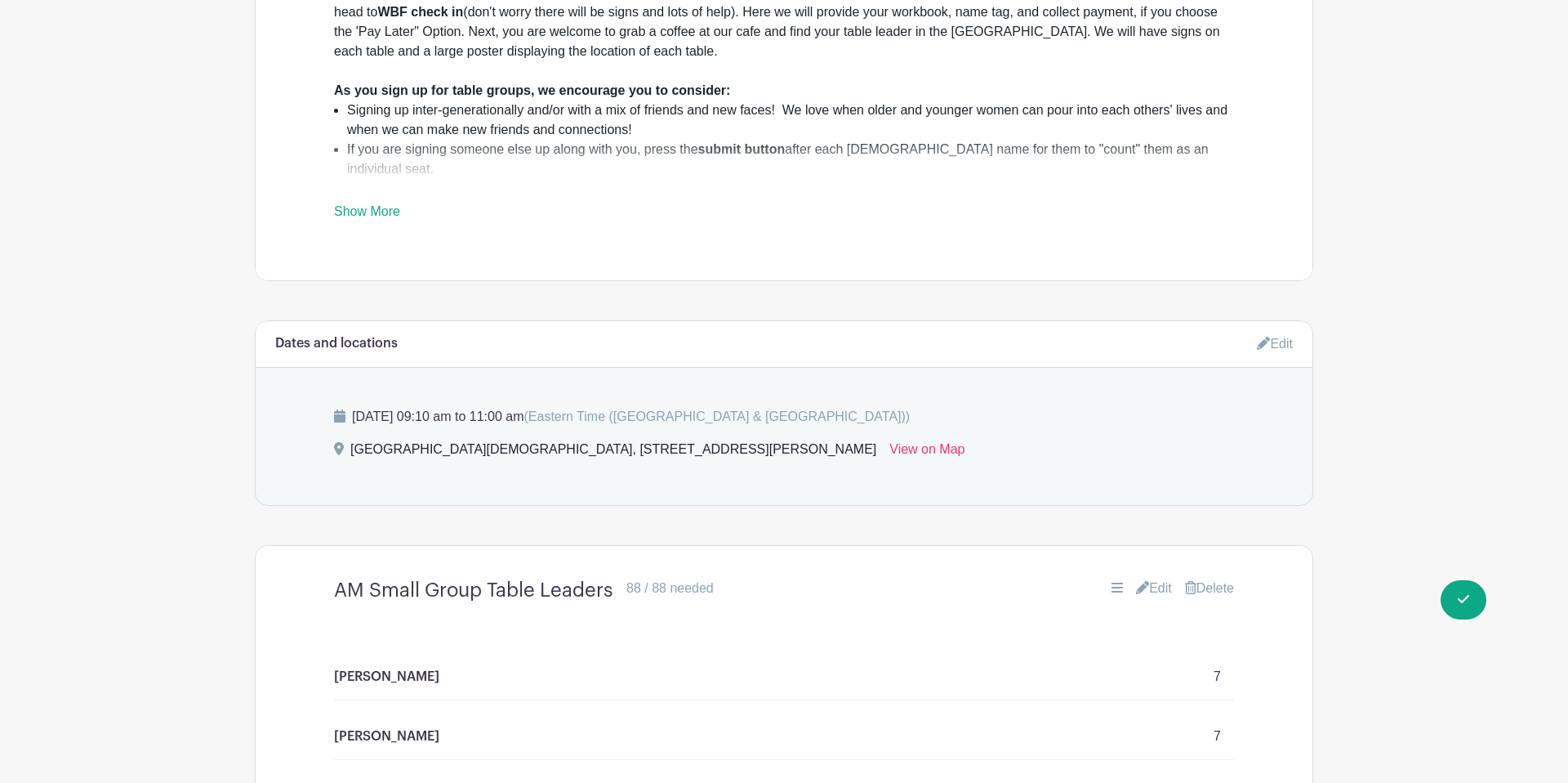
click at [1287, 330] on link "Edit" at bounding box center [1275, 343] width 36 height 27
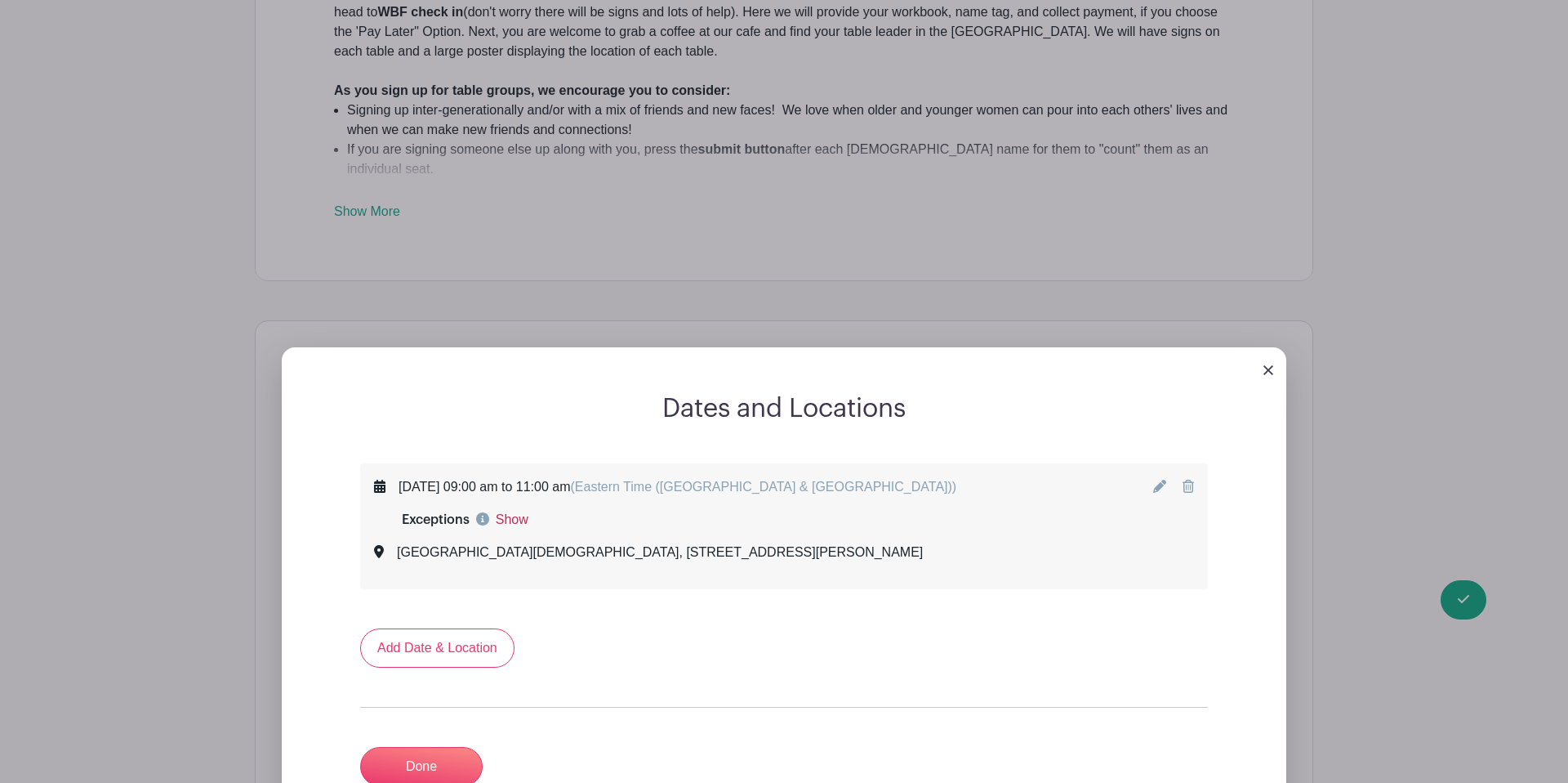
click at [520, 510] on link "Show" at bounding box center [512, 519] width 33 height 19
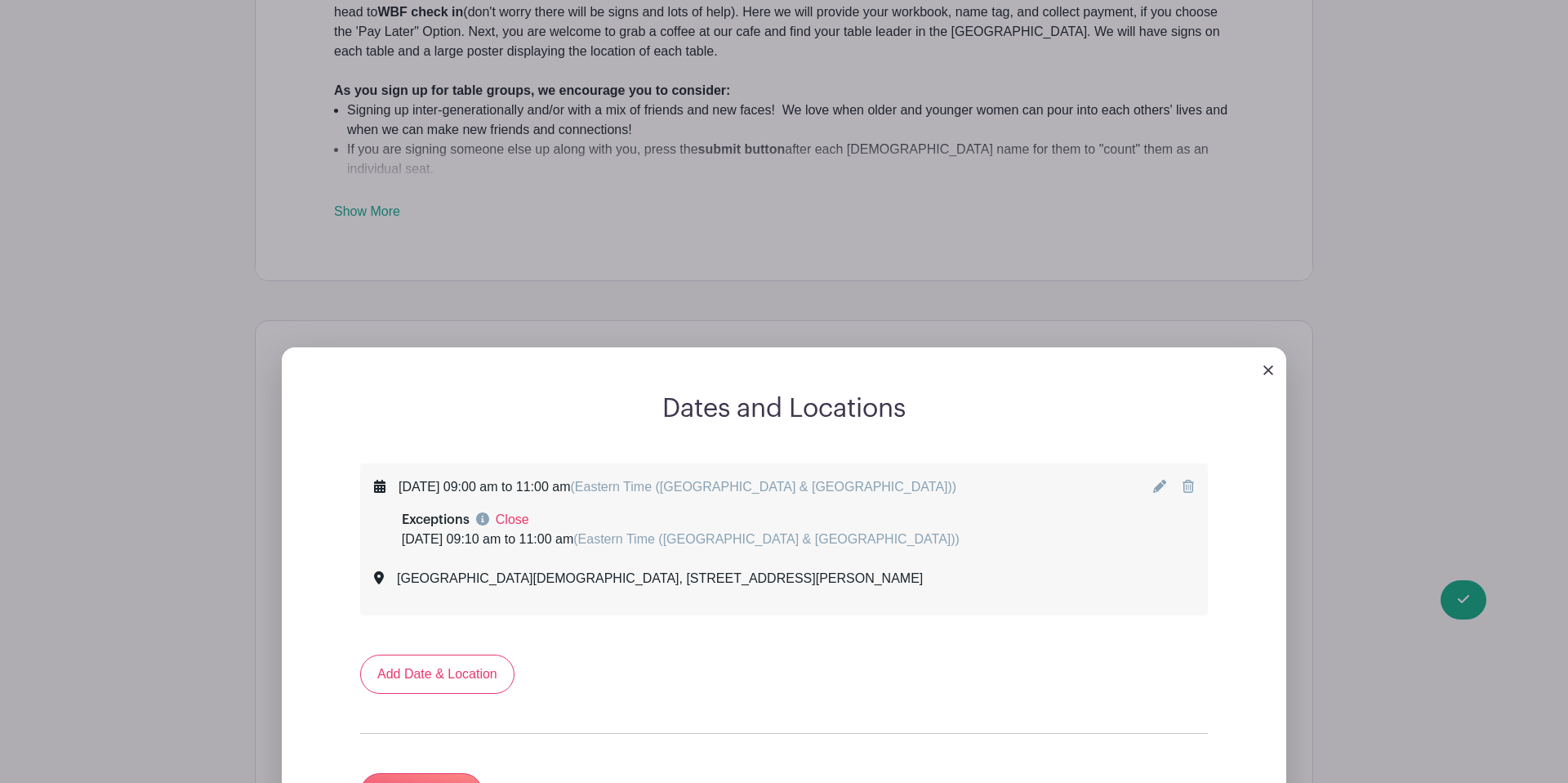
click at [1159, 479] on icon at bounding box center [1160, 486] width 13 height 13
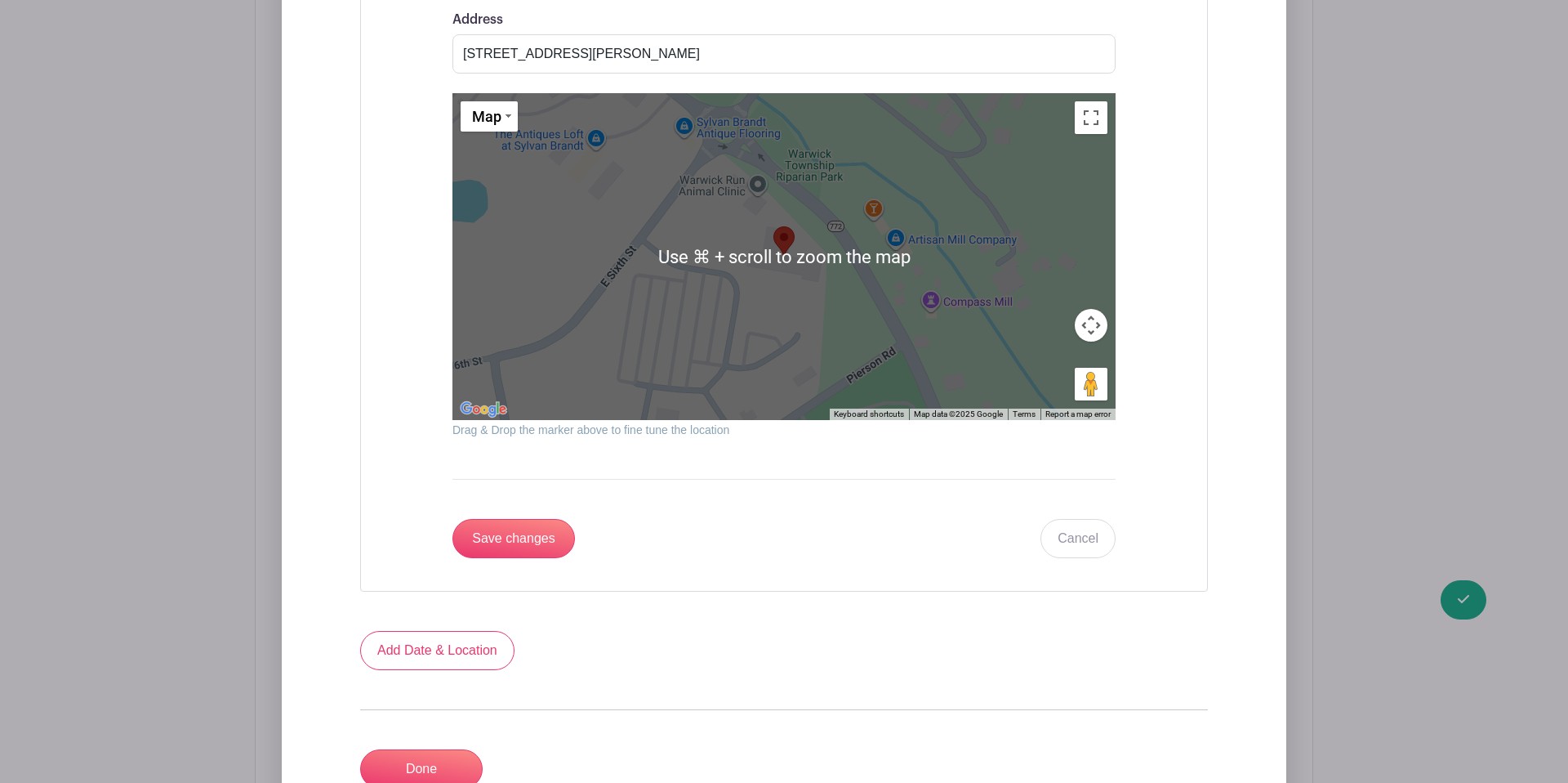
scroll to position [1975, 0]
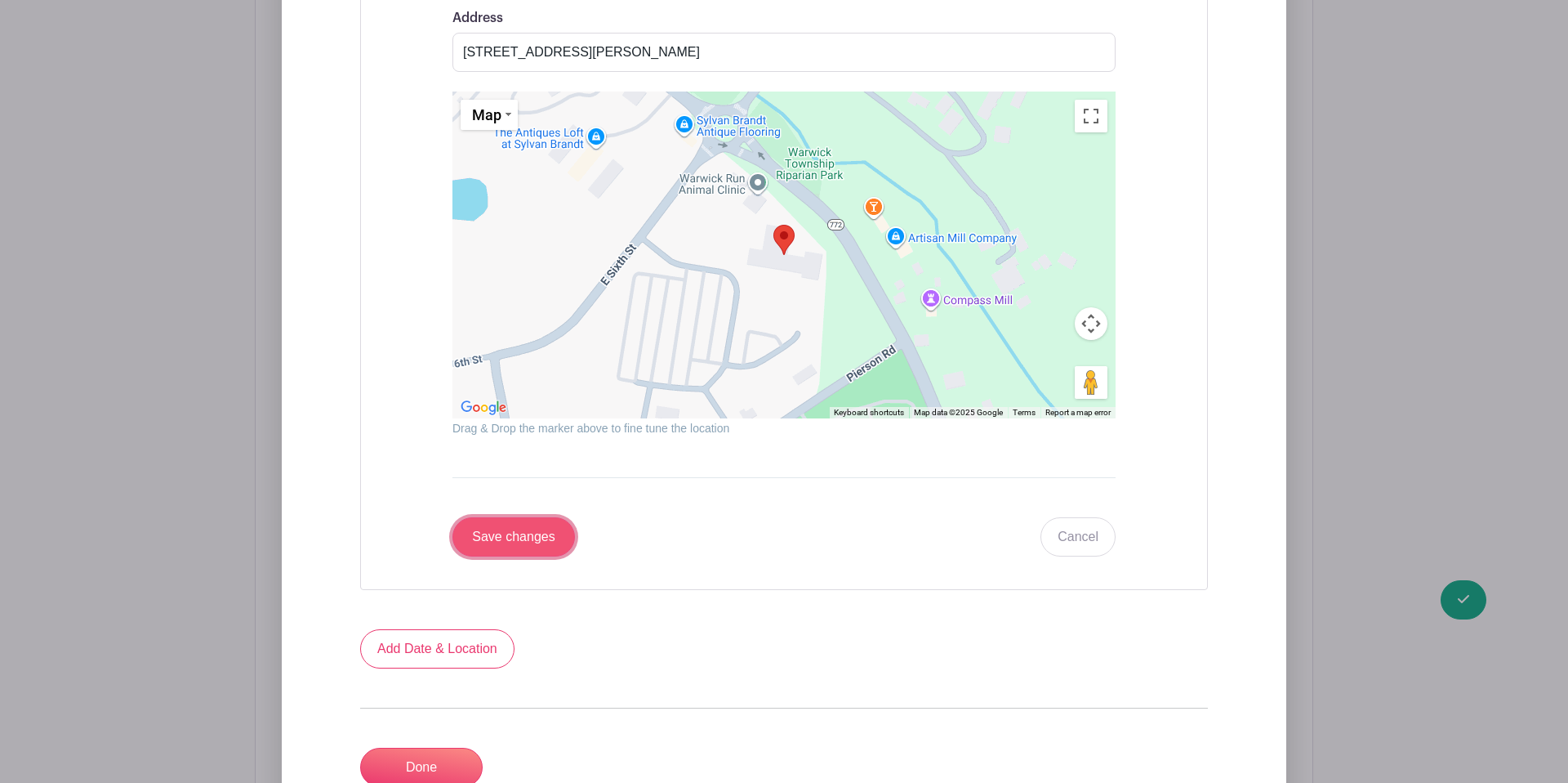
click at [544, 517] on input "Save changes" at bounding box center [513, 536] width 122 height 40
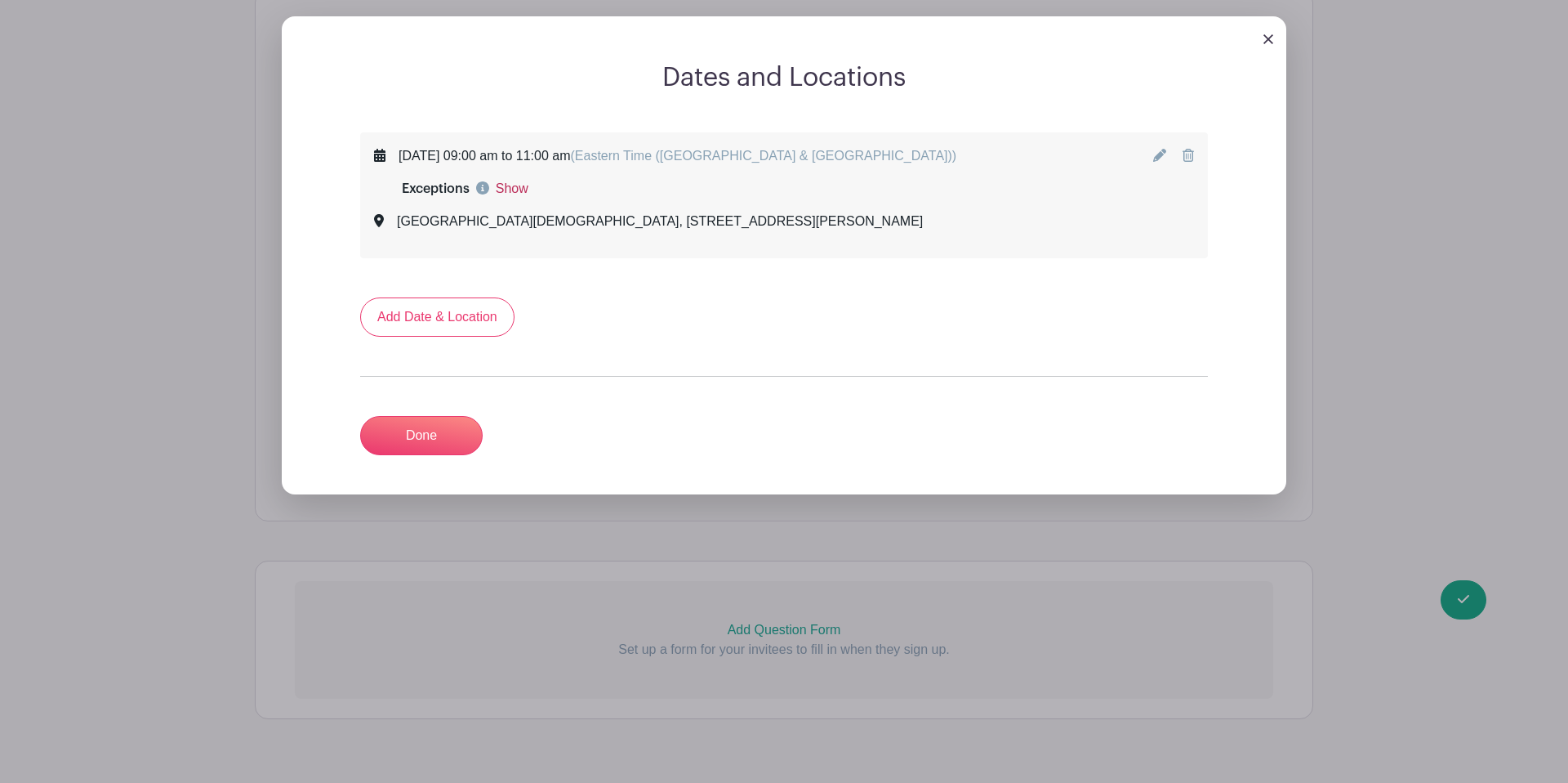
click at [517, 178] on link "Show" at bounding box center [512, 188] width 33 height 19
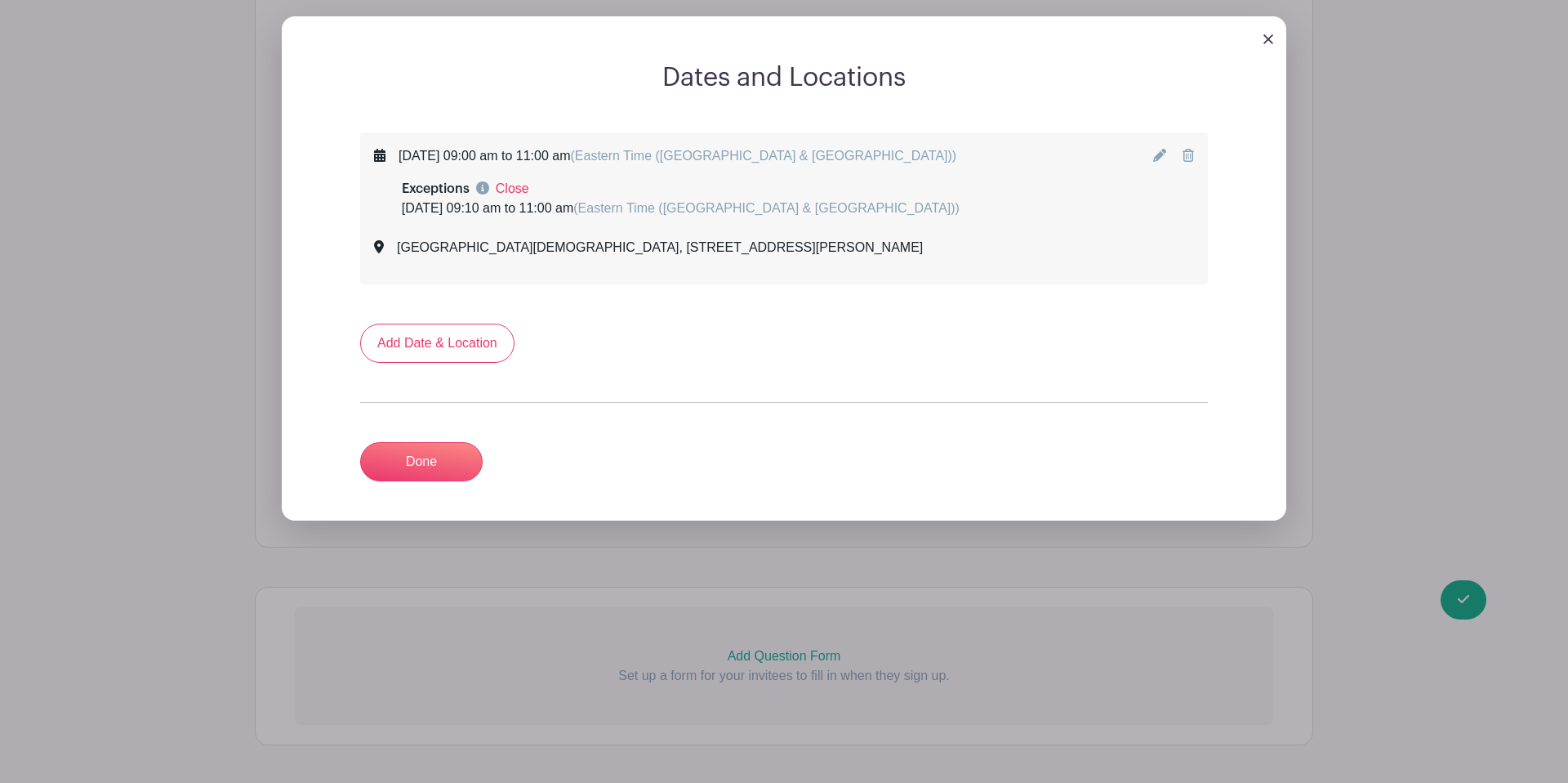
click at [1159, 149] on icon at bounding box center [1160, 155] width 13 height 13
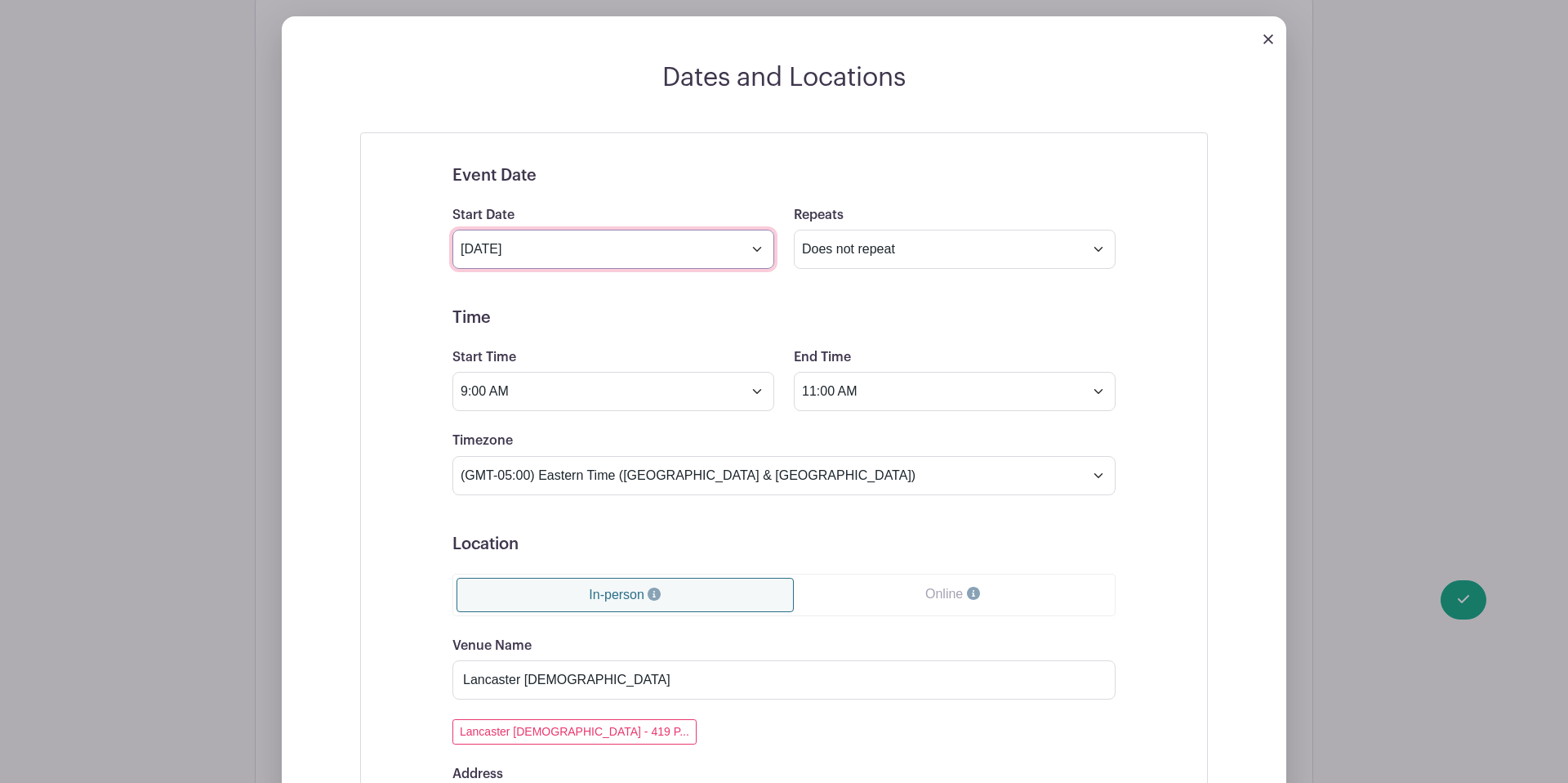
click at [624, 230] on input "Sep 18 2025" at bounding box center [613, 249] width 322 height 40
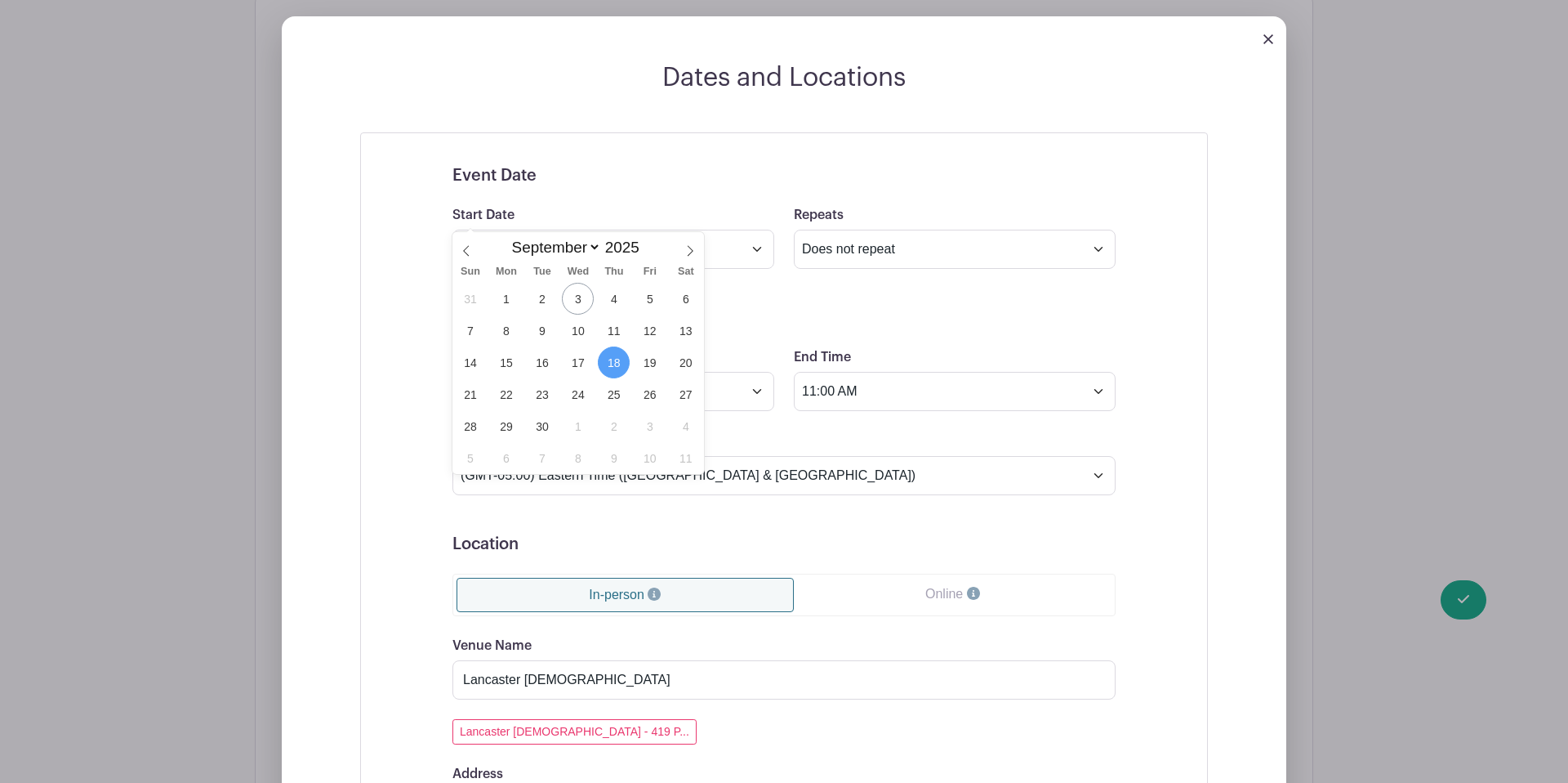
click at [616, 360] on span "18" at bounding box center [613, 363] width 32 height 32
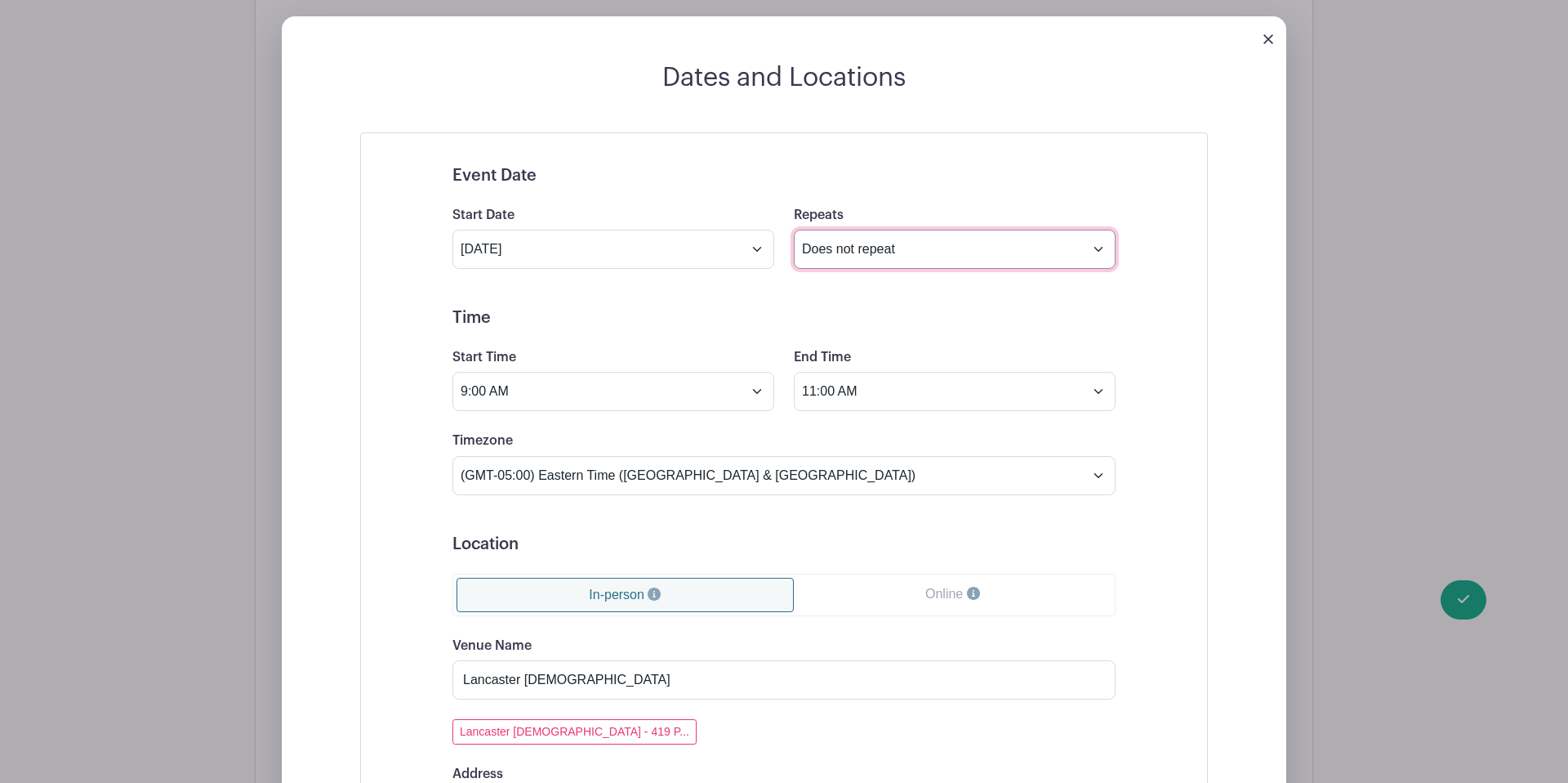
click at [849, 230] on select "Does not repeat Daily Weekly Monthly on day 18 Monthly on the third Thursday Ot…" at bounding box center [955, 249] width 322 height 40
click at [794, 230] on select "Does not repeat Daily Weekly Monthly on day 18 Monthly on the third Thursday Ot…" at bounding box center [955, 249] width 322 height 40
click at [728, 295] on form "Event Date Start Date Sep 18 2025 Repeats Does not repeat Daily Weekly Monthly …" at bounding box center [784, 739] width 663 height 1146
click at [624, 372] on input "9:00 AM" at bounding box center [613, 391] width 322 height 40
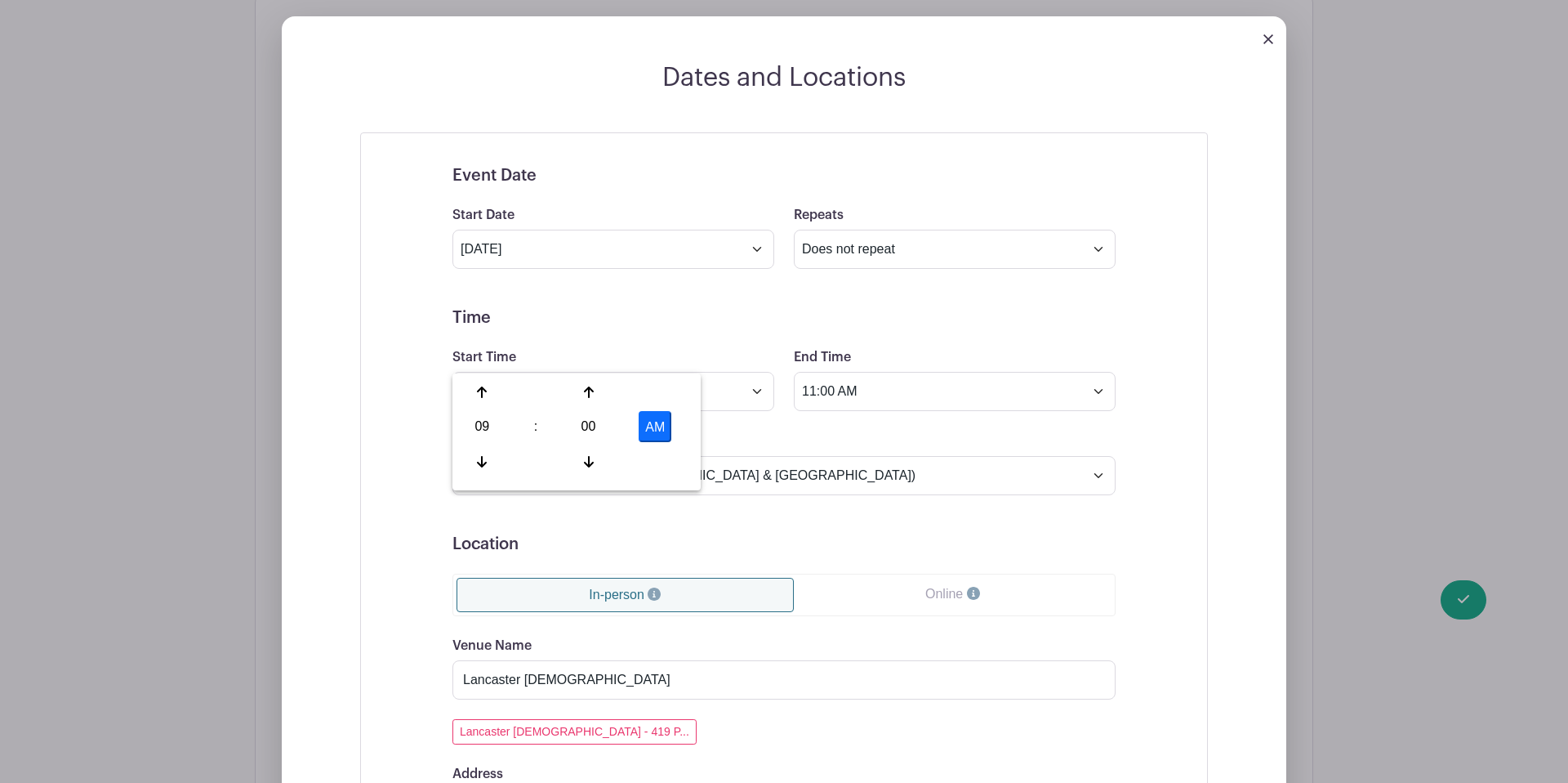
click at [847, 431] on div "Timezone (GMT-12:00) International Date Line West (GMT-11:00) American Samoa (G…" at bounding box center [784, 462] width 682 height 63
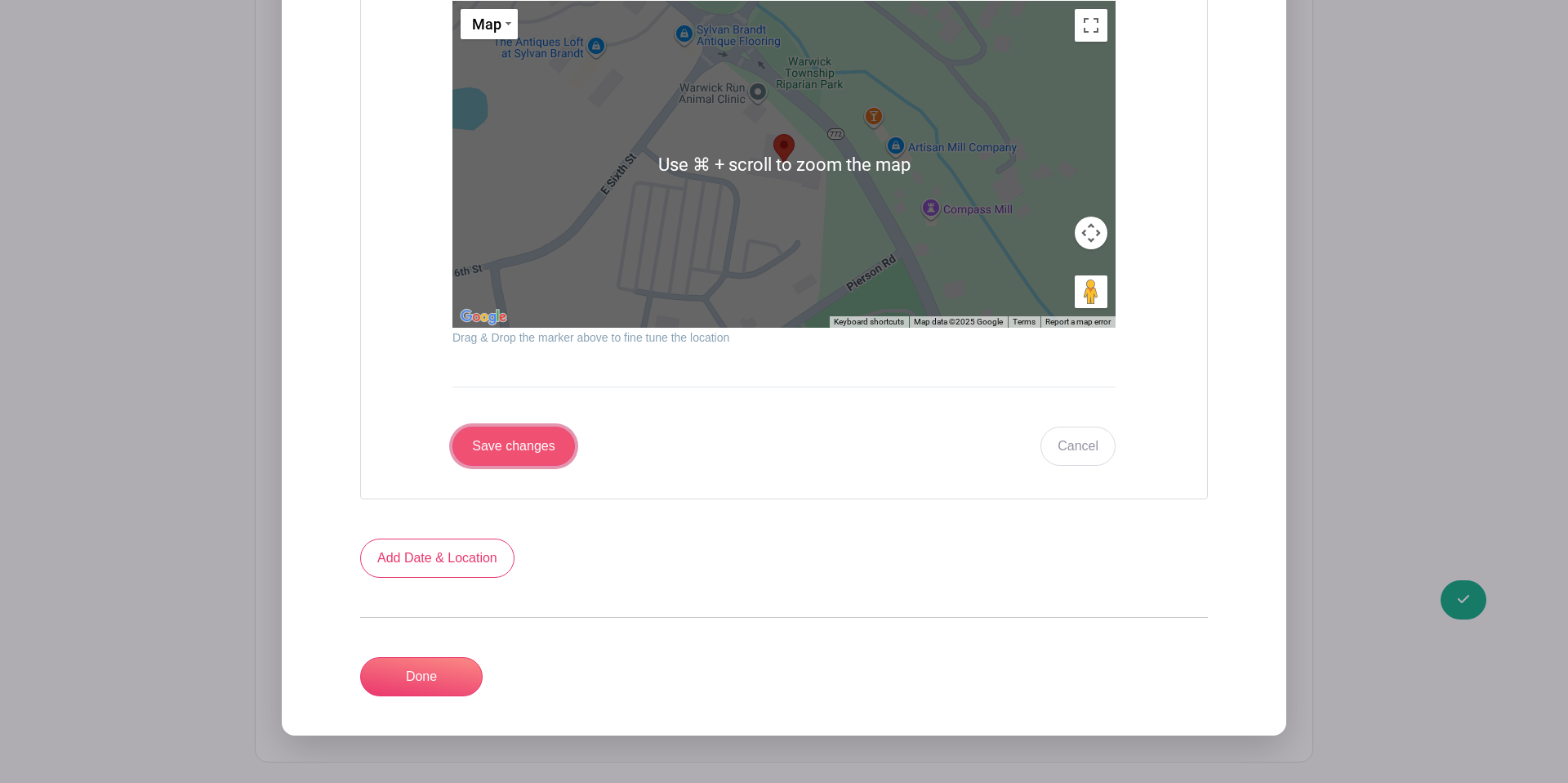
click at [523, 427] on input "Save changes" at bounding box center [513, 446] width 122 height 40
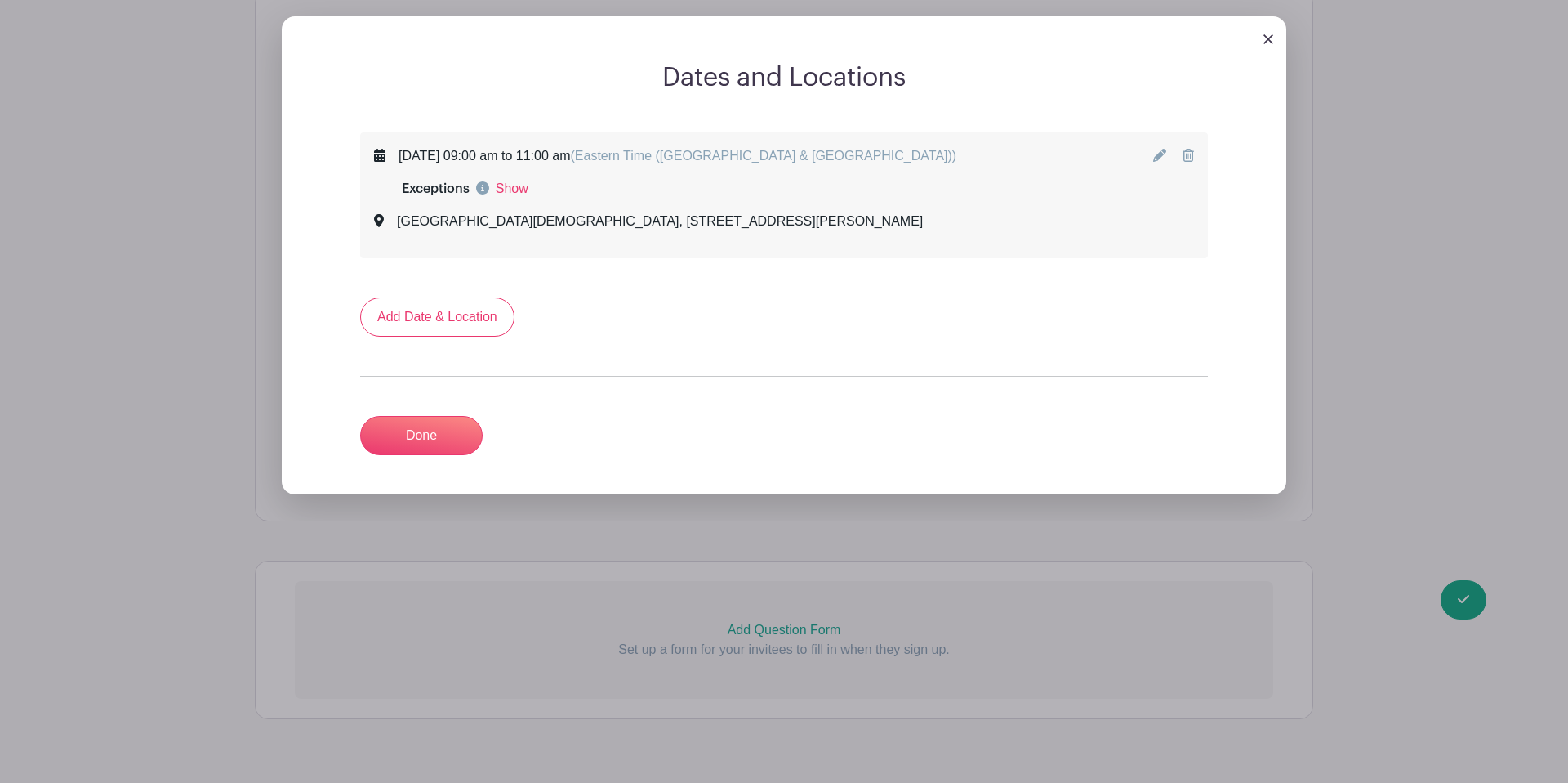
click at [425, 182] on span "Exceptions" at bounding box center [436, 189] width 68 height 13
drag, startPoint x: 497, startPoint y: 145, endPoint x: 526, endPoint y: 145, distance: 29.0
click at [526, 178] on div "Exceptions Show Close" at bounding box center [665, 188] width 582 height 19
click at [532, 178] on div "Exceptions Show Close" at bounding box center [665, 188] width 582 height 19
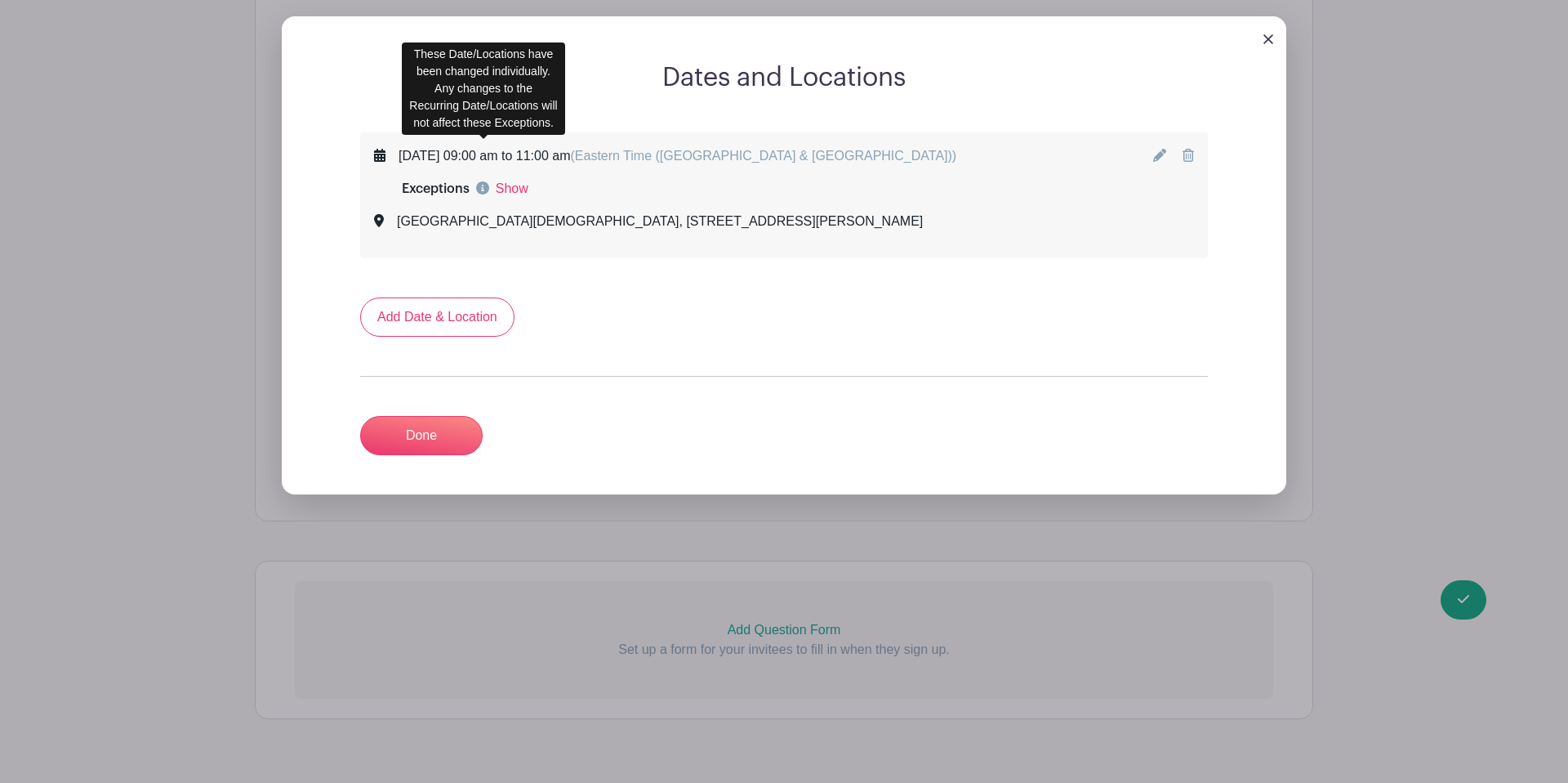
click at [479, 181] on icon at bounding box center [483, 188] width 13 height 13
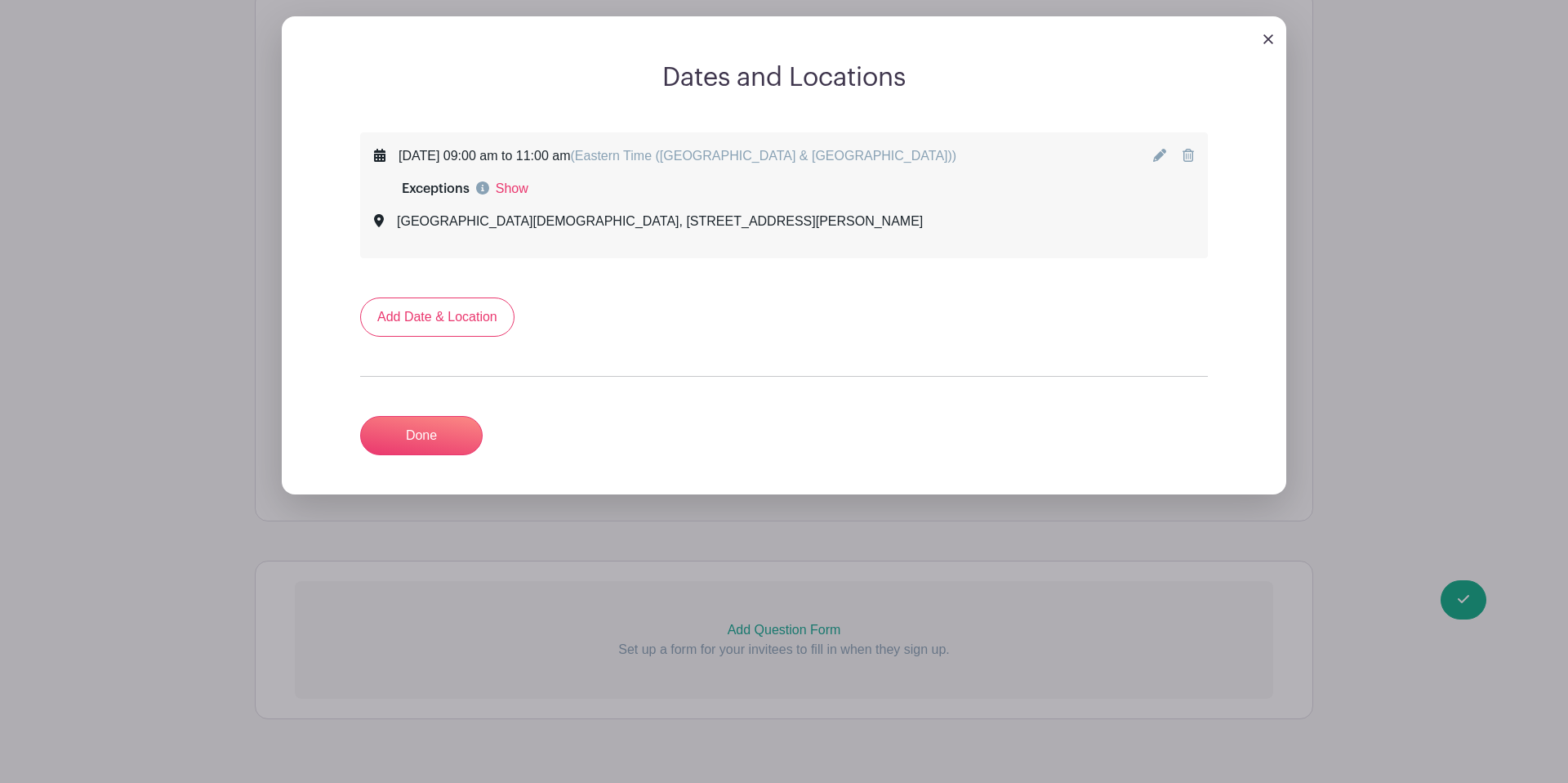
click at [733, 178] on div "Exceptions Show Close" at bounding box center [665, 188] width 582 height 19
click at [426, 416] on link "Done" at bounding box center [421, 435] width 122 height 40
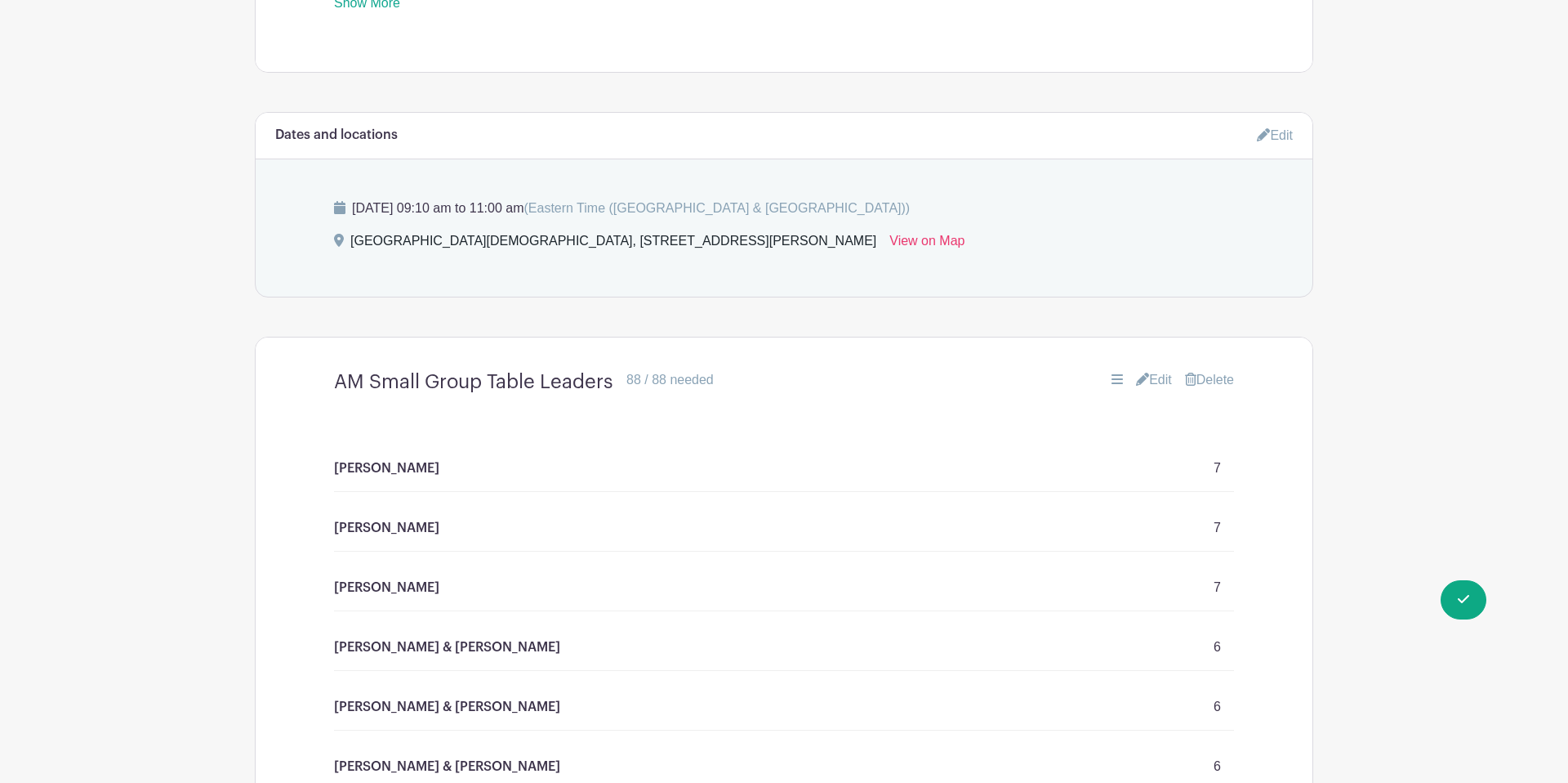
scroll to position [1054, 0]
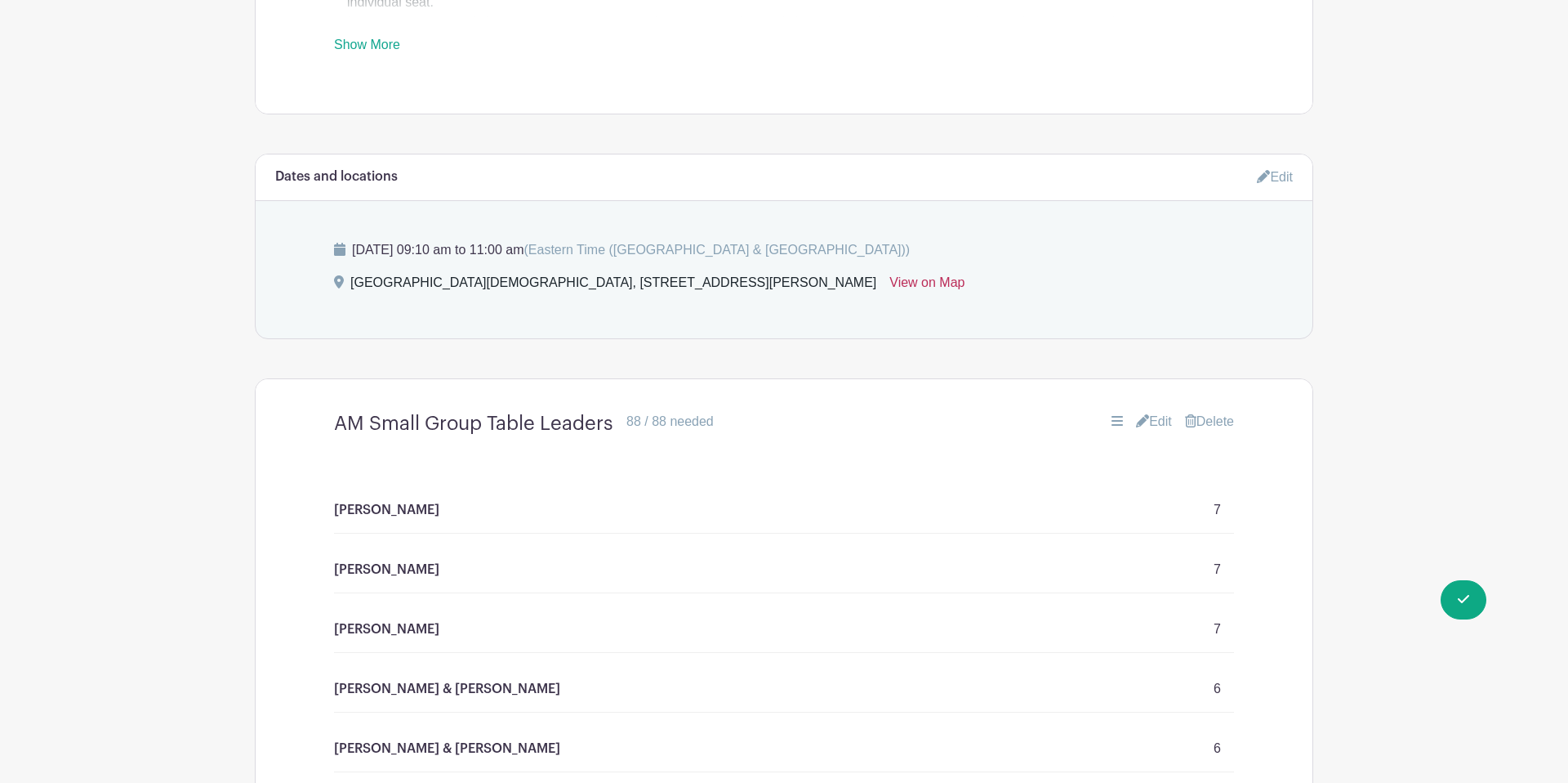
click at [889, 273] on link "View on Map" at bounding box center [927, 286] width 75 height 26
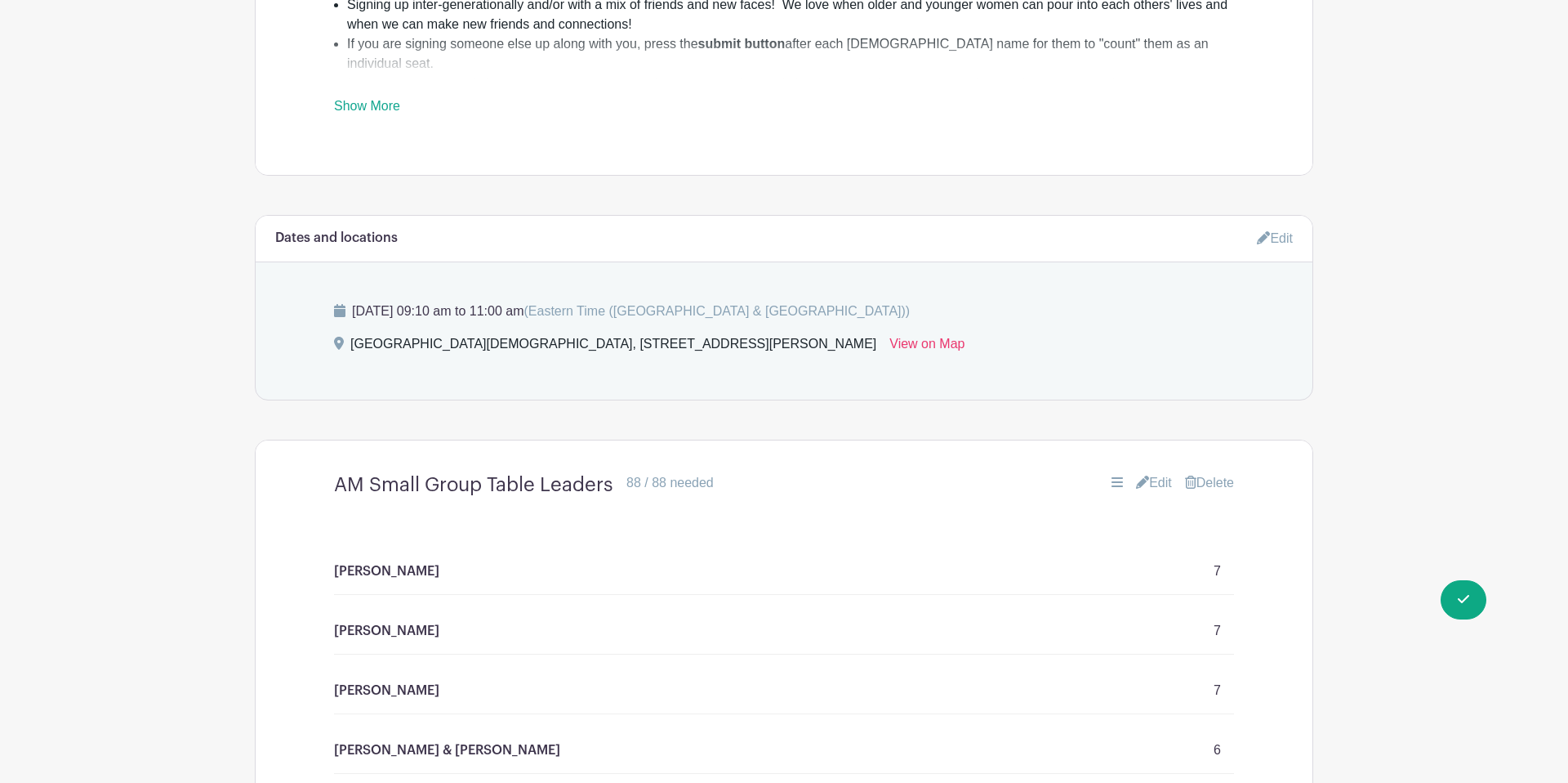
drag, startPoint x: 1153, startPoint y: 443, endPoint x: 1166, endPoint y: 442, distance: 13.0
click at [1155, 473] on link "Edit" at bounding box center [1153, 482] width 36 height 19
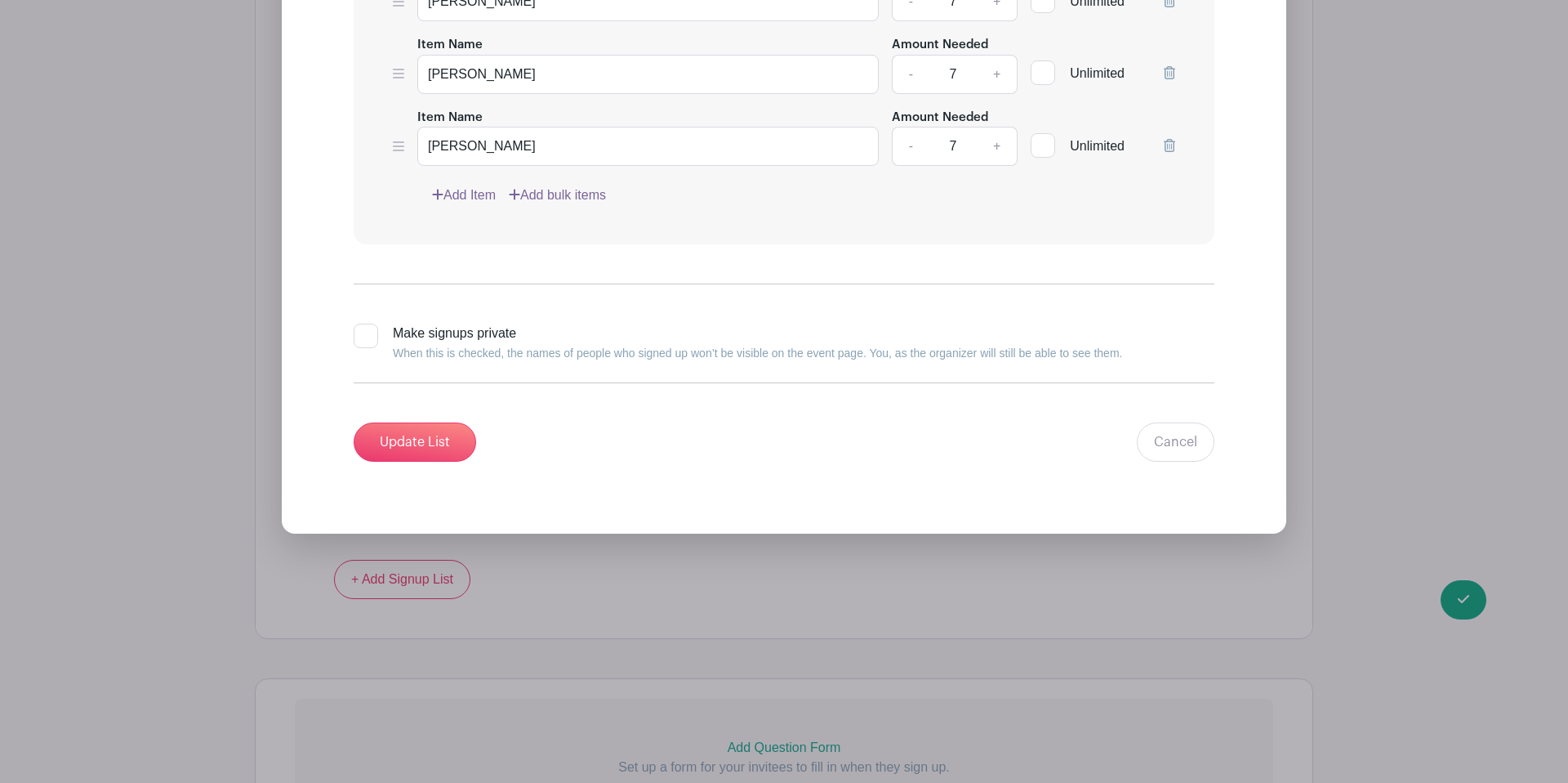
scroll to position [2600, 0]
click at [1173, 420] on link "Cancel" at bounding box center [1175, 440] width 77 height 40
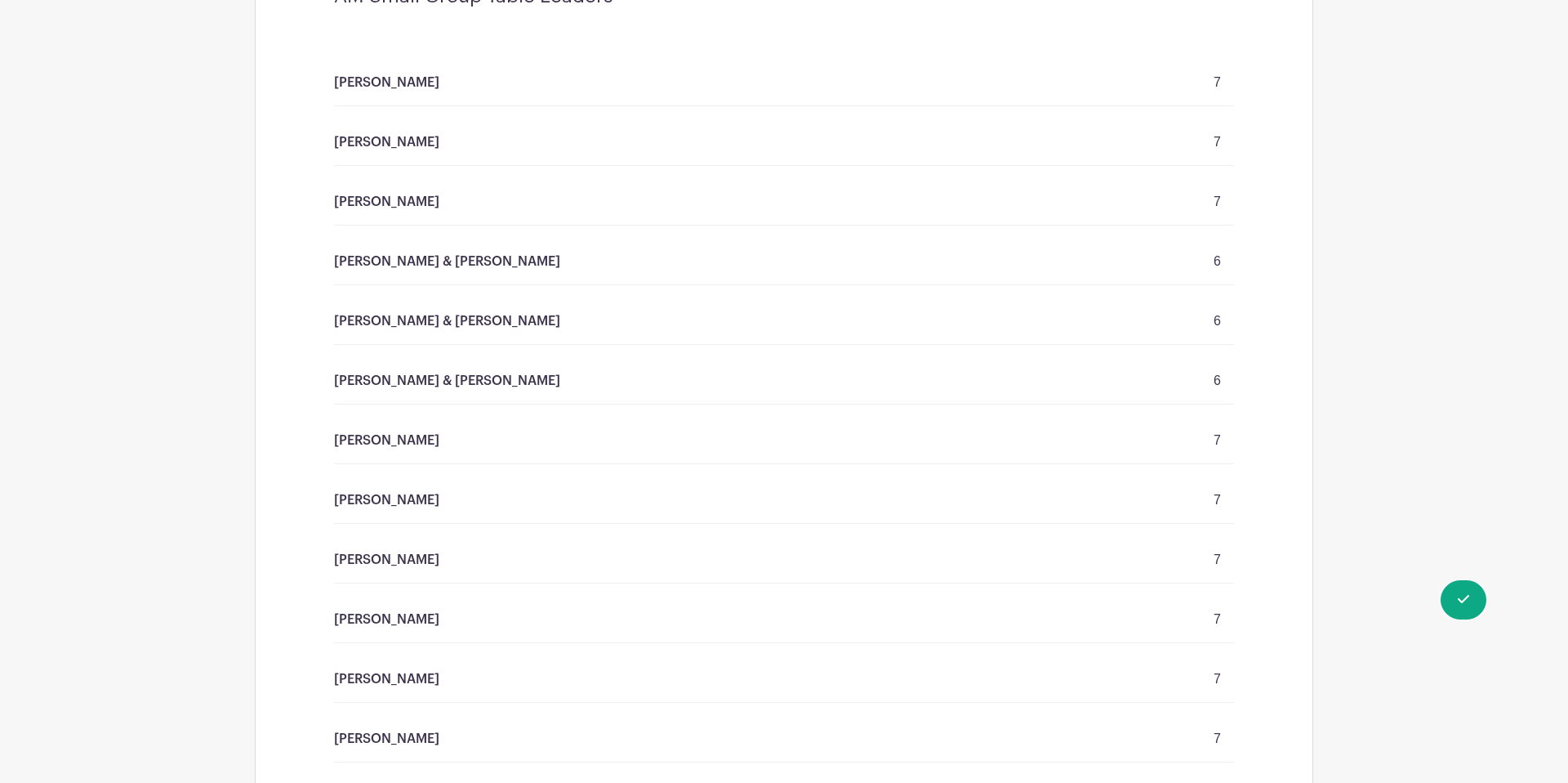
scroll to position [887, 0]
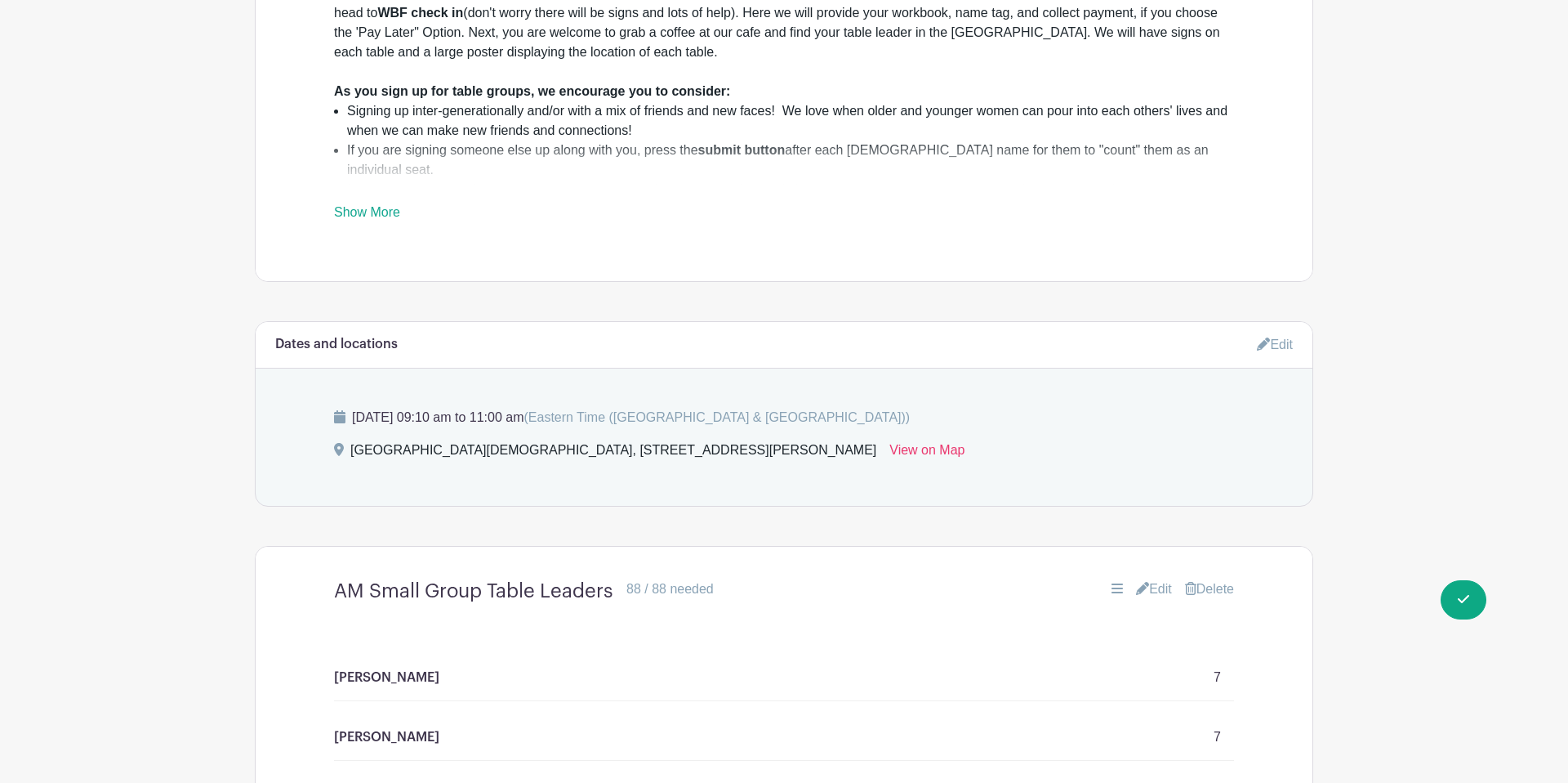
click at [1281, 331] on link "Edit" at bounding box center [1275, 344] width 36 height 27
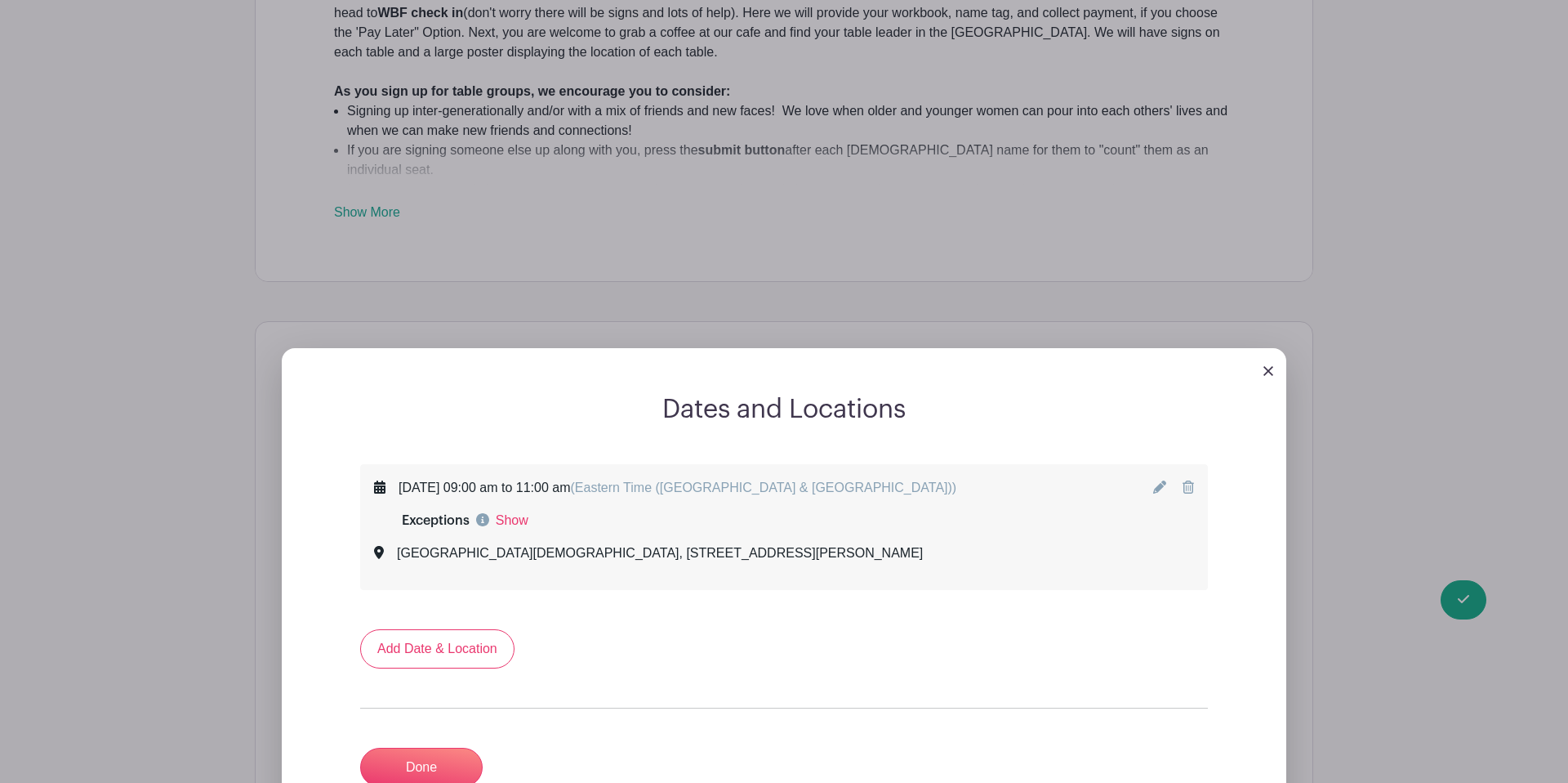
click at [1189, 480] on icon at bounding box center [1188, 487] width 11 height 13
click at [499, 629] on link "Add Date & Location" at bounding box center [438, 649] width 155 height 40
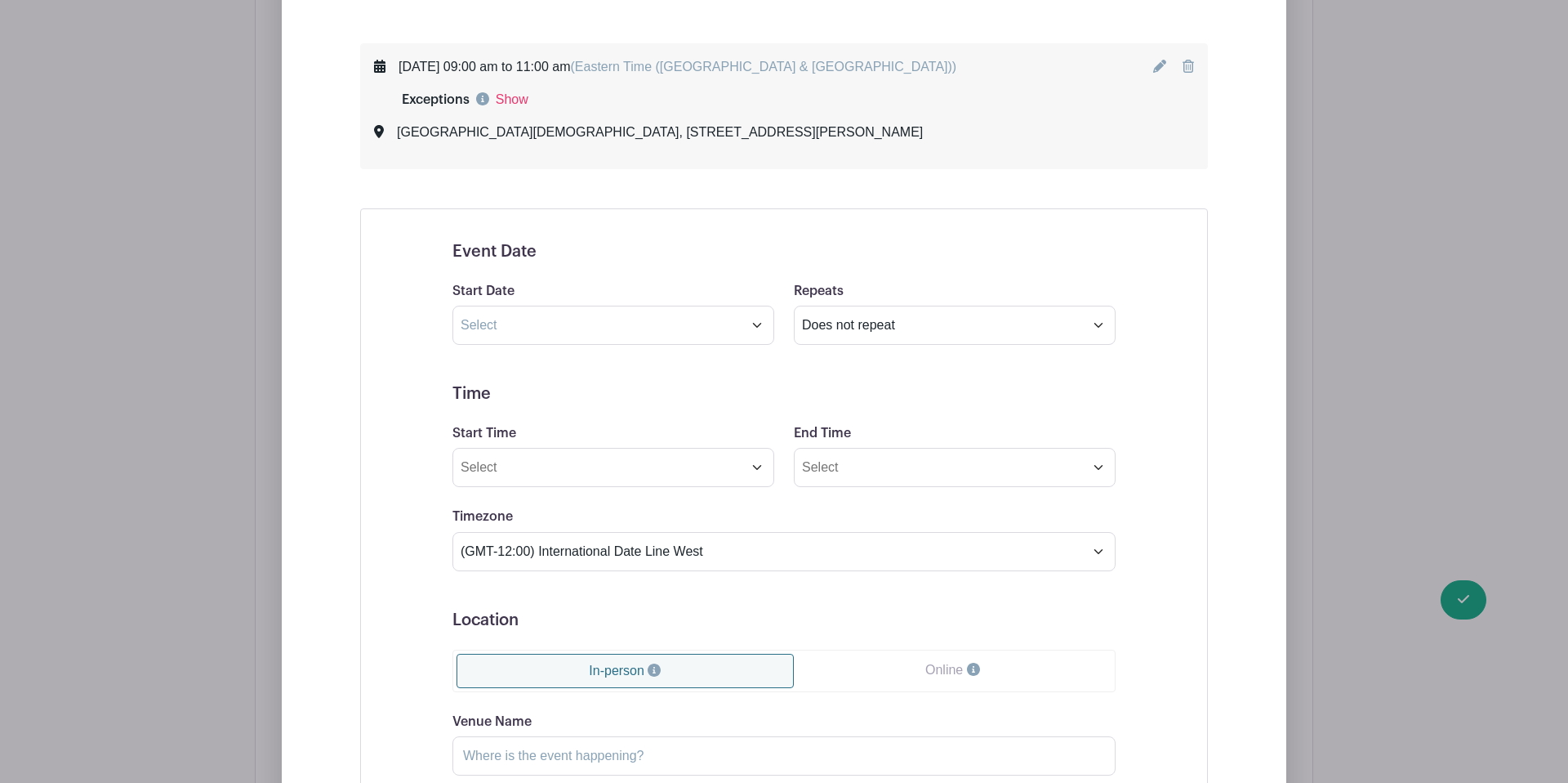
scroll to position [1310, 0]
click at [629, 304] on input "text" at bounding box center [613, 323] width 322 height 40
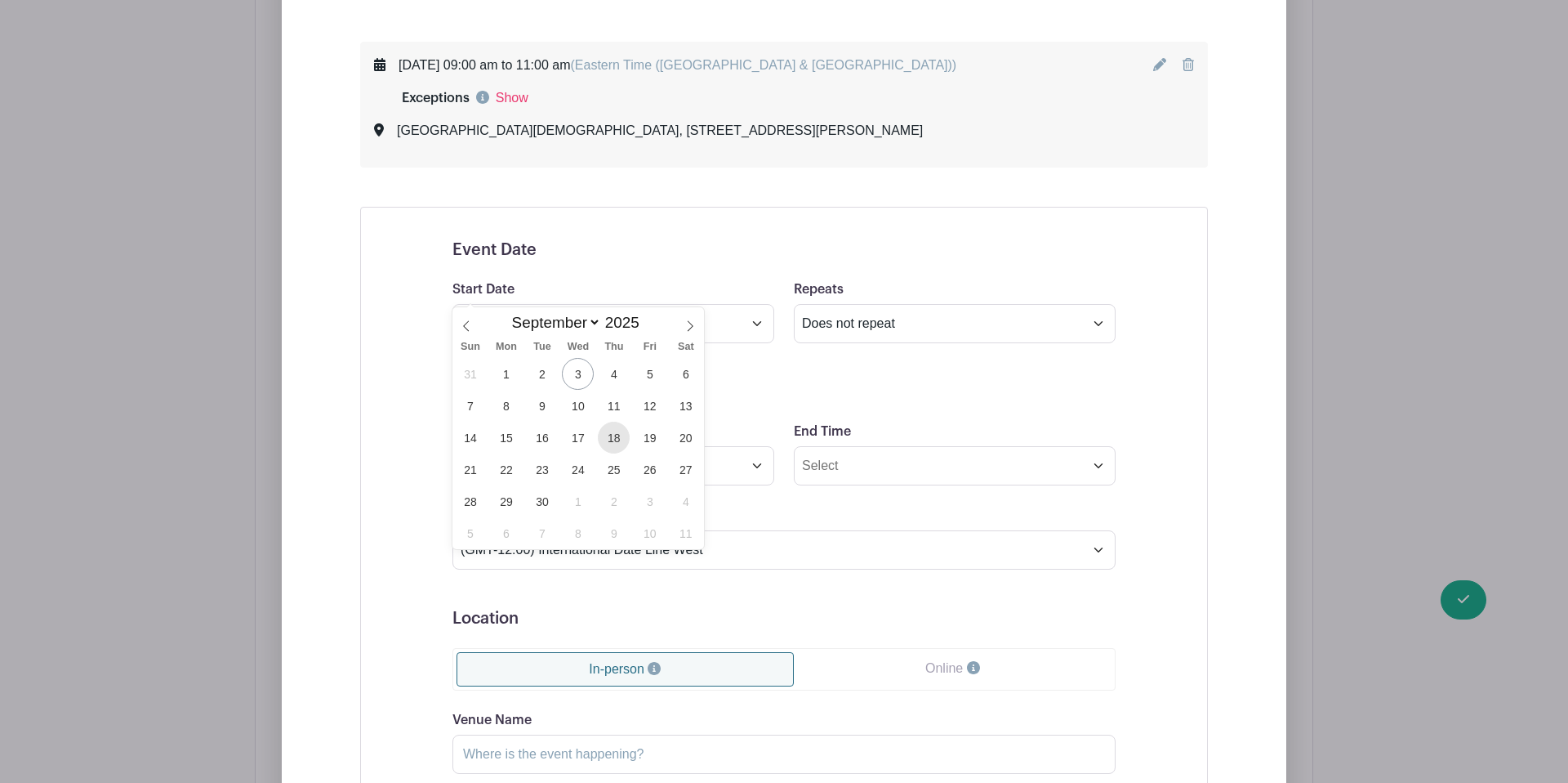
click at [618, 440] on span "18" at bounding box center [613, 437] width 32 height 32
type input "Sep 18 2025"
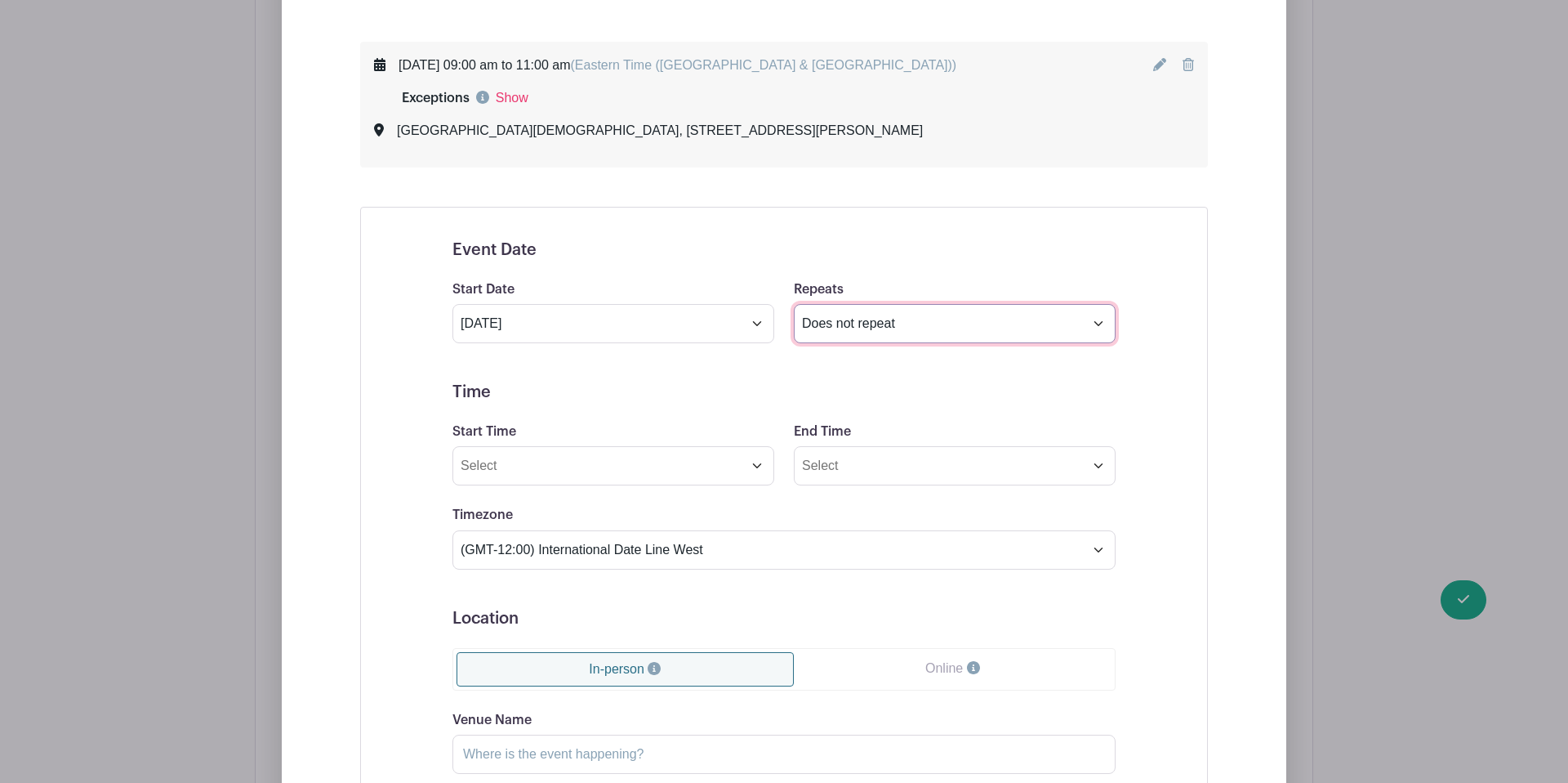
click at [915, 304] on select "Does not repeat Daily Weekly Monthly on day 18 Monthly on the third Thursday Ot…" at bounding box center [955, 323] width 322 height 40
click at [654, 446] on input "Start Time" at bounding box center [613, 466] width 322 height 40
click at [485, 457] on div at bounding box center [483, 467] width 53 height 31
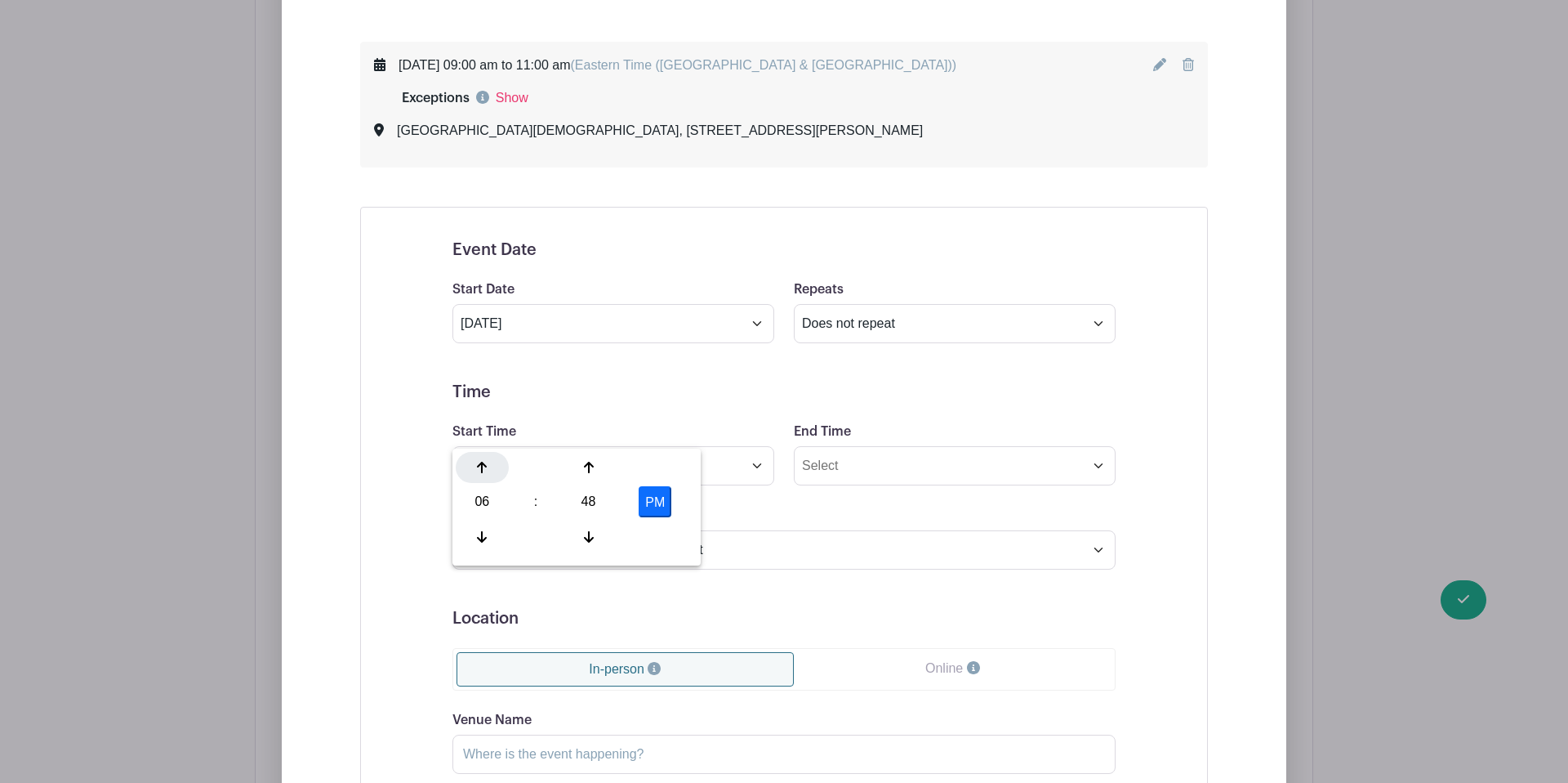
click at [485, 457] on div at bounding box center [483, 467] width 53 height 31
click at [590, 537] on icon at bounding box center [589, 536] width 10 height 11
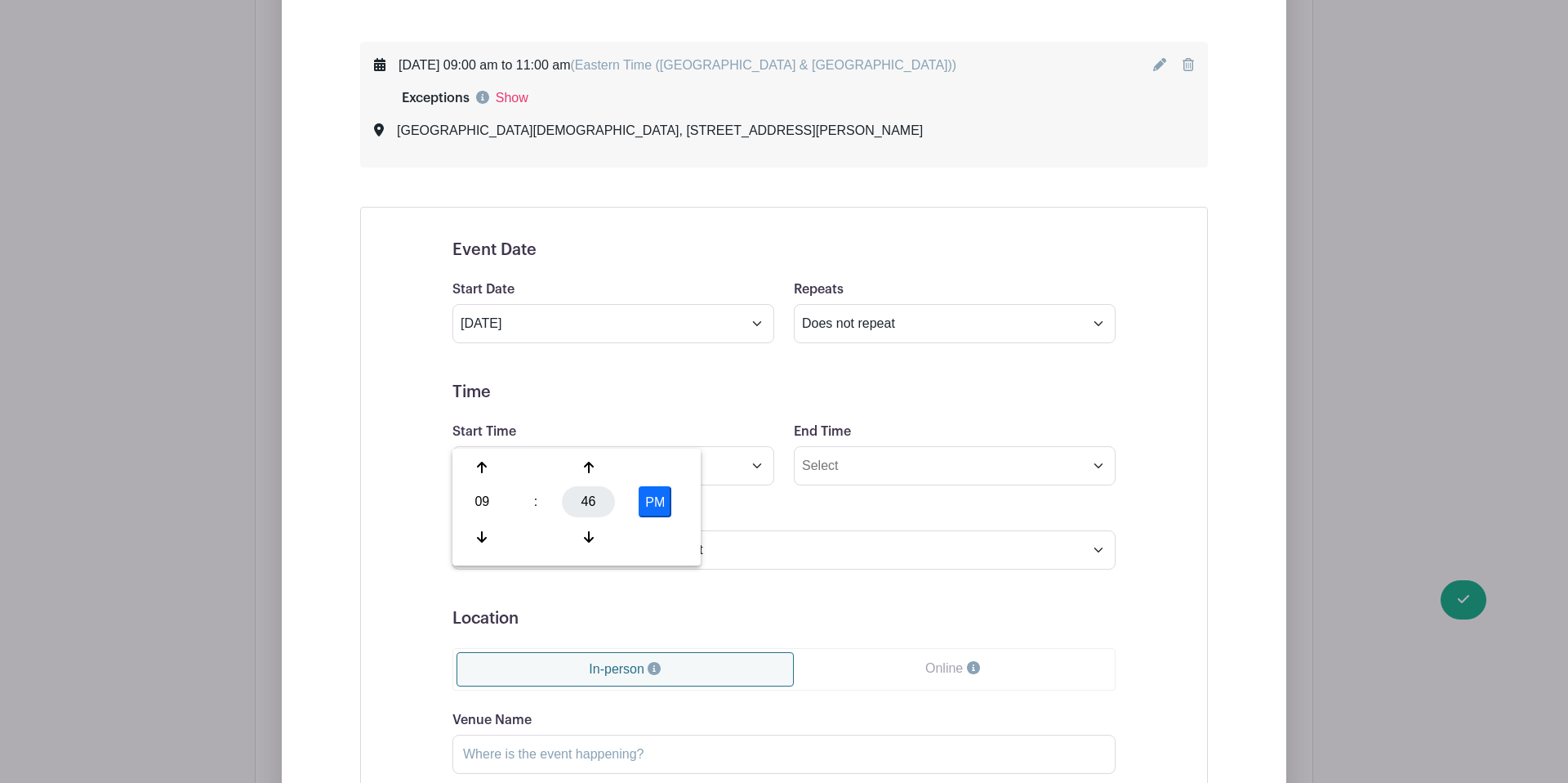
click at [601, 500] on div "46" at bounding box center [589, 501] width 53 height 31
click at [487, 469] on div "00" at bounding box center [483, 467] width 54 height 31
type input "9:00 PM"
click at [836, 446] on input "End Time" at bounding box center [955, 466] width 322 height 40
type input "3:49 PM"
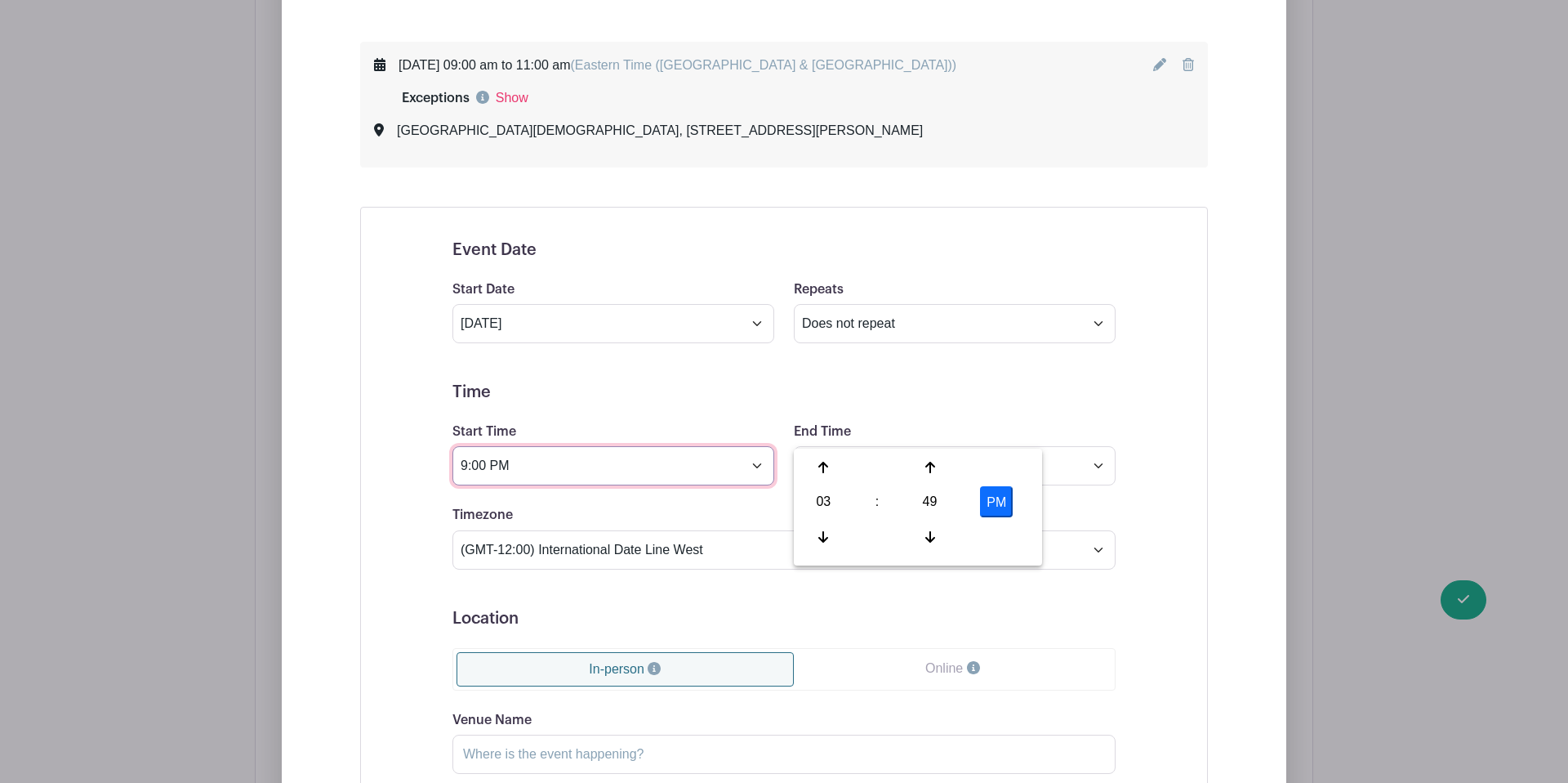
click at [573, 446] on input "9:00 PM" at bounding box center [613, 466] width 322 height 40
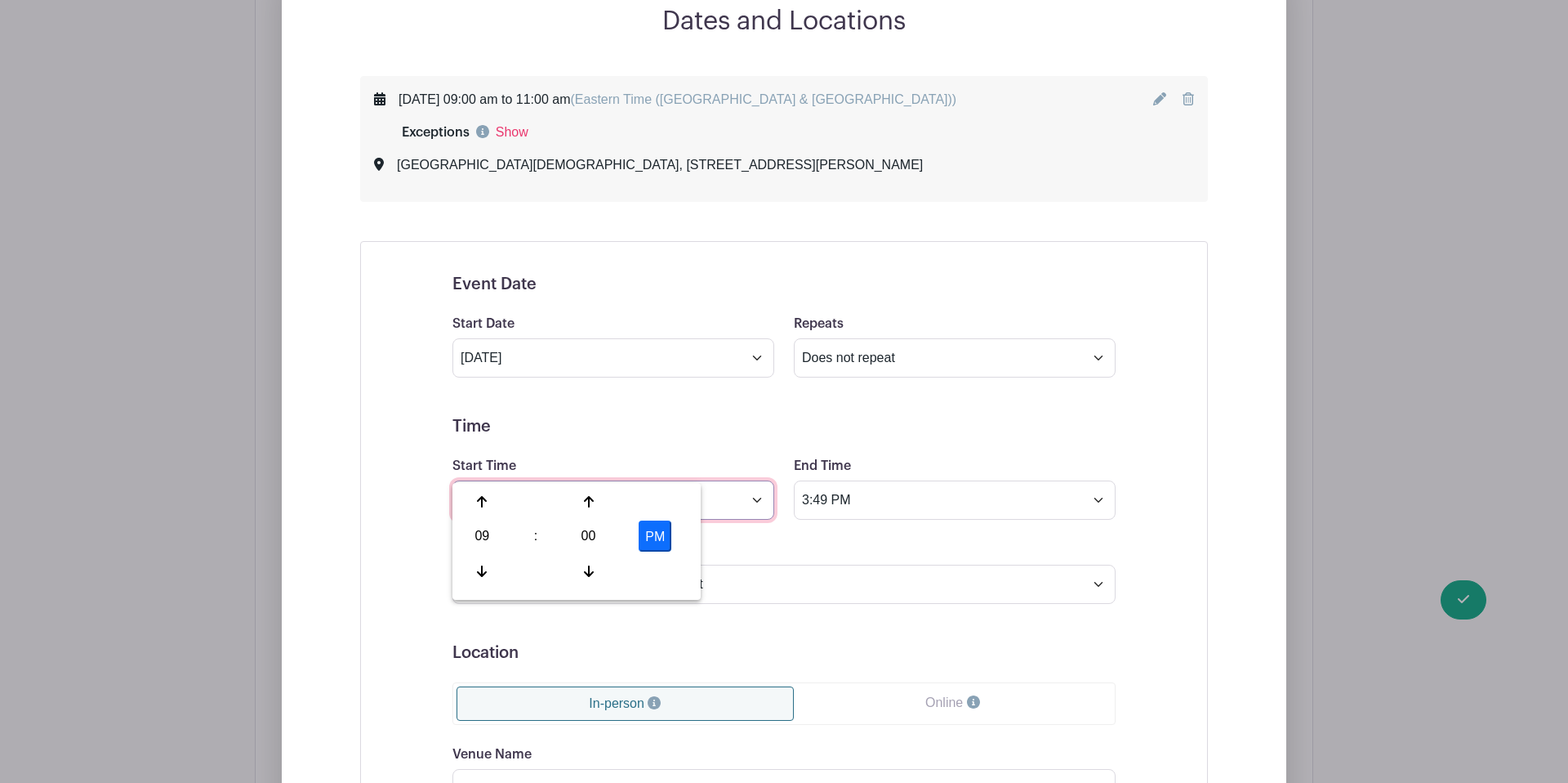
scroll to position [1273, 0]
click at [657, 544] on button "PM" at bounding box center [655, 538] width 33 height 31
type input "9:00 AM"
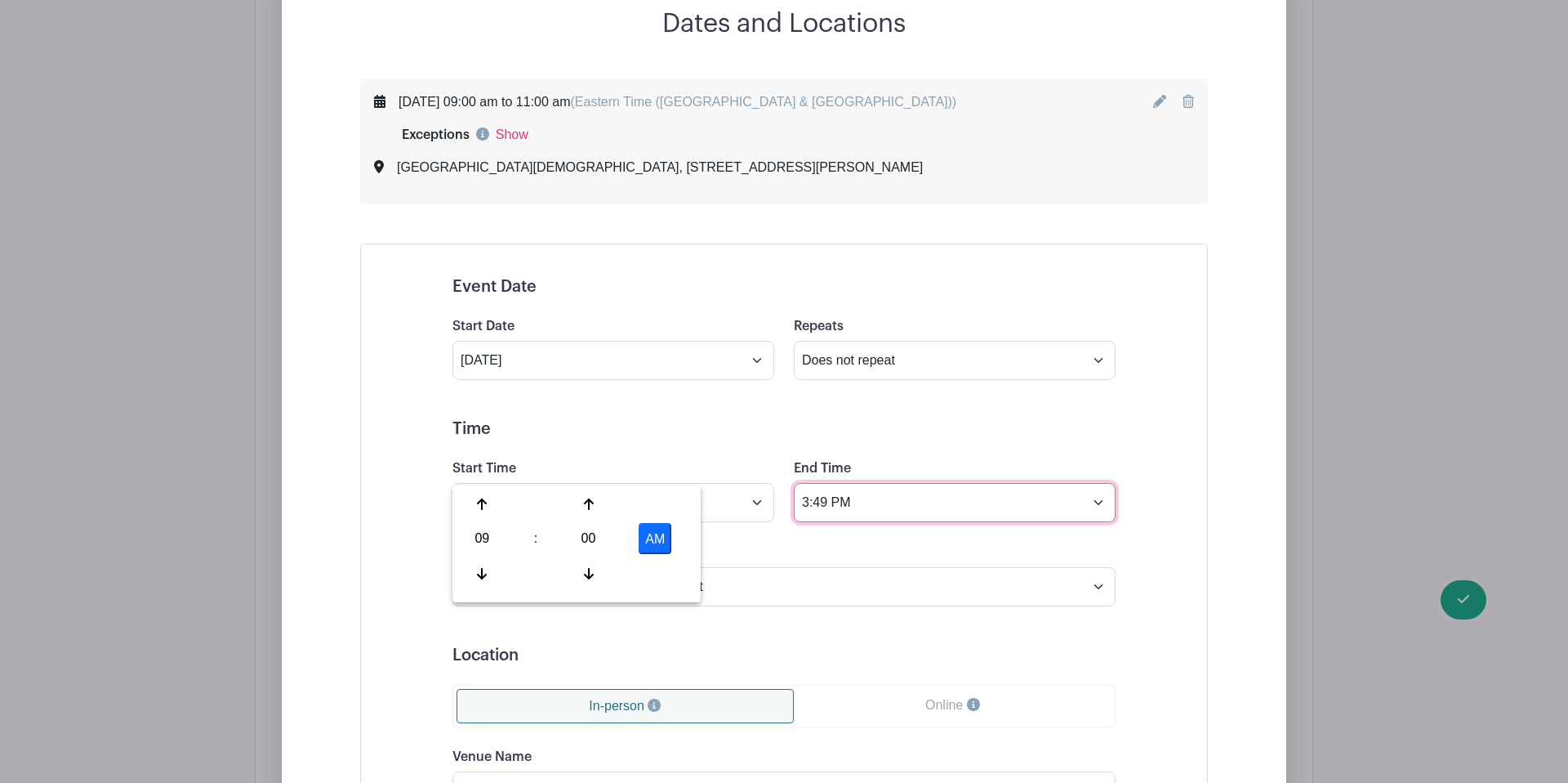
click at [859, 483] on input "3:49 PM" at bounding box center [955, 502] width 322 height 40
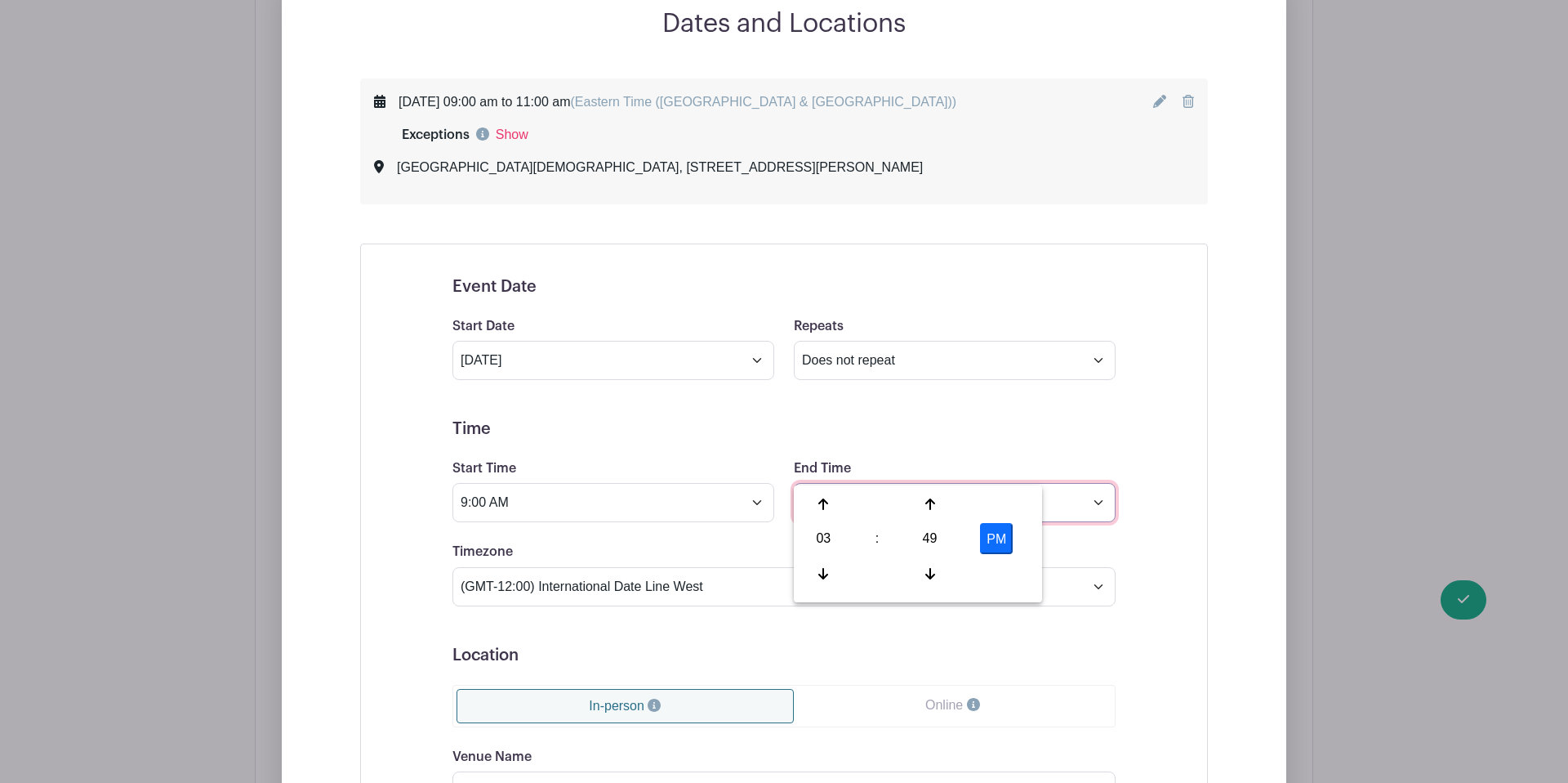
drag, startPoint x: 859, startPoint y: 463, endPoint x: 792, endPoint y: 467, distance: 67.1
click at [792, 467] on div "End Time 3:49 PM" at bounding box center [955, 489] width 341 height 63
type input "11:00 AM"
click at [696, 542] on div "Timezone (GMT-12:00) International Date Line West (GMT-11:00) American Samoa (G…" at bounding box center [784, 573] width 682 height 63
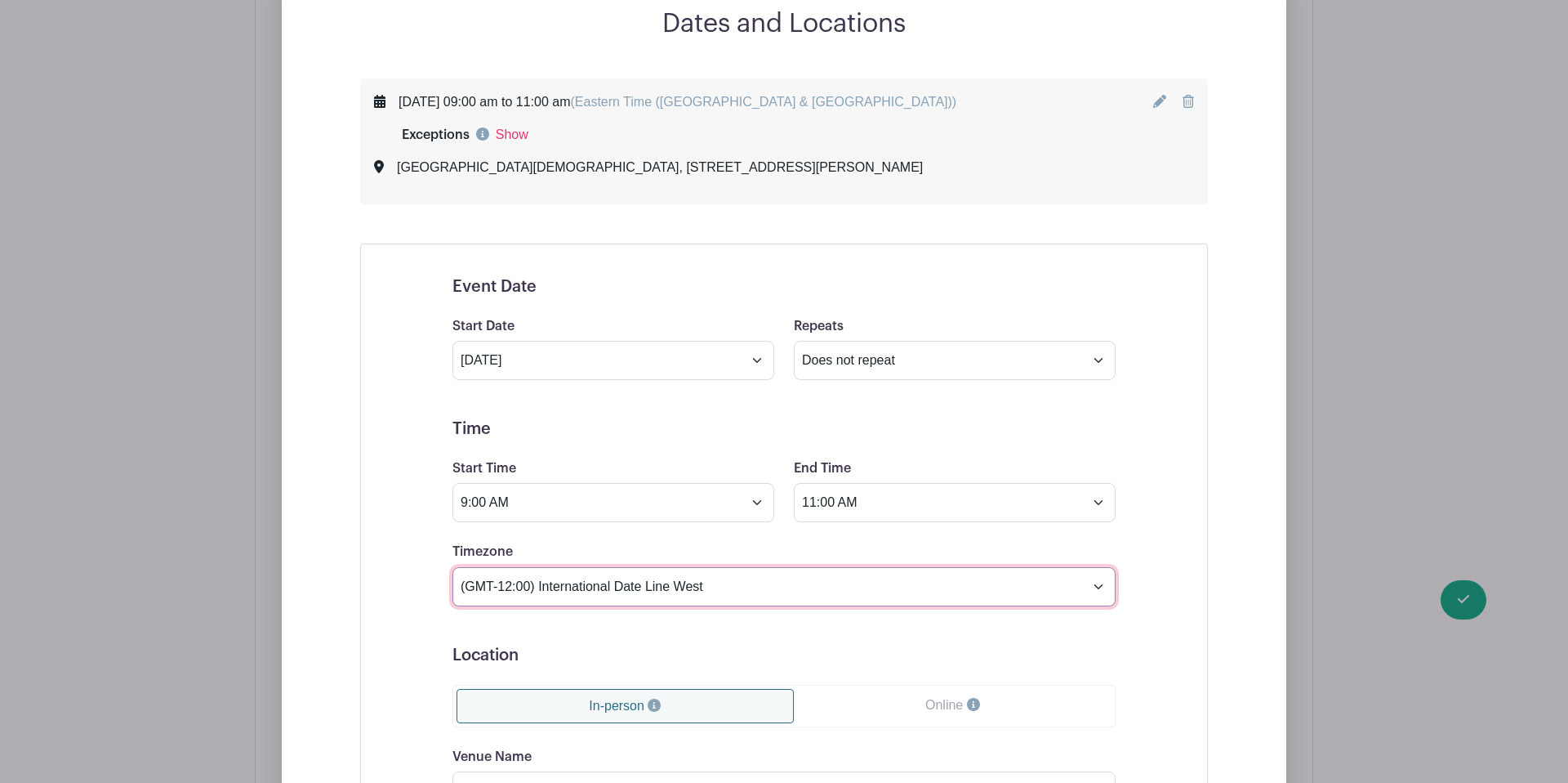
click at [716, 567] on select "(GMT-12:00) International Date Line West (GMT-11:00) American Samoa (GMT-11:00)…" at bounding box center [784, 586] width 663 height 40
select select "Eastern Time (US & Canada)"
click at [452, 567] on select "(GMT-12:00) International Date Line West (GMT-11:00) American Samoa (GMT-11:00)…" at bounding box center [784, 586] width 663 height 40
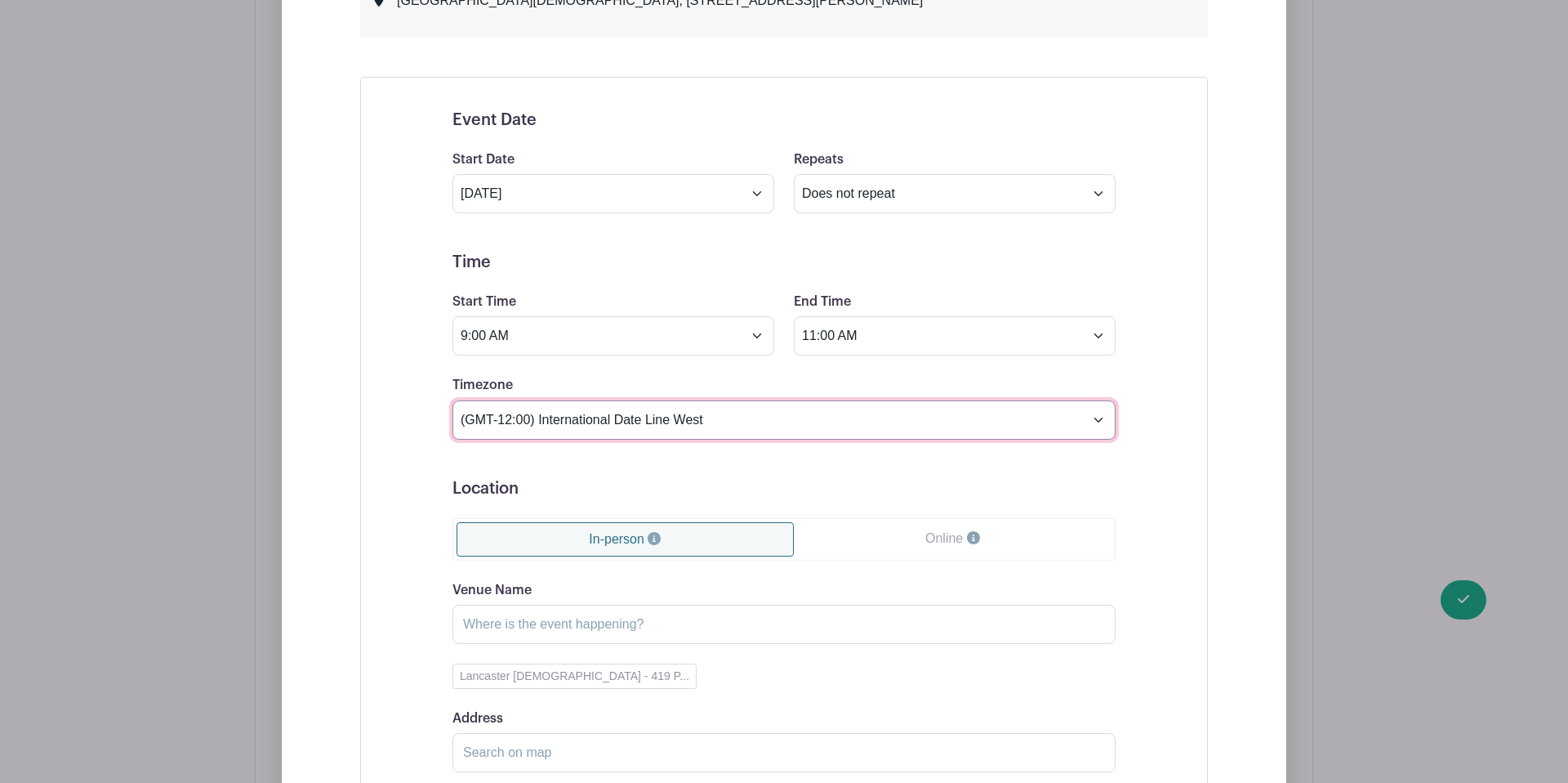
scroll to position [1644, 0]
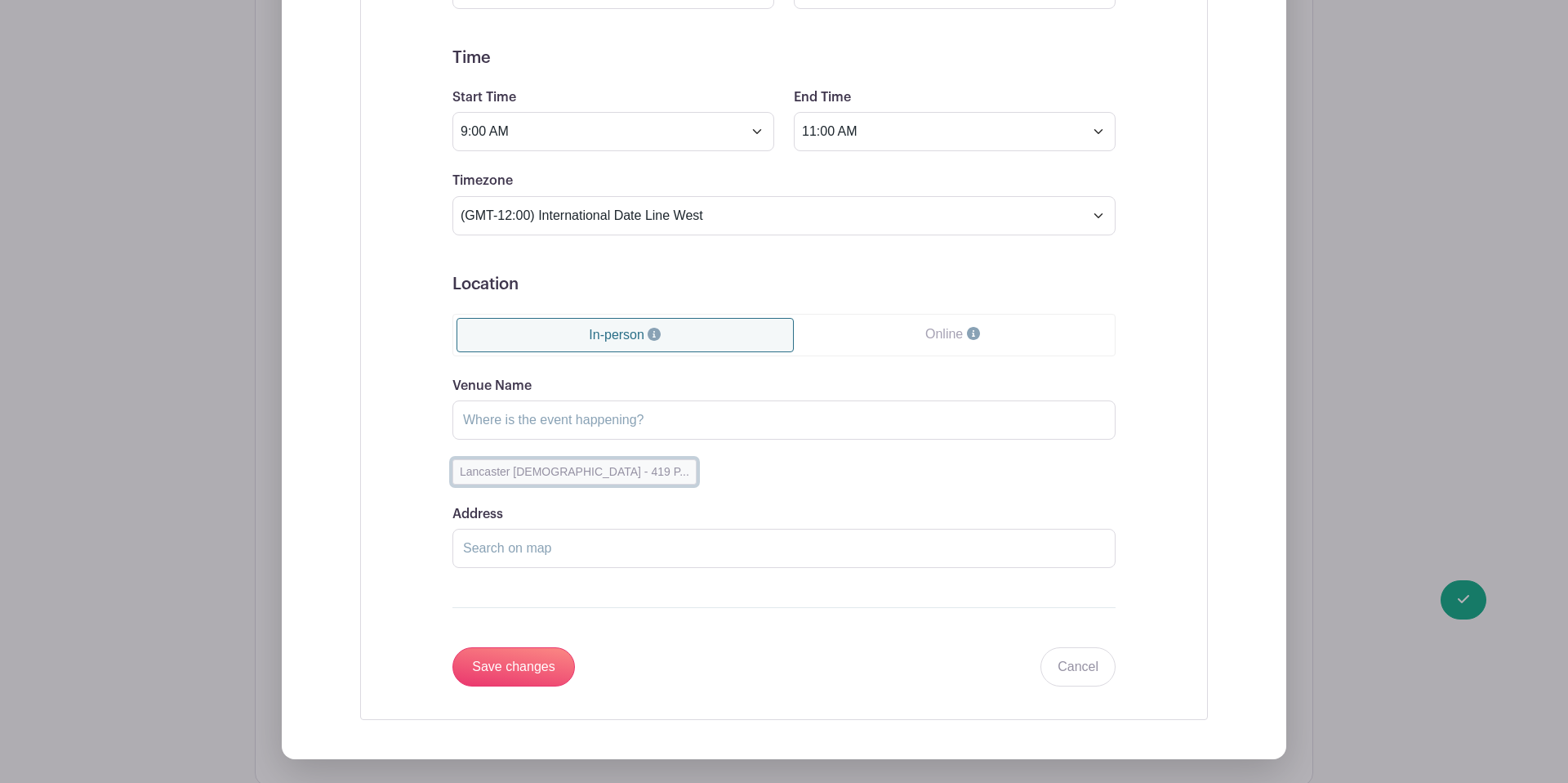
click at [591, 459] on button "Lancaster Evangelical Free Church - 419 P..." at bounding box center [575, 472] width 245 height 26
type input "Lancaster Evangelical Free Church"
type input "419 Pierson Road, Lititz, PA, USA"
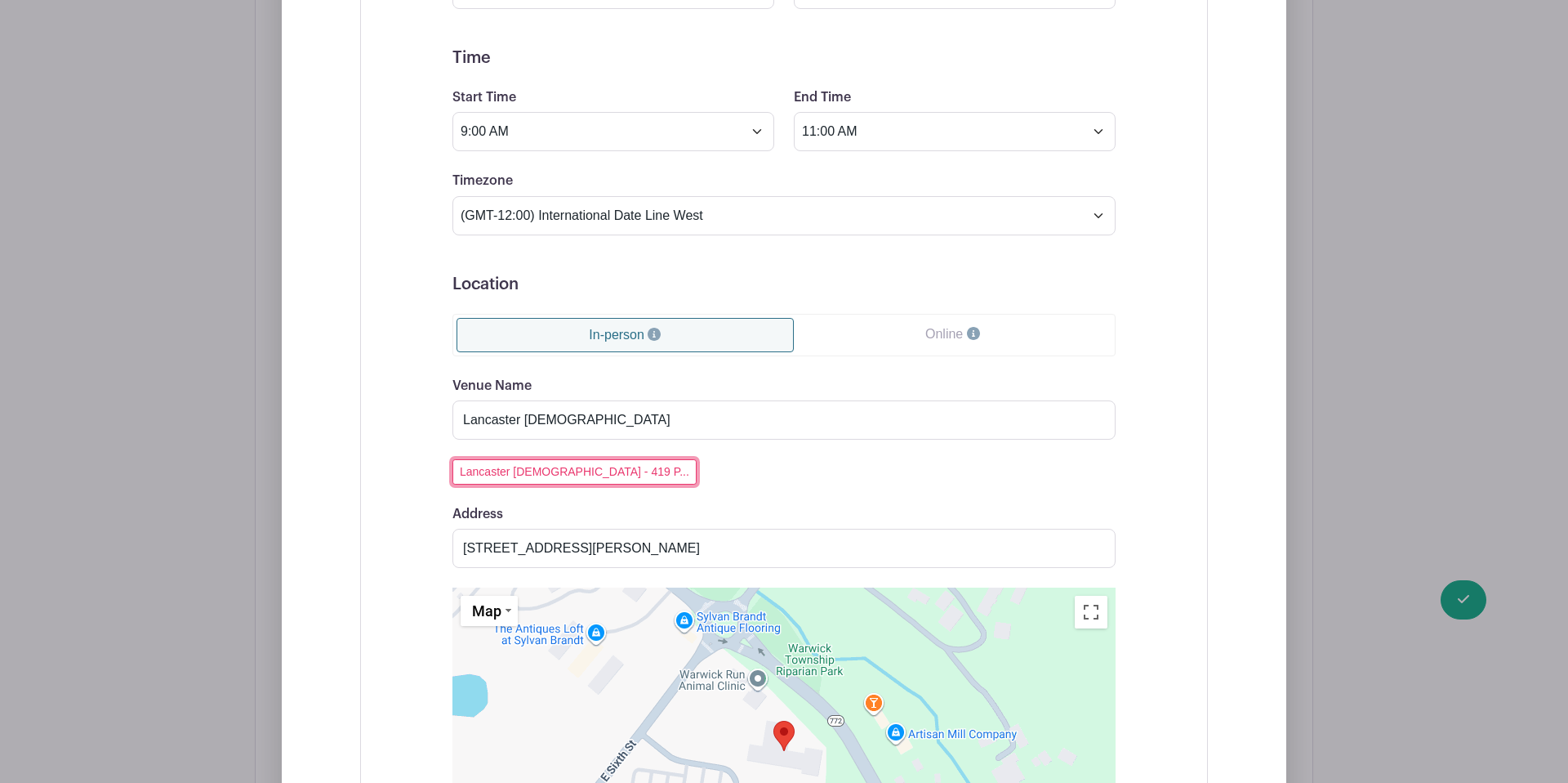
scroll to position [1860, 0]
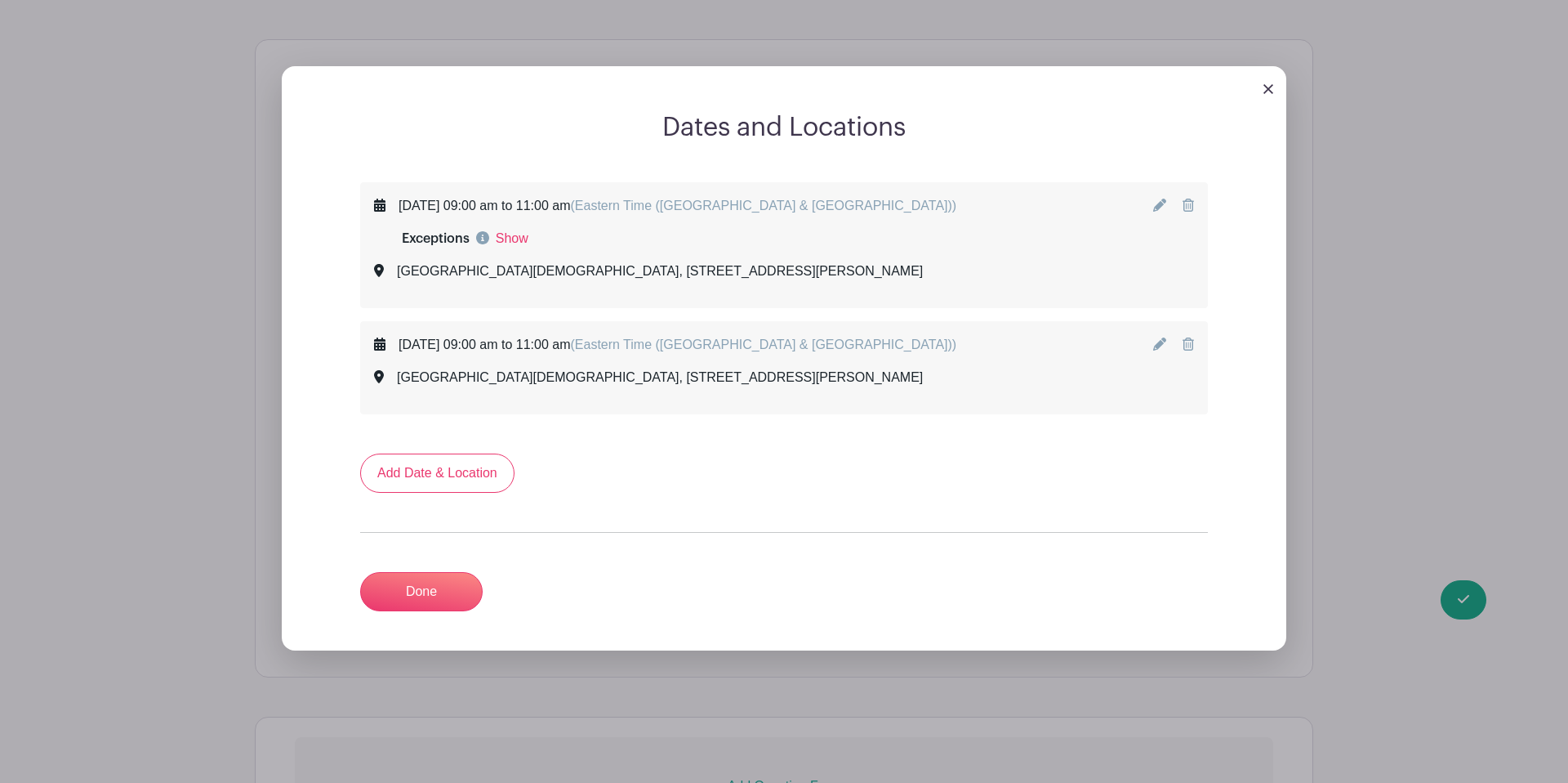
scroll to position [1152, 0]
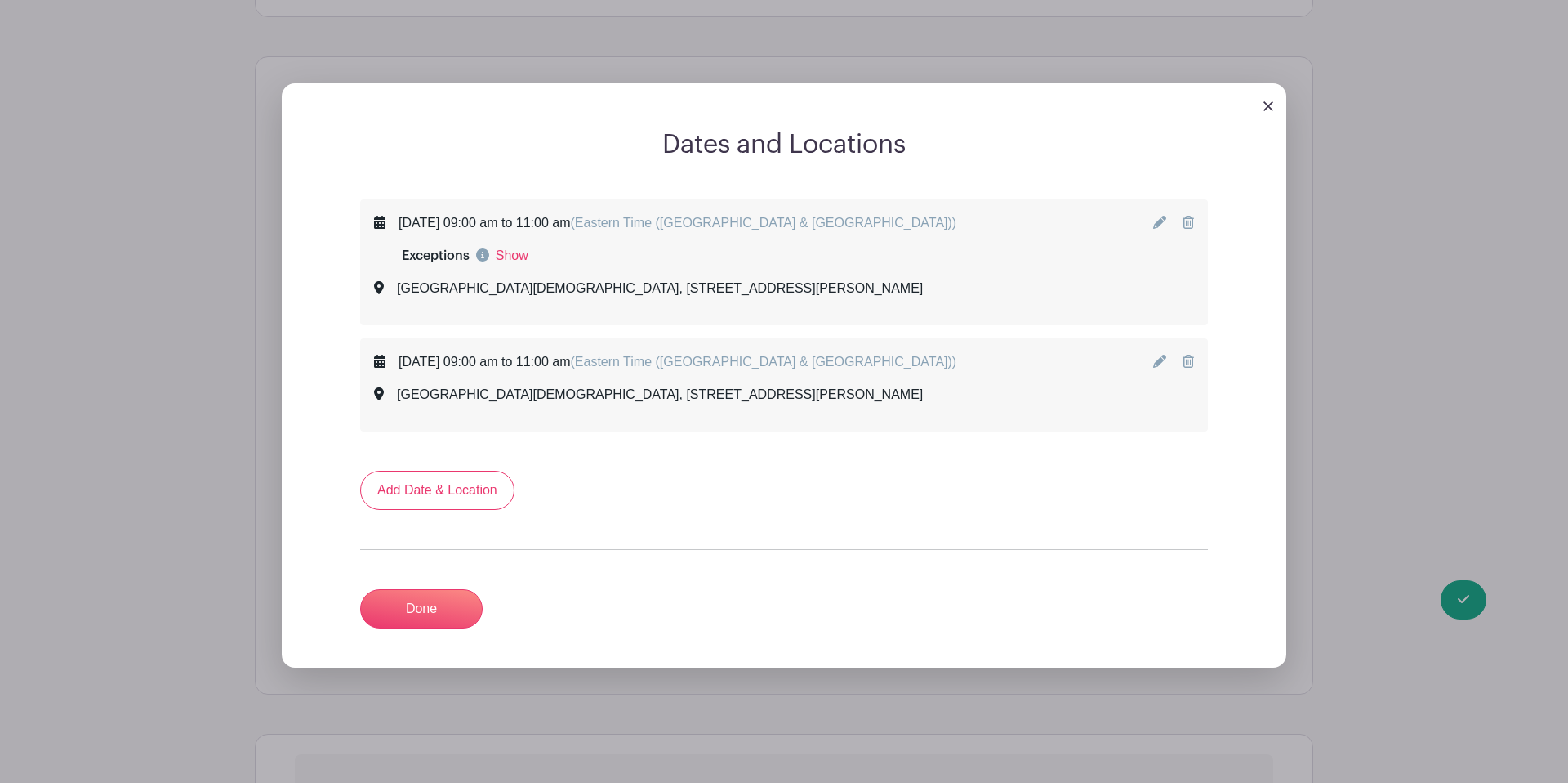
click at [1192, 215] on icon at bounding box center [1188, 222] width 11 height 13
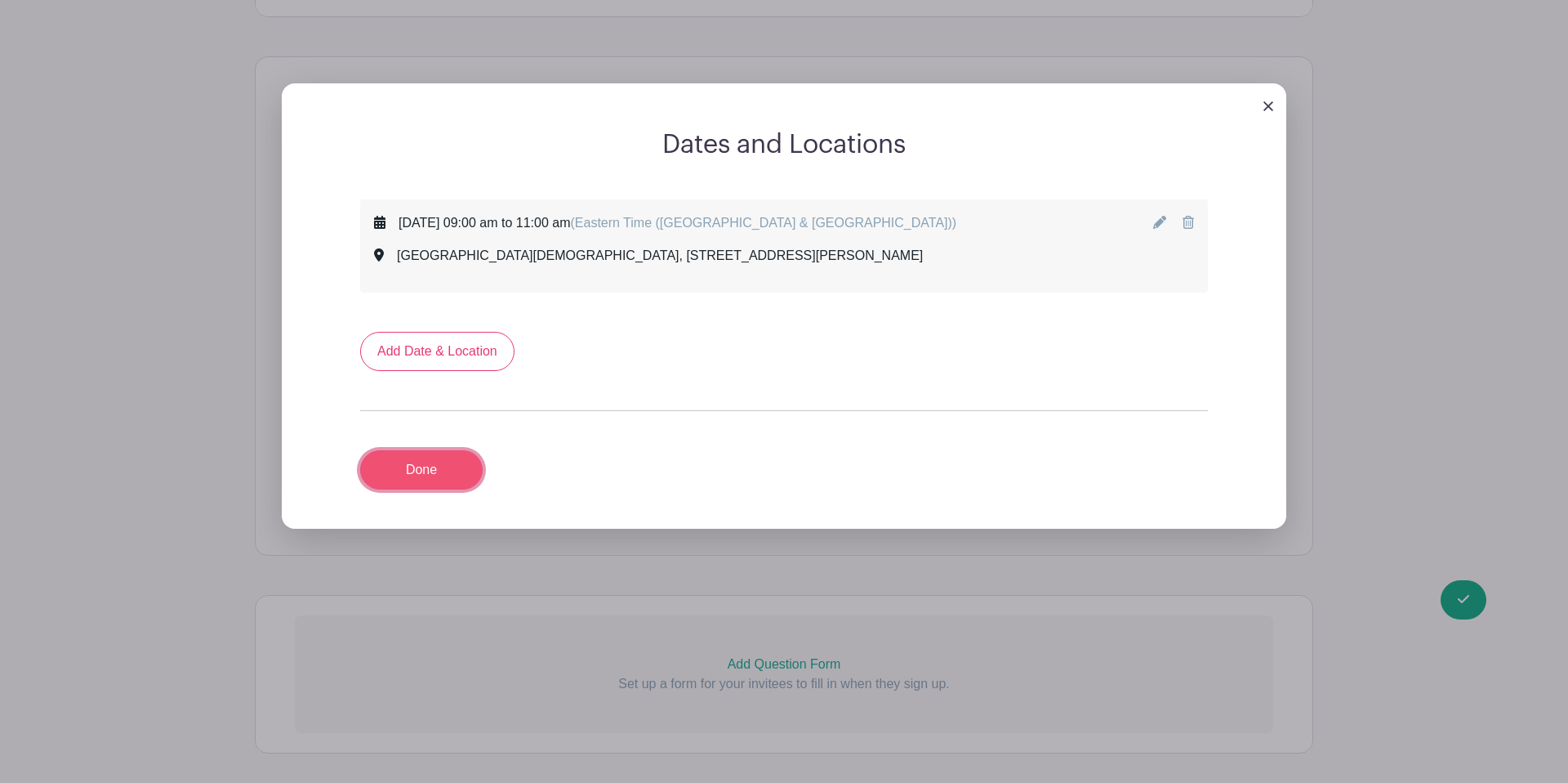
click at [459, 450] on link "Done" at bounding box center [421, 469] width 122 height 40
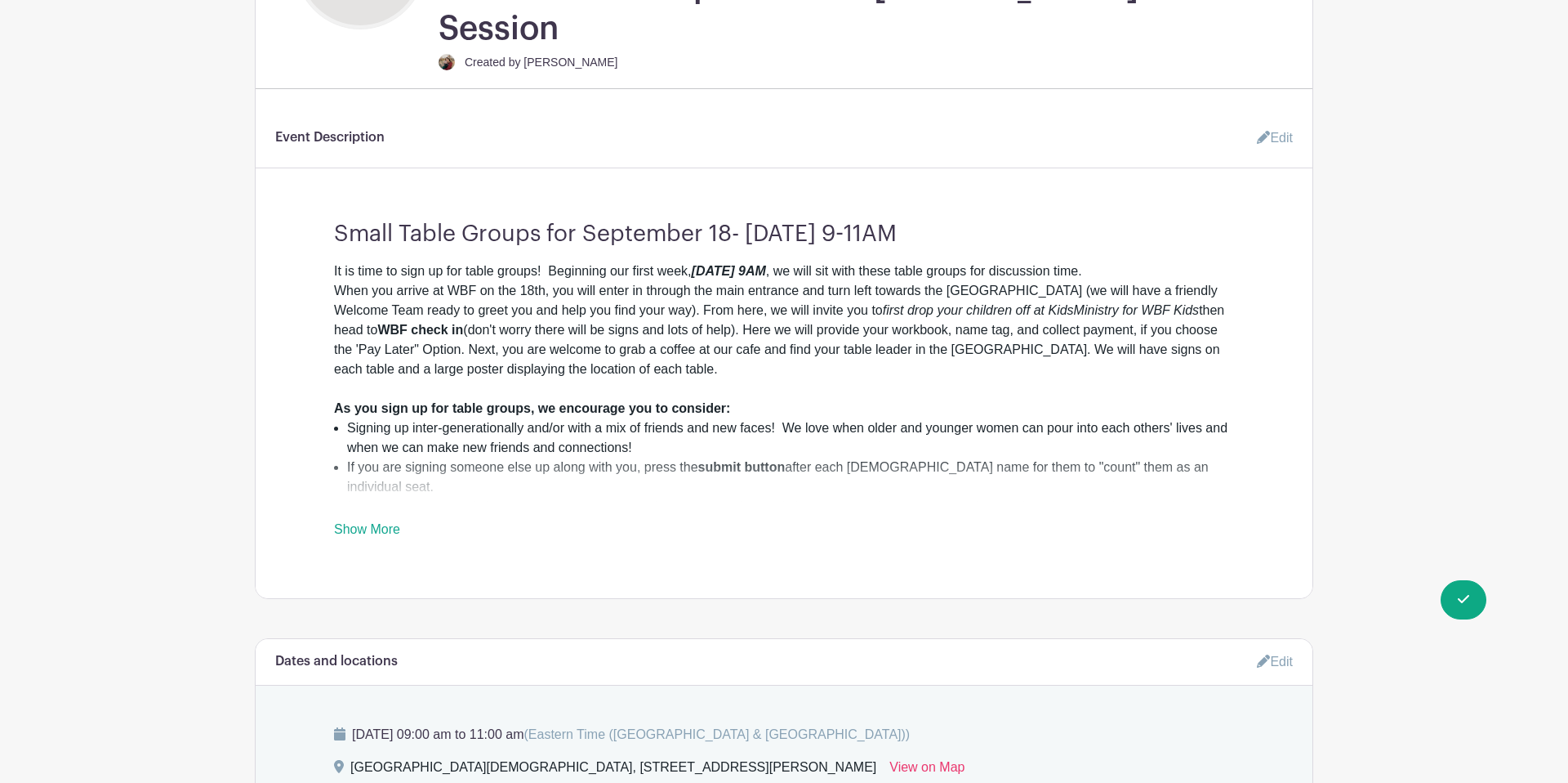
scroll to position [1050, 0]
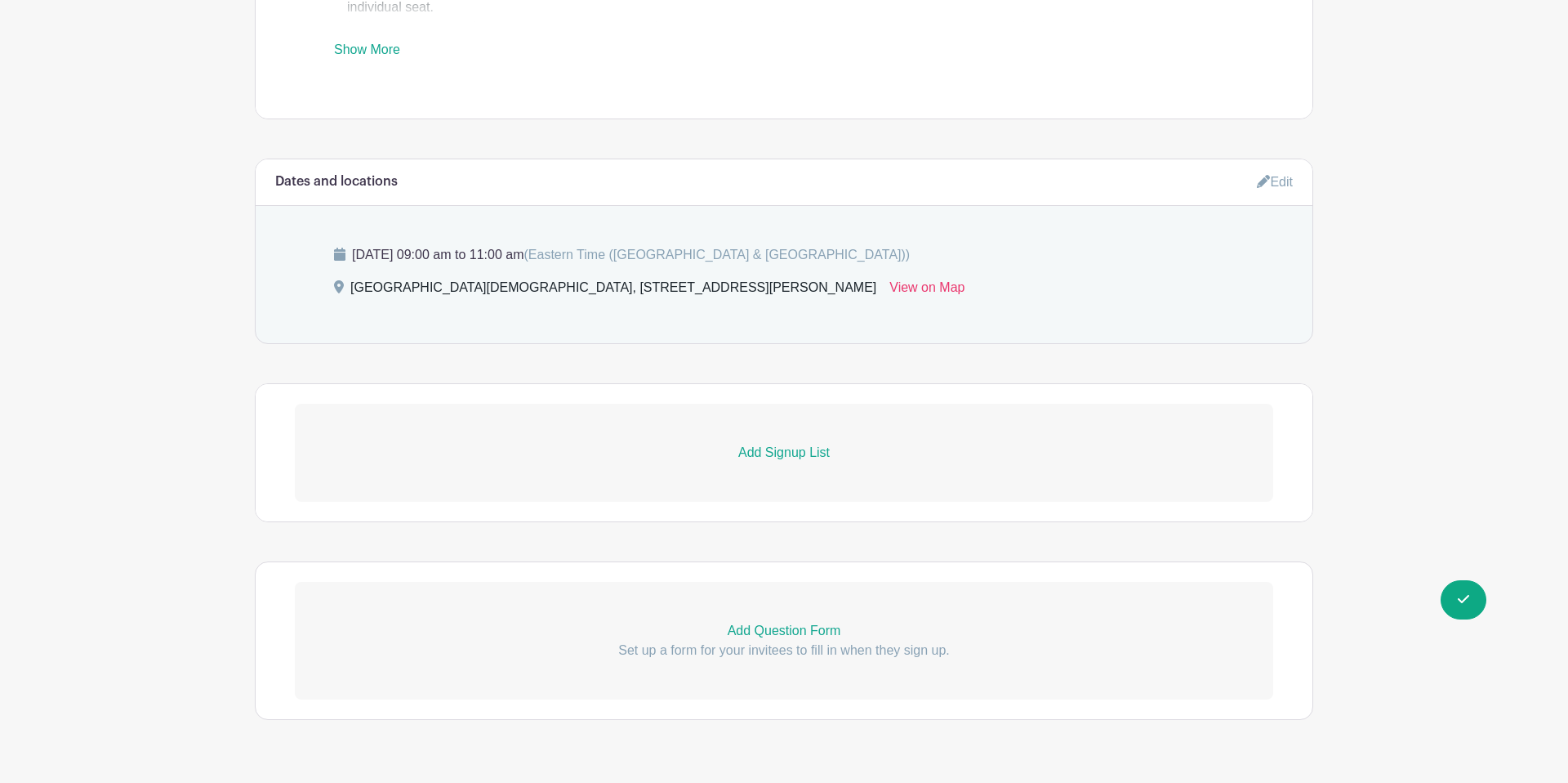
click at [823, 424] on link "Add Signup List" at bounding box center [784, 453] width 979 height 98
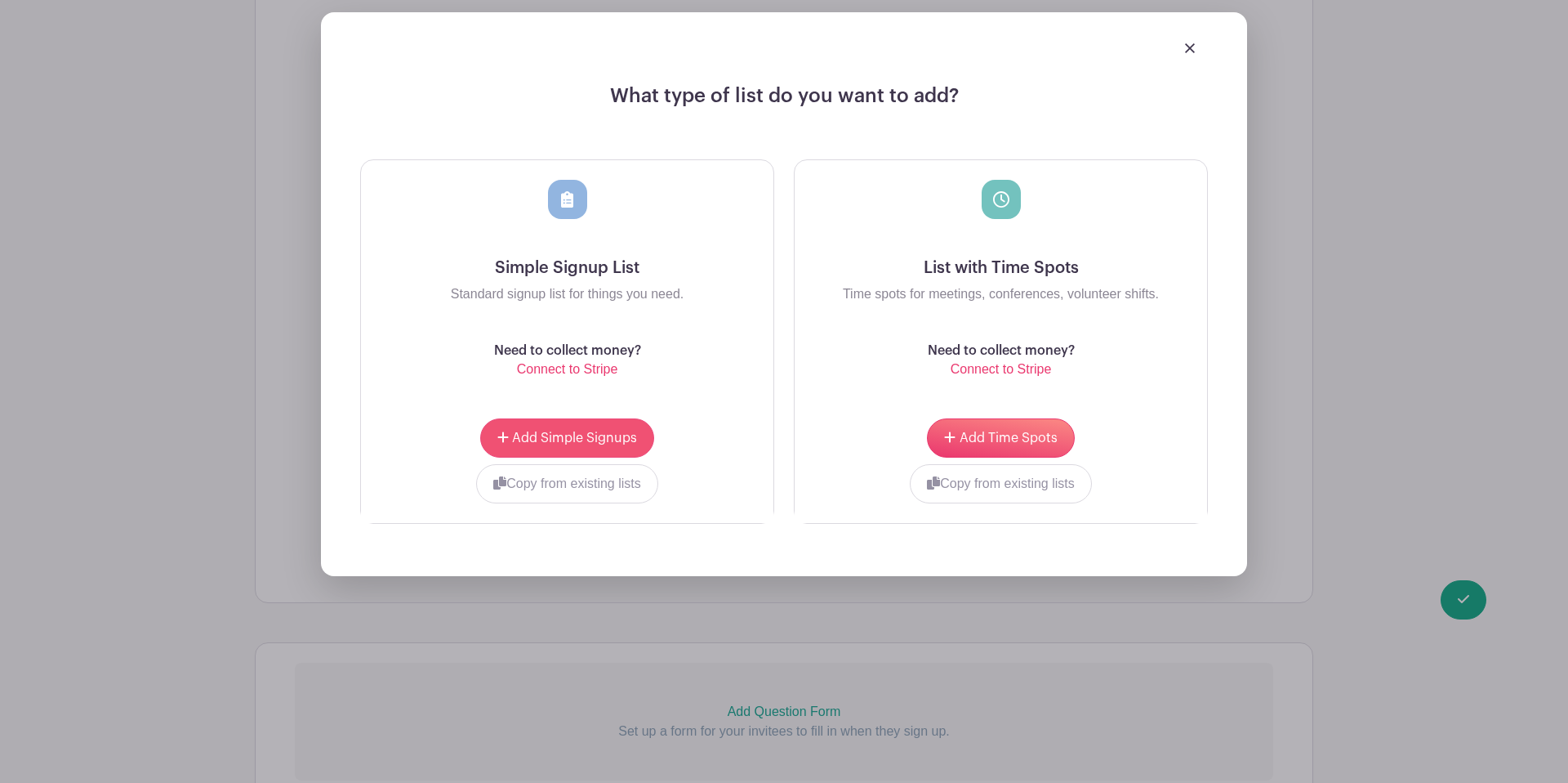
scroll to position [1494, 0]
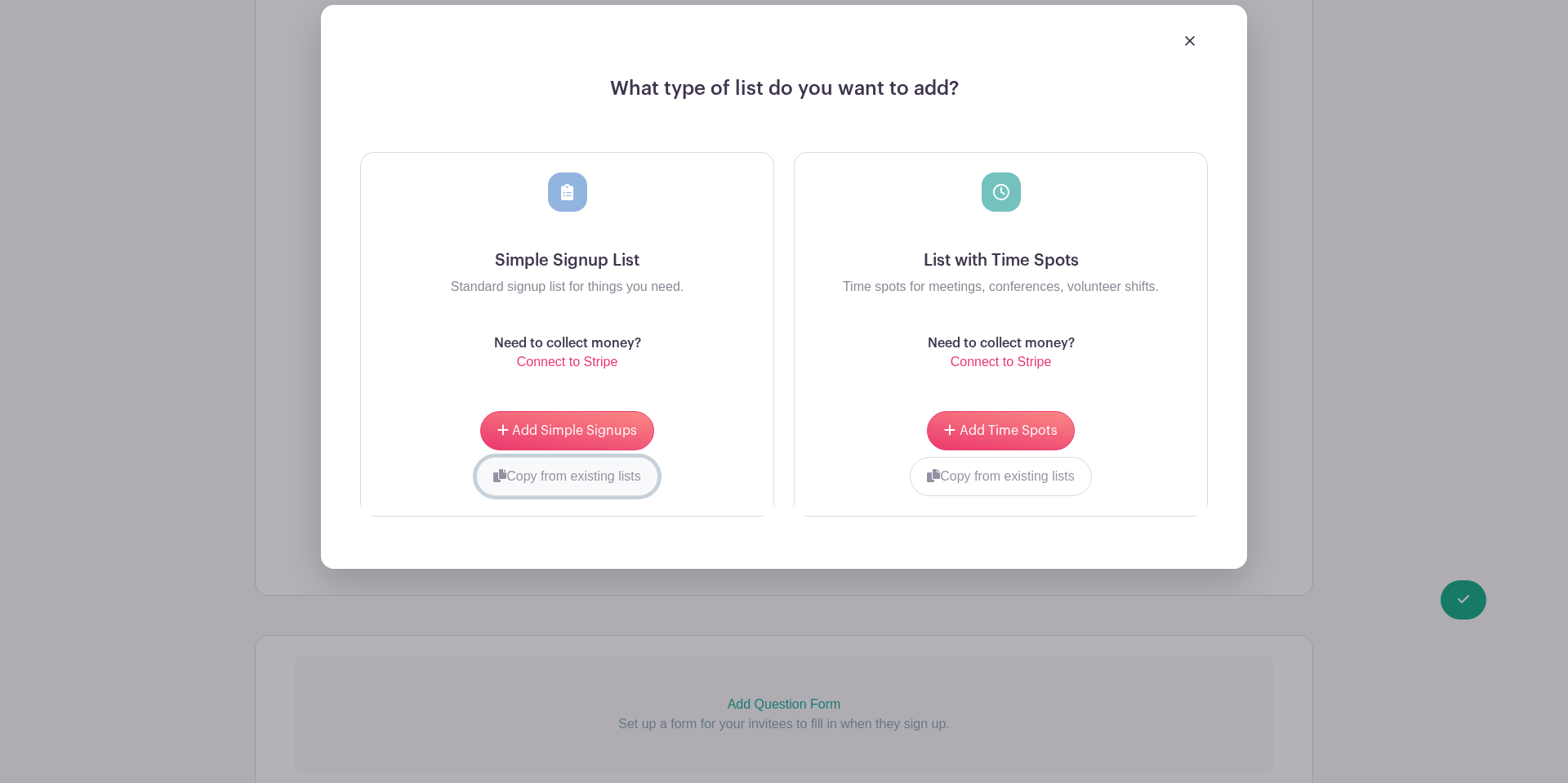
click at [628, 456] on button "Copy from existing lists" at bounding box center [567, 476] width 182 height 40
click at [601, 456] on div at bounding box center [506, 474] width 264 height 36
click at [718, 456] on input "choose" at bounding box center [699, 476] width 122 height 40
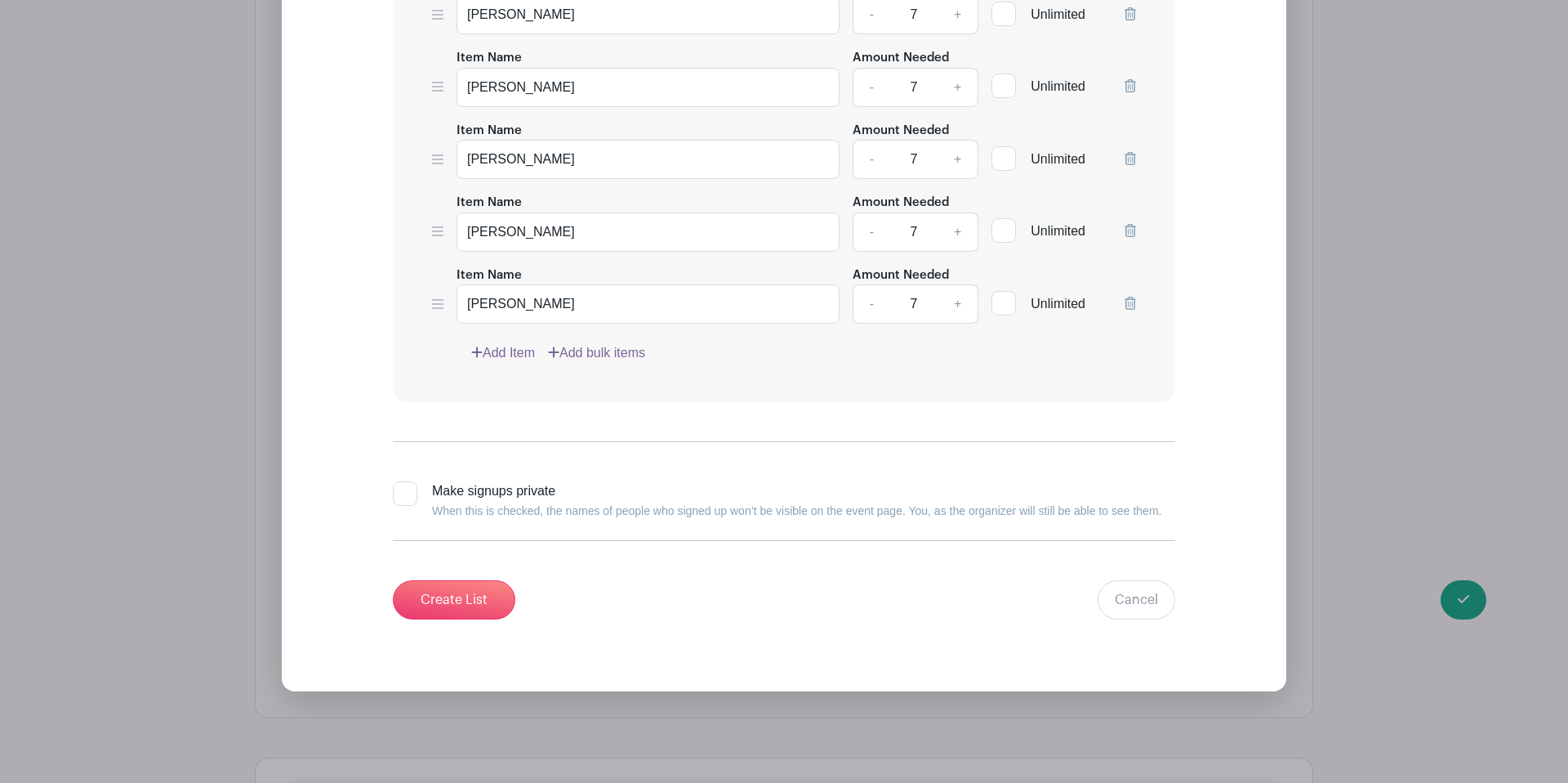
scroll to position [2422, 0]
click at [458, 580] on input "Create List" at bounding box center [453, 599] width 122 height 40
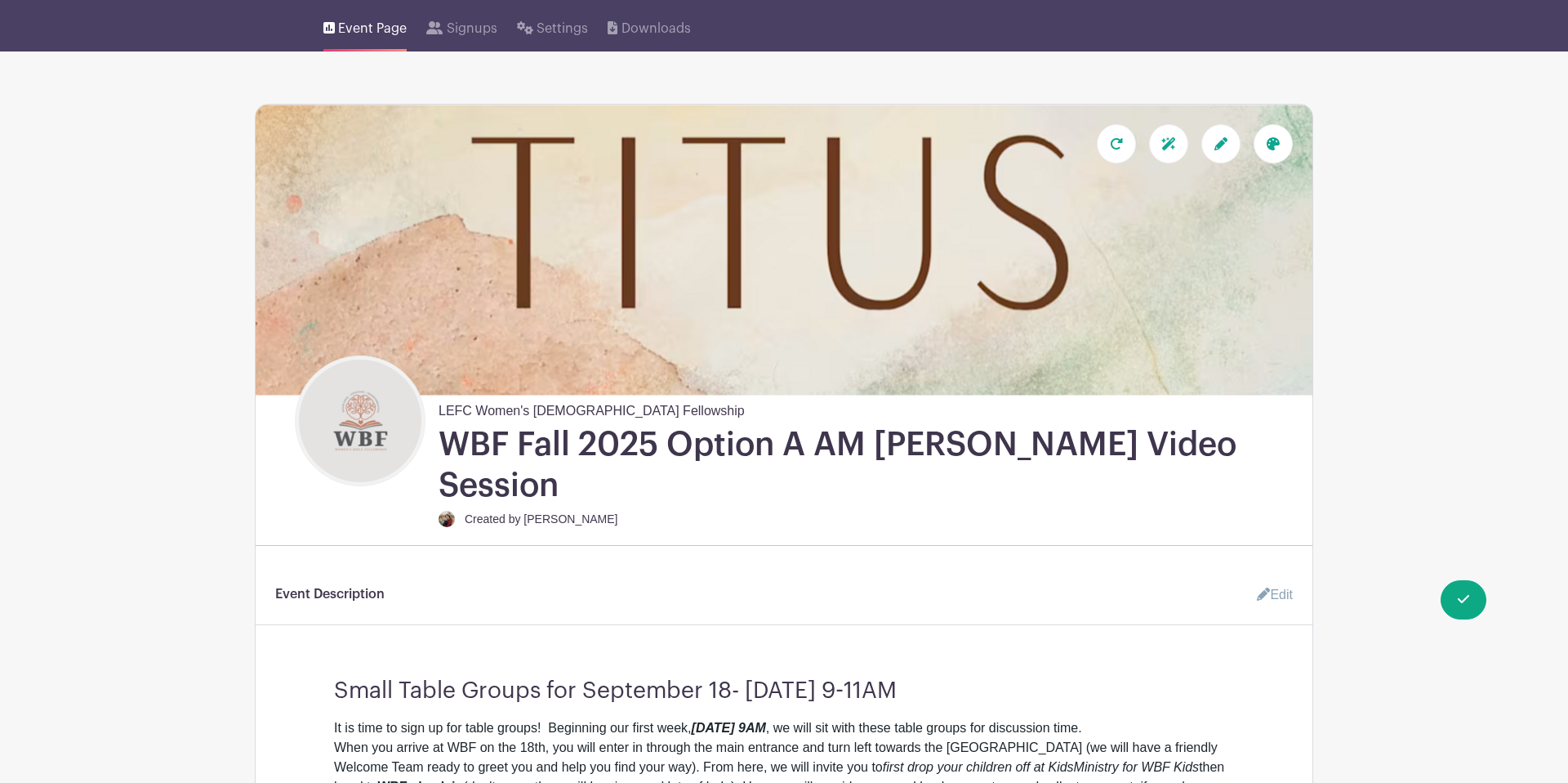
scroll to position [0, 0]
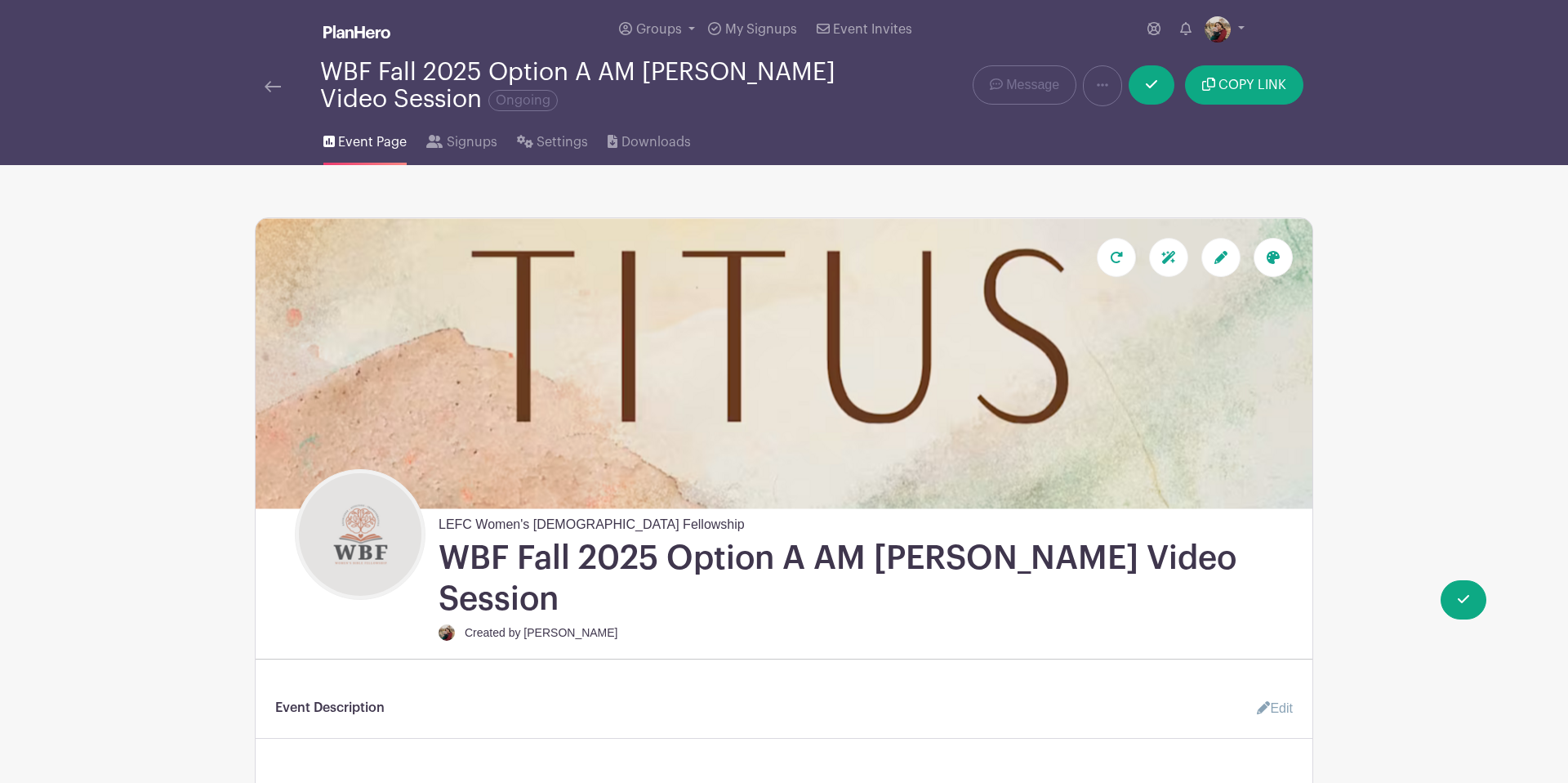
click at [267, 88] on img at bounding box center [273, 86] width 17 height 11
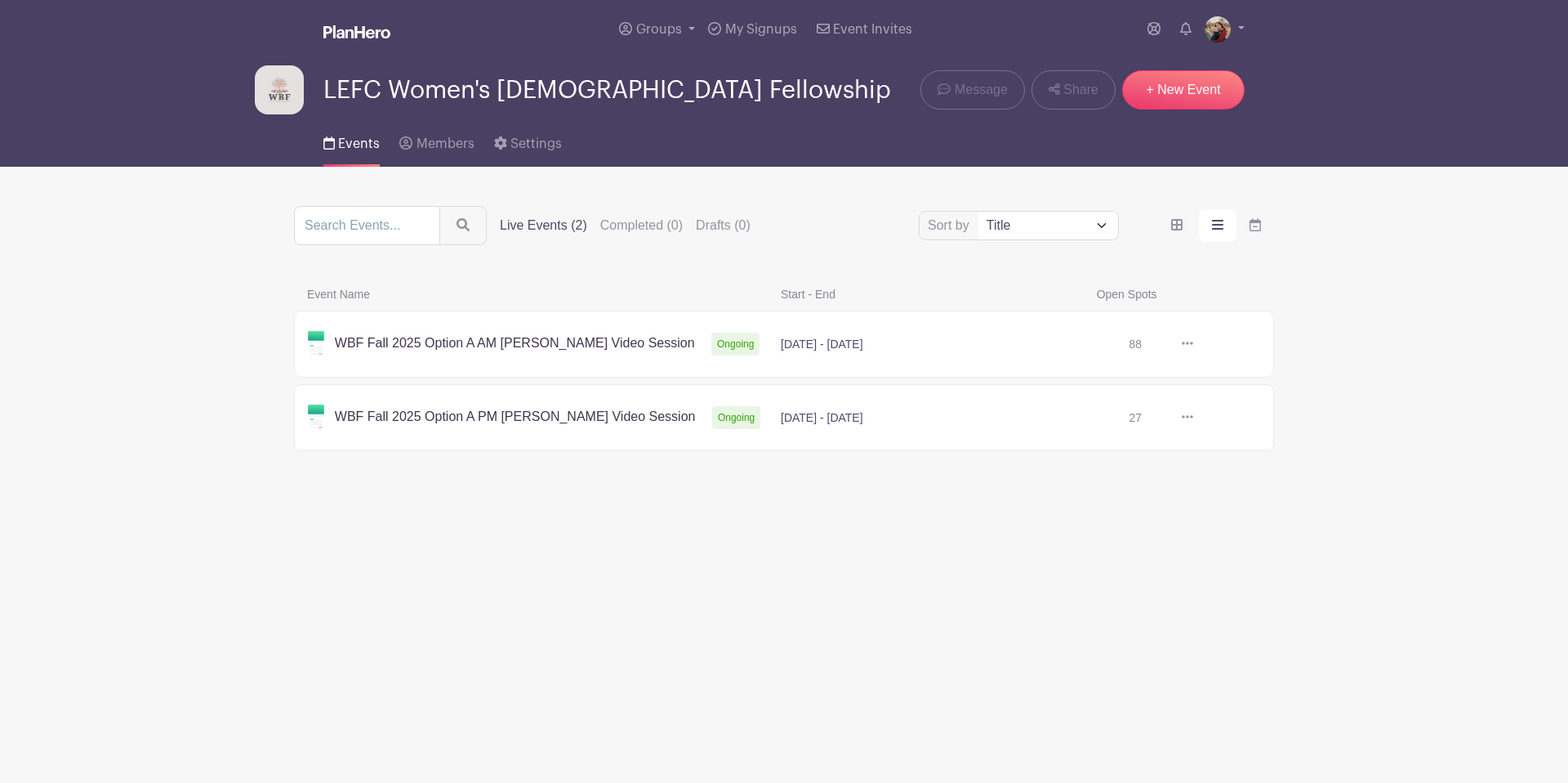
click at [1193, 418] on link at bounding box center [1193, 418] width 0 height 0
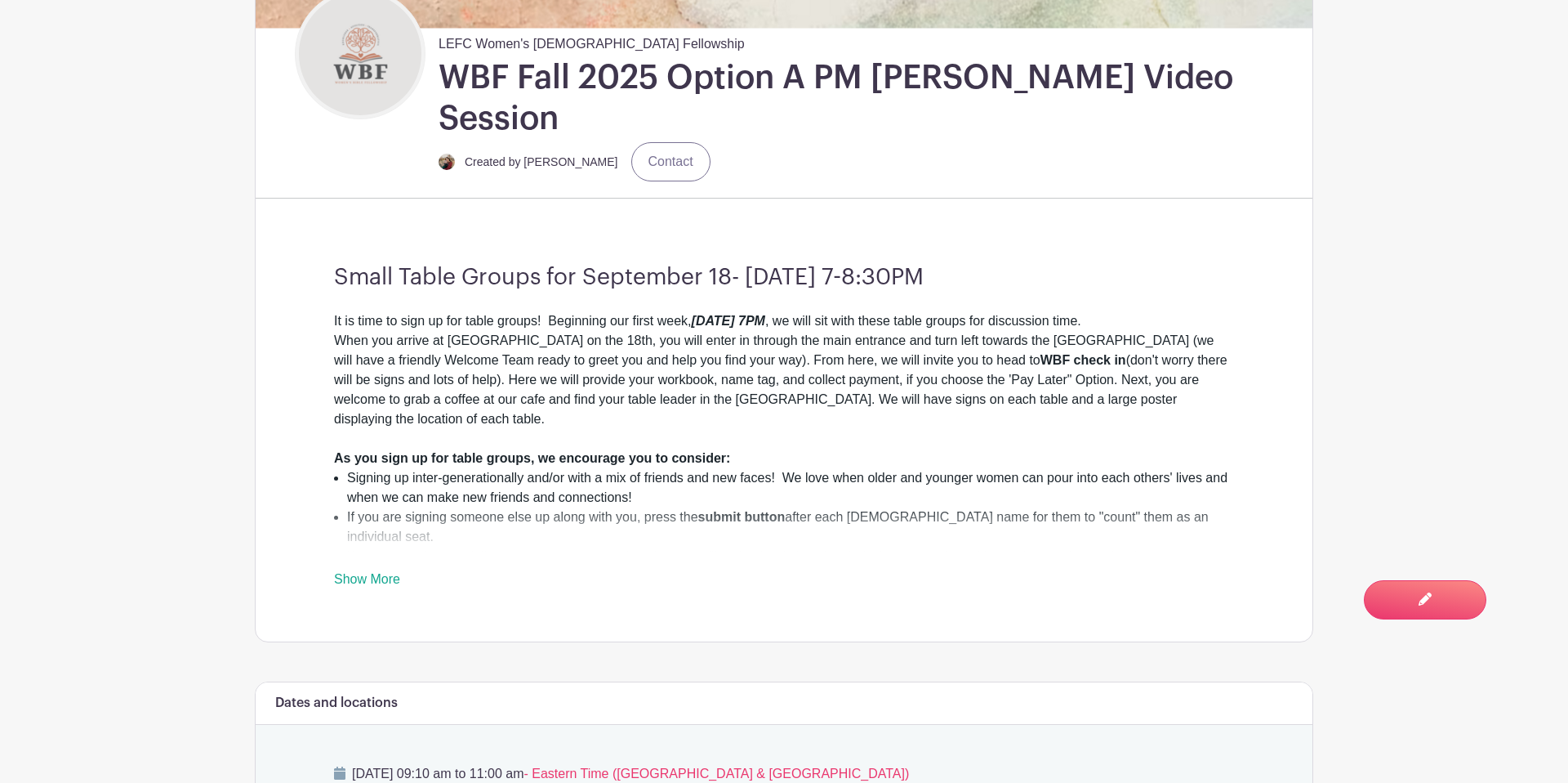
scroll to position [721, 0]
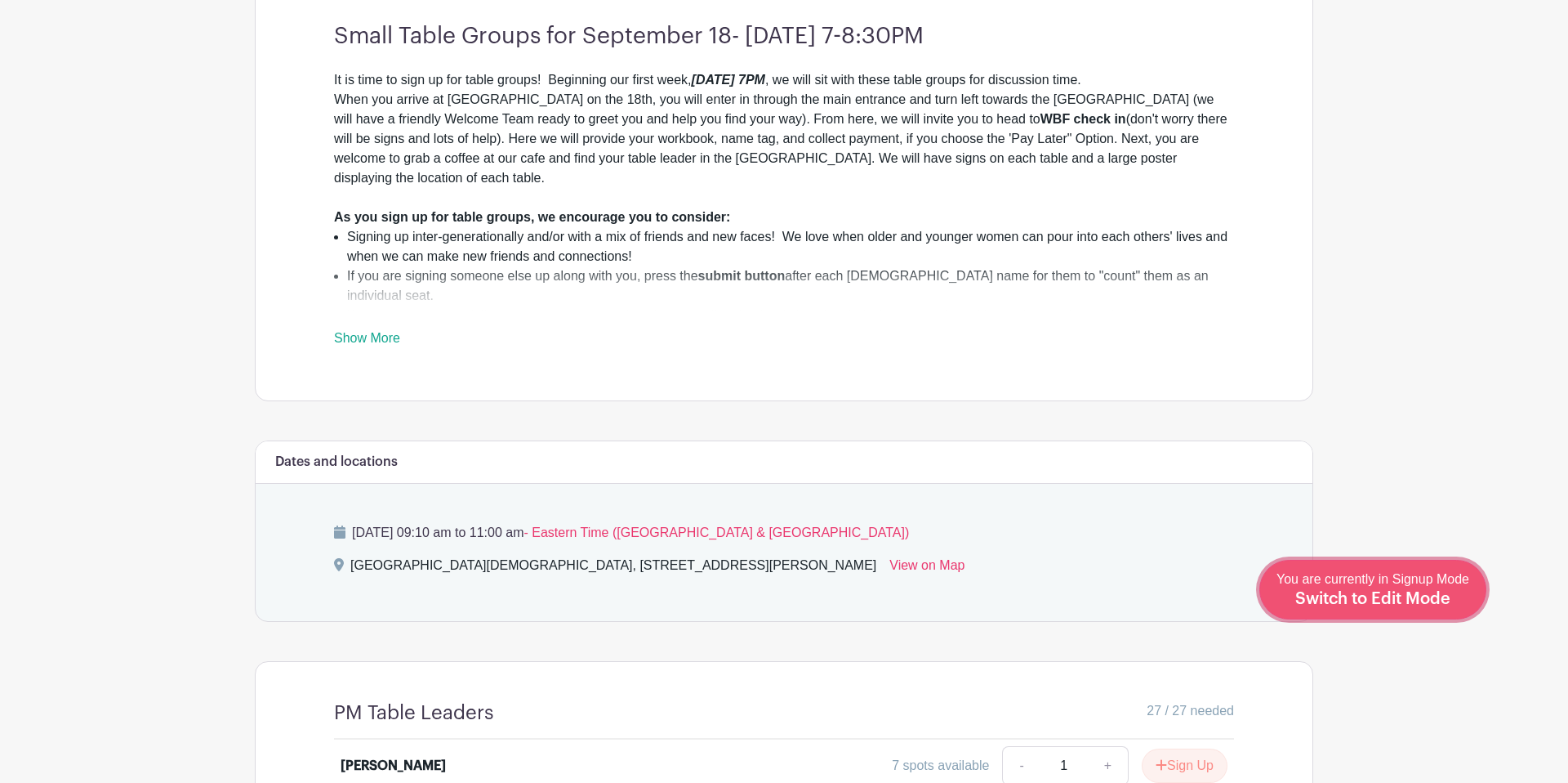
click at [1402, 601] on span "Switch to Edit Mode" at bounding box center [1372, 599] width 155 height 17
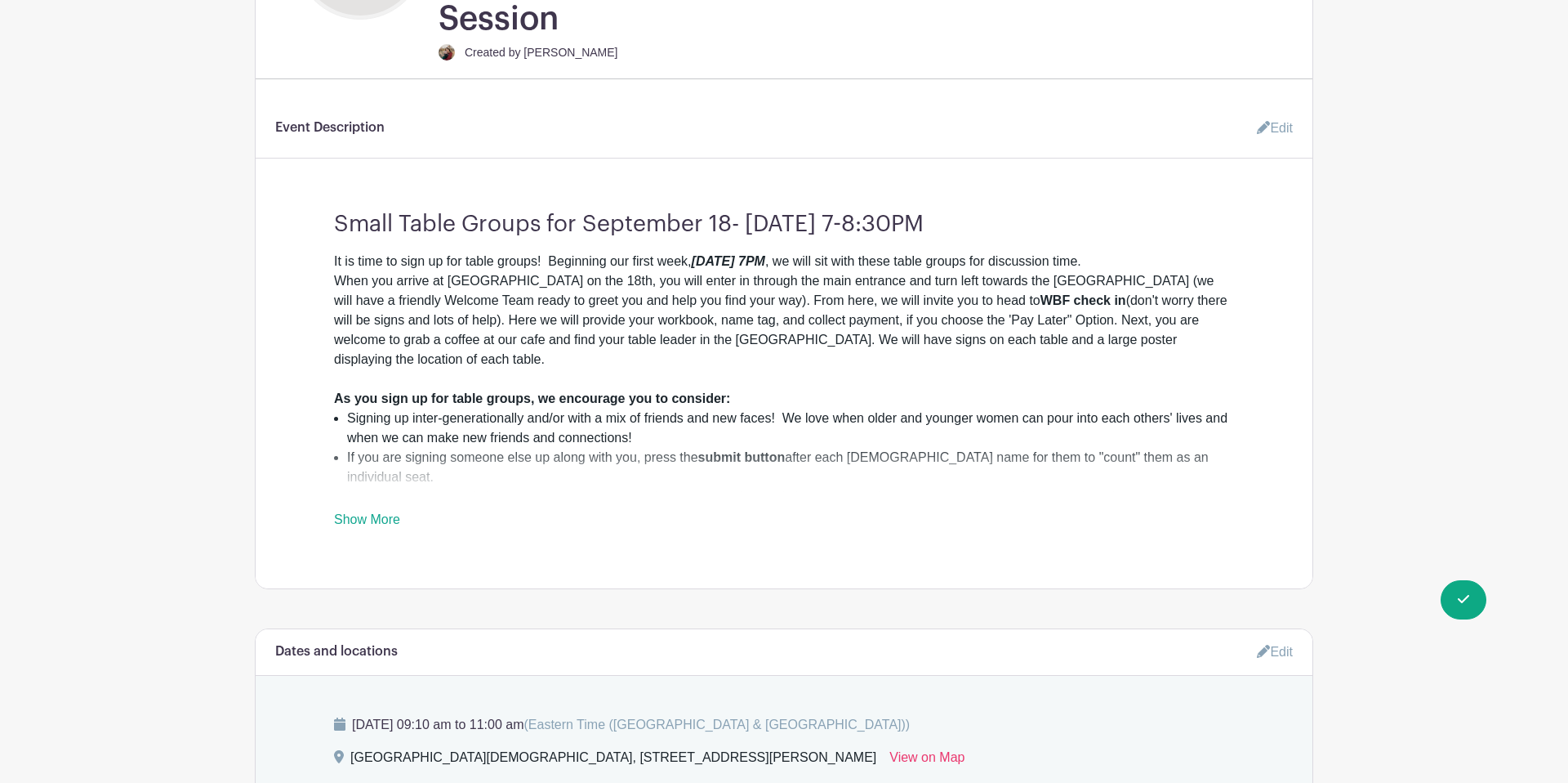
scroll to position [812, 0]
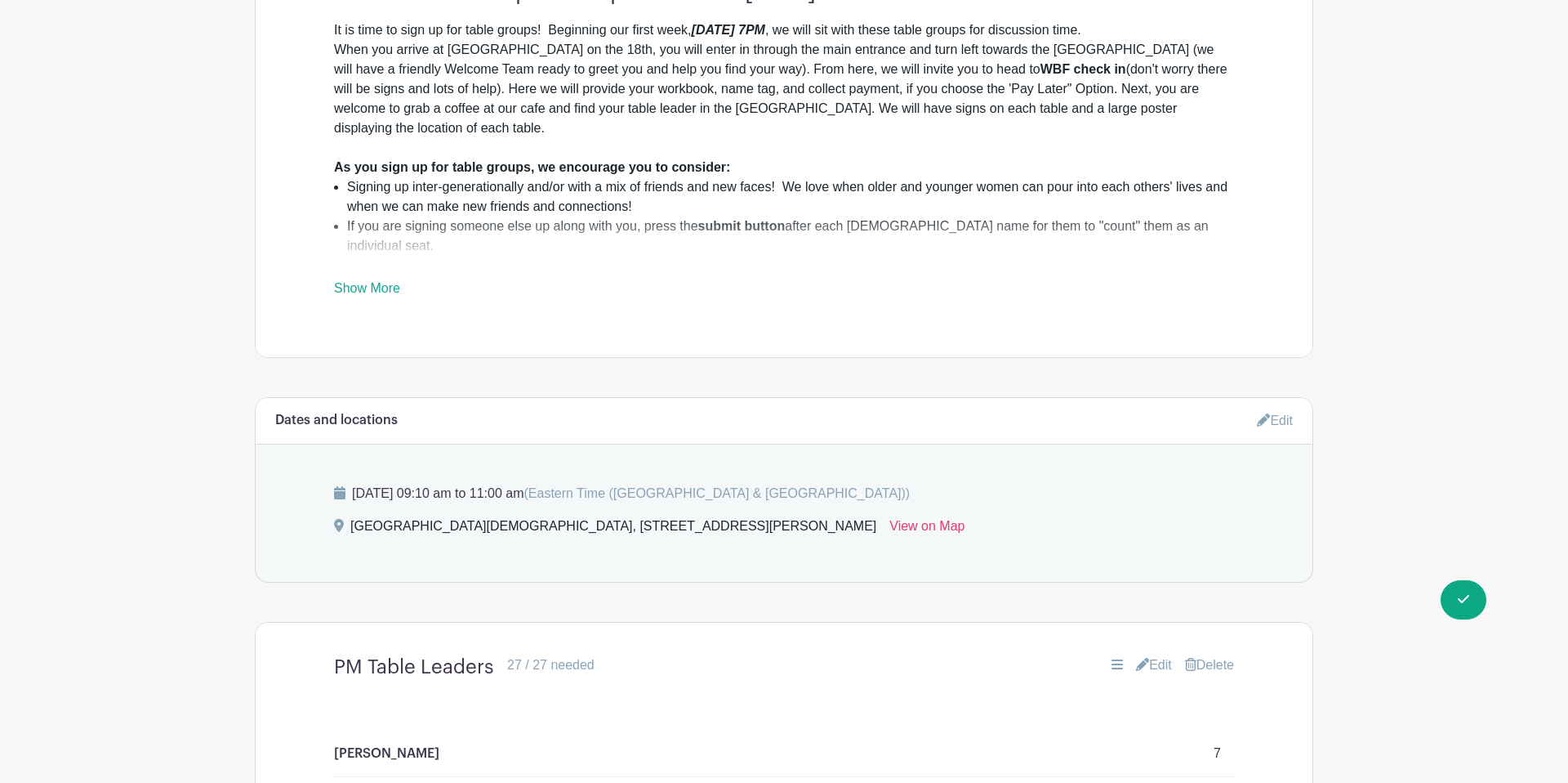
click at [1271, 407] on link "Edit" at bounding box center [1275, 420] width 36 height 27
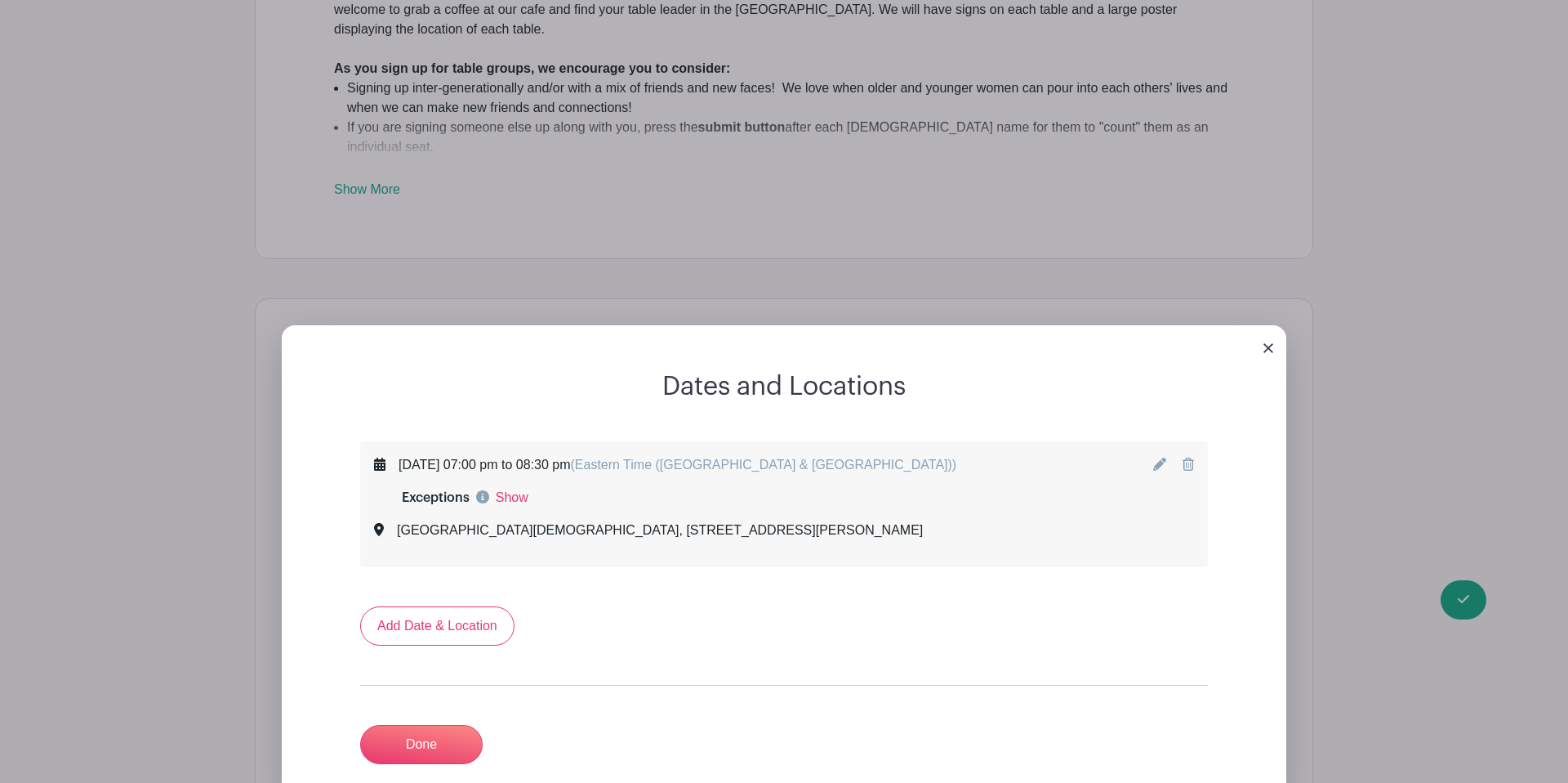
scroll to position [921, 0]
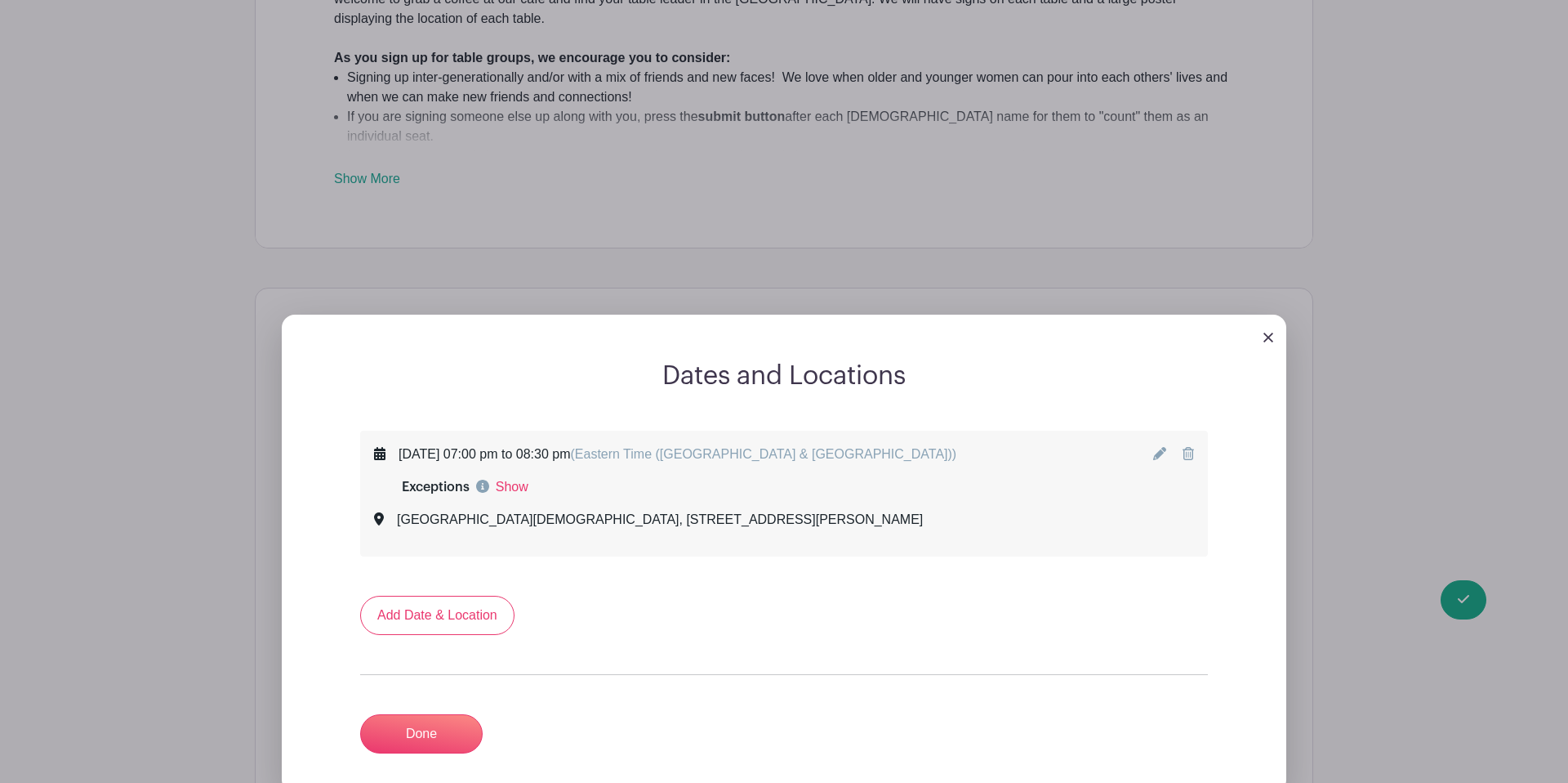
click at [1192, 447] on icon at bounding box center [1188, 454] width 11 height 13
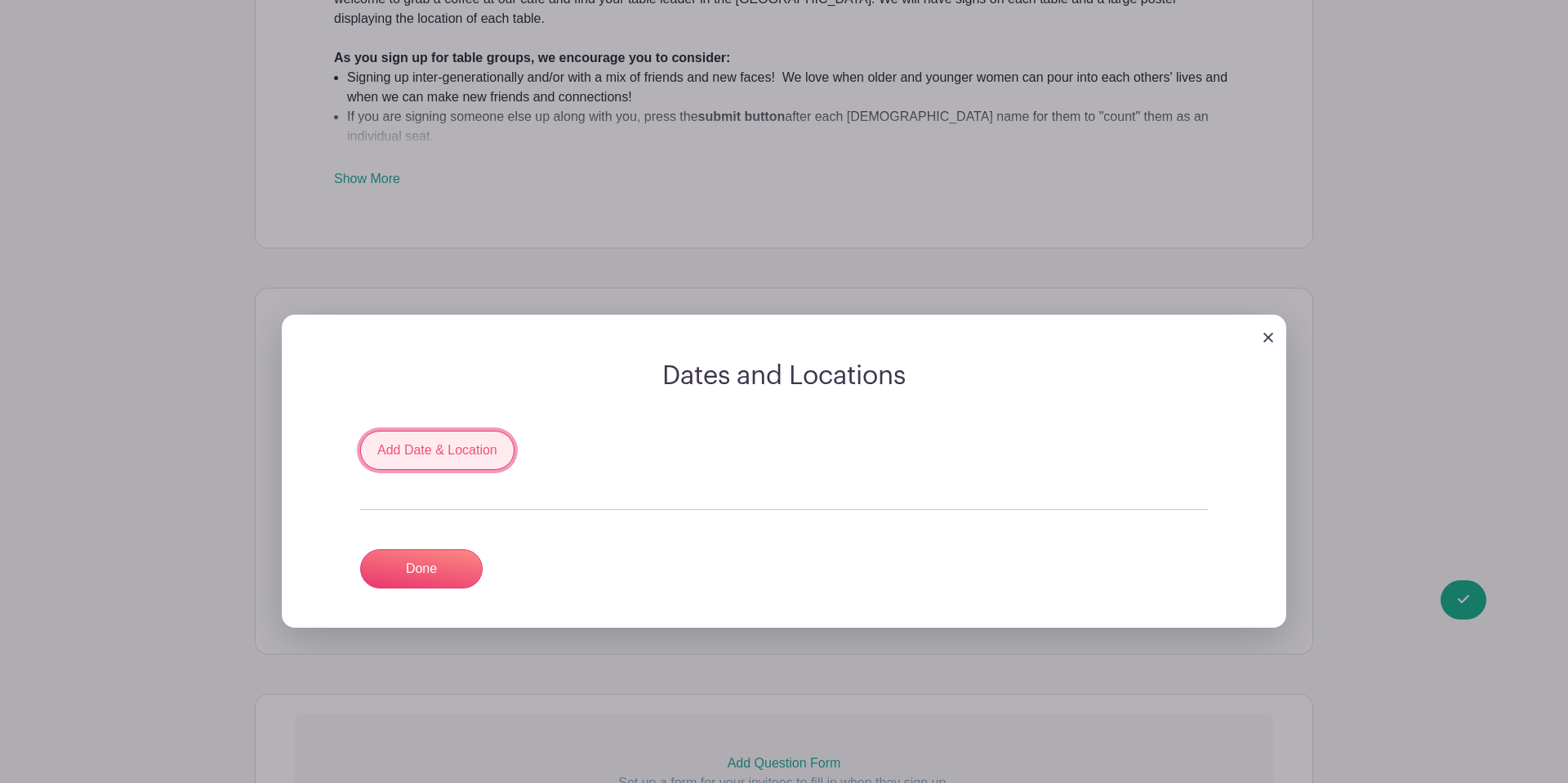
click at [452, 431] on link "Add Date & Location" at bounding box center [438, 450] width 155 height 40
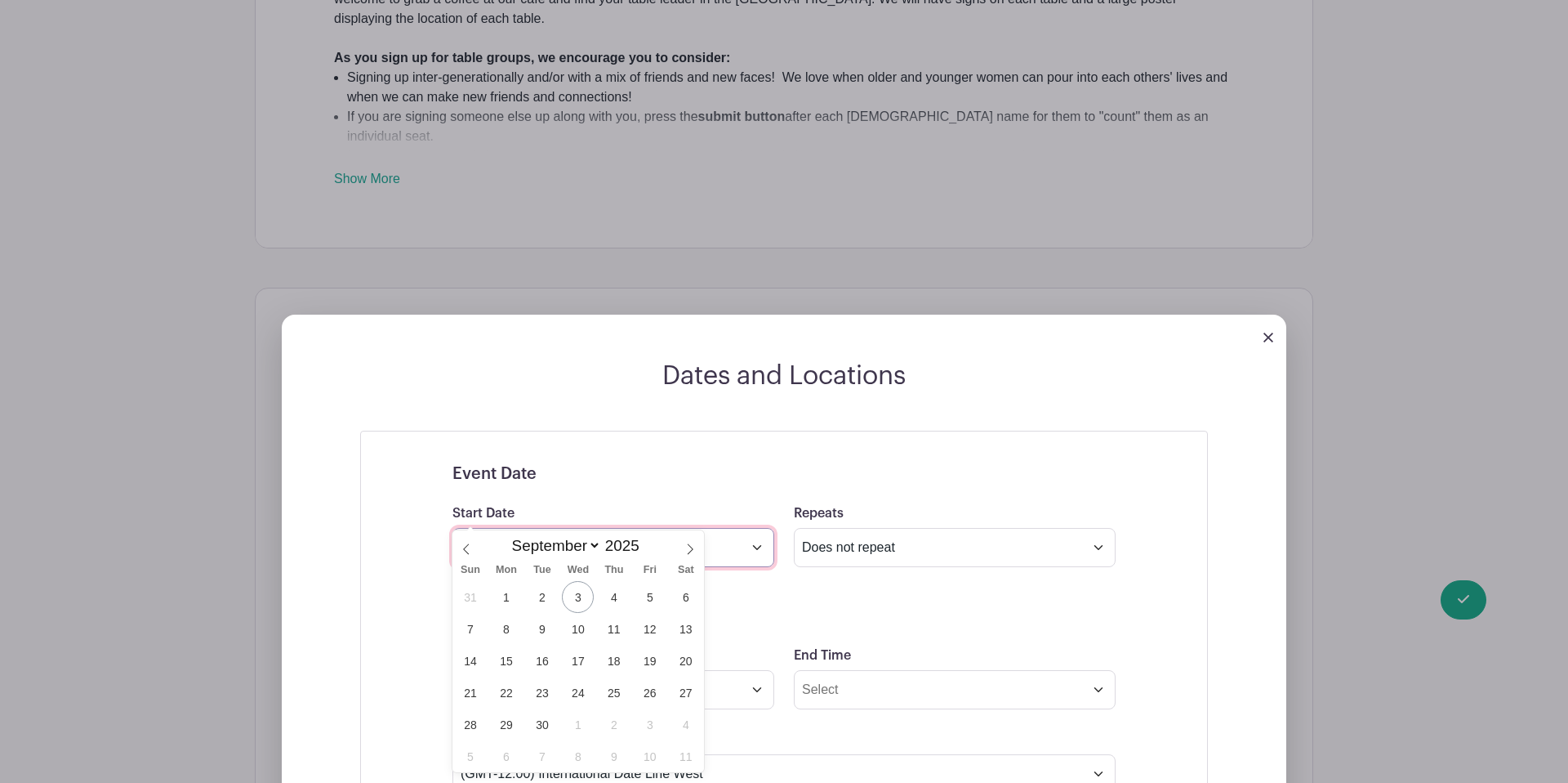
click at [591, 528] on input "text" at bounding box center [613, 547] width 322 height 40
drag, startPoint x: 616, startPoint y: 660, endPoint x: 633, endPoint y: 642, distance: 24.8
click at [616, 660] on span "18" at bounding box center [613, 661] width 32 height 32
type input "Sep 18 2025"
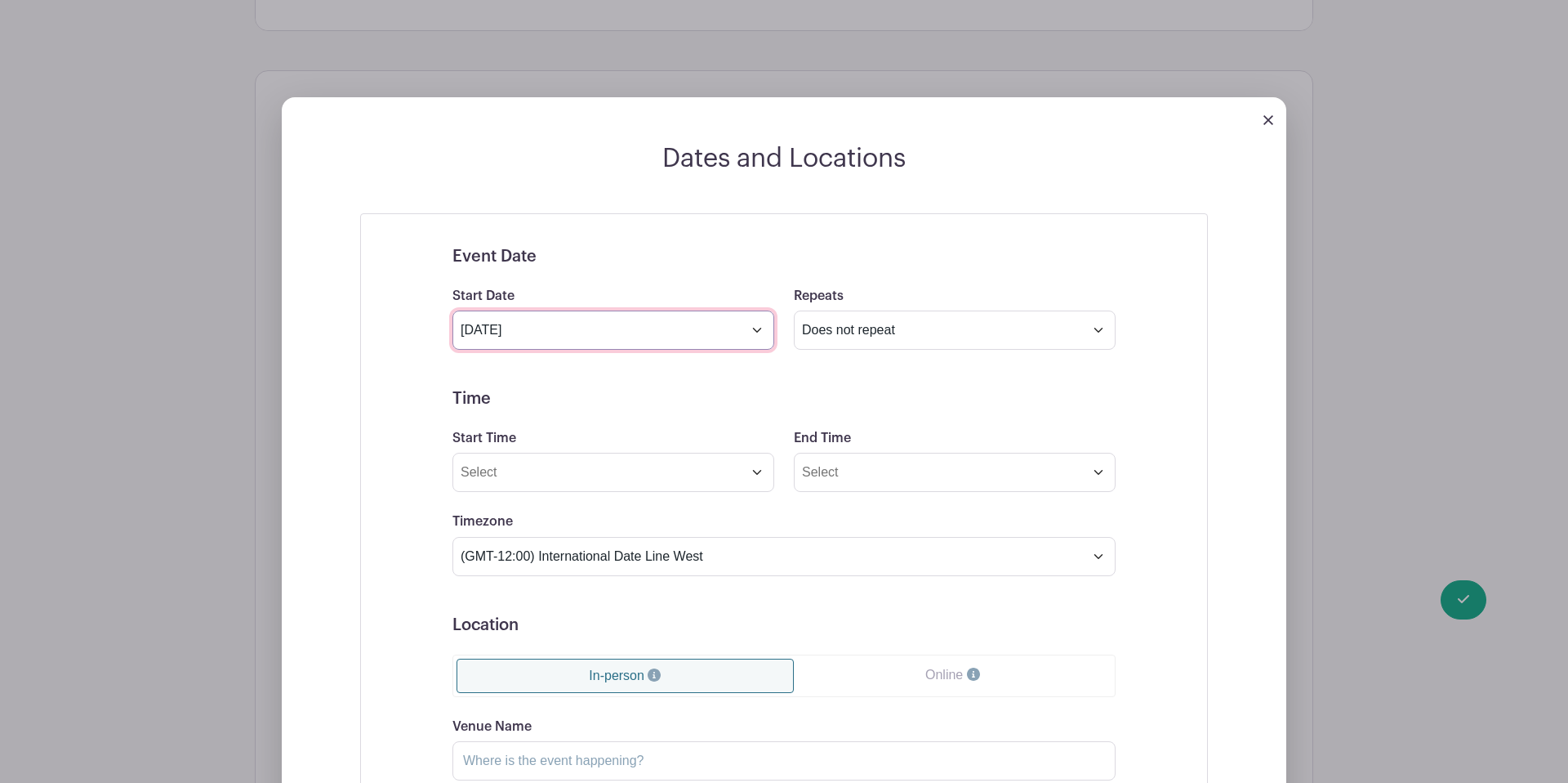
scroll to position [1148, 0]
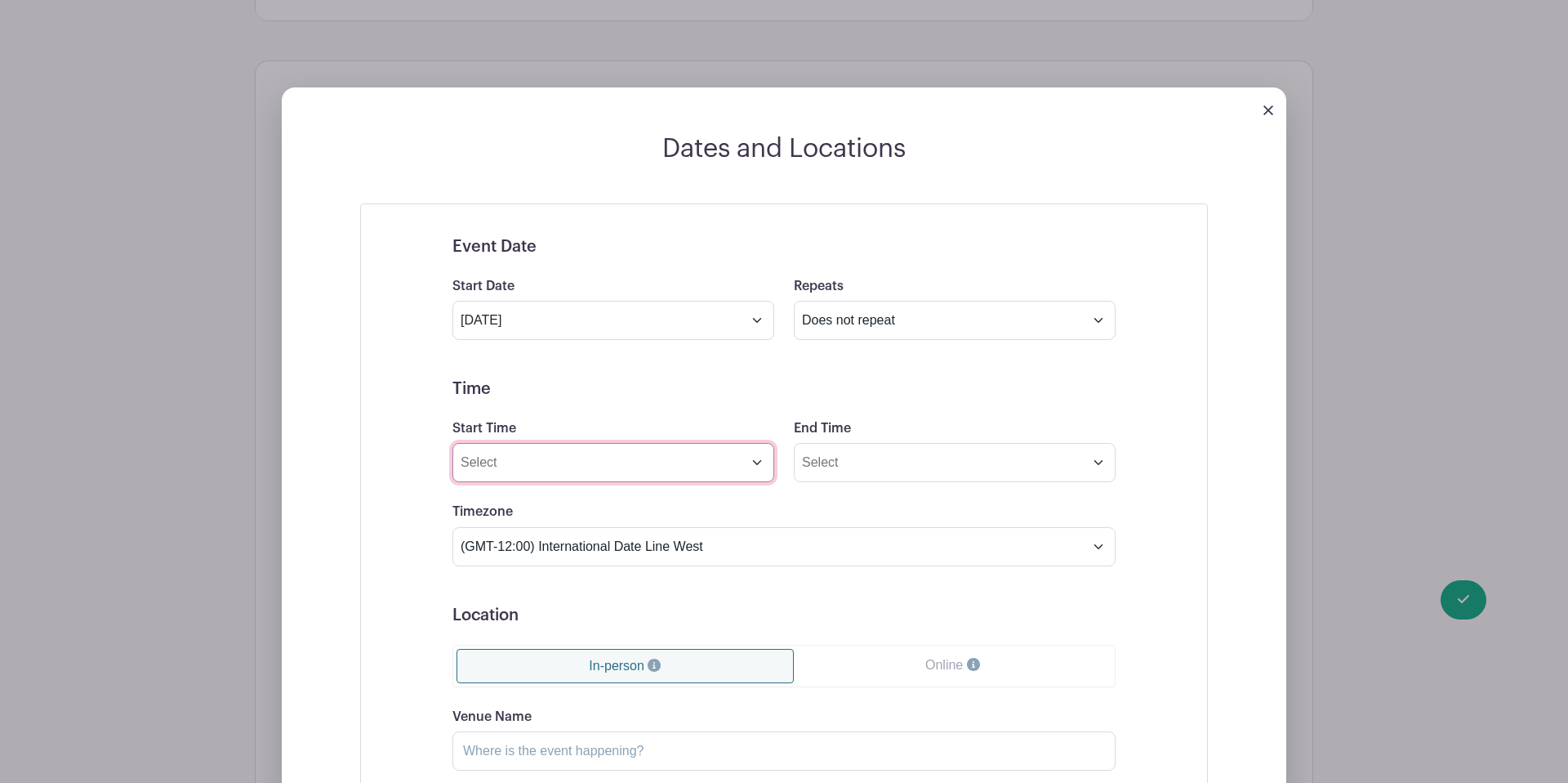
click at [628, 443] on input "Start Time" at bounding box center [613, 462] width 322 height 40
drag, startPoint x: 484, startPoint y: 424, endPoint x: 448, endPoint y: 425, distance: 36.0
click at [448, 425] on div "Start Time 3:52 PM" at bounding box center [612, 450] width 341 height 63
drag, startPoint x: 487, startPoint y: 426, endPoint x: 449, endPoint y: 424, distance: 38.1
click at [449, 424] on div "Start Time 3:52 PM" at bounding box center [612, 450] width 341 height 63
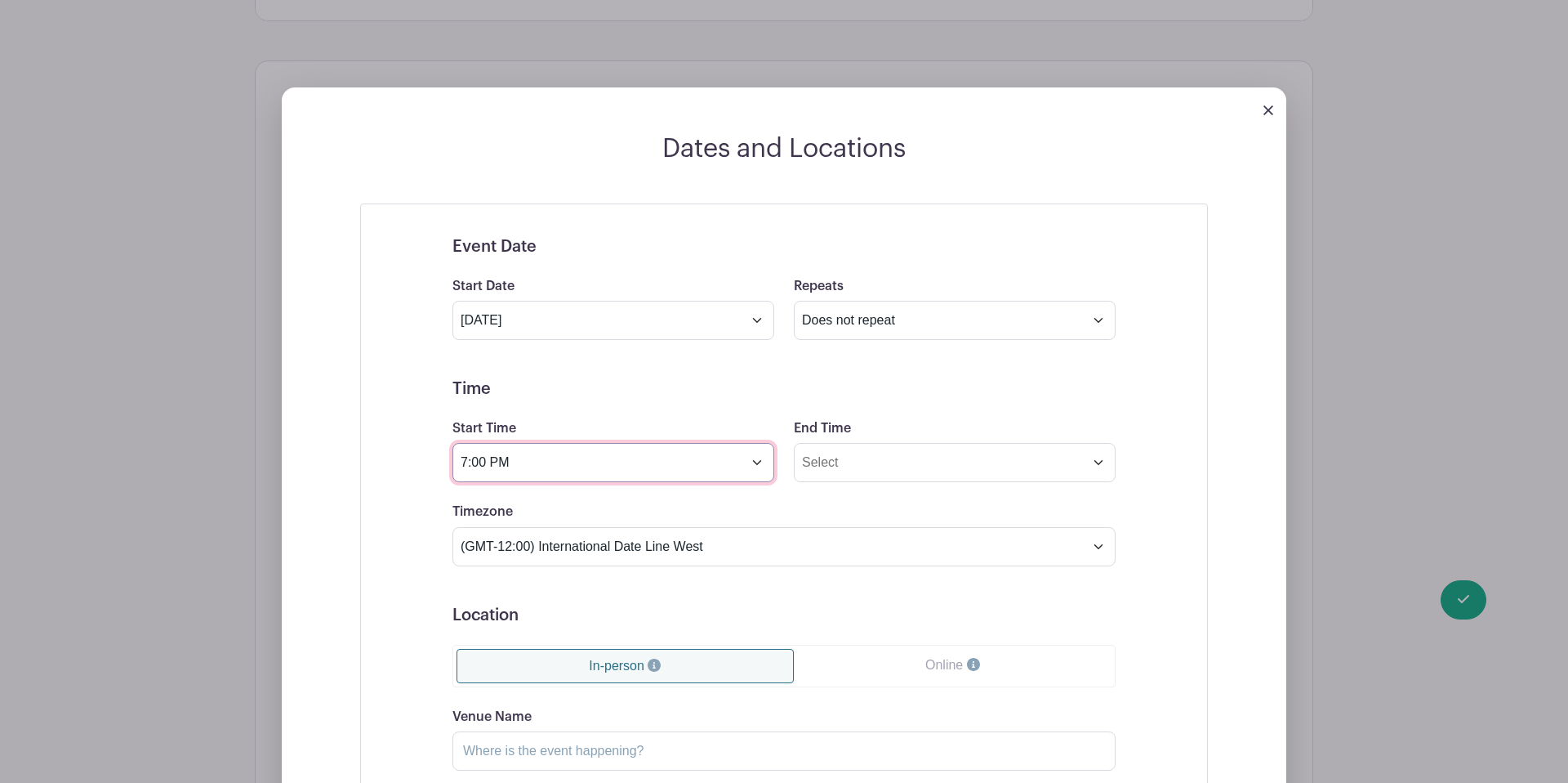
type input "7:00 PM"
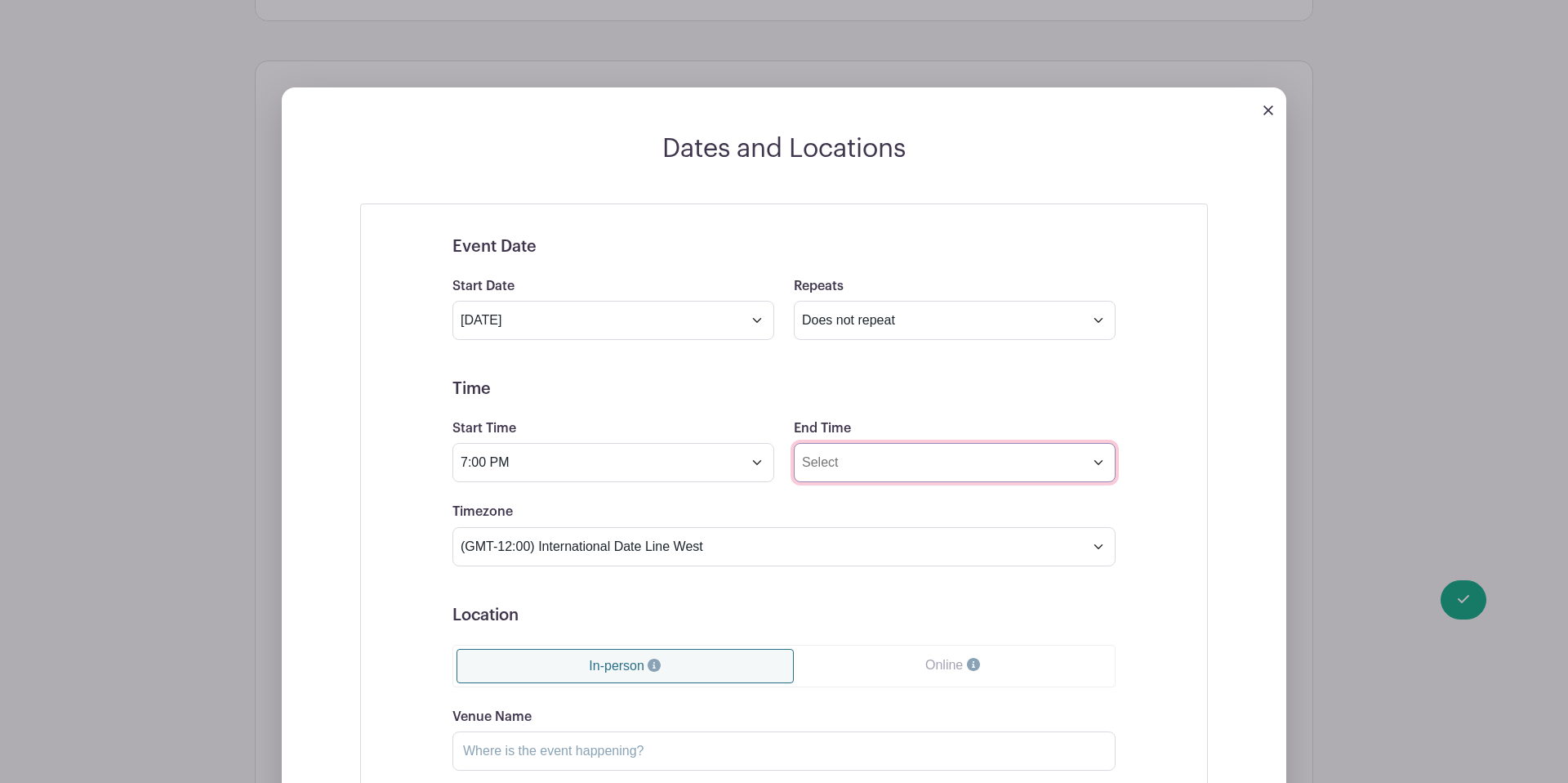
click at [882, 443] on input "End Time" at bounding box center [955, 462] width 322 height 40
drag, startPoint x: 828, startPoint y: 421, endPoint x: 796, endPoint y: 421, distance: 32.0
click at [796, 443] on input "3:52 PM" at bounding box center [955, 462] width 322 height 40
type input "8:30 PM"
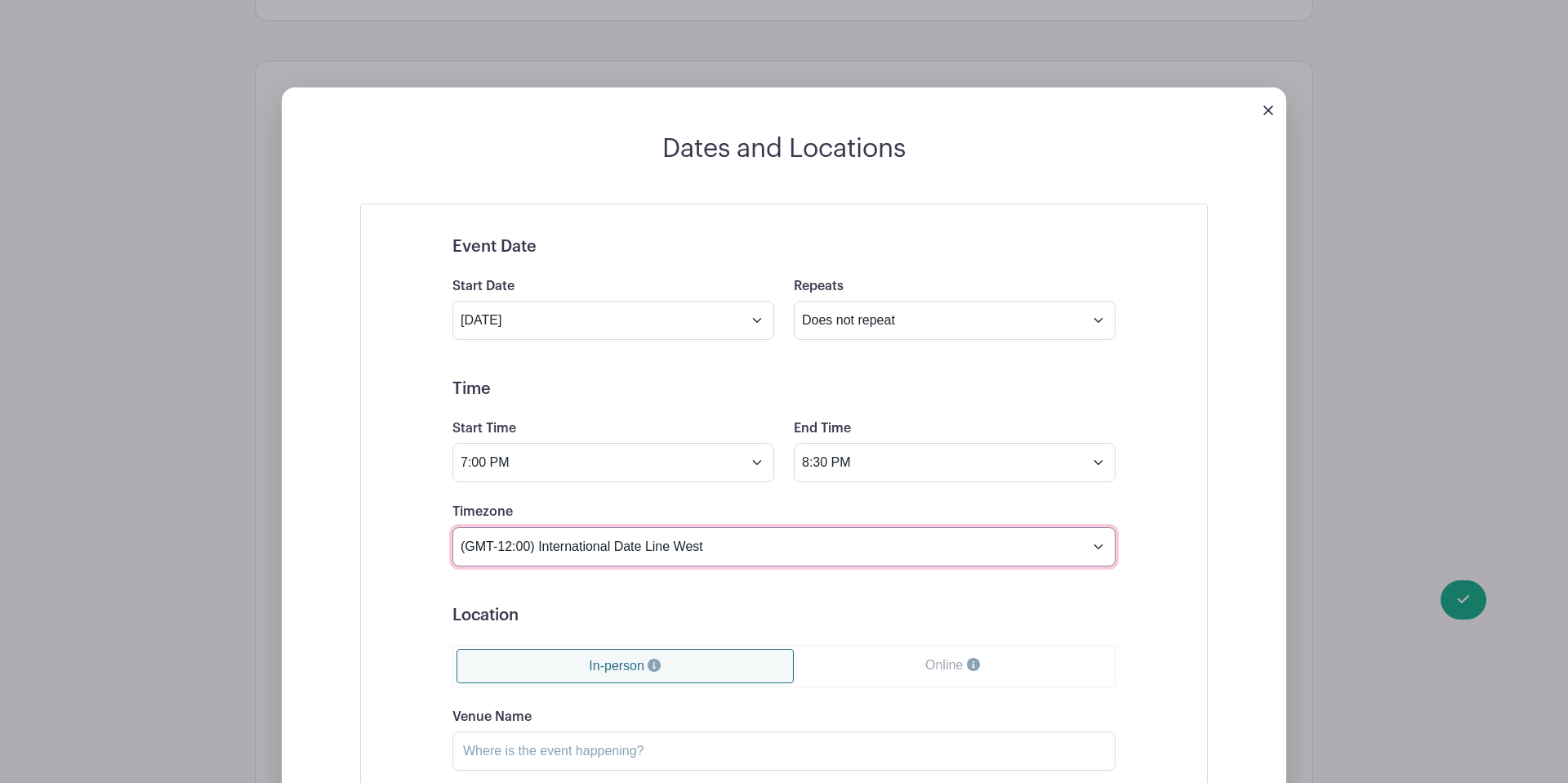
click at [710, 527] on select "(GMT-12:00) International Date Line West (GMT-11:00) American Samoa (GMT-11:00)…" at bounding box center [784, 547] width 663 height 40
select select "Eastern Time (US & Canada)"
click at [452, 527] on select "(GMT-12:00) International Date Line West (GMT-11:00) American Samoa (GMT-11:00)…" at bounding box center [784, 547] width 663 height 40
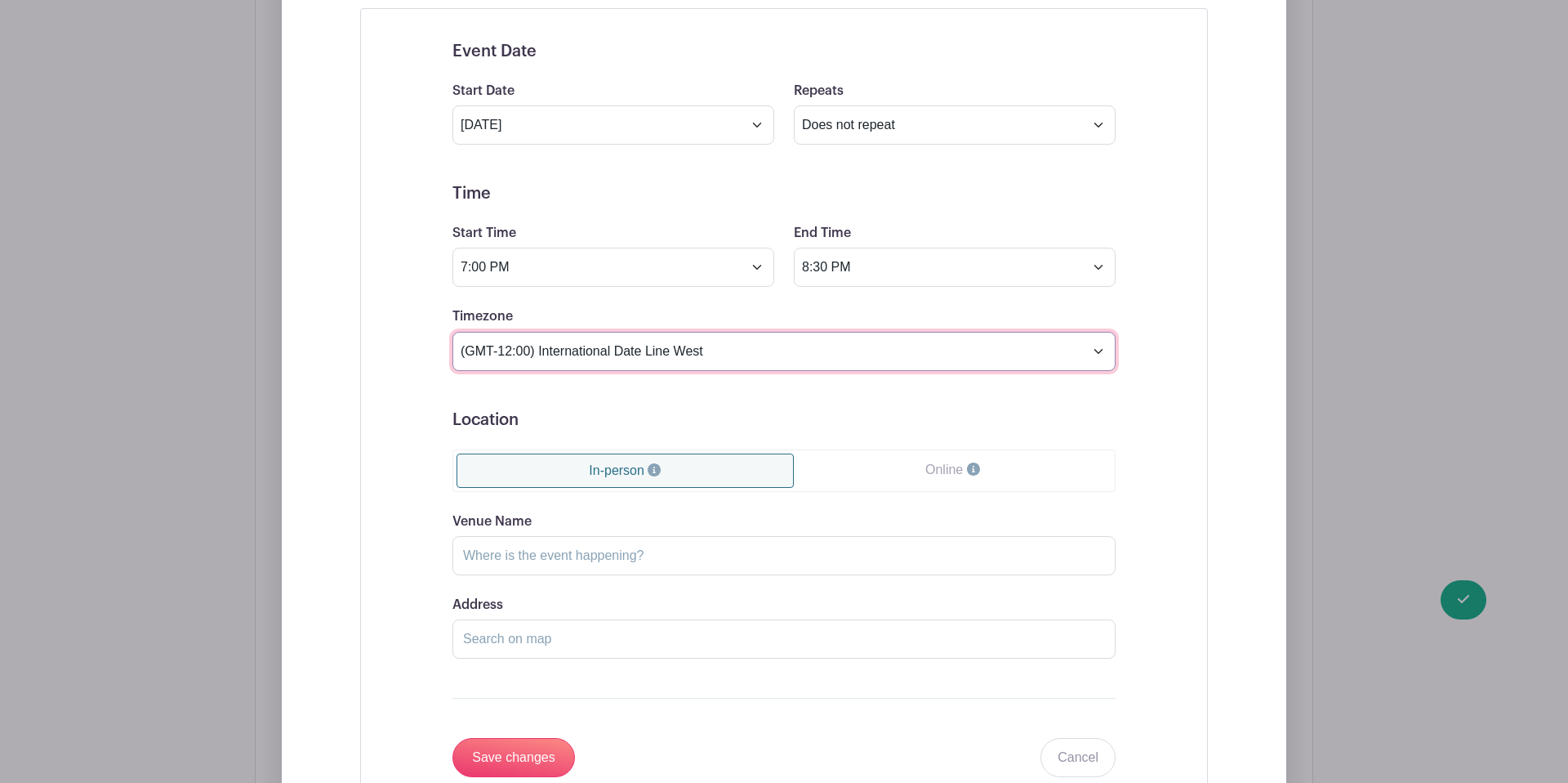
scroll to position [1400, 0]
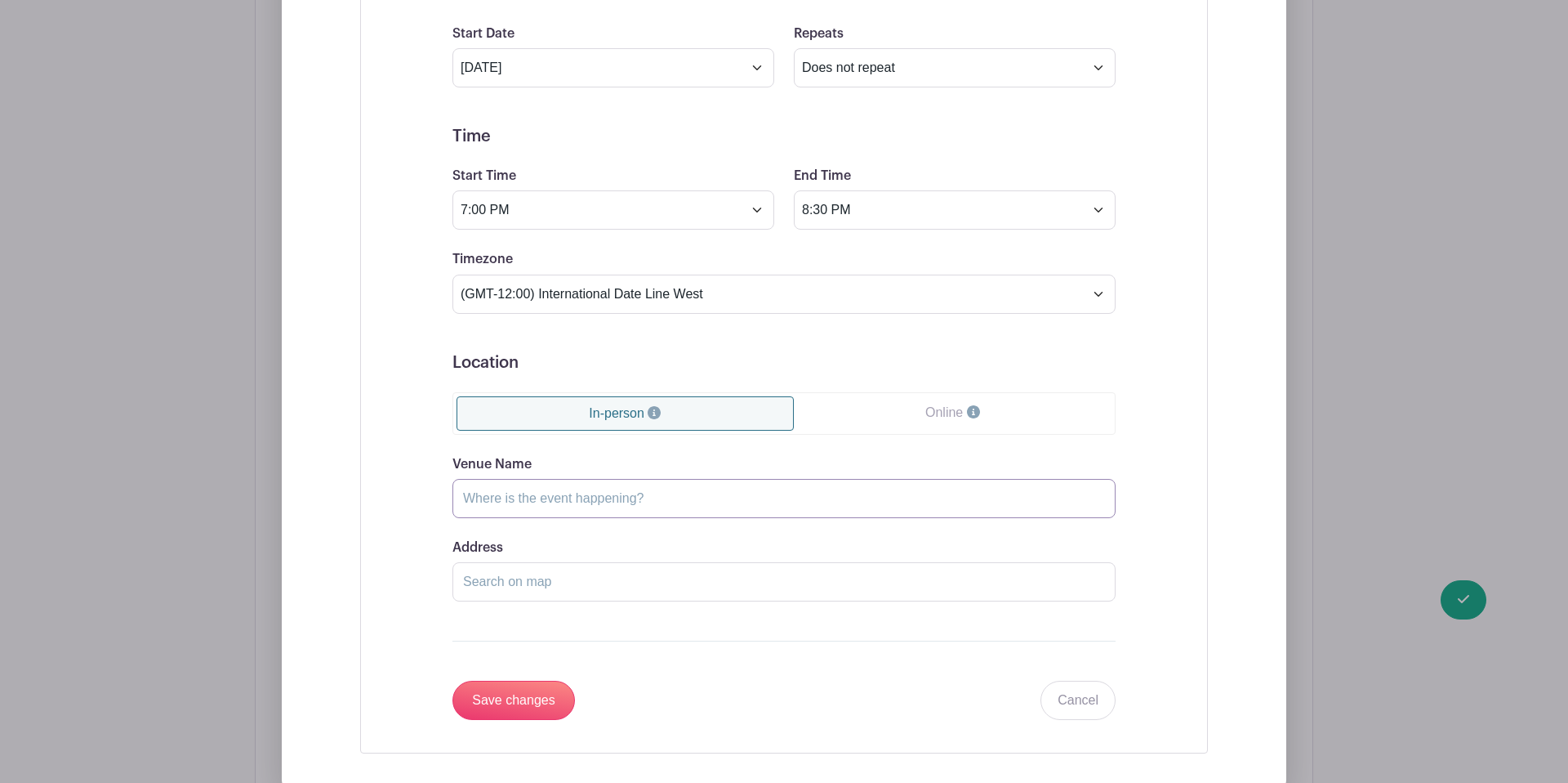
click at [598, 478] on input "Venue Name" at bounding box center [784, 498] width 663 height 40
type input "Lancaster Evangelical Free Church"
click at [589, 562] on input "Address" at bounding box center [784, 581] width 663 height 40
drag, startPoint x: 621, startPoint y: 588, endPoint x: 619, endPoint y: 567, distance: 21.1
click at [622, 587] on form "Event Date Start Date Sep 18 2025 Repeats Does not repeat Daily Weekly Monthly …" at bounding box center [784, 351] width 663 height 735
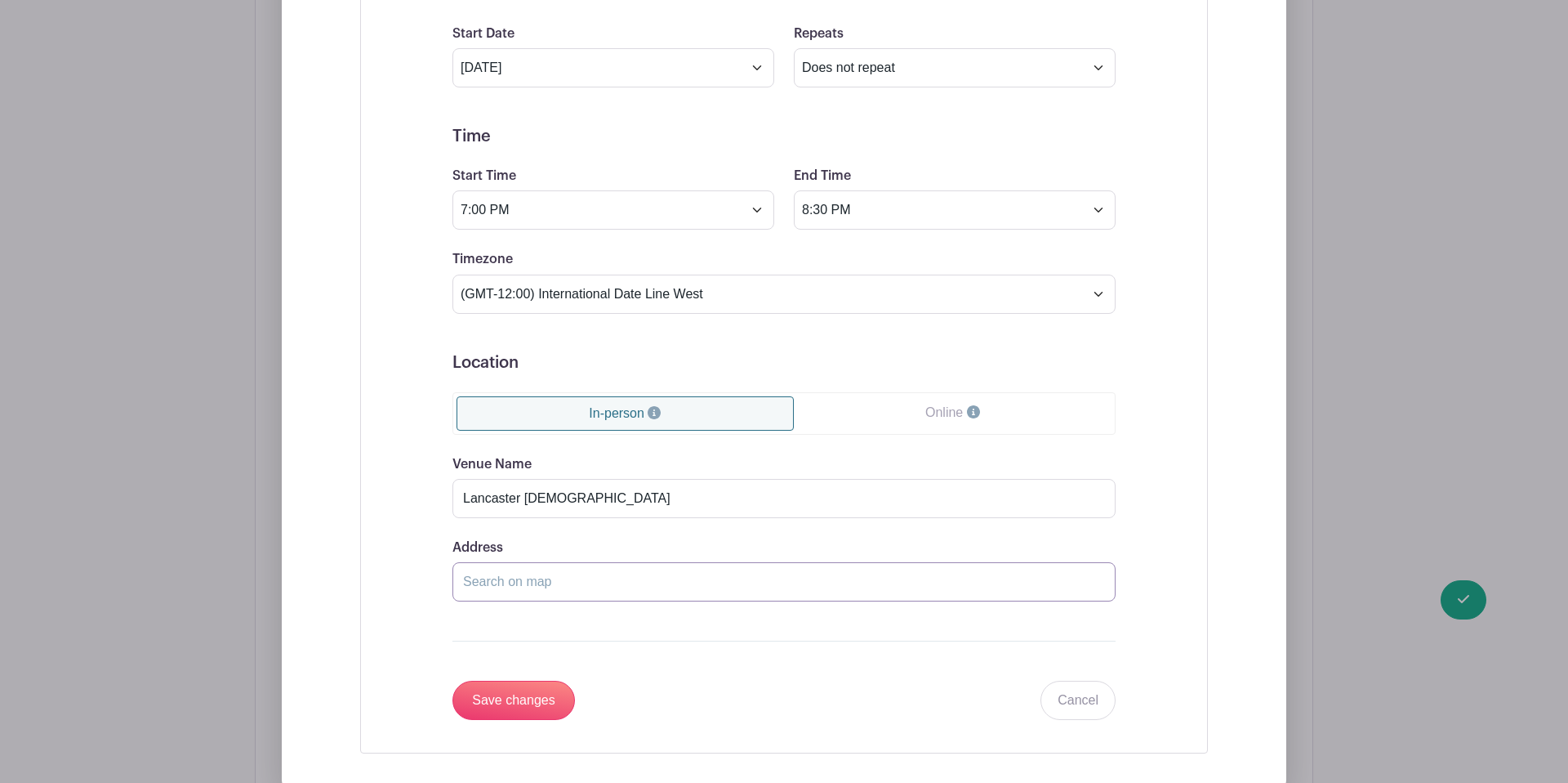
click at [612, 562] on input "Address" at bounding box center [784, 581] width 663 height 40
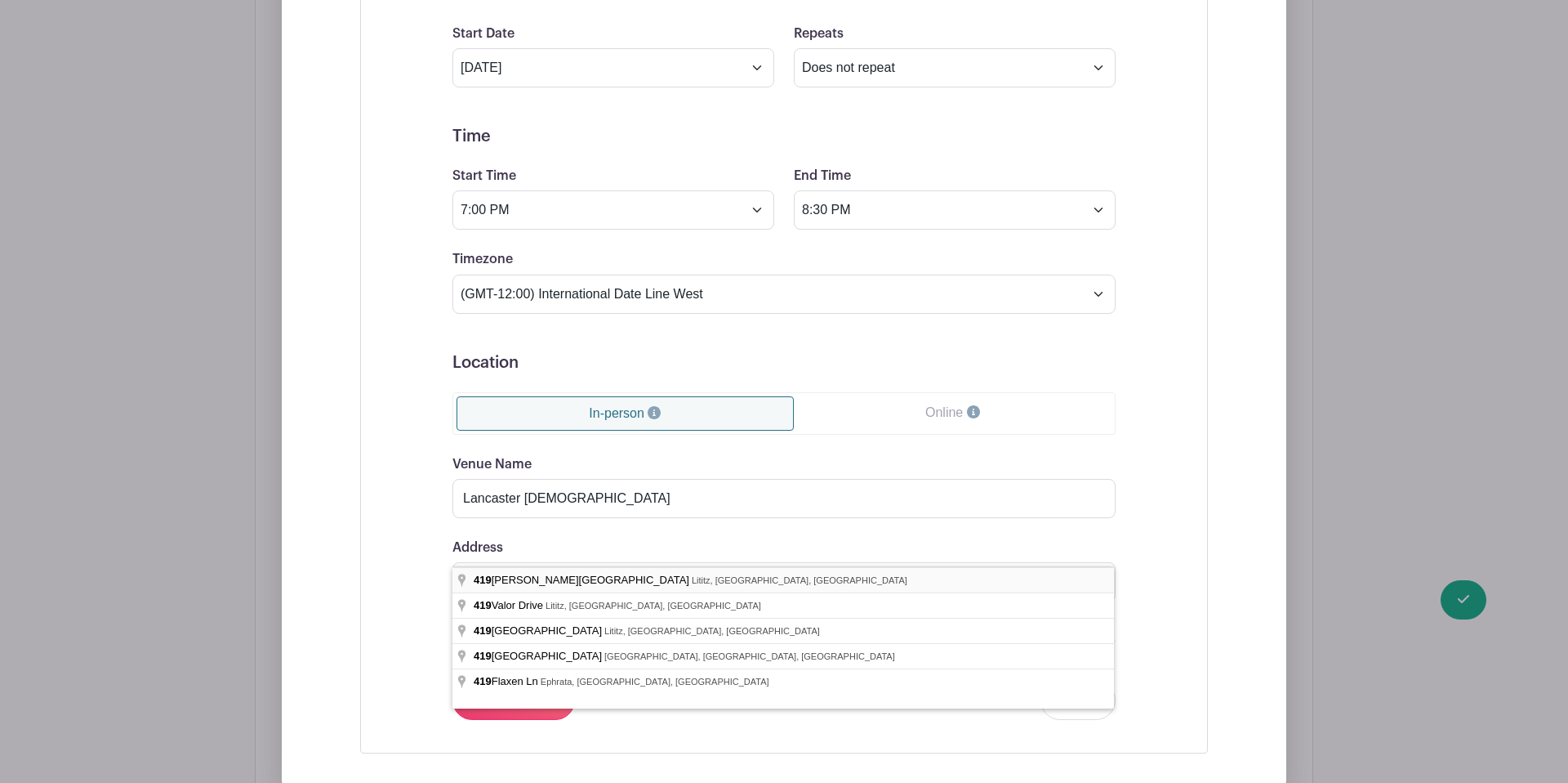
type input "419 Pierson Road, Lititz, PA, USA"
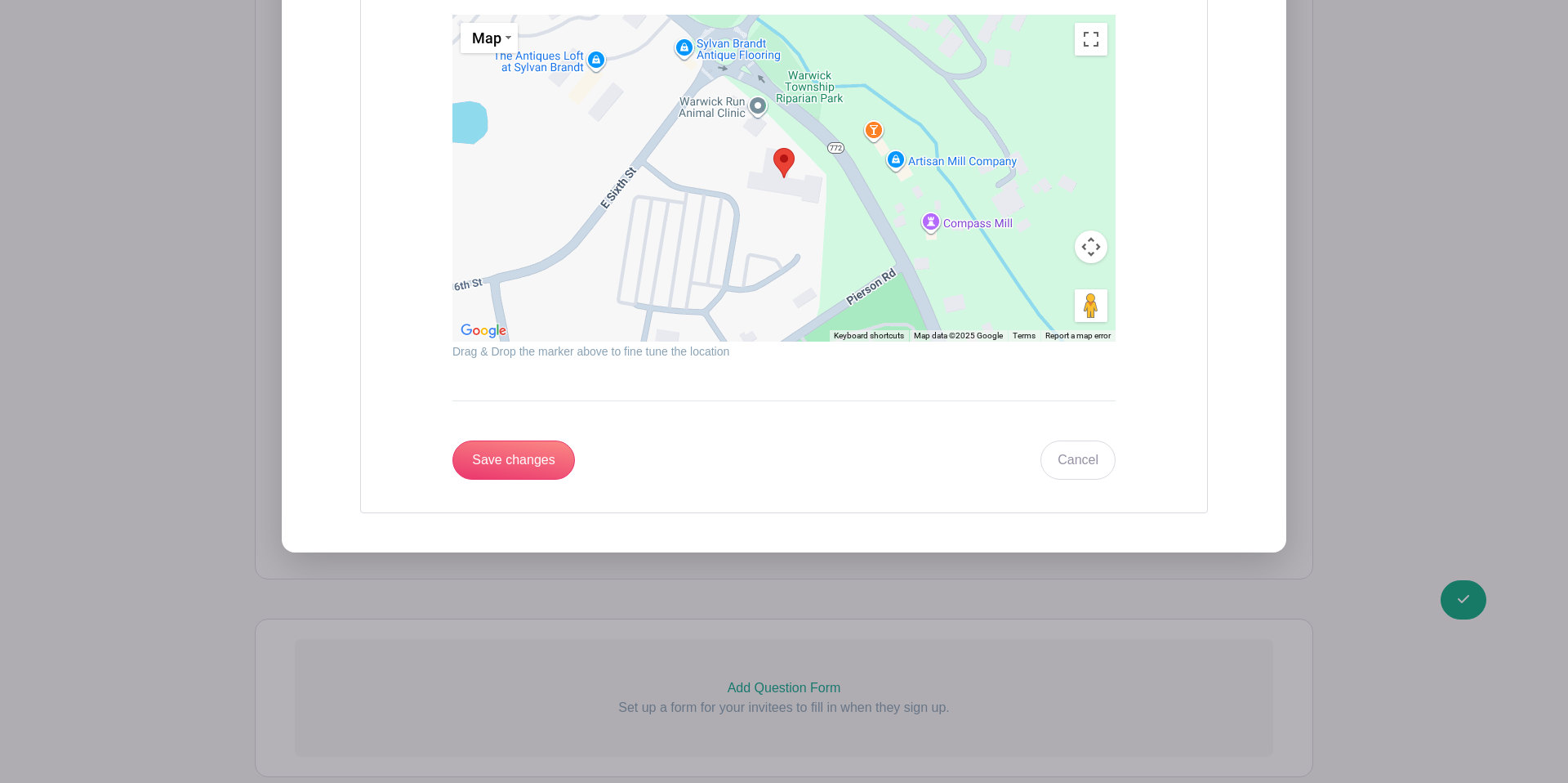
scroll to position [2036, 0]
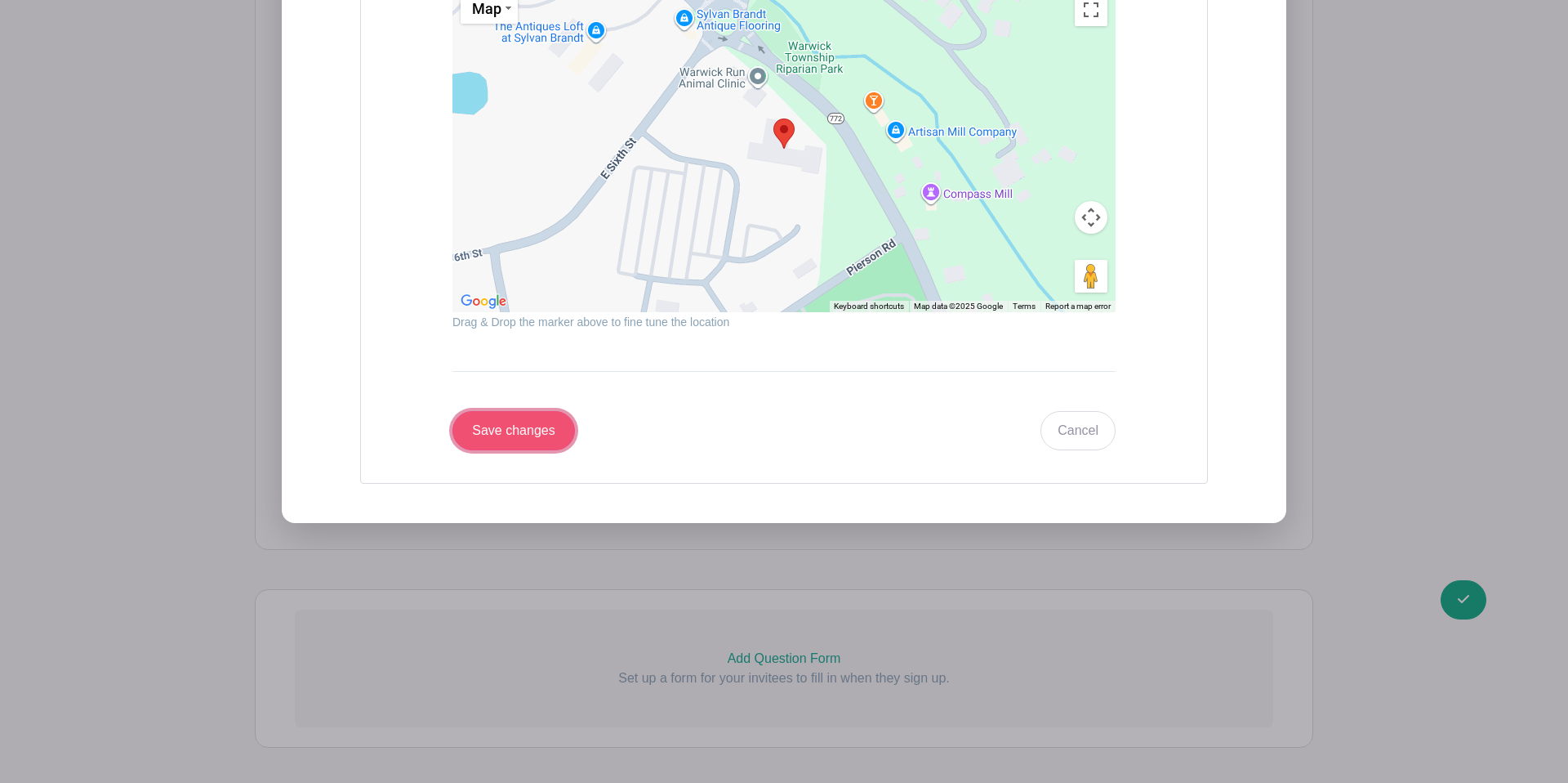
click at [538, 411] on input "Save changes" at bounding box center [513, 431] width 122 height 40
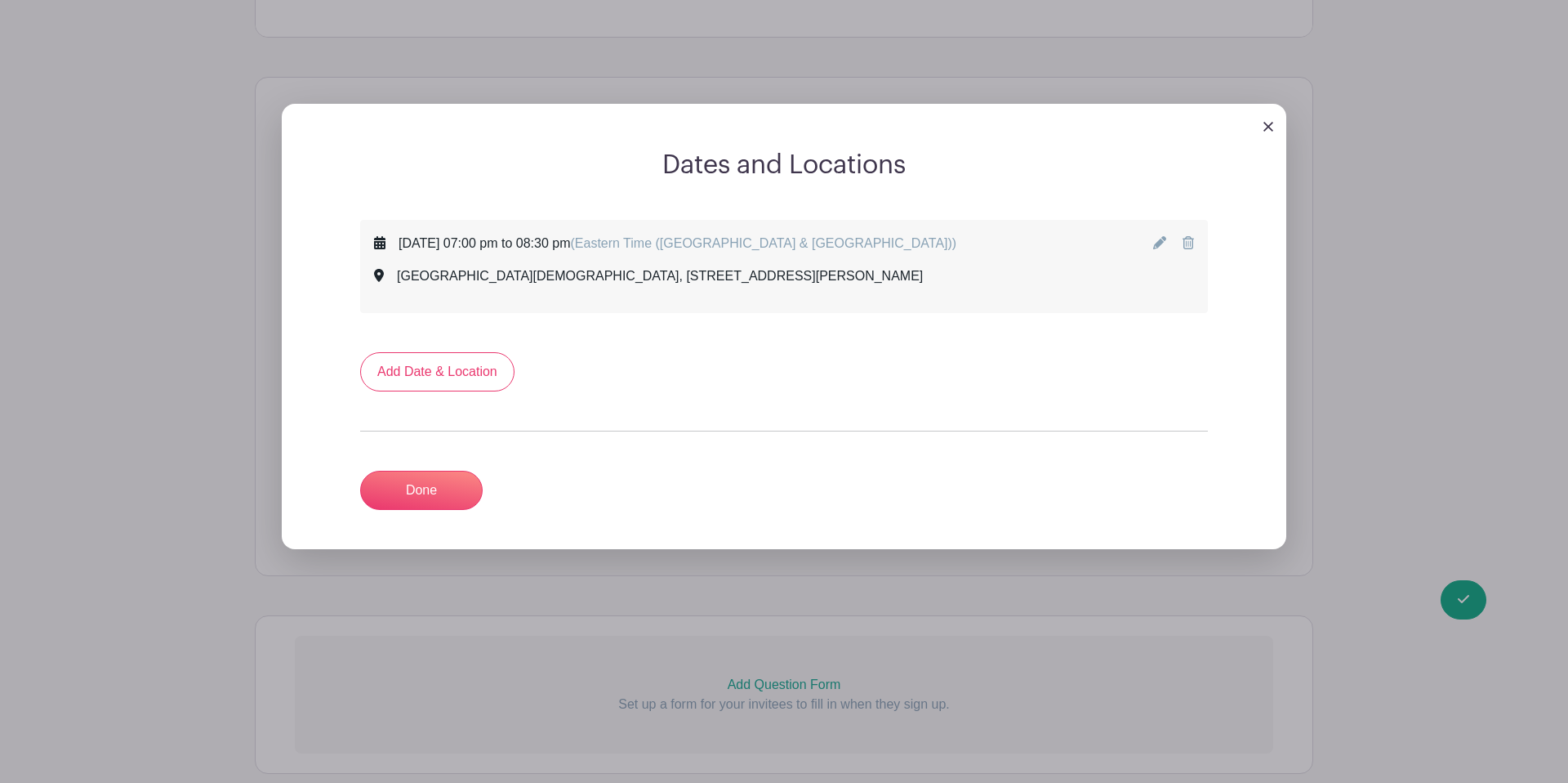
scroll to position [1123, 0]
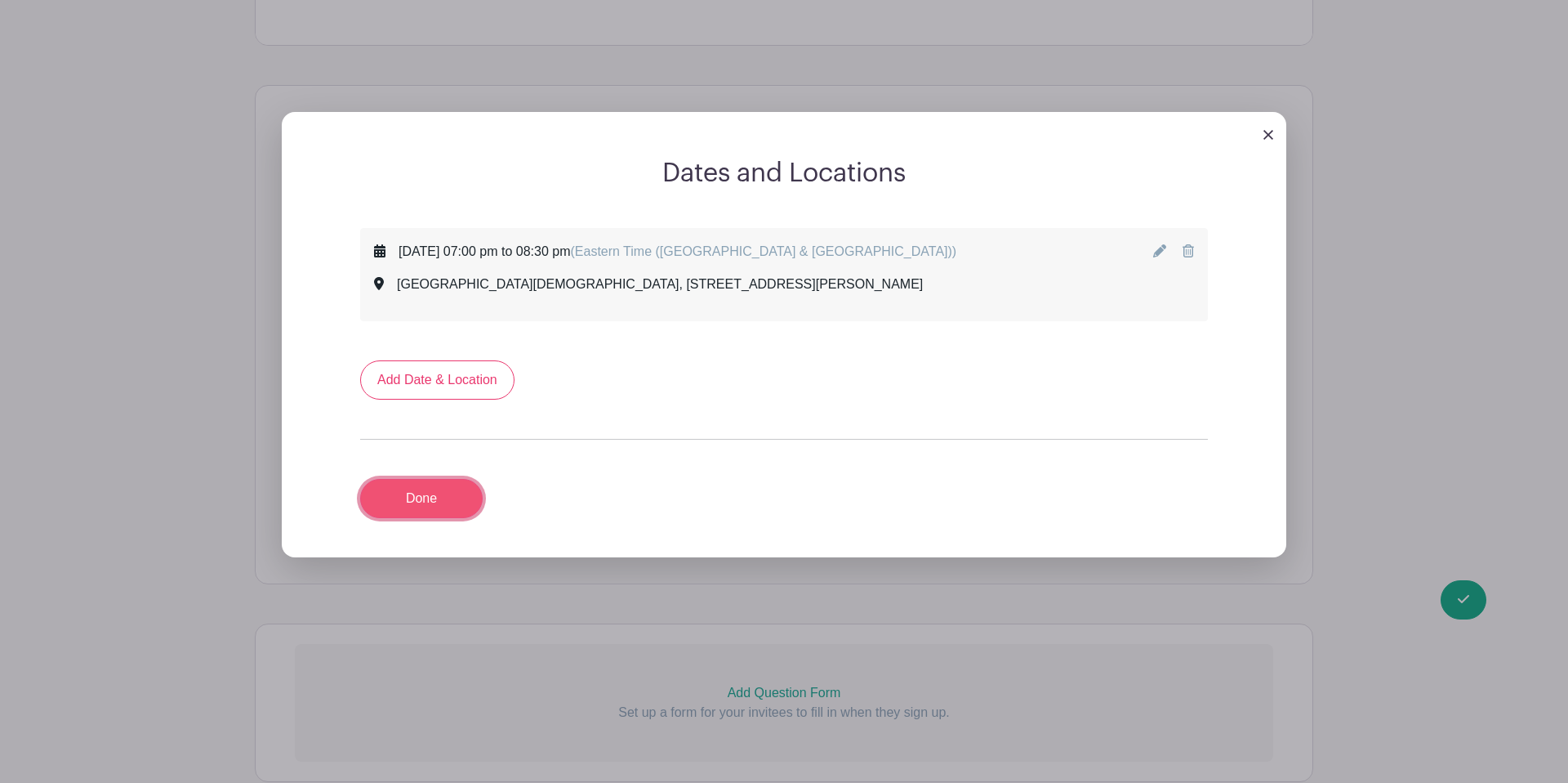
click at [418, 478] on link "Done" at bounding box center [421, 498] width 122 height 40
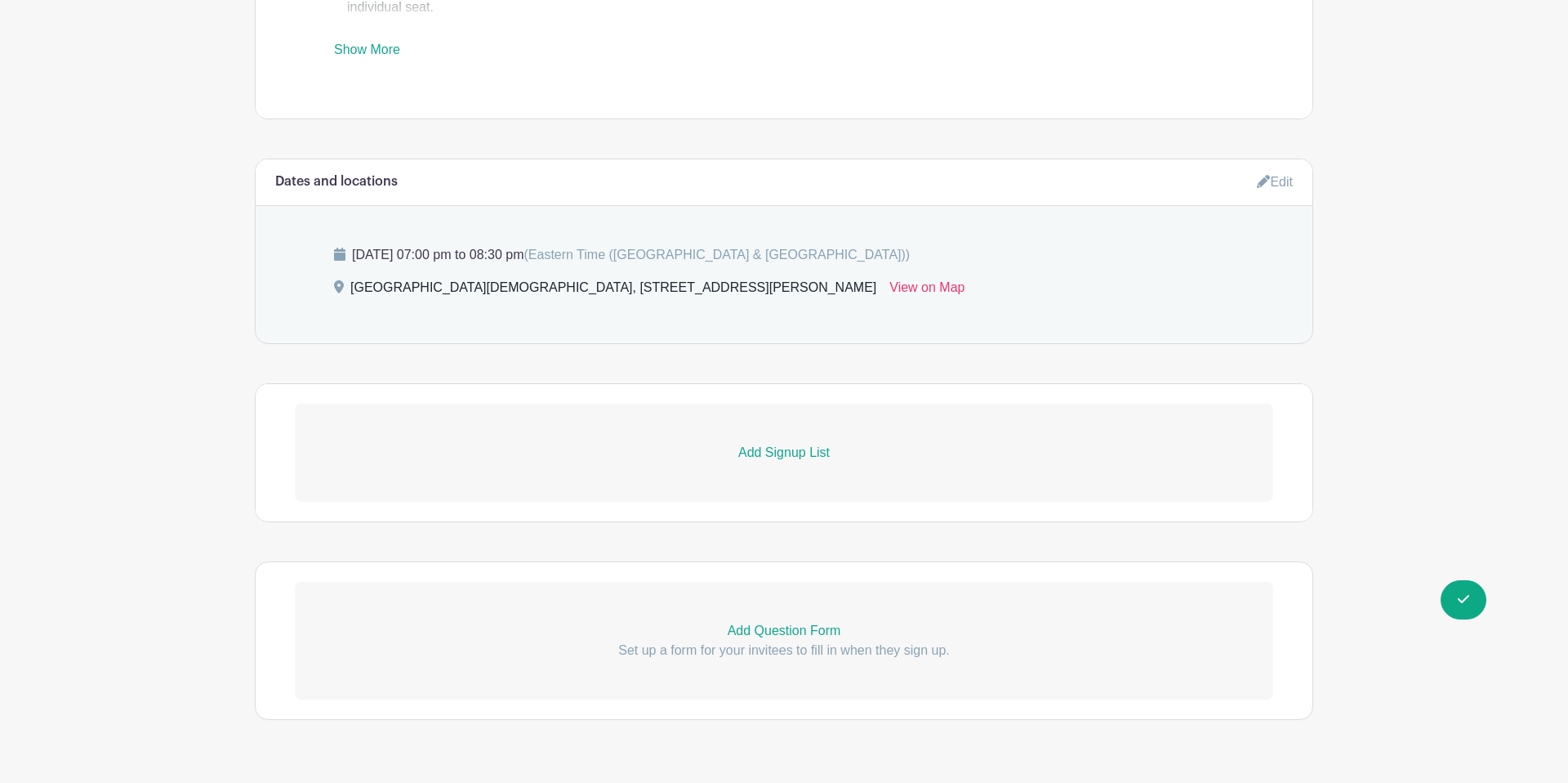
click at [794, 443] on p "Add Signup List" at bounding box center [784, 452] width 979 height 19
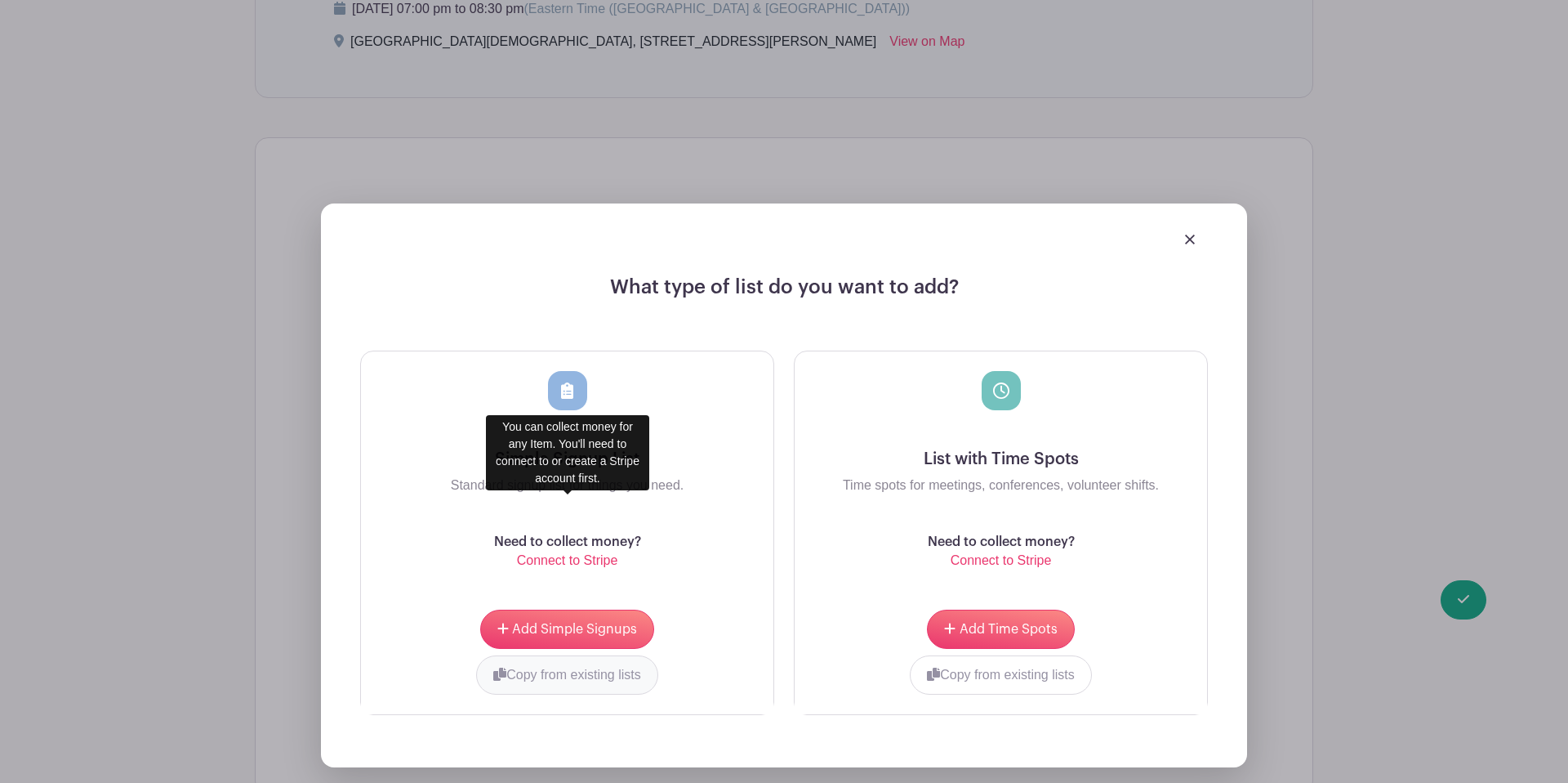
scroll to position [1299, 0]
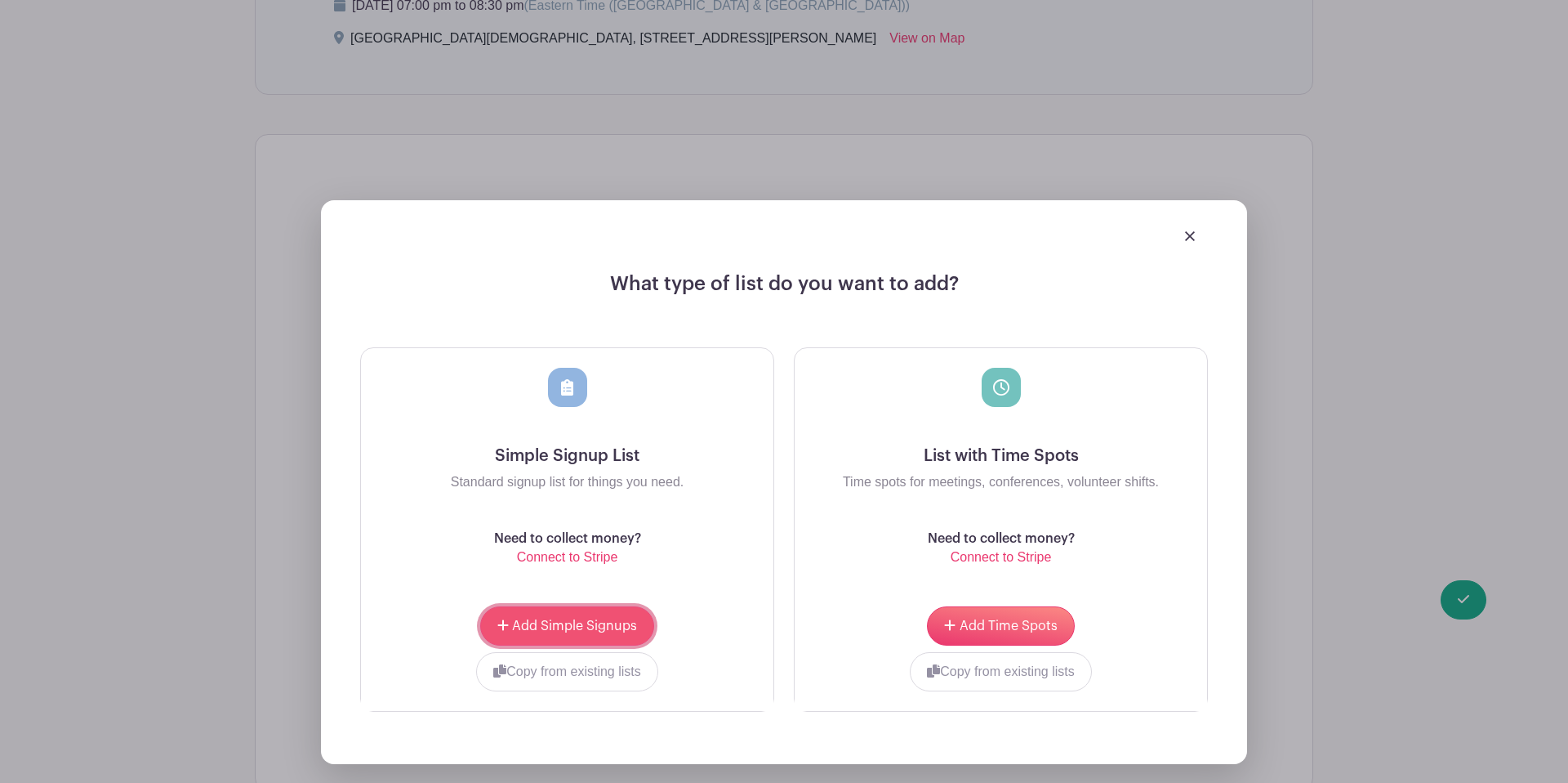
click at [555, 619] on span "Add Simple Signups" at bounding box center [575, 626] width 125 height 13
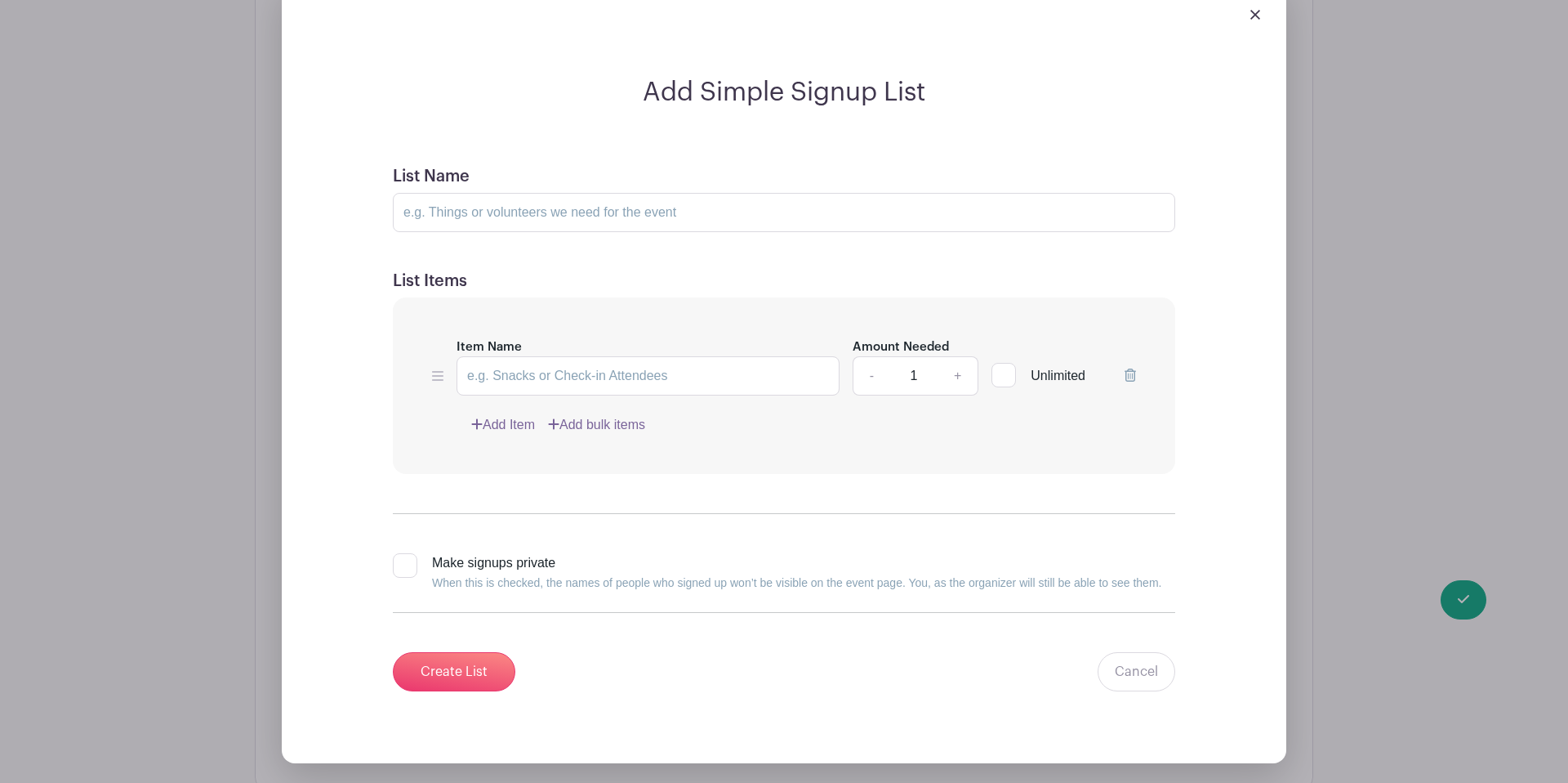
scroll to position [1543, 0]
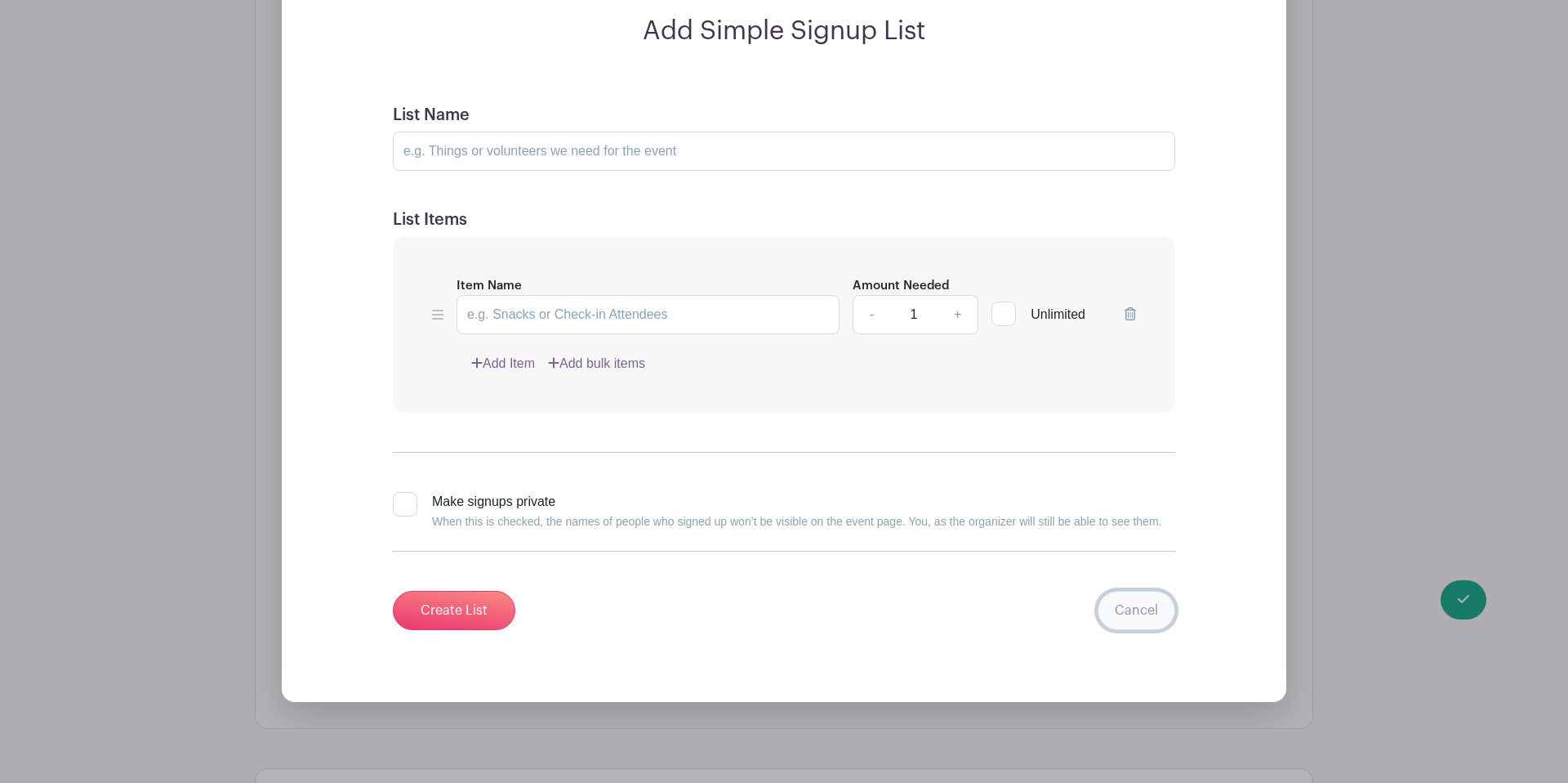
click at [1127, 591] on link "Cancel" at bounding box center [1137, 610] width 77 height 40
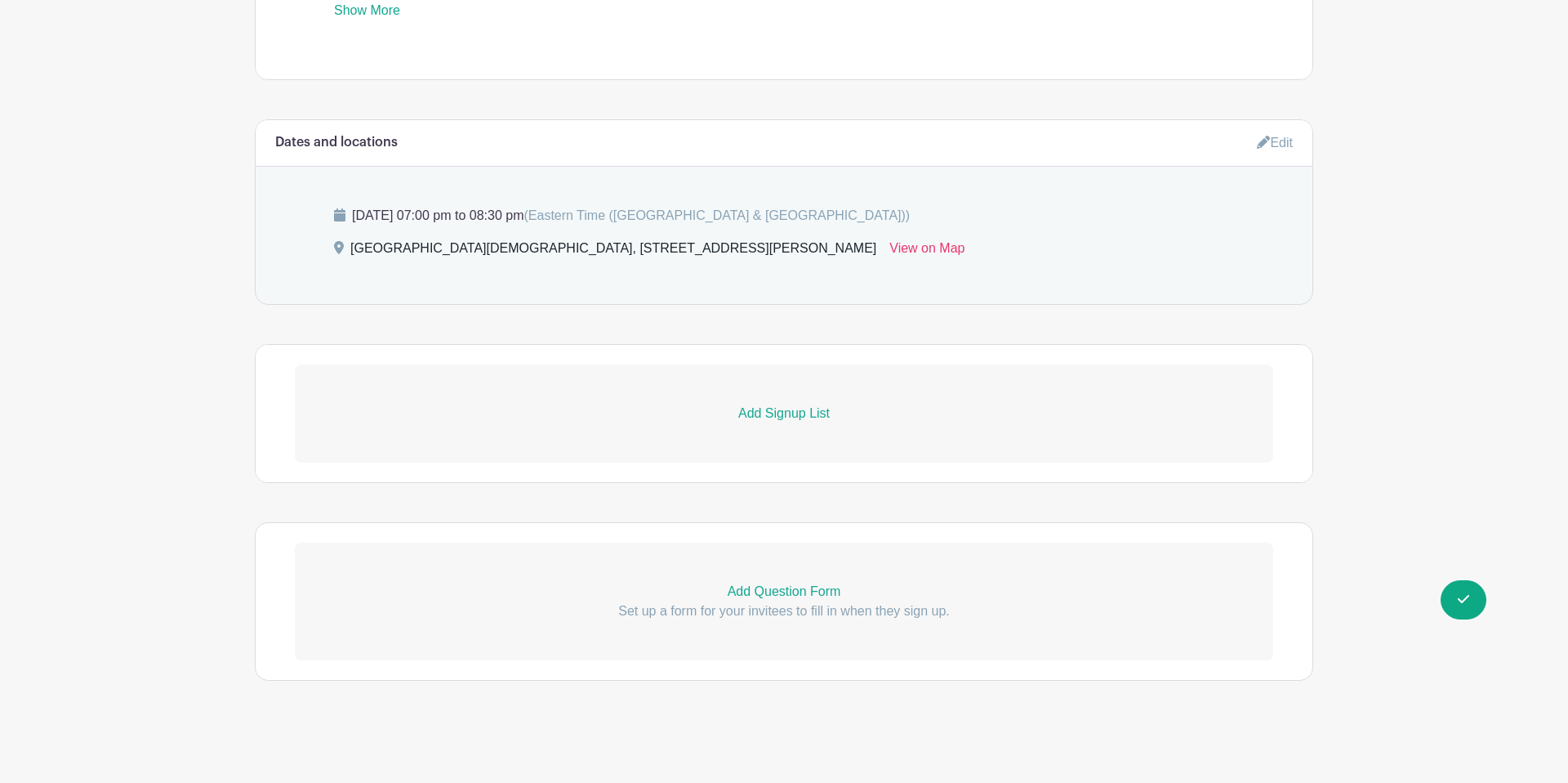
scroll to position [843, 0]
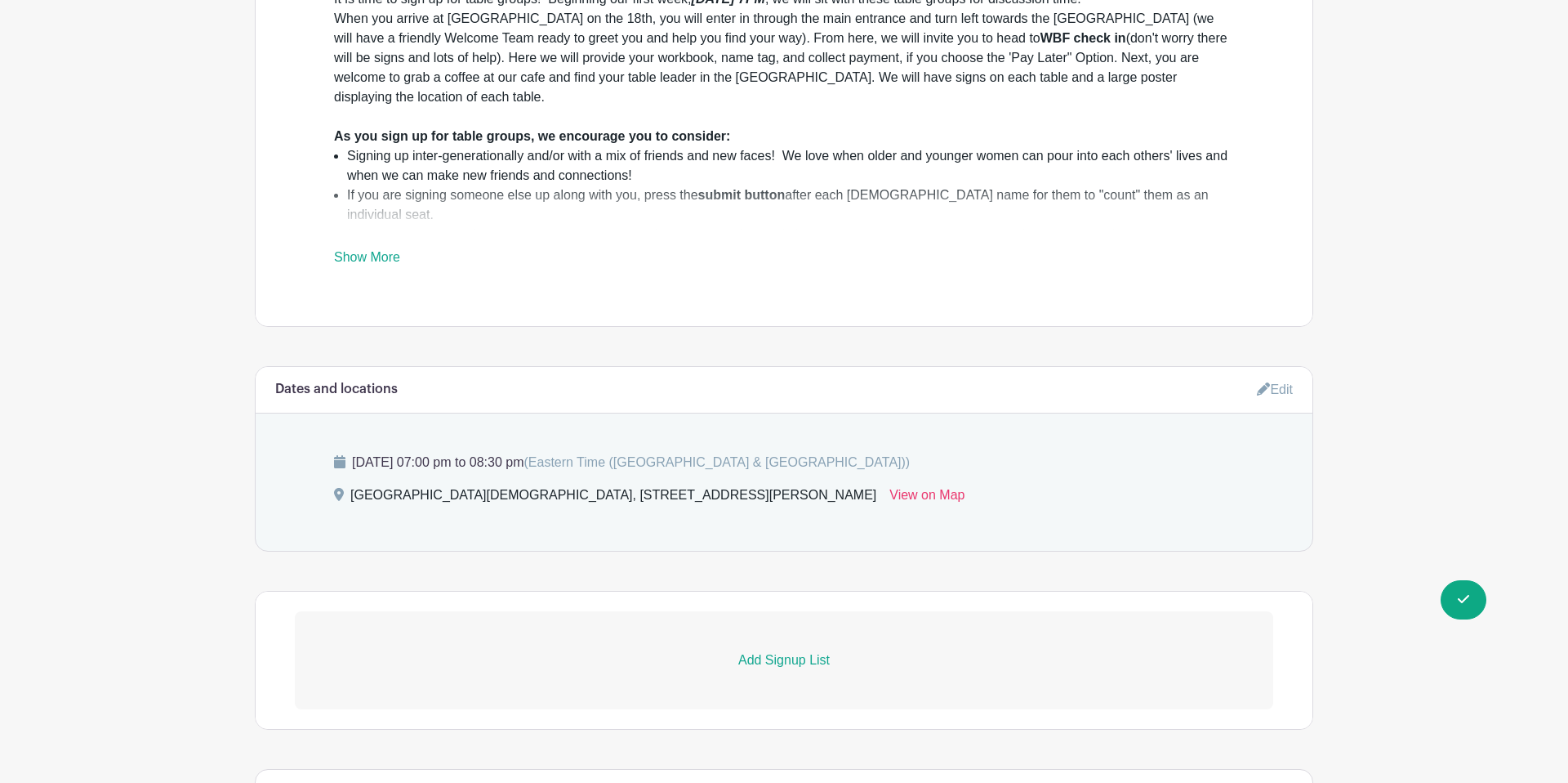
click at [822, 635] on link "Add Signup List" at bounding box center [784, 660] width 979 height 98
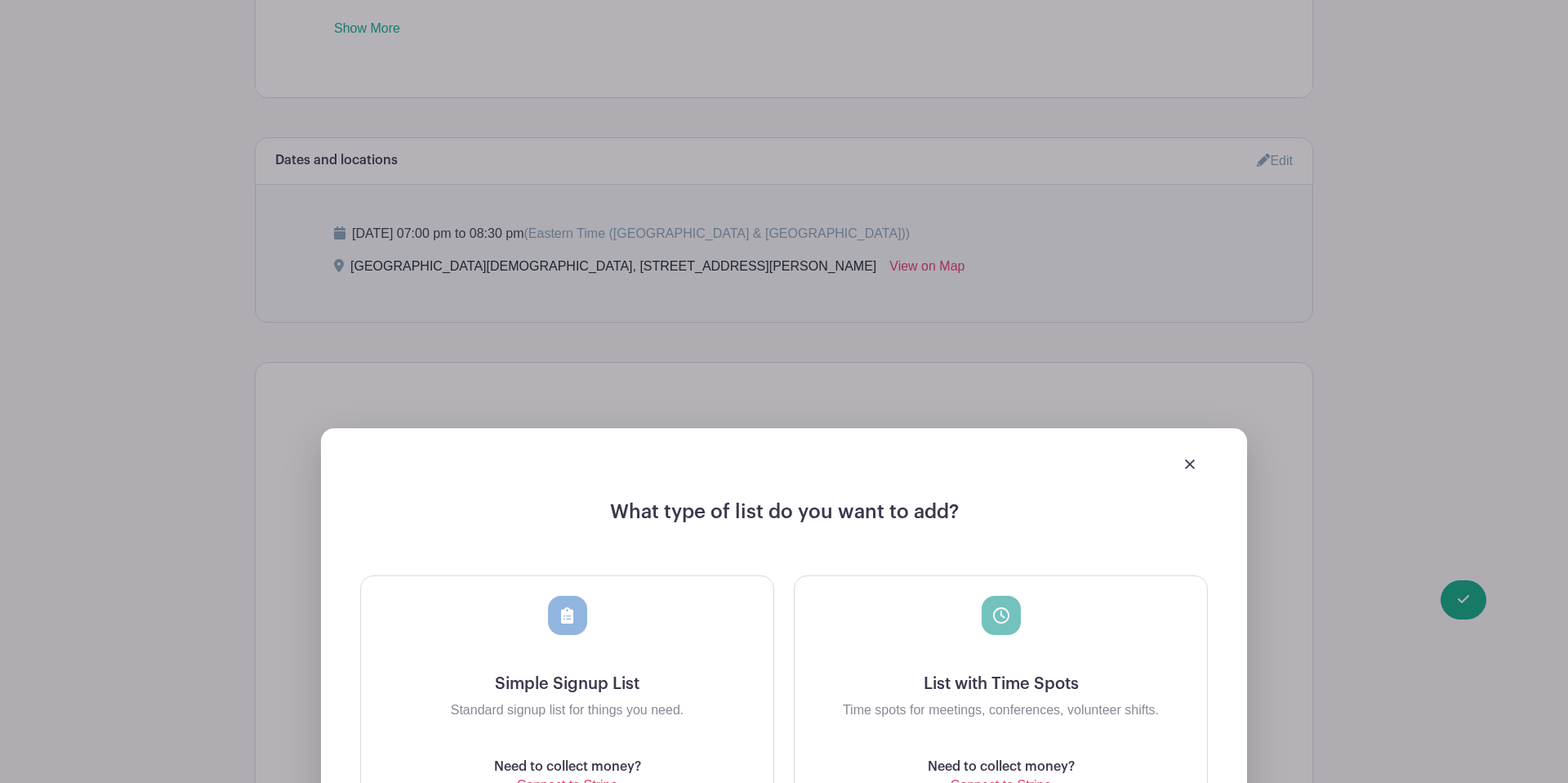
scroll to position [1297, 0]
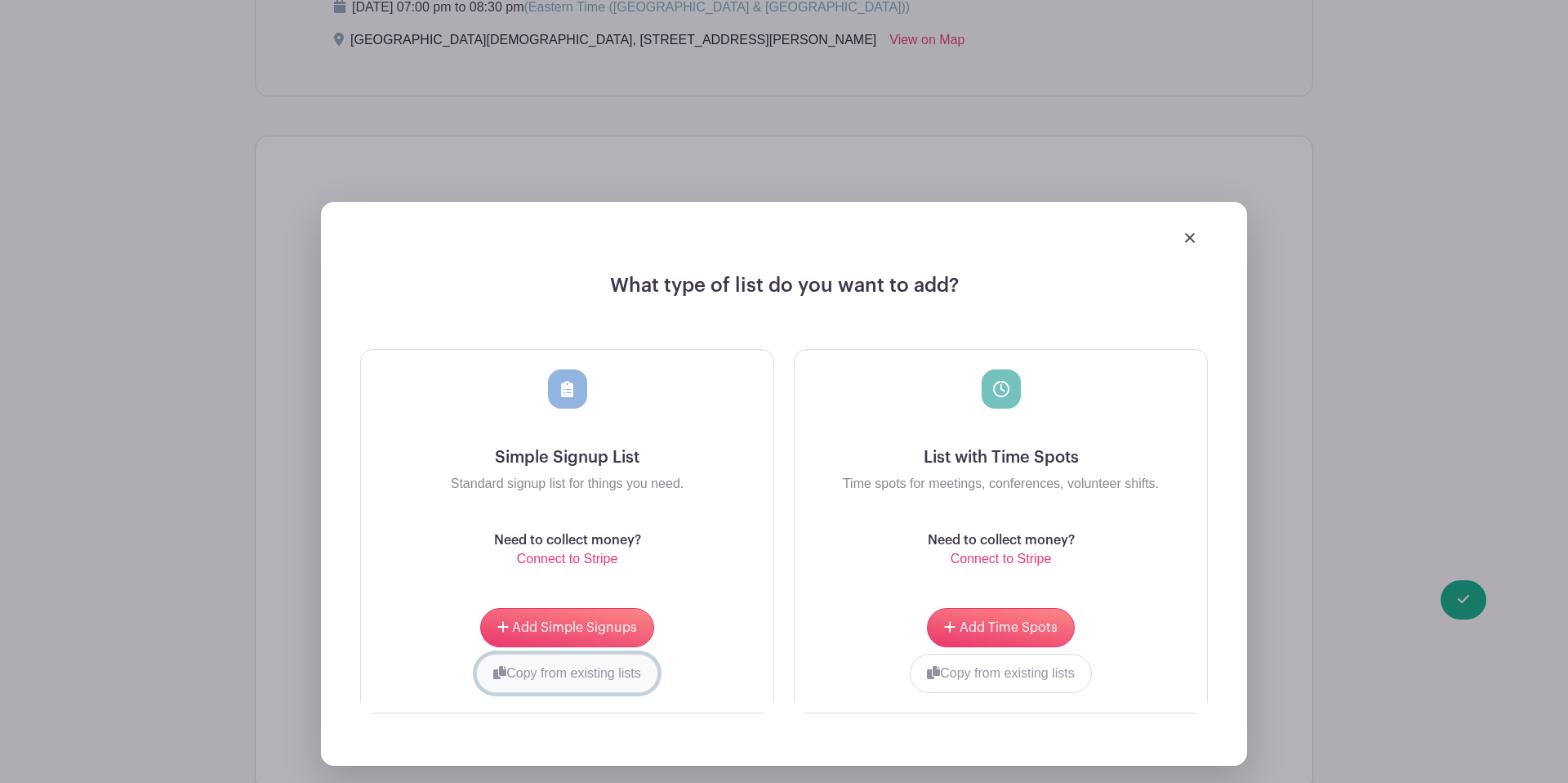
click at [615, 653] on button "Copy from existing lists" at bounding box center [567, 673] width 182 height 40
click at [611, 653] on div at bounding box center [506, 671] width 264 height 36
click at [716, 653] on input "choose" at bounding box center [699, 673] width 122 height 40
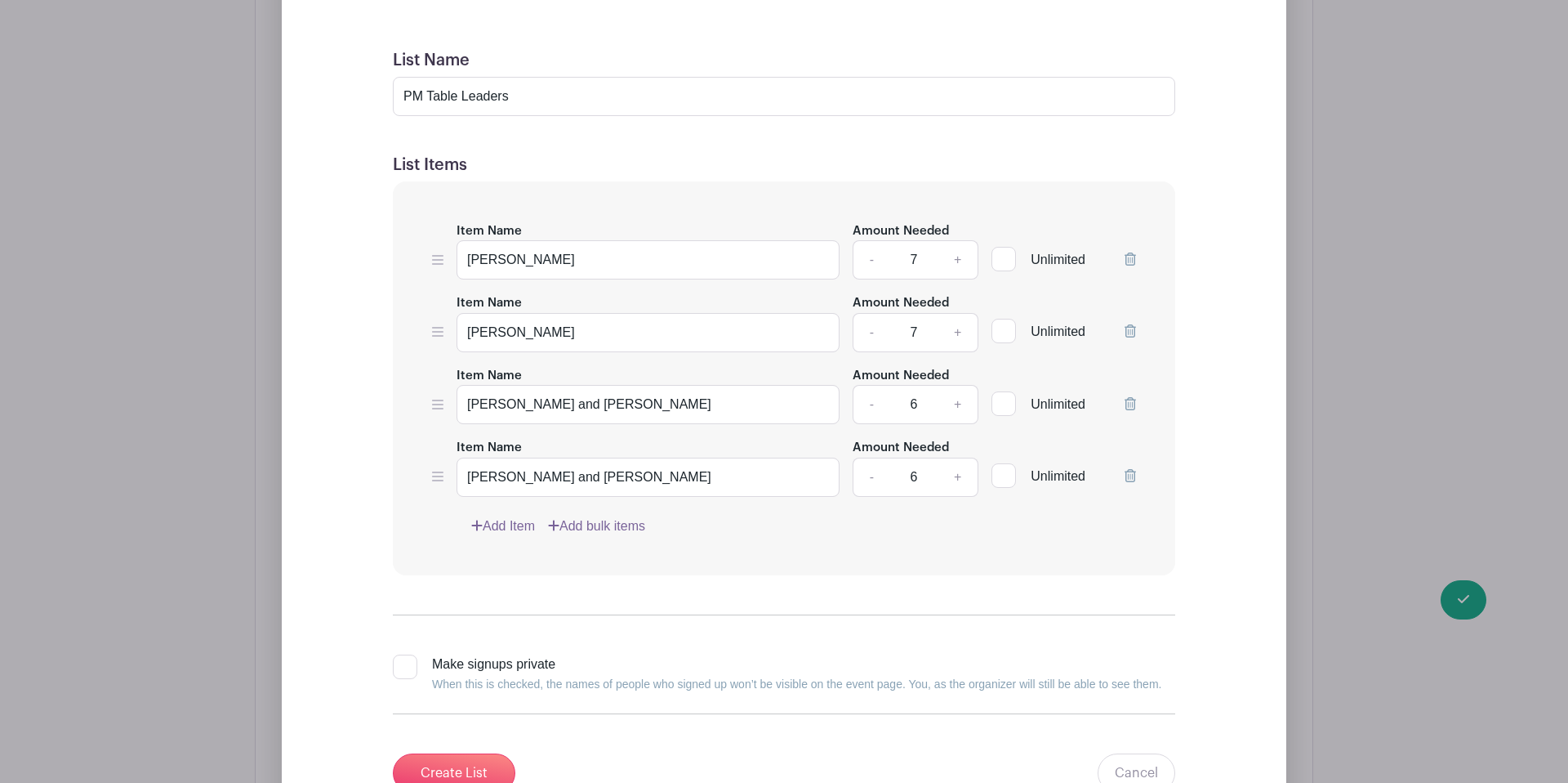
scroll to position [1595, 0]
click at [954, 460] on link "+" at bounding box center [957, 479] width 40 height 40
type input "7"
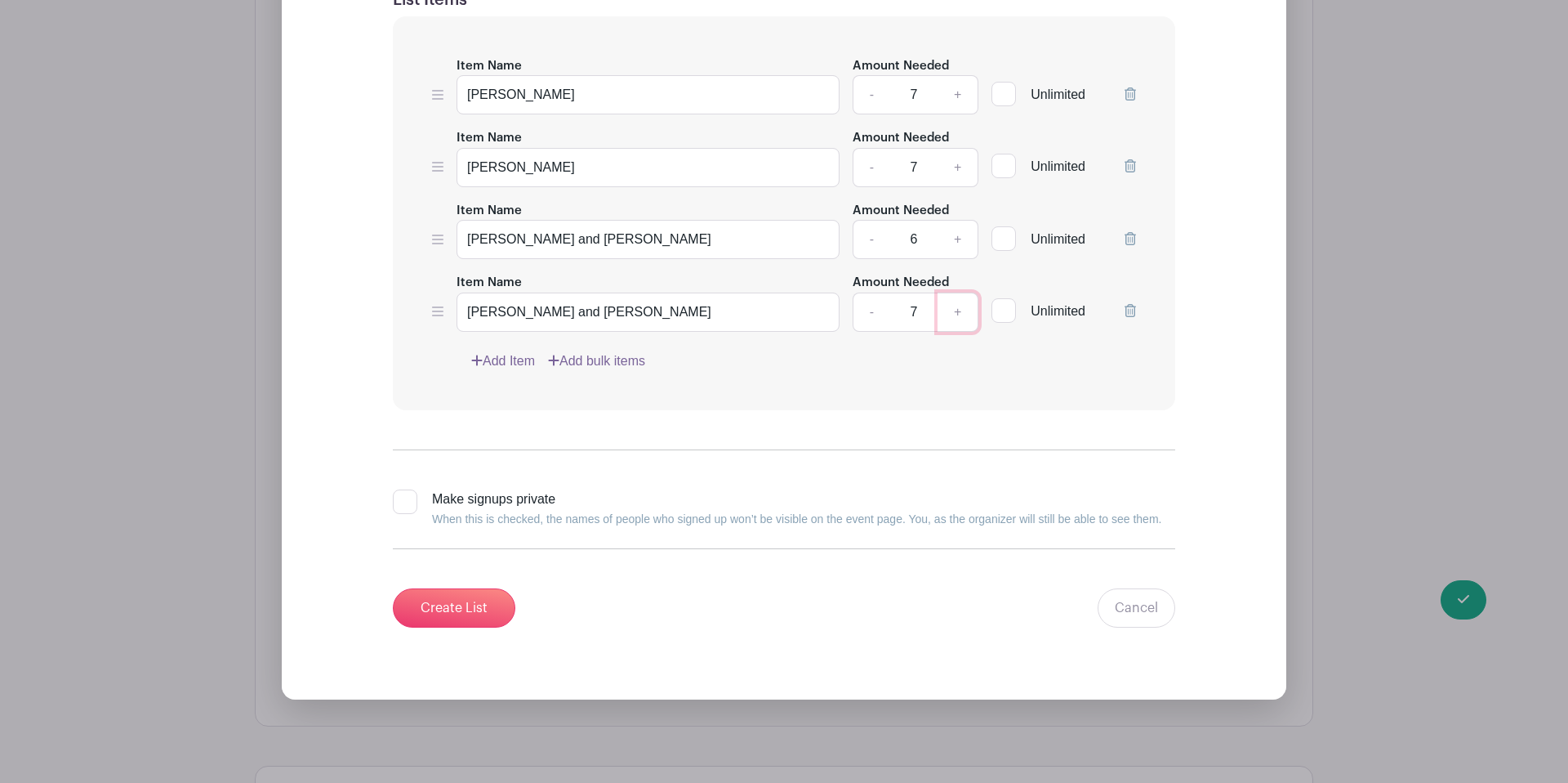
scroll to position [1765, 0]
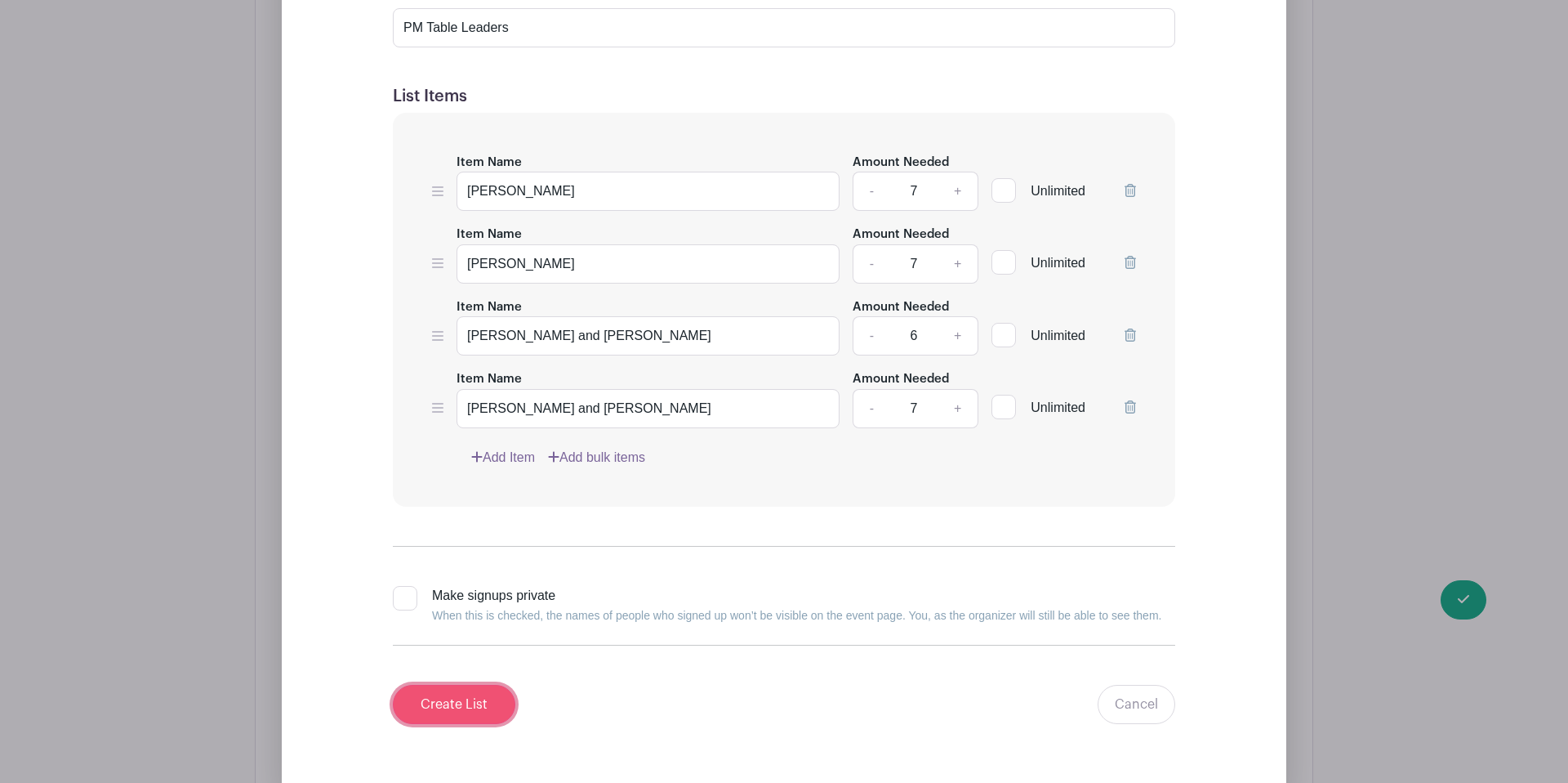
click at [491, 685] on input "Create List" at bounding box center [453, 704] width 122 height 40
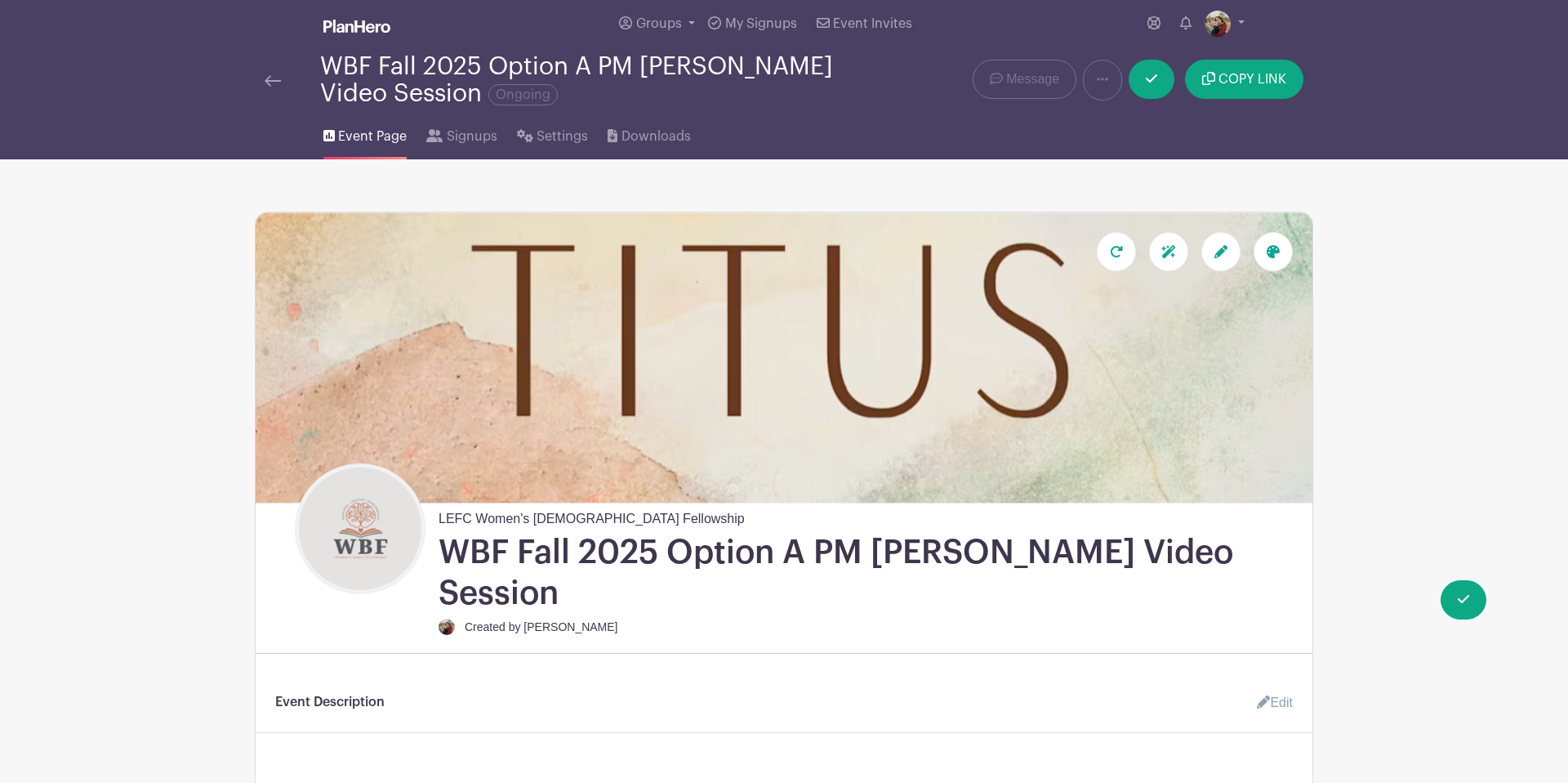
scroll to position [4, 0]
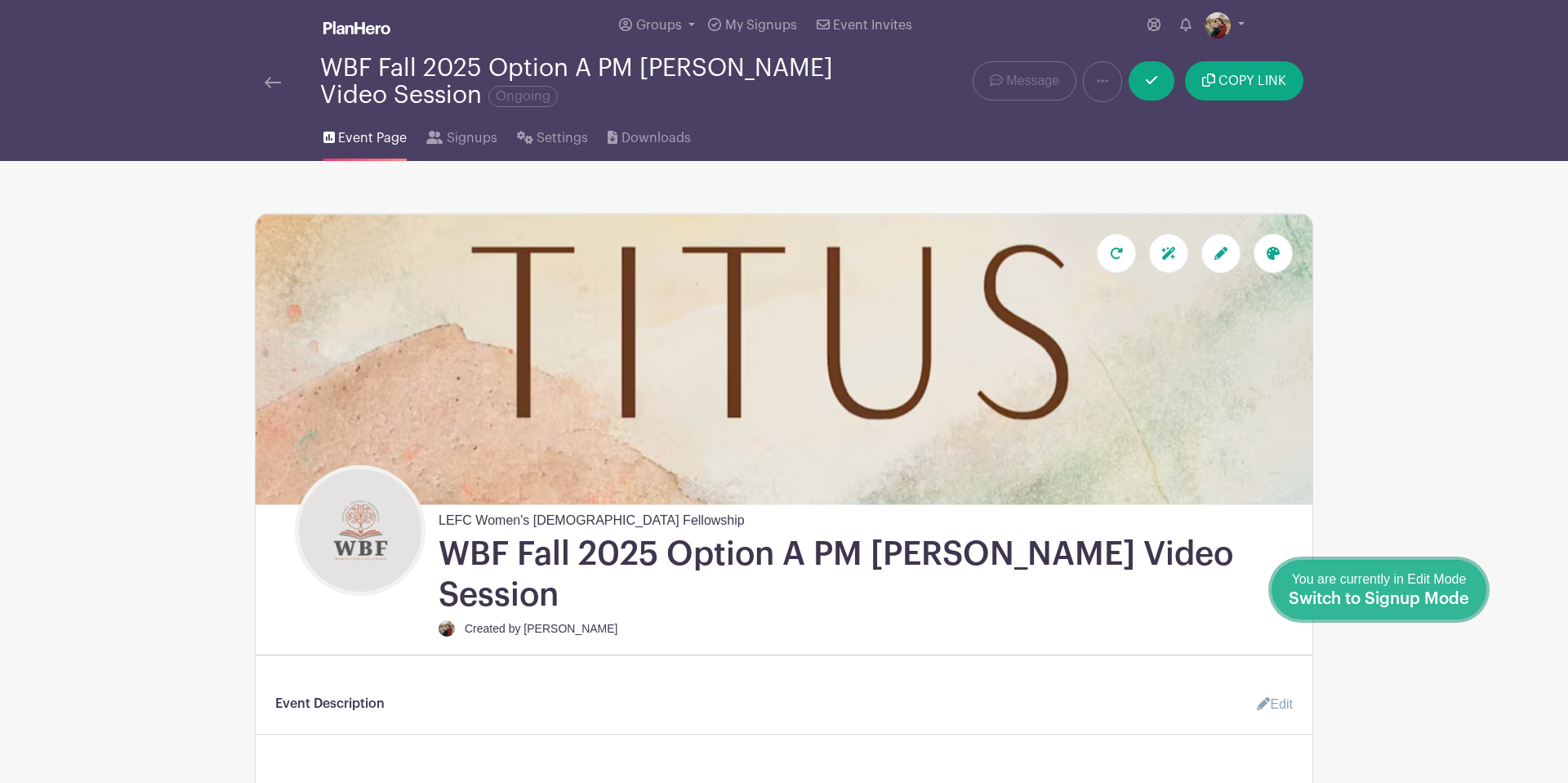
click at [1472, 602] on link "Done Editing You are currently in Edit Mode Switch to Signup Mode" at bounding box center [1379, 589] width 215 height 60
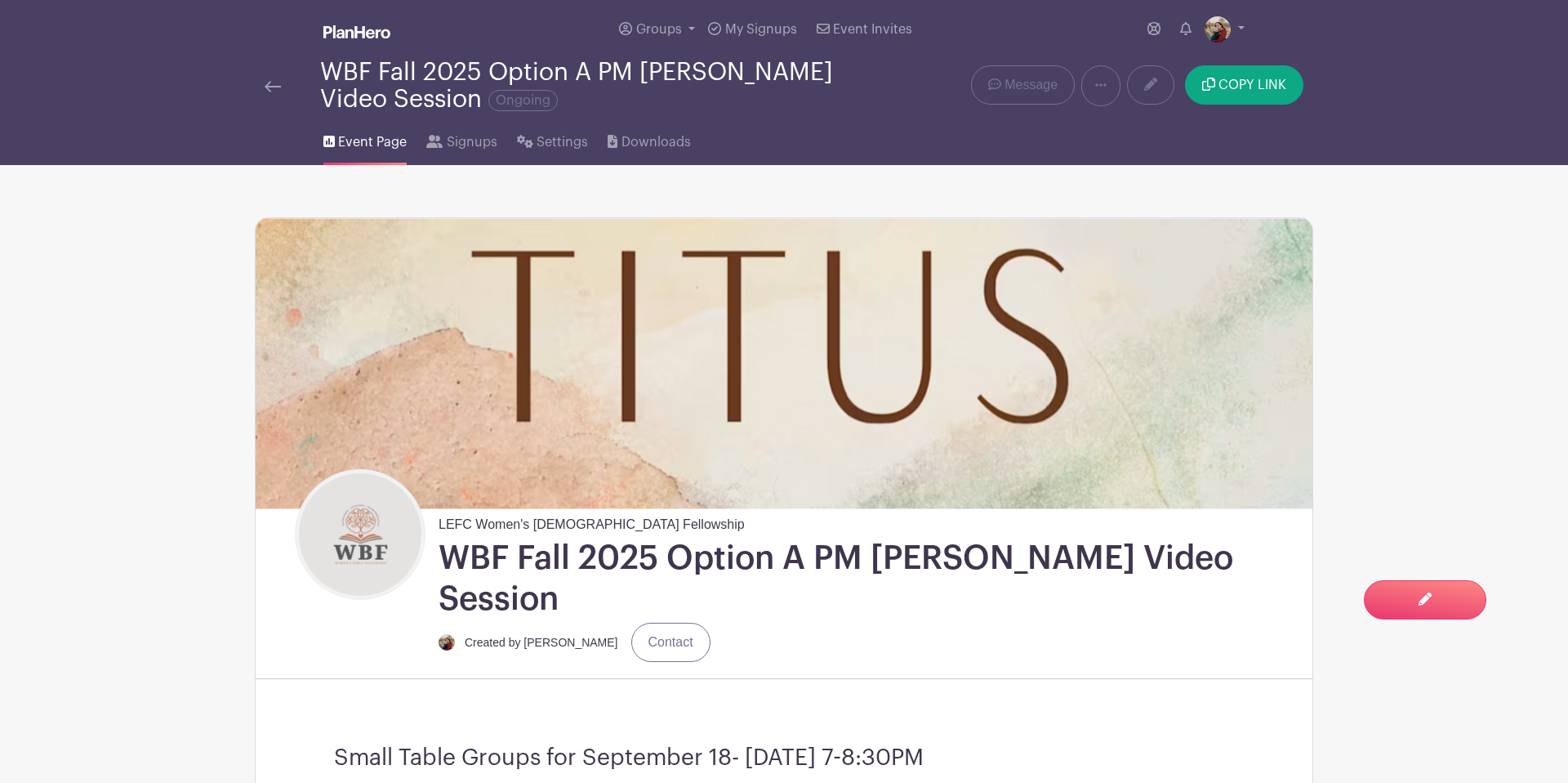
click at [280, 88] on div at bounding box center [292, 86] width 55 height 19
click at [1215, 31] on img at bounding box center [1218, 29] width 26 height 26
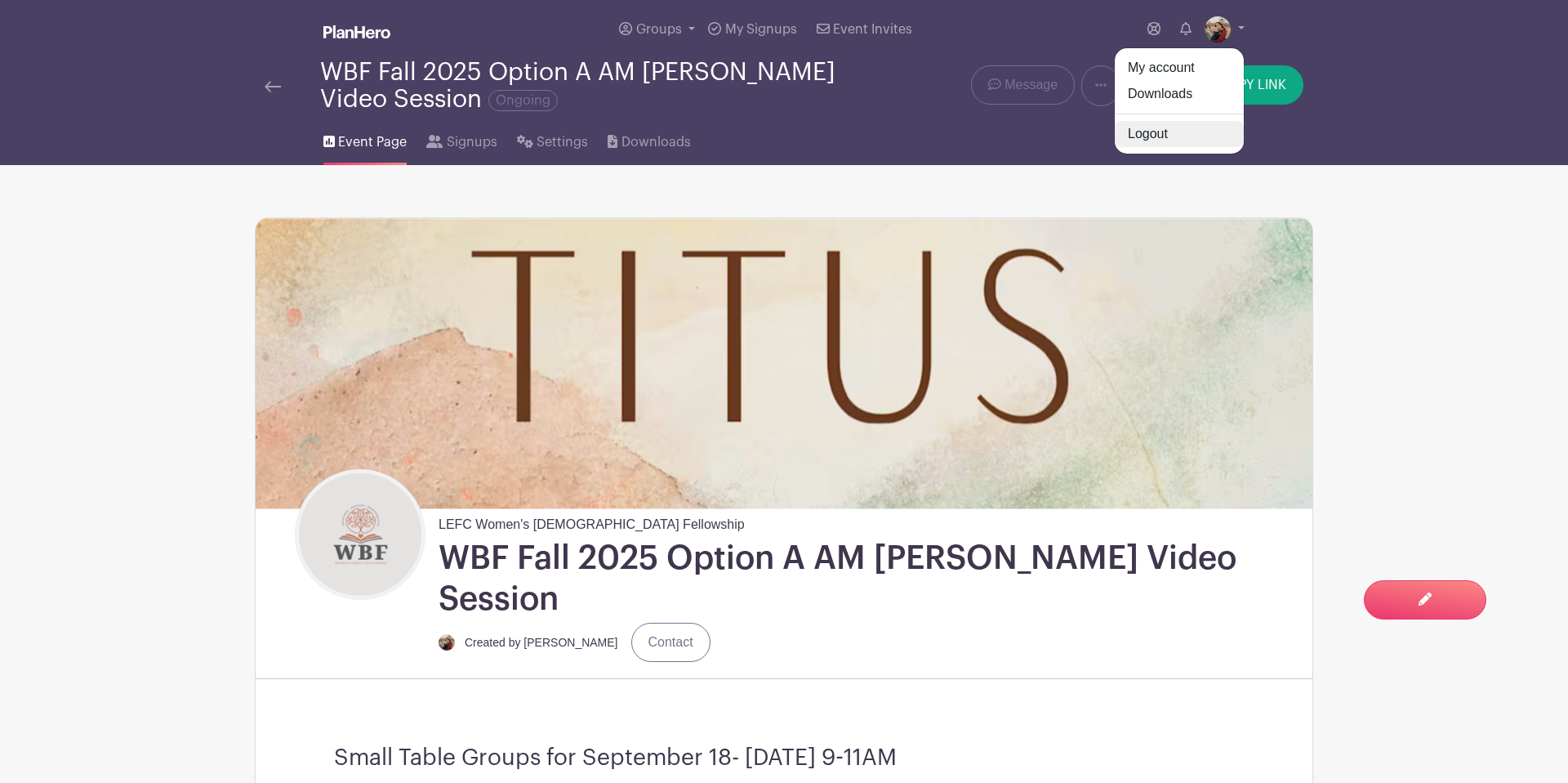
click at [1163, 130] on link "Logout" at bounding box center [1179, 133] width 129 height 26
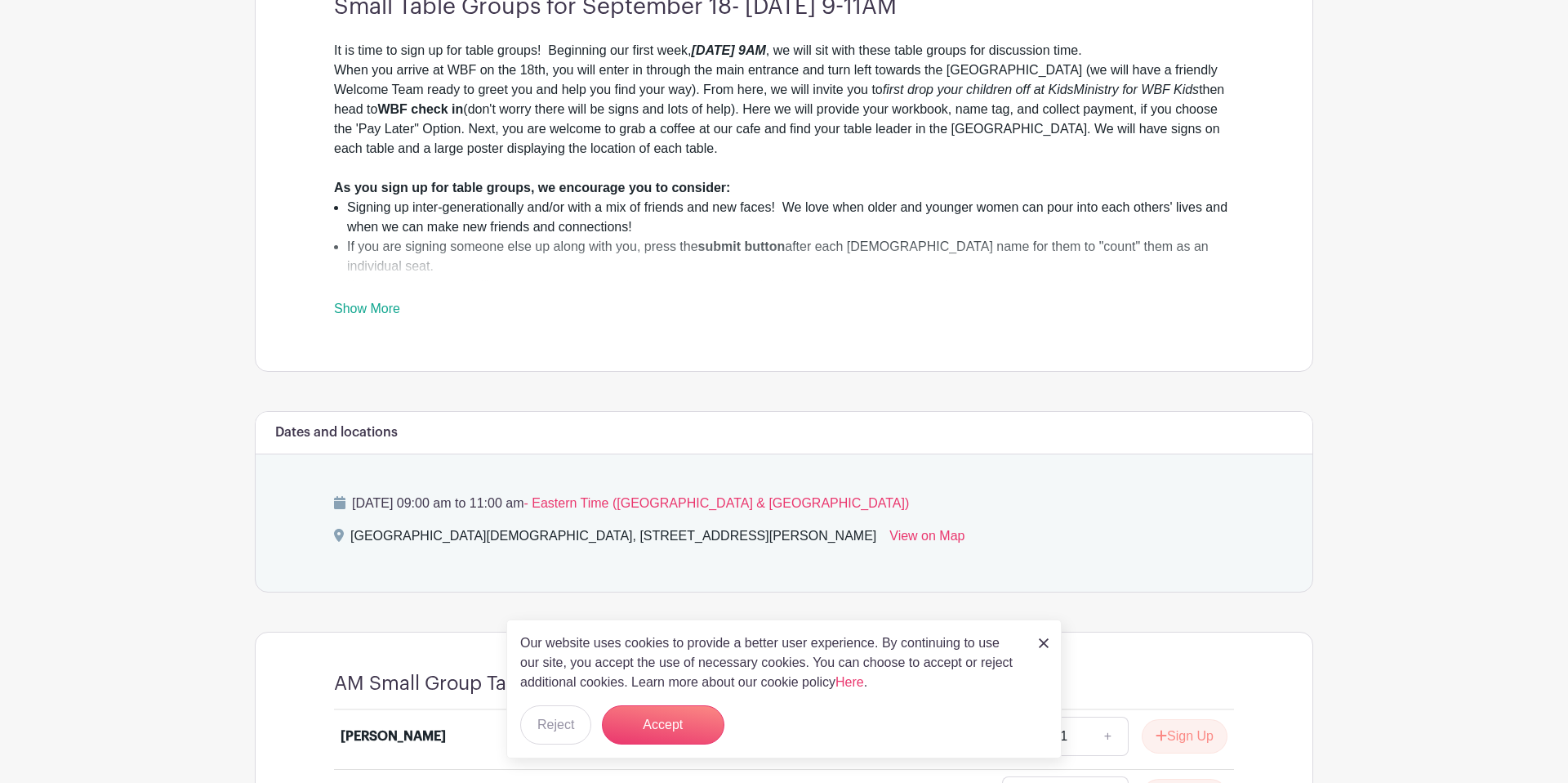
scroll to position [688, 0]
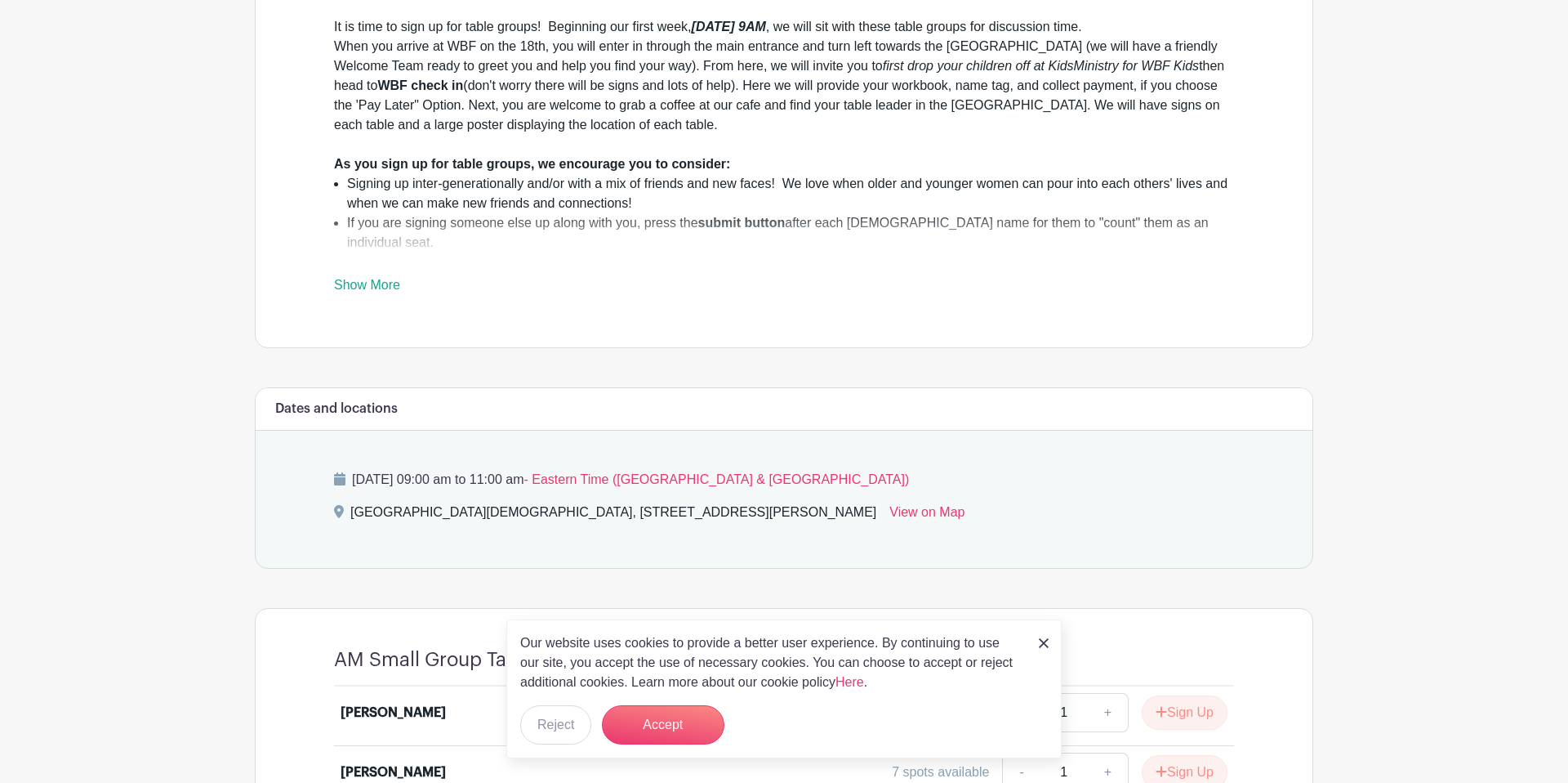
click at [1047, 645] on img at bounding box center [1044, 643] width 10 height 10
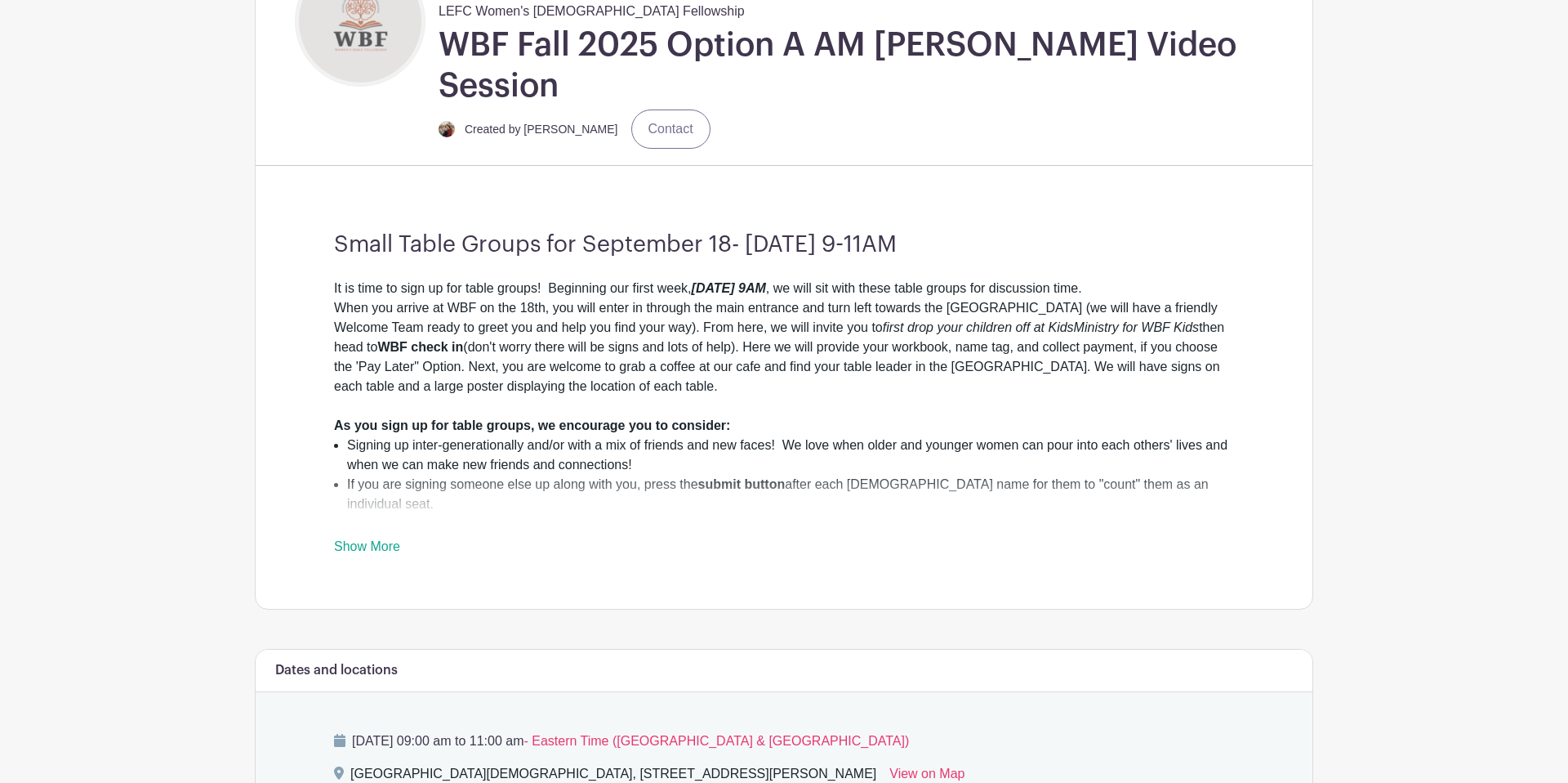
scroll to position [0, 0]
